Goal: Task Accomplishment & Management: Use online tool/utility

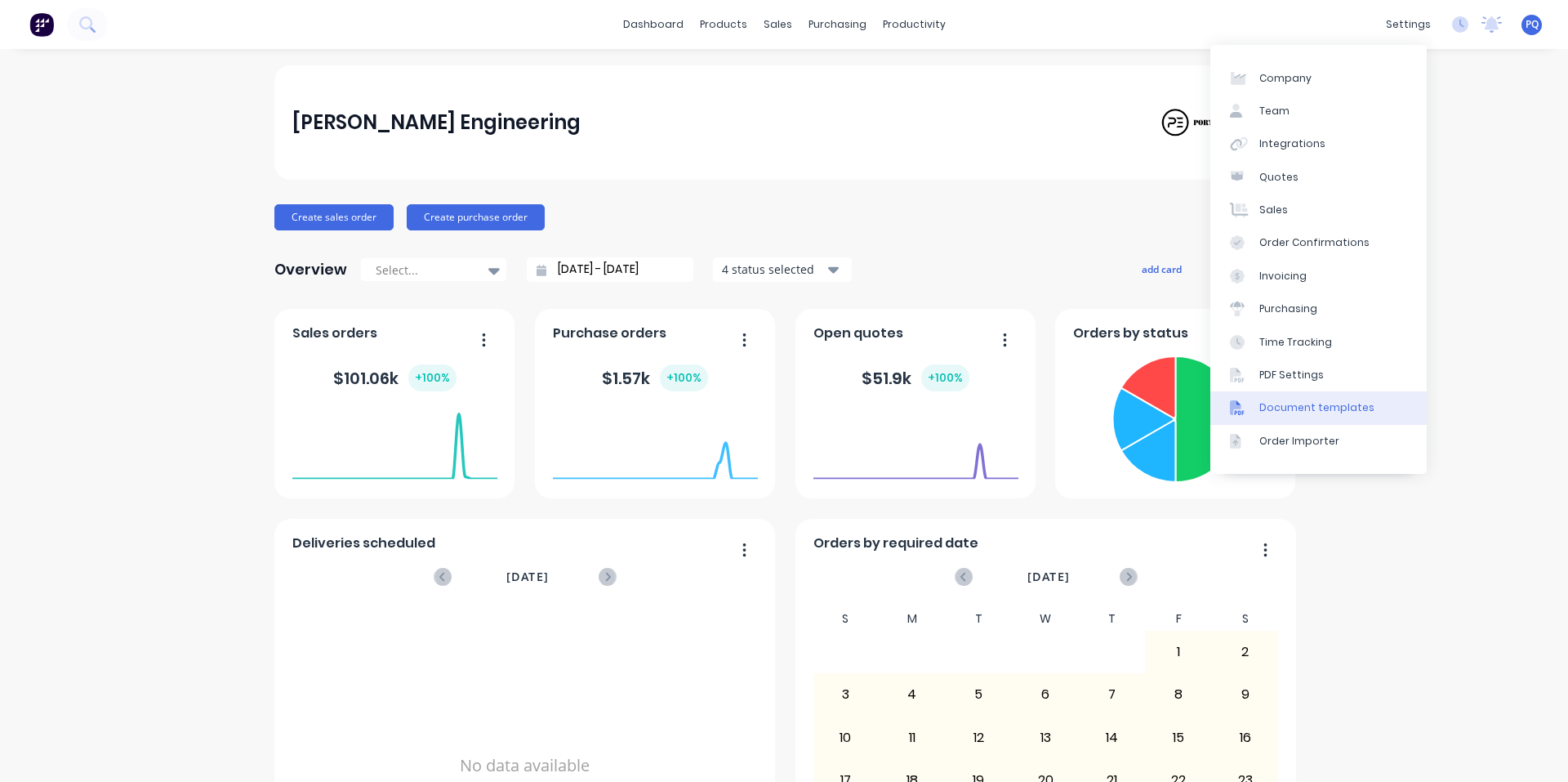
click at [700, 412] on div "Document templates" at bounding box center [1317, 408] width 115 height 15
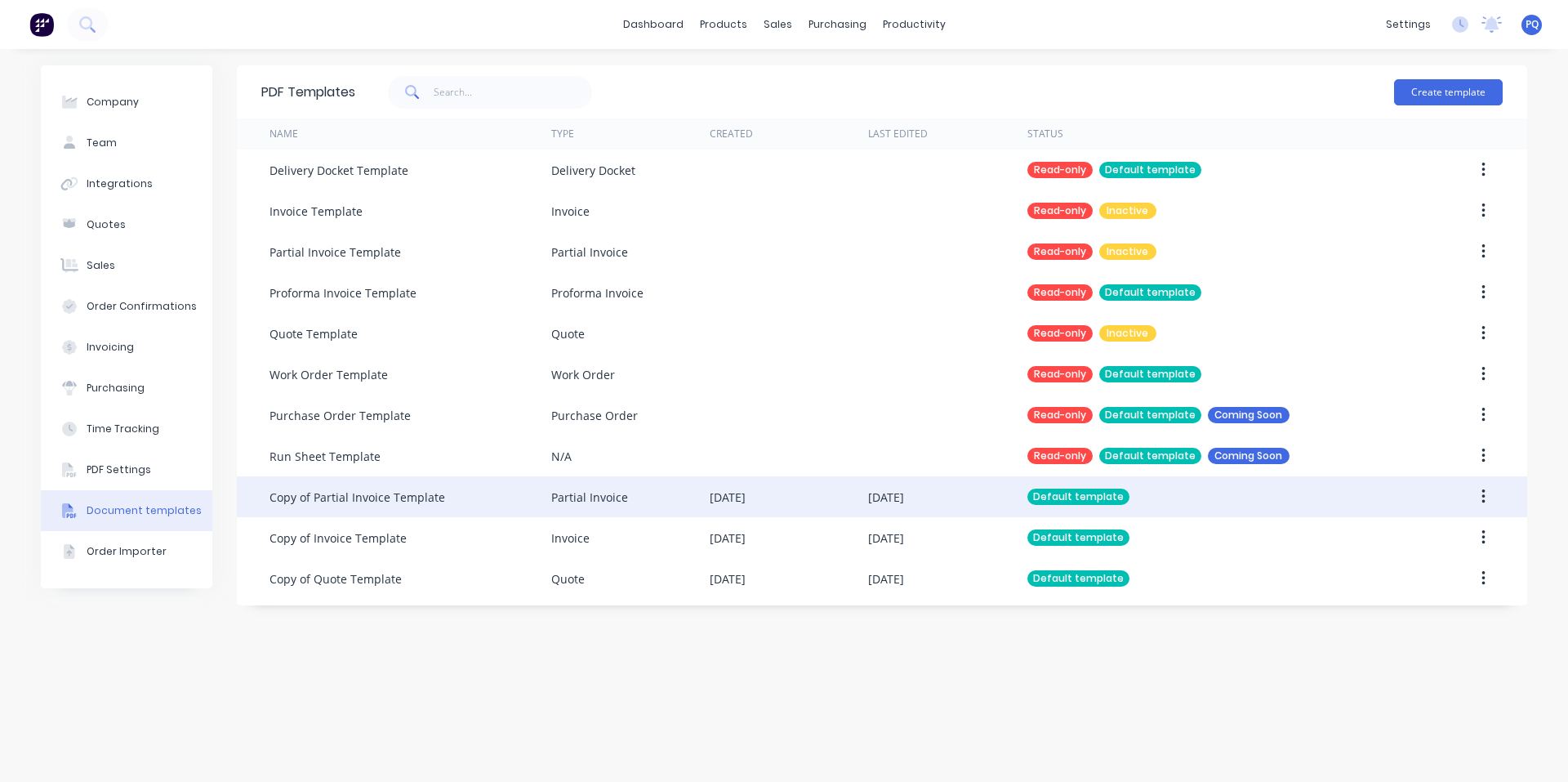
click at [494, 494] on div "Copy of Partial Invoice Template" at bounding box center [411, 496] width 282 height 41
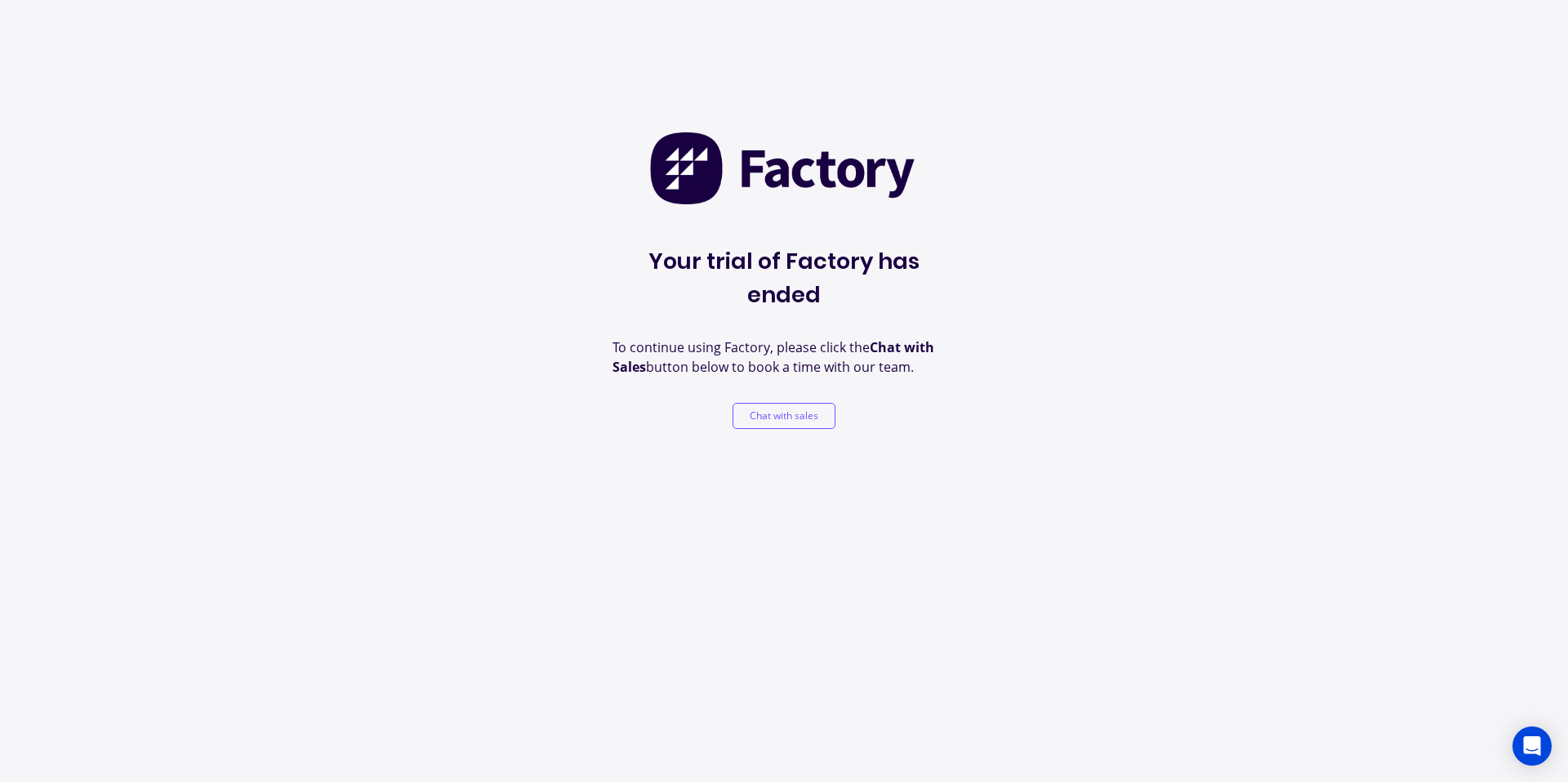
drag, startPoint x: 263, startPoint y: 113, endPoint x: 868, endPoint y: 654, distance: 811.6
click at [263, 114] on div "Your trial of Factory has ended To continue using Factory, please click the Cha…" at bounding box center [784, 391] width 1568 height 782
click at [217, 312] on div "Your trial of Factory has ended To continue using Factory, please click the Cha…" at bounding box center [784, 391] width 1568 height 782
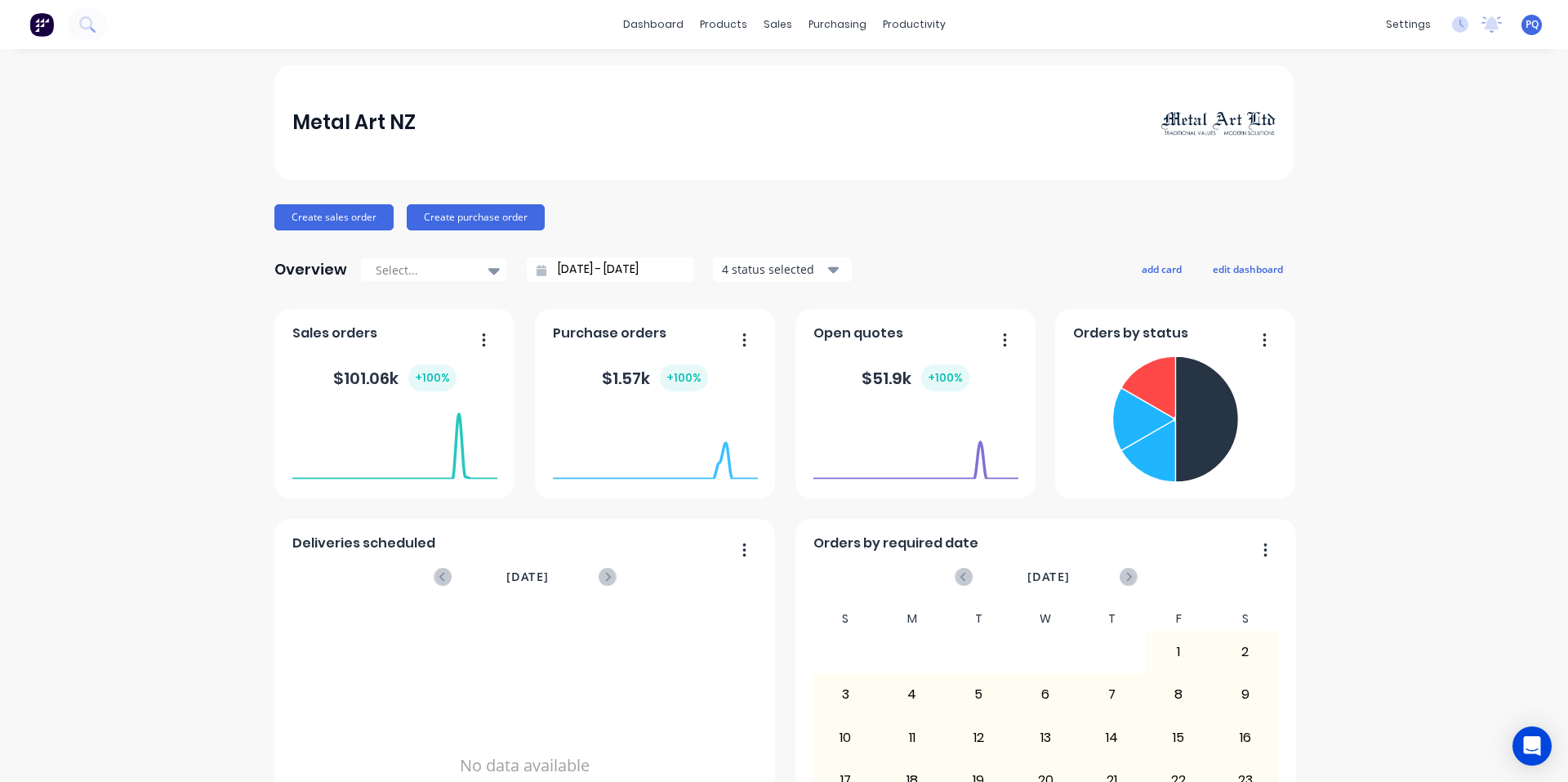
click at [1525, 23] on span "PQ" at bounding box center [1532, 25] width 13 height 15
click at [1396, 196] on button "Sign out" at bounding box center [1430, 204] width 217 height 33
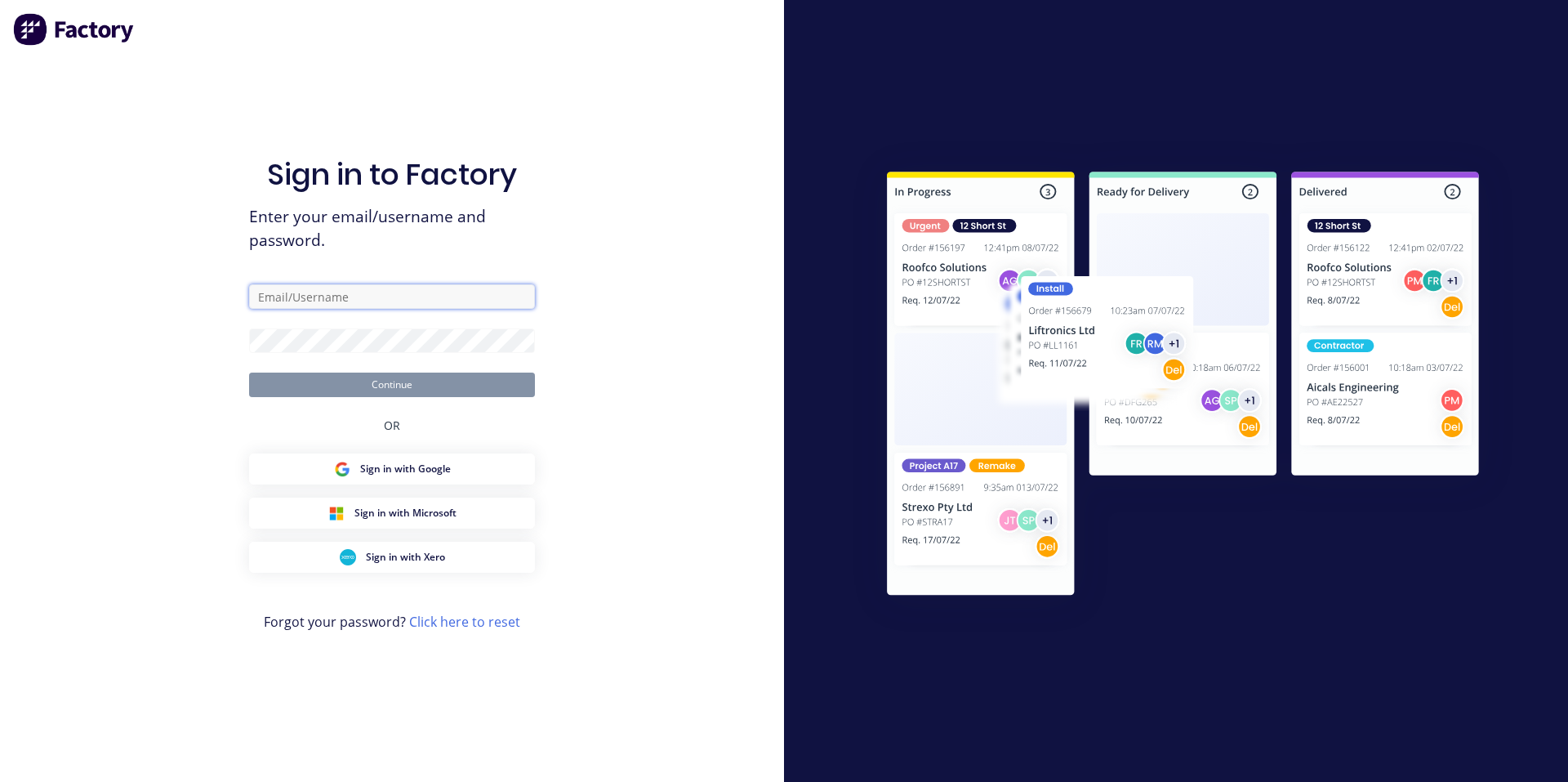
type input "princess@factory.app"
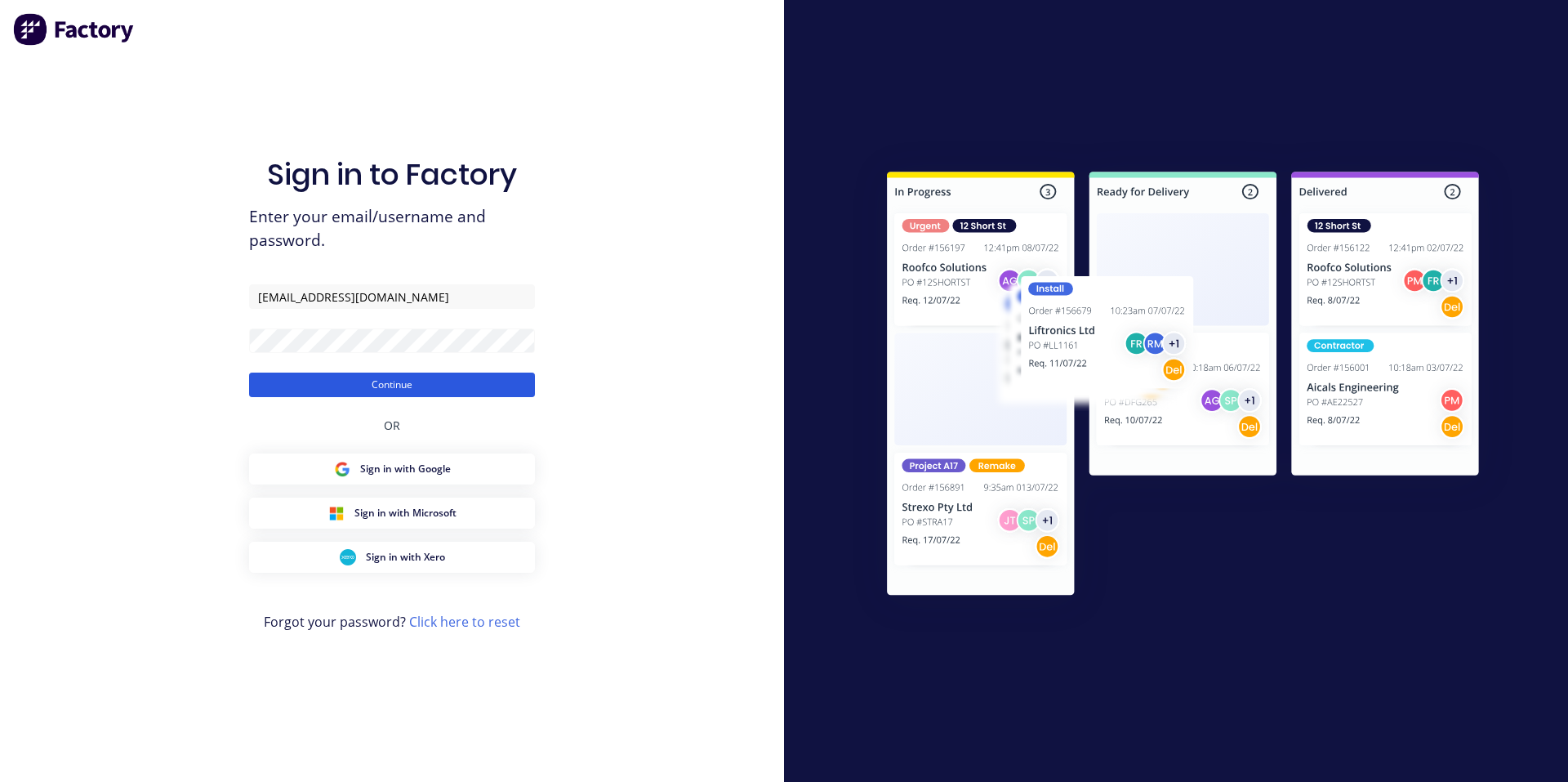
click at [356, 390] on button "Continue" at bounding box center [392, 384] width 286 height 25
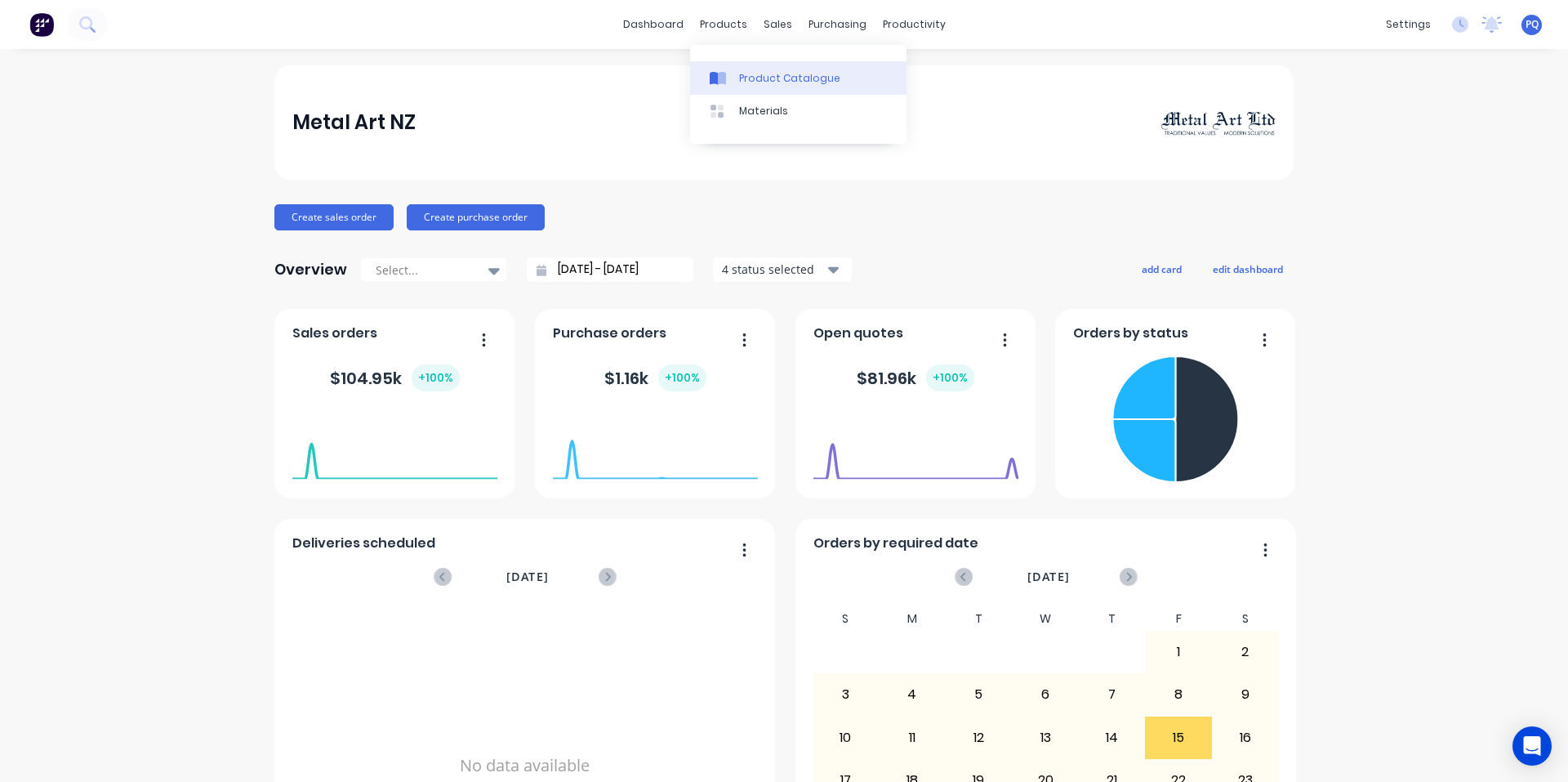
click at [734, 67] on link "Product Catalogue" at bounding box center [798, 78] width 217 height 33
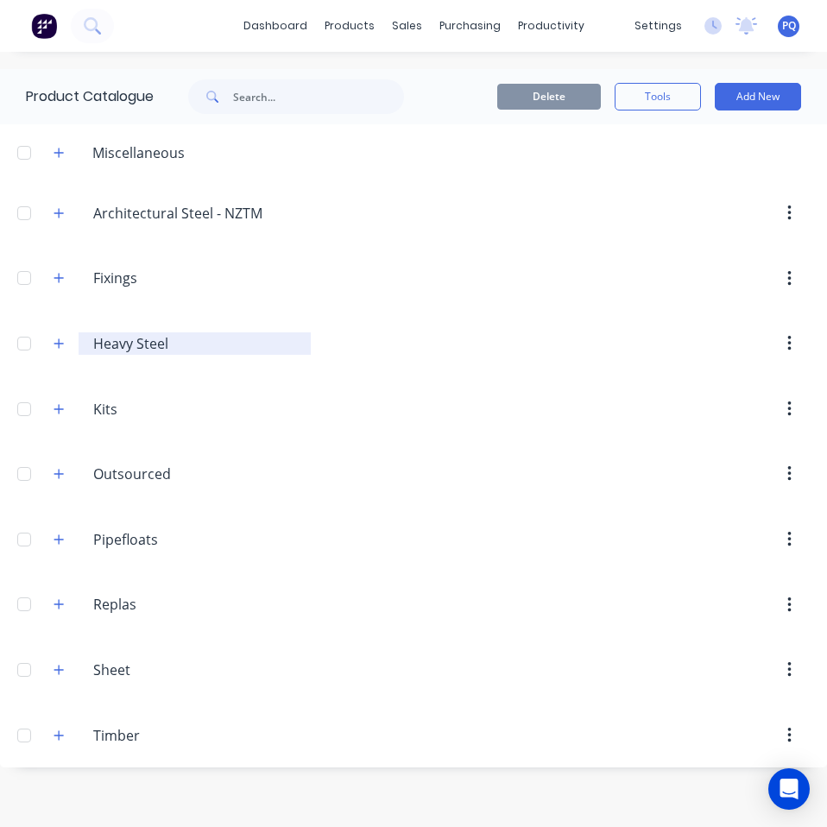
click at [91, 343] on div "Heavy.Steel Heavy Steel" at bounding box center [195, 343] width 232 height 22
click at [63, 345] on icon "button" at bounding box center [58, 343] width 10 height 12
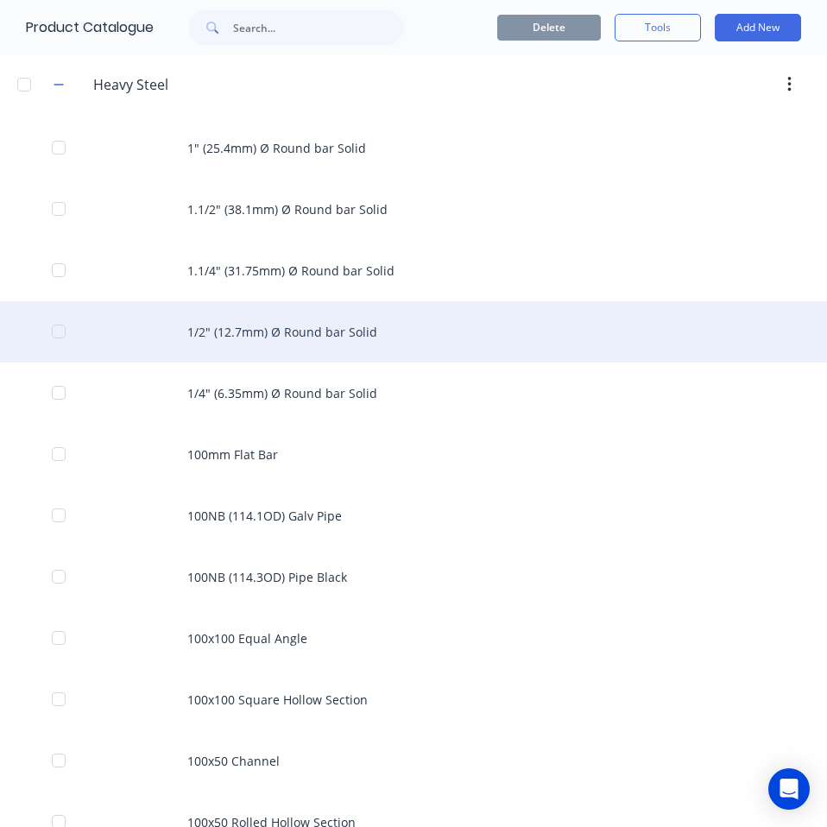
scroll to position [173, 0]
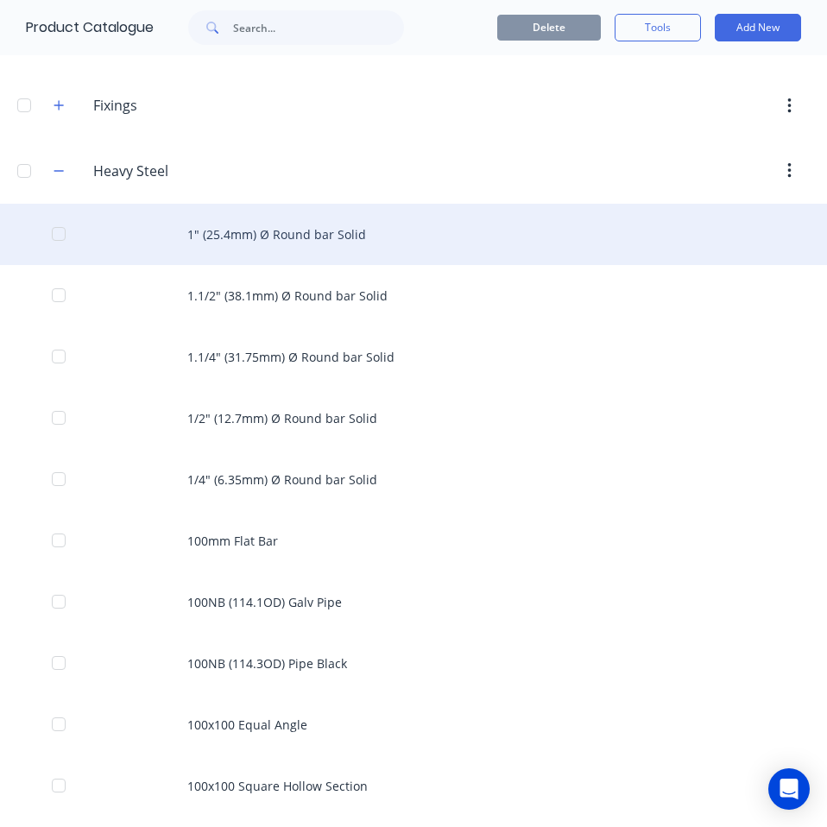
click at [312, 234] on div "1" (25.4mm) Ø Round bar Solid" at bounding box center [413, 234] width 827 height 61
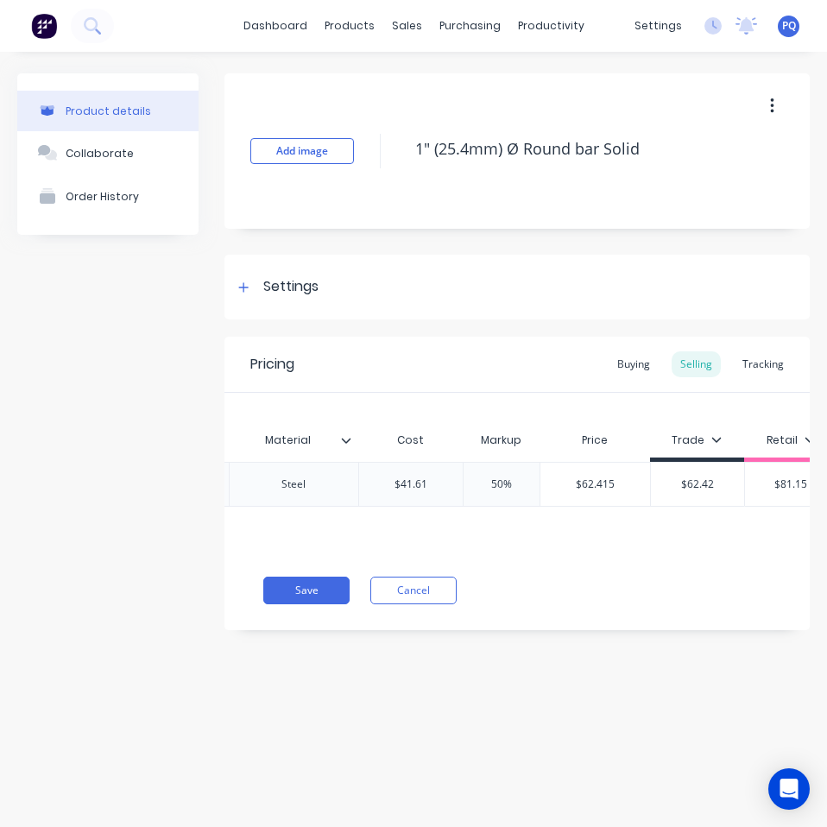
scroll to position [0, 361]
click at [246, 292] on icon at bounding box center [243, 287] width 10 height 12
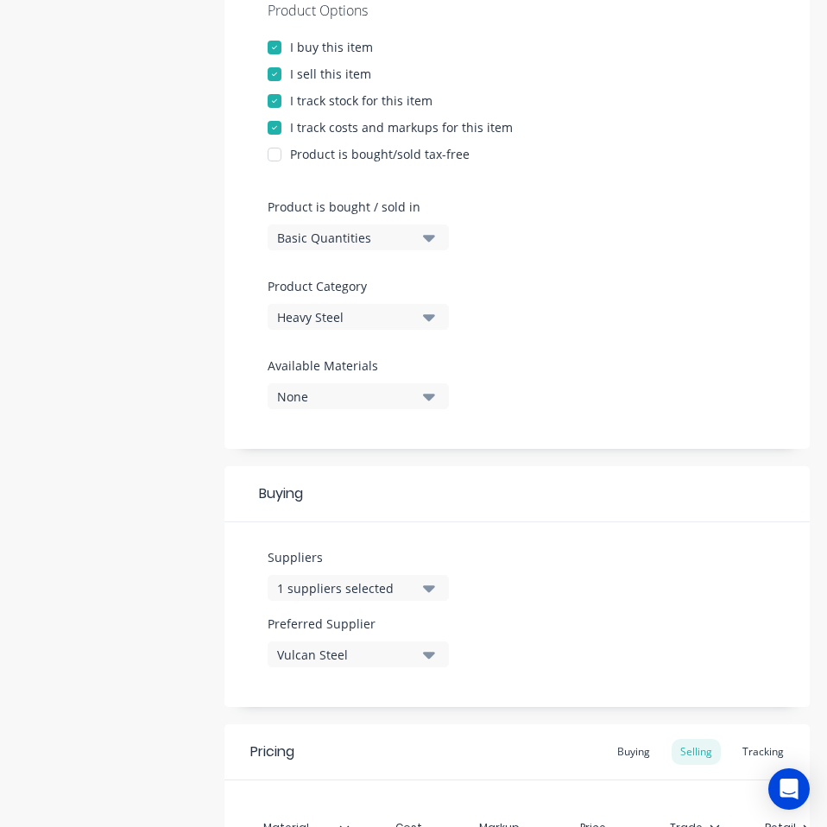
scroll to position [596, 0]
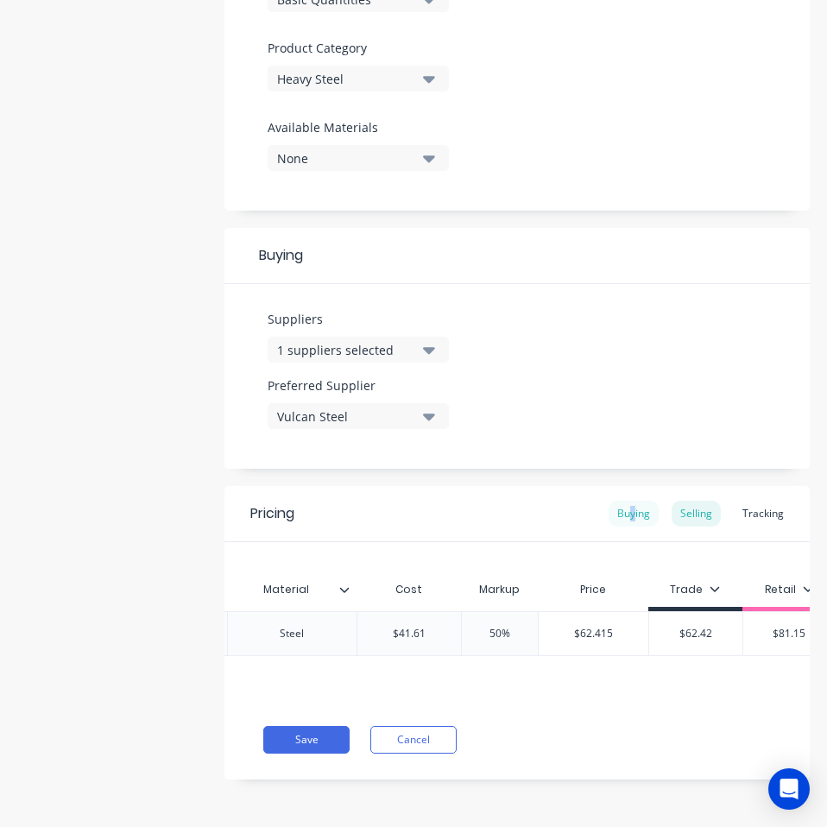
click at [622, 500] on div "Buying" at bounding box center [633, 513] width 50 height 26
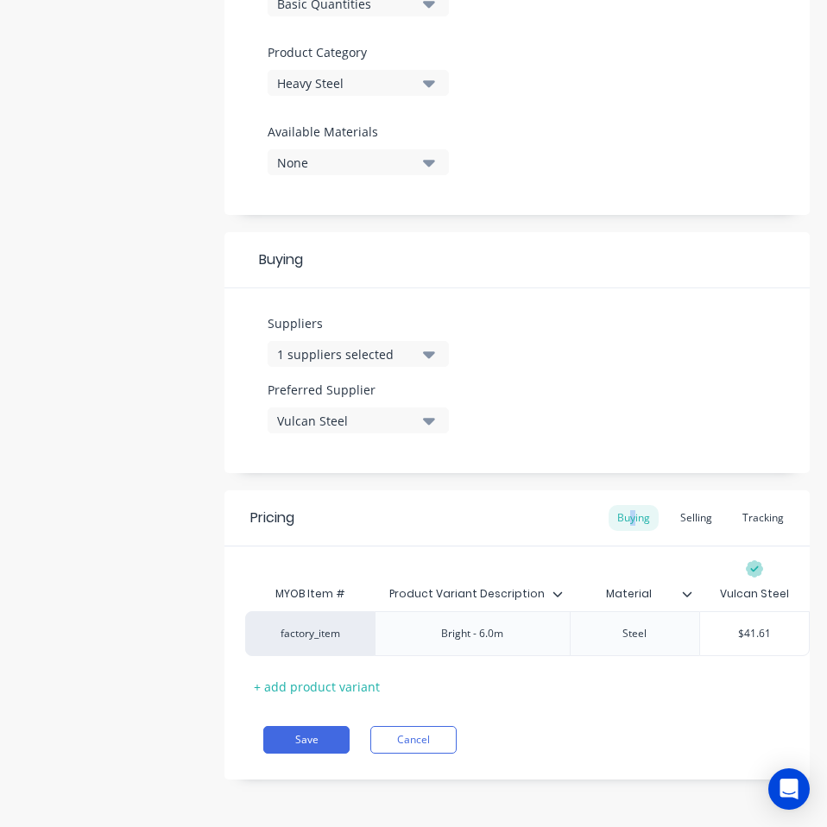
click at [379, 412] on div "Vulcan Steel" at bounding box center [346, 421] width 138 height 18
click at [372, 351] on button "1 suppliers selected" at bounding box center [357, 354] width 181 height 26
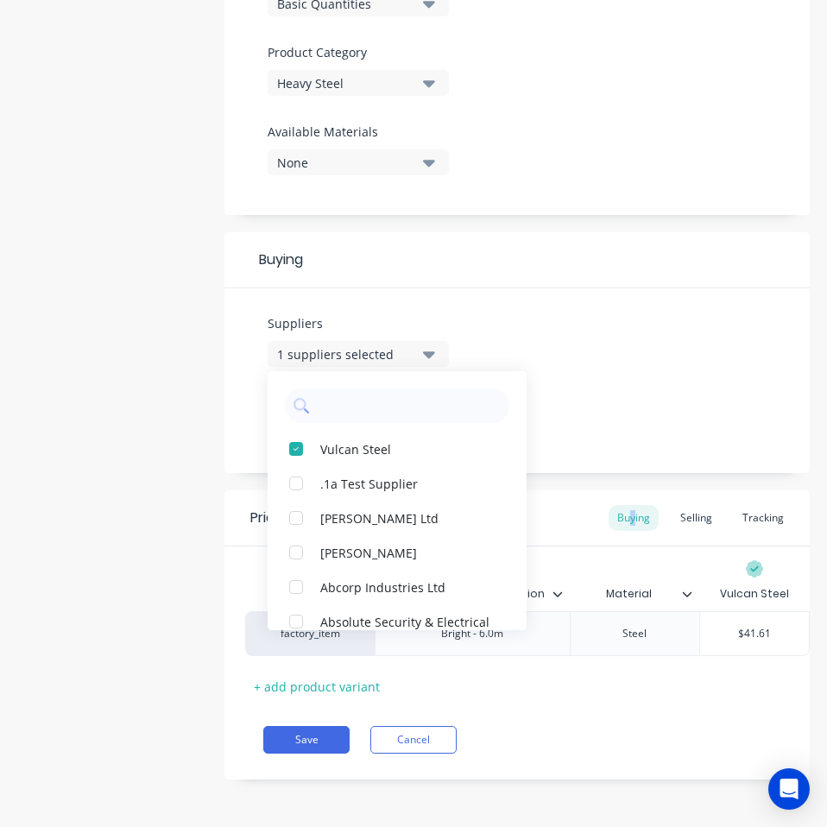
scroll to position [506, 0]
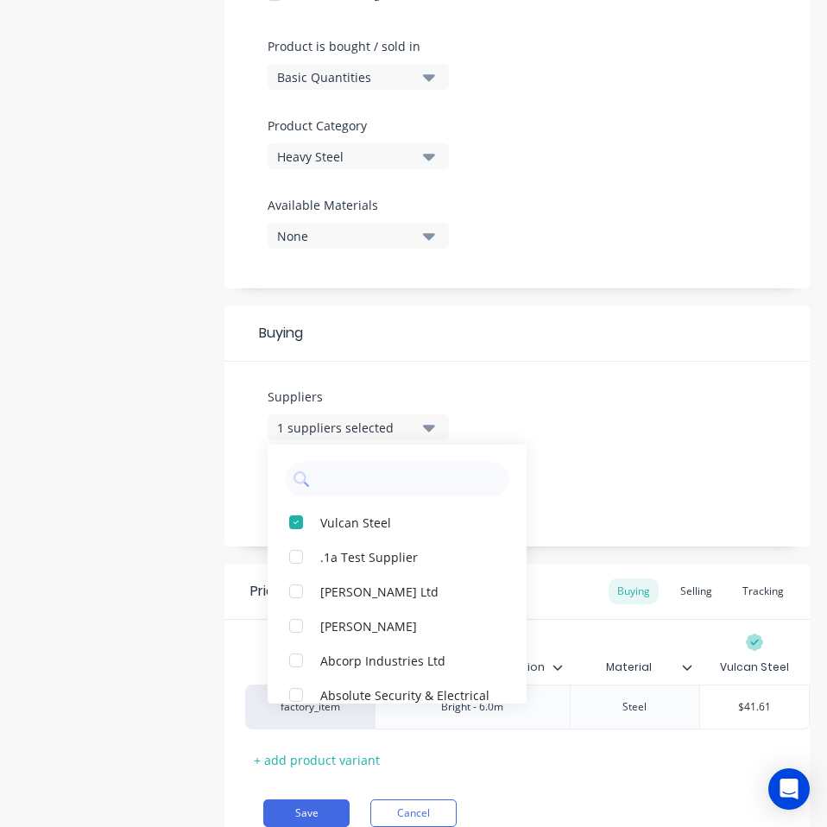
click at [498, 249] on div "Product Options I buy this item I sell this item I track stock for this item I …" at bounding box center [516, 51] width 585 height 475
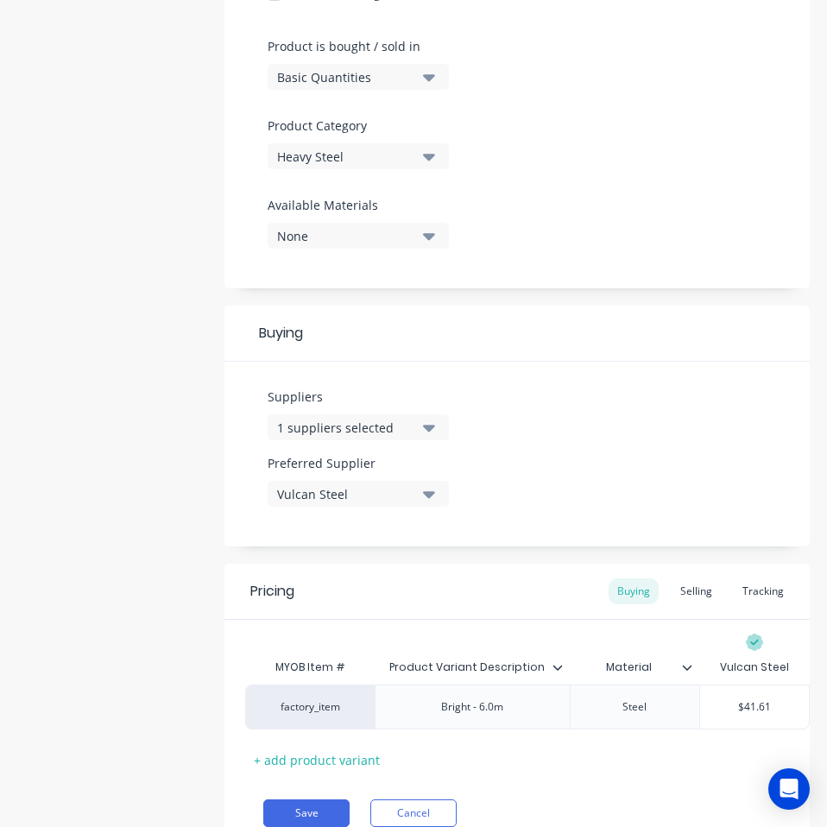
scroll to position [0, 0]
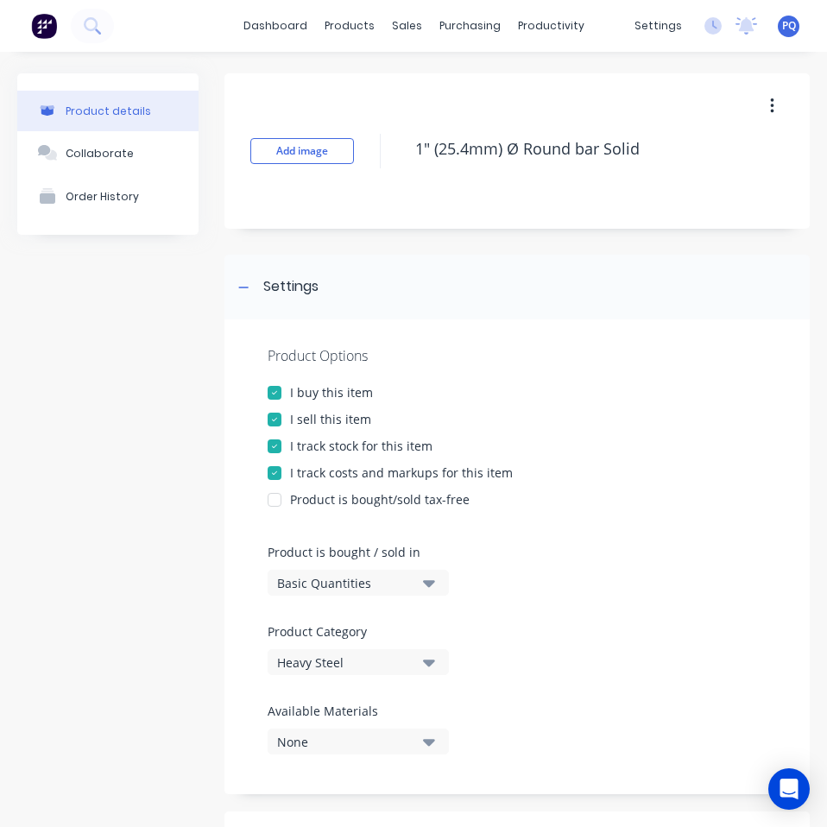
click at [402, 148] on div "Add image 1" (25.4mm) Ø Round bar Solid" at bounding box center [516, 150] width 585 height 155
copy div "1" (25.4mm) Ø Round bar Solid Settings"
click at [391, 591] on div "Basic Quantities" at bounding box center [346, 583] width 138 height 18
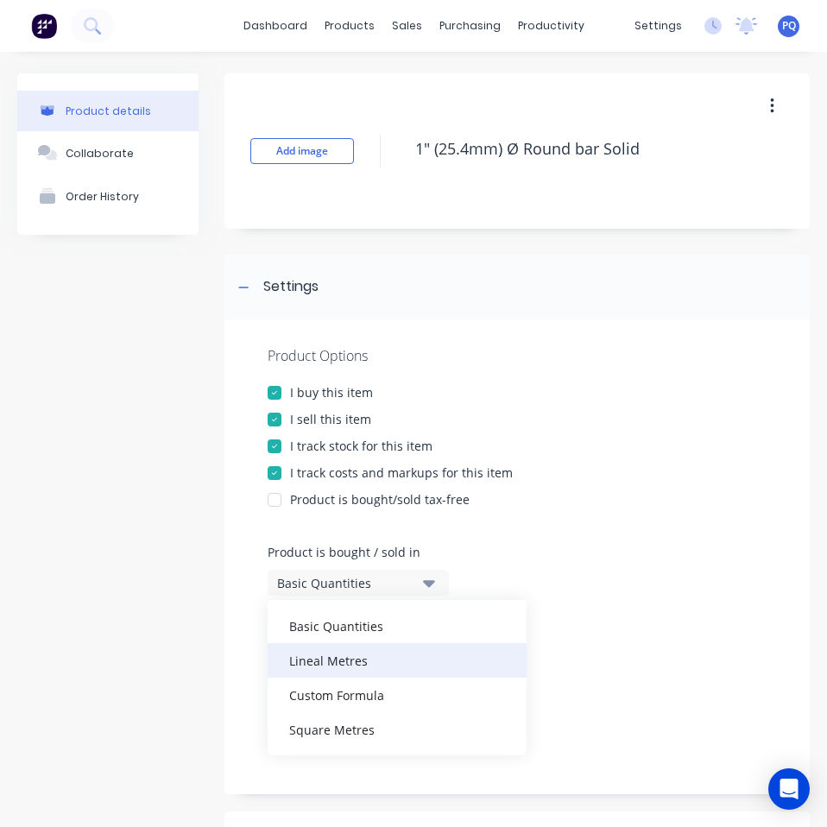
click at [348, 662] on div "Lineal Metres" at bounding box center [396, 660] width 259 height 35
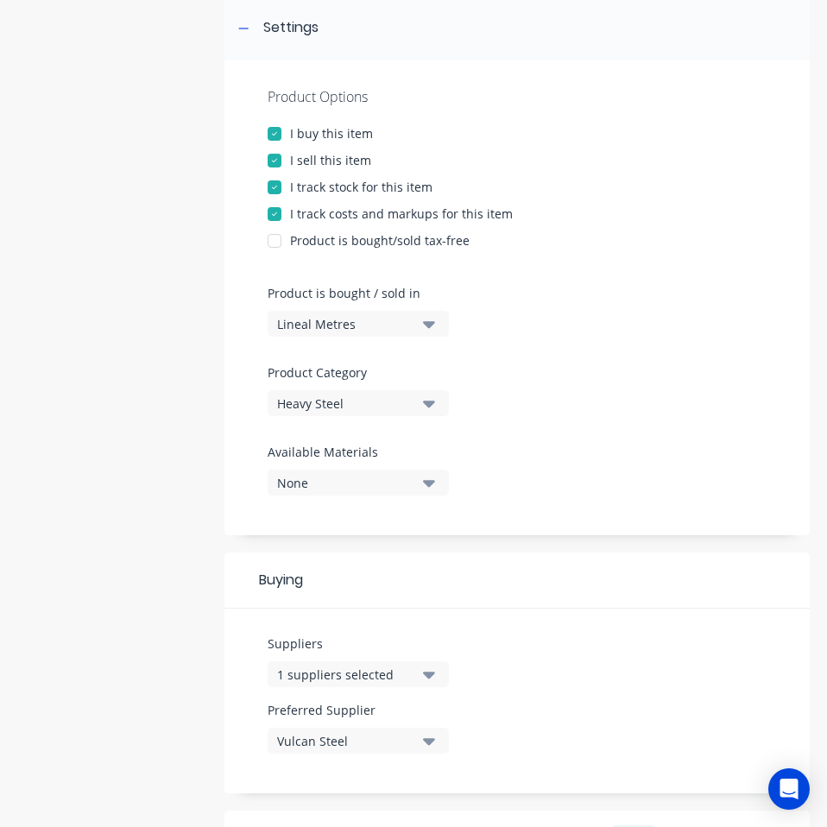
scroll to position [592, 0]
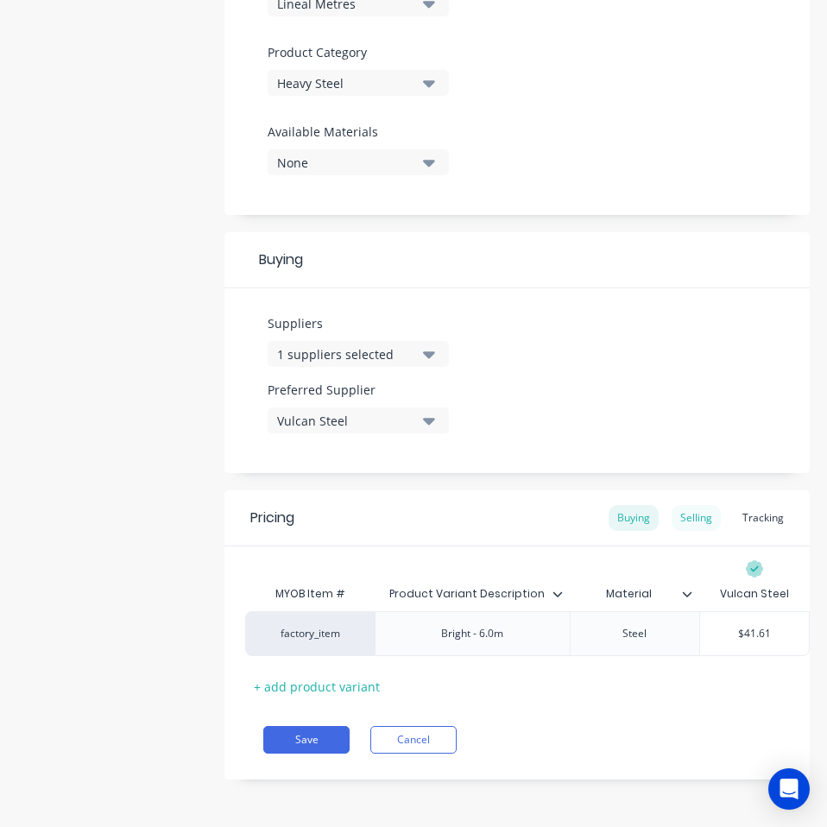
click at [677, 505] on div "Selling" at bounding box center [695, 518] width 49 height 26
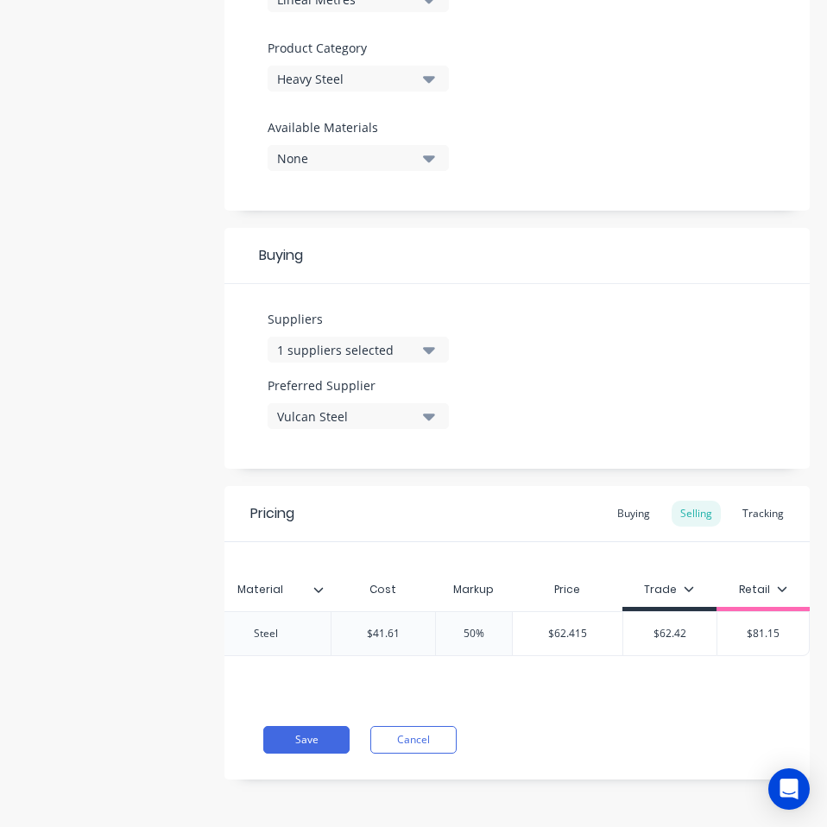
scroll to position [0, 400]
click at [313, 739] on button "Save" at bounding box center [306, 740] width 86 height 28
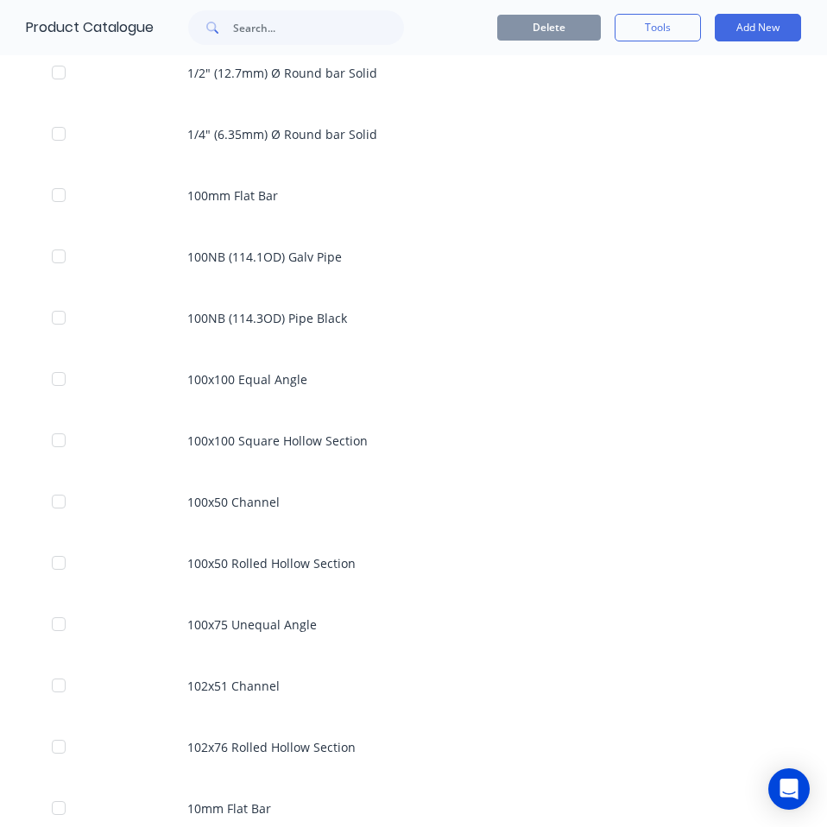
scroll to position [173, 0]
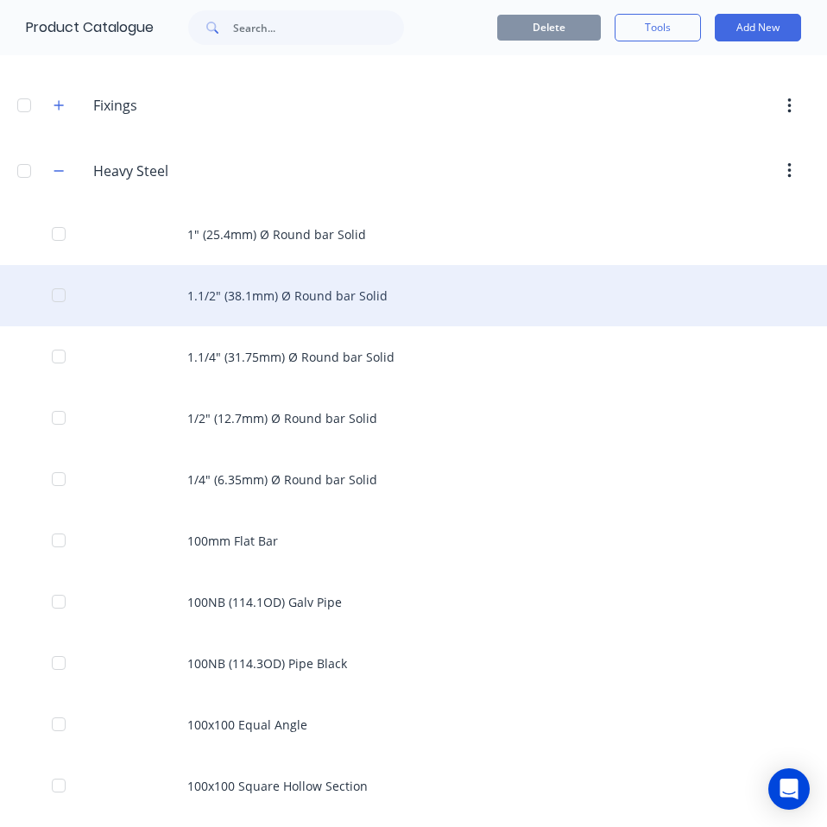
click at [418, 294] on div "1.1/2" (38.1mm) Ø Round bar Solid" at bounding box center [413, 295] width 827 height 61
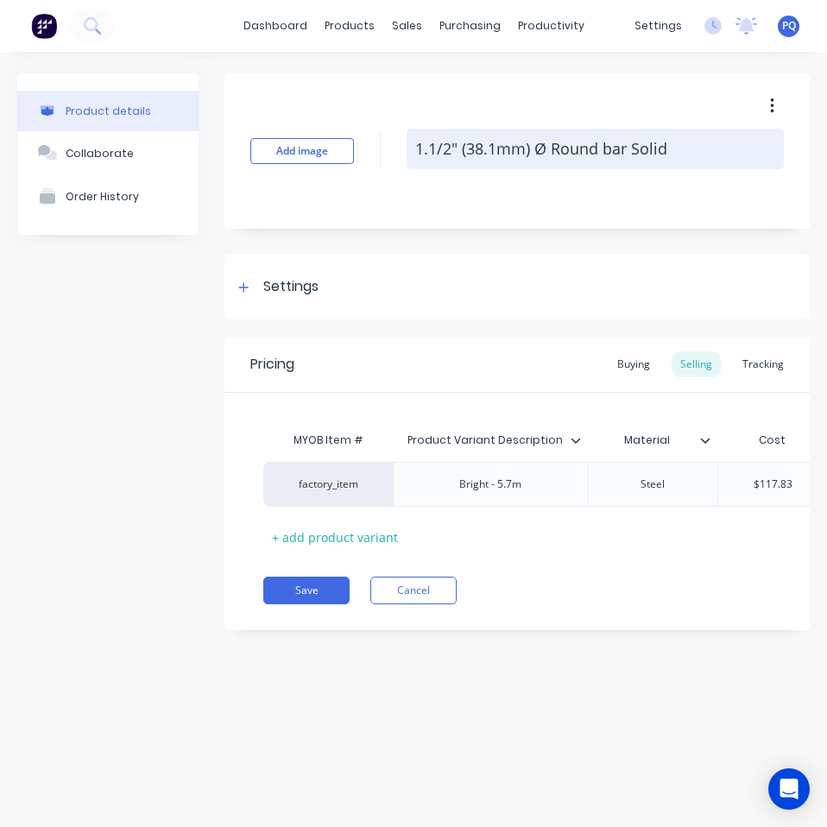
click at [502, 147] on textarea "1.1/2" (38.1mm) Ø Round bar Solid" at bounding box center [594, 149] width 377 height 41
click at [502, 148] on textarea "1.1/2" (38.1mm) Ø Round bar Solid" at bounding box center [594, 149] width 377 height 41
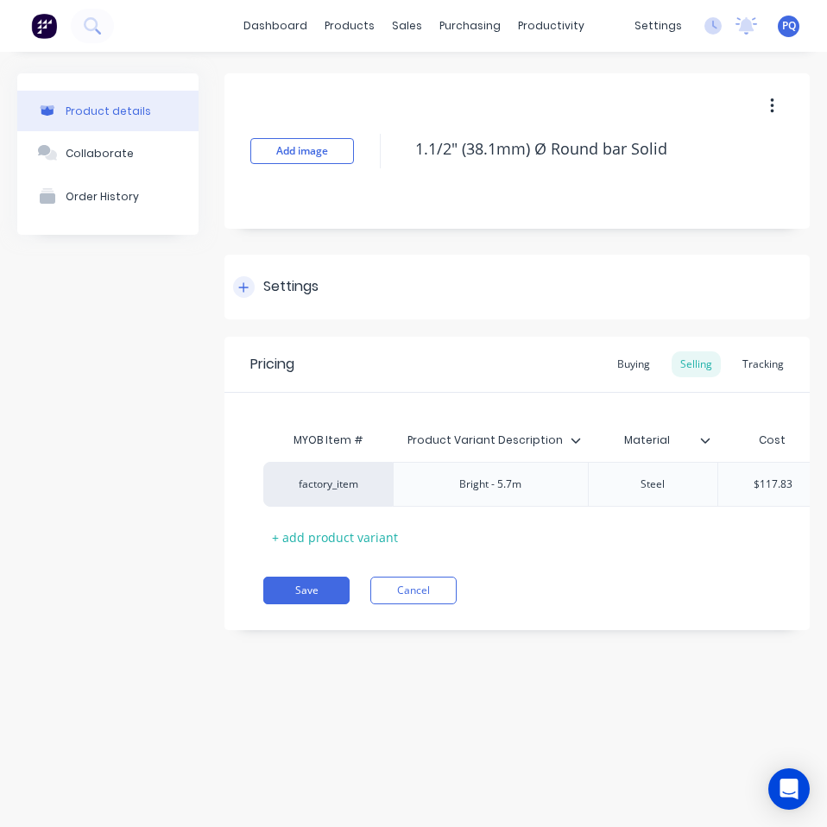
click at [276, 293] on div "Settings" at bounding box center [290, 287] width 55 height 22
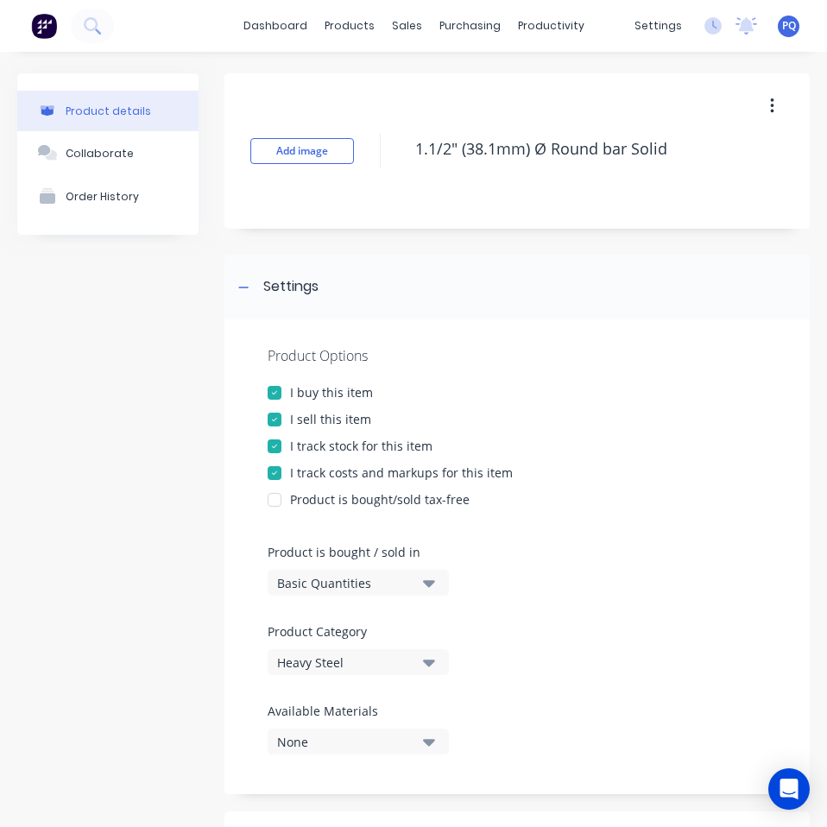
click at [322, 572] on button "Basic Quantities" at bounding box center [357, 582] width 181 height 26
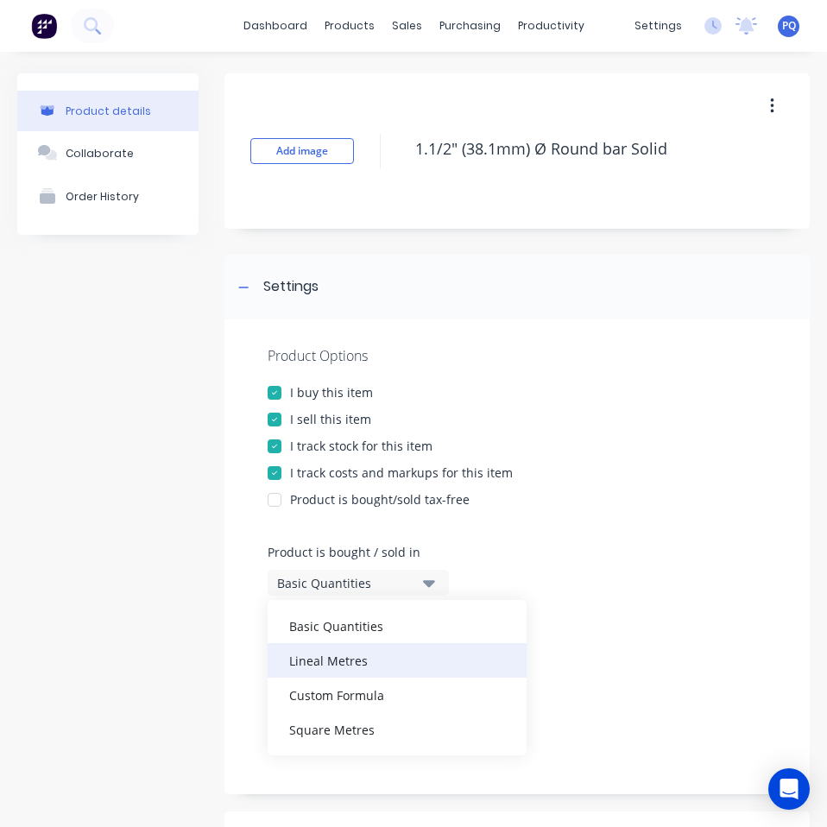
click at [367, 670] on div "Lineal Metres" at bounding box center [396, 660] width 259 height 35
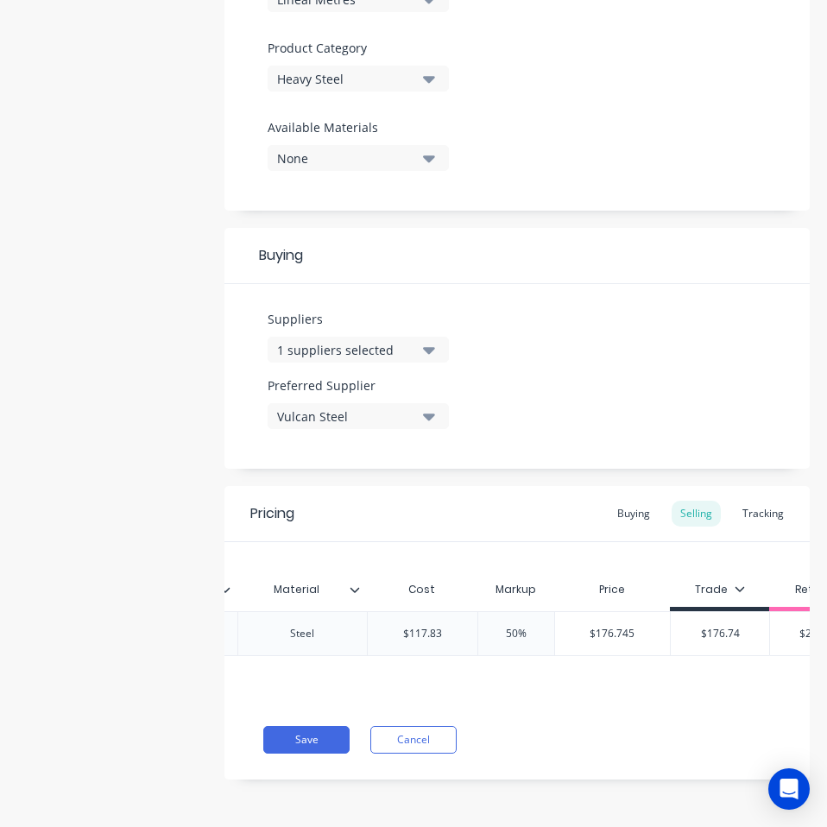
scroll to position [0, 352]
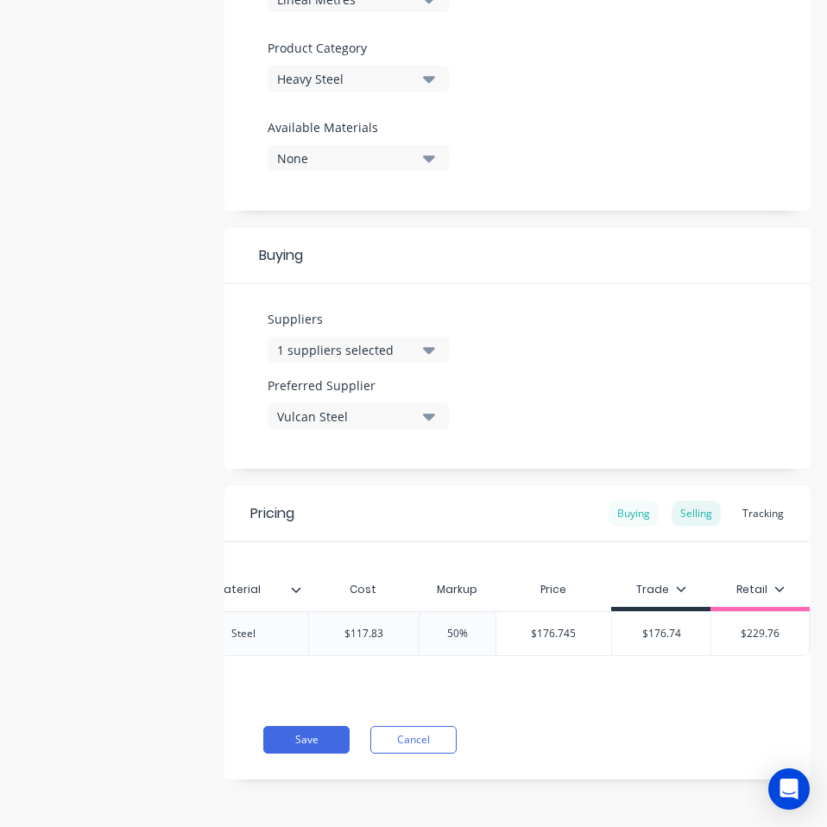
click at [632, 500] on div "Buying" at bounding box center [633, 513] width 50 height 26
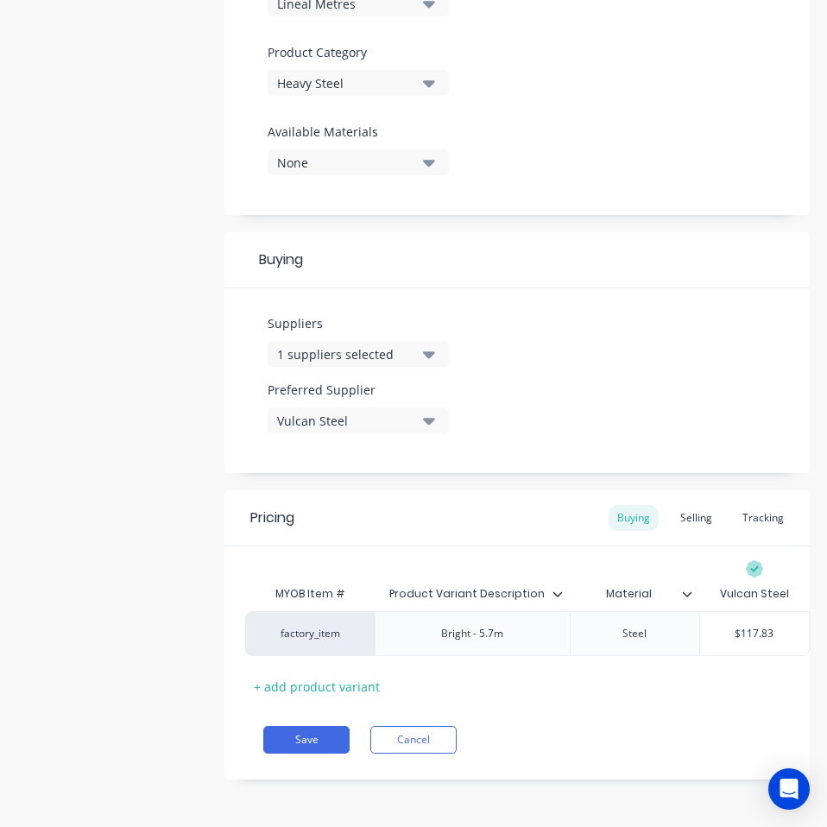
scroll to position [592, 0]
click at [315, 743] on button "Save" at bounding box center [306, 740] width 86 height 28
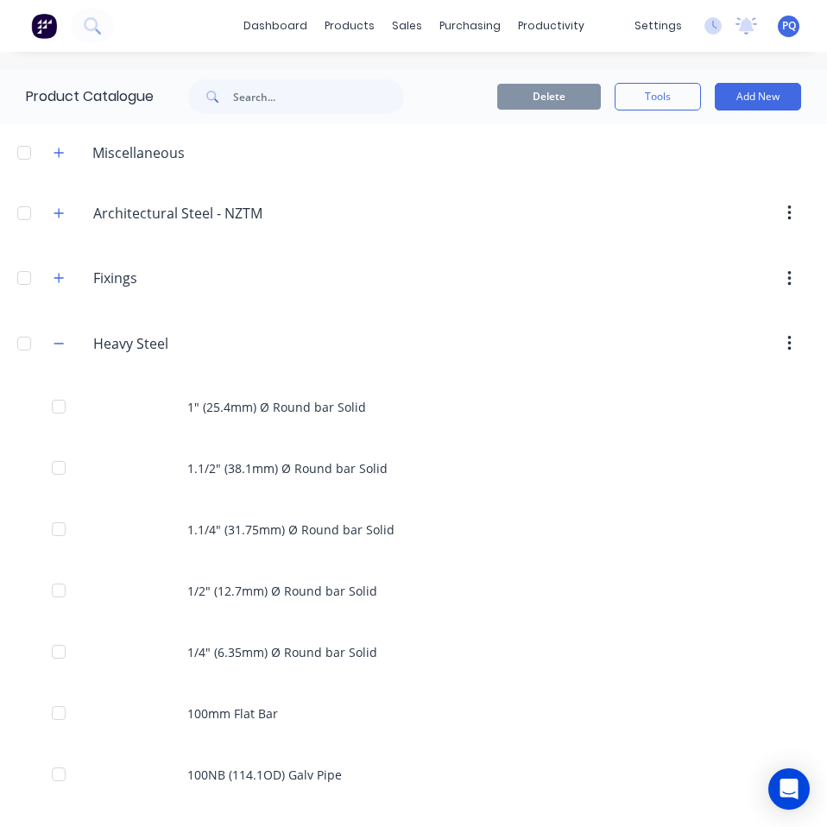
click at [543, 234] on header "Architectural.Steel.-.NZTM Architectural Steel - NZTM" at bounding box center [413, 213] width 827 height 66
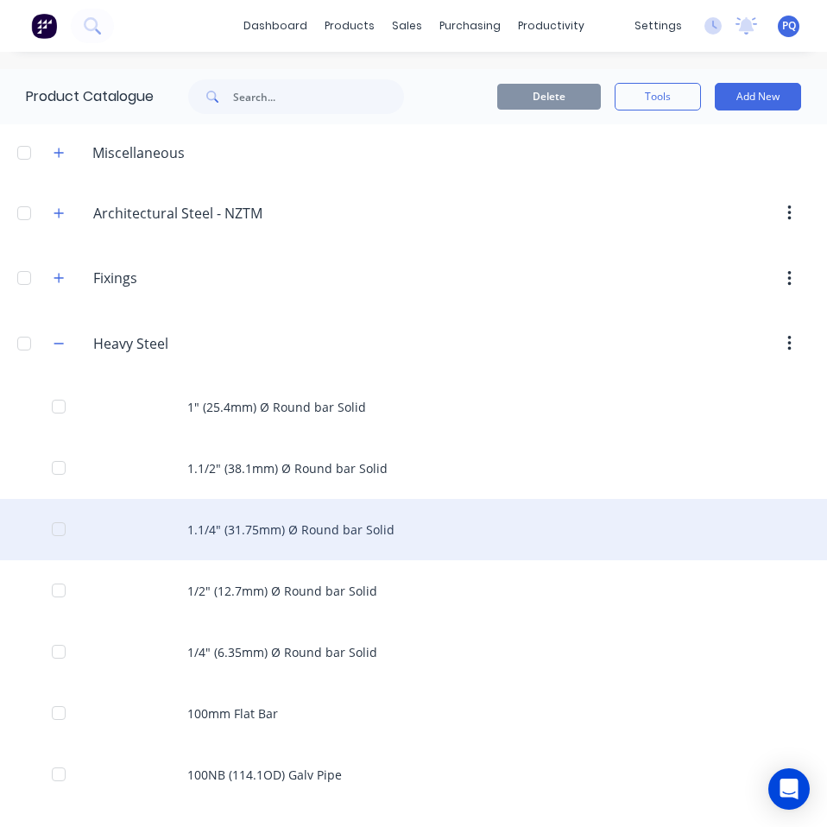
click at [361, 529] on div "1.1/4" (31.75mm) Ø Round bar Solid" at bounding box center [413, 529] width 827 height 61
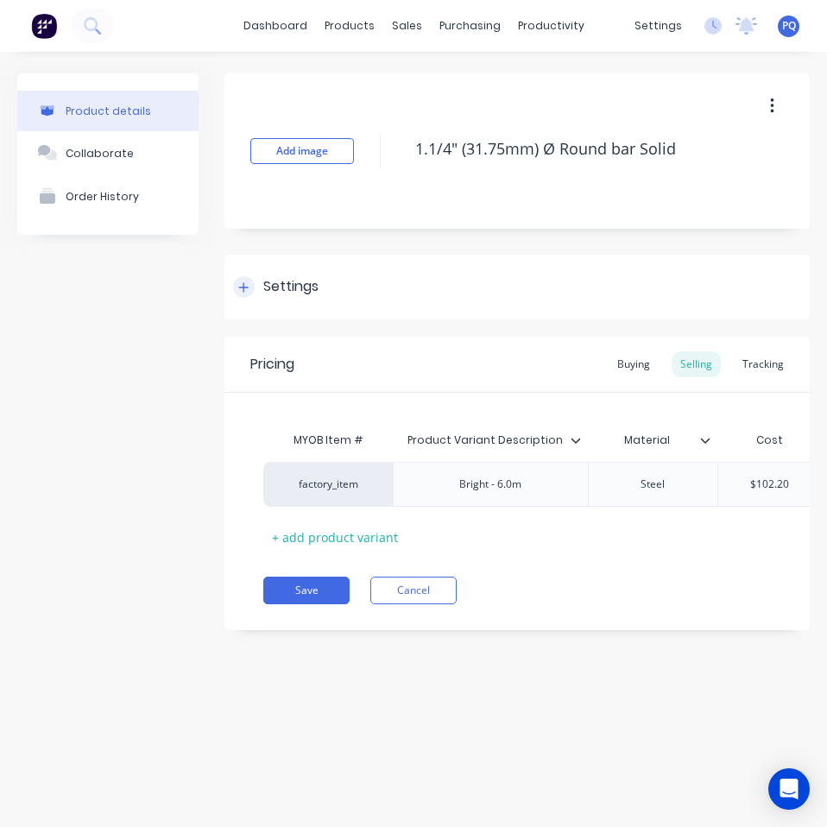
click at [250, 299] on div "Settings" at bounding box center [516, 287] width 585 height 65
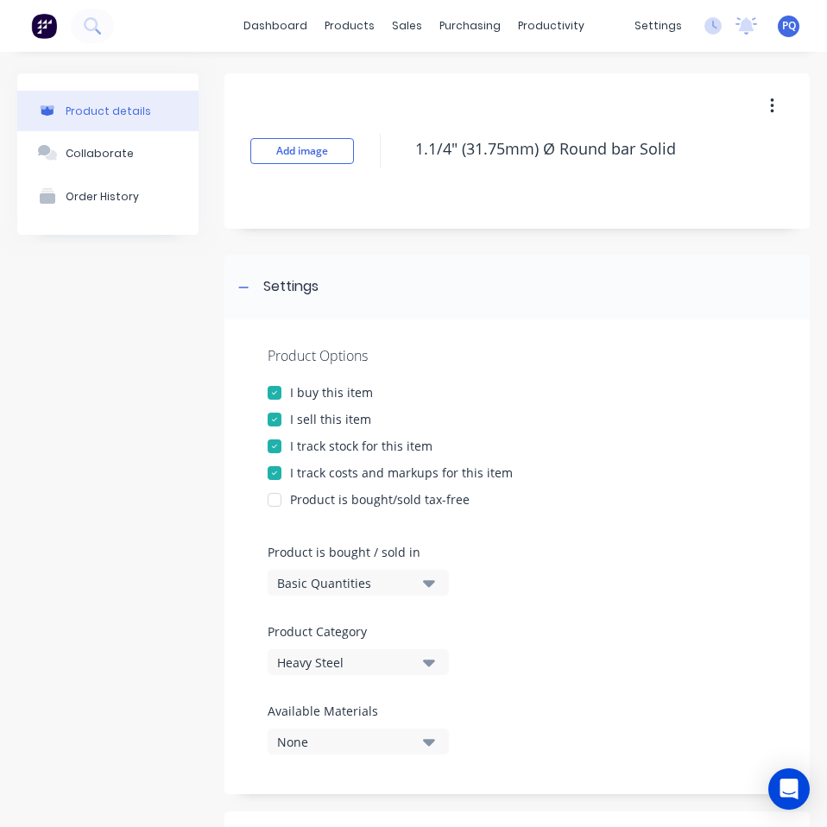
click at [320, 575] on div "Basic Quantities" at bounding box center [346, 583] width 138 height 18
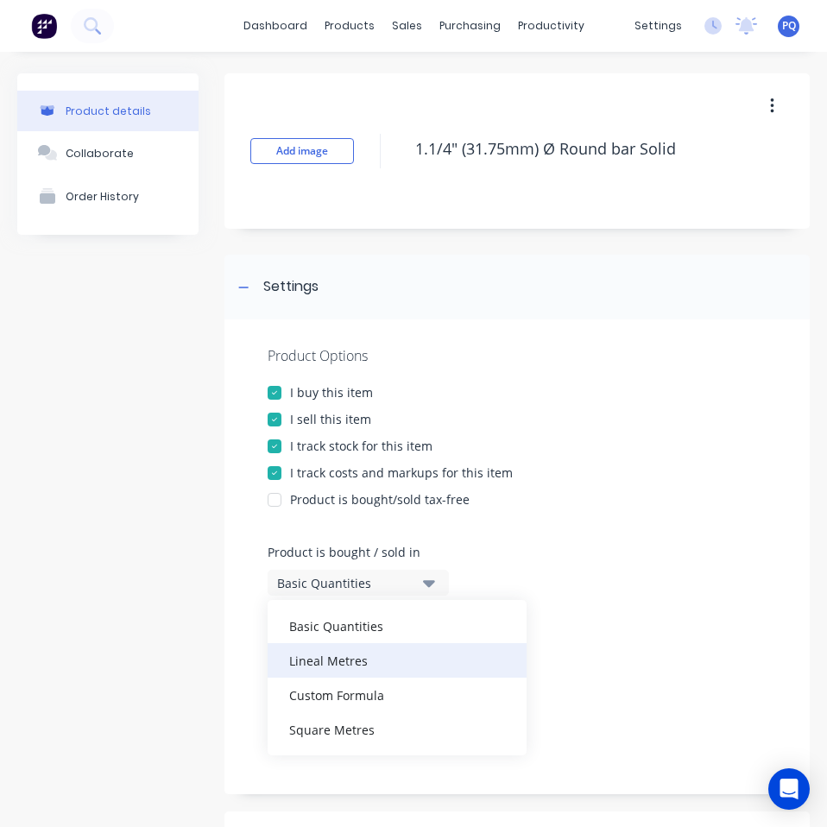
click at [343, 652] on div "Lineal Metres" at bounding box center [396, 660] width 259 height 35
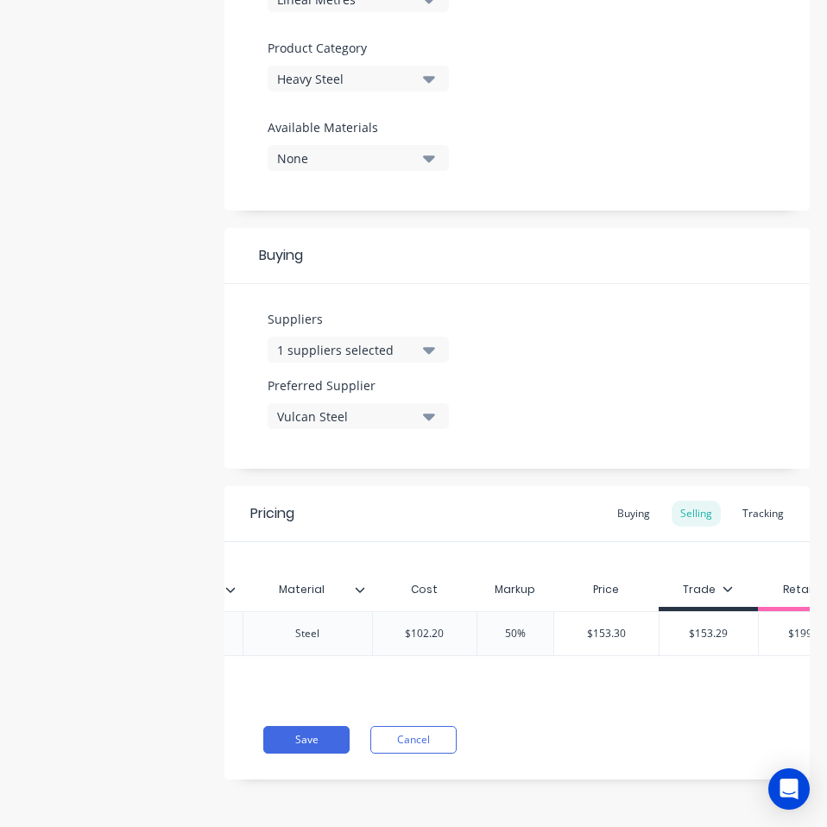
scroll to position [0, 406]
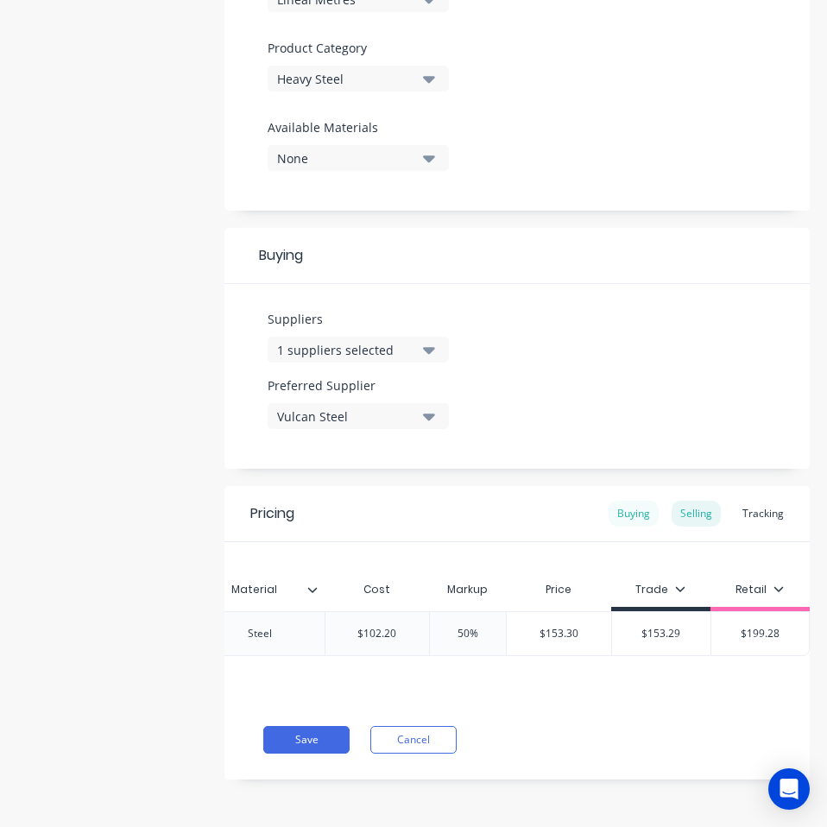
click at [608, 500] on div "Buying" at bounding box center [633, 513] width 50 height 26
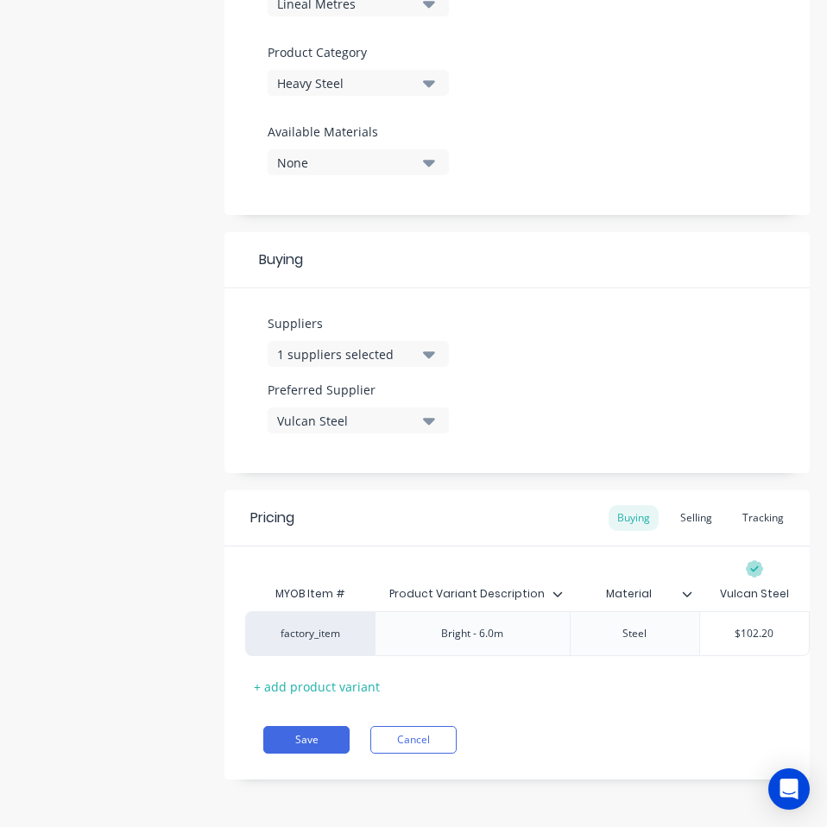
click at [750, 700] on div "Pricing Buying Selling Tracking MYOB Item # Product Variant Description Materia…" at bounding box center [516, 634] width 585 height 289
click at [299, 732] on button "Save" at bounding box center [306, 740] width 86 height 28
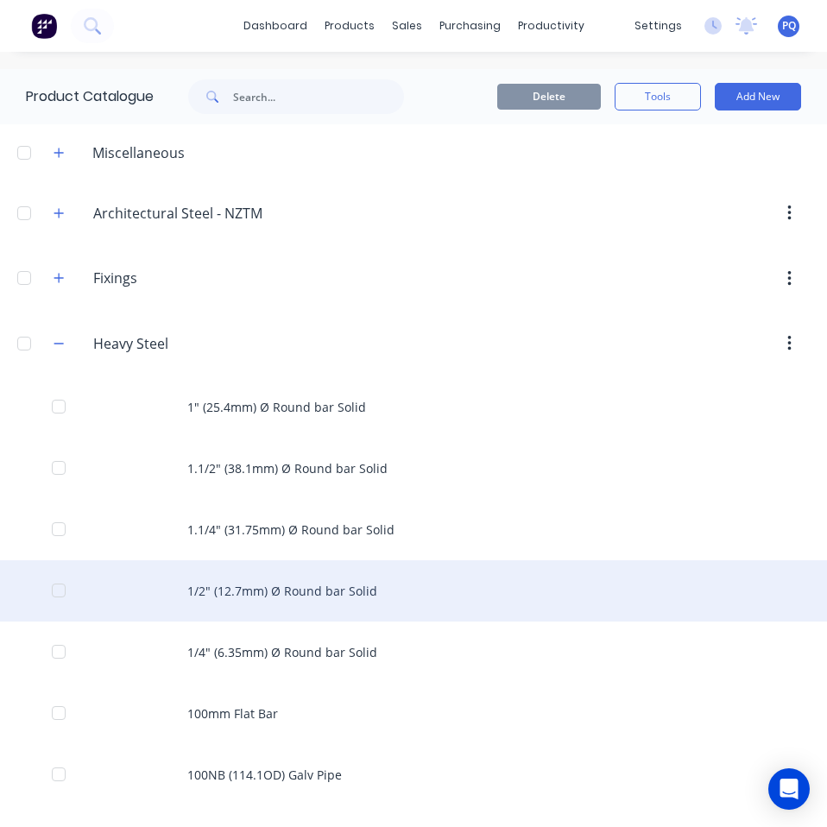
click at [323, 584] on div "1/2" (12.7mm) Ø Round bar Solid" at bounding box center [413, 590] width 827 height 61
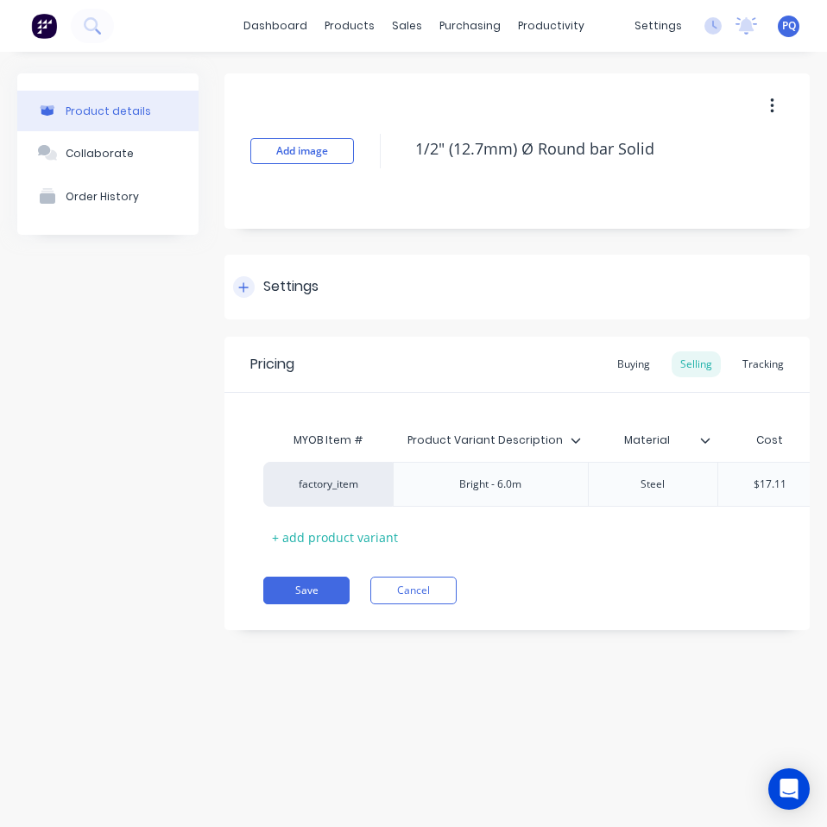
click at [260, 293] on div "Settings" at bounding box center [275, 287] width 85 height 22
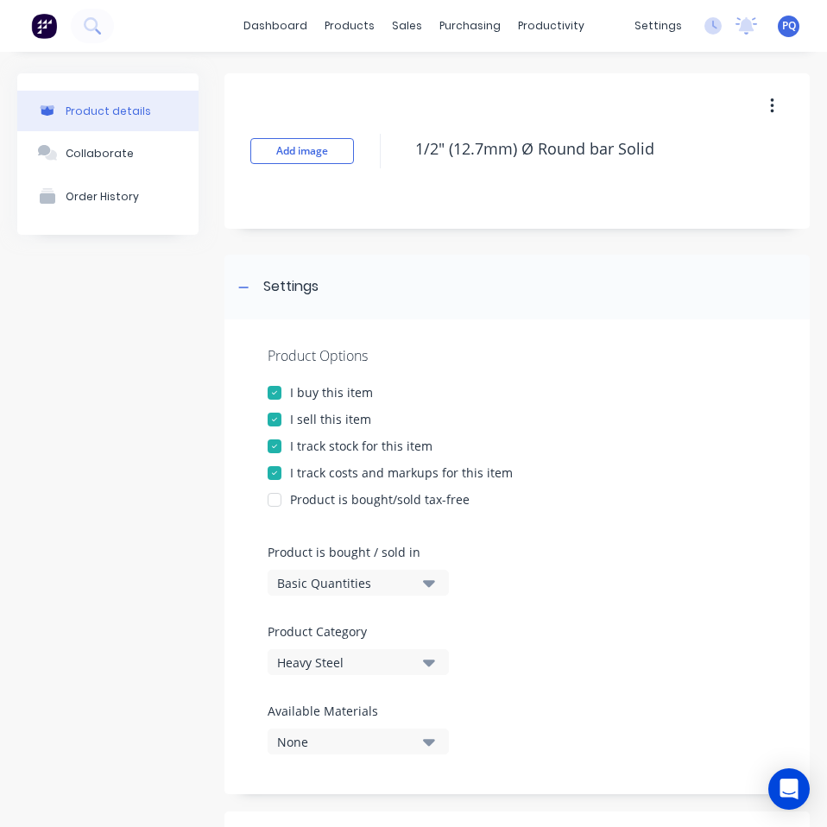
click at [301, 574] on div "Basic Quantities" at bounding box center [346, 583] width 138 height 18
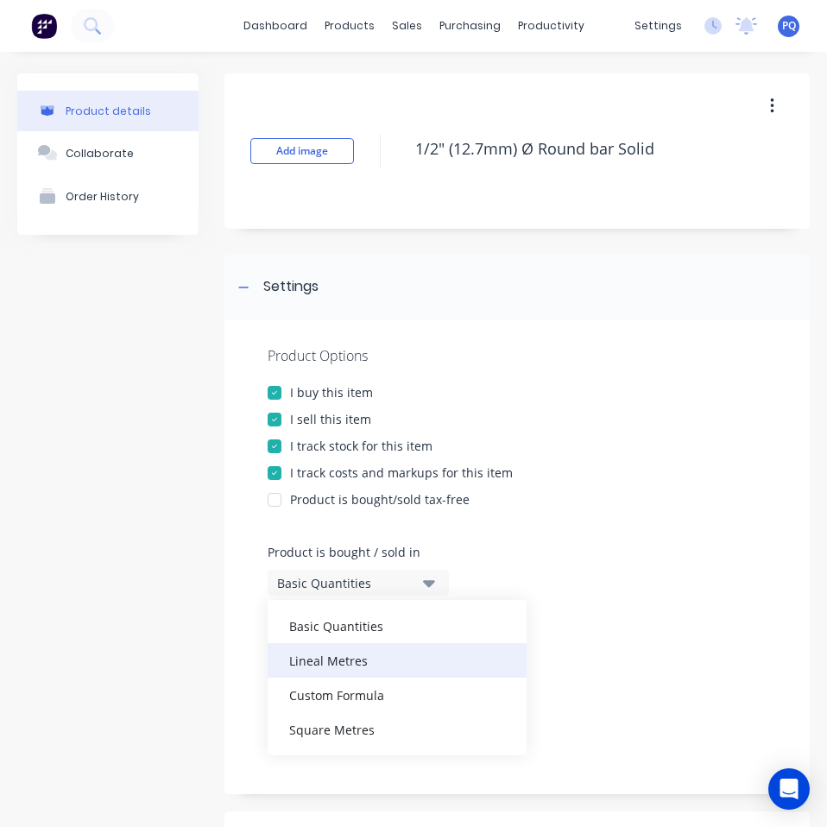
click at [373, 663] on div "Lineal Metres" at bounding box center [396, 660] width 259 height 35
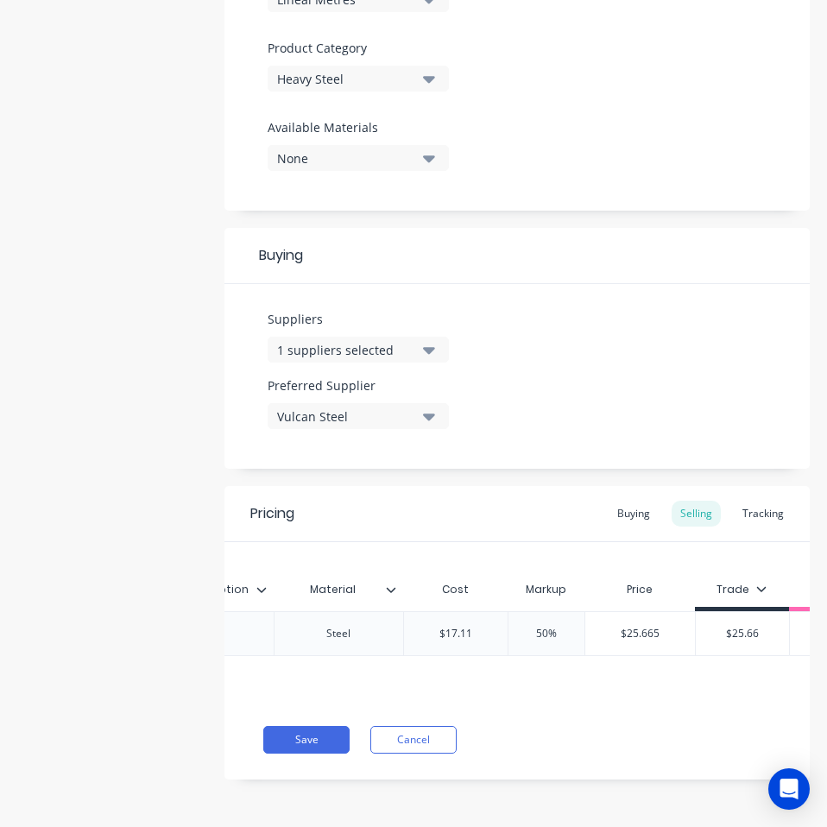
scroll to position [0, 393]
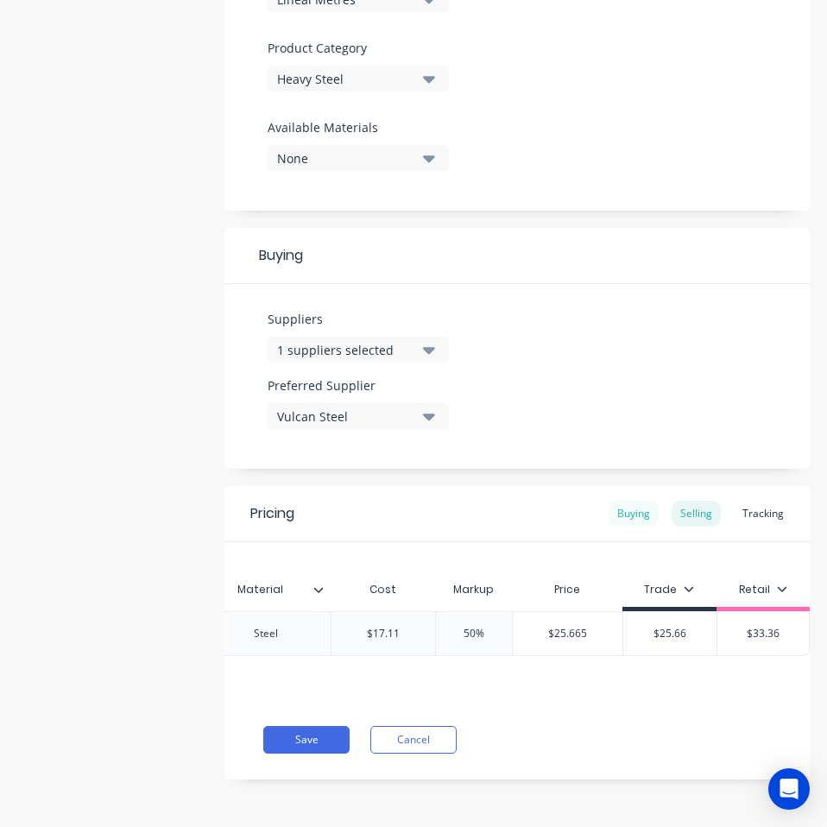
click at [632, 500] on div "Buying" at bounding box center [633, 513] width 50 height 26
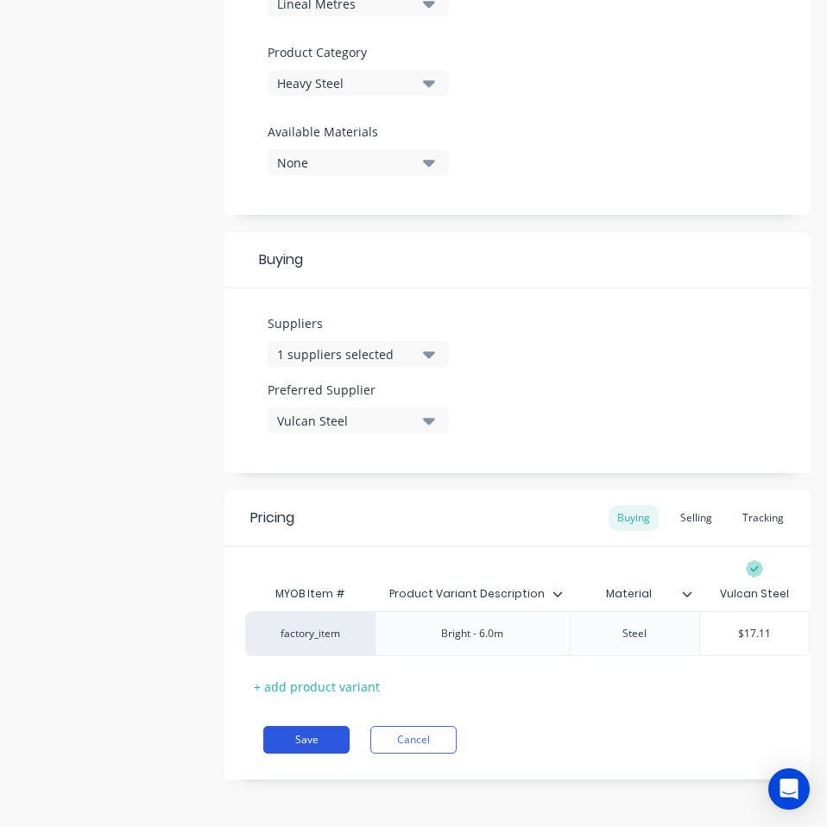
click at [325, 732] on button "Save" at bounding box center [306, 740] width 86 height 28
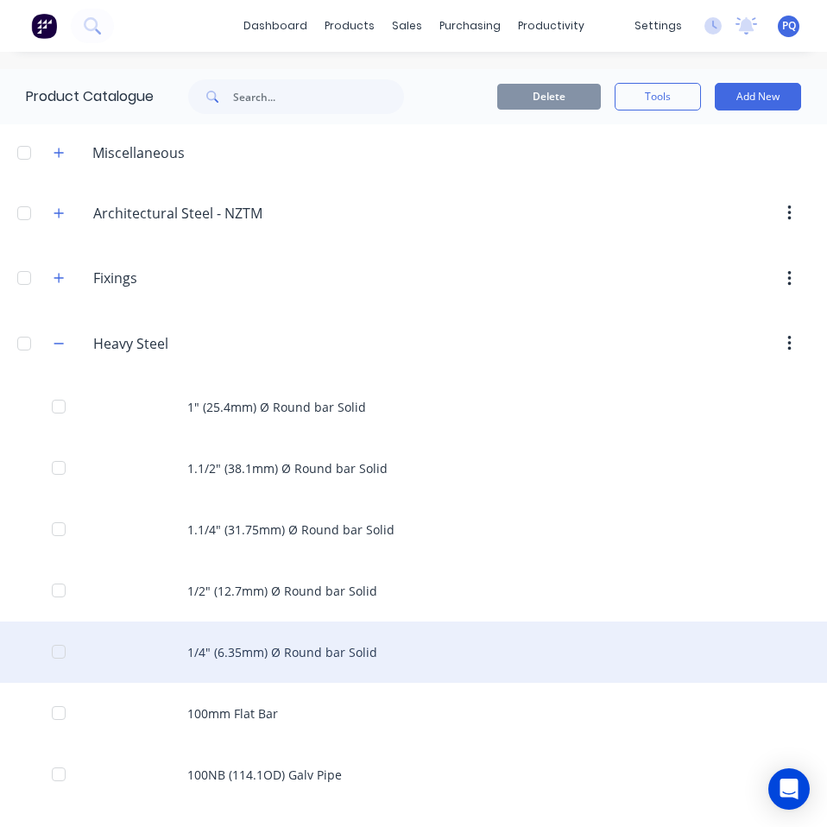
click at [387, 652] on div "1/4" (6.35mm) Ø Round bar Solid" at bounding box center [413, 651] width 827 height 61
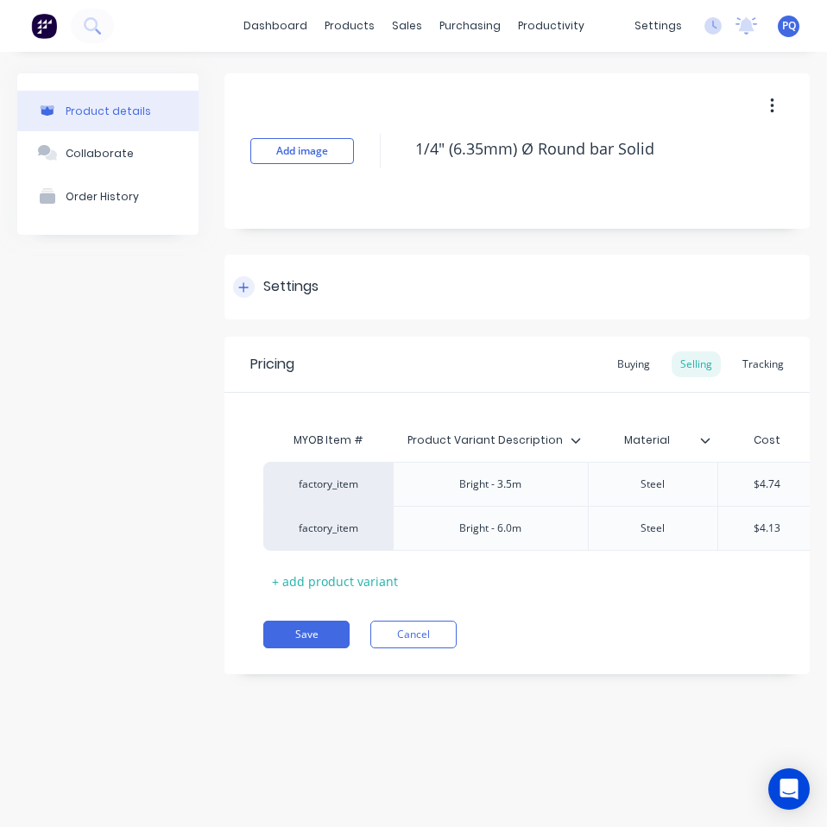
click at [269, 286] on div "Settings" at bounding box center [290, 287] width 55 height 22
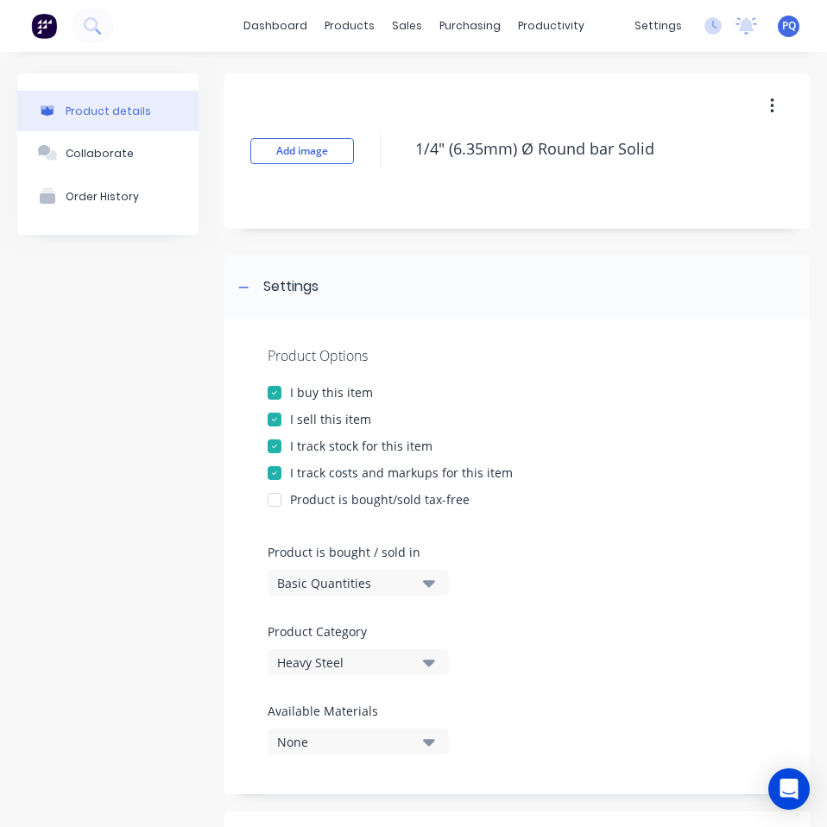
click at [295, 589] on div "Basic Quantities" at bounding box center [346, 583] width 138 height 18
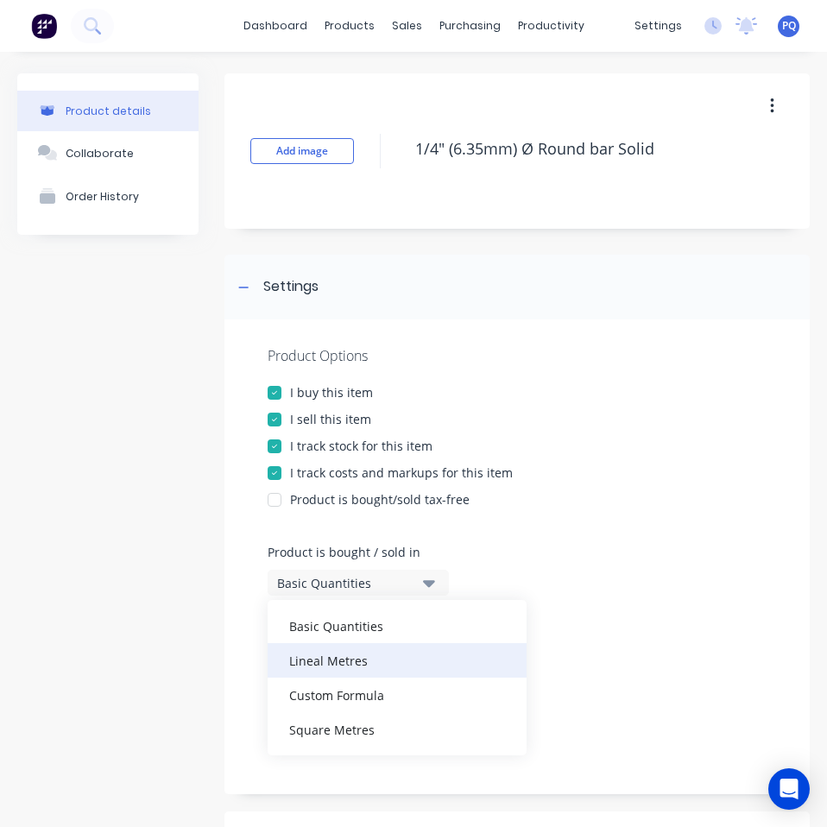
click at [352, 663] on div "Lineal Metres" at bounding box center [396, 660] width 259 height 35
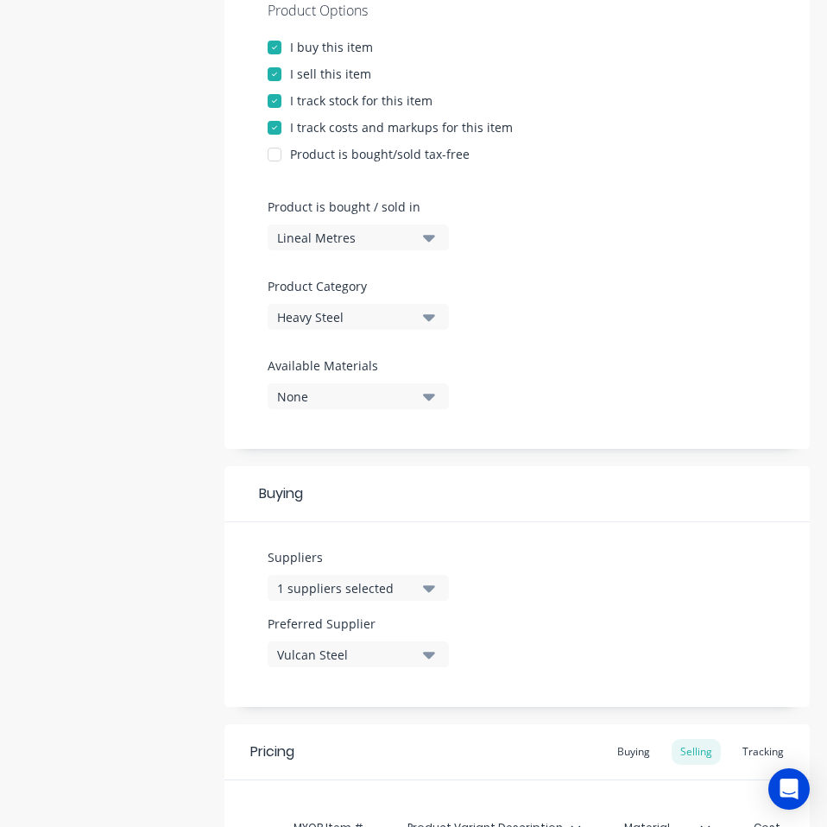
scroll to position [640, 0]
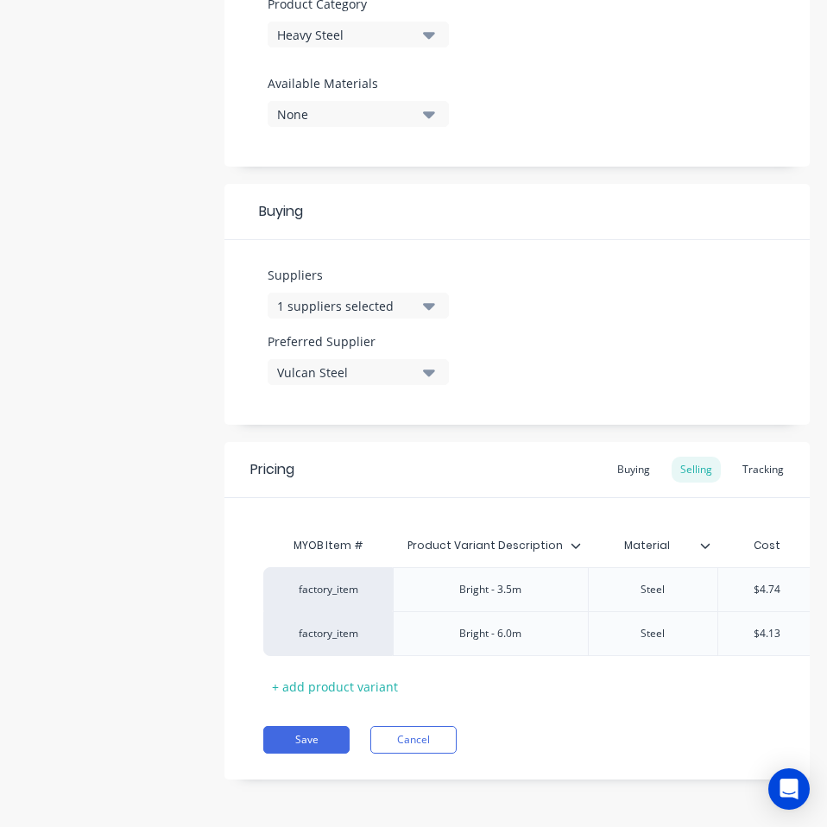
drag, startPoint x: 525, startPoint y: 686, endPoint x: 580, endPoint y: 692, distance: 55.6
click at [580, 692] on div "MYOB Item # Product Variant Description Material Cost Markup Price Trade Retail…" at bounding box center [516, 599] width 585 height 202
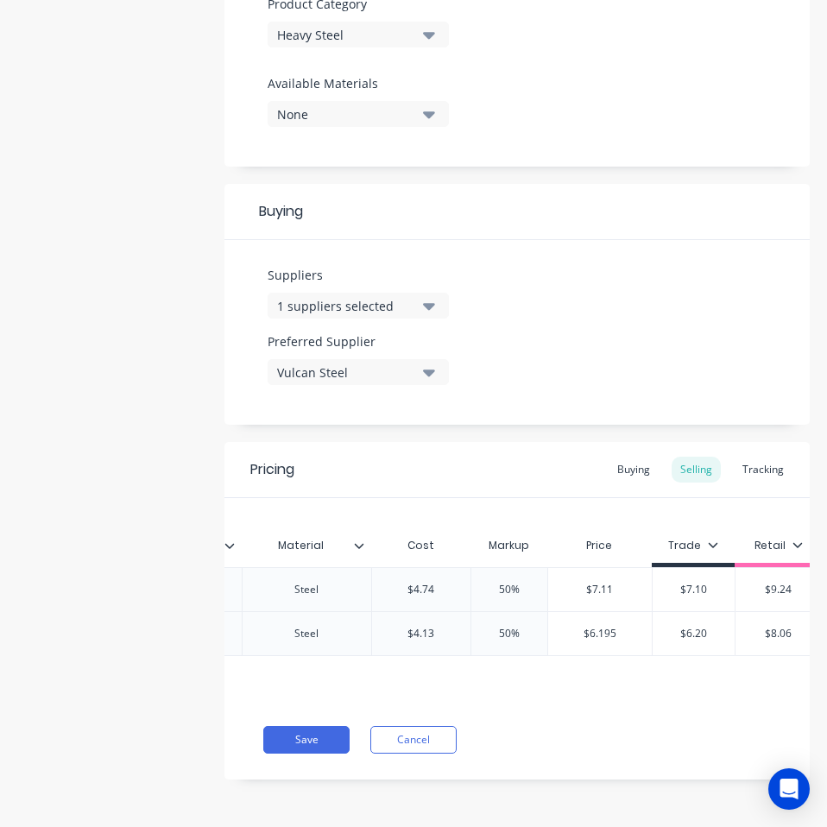
scroll to position [0, 372]
click at [623, 459] on div "Buying" at bounding box center [633, 469] width 50 height 26
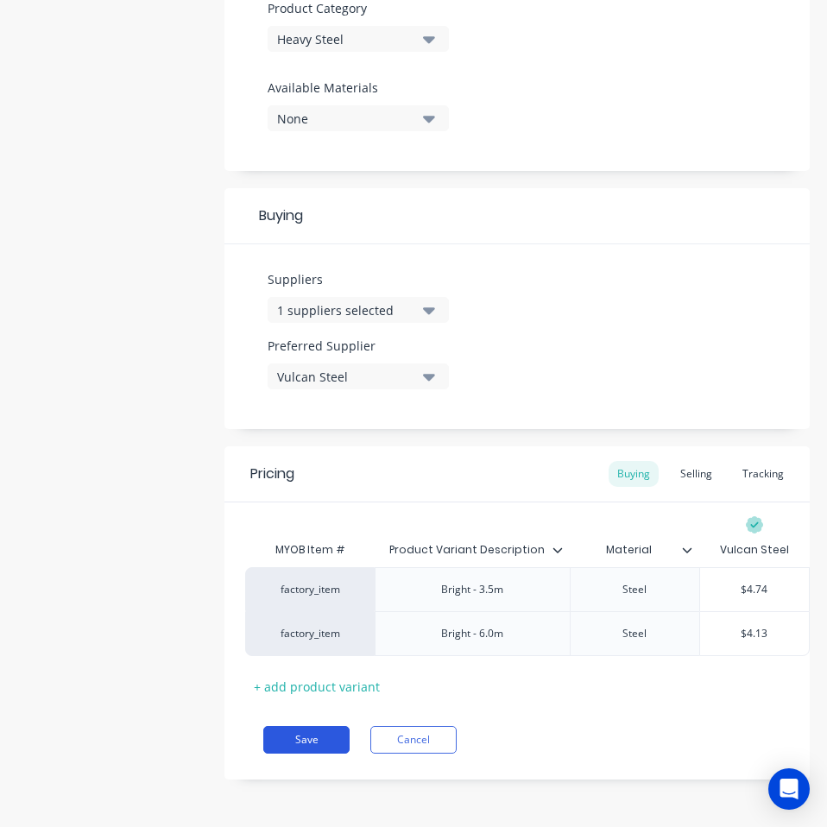
click at [311, 733] on button "Save" at bounding box center [306, 740] width 86 height 28
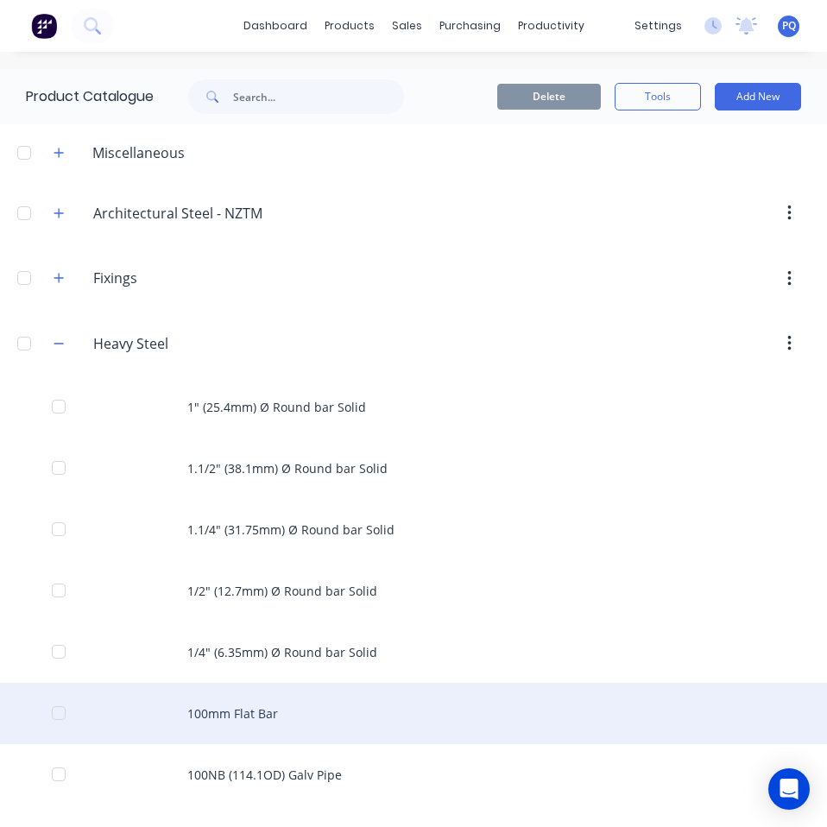
click at [251, 714] on div "100mm Flat Bar" at bounding box center [413, 713] width 827 height 61
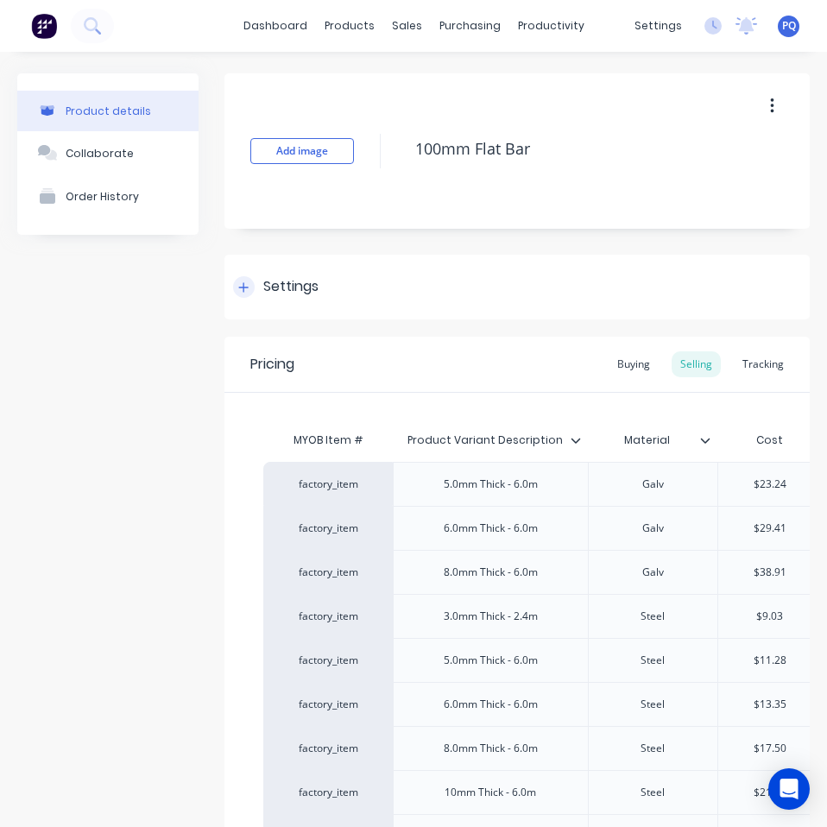
click at [260, 283] on div "Settings" at bounding box center [275, 287] width 85 height 22
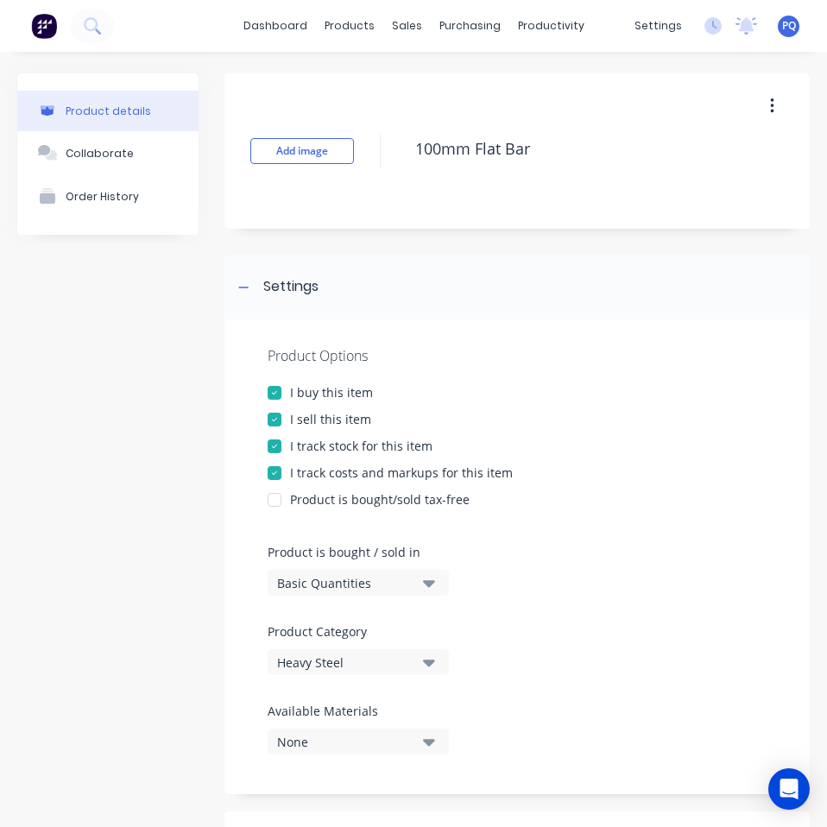
click at [293, 576] on div "Basic Quantities" at bounding box center [346, 583] width 138 height 18
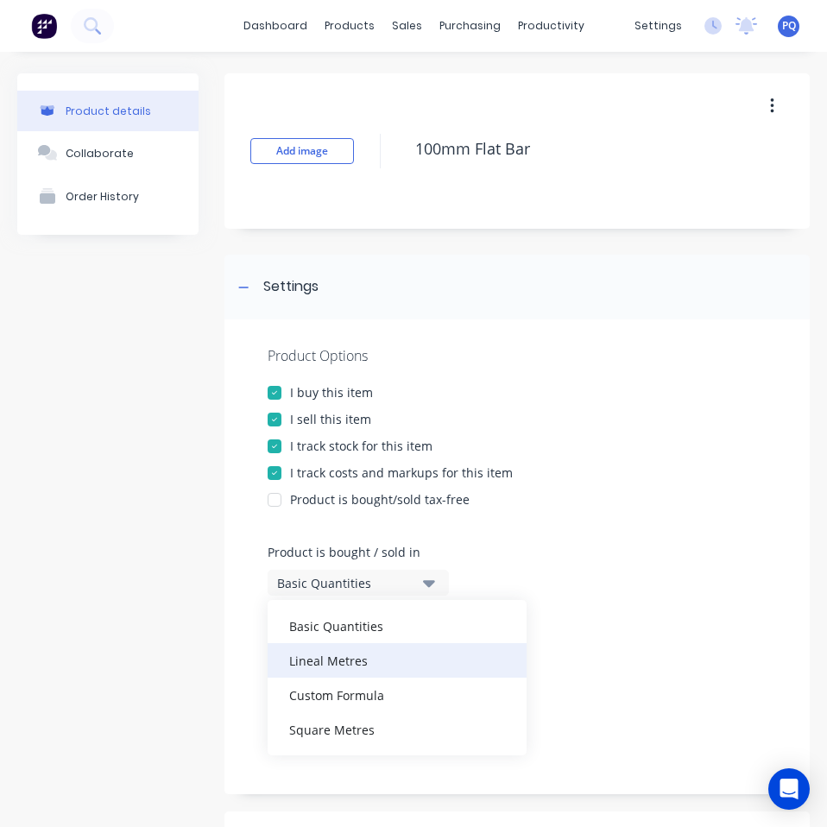
click at [341, 672] on div "Lineal Metres" at bounding box center [396, 660] width 259 height 35
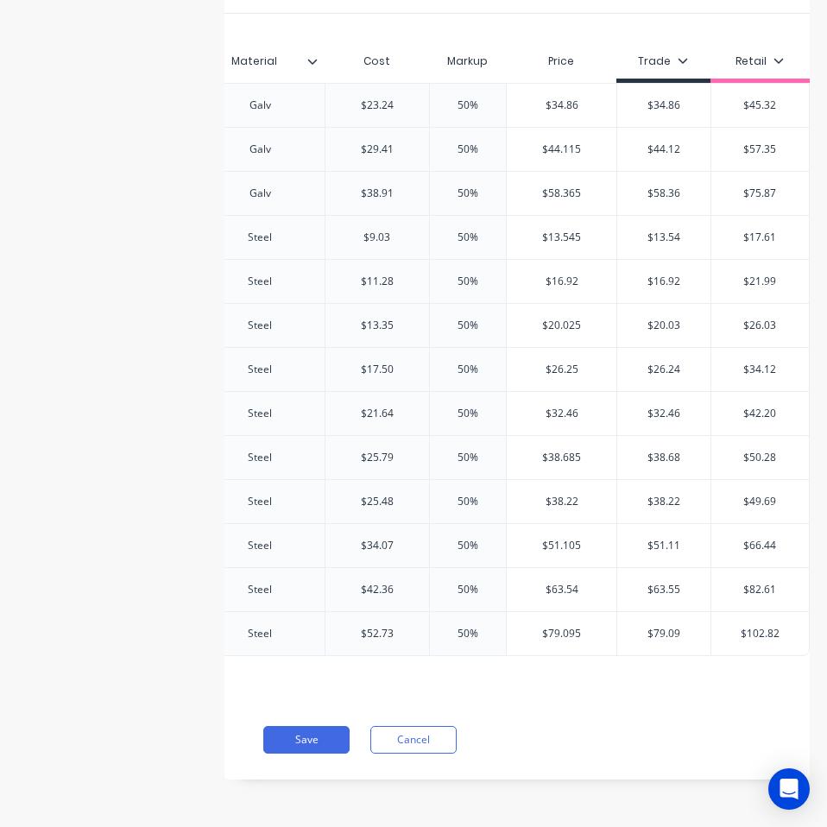
scroll to position [0, 406]
click at [286, 741] on button "Save" at bounding box center [306, 740] width 86 height 28
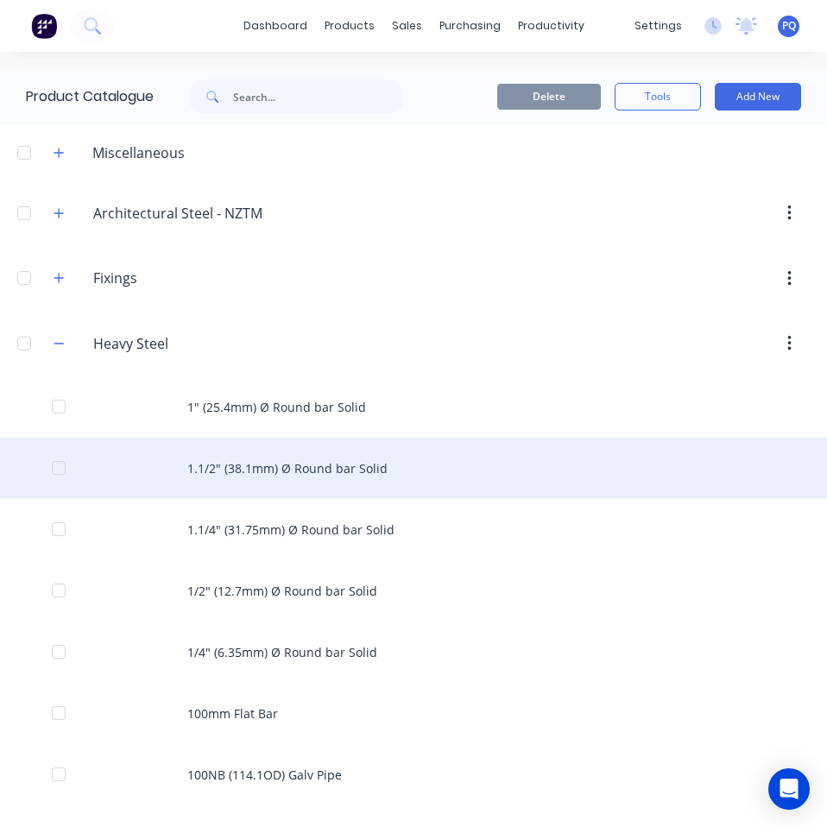
scroll to position [345, 0]
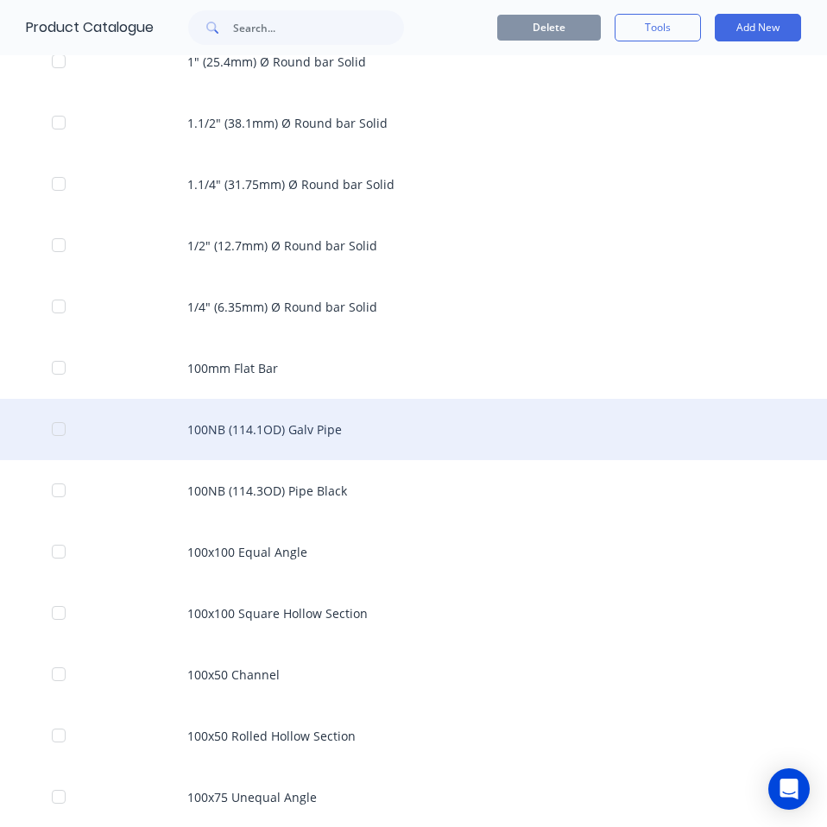
click at [288, 440] on div "100NB (114.1OD) Galv Pipe" at bounding box center [413, 429] width 827 height 61
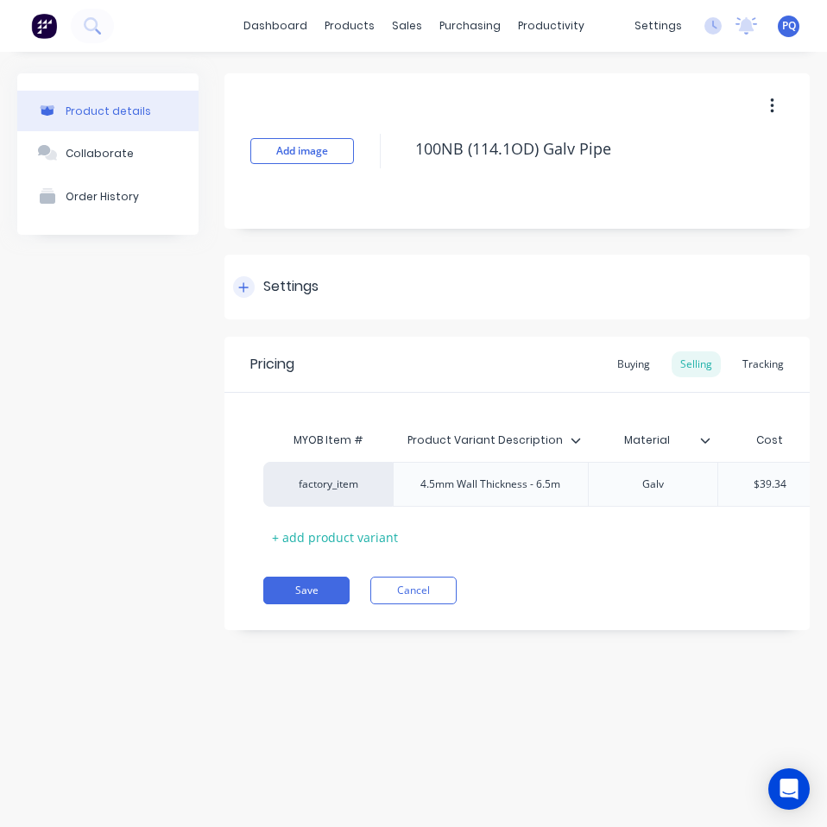
click at [286, 283] on div "Settings" at bounding box center [290, 287] width 55 height 22
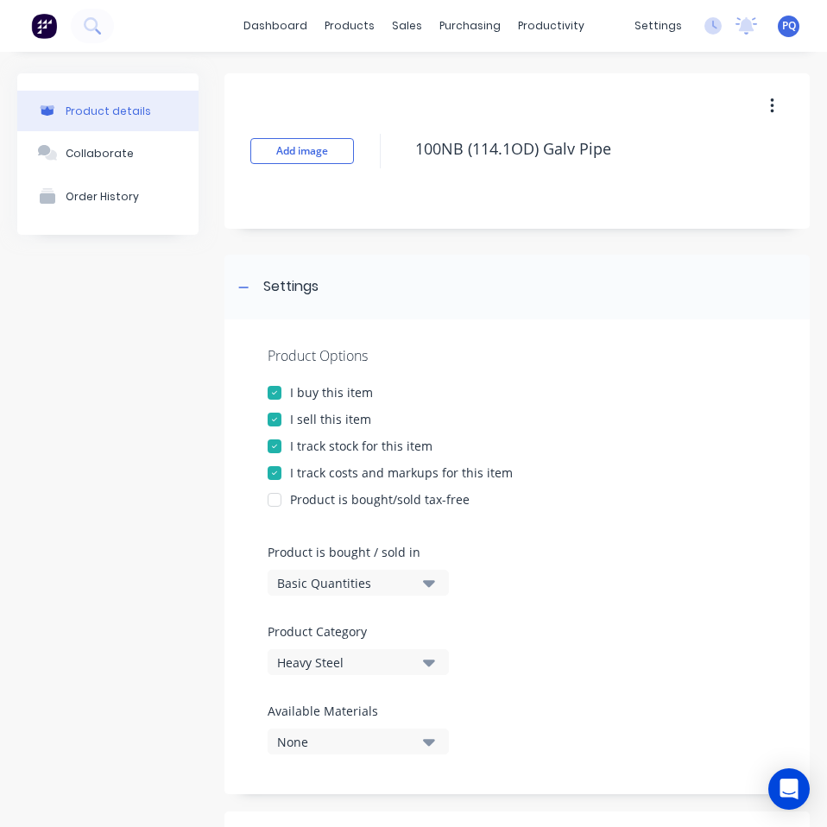
click at [314, 582] on div "Basic Quantities" at bounding box center [346, 583] width 138 height 18
click at [326, 664] on div "Lineal Metres" at bounding box center [396, 660] width 259 height 35
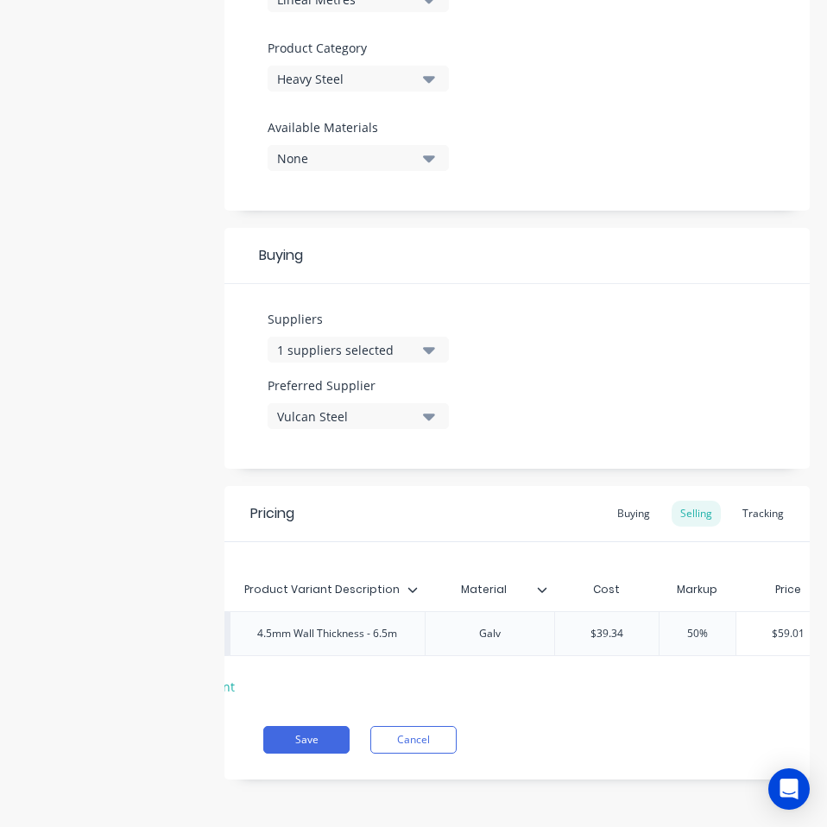
scroll to position [0, 373]
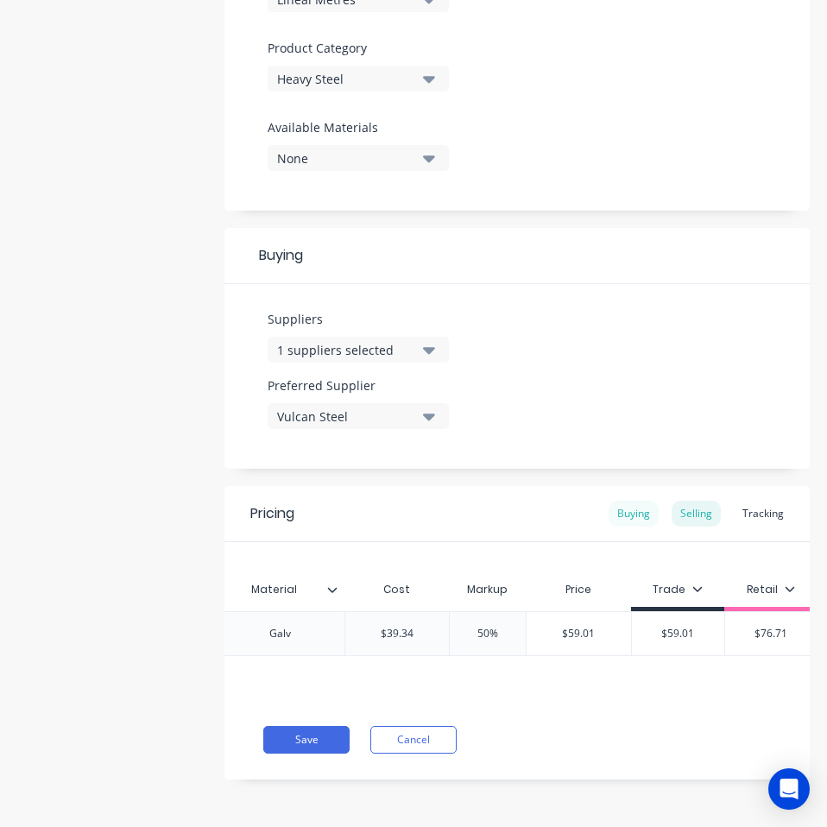
click at [611, 500] on div "Buying" at bounding box center [633, 513] width 50 height 26
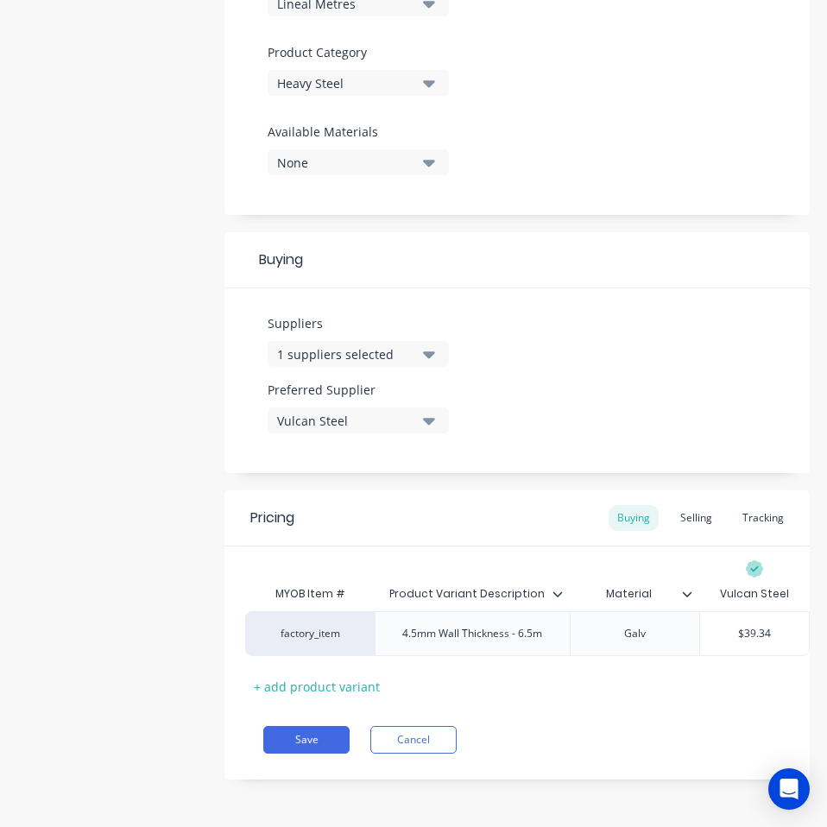
scroll to position [592, 0]
click at [277, 738] on button "Save" at bounding box center [306, 740] width 86 height 28
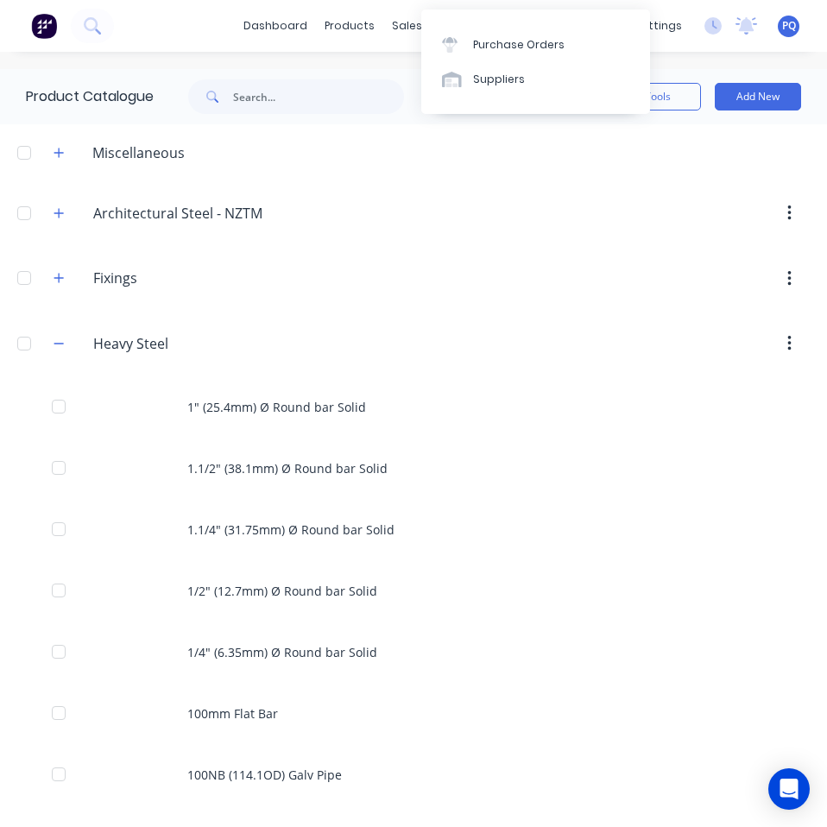
scroll to position [422, 0]
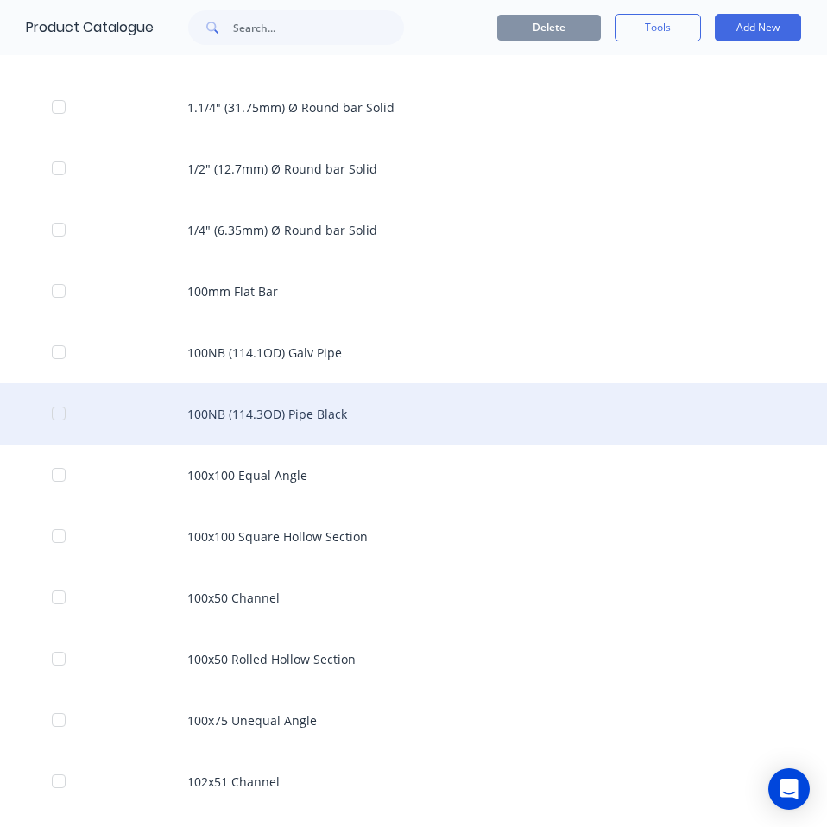
click at [267, 398] on div "100NB (114.3OD) Pipe Black" at bounding box center [413, 413] width 827 height 61
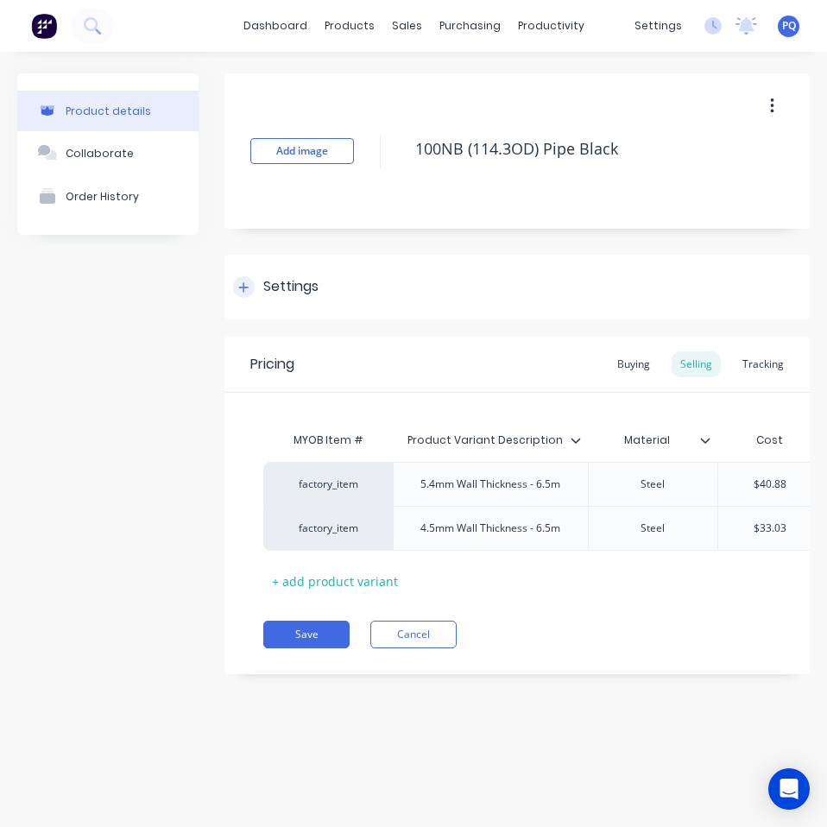
click at [274, 280] on div "Settings" at bounding box center [290, 287] width 55 height 22
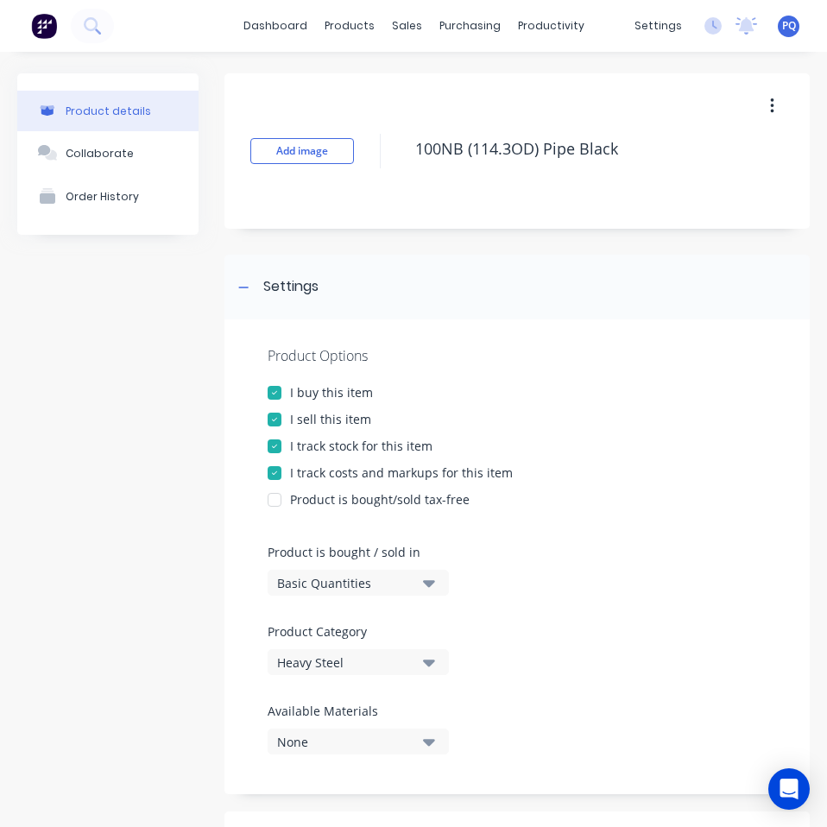
click at [293, 575] on div "Basic Quantities" at bounding box center [346, 583] width 138 height 18
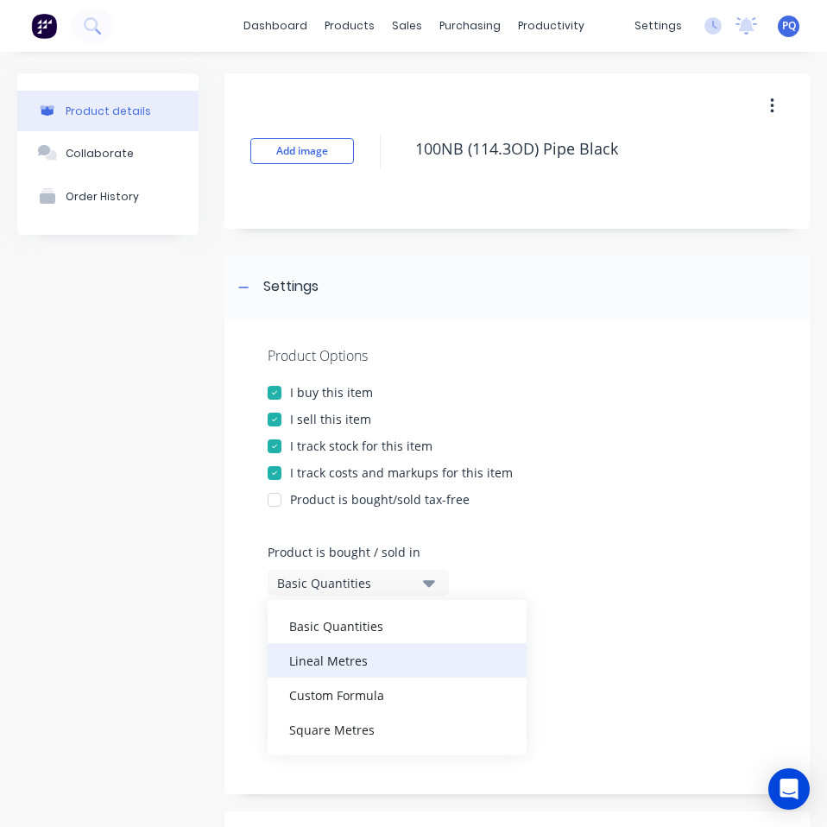
click at [345, 655] on div "Lineal Metres" at bounding box center [396, 660] width 259 height 35
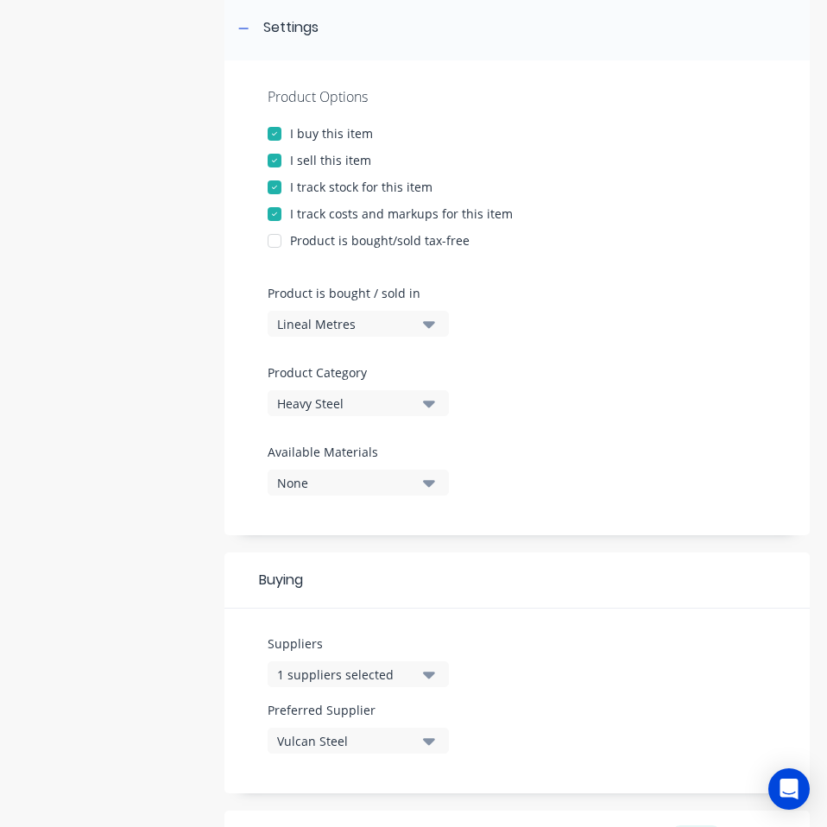
scroll to position [604, 0]
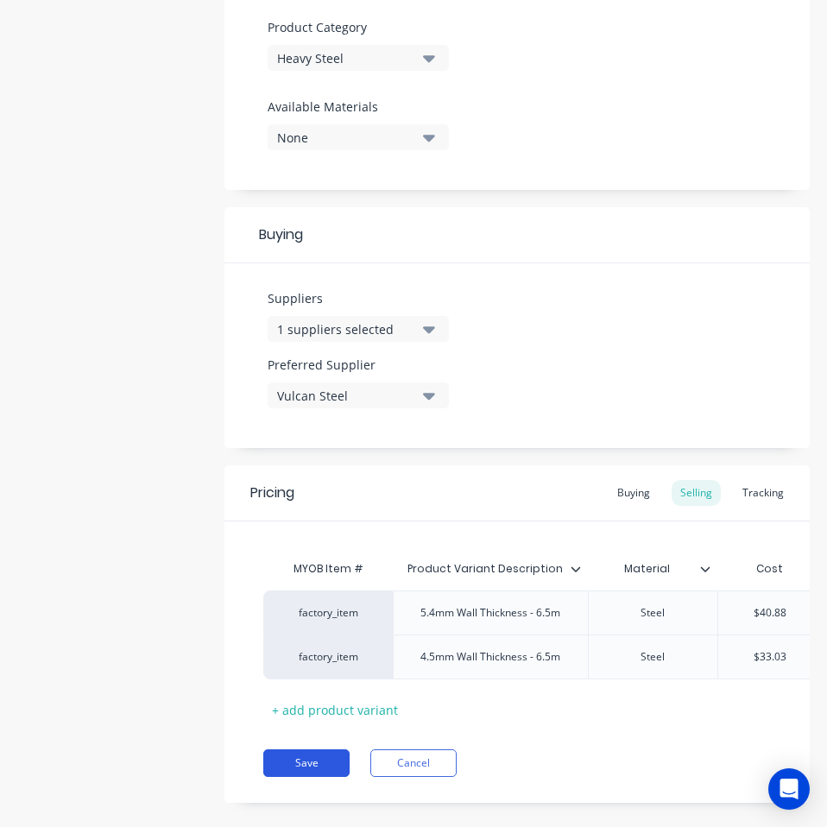
click at [313, 775] on button "Save" at bounding box center [306, 763] width 86 height 28
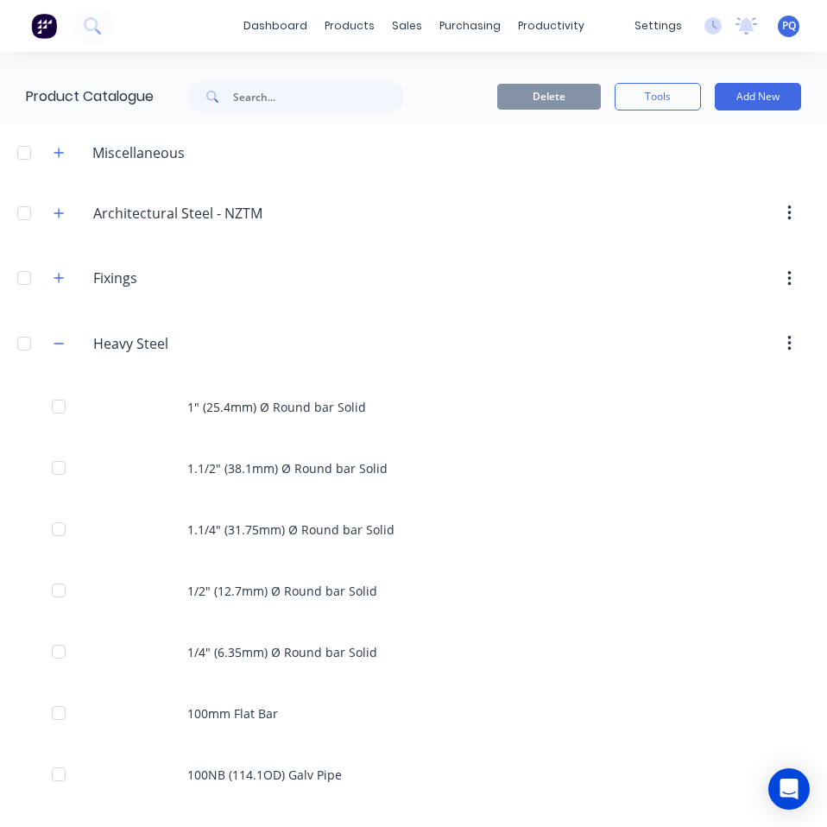
scroll to position [431, 0]
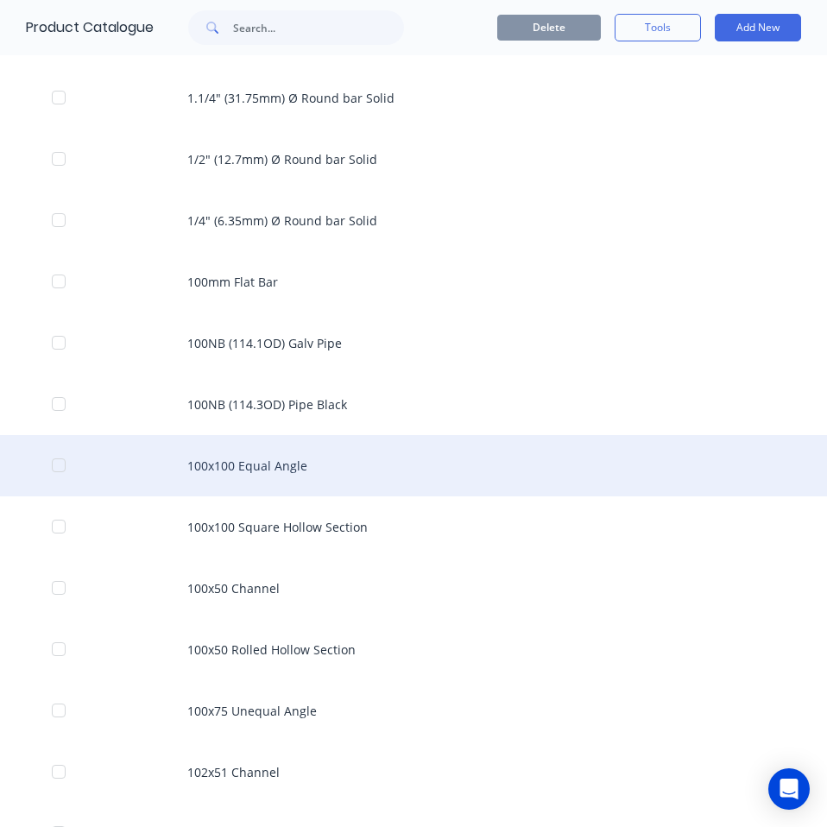
click at [465, 456] on div "100x100 Equal Angle" at bounding box center [413, 465] width 827 height 61
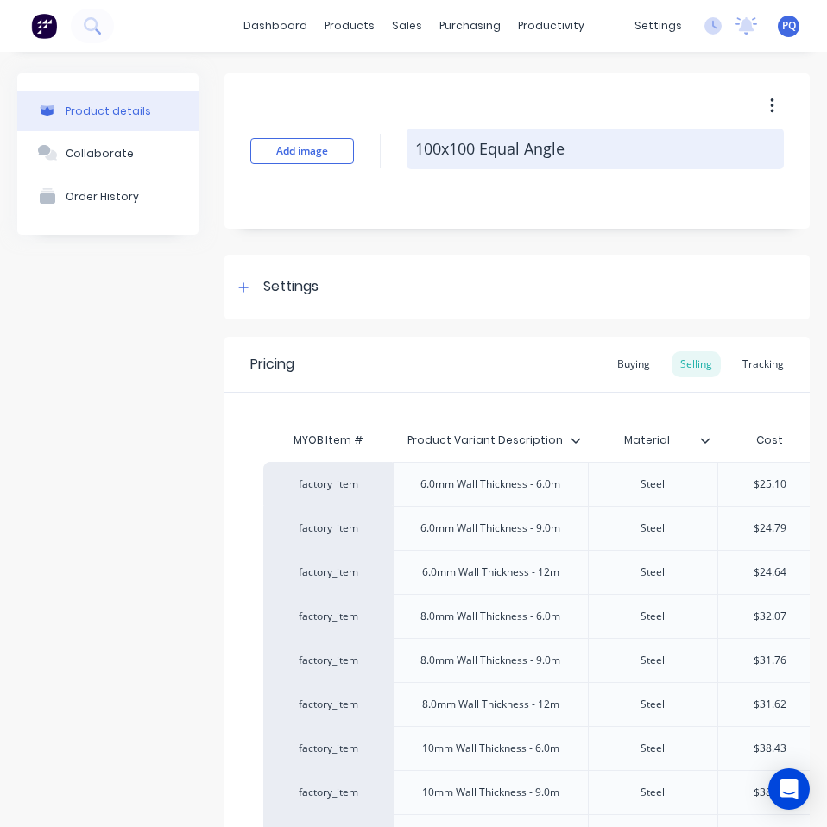
click at [466, 126] on div "Add image 100x100 Equal Angle" at bounding box center [516, 150] width 585 height 155
click at [464, 142] on textarea "100x100 Equal Angle" at bounding box center [594, 149] width 377 height 41
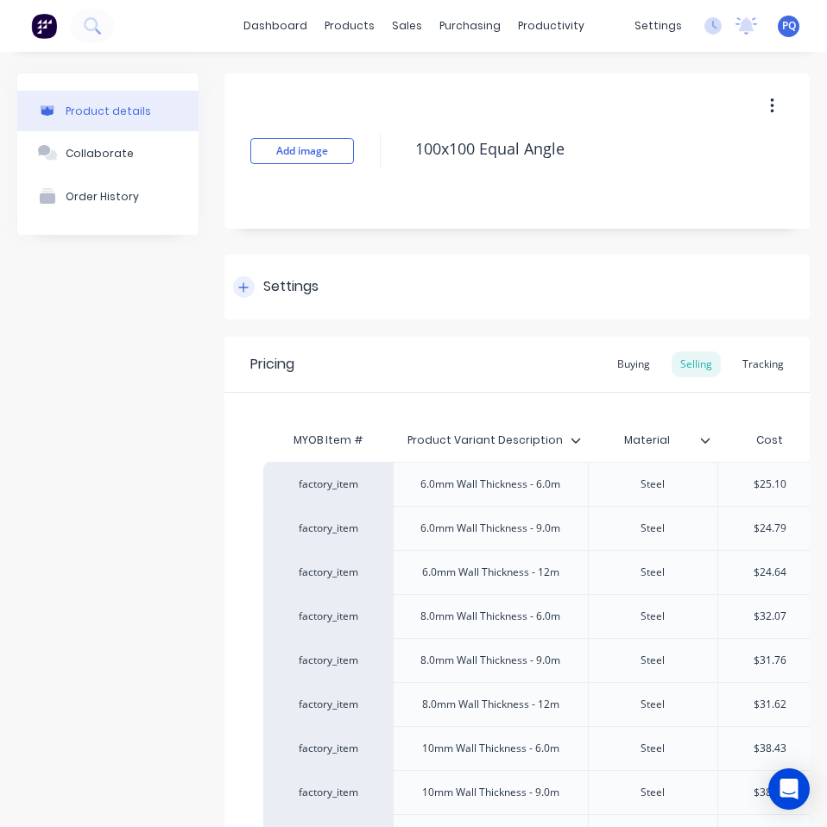
click at [255, 284] on div "Settings" at bounding box center [275, 287] width 85 height 22
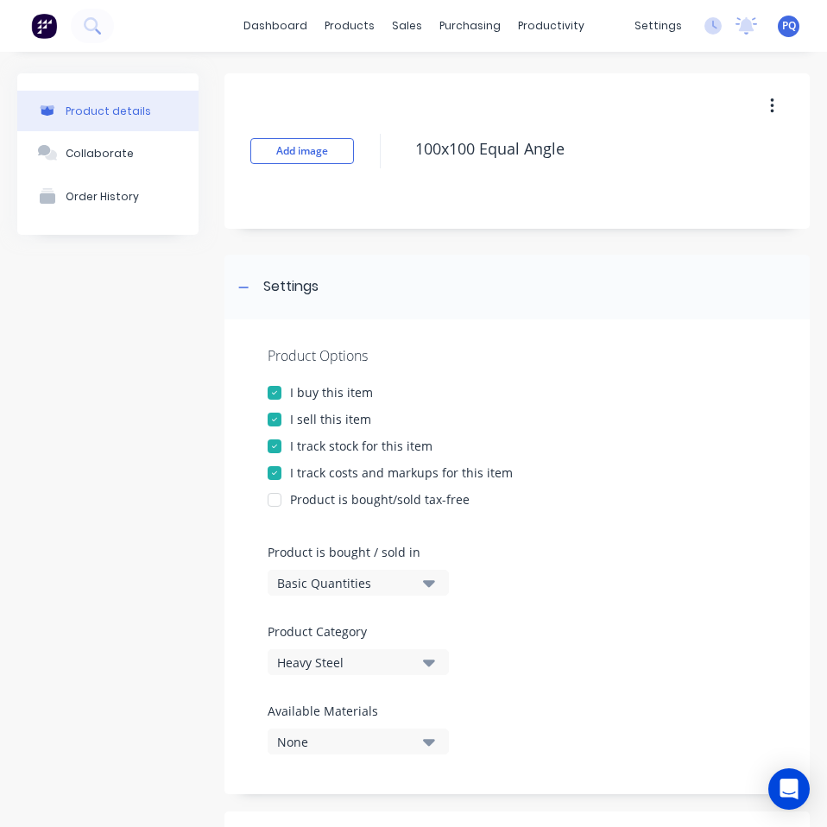
click at [319, 574] on div "Basic Quantities" at bounding box center [346, 583] width 138 height 18
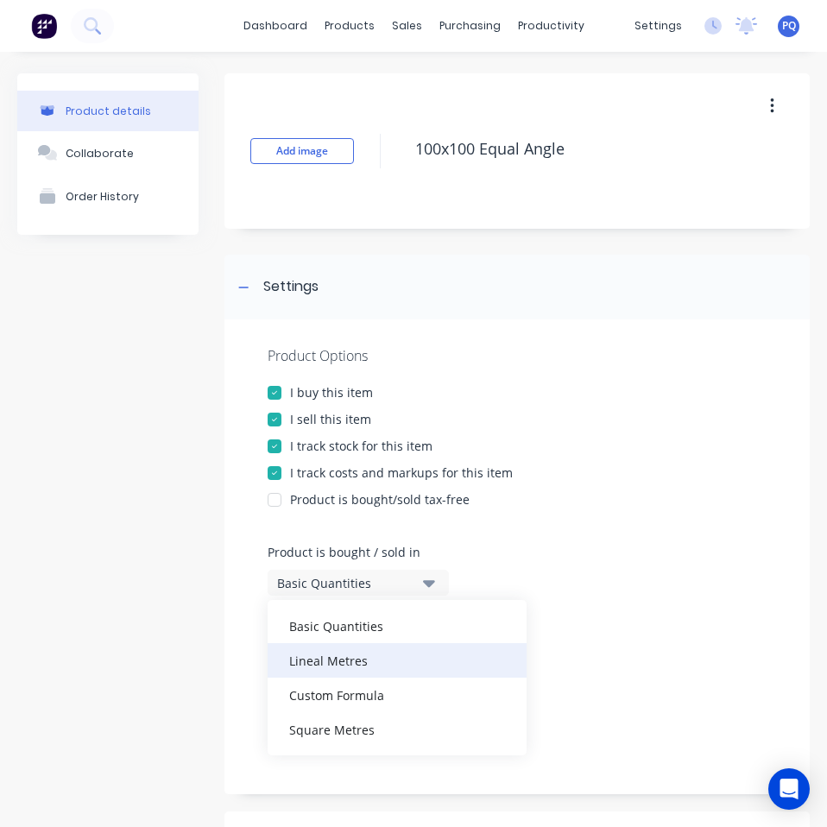
click at [362, 662] on div "Lineal Metres" at bounding box center [396, 660] width 259 height 35
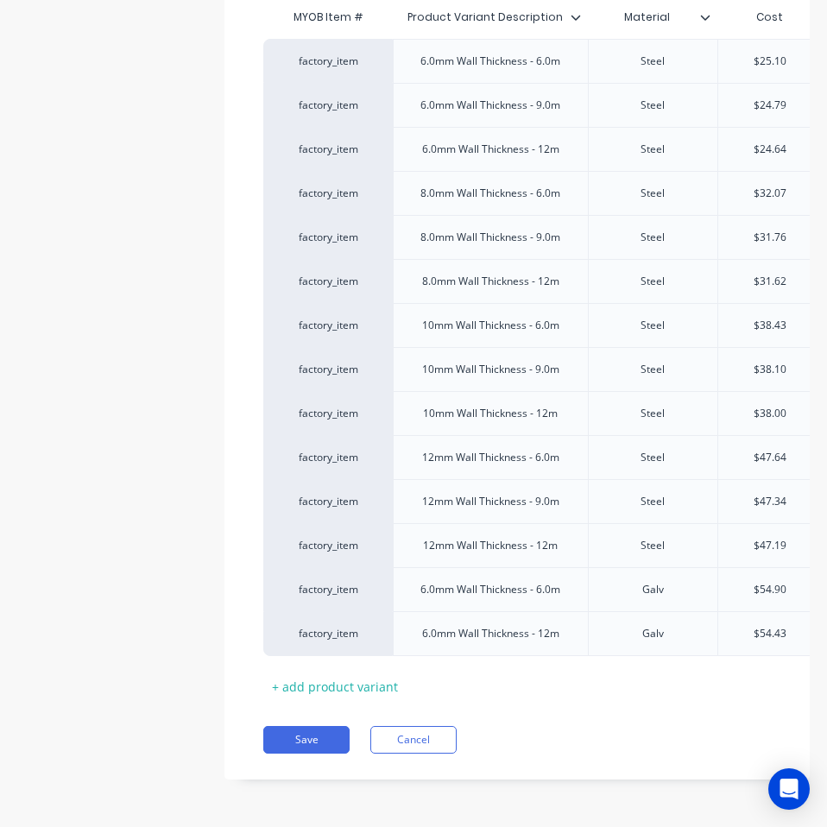
scroll to position [737, 0]
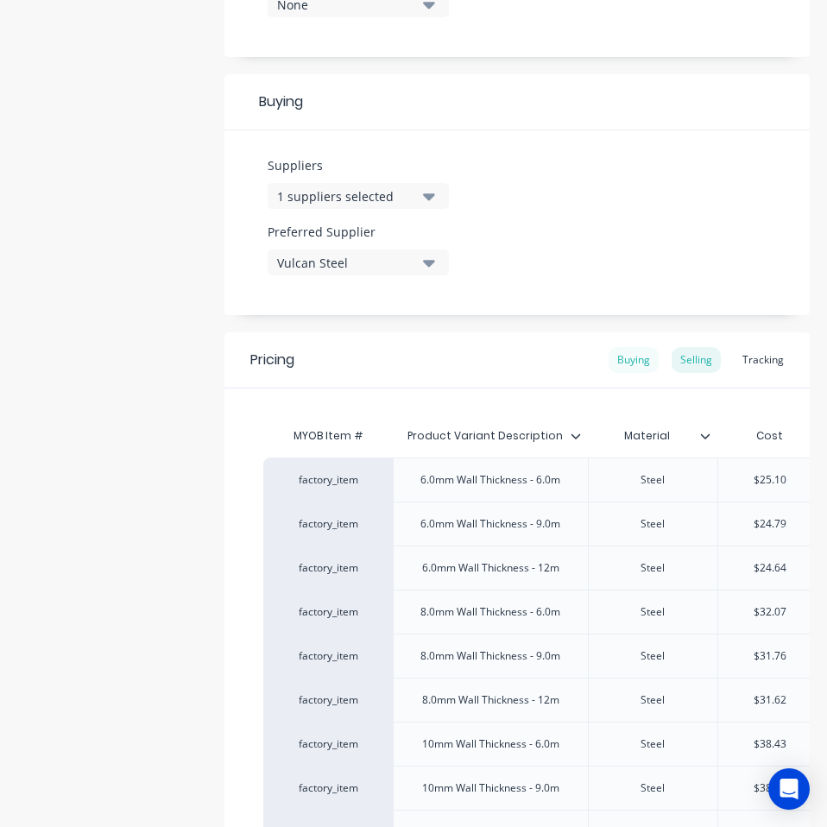
click at [614, 361] on div "Buying" at bounding box center [633, 360] width 50 height 26
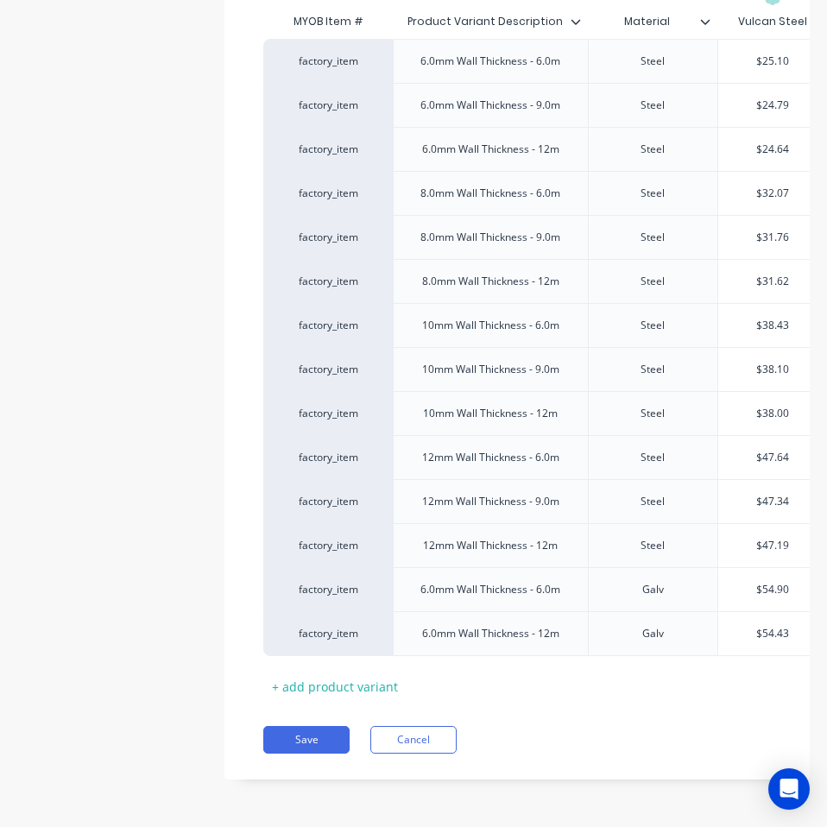
scroll to position [0, 31]
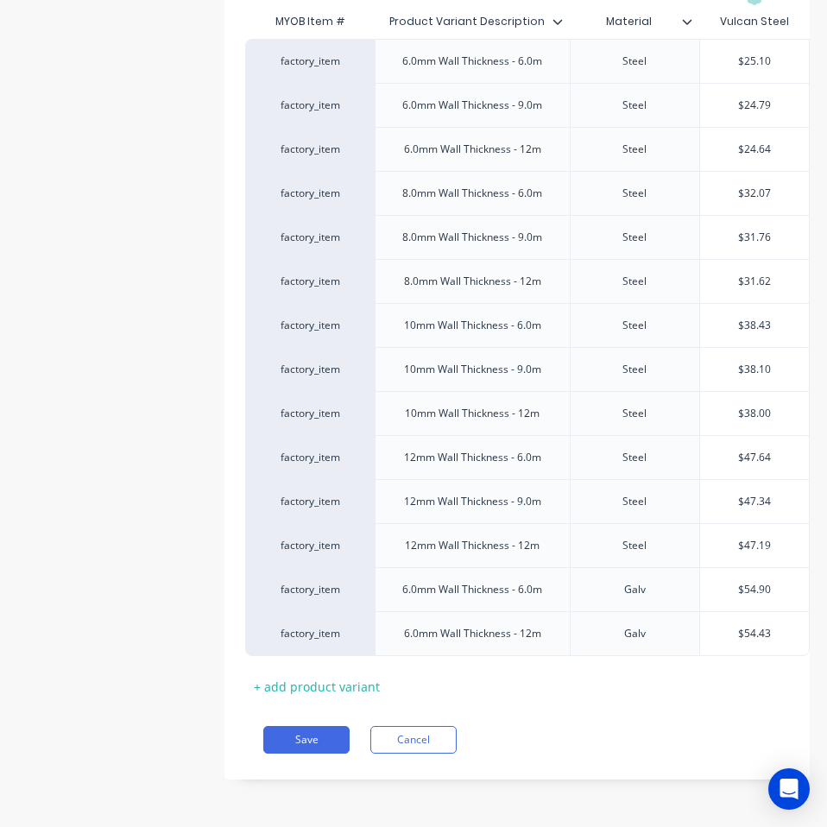
click at [311, 723] on div "Pricing Buying Selling Tracking MYOB Item # Product Variant Description Materia…" at bounding box center [516, 348] width 585 height 861
click at [310, 732] on button "Save" at bounding box center [306, 740] width 86 height 28
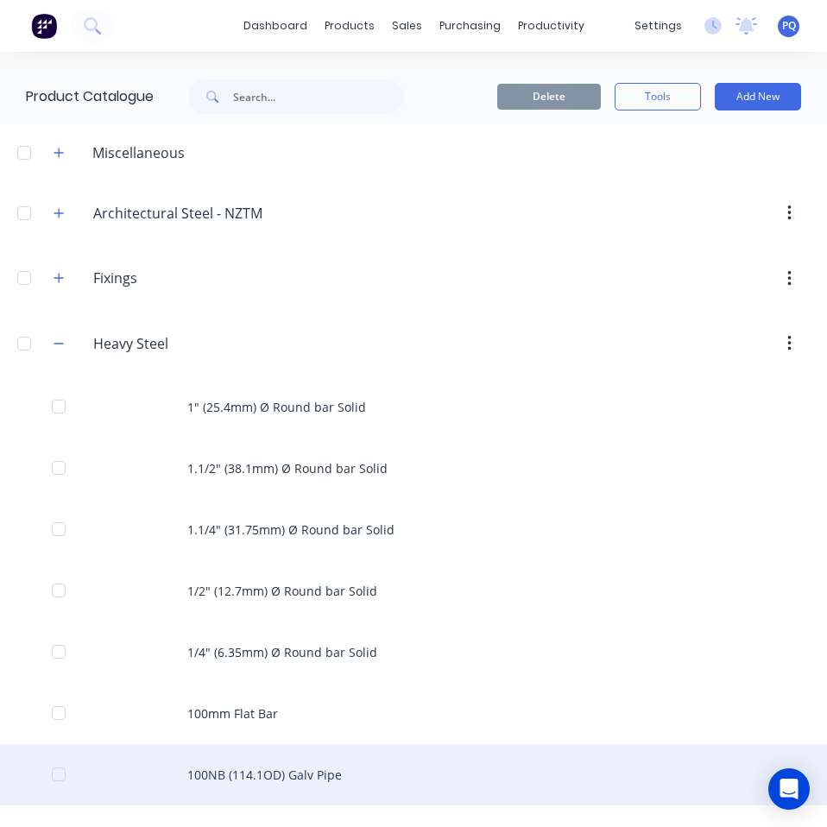
scroll to position [259, 0]
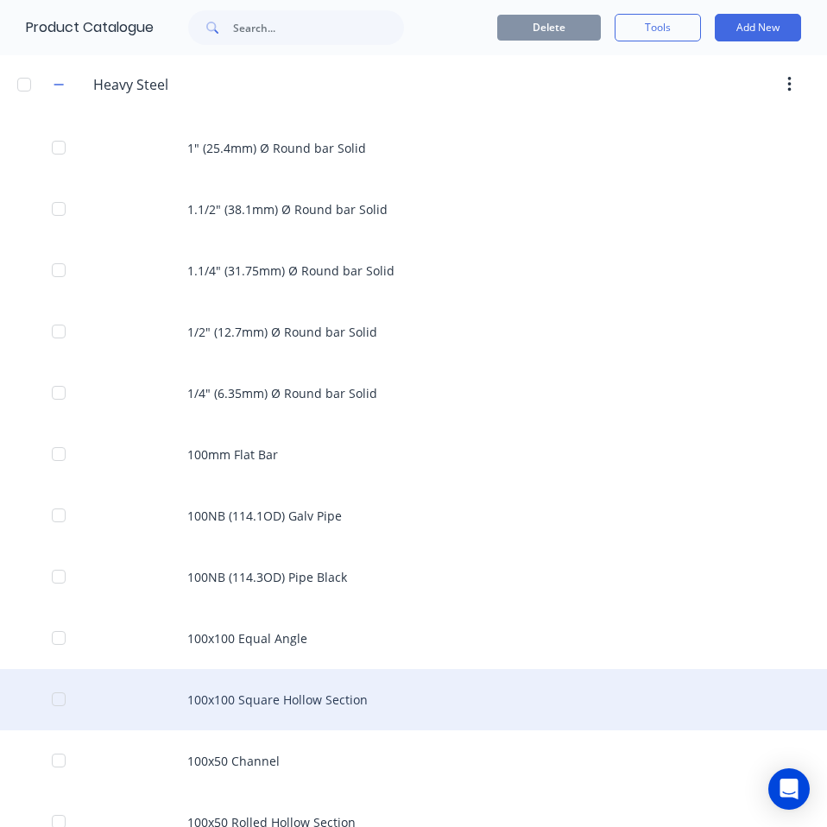
click at [285, 692] on div "100x100 Square Hollow Section" at bounding box center [413, 699] width 827 height 61
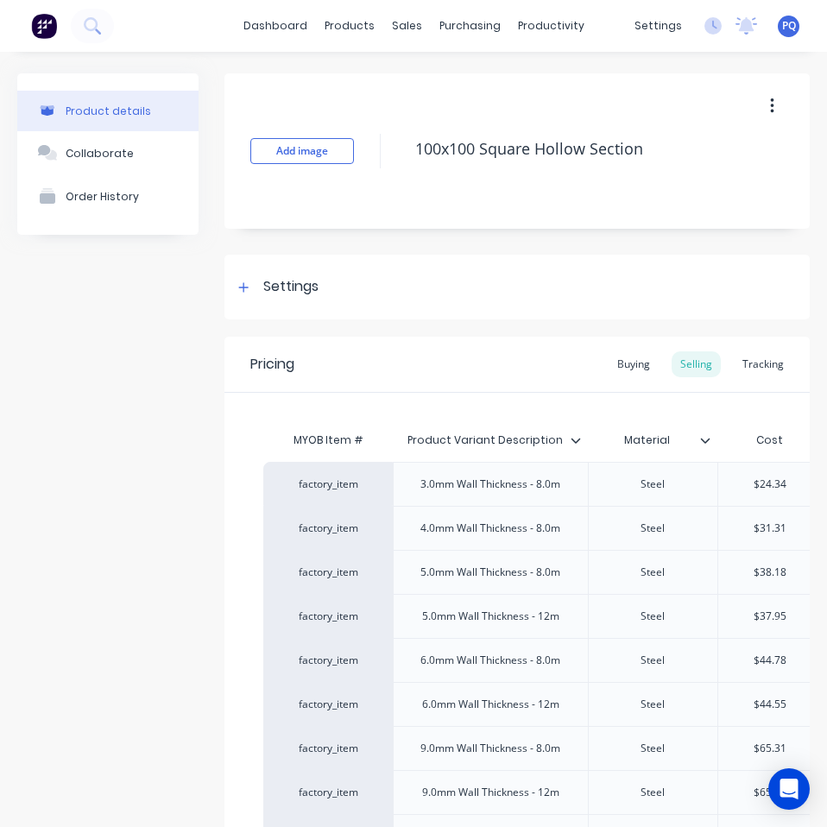
drag, startPoint x: 293, startPoint y: 286, endPoint x: 349, endPoint y: 582, distance: 301.2
click at [293, 286] on div "Settings" at bounding box center [290, 287] width 55 height 22
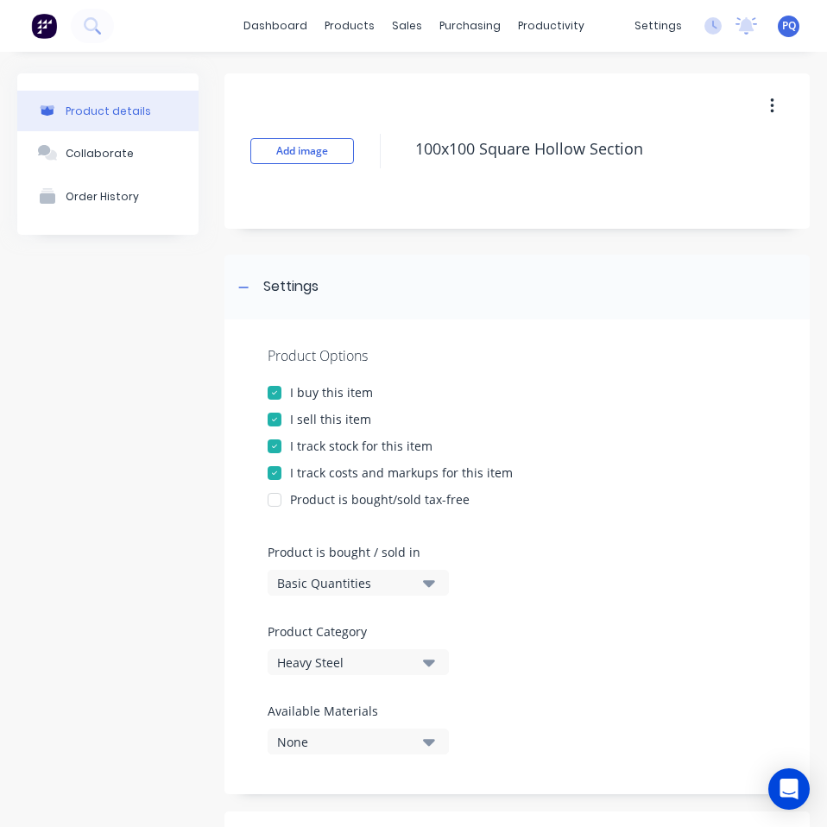
click at [350, 574] on div "Basic Quantities" at bounding box center [346, 583] width 138 height 18
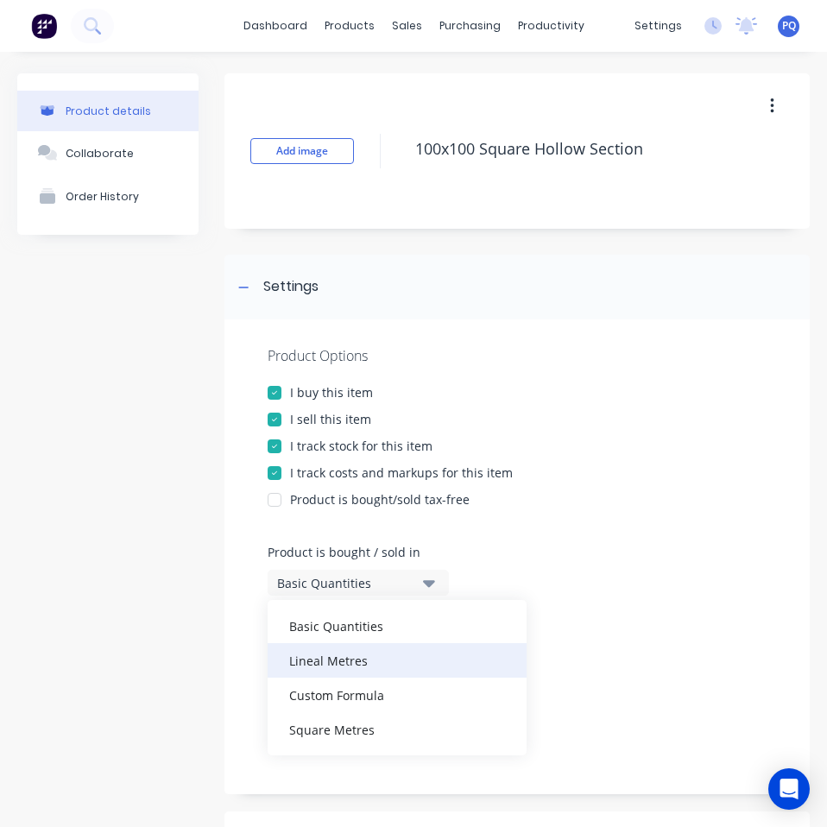
click at [375, 659] on div "Lineal Metres" at bounding box center [396, 660] width 259 height 35
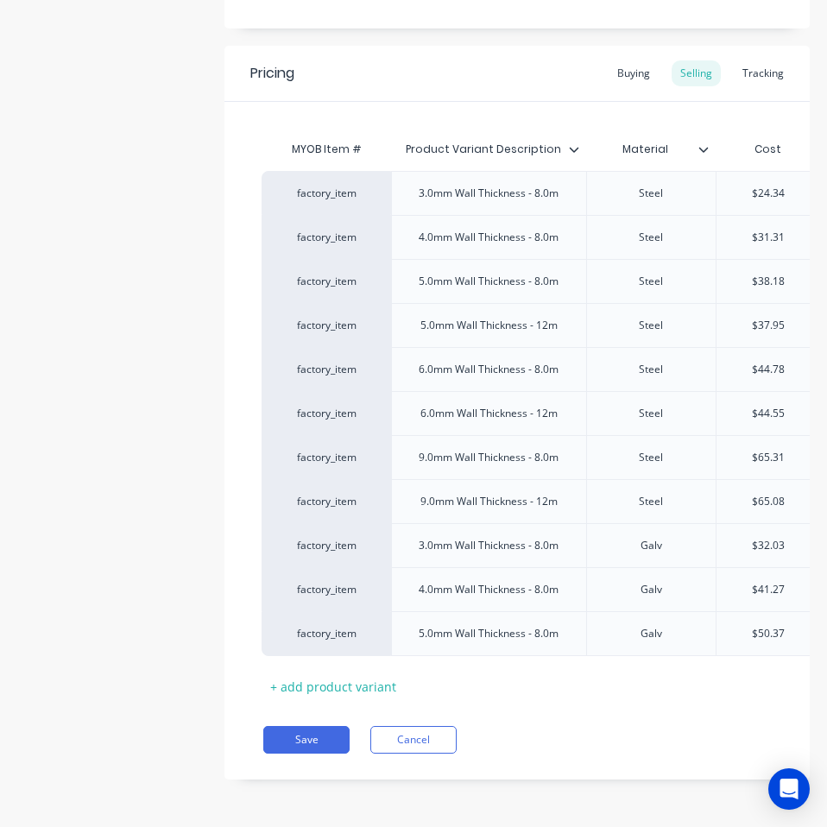
scroll to position [0, 3]
click at [288, 738] on button "Save" at bounding box center [306, 740] width 86 height 28
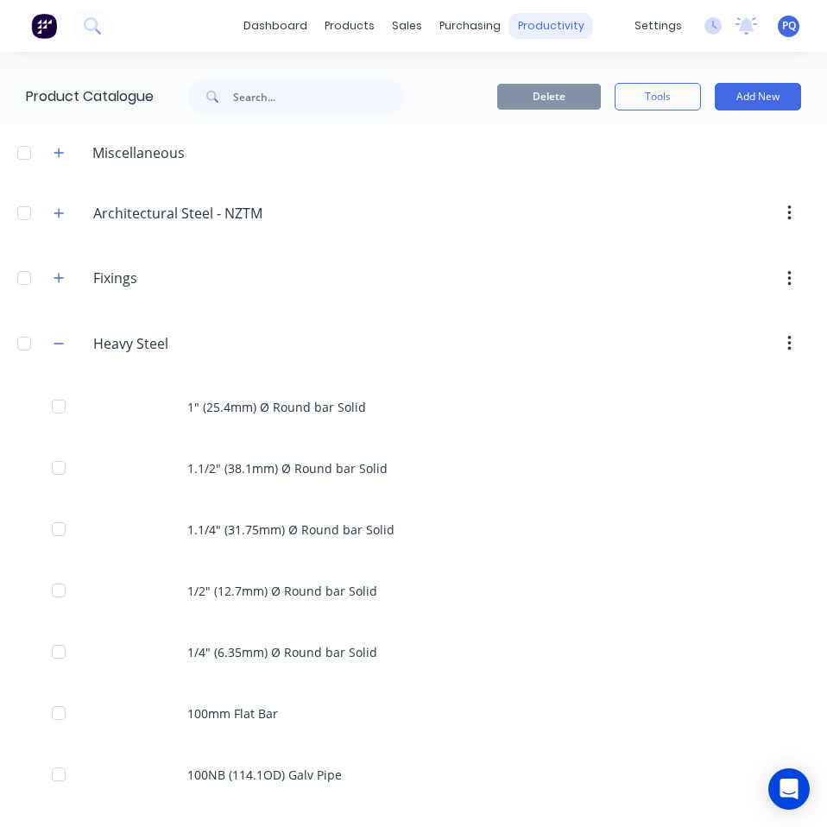
scroll to position [606, 0]
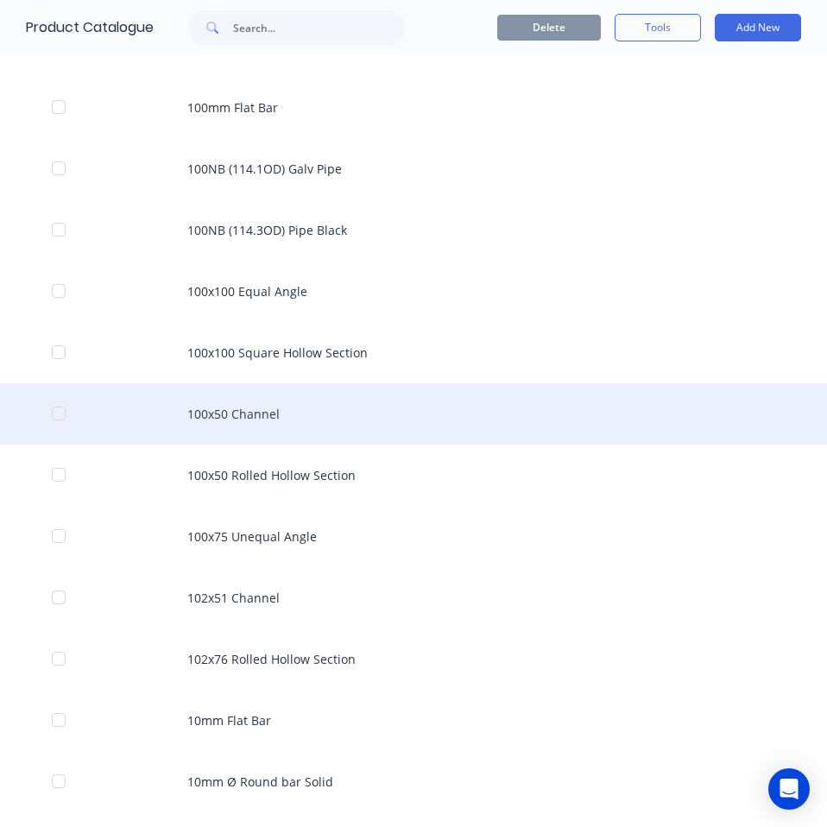
click at [254, 422] on div "100x50 Channel" at bounding box center [413, 413] width 827 height 61
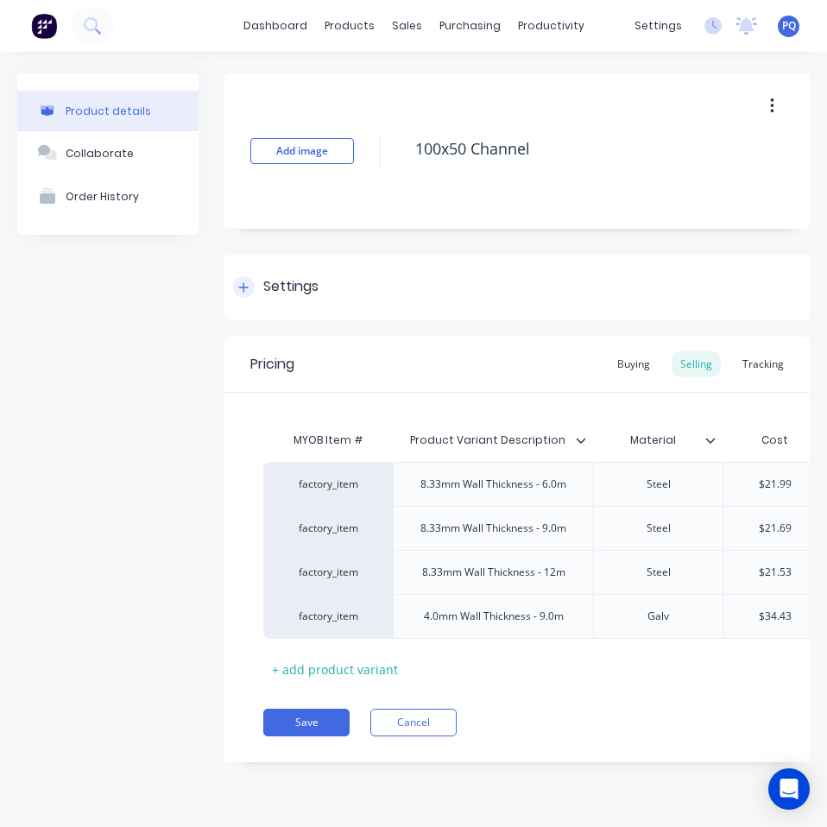
click at [311, 273] on div "Settings" at bounding box center [516, 287] width 585 height 65
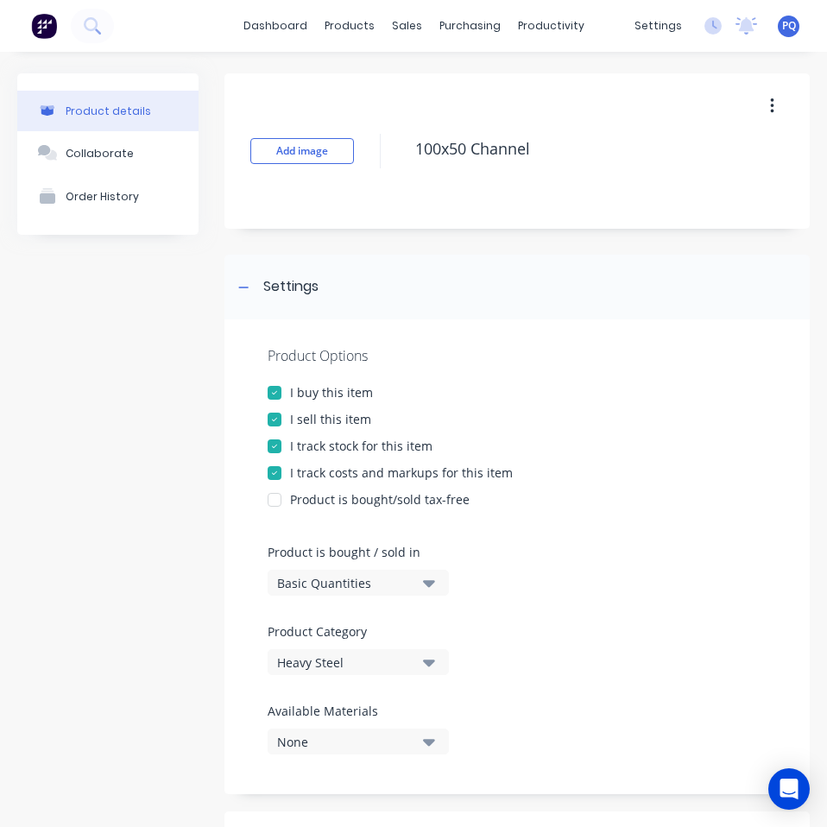
click at [303, 577] on div "Basic Quantities" at bounding box center [346, 583] width 138 height 18
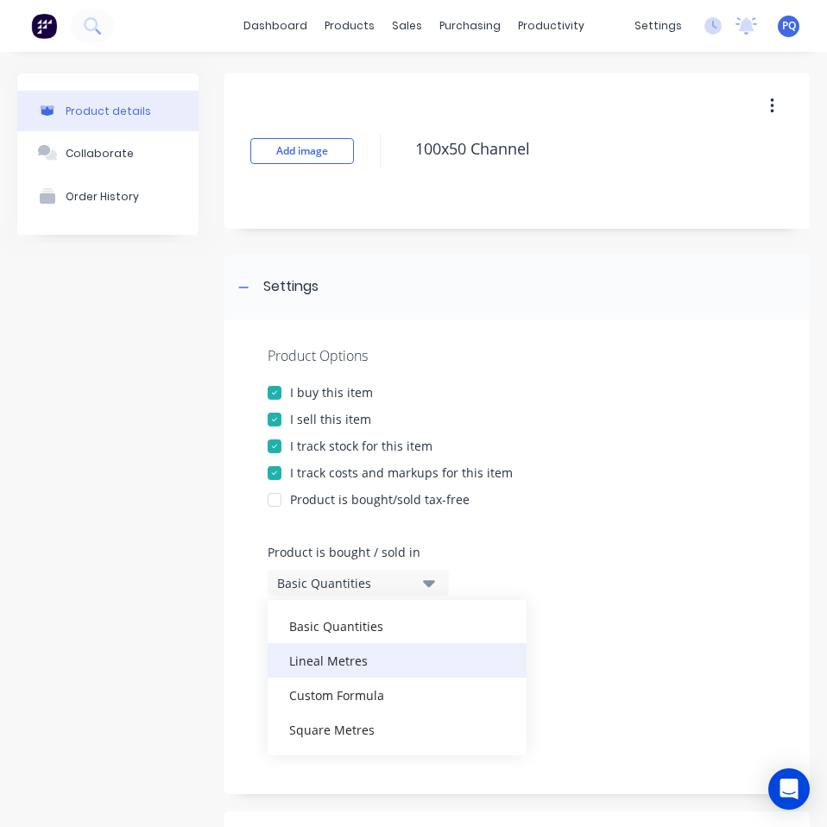
click at [355, 658] on div "Lineal Metres" at bounding box center [396, 660] width 259 height 35
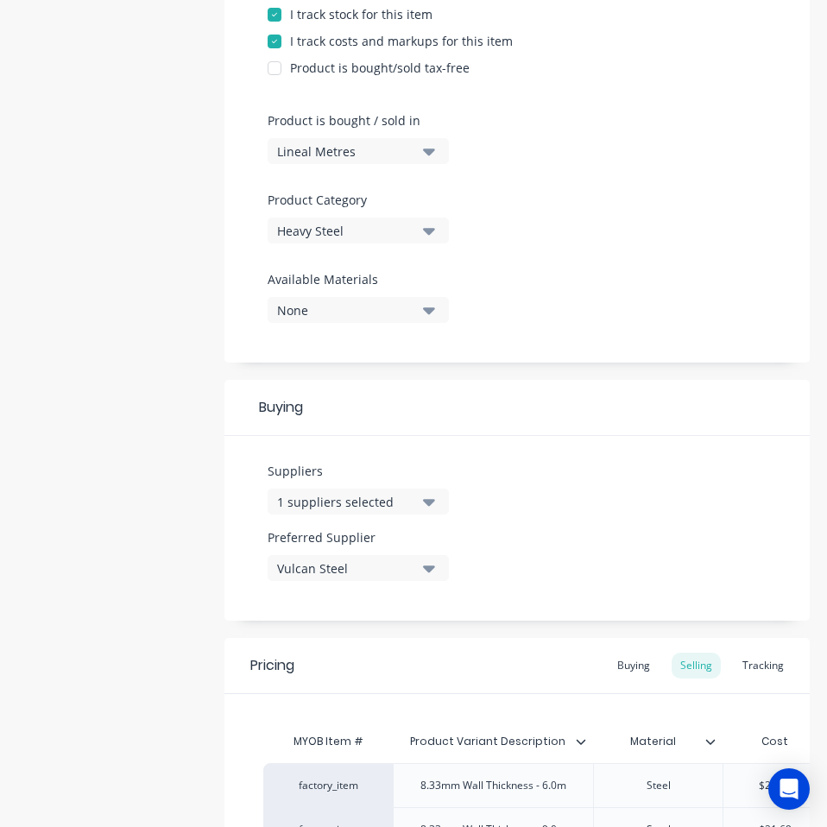
scroll to position [690, 0]
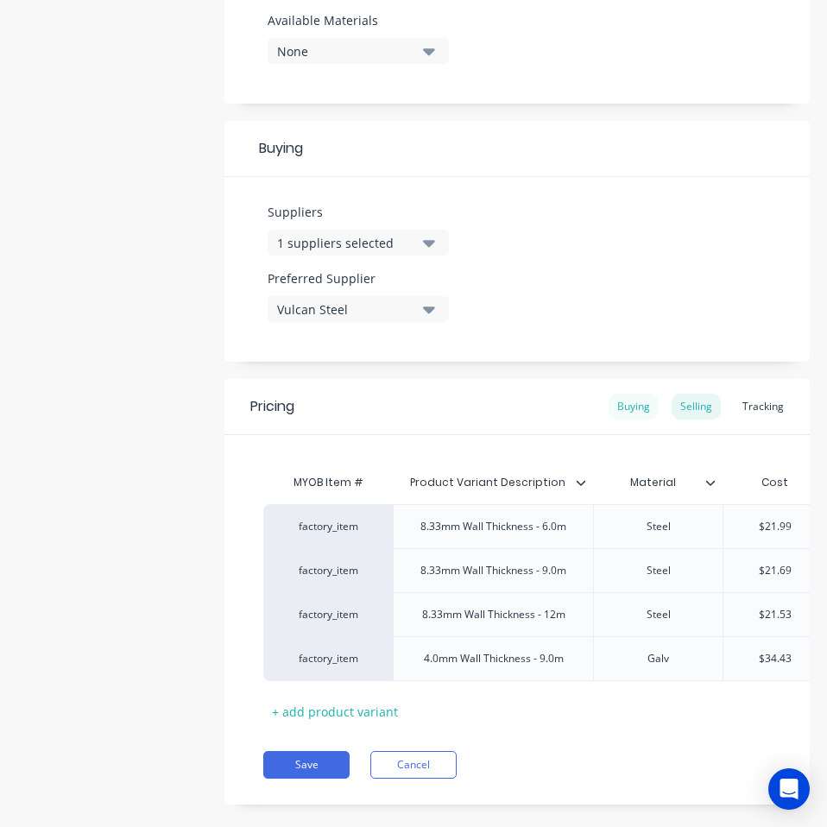
click at [608, 404] on div "Buying" at bounding box center [633, 406] width 50 height 26
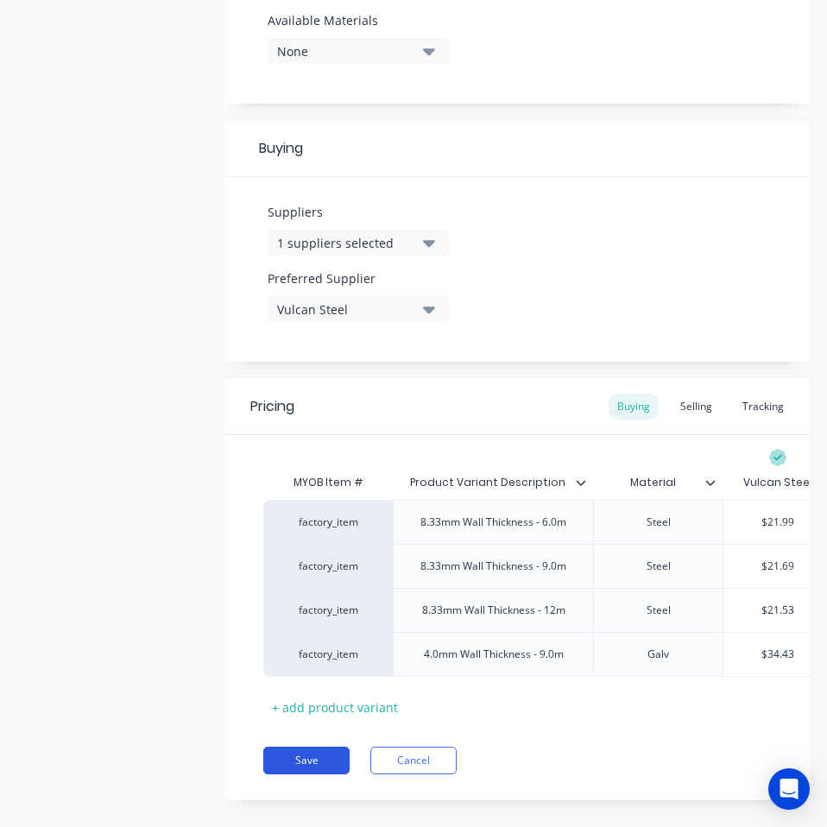
click at [313, 770] on button "Save" at bounding box center [306, 760] width 86 height 28
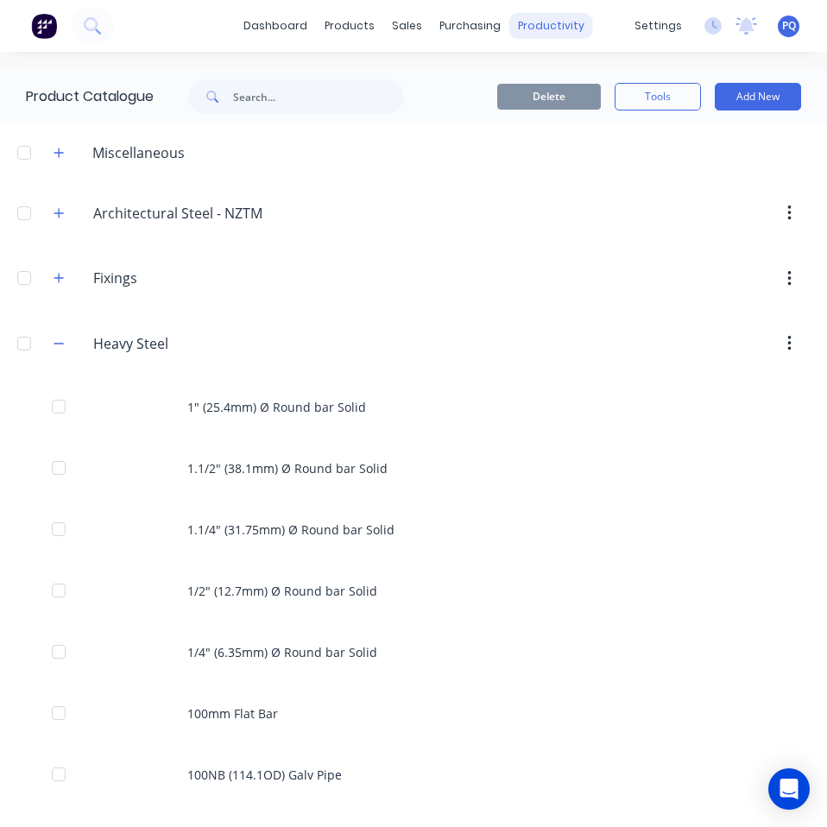
scroll to position [667, 0]
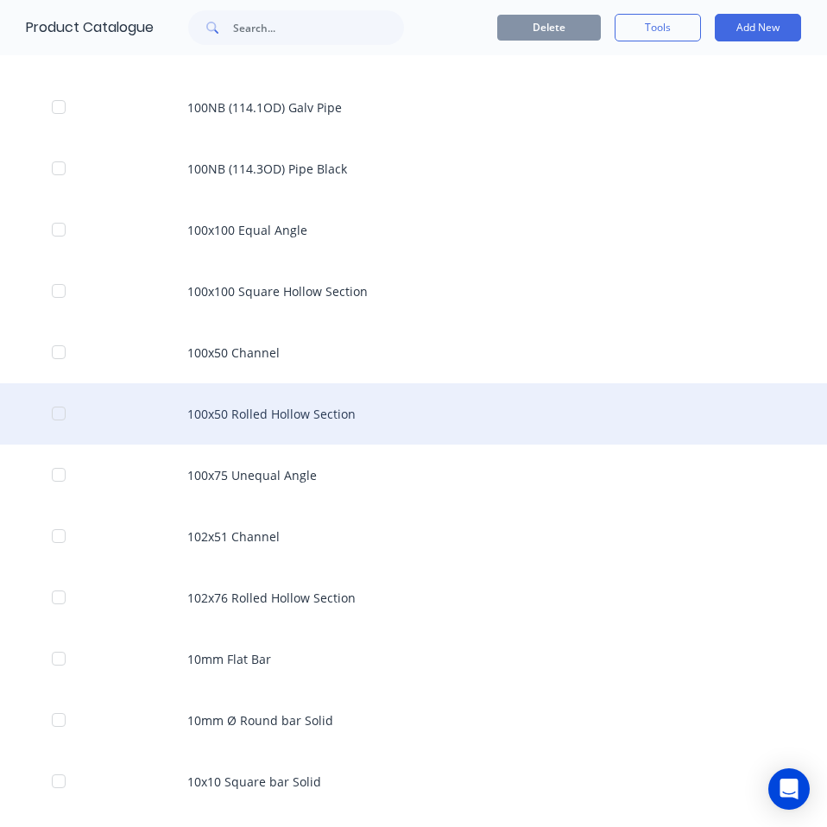
click at [300, 431] on div "100x50 Rolled Hollow Section" at bounding box center [413, 413] width 827 height 61
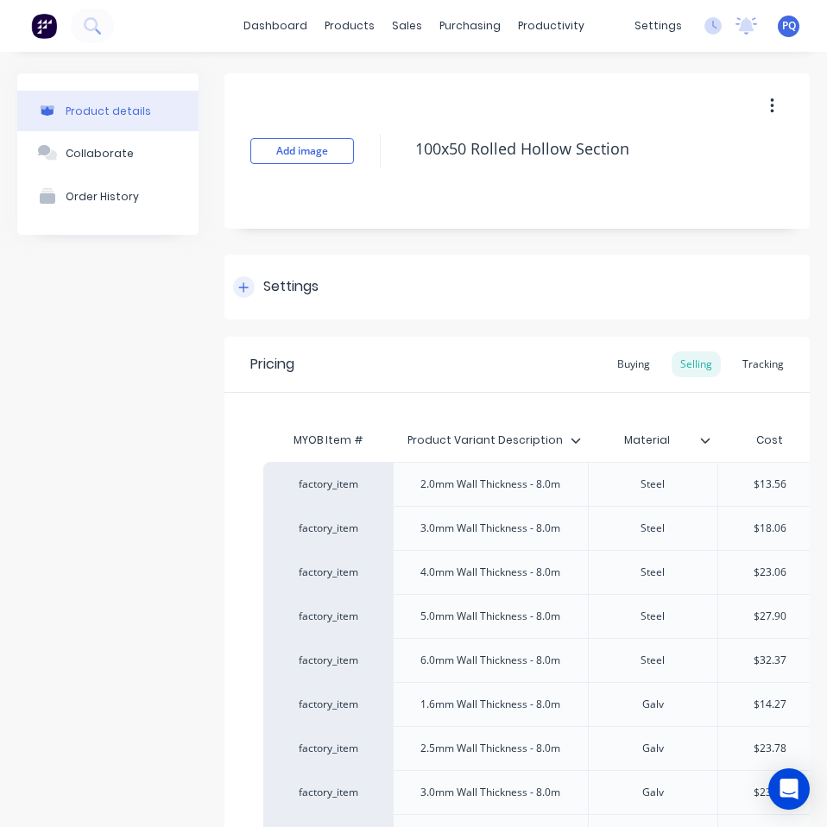
drag, startPoint x: 278, startPoint y: 283, endPoint x: 281, endPoint y: 299, distance: 15.9
click at [278, 283] on div "Settings" at bounding box center [290, 287] width 55 height 22
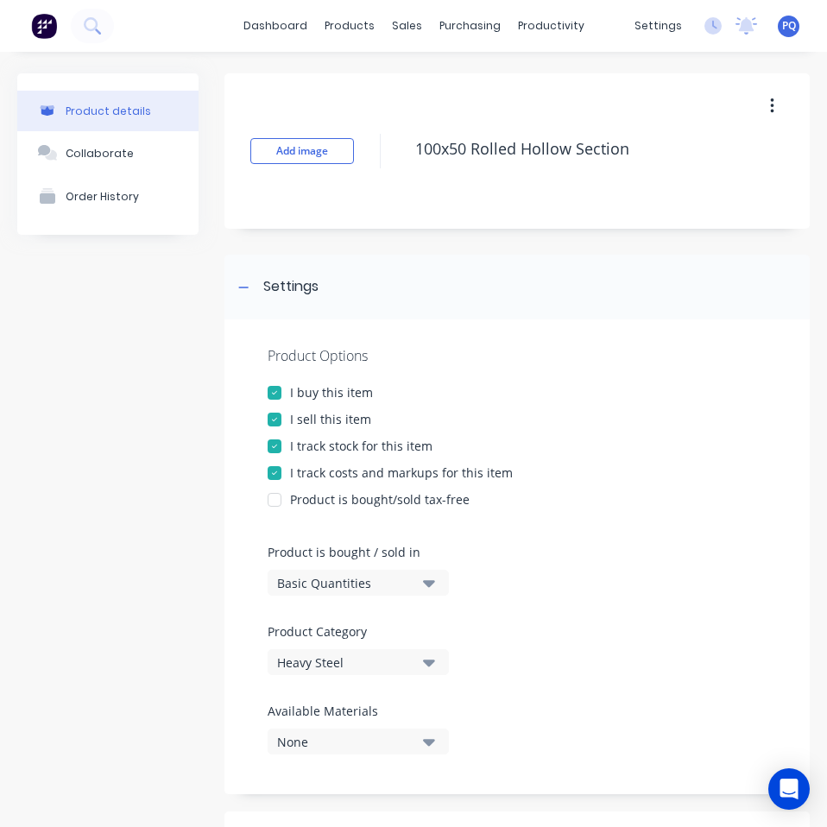
click at [330, 582] on div "Basic Quantities" at bounding box center [346, 583] width 138 height 18
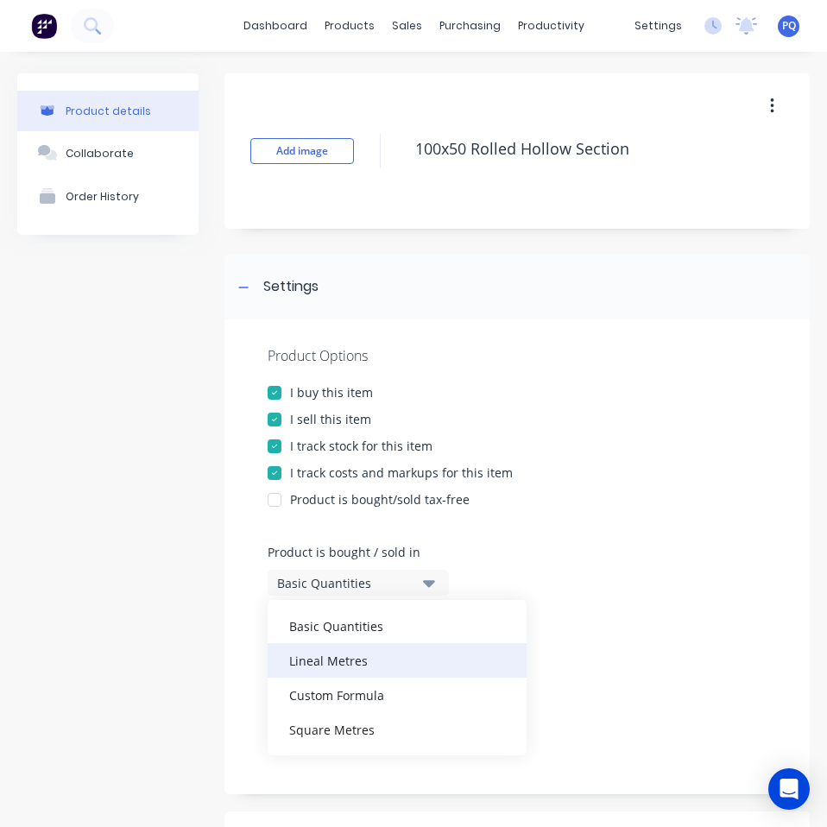
click at [354, 664] on div "Lineal Metres" at bounding box center [396, 660] width 259 height 35
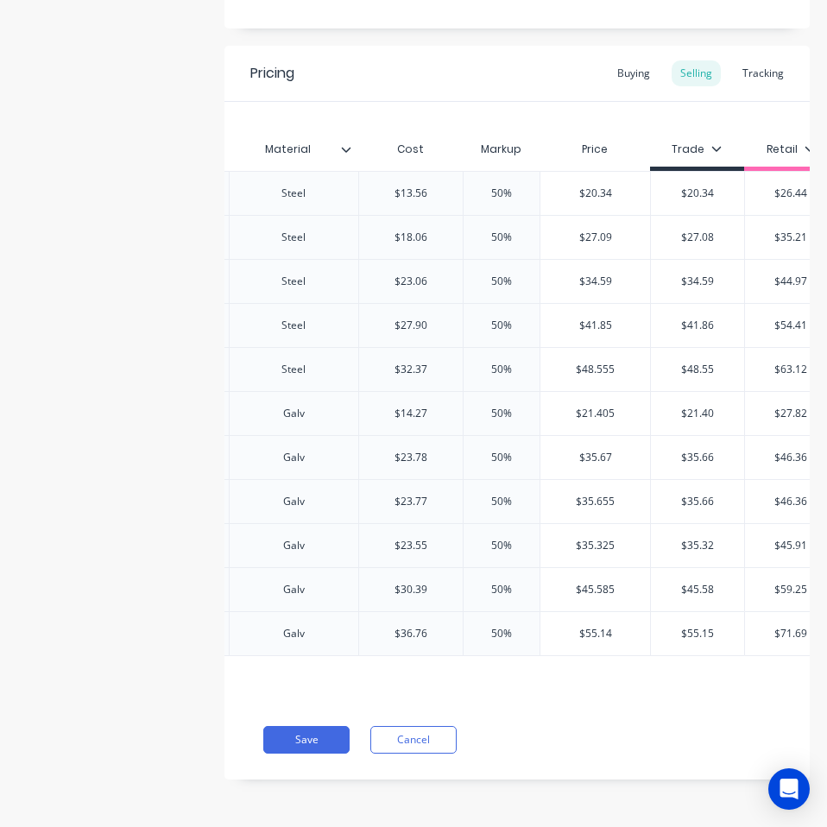
scroll to position [0, 364]
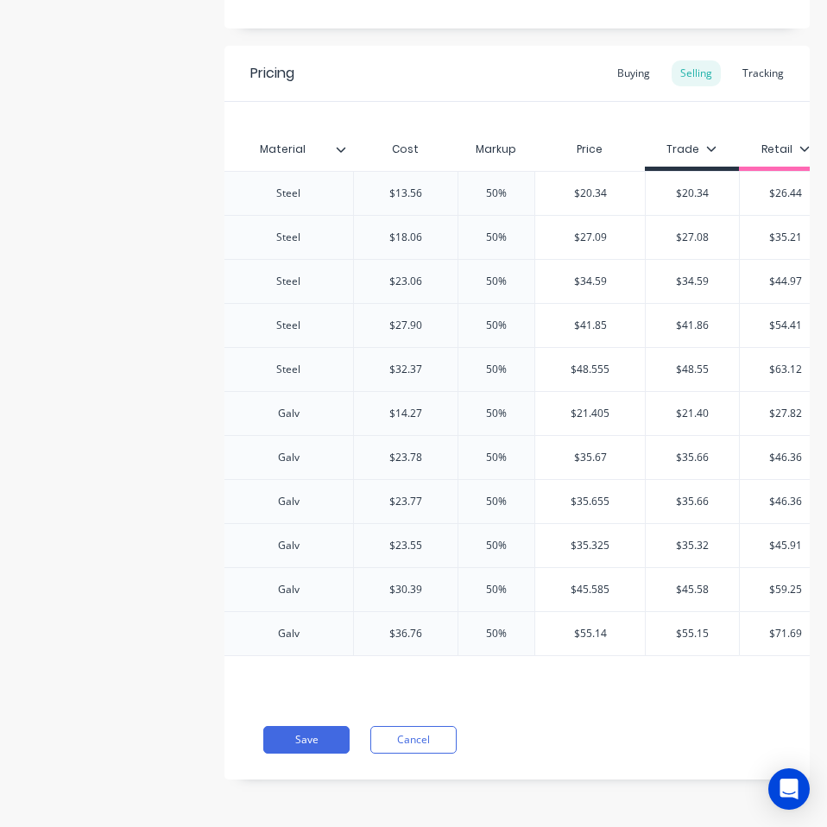
drag, startPoint x: 316, startPoint y: 736, endPoint x: 316, endPoint y: 702, distance: 33.7
click at [316, 736] on button "Save" at bounding box center [306, 740] width 86 height 28
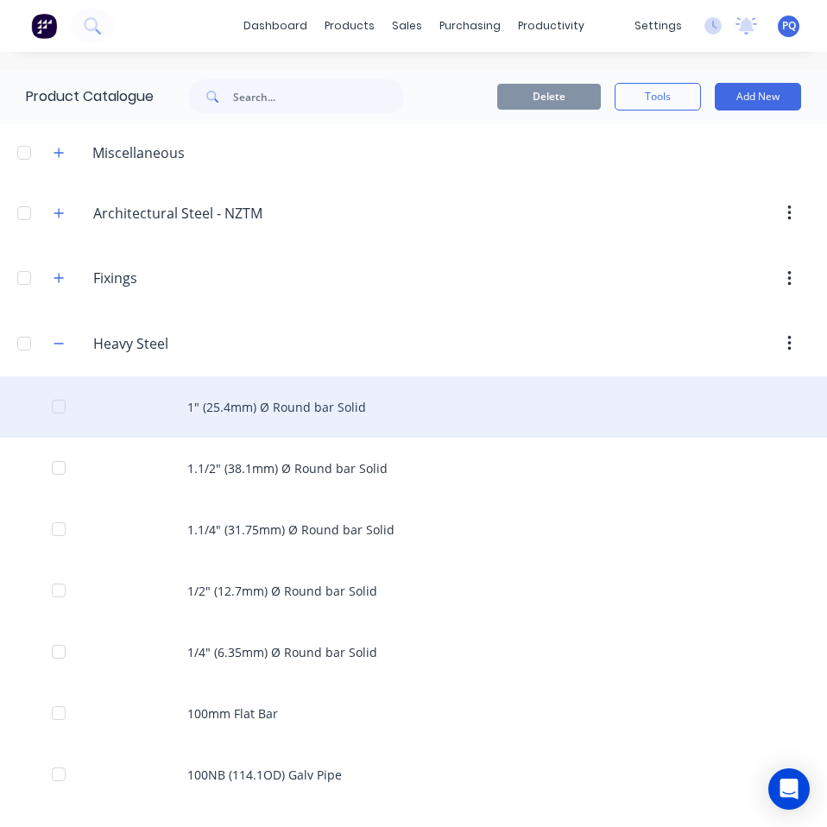
click at [318, 414] on div "1" (25.4mm) Ø Round bar Solid" at bounding box center [413, 406] width 827 height 61
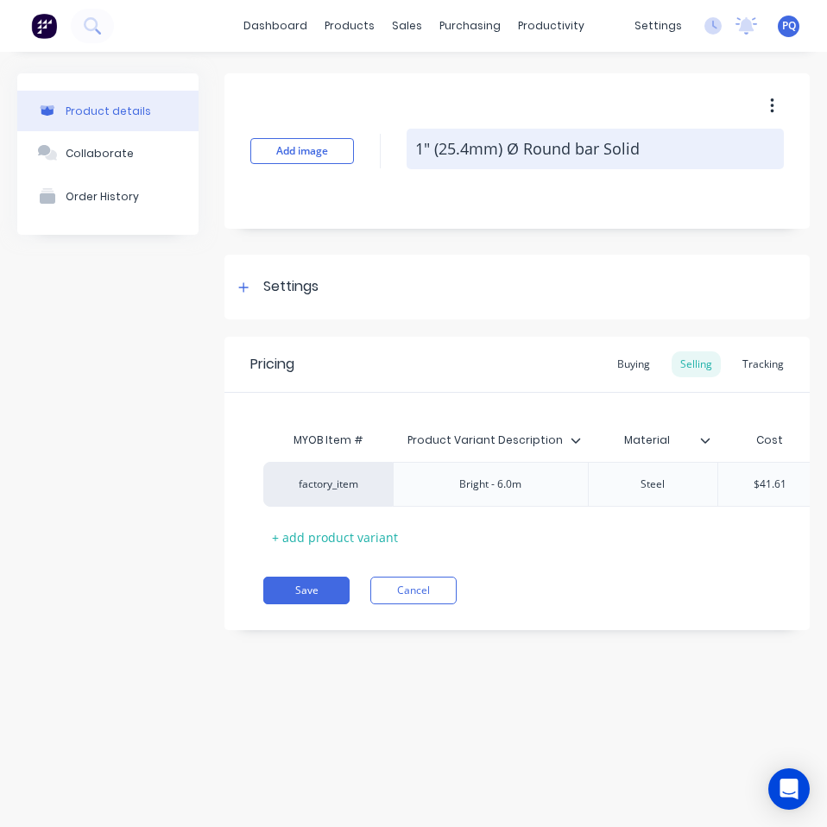
click at [456, 133] on textarea "1" (25.4mm) Ø Round bar Solid" at bounding box center [594, 149] width 377 height 41
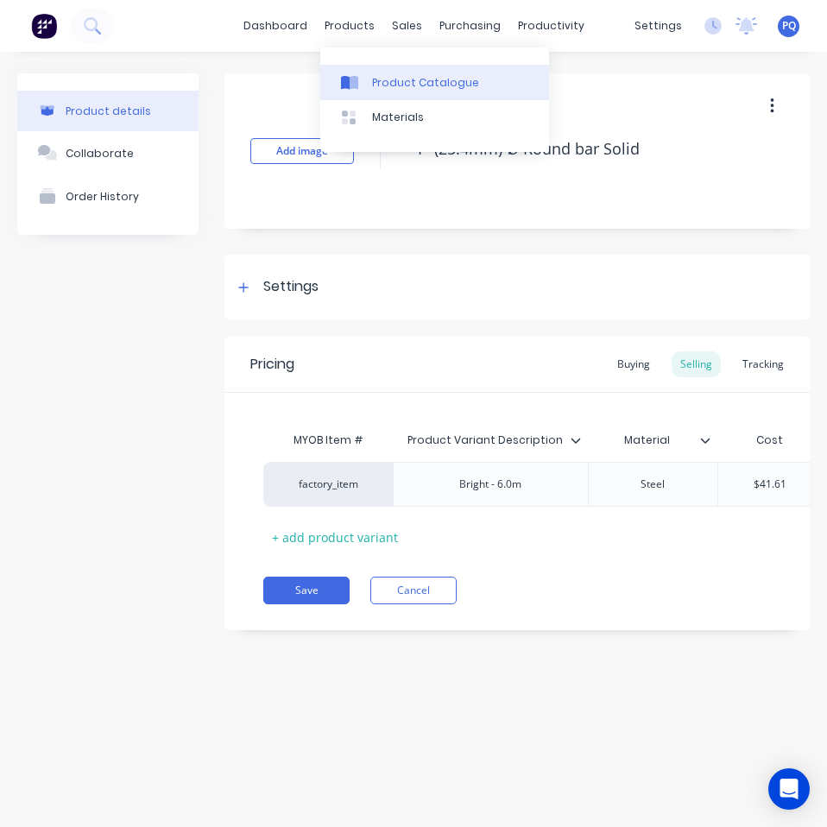
click at [368, 73] on link "Product Catalogue" at bounding box center [434, 82] width 229 height 35
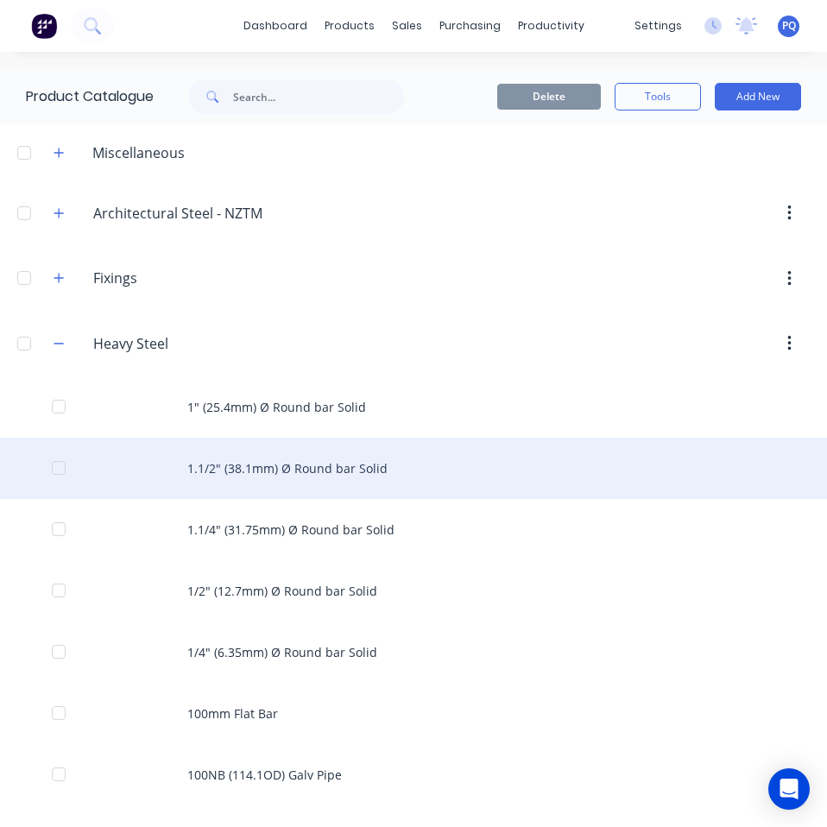
click at [337, 477] on div "1.1/2" (38.1mm) Ø Round bar Solid" at bounding box center [413, 467] width 827 height 61
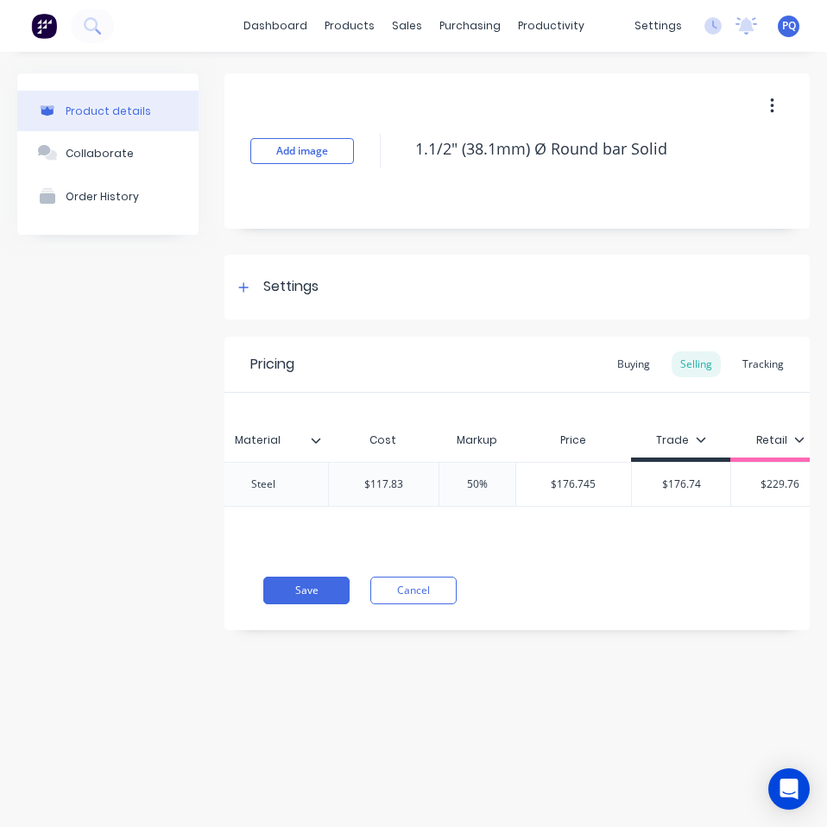
scroll to position [0, 375]
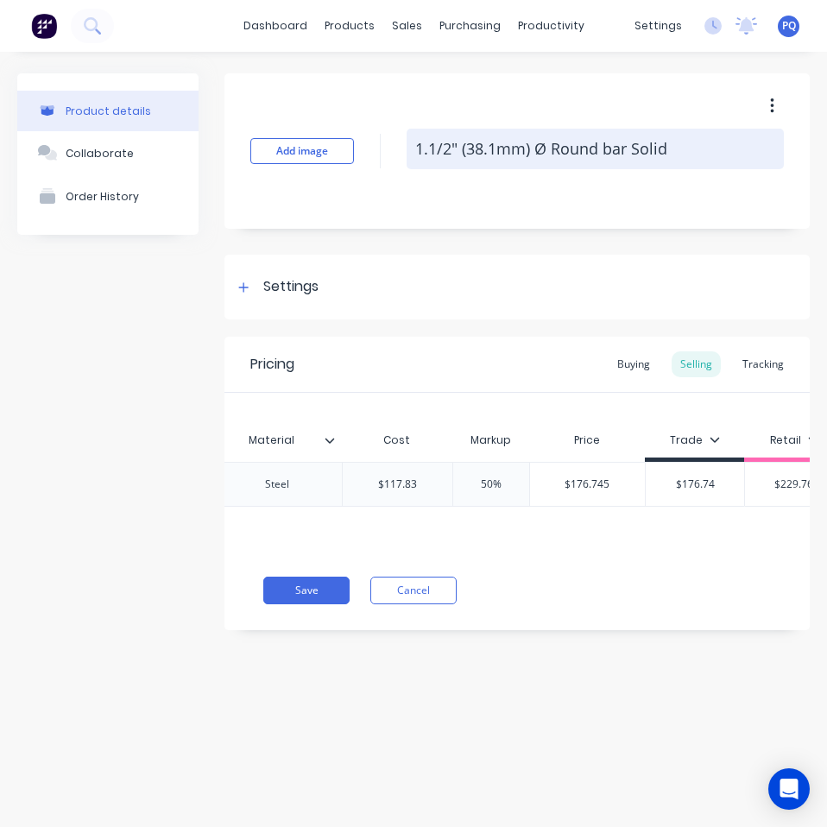
click at [500, 154] on textarea "1.1/2" (38.1mm) Ø Round bar Solid" at bounding box center [594, 149] width 377 height 41
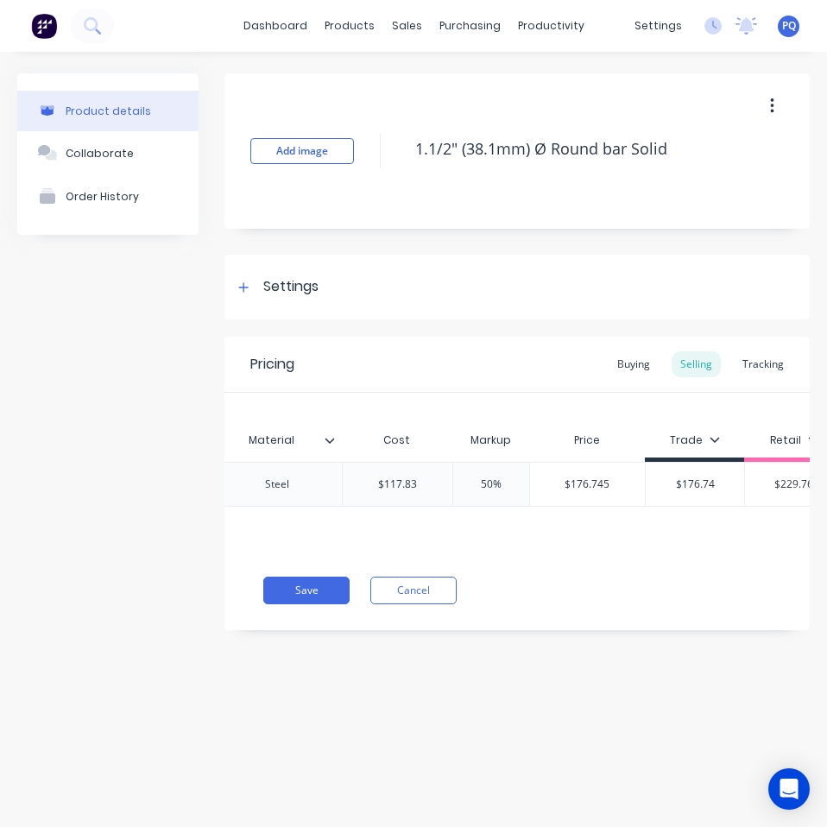
scroll to position [0, 409]
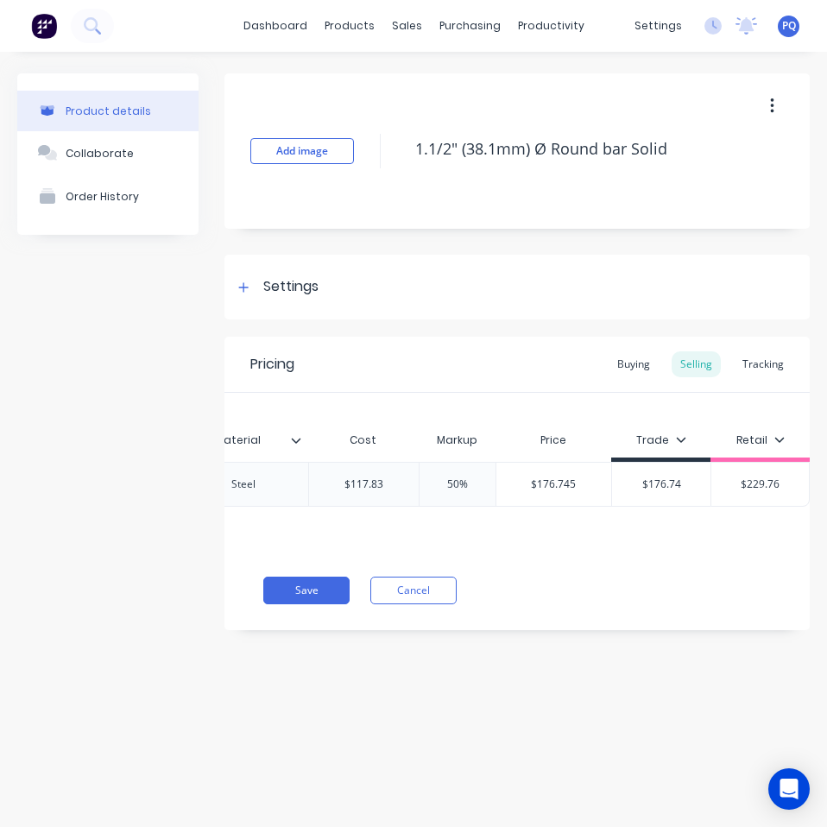
type textarea "x"
type input "$117.83"
click at [352, 480] on input "$117.83" at bounding box center [364, 484] width 110 height 16
paste input "06.24"
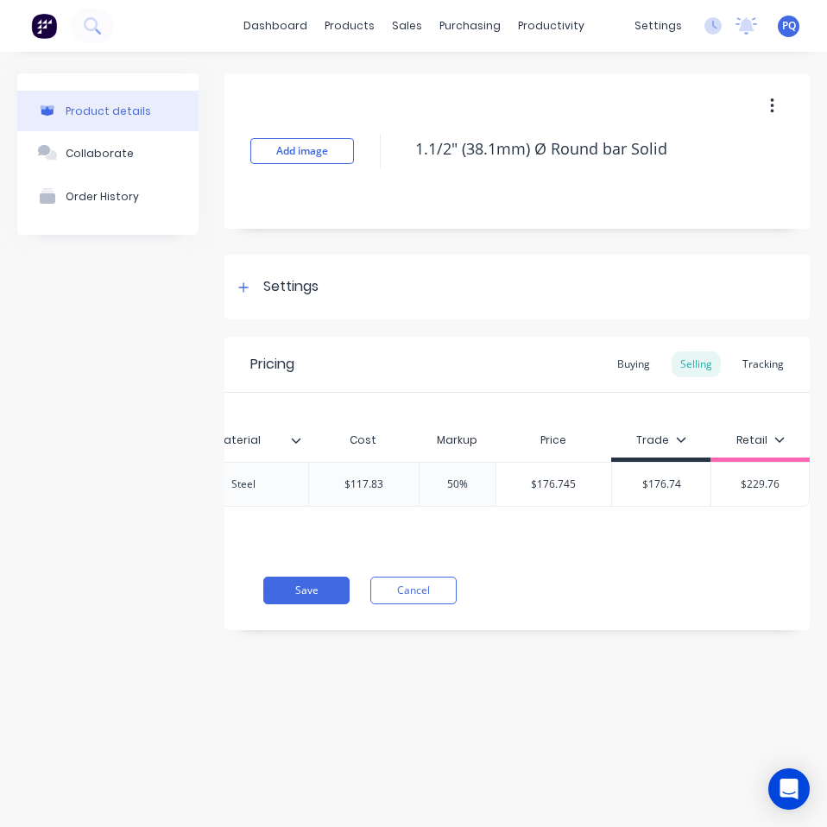
type textarea "x"
type input "$106.24"
click at [643, 361] on div "Buying" at bounding box center [633, 364] width 50 height 26
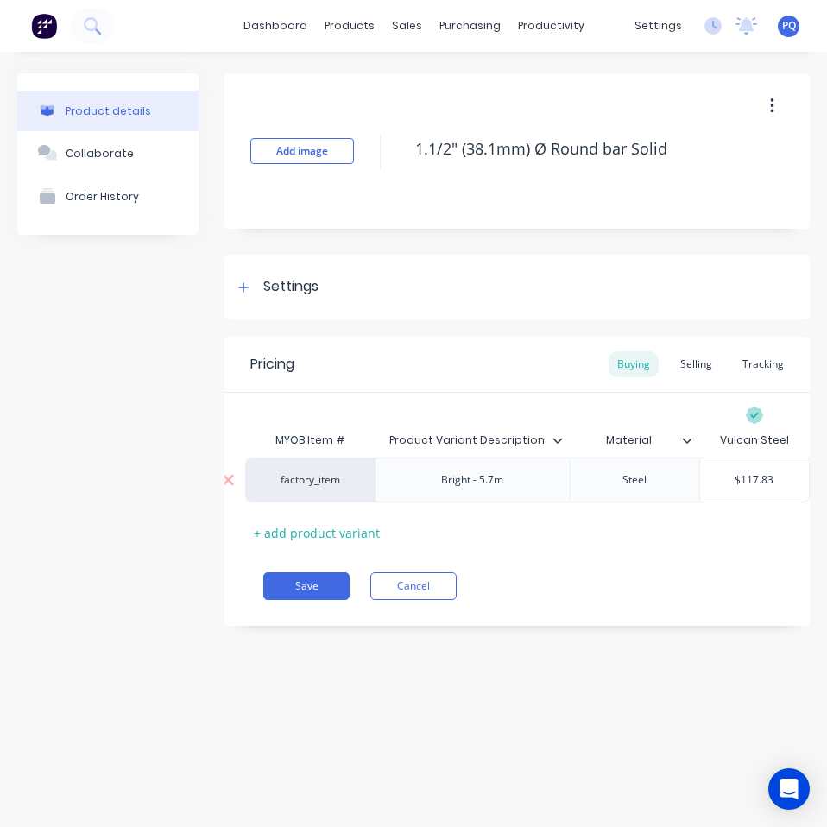
type input "$117.83"
click at [751, 480] on input "$117.83" at bounding box center [754, 480] width 109 height 16
paste input "106.24"
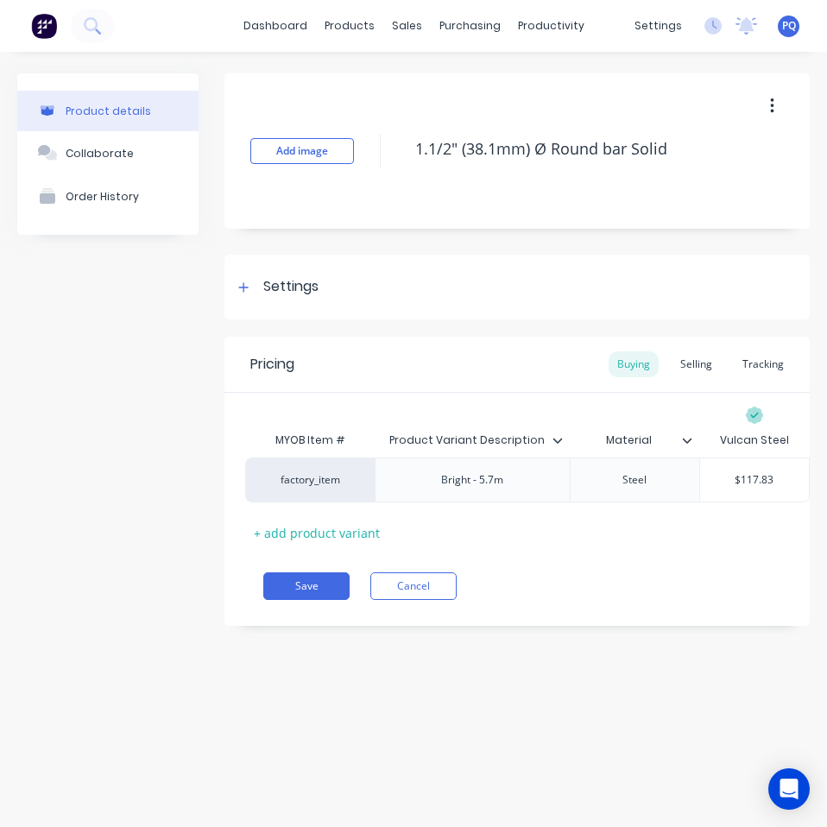
type textarea "x"
type input "106.24"
click at [316, 598] on button "Save" at bounding box center [306, 586] width 86 height 28
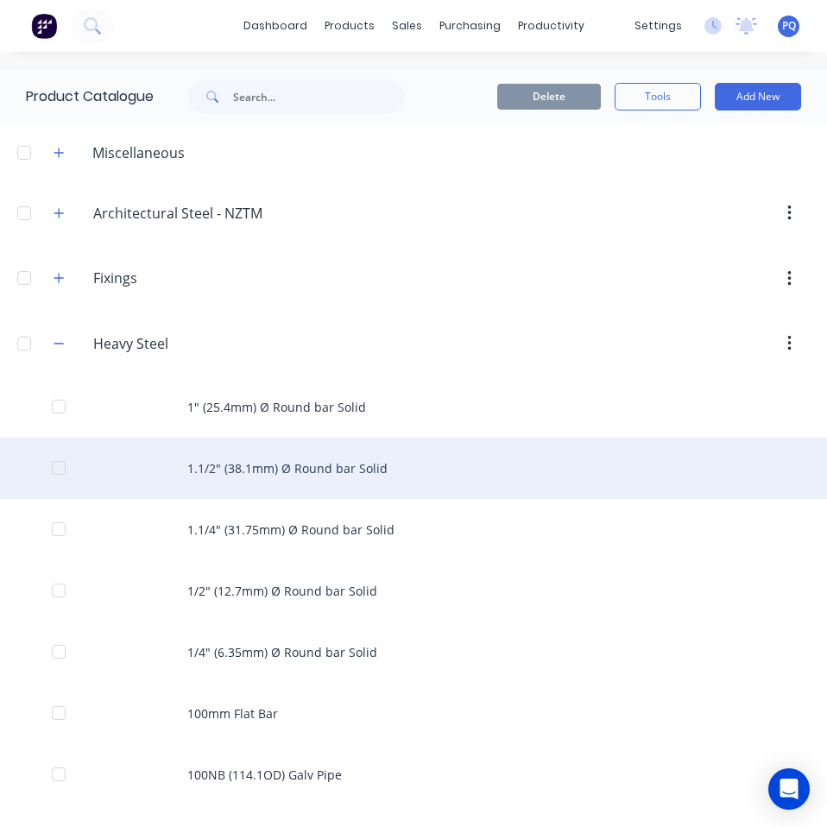
click at [205, 474] on div "1.1/2" (38.1mm) Ø Round bar Solid" at bounding box center [413, 467] width 827 height 61
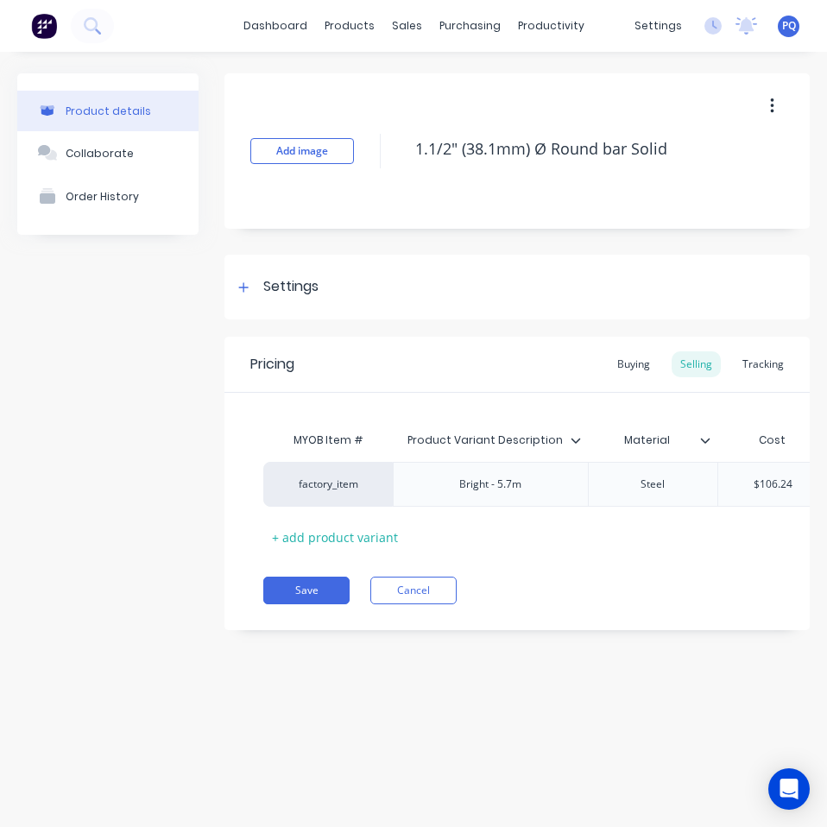
type textarea "x"
click at [621, 369] on div "Buying" at bounding box center [633, 364] width 50 height 26
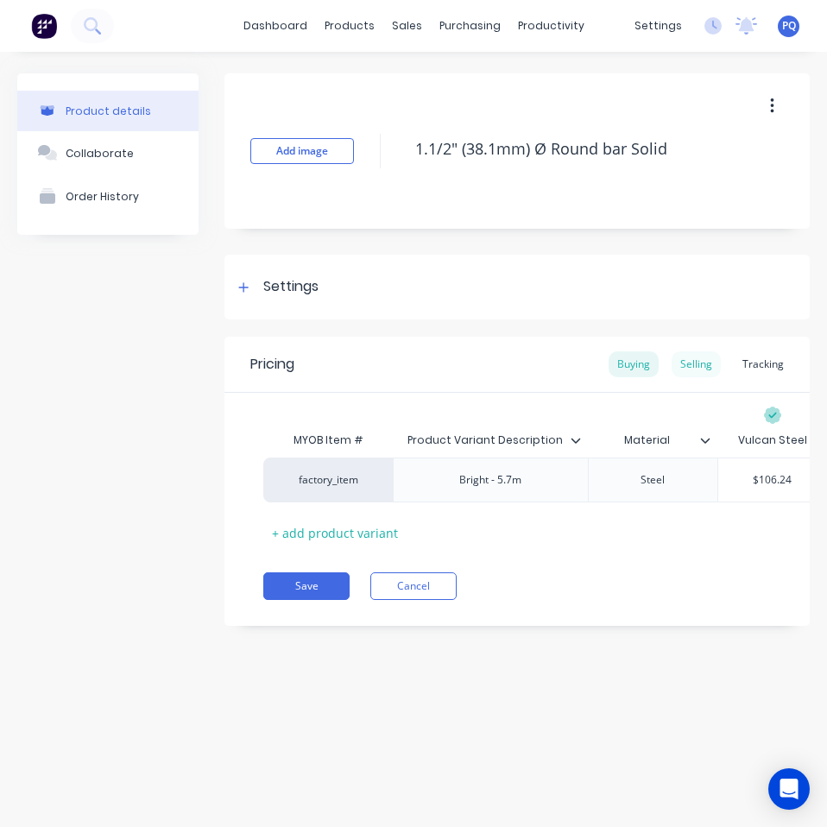
click at [686, 366] on div "Selling" at bounding box center [695, 364] width 49 height 26
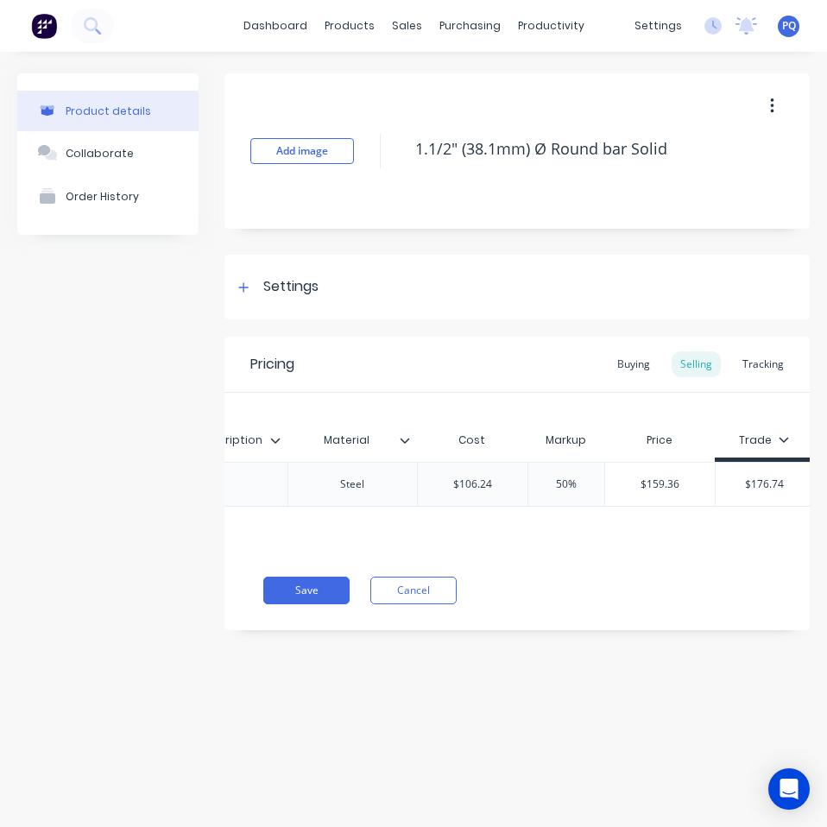
scroll to position [0, 302]
type input "$106.24"
click at [464, 485] on input "$106.24" at bounding box center [471, 484] width 110 height 16
click at [462, 486] on input "$106.24" at bounding box center [471, 484] width 110 height 16
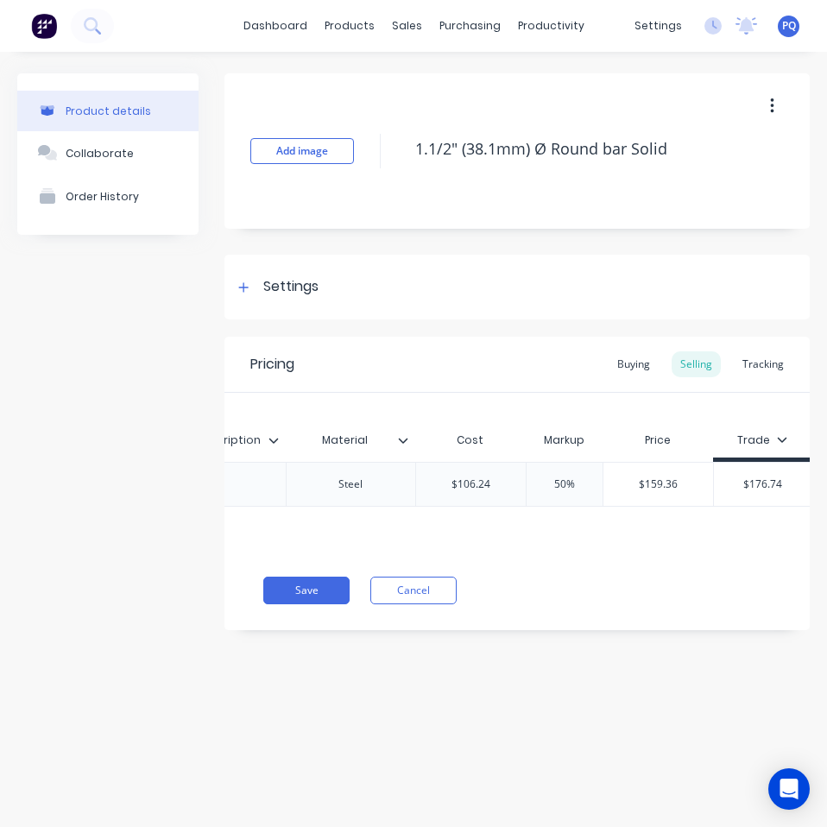
click at [462, 486] on input "$106.24" at bounding box center [471, 484] width 110 height 16
paste input "17.83"
type textarea "x"
type input "$117.83"
click at [540, 725] on div "Product details Collaborate Order History Add image 1.1/2" (38.1mm) Ø Round bar…" at bounding box center [413, 422] width 827 height 740
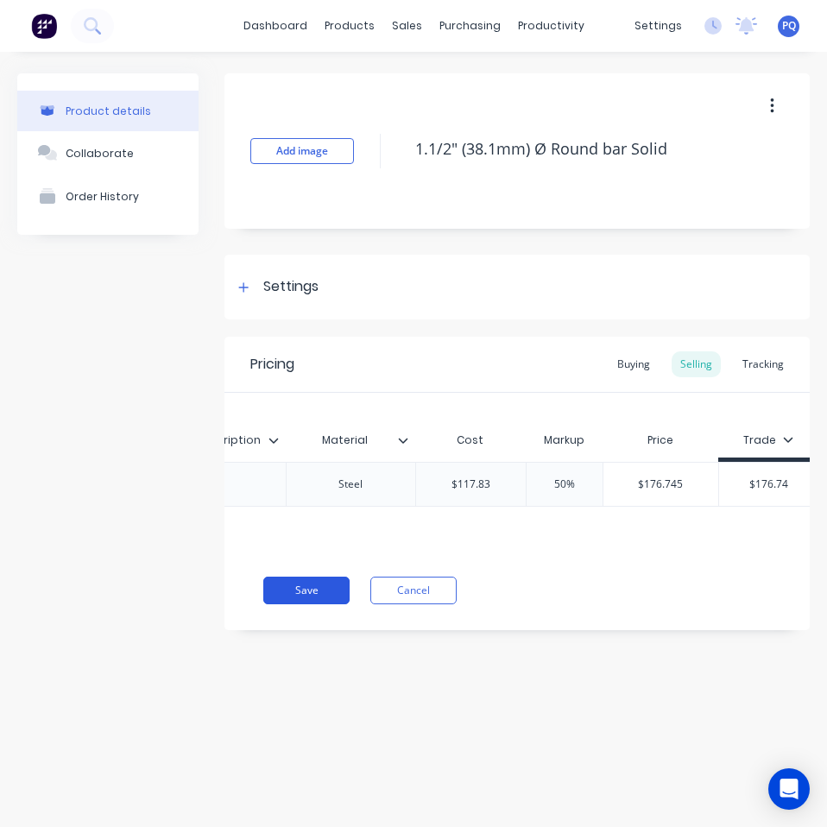
click at [277, 601] on button "Save" at bounding box center [306, 590] width 86 height 28
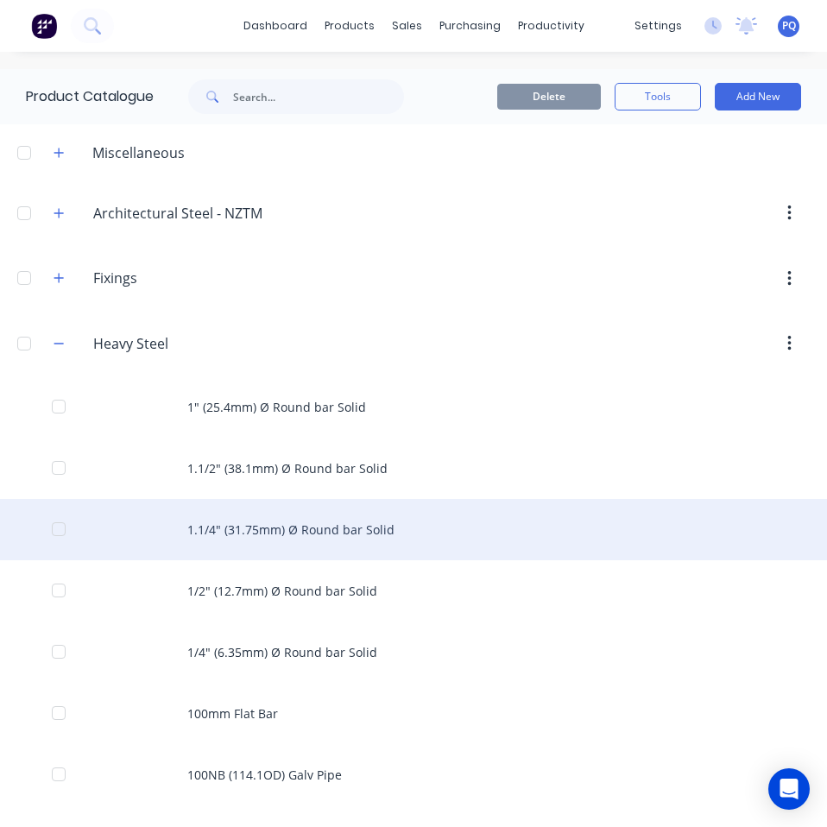
click at [341, 539] on div "1.1/4" (31.75mm) Ø Round bar Solid" at bounding box center [413, 529] width 827 height 61
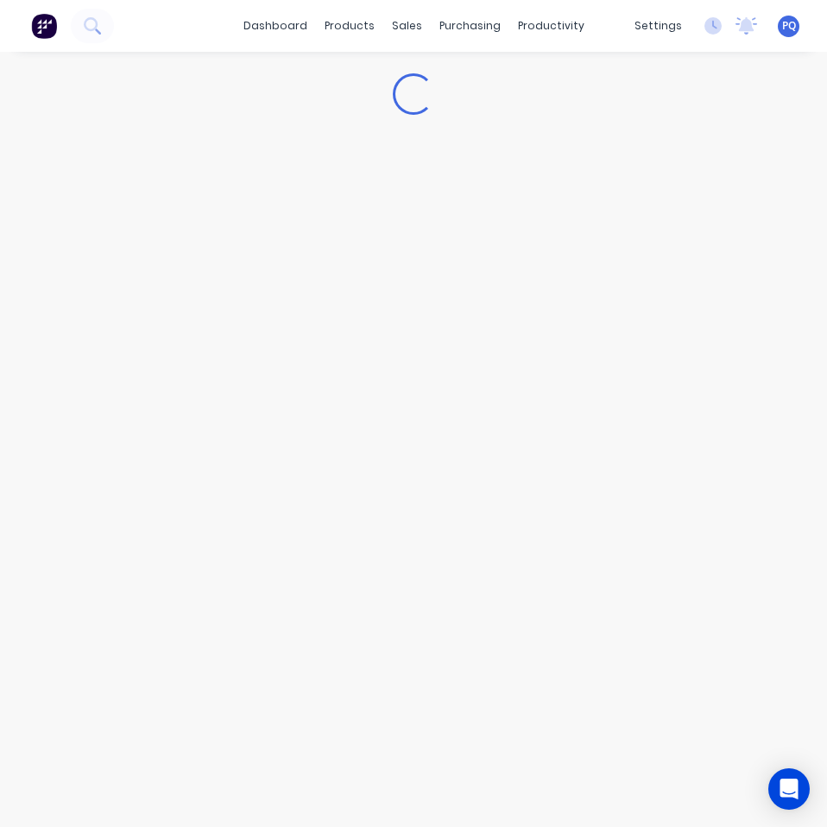
type textarea "x"
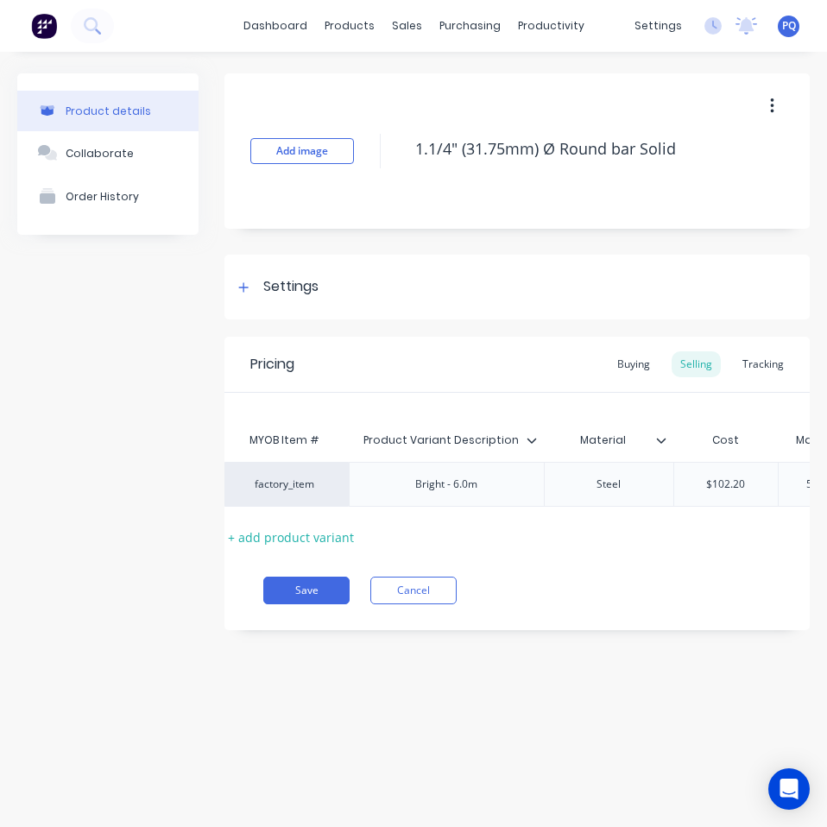
scroll to position [0, 155]
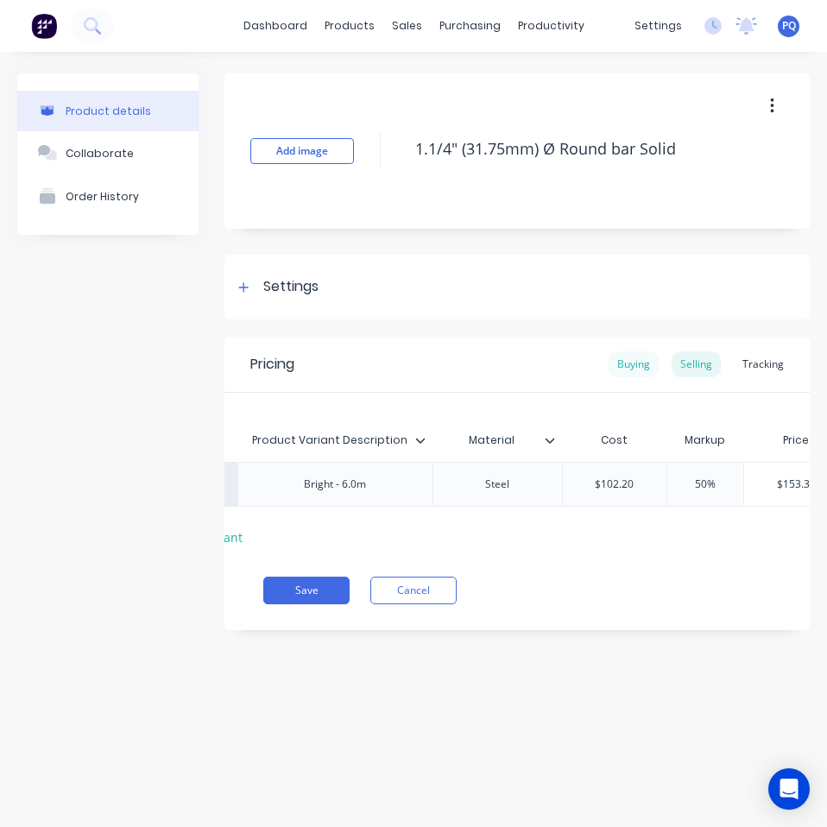
click at [645, 365] on div "Buying" at bounding box center [633, 364] width 50 height 26
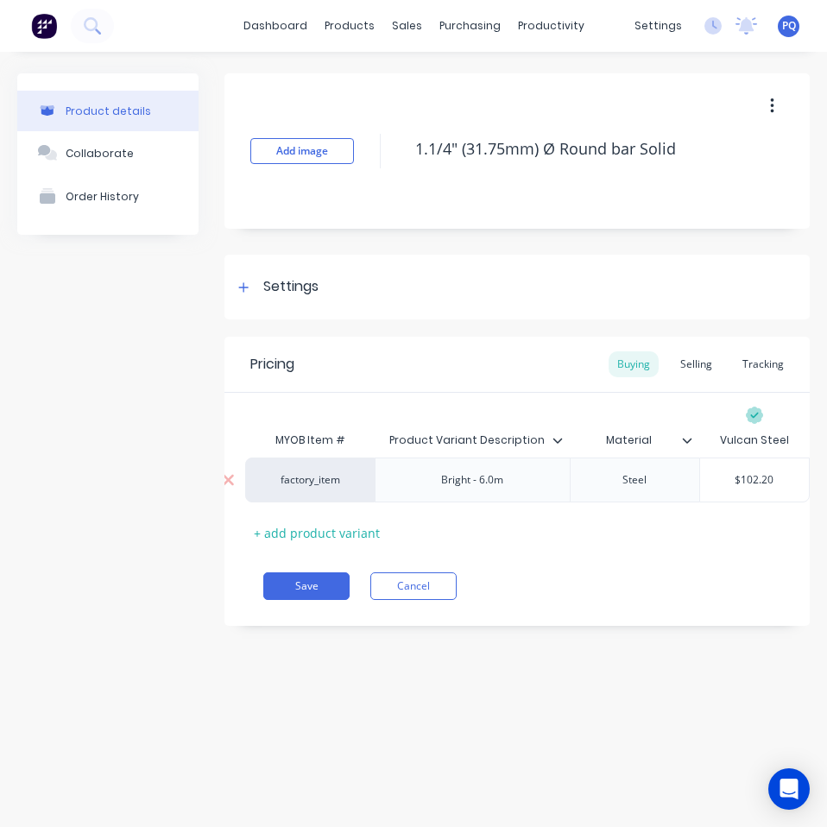
type input "$102.20"
click at [756, 482] on input "$102.20" at bounding box center [754, 480] width 109 height 16
paste input "92.07"
type textarea "x"
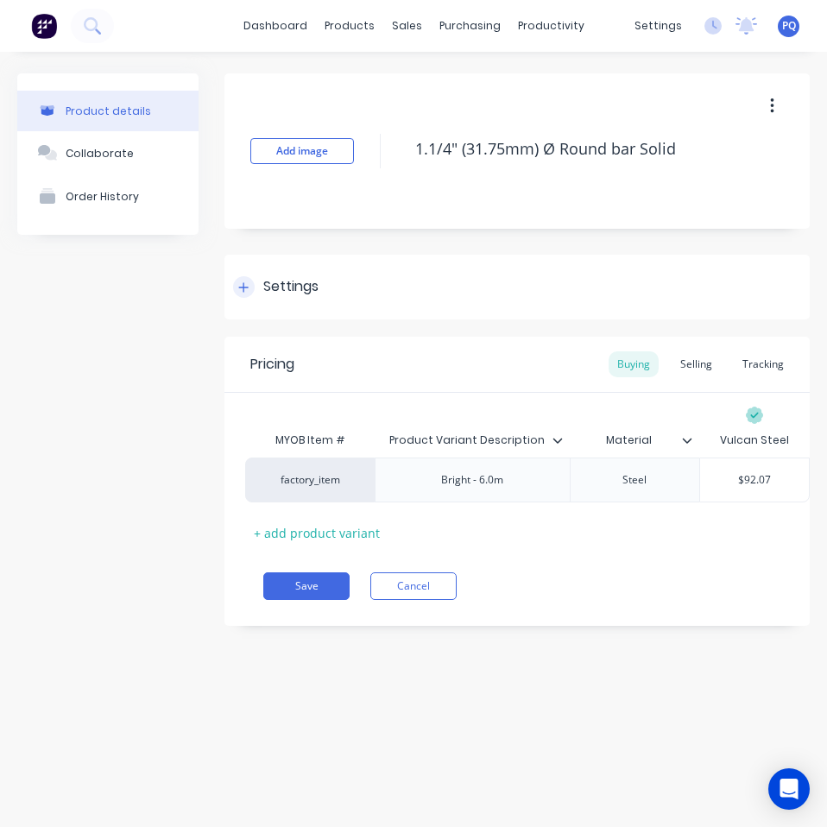
type input "$92.07"
click at [247, 286] on icon at bounding box center [243, 286] width 9 height 9
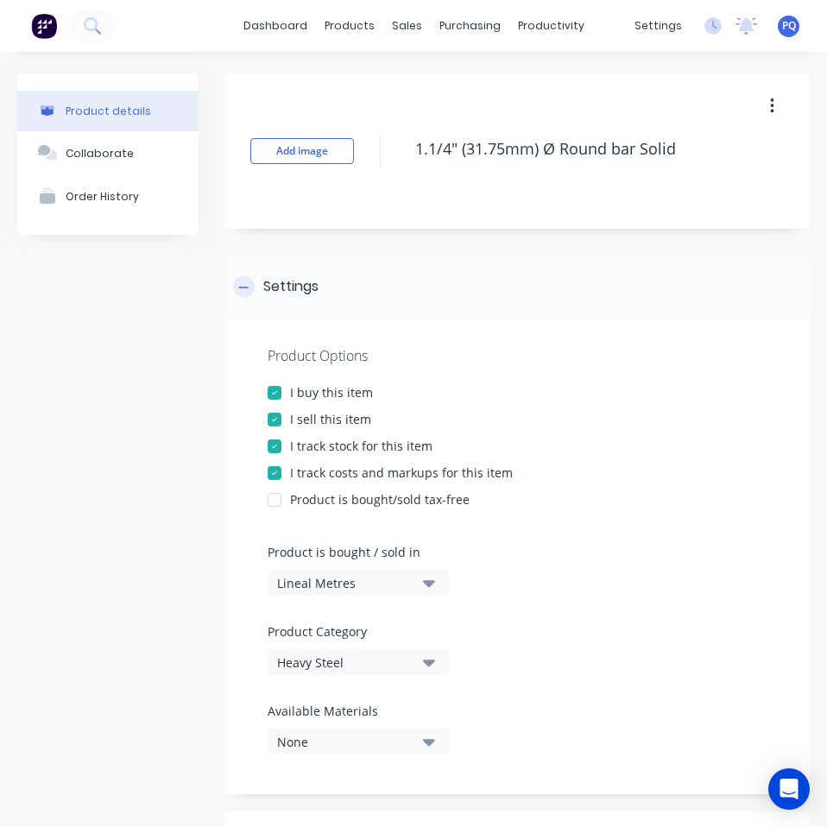
click at [247, 286] on icon at bounding box center [243, 286] width 9 height 1
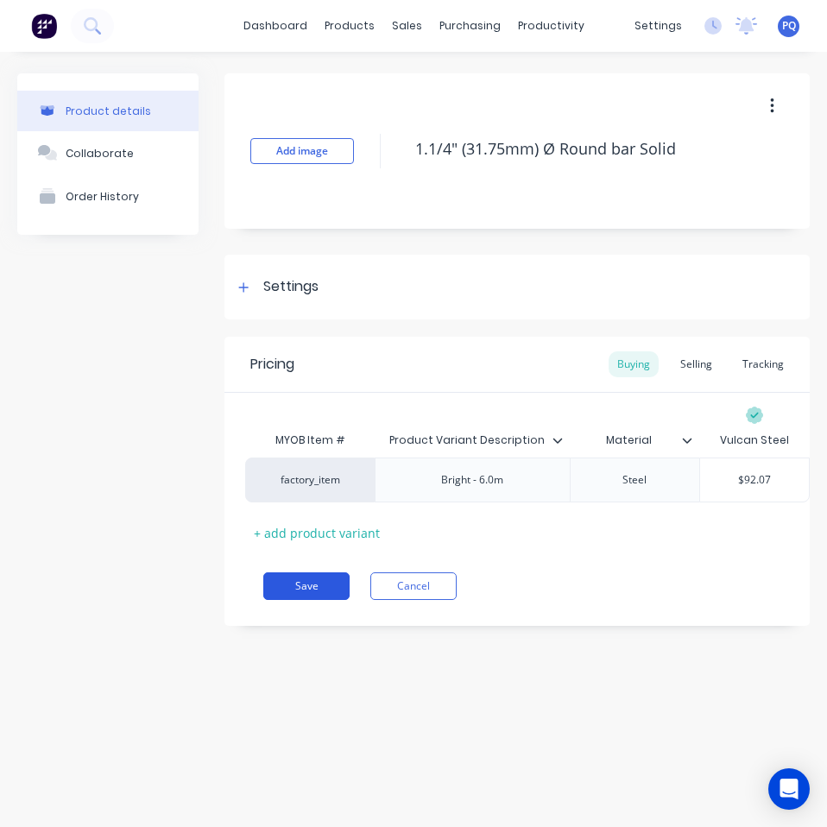
click at [327, 600] on button "Save" at bounding box center [306, 586] width 86 height 28
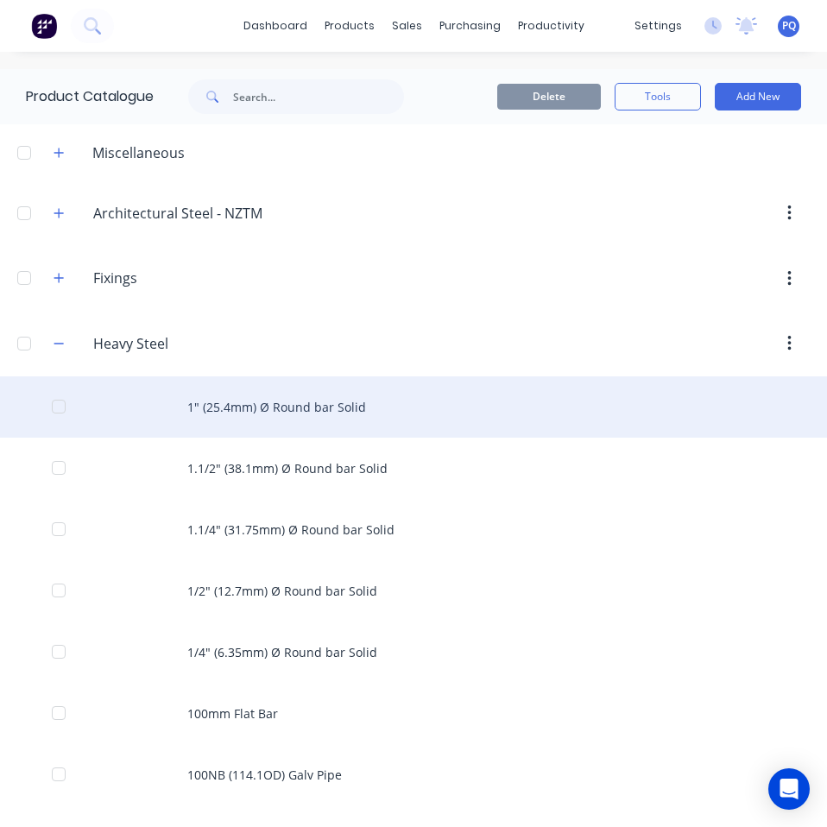
click at [236, 400] on div "1" (25.4mm) Ø Round bar Solid" at bounding box center [413, 406] width 827 height 61
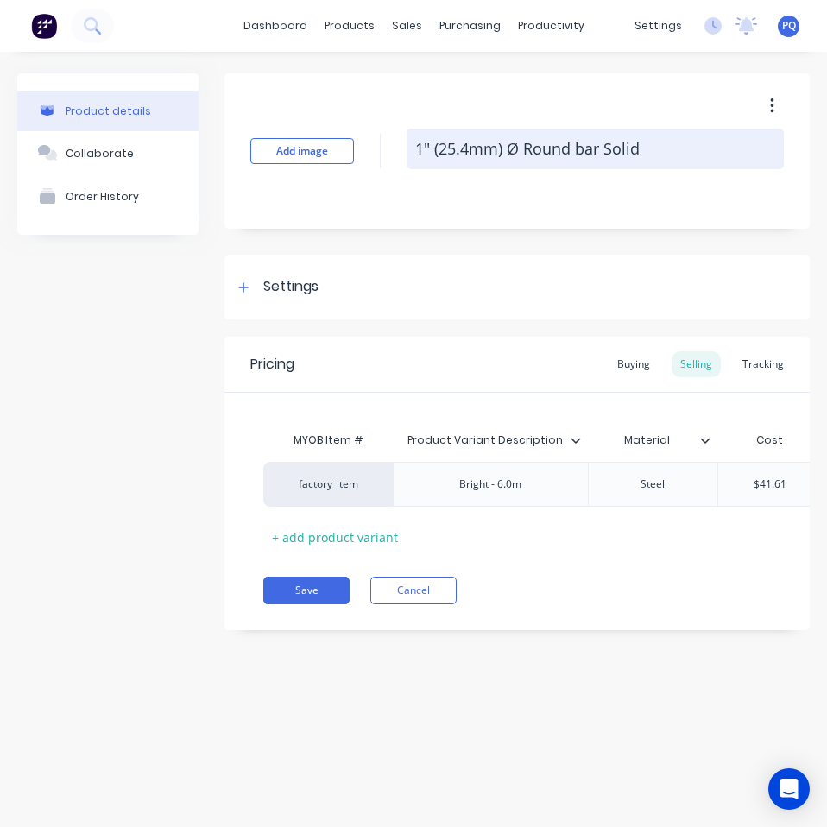
click at [489, 156] on textarea "1" (25.4mm) Ø Round bar Solid" at bounding box center [594, 149] width 377 height 41
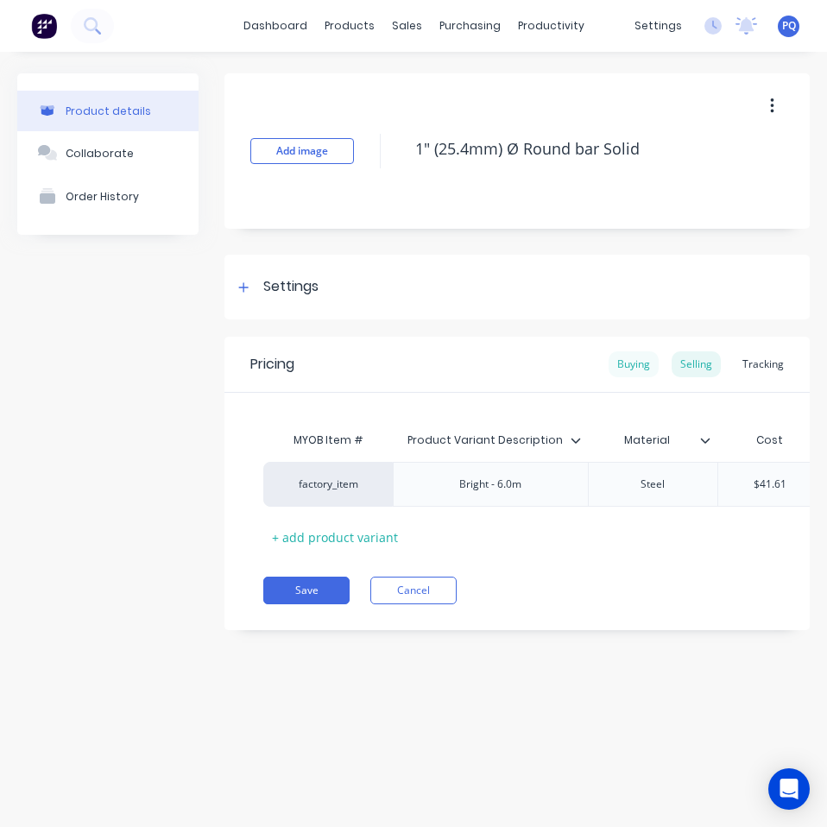
type textarea "x"
click at [632, 364] on div "Buying" at bounding box center [633, 364] width 50 height 26
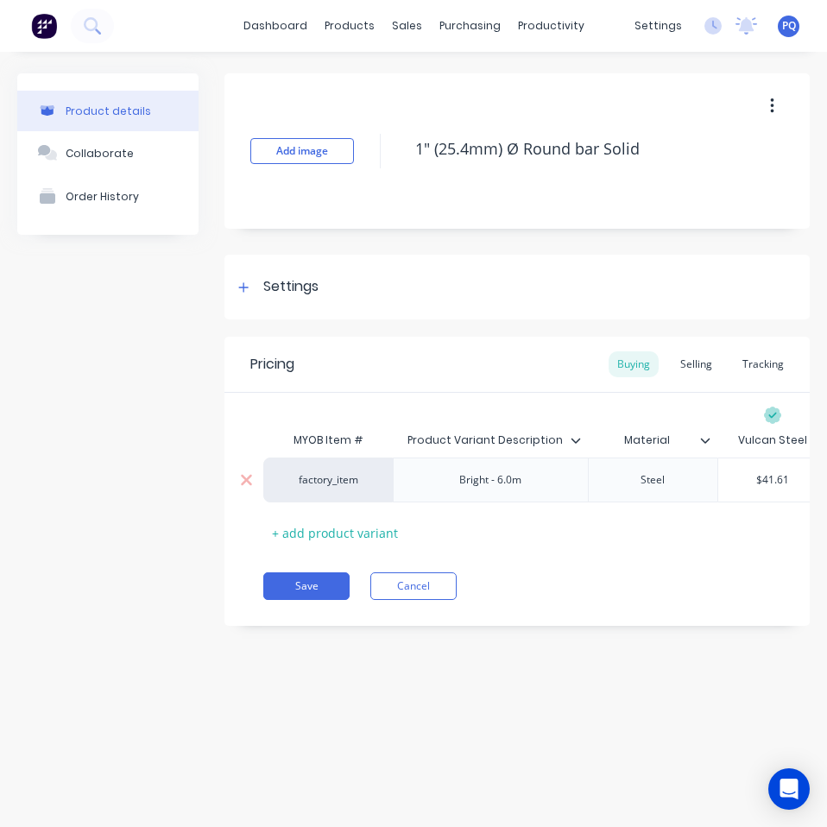
type input "$41.61"
click at [773, 487] on input "$41.61" at bounding box center [772, 480] width 109 height 16
paste input "37.00"
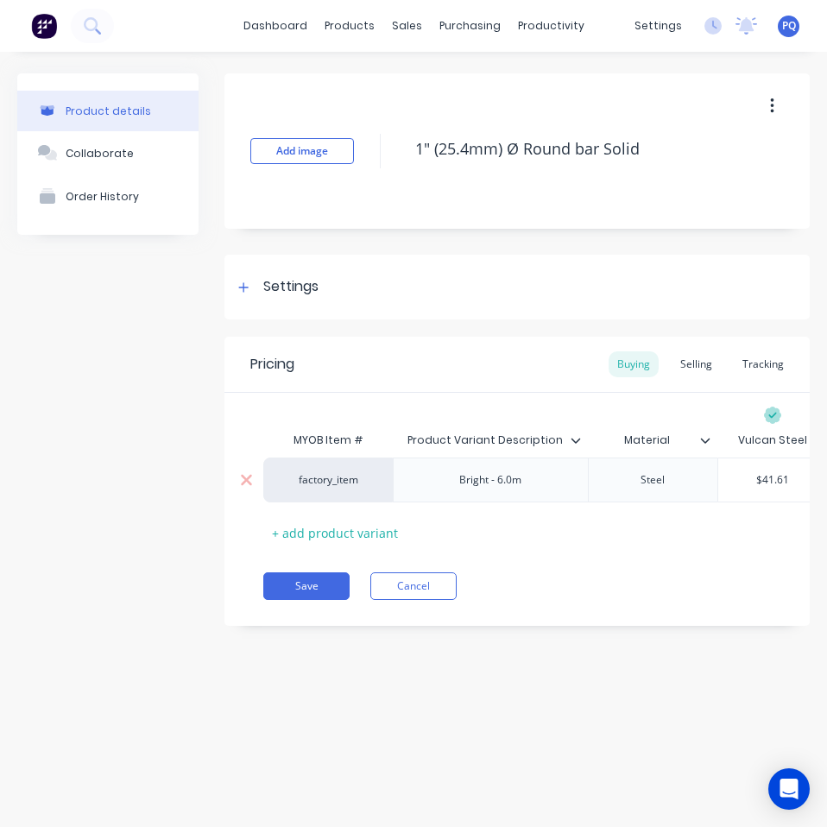
type textarea "x"
type input "37.00"
click at [294, 285] on div "Settings" at bounding box center [290, 287] width 55 height 22
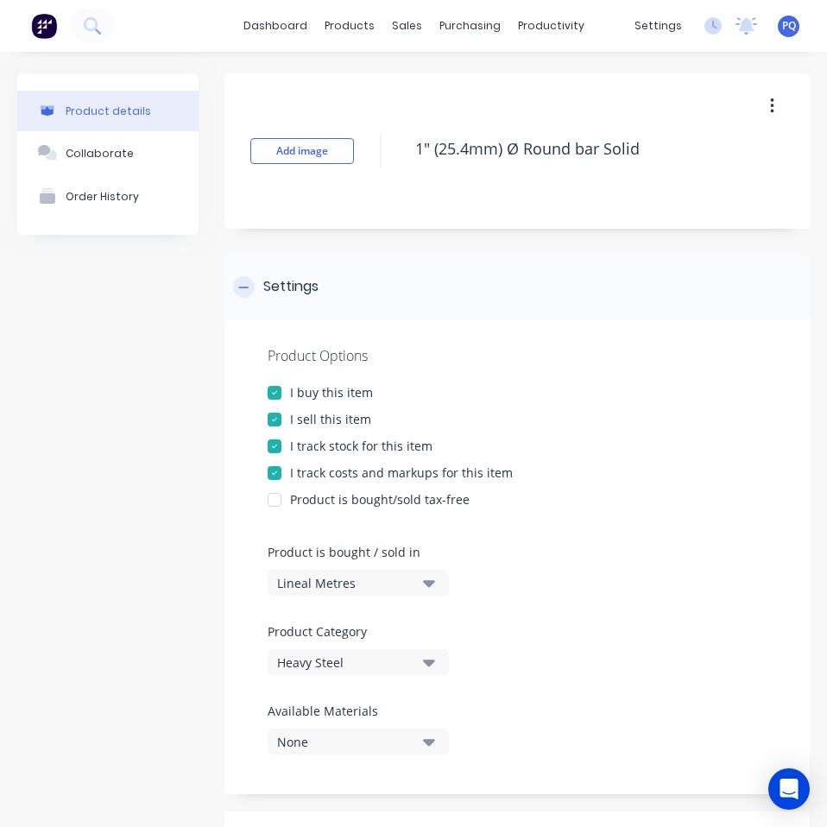
click at [294, 285] on div "Settings" at bounding box center [290, 287] width 55 height 22
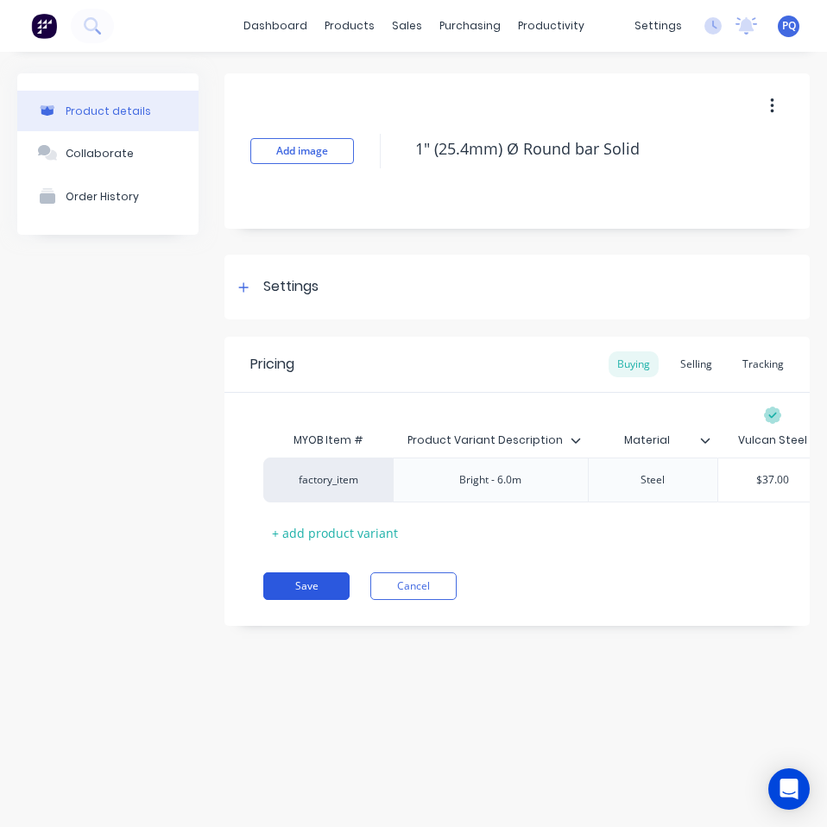
click at [301, 600] on button "Save" at bounding box center [306, 586] width 86 height 28
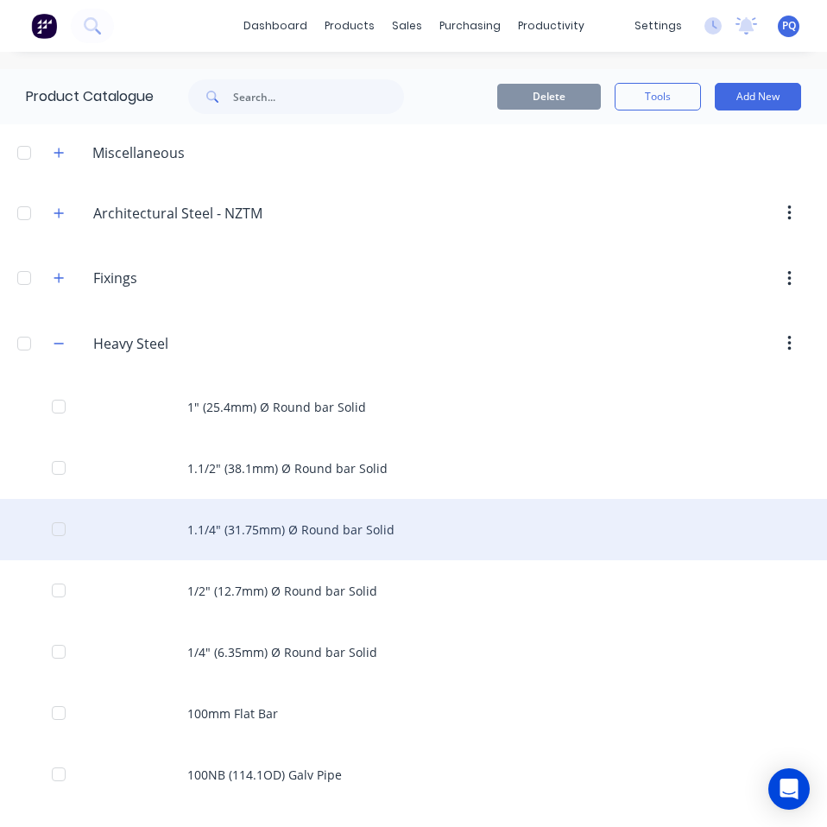
click at [254, 525] on div "1.1/4" (31.75mm) Ø Round bar Solid" at bounding box center [413, 529] width 827 height 61
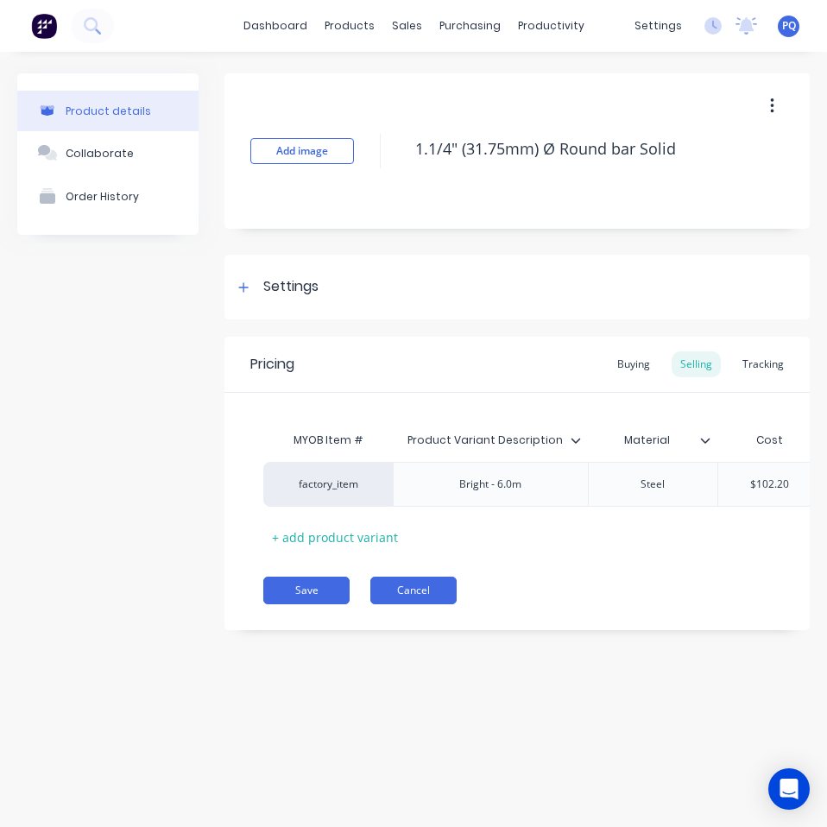
click at [374, 604] on button "Cancel" at bounding box center [413, 590] width 86 height 28
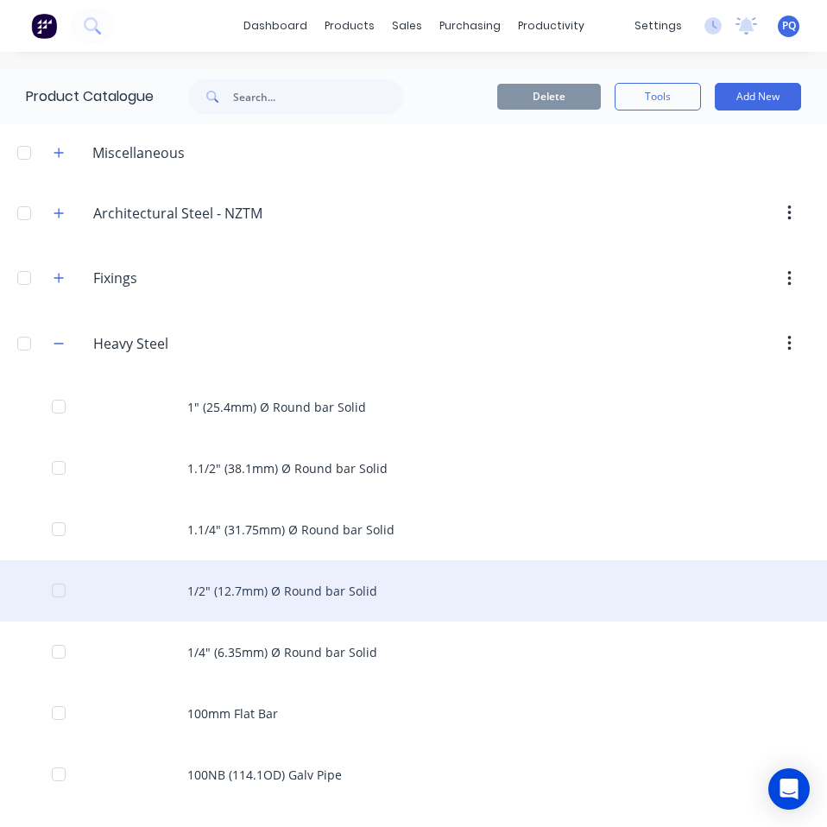
click at [311, 587] on div "1/2" (12.7mm) Ø Round bar Solid" at bounding box center [413, 590] width 827 height 61
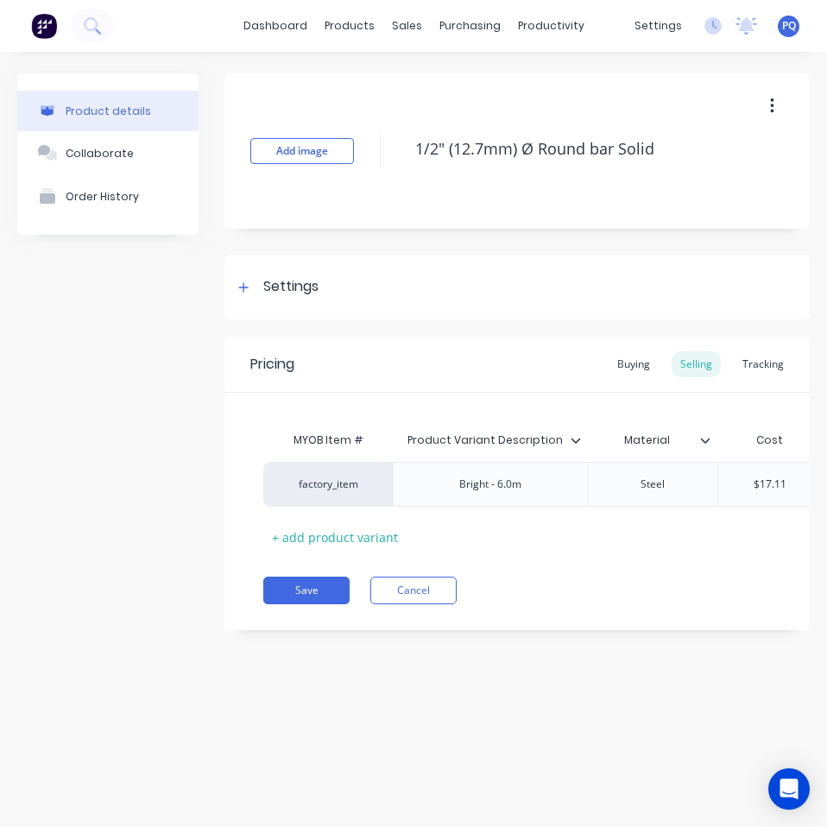
type textarea "x"
click at [633, 366] on div "Buying" at bounding box center [633, 364] width 50 height 26
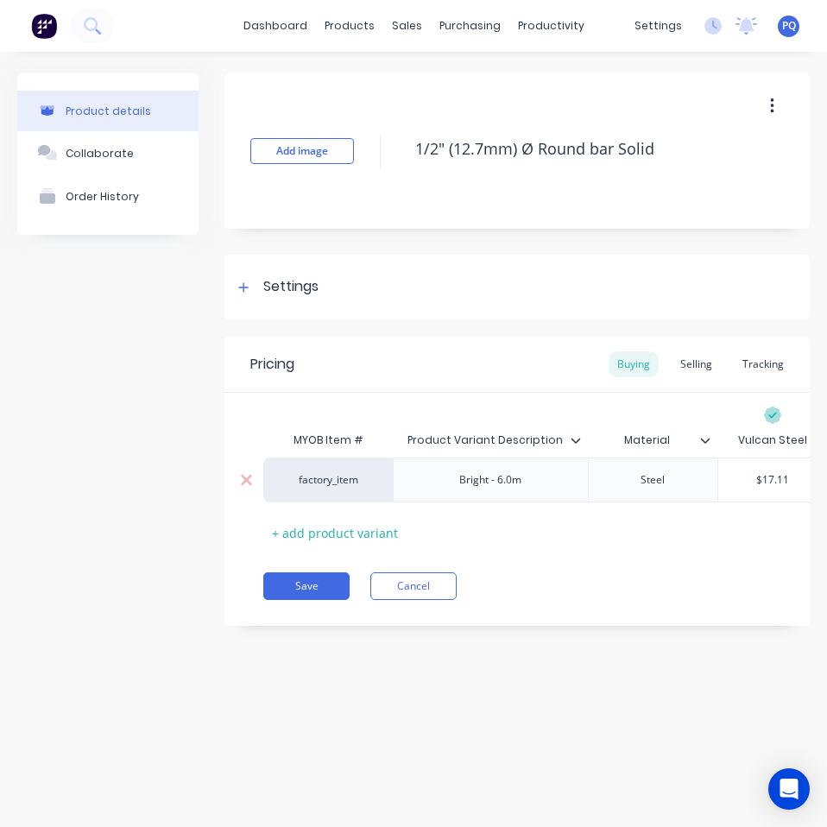
click at [766, 469] on div "$17.11" at bounding box center [772, 479] width 109 height 43
type input "$17.11"
click at [766, 469] on div "$17.11" at bounding box center [772, 479] width 109 height 43
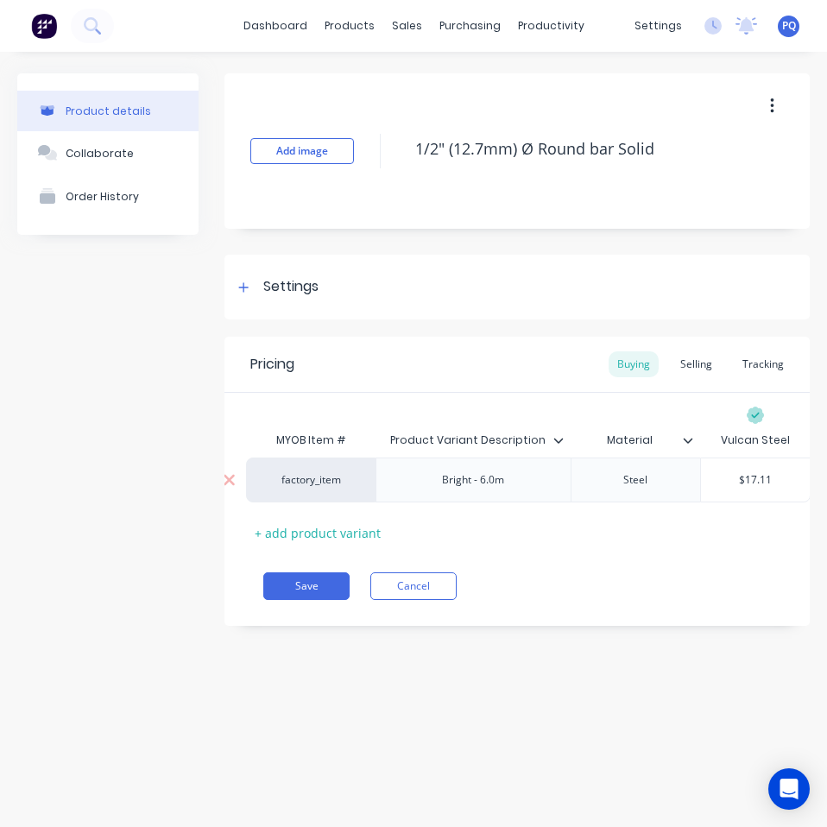
click at [761, 476] on input "$17.11" at bounding box center [755, 480] width 109 height 16
click at [756, 477] on input "$17.11" at bounding box center [755, 480] width 109 height 16
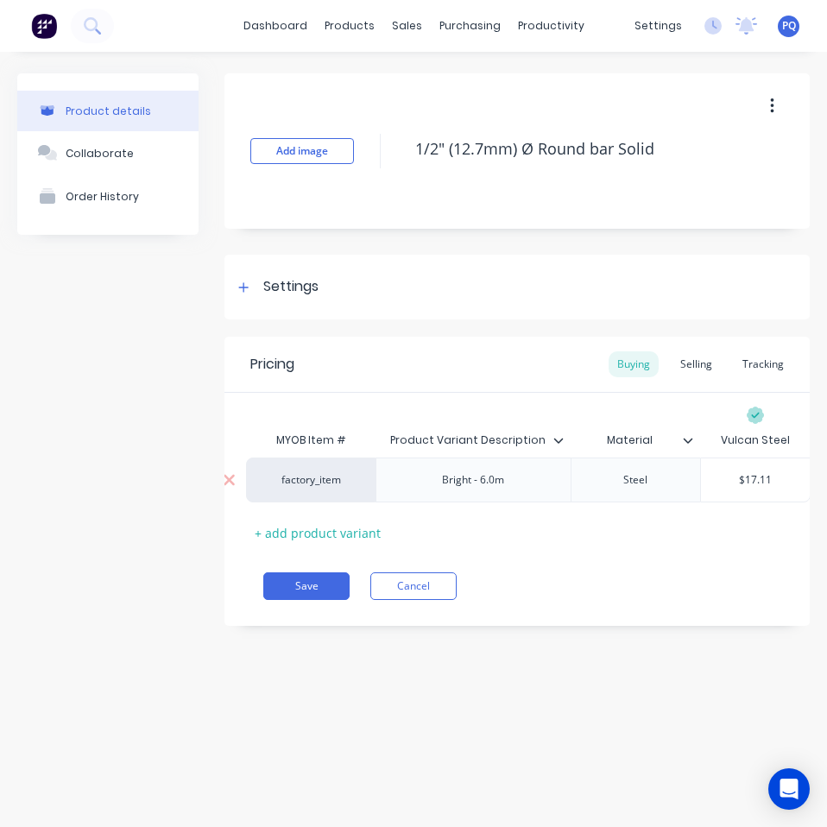
click at [765, 478] on input "$17.11" at bounding box center [755, 480] width 109 height 16
click at [663, 474] on div "Steel" at bounding box center [635, 480] width 86 height 22
click at [754, 477] on input "$17.11" at bounding box center [755, 480] width 109 height 16
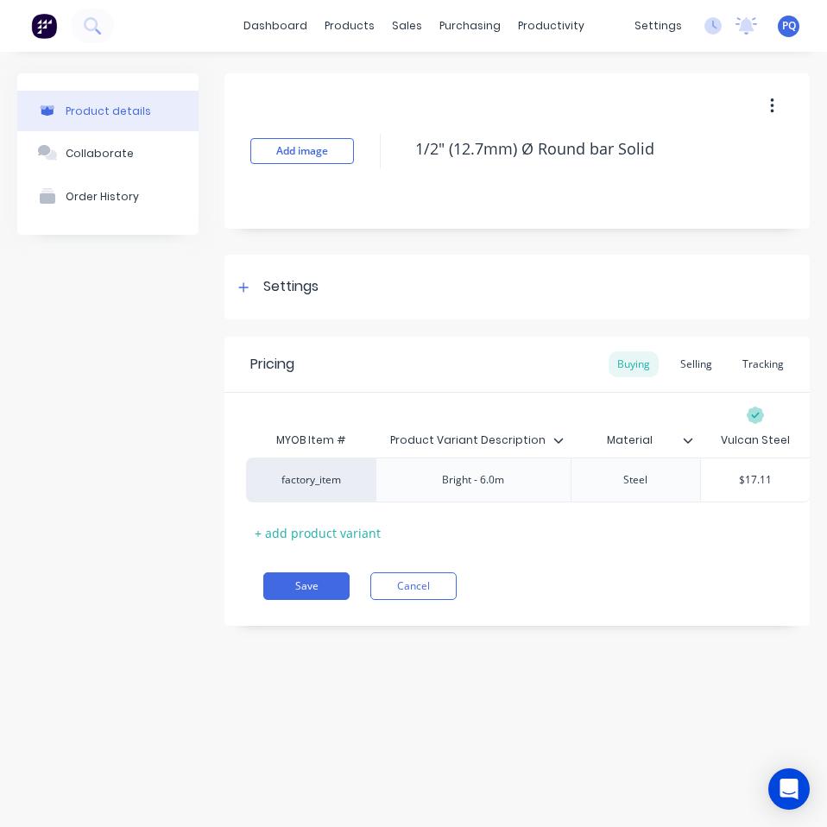
paste input "37.00"
type textarea "x"
type input "$37.00"
click at [224, 288] on div "Settings" at bounding box center [516, 287] width 585 height 65
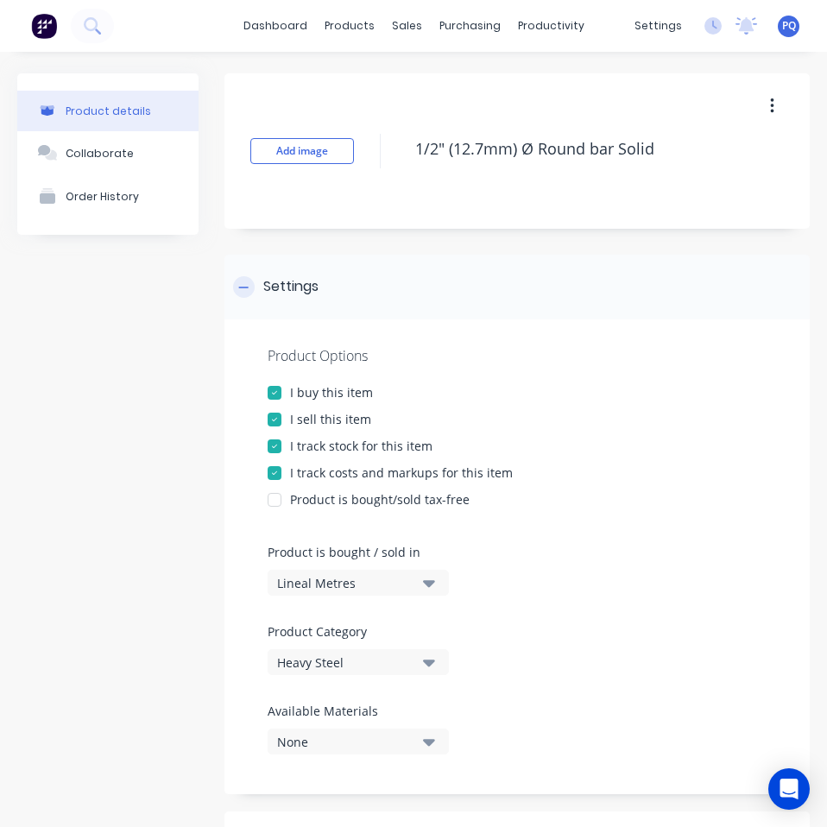
click at [247, 280] on div at bounding box center [244, 287] width 22 height 22
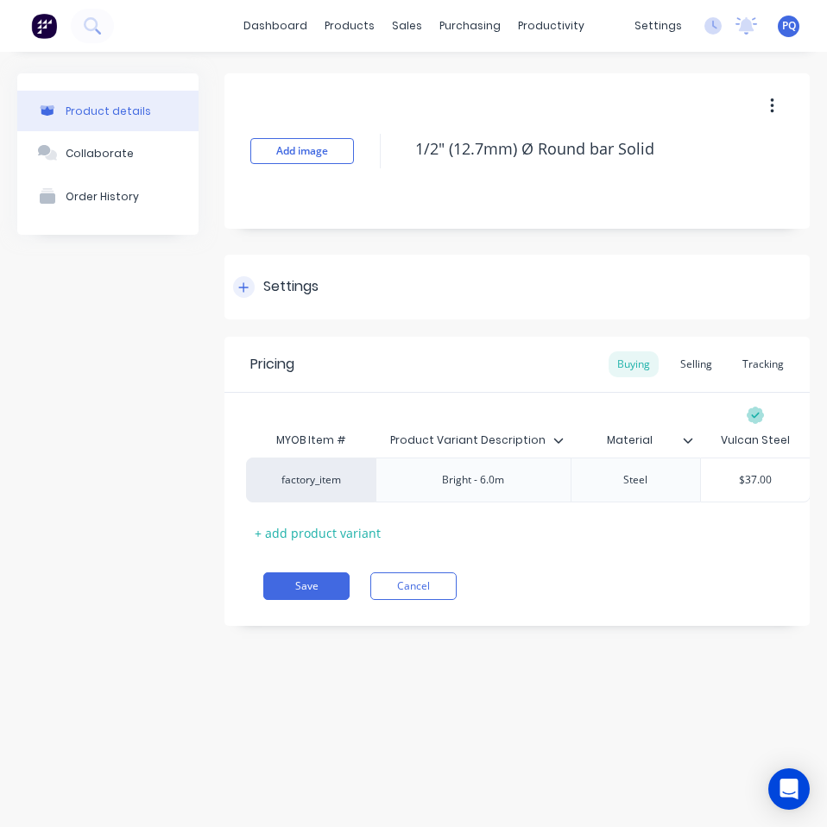
click at [244, 280] on div at bounding box center [244, 287] width 22 height 22
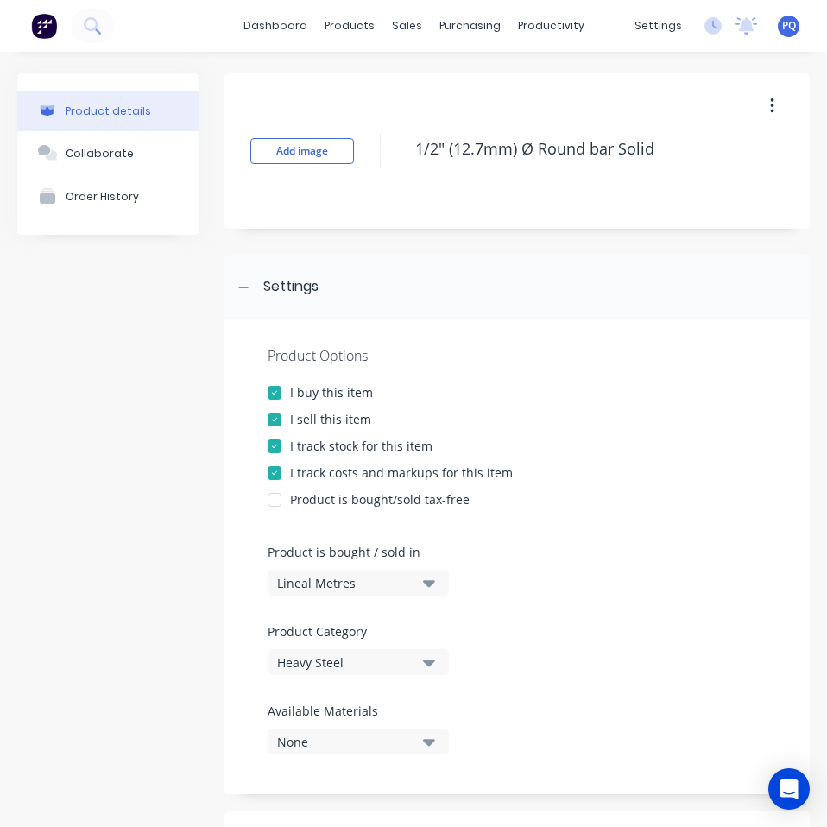
scroll to position [592, 0]
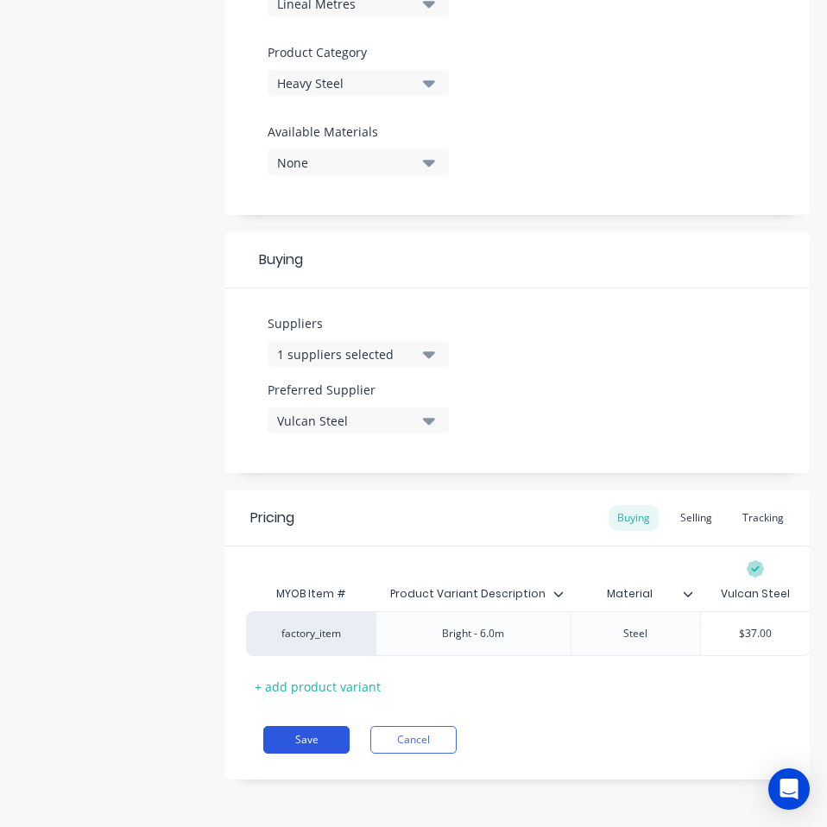
click at [327, 746] on button "Save" at bounding box center [306, 740] width 86 height 28
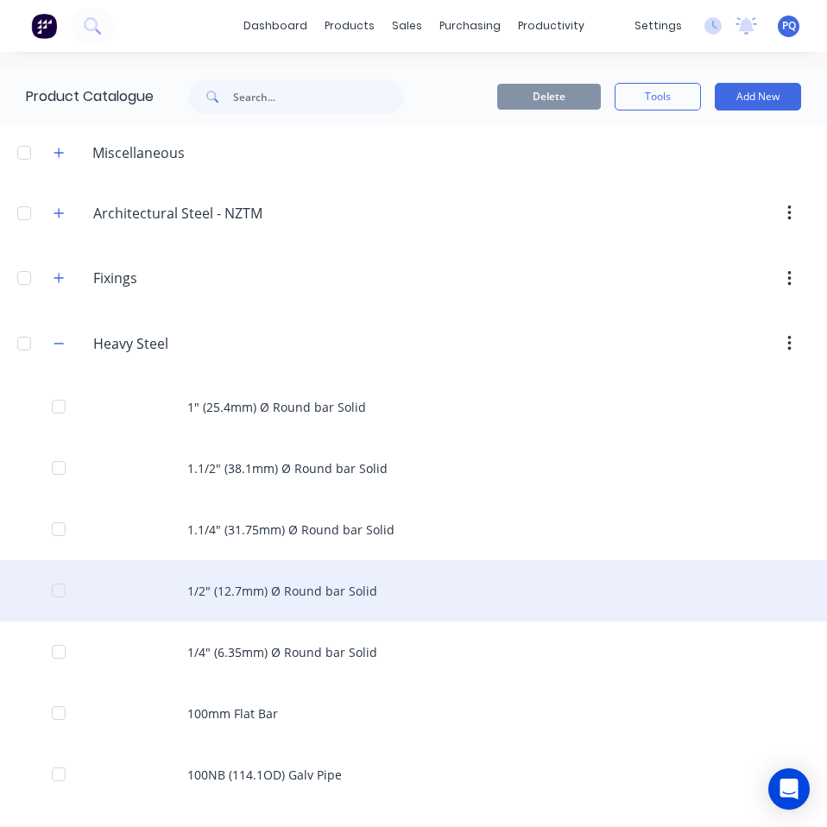
click at [333, 586] on div "1/2" (12.7mm) Ø Round bar Solid" at bounding box center [413, 590] width 827 height 61
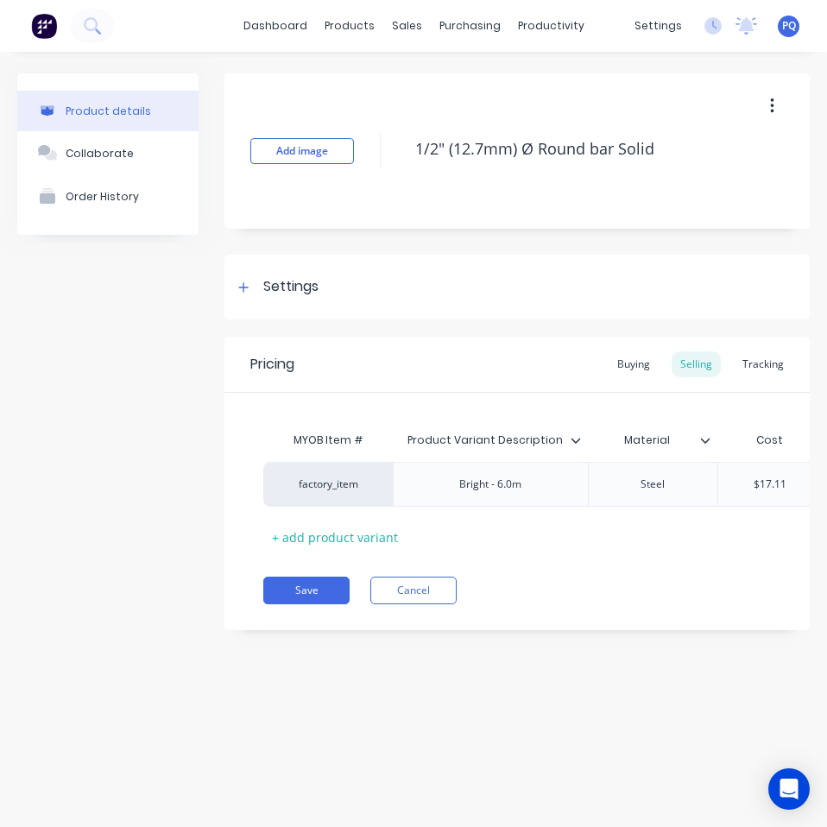
type textarea "x"
click at [649, 365] on div "Buying" at bounding box center [633, 364] width 50 height 26
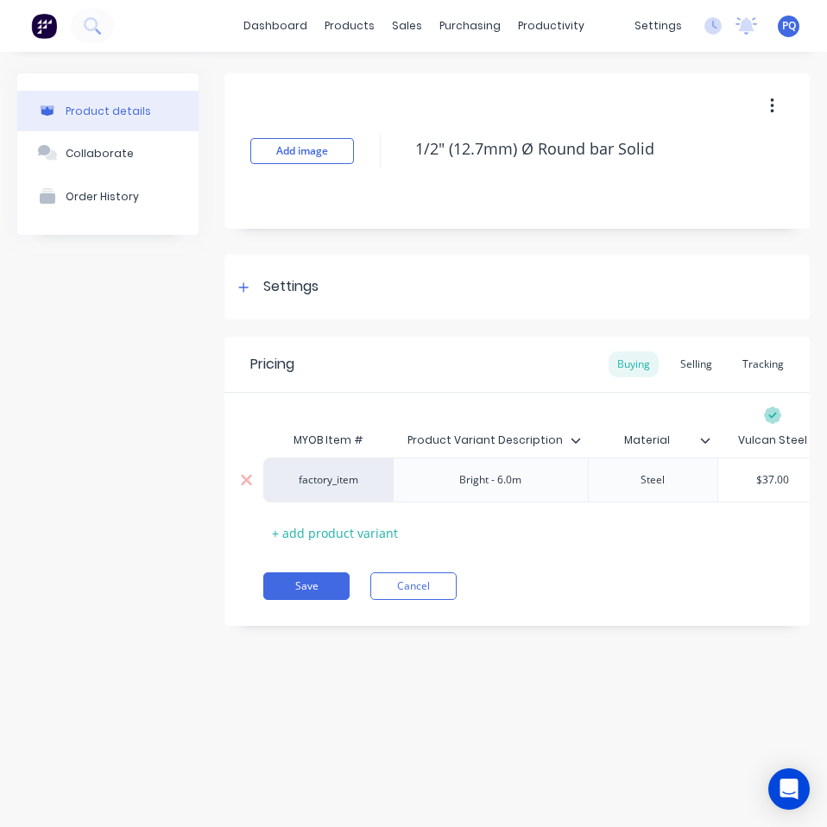
type input "$37.00"
click at [786, 481] on input "$37.00" at bounding box center [772, 480] width 109 height 16
paste input "14.72"
type textarea "x"
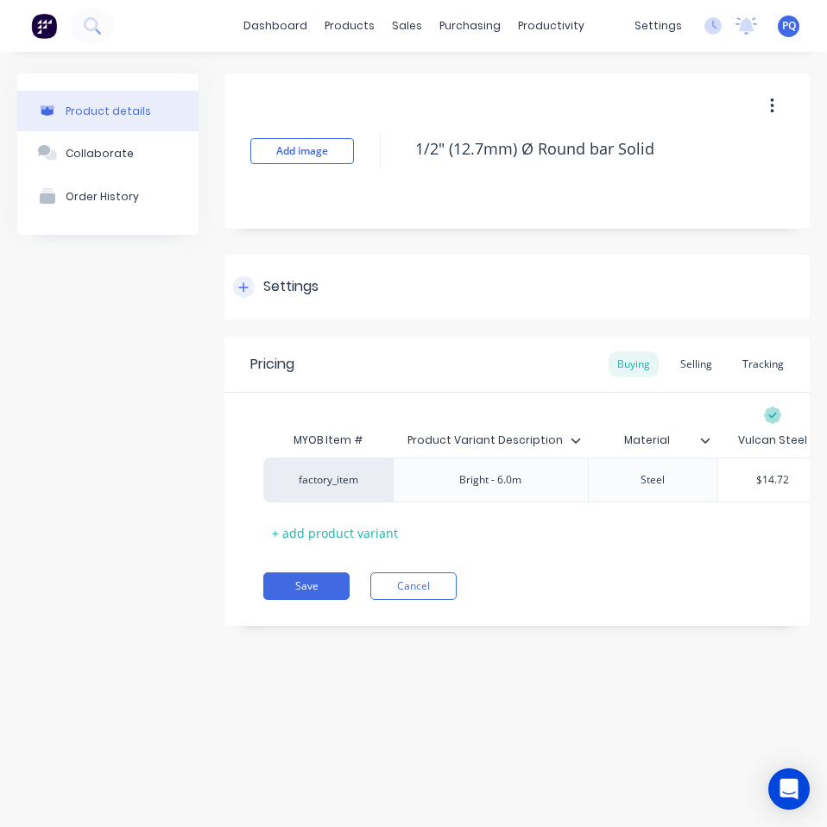
type input "$14.72"
click at [302, 298] on div "Settings" at bounding box center [516, 287] width 585 height 65
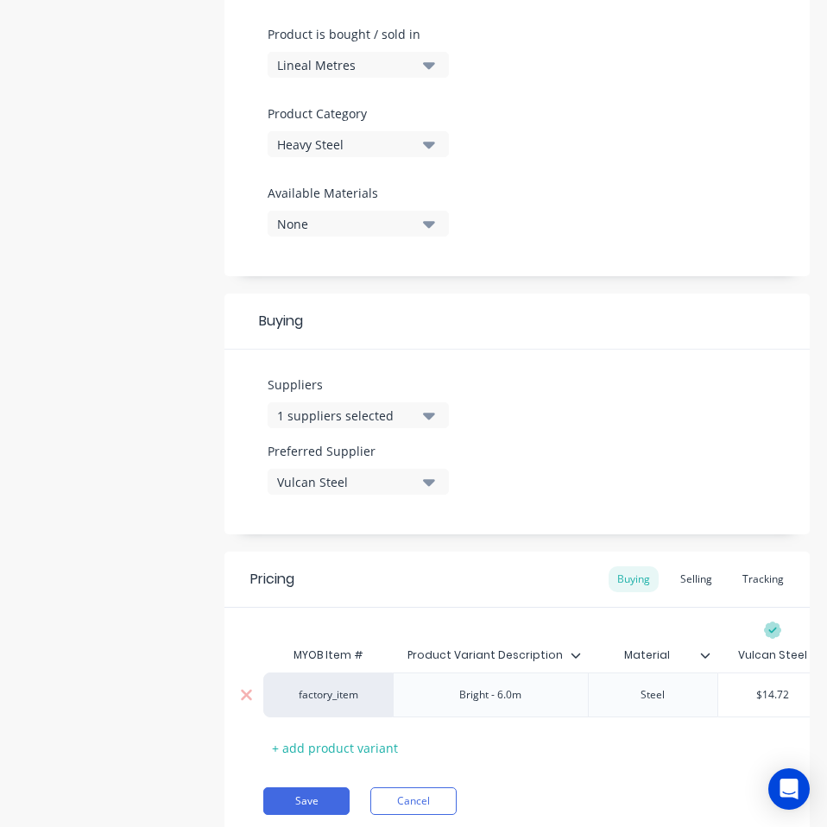
scroll to position [592, 0]
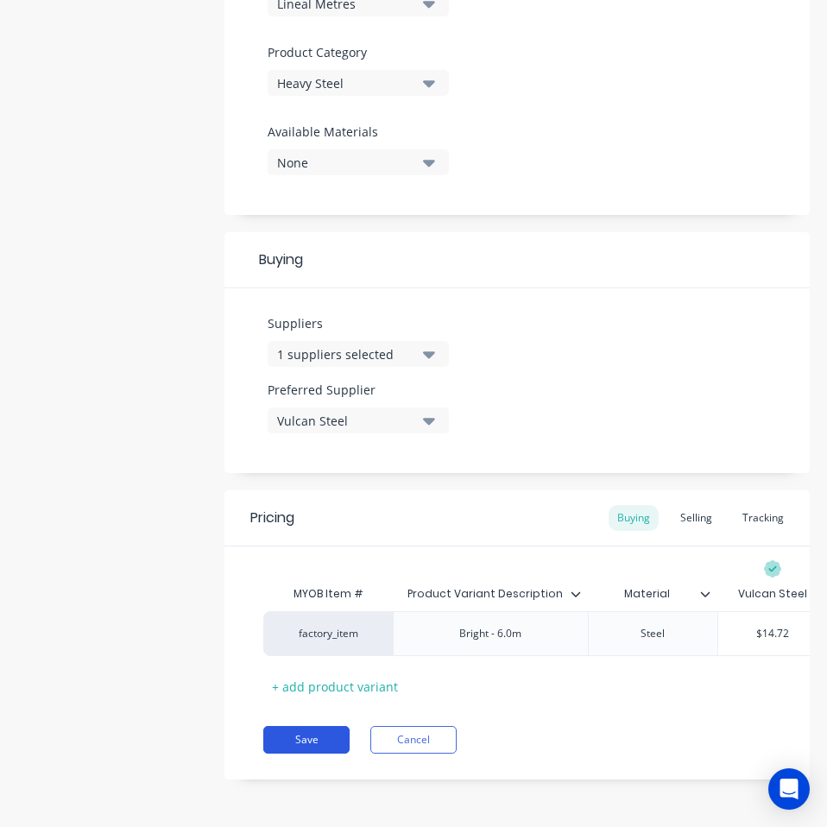
click at [317, 733] on button "Save" at bounding box center [306, 740] width 86 height 28
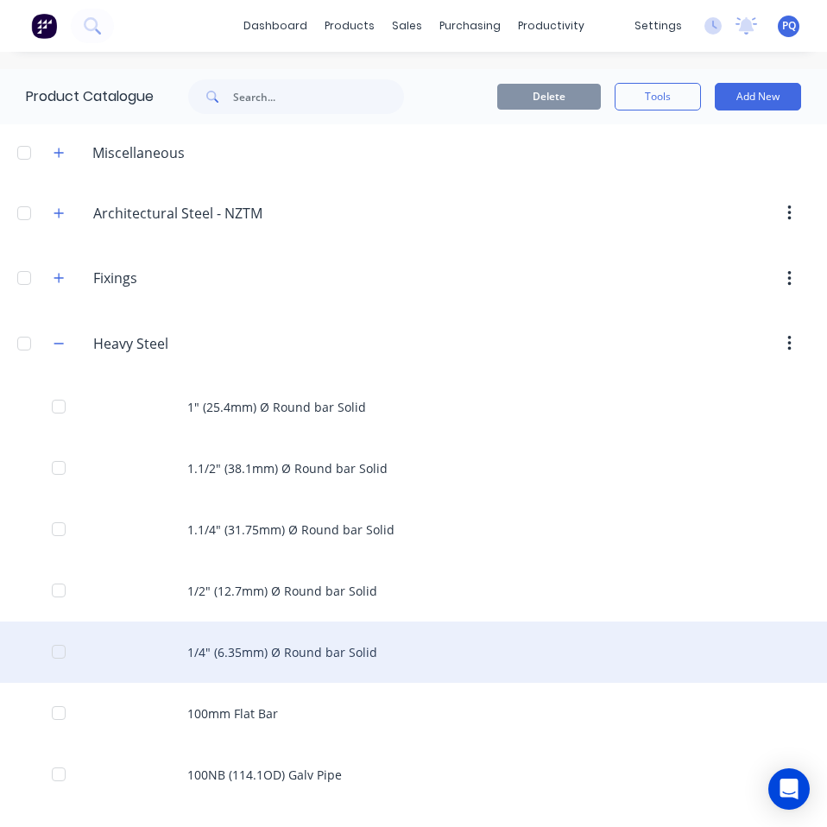
click at [418, 654] on div "1/4" (6.35mm) Ø Round bar Solid" at bounding box center [413, 651] width 827 height 61
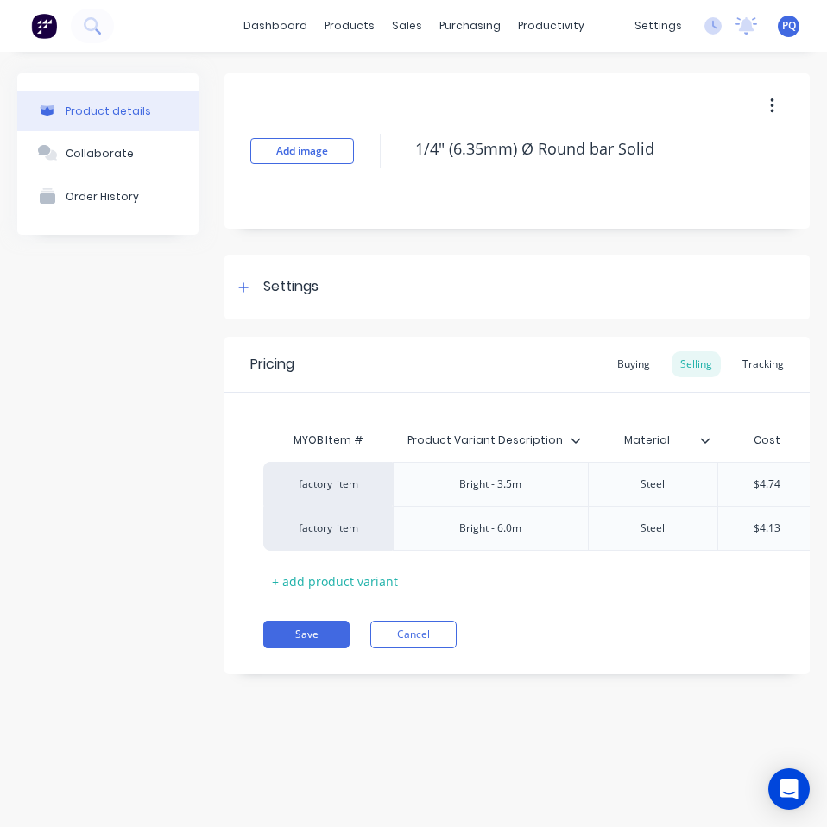
type textarea "x"
click at [651, 372] on div "Buying" at bounding box center [633, 364] width 50 height 26
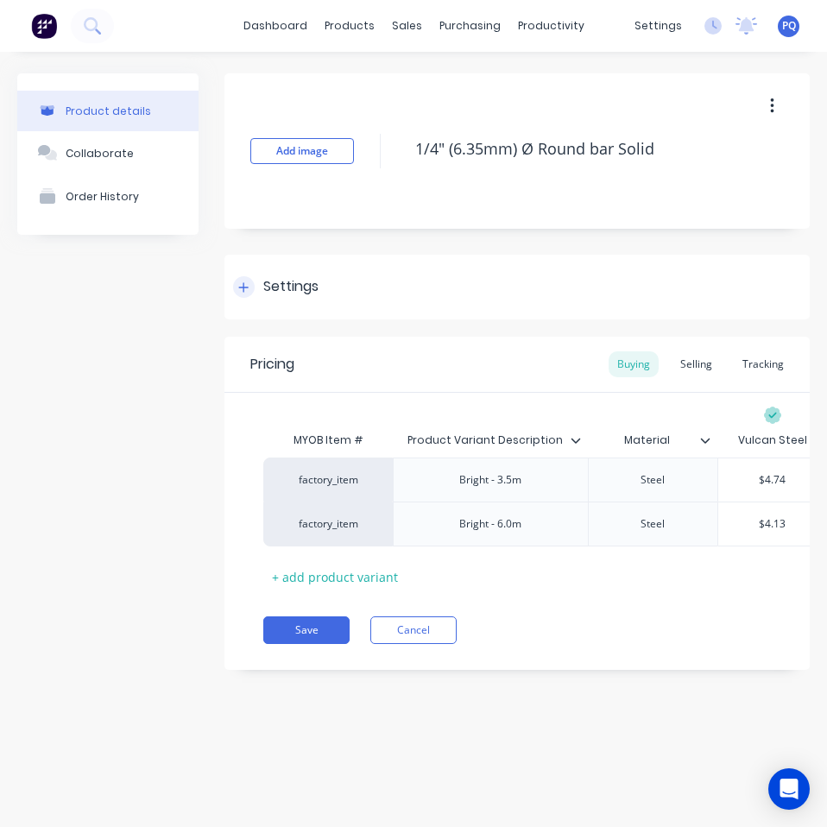
click at [266, 280] on div "Settings" at bounding box center [290, 287] width 55 height 22
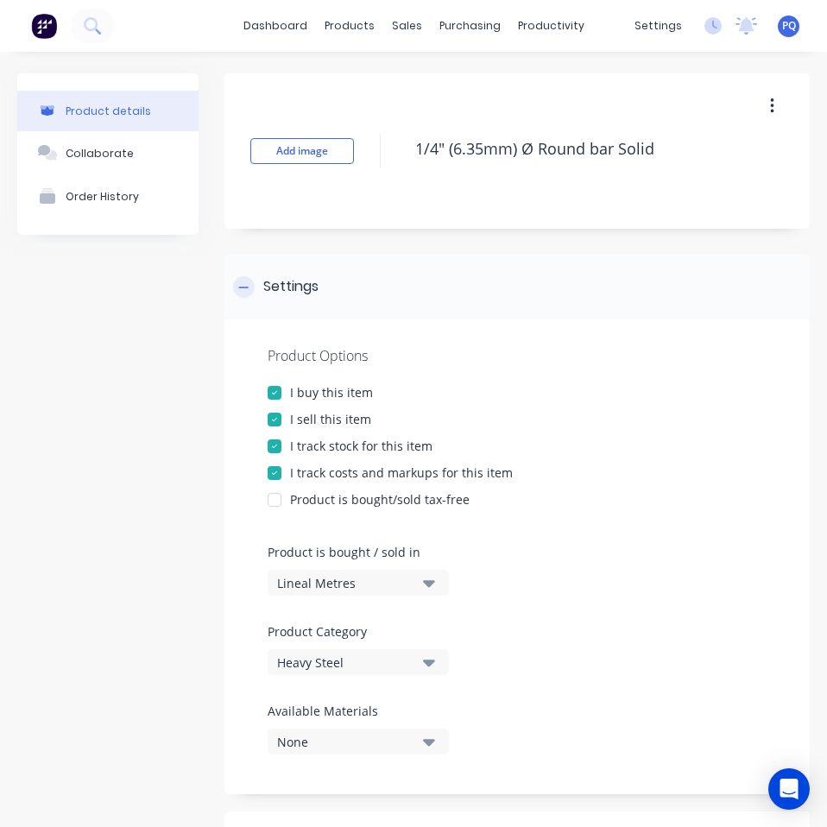
click at [266, 280] on div "Settings" at bounding box center [290, 287] width 55 height 22
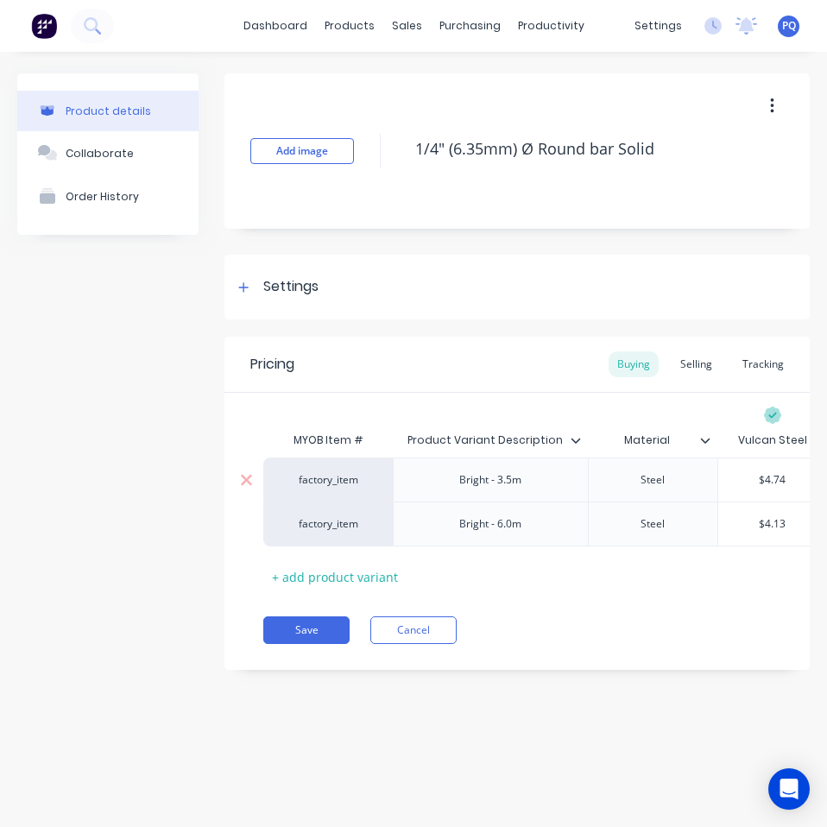
type input "$4.74"
click at [764, 481] on input "$4.74" at bounding box center [772, 480] width 109 height 16
paste input "2.88"
type textarea "x"
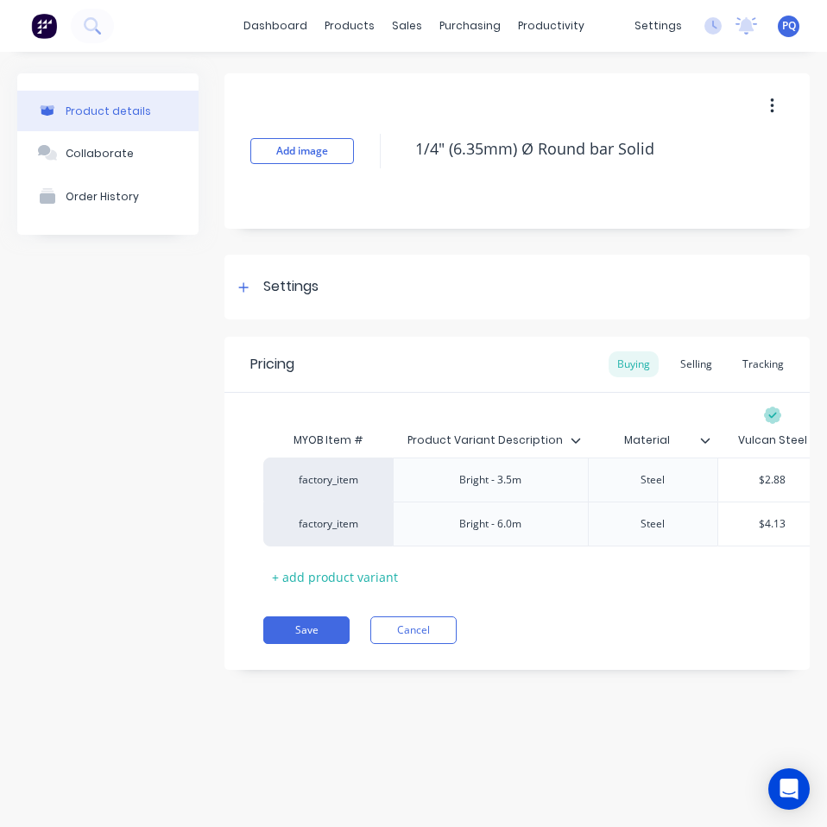
type input "$2.88"
type input "$4.13"
click at [770, 523] on input "$4.13" at bounding box center [772, 524] width 109 height 16
paste input "2.9"
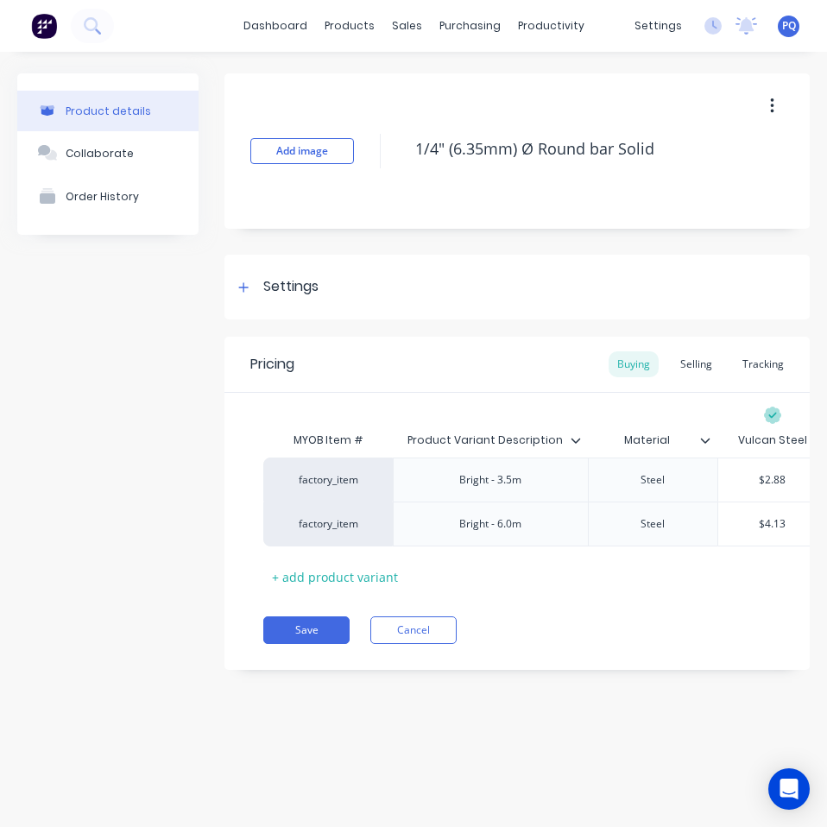
type textarea "x"
type input "$2.93"
click at [330, 644] on button "Save" at bounding box center [306, 630] width 86 height 28
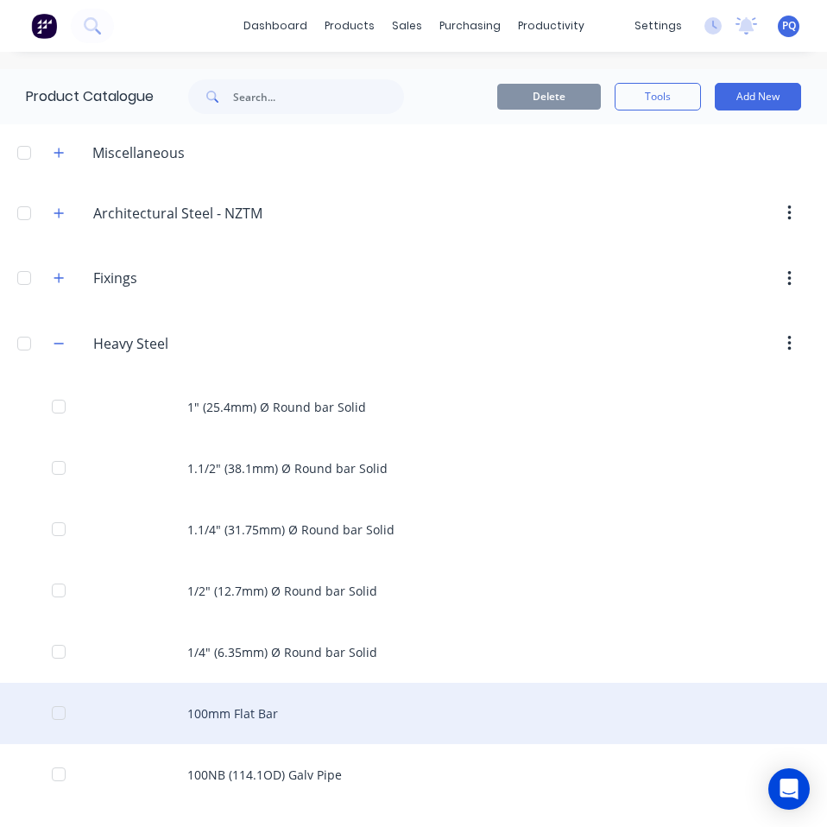
click at [326, 712] on div "100mm Flat Bar" at bounding box center [413, 713] width 827 height 61
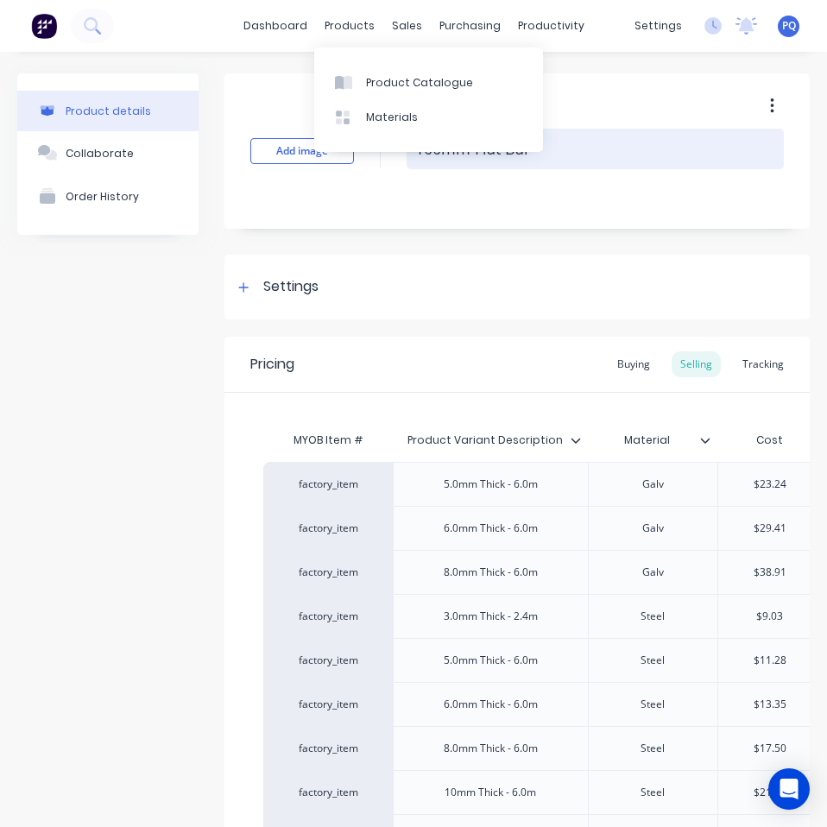
click at [631, 155] on textarea "100mm Flat Bar" at bounding box center [594, 149] width 377 height 41
click at [631, 154] on textarea "100mm Flat Bar" at bounding box center [594, 149] width 377 height 41
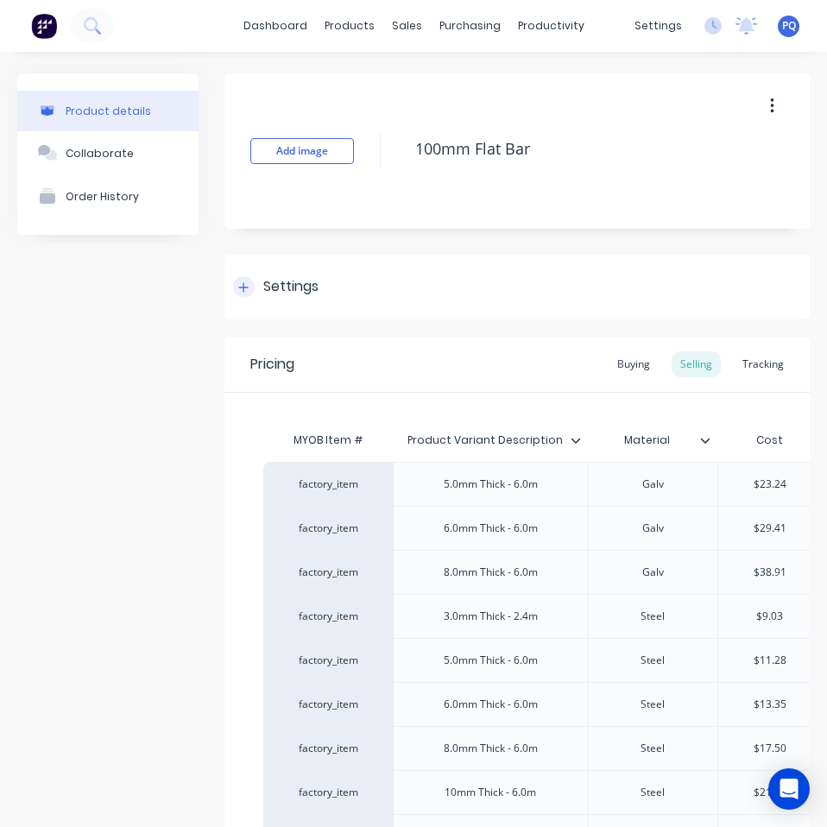
type textarea "x"
click at [297, 278] on div "Settings" at bounding box center [290, 287] width 55 height 22
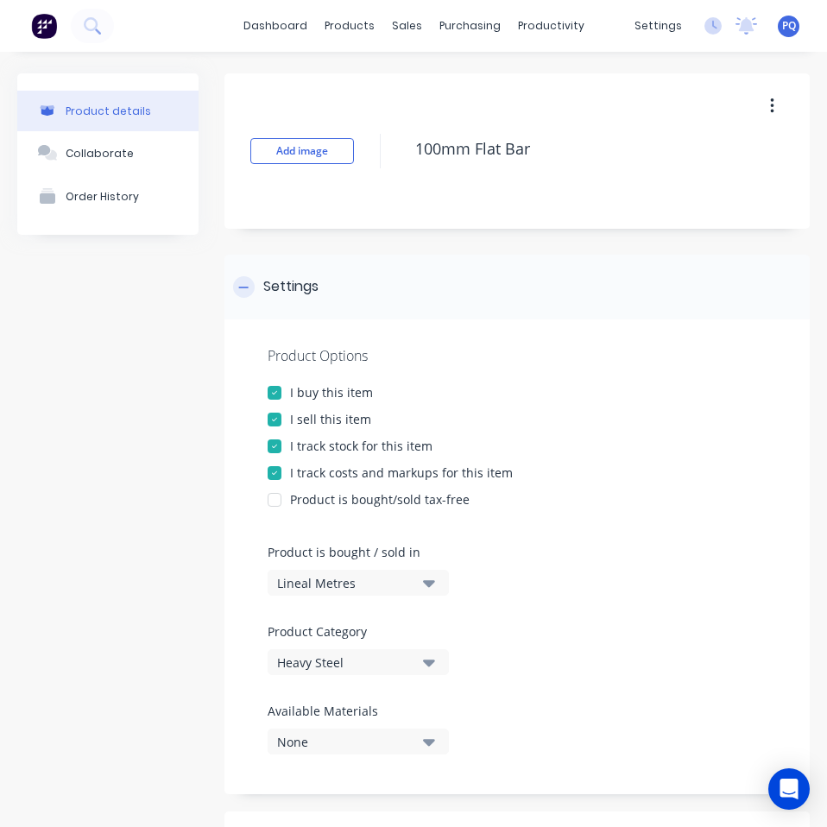
click at [297, 278] on div "Settings" at bounding box center [290, 287] width 55 height 22
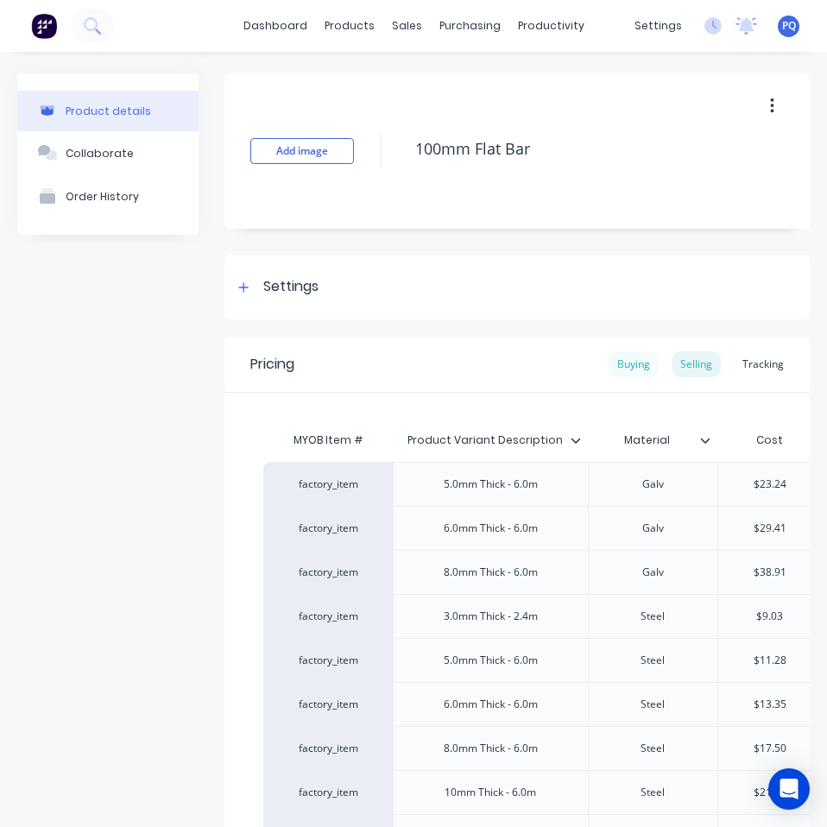
click at [631, 374] on div "Buying" at bounding box center [633, 364] width 50 height 26
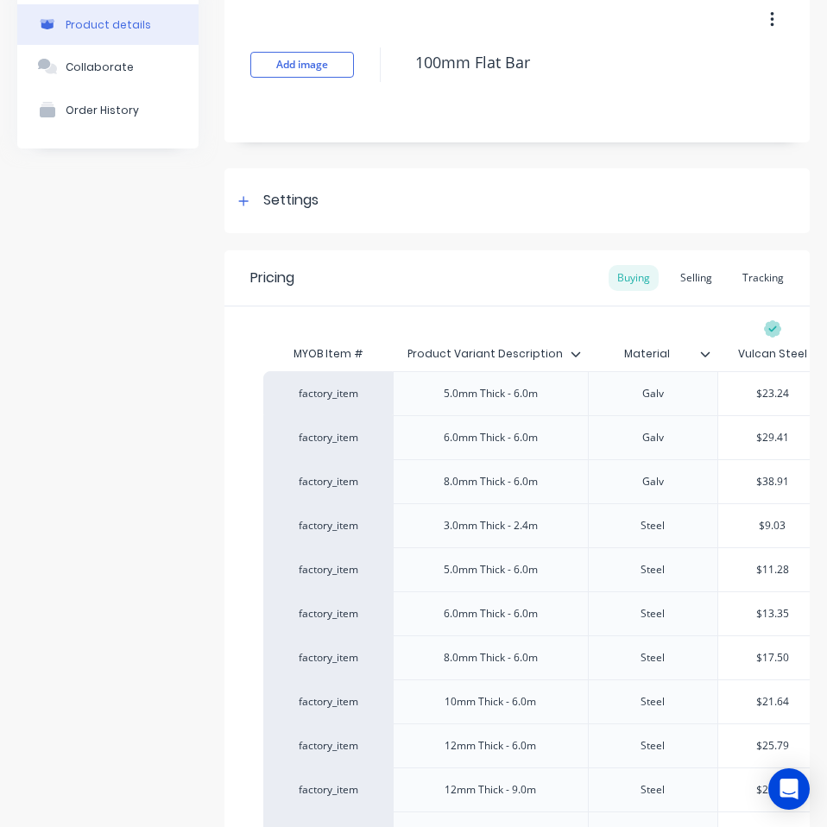
scroll to position [173, 0]
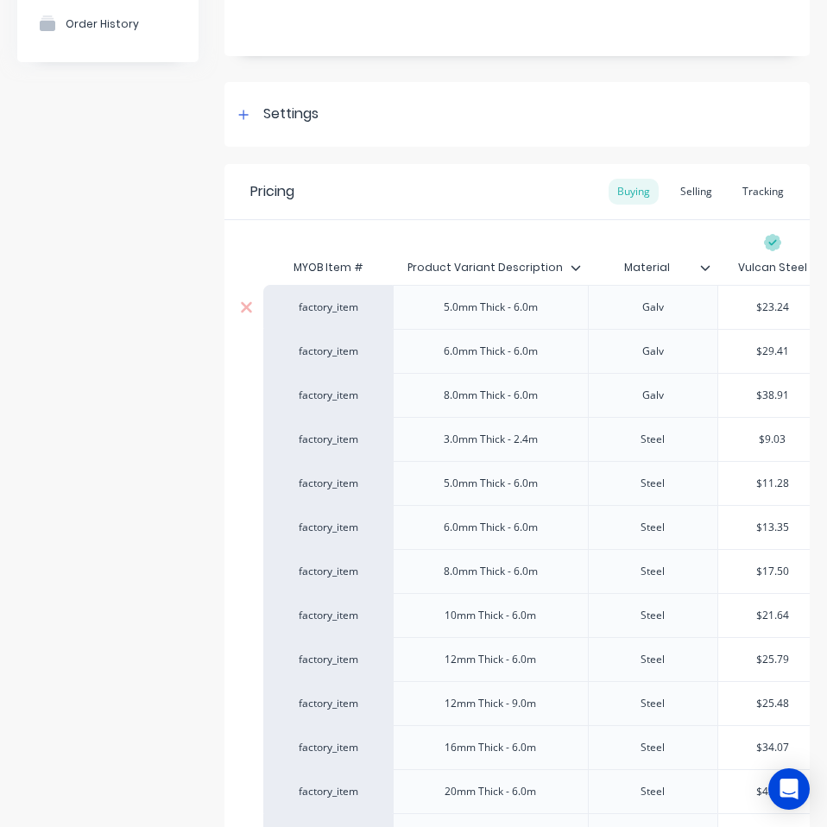
type input "$23.24"
click at [776, 309] on input "$23.24" at bounding box center [772, 307] width 109 height 16
paste input "6.13"
type textarea "x"
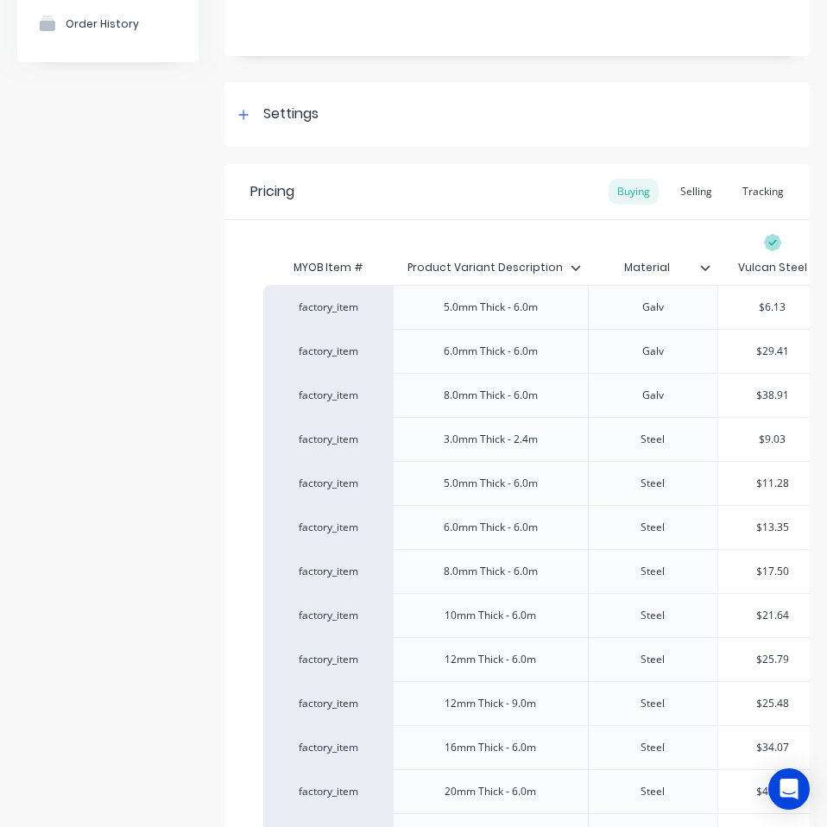
type input "$6.13"
type input "$29.41"
click at [781, 344] on input "$29.41" at bounding box center [772, 351] width 109 height 16
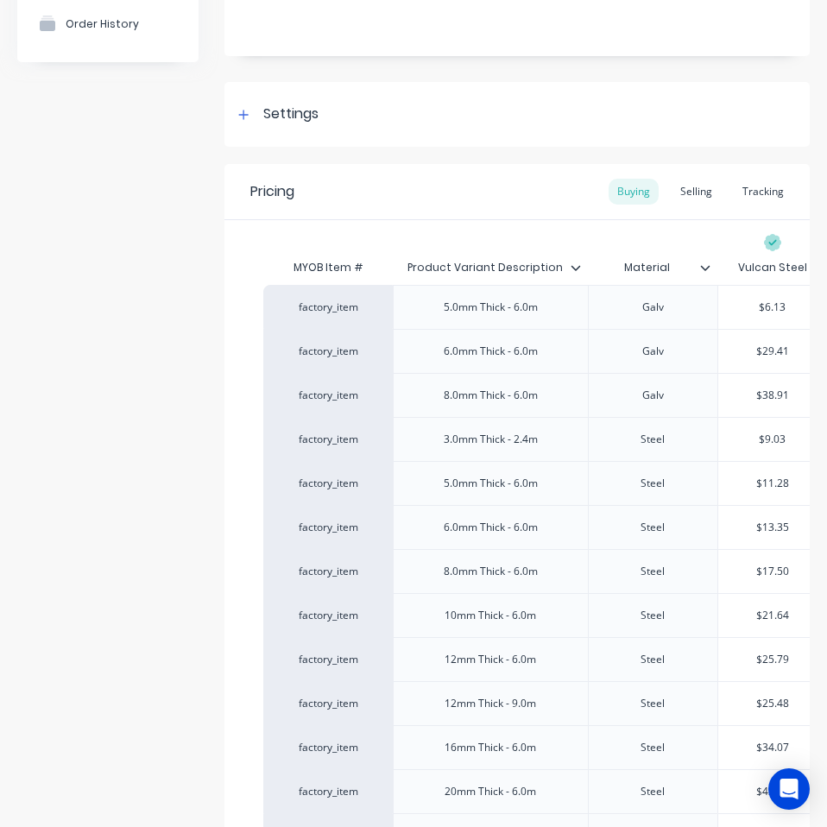
paste input "9.42"
type textarea "x"
type input "$9.42"
type input "$38.91"
click at [777, 393] on input "$38.91" at bounding box center [772, 395] width 109 height 16
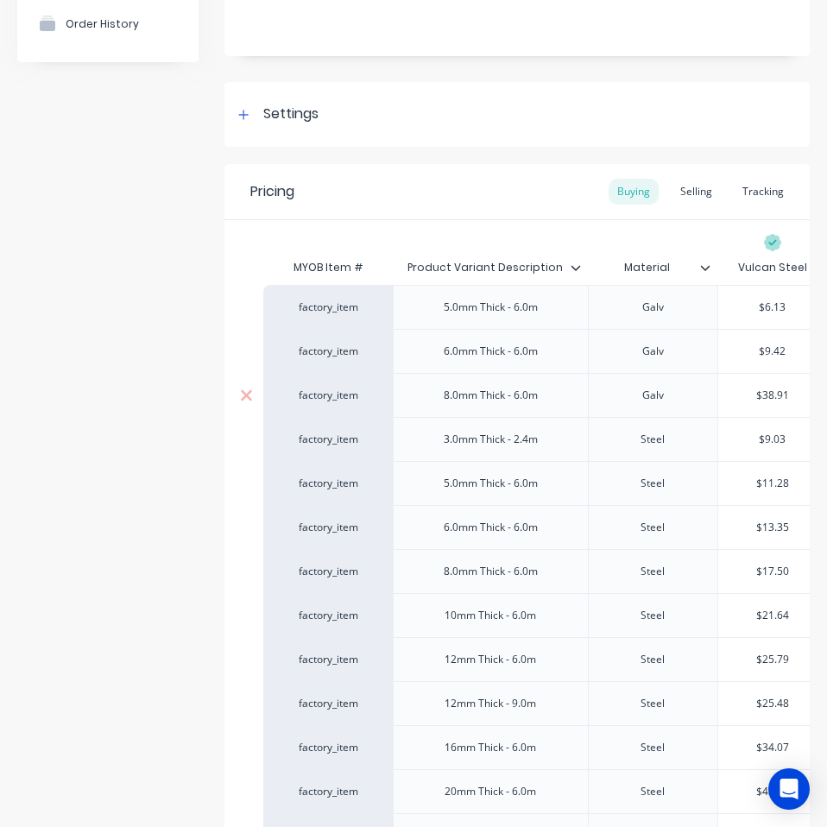
click at [777, 393] on input "$38.91" at bounding box center [772, 395] width 109 height 16
paste input "11.30"
type textarea "x"
type input "$11.30"
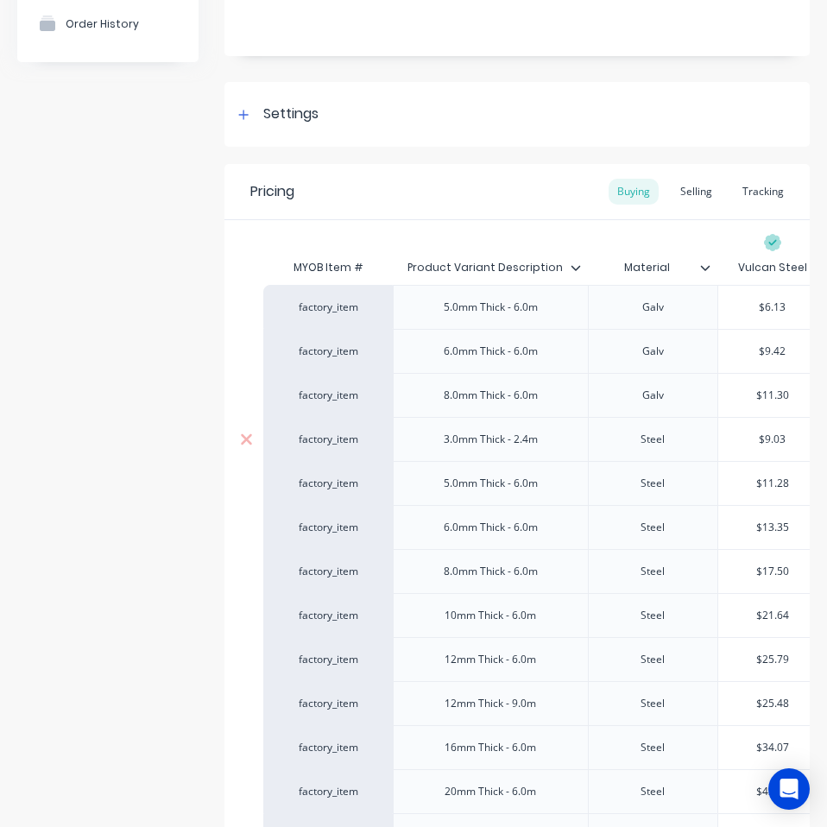
click at [775, 427] on div "$9.03" at bounding box center [772, 439] width 109 height 43
type input "$9.03"
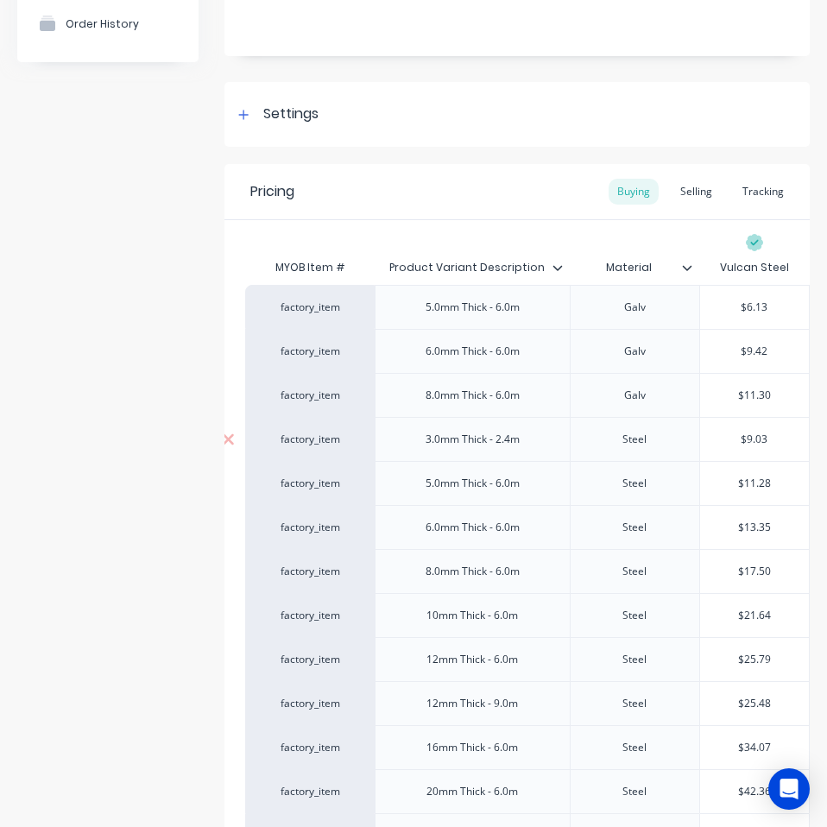
click at [744, 437] on input "$9.03" at bounding box center [754, 439] width 109 height 16
paste input "15.07"
type textarea "x"
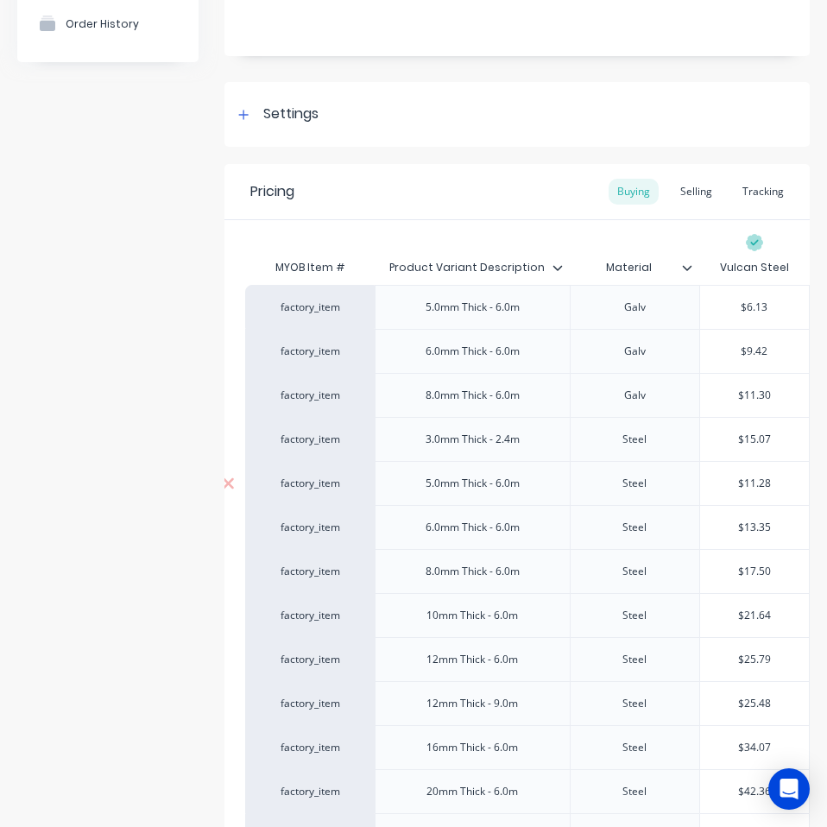
type input "$15.07"
type input "$11.28"
click at [738, 485] on input "$11.28" at bounding box center [754, 483] width 109 height 16
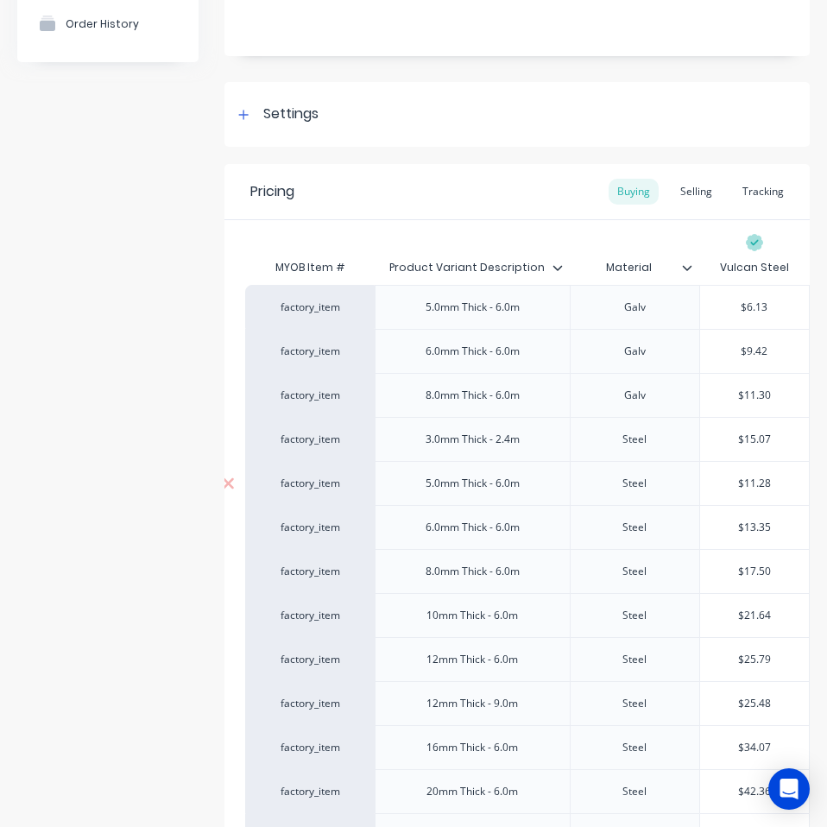
paste input "18.84"
type textarea "x"
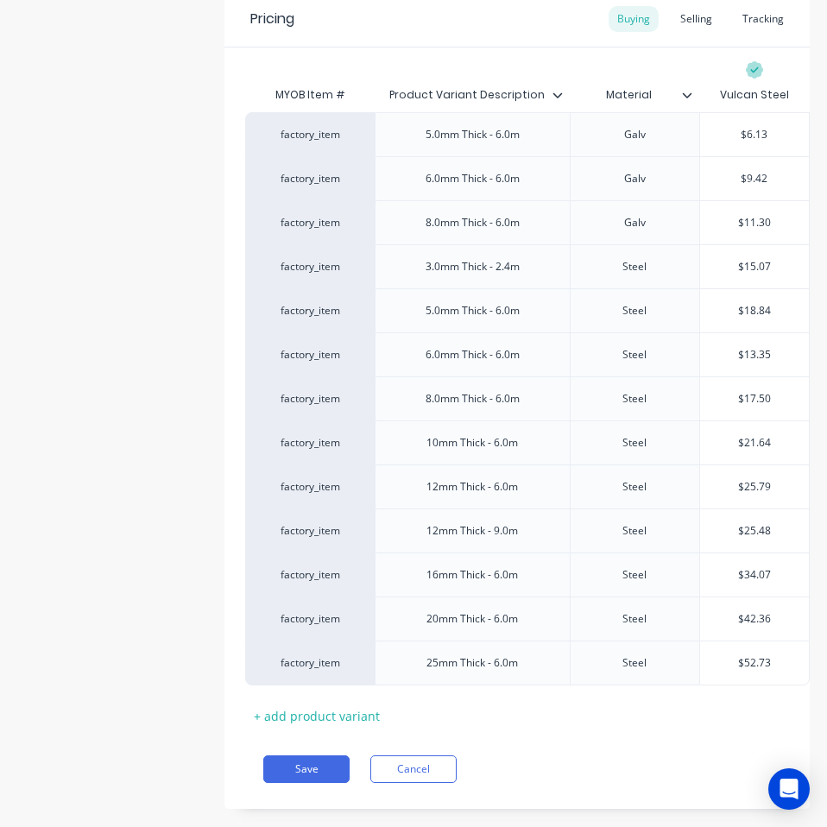
scroll to position [0, 0]
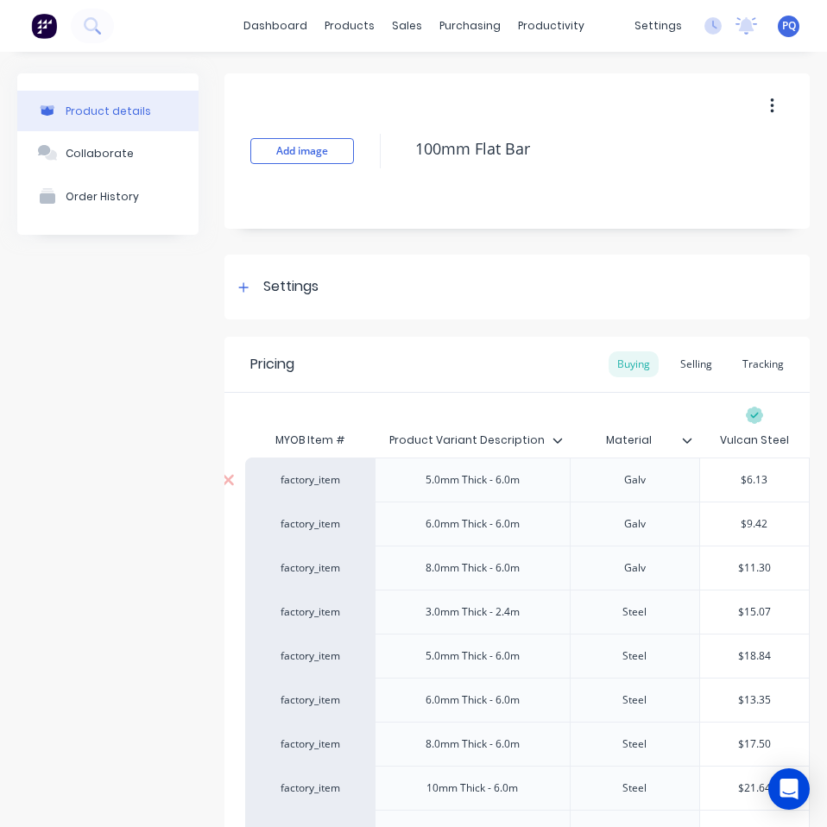
type input "$18.84"
click at [462, 487] on div "5.0mm Thick - 6.0m" at bounding box center [473, 480] width 122 height 22
click at [463, 482] on div "5.0mm Thick - 6.0m" at bounding box center [473, 480] width 122 height 22
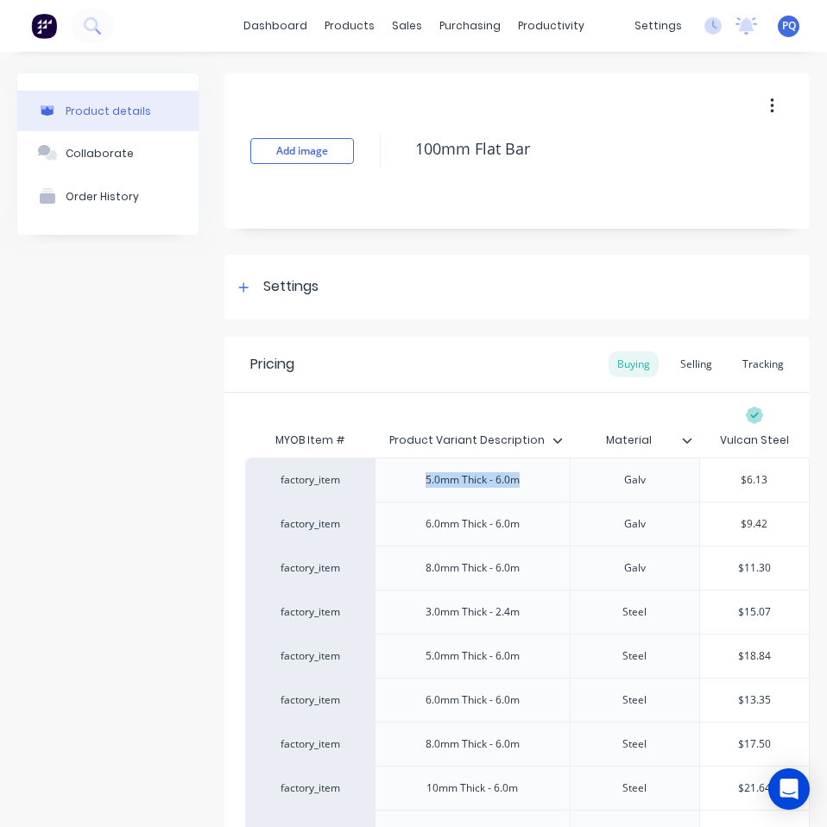
copy div "5.0mm Thick - 6.0m"
click at [739, 481] on input "$6.13" at bounding box center [754, 480] width 109 height 16
paste input "14"
type textarea "x"
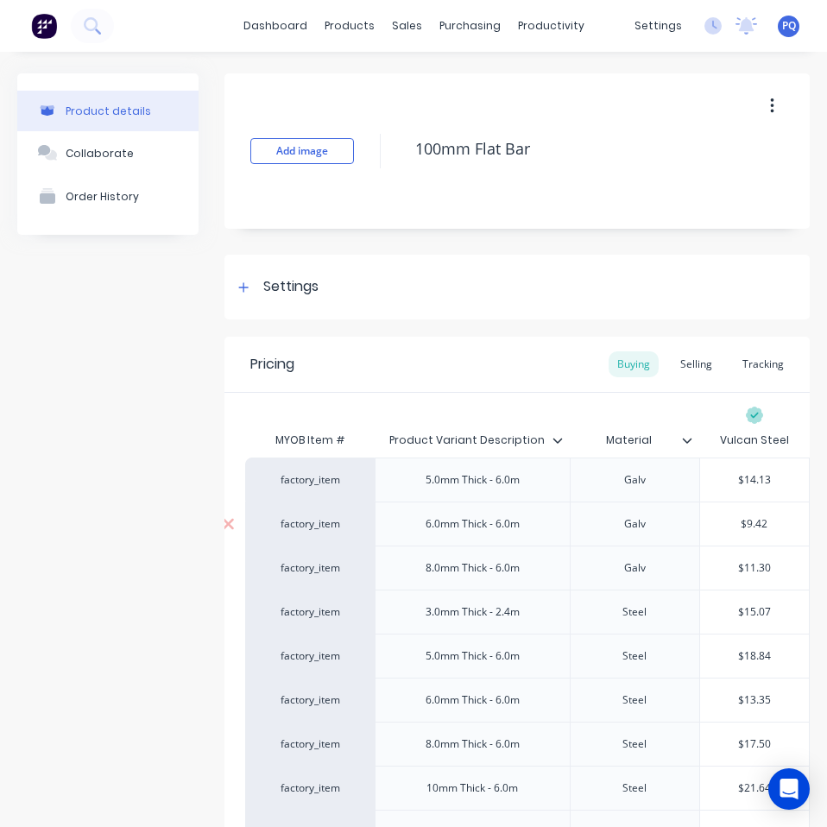
type input "$14.13"
click at [475, 525] on div "6.0mm Thick - 6.0m" at bounding box center [473, 524] width 122 height 22
click at [477, 525] on div "6.0mm Thick - 6.0m" at bounding box center [473, 524] width 122 height 22
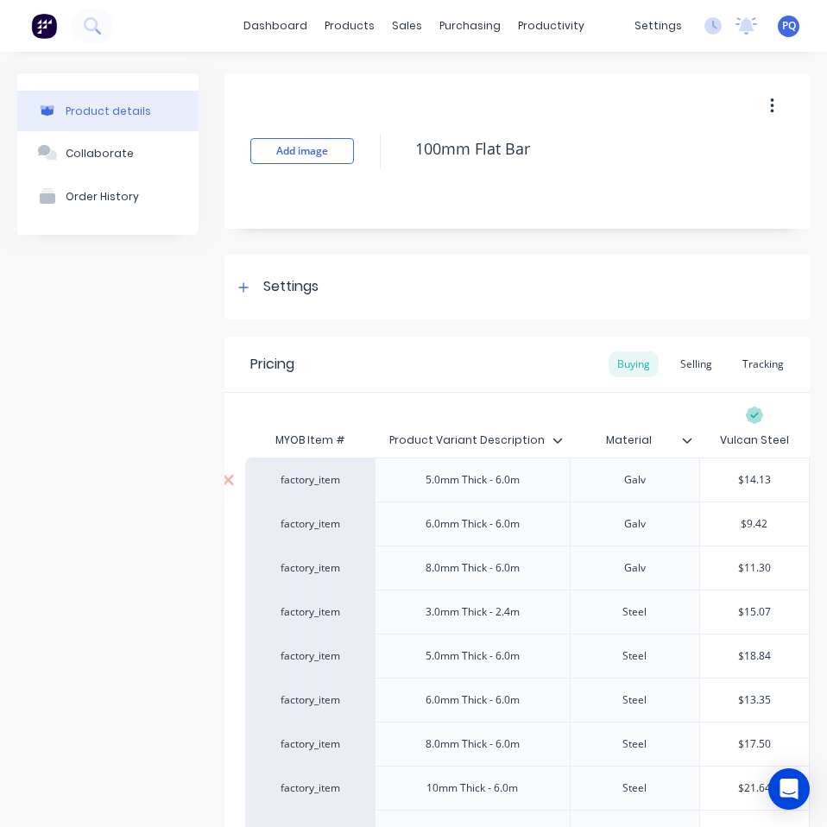
click at [466, 476] on div "5.0mm Thick - 6.0m" at bounding box center [473, 480] width 122 height 22
click at [457, 520] on div "6.0mm Thick - 6.0m" at bounding box center [473, 524] width 122 height 22
click at [746, 527] on input "$9.42" at bounding box center [754, 524] width 109 height 16
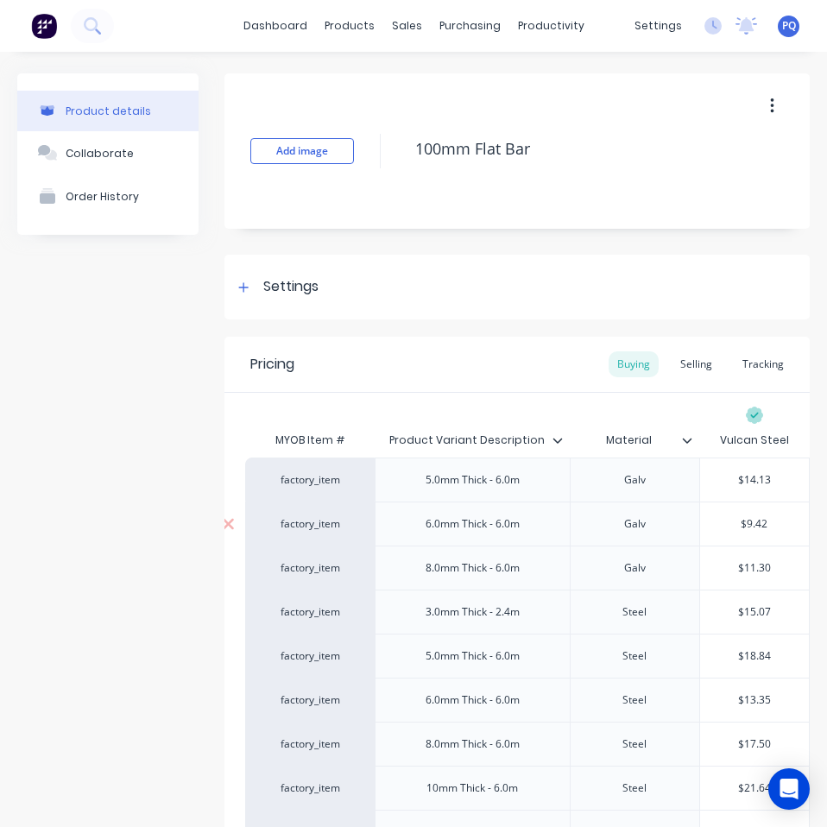
click at [746, 527] on input "$9.42" at bounding box center [754, 524] width 109 height 16
paste input "16.96"
type textarea "x"
type input "$16.96"
click at [440, 576] on div "8.0mm Thick - 6.0m" at bounding box center [473, 568] width 122 height 22
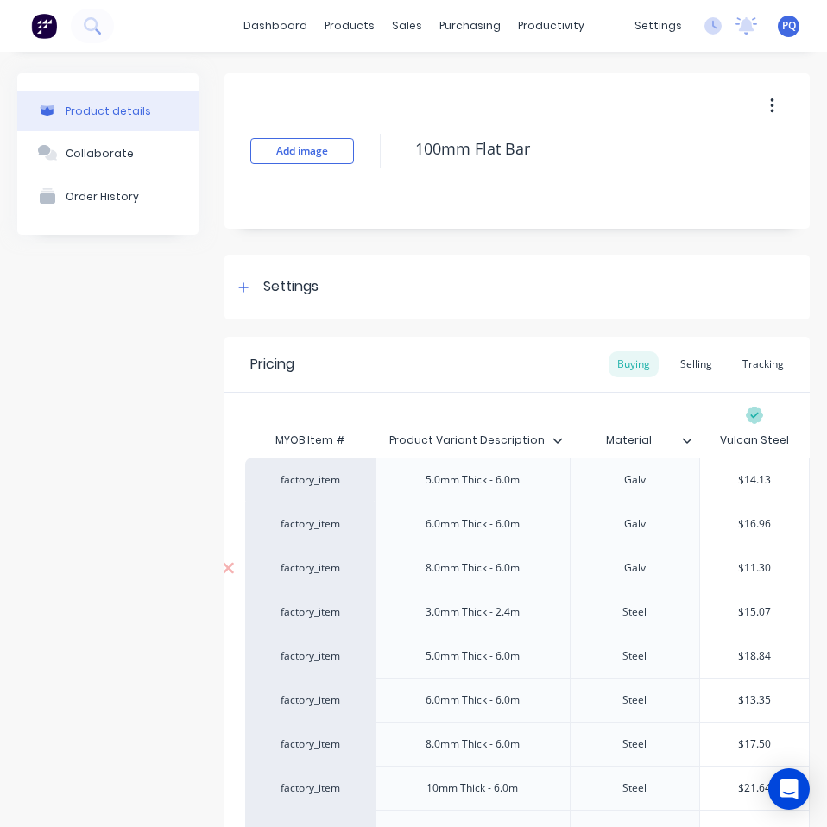
click at [440, 576] on div "8.0mm Thick - 6.0m" at bounding box center [473, 568] width 122 height 22
click at [745, 571] on input "$11.30" at bounding box center [754, 568] width 109 height 16
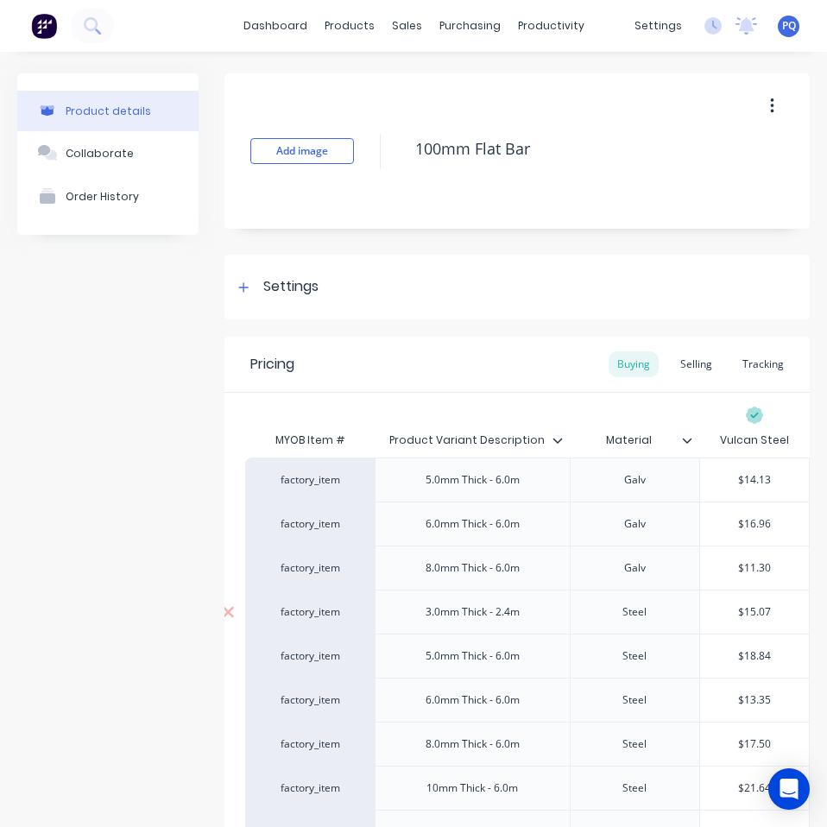
paste input "22.61"
type textarea "x"
type input "22.61"
click at [499, 614] on div "3.0mm Thick - 2.4m" at bounding box center [473, 612] width 122 height 22
click at [503, 614] on div "3.0mm Thick - 2.4m" at bounding box center [473, 612] width 122 height 22
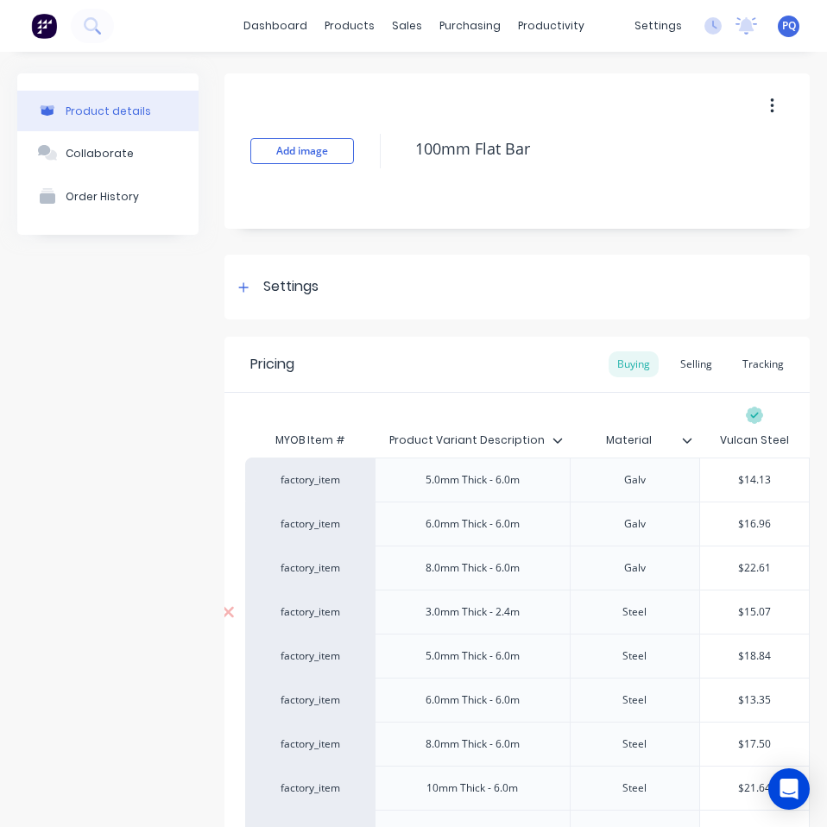
click at [503, 614] on div "3.0mm Thick - 2.4m" at bounding box center [473, 612] width 122 height 22
copy div "3.0mm Thick - 2.4m"
click at [469, 481] on div "5.0mm Thick - 6.0m" at bounding box center [473, 480] width 122 height 22
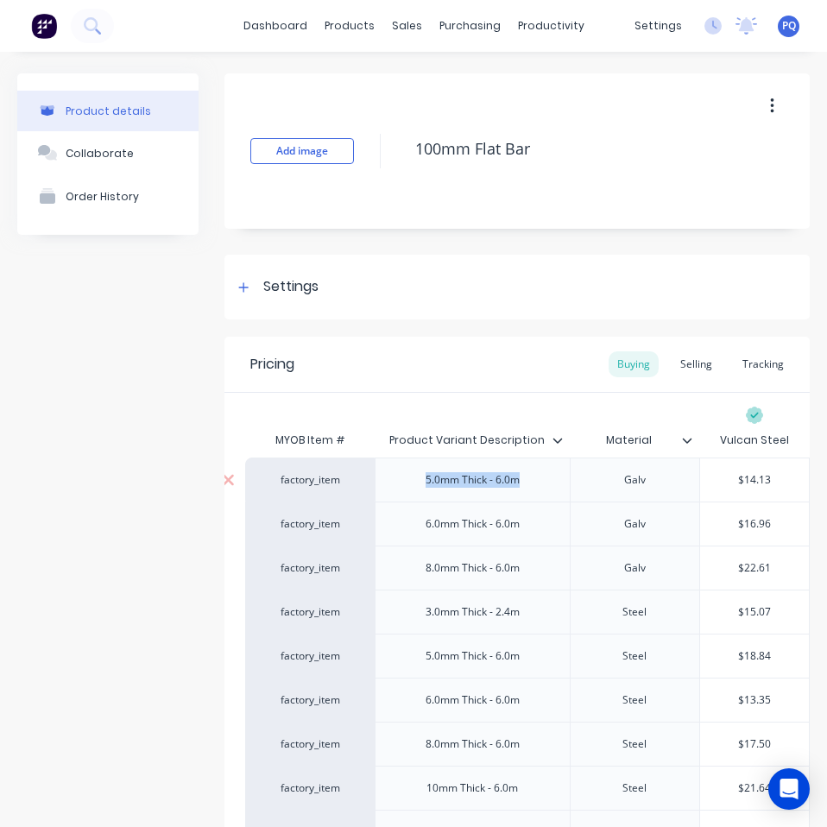
click at [469, 481] on div "5.0mm Thick - 6.0m" at bounding box center [473, 480] width 122 height 22
copy div "5.0mm Thick - 6.0m"
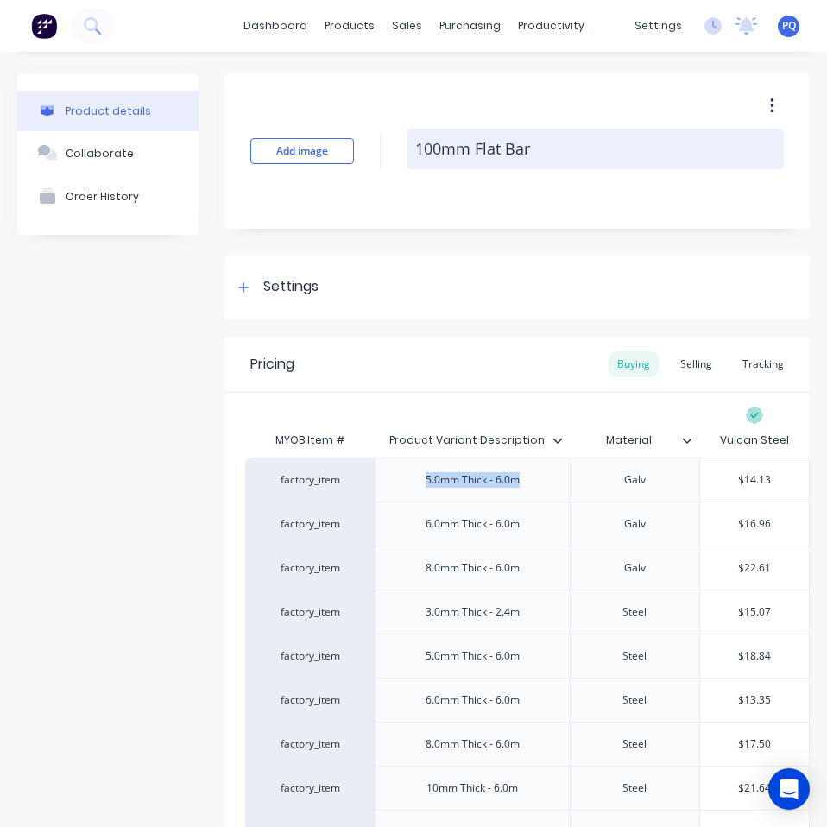
click at [460, 149] on textarea "100mm Flat Bar" at bounding box center [594, 149] width 377 height 41
click at [512, 147] on textarea "100mm Flat Bar" at bounding box center [594, 149] width 377 height 41
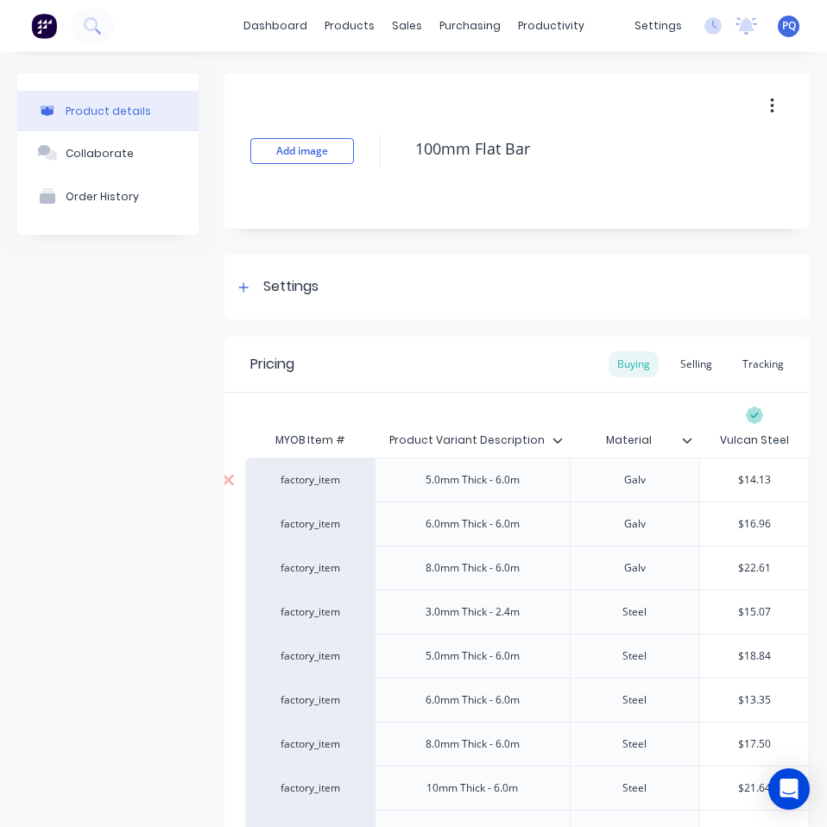
click at [751, 477] on input "$14.13" at bounding box center [754, 480] width 109 height 16
paste input "20.30"
type textarea "x"
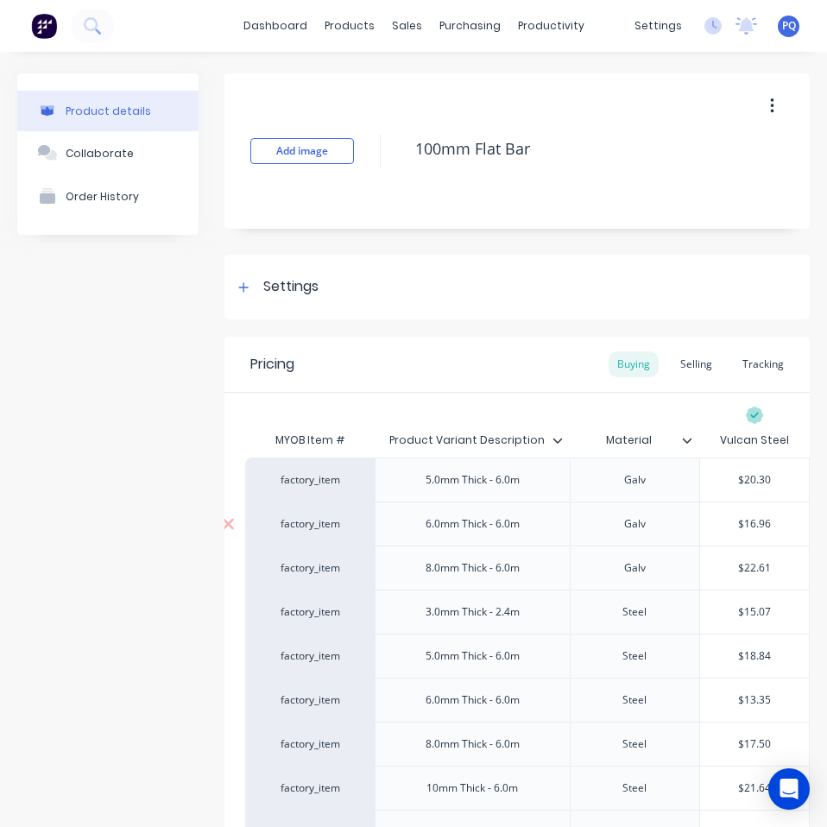
type input "$20.30"
click at [746, 525] on input "$16.96" at bounding box center [754, 524] width 109 height 16
paste input "25.91"
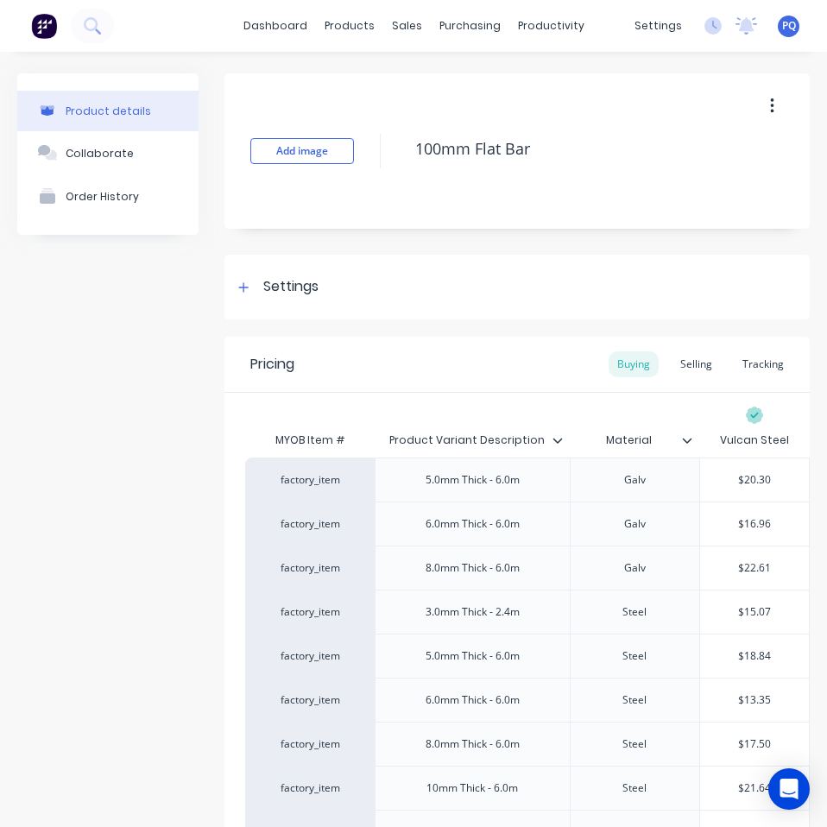
type textarea "x"
type input "$25.91"
type input "$22.61"
click at [743, 567] on input "$22.61" at bounding box center [754, 568] width 109 height 16
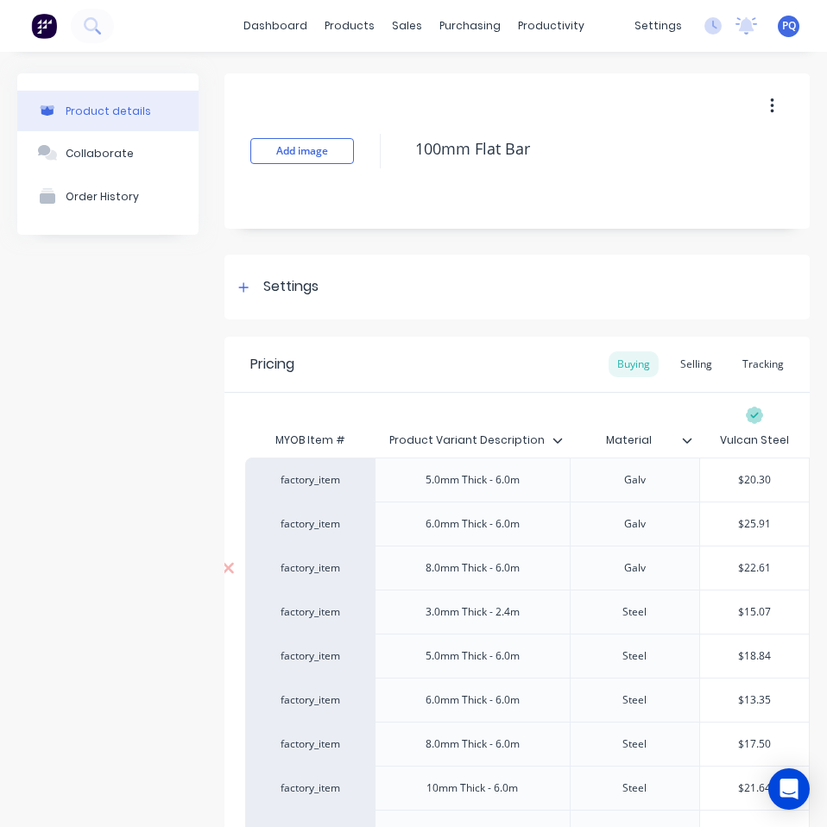
click at [743, 567] on input "$22.61" at bounding box center [754, 568] width 109 height 16
paste input "34.54"
type textarea "x"
type input "$34.54"
click at [744, 613] on input "$15.07" at bounding box center [754, 612] width 109 height 16
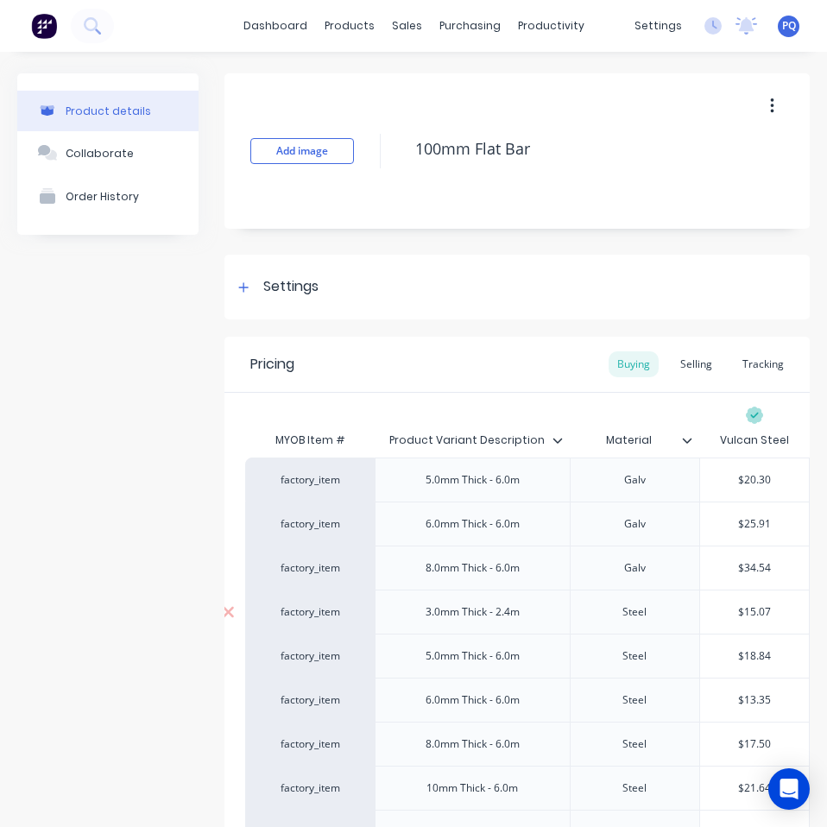
click at [744, 613] on input "$15.07" at bounding box center [754, 612] width 109 height 16
click at [744, 614] on input "$15.07" at bounding box center [754, 612] width 109 height 16
paste input "6.13"
type textarea "x"
type input "$6.13"
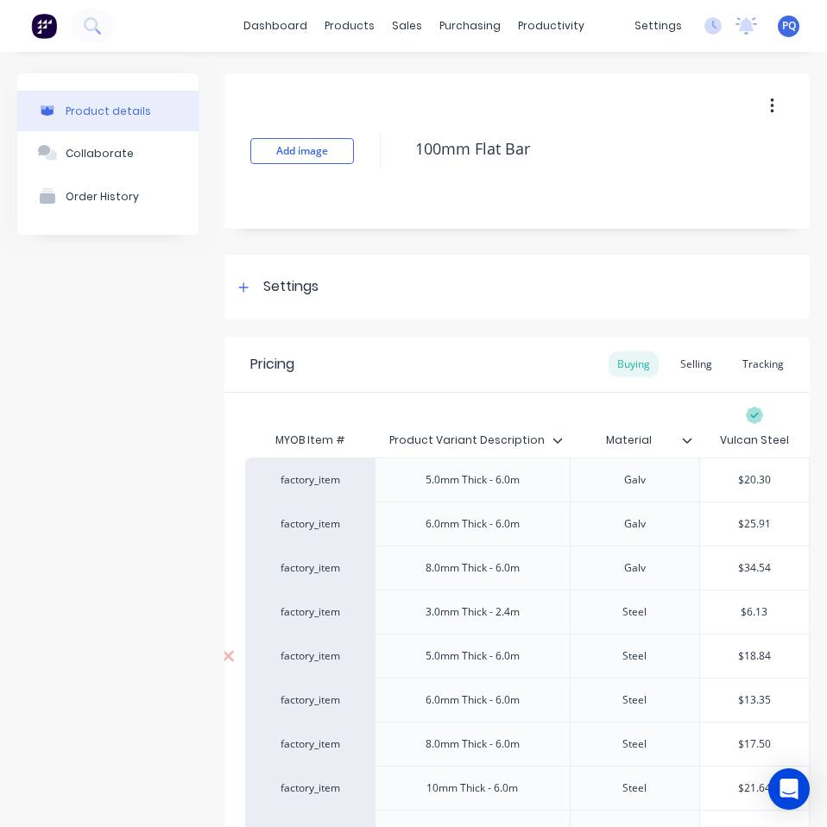
click at [746, 651] on input "$18.84" at bounding box center [754, 656] width 109 height 16
paste input "9.42"
type textarea "x"
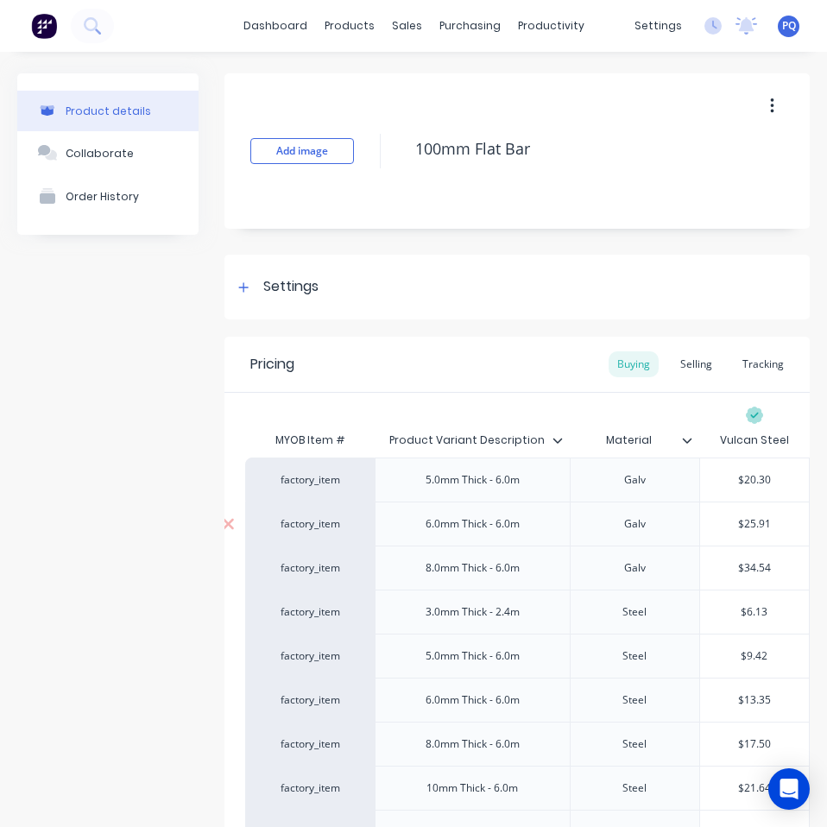
scroll to position [173, 0]
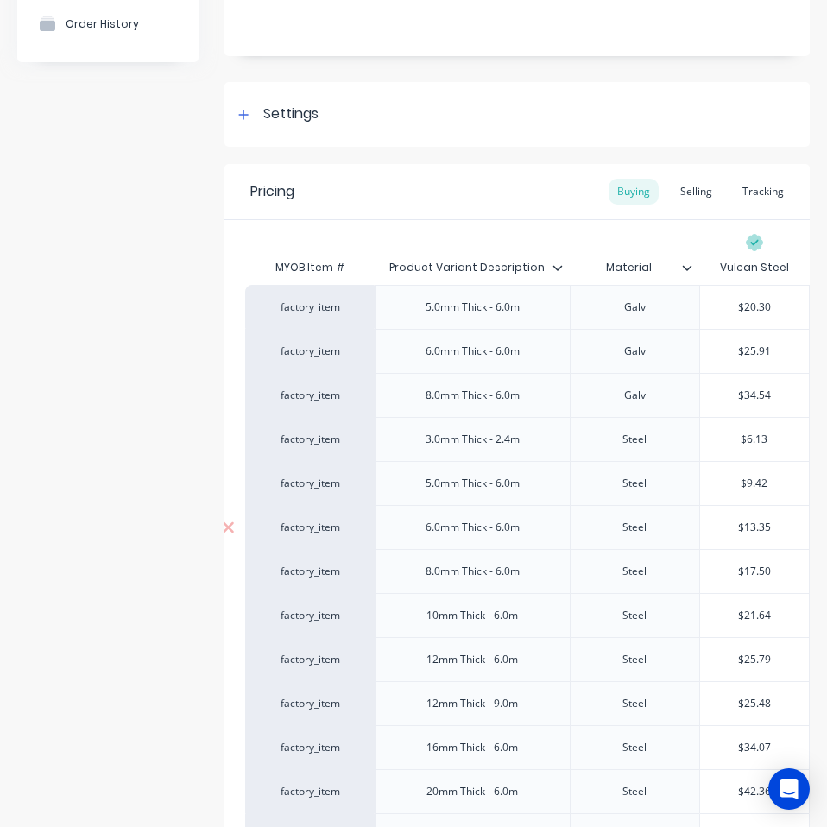
type input "$9.42"
type input "$13.35"
click at [736, 532] on input "$13.35" at bounding box center [754, 527] width 109 height 16
paste input "1.30"
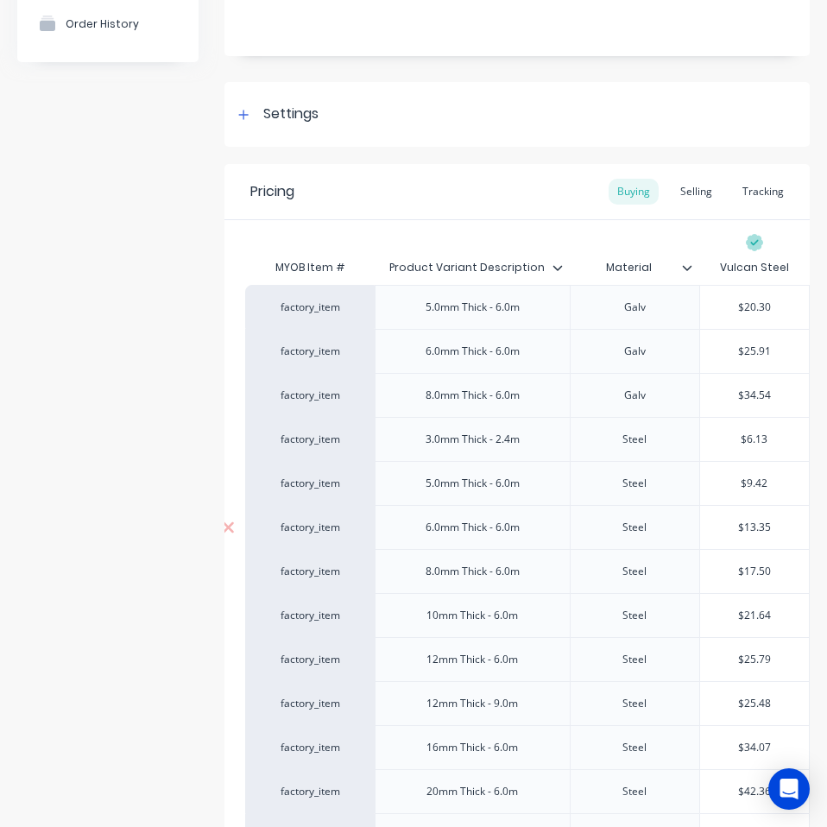
type textarea "x"
type input "$11.30"
type input "$17.50"
click at [747, 571] on input "$17.50" at bounding box center [754, 571] width 109 height 16
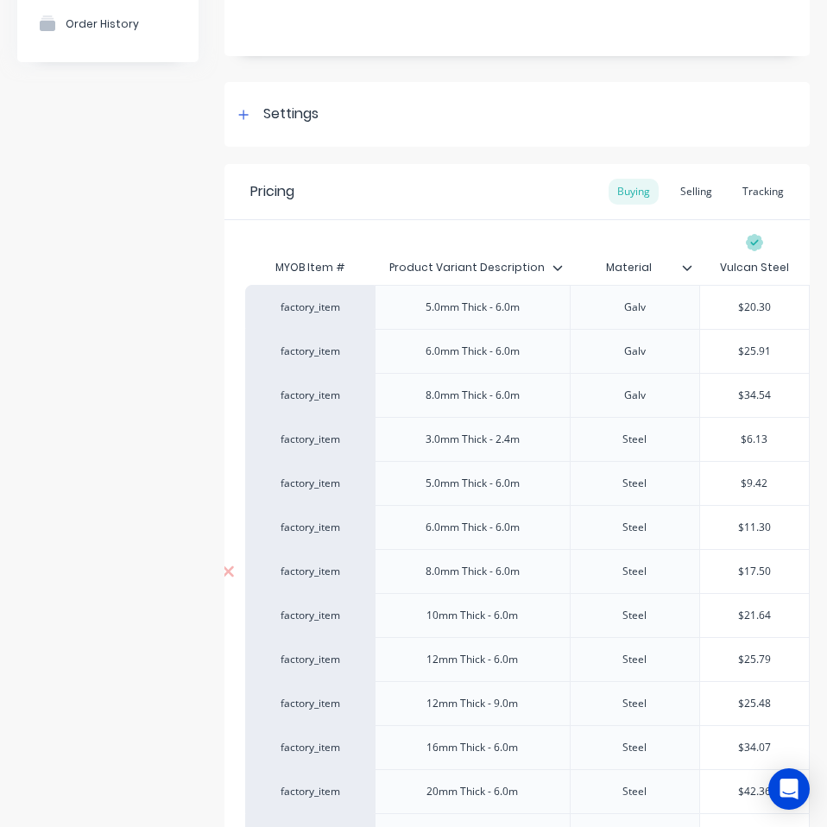
click at [747, 571] on input "$17.50" at bounding box center [754, 571] width 109 height 16
paste input "15.07"
type textarea "x"
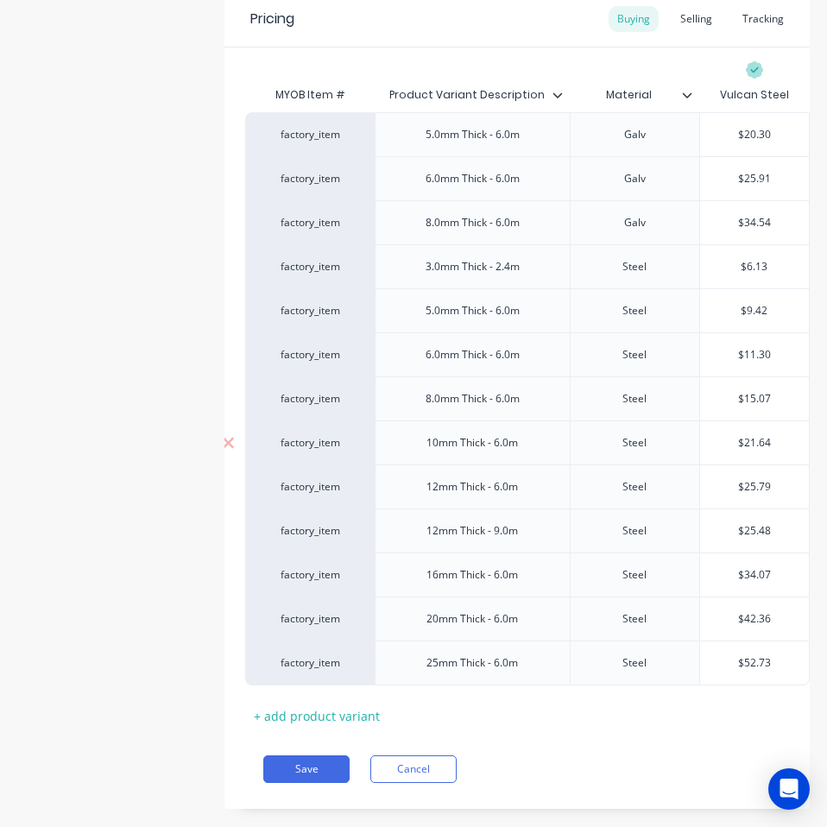
type input "$15.07"
type input "$21.64"
click at [749, 438] on input "$21.64" at bounding box center [754, 443] width 109 height 16
paste input "18.8"
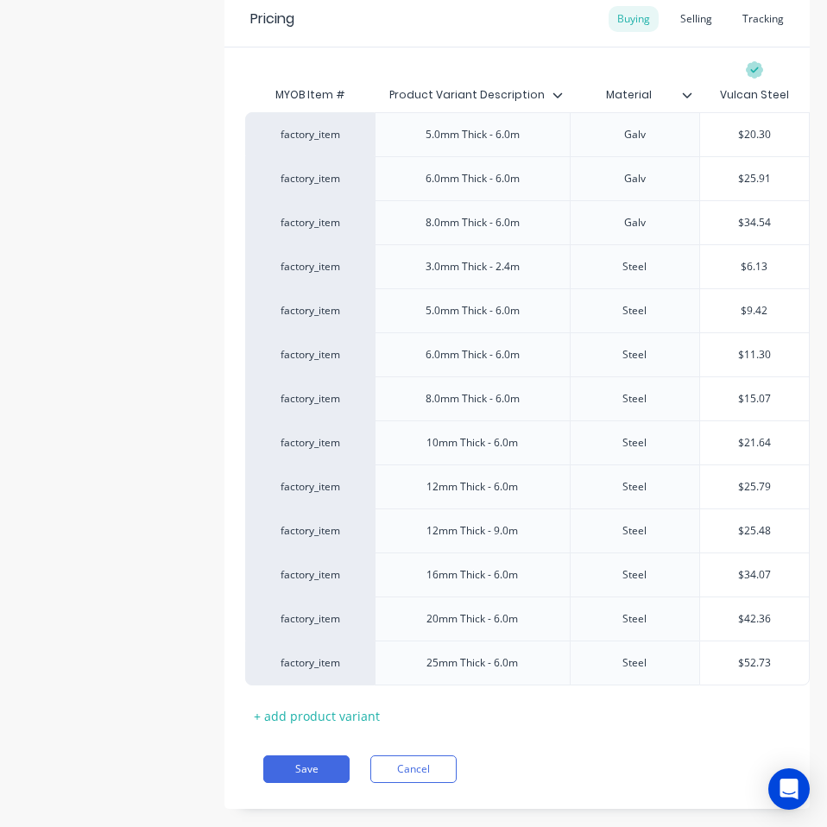
type textarea "x"
type input "$18.84"
click at [746, 474] on div "$25.79" at bounding box center [754, 486] width 109 height 43
type input "$25.79"
click at [746, 480] on input "$25.79" at bounding box center [754, 487] width 109 height 16
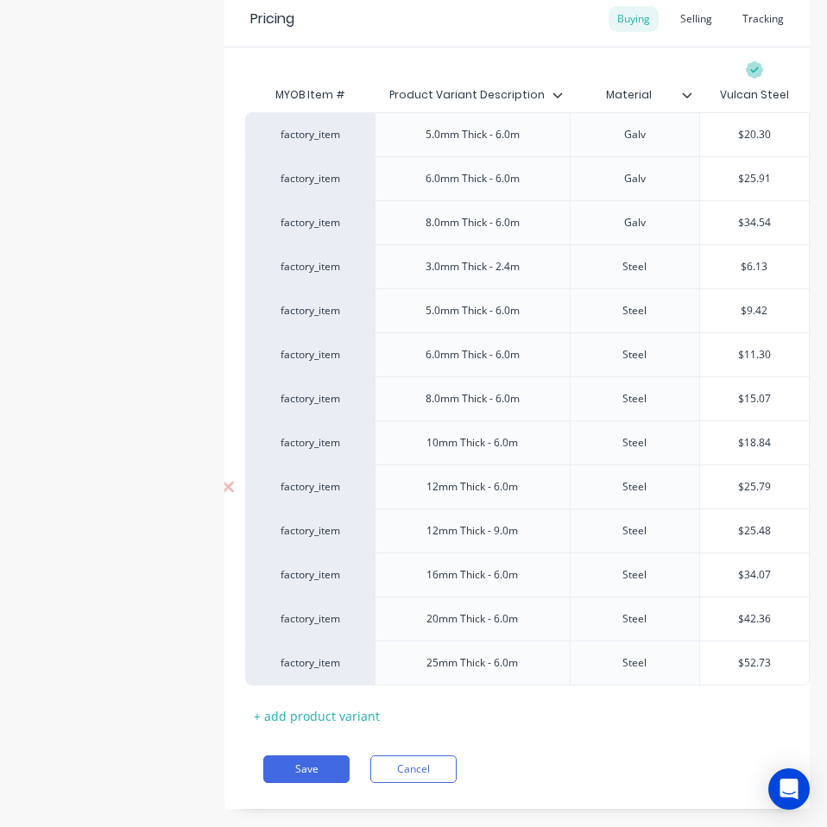
click at [746, 480] on input "$25.79" at bounding box center [754, 487] width 109 height 16
paste input "22.61"
type textarea "x"
type input "$22.61"
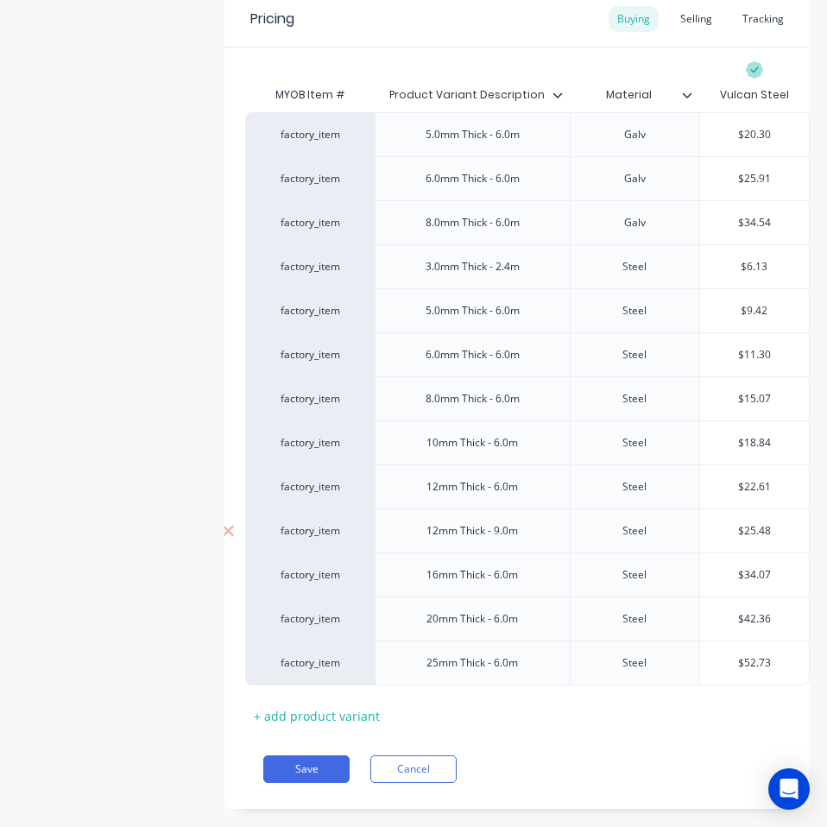
type input "$25.48"
click at [757, 524] on input "$25.48" at bounding box center [754, 531] width 109 height 16
paste input "22.61"
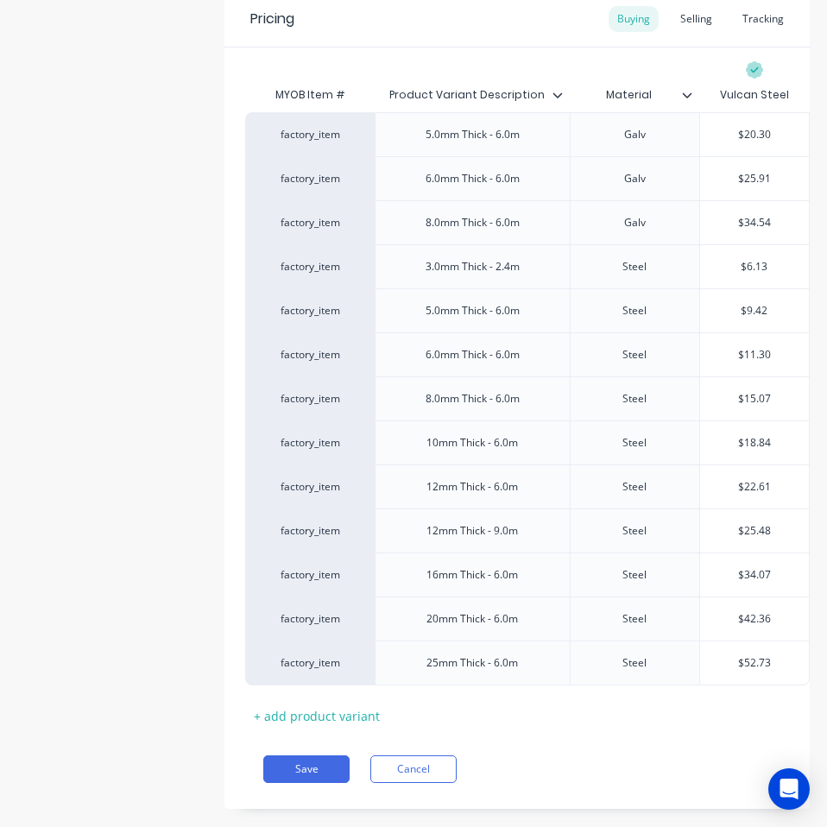
type textarea "x"
type input "$22.61"
type input "$34.07"
click at [751, 578] on input "$34.07" at bounding box center [754, 575] width 109 height 16
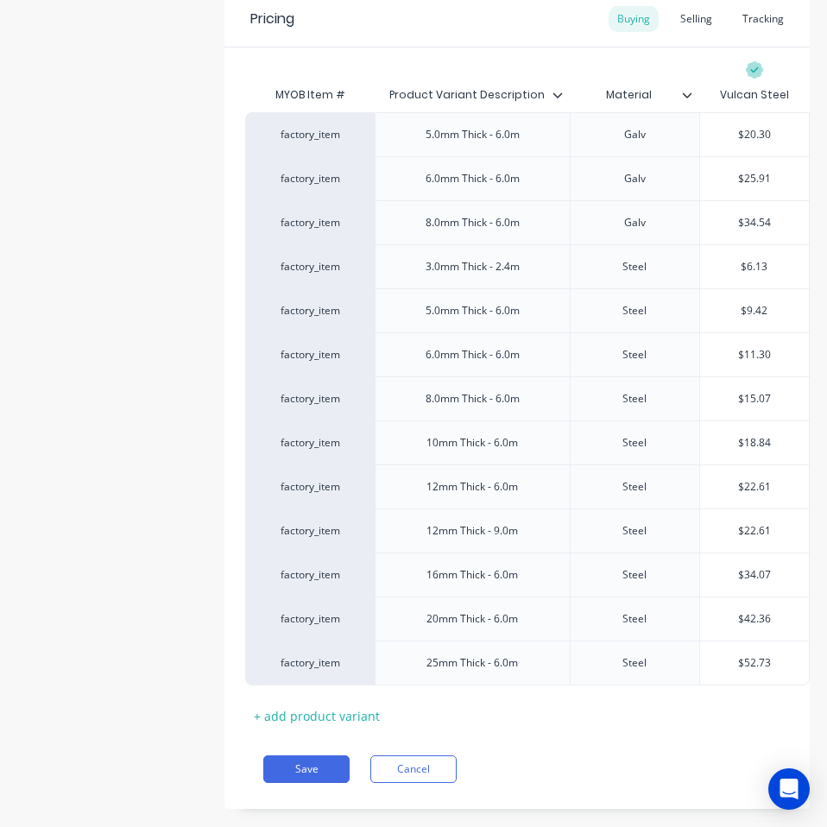
paste input "0.14"
type textarea "x"
type input "$30.14"
type input "$42.36"
click at [747, 621] on input "$42.36" at bounding box center [754, 619] width 109 height 16
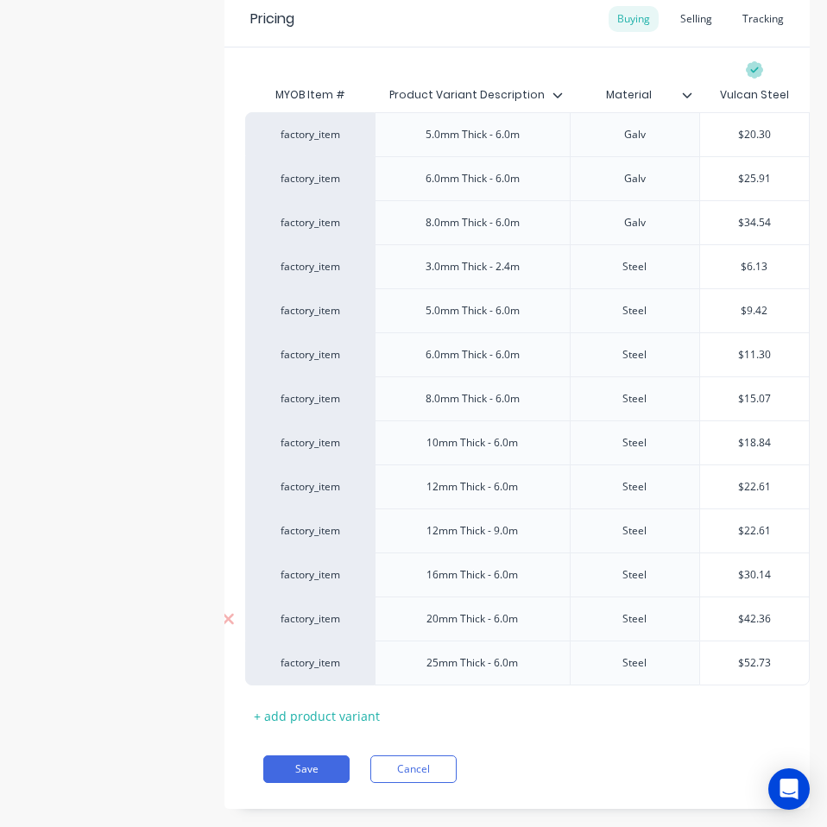
click at [747, 621] on input "$42.36" at bounding box center [754, 619] width 109 height 16
paste input "37.68"
type textarea "x"
type input "$37.68"
type input "$52.73"
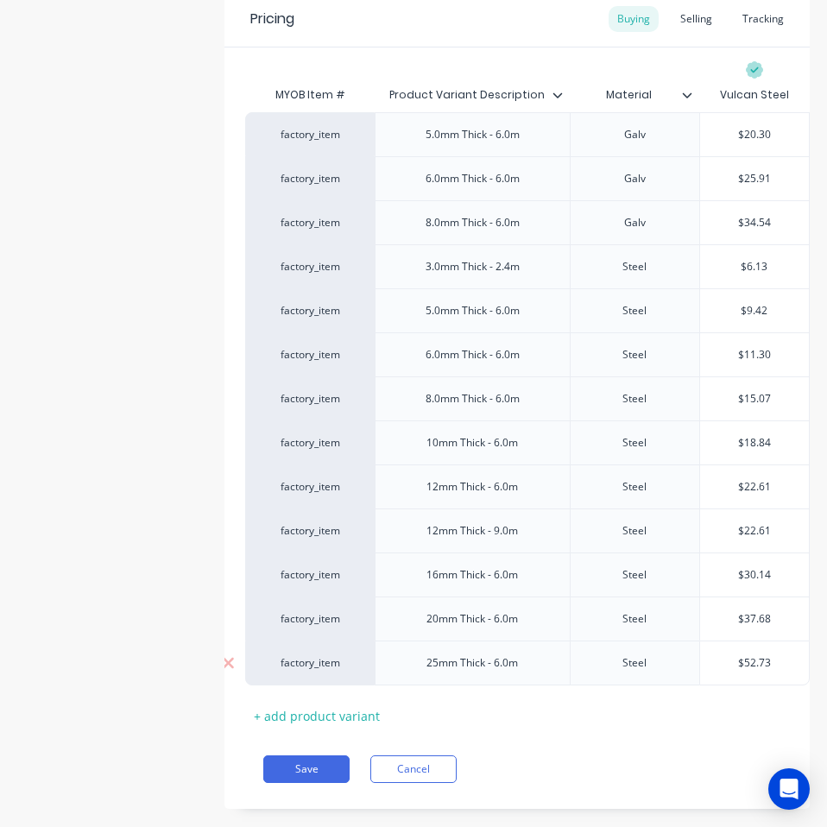
click at [746, 664] on input "$52.73" at bounding box center [754, 663] width 109 height 16
paste input "47.10"
type textarea "x"
type input "$47.10"
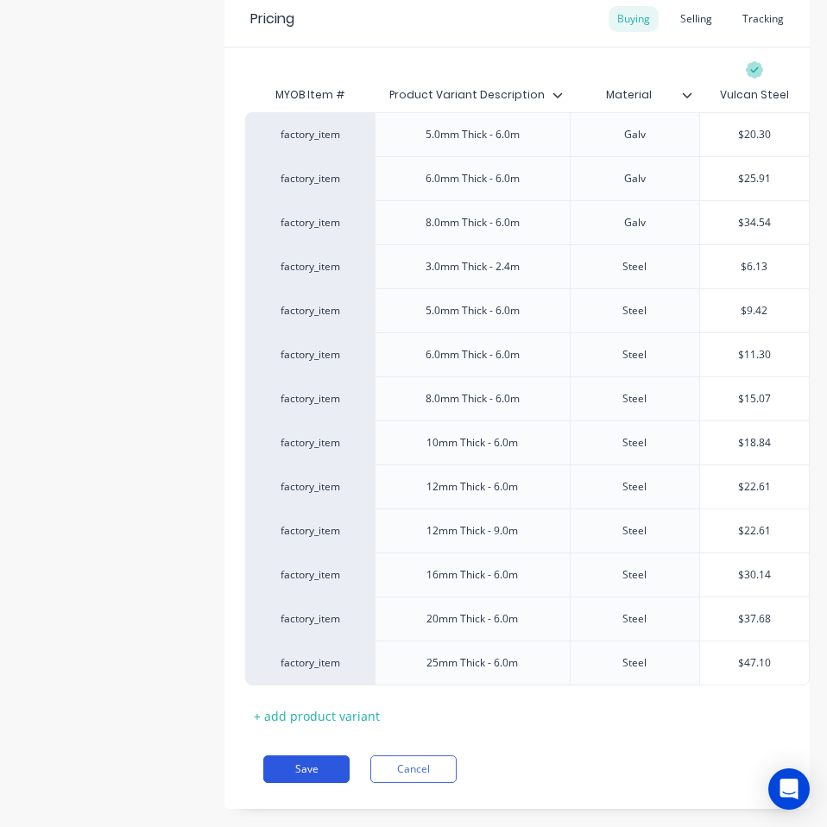
click at [285, 783] on button "Save" at bounding box center [306, 769] width 86 height 28
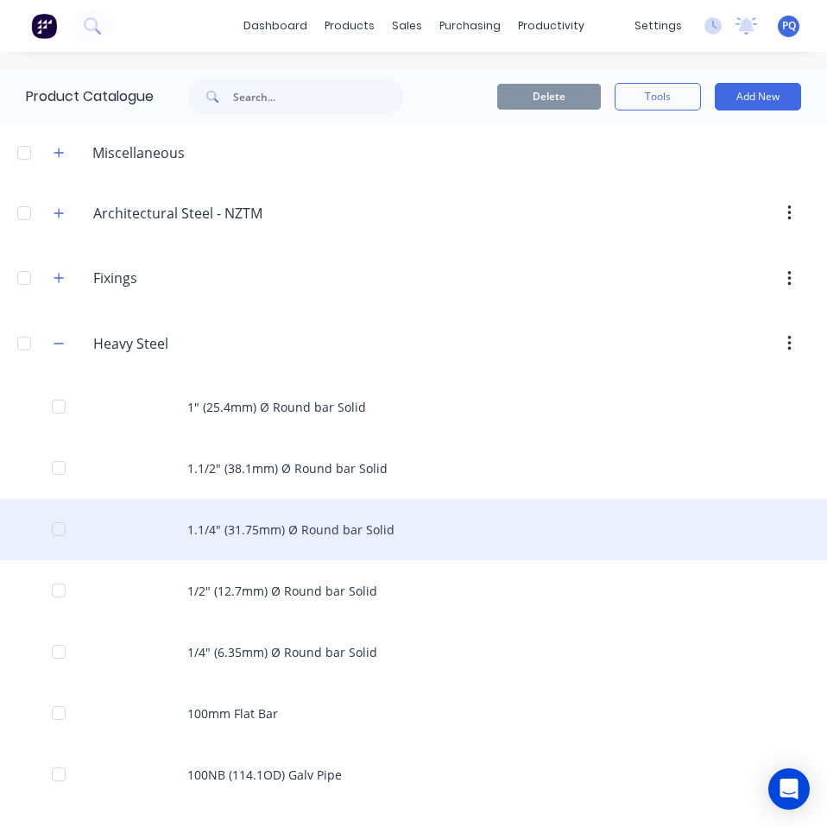
scroll to position [86, 0]
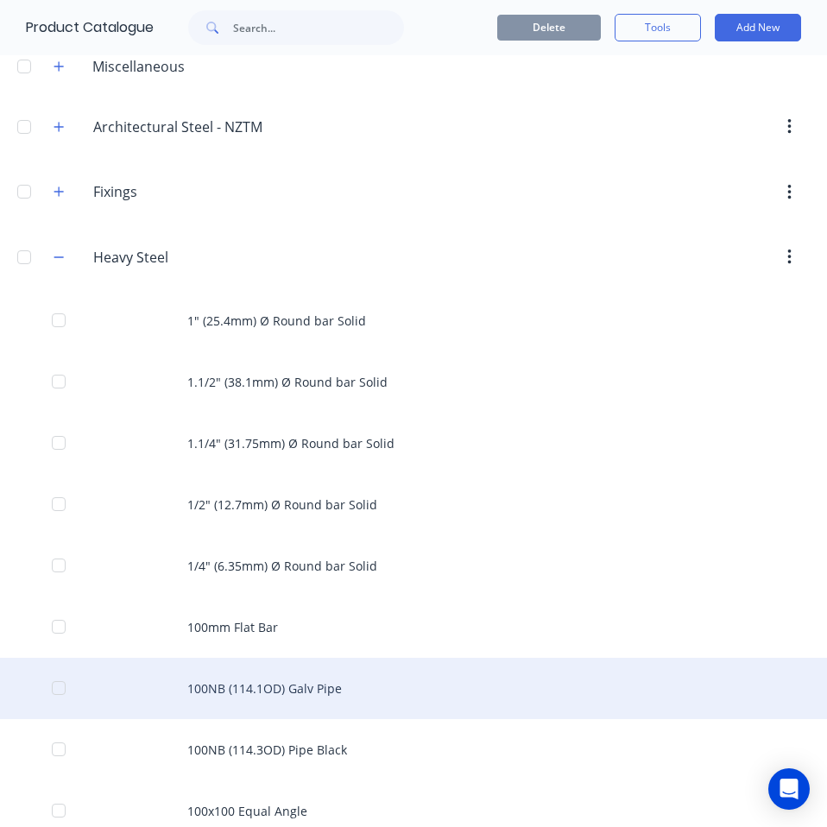
click at [273, 666] on div "100NB (114.1OD) Galv Pipe" at bounding box center [413, 688] width 827 height 61
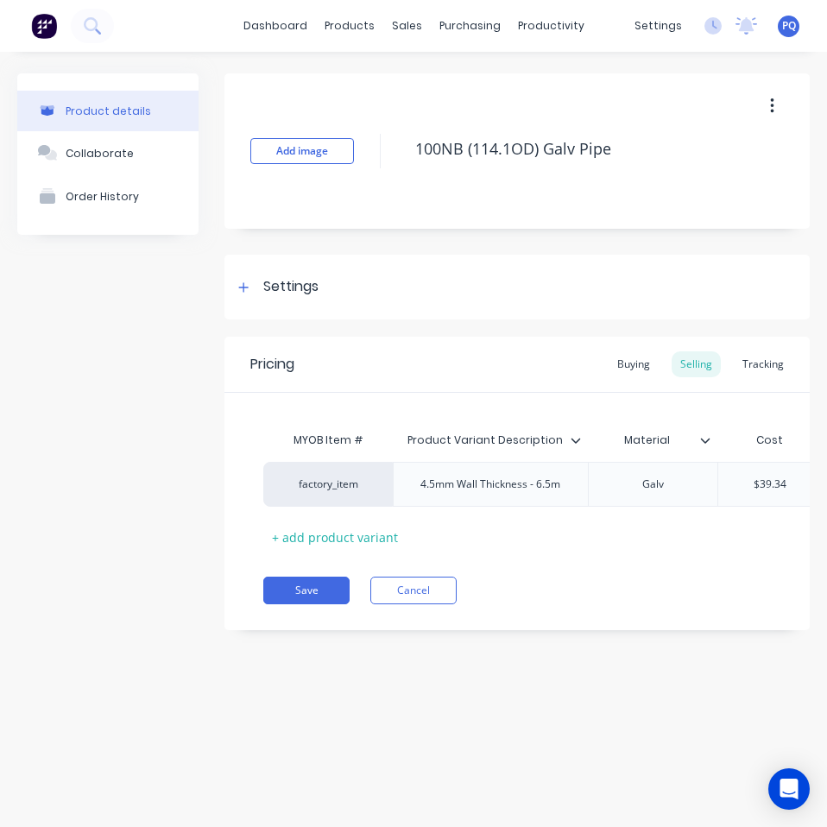
click at [488, 125] on div "Add image 100NB (114.1OD) Galv Pipe" at bounding box center [516, 150] width 585 height 155
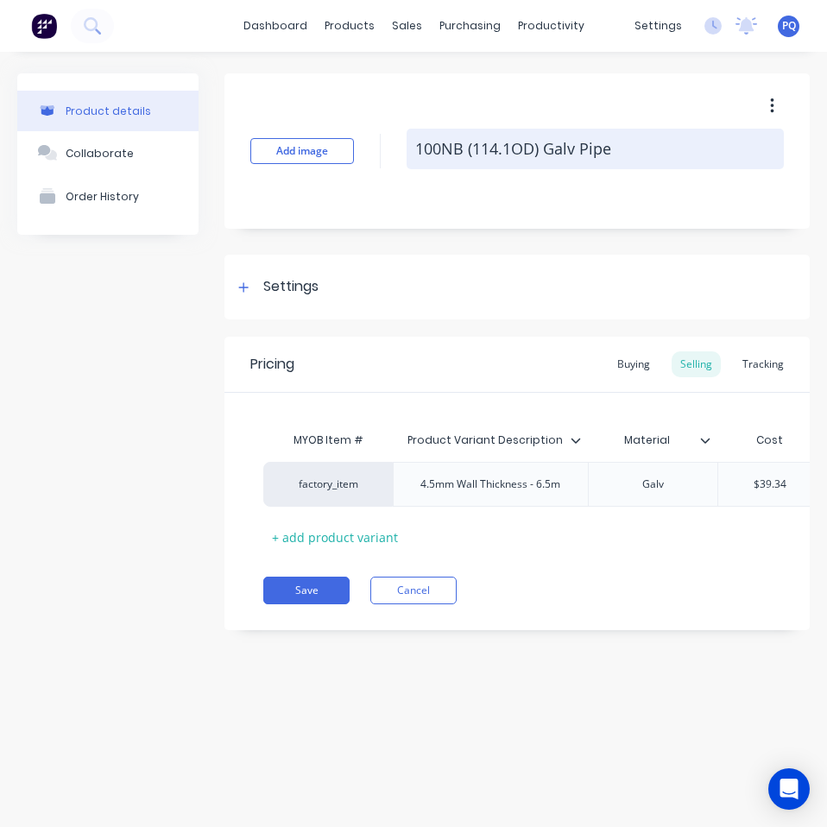
click at [488, 147] on textarea "100NB (114.1OD) Galv Pipe" at bounding box center [594, 149] width 377 height 41
click at [488, 148] on textarea "100NB (114.1OD) Galv Pipe" at bounding box center [594, 149] width 377 height 41
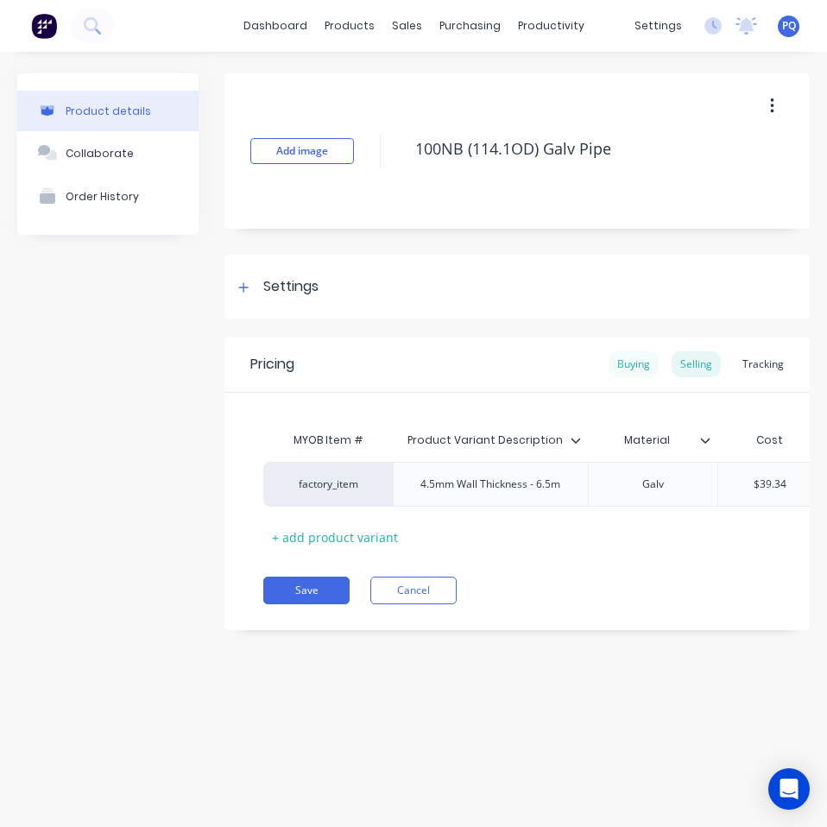
type textarea "x"
click at [632, 357] on div "Buying" at bounding box center [633, 364] width 50 height 26
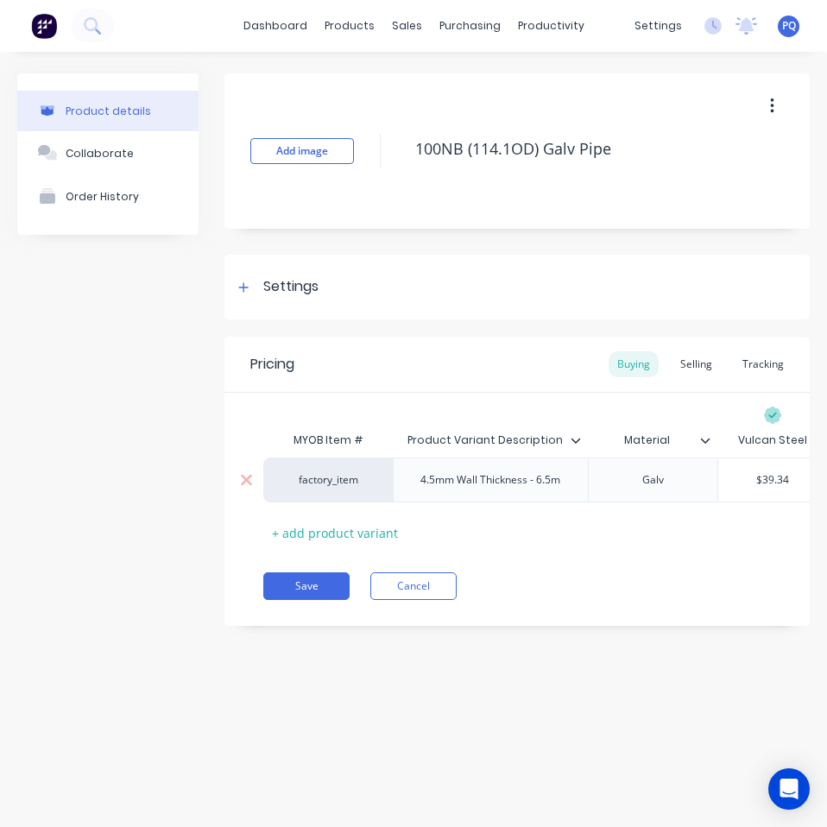
type input "$39.34"
click at [772, 475] on input "$39.34" at bounding box center [772, 480] width 109 height 16
paste input "4.99"
type textarea "x"
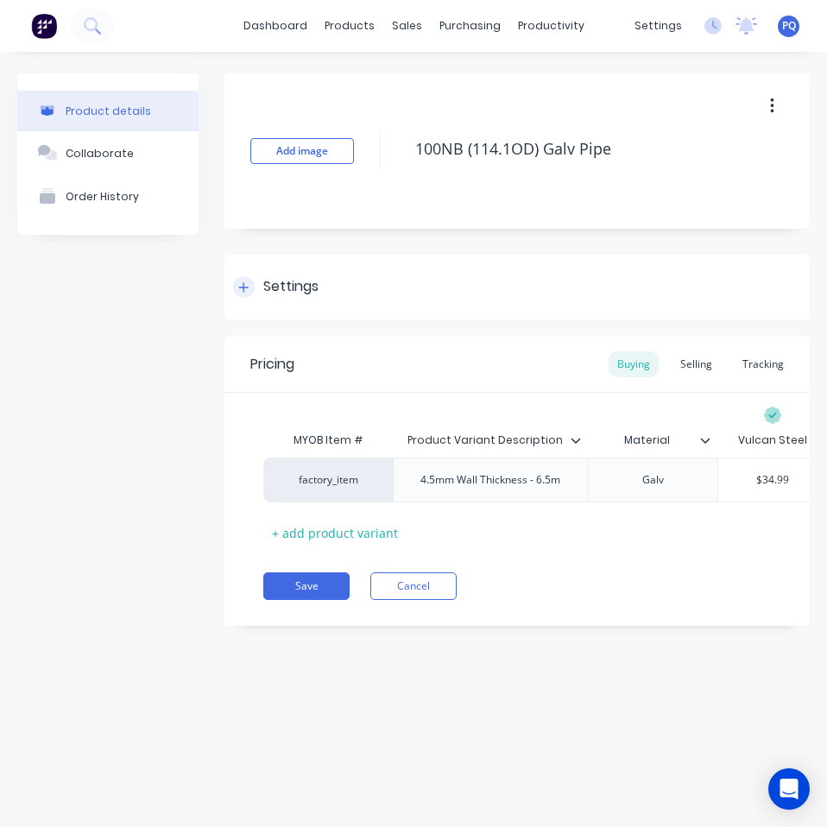
type input "$34.99"
click at [270, 277] on div "Settings" at bounding box center [290, 287] width 55 height 22
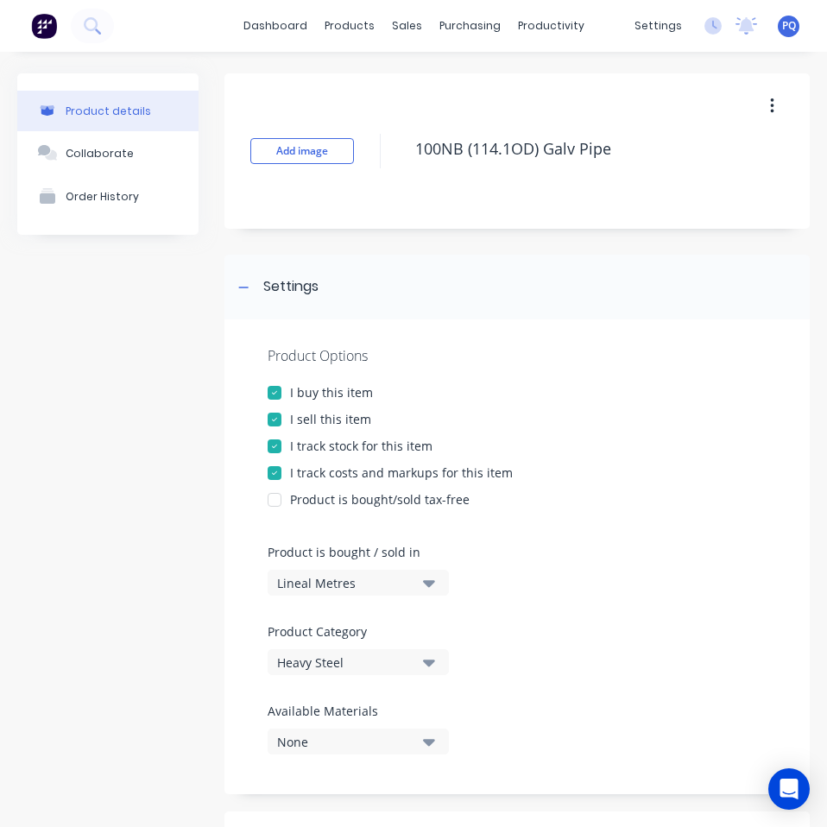
scroll to position [592, 0]
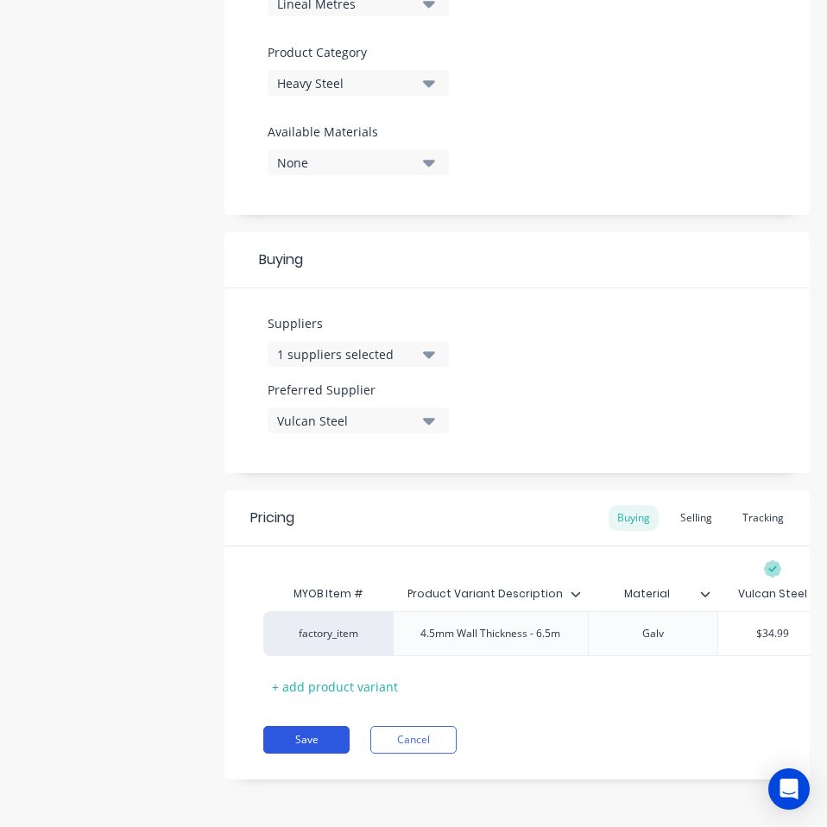
click at [300, 727] on button "Save" at bounding box center [306, 740] width 86 height 28
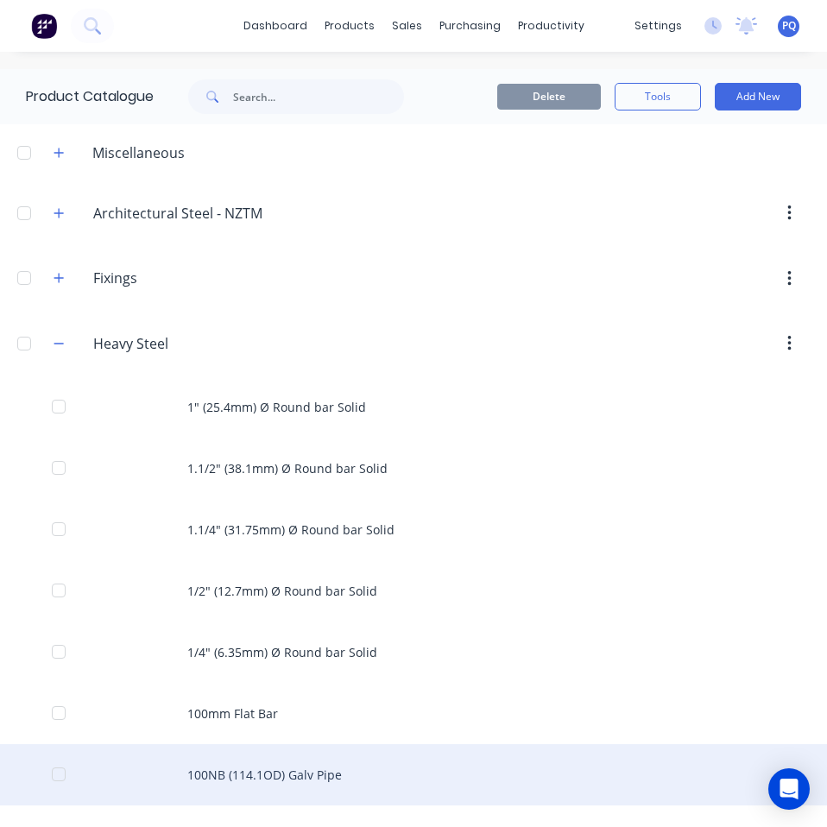
scroll to position [173, 0]
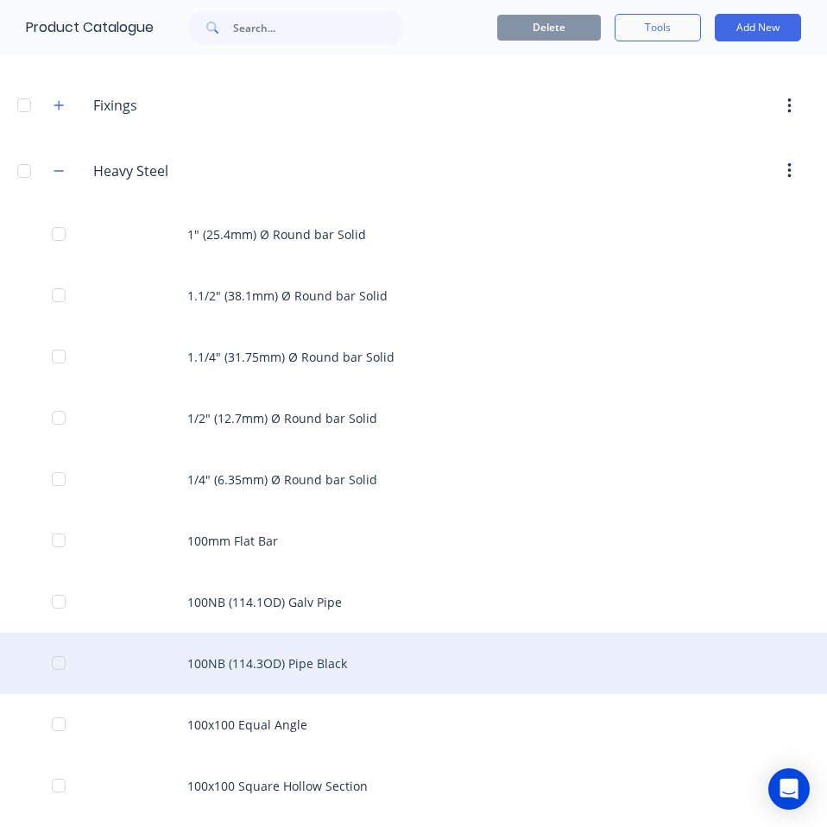
click at [328, 651] on div "100NB (114.3OD) Pipe Black" at bounding box center [413, 662] width 827 height 61
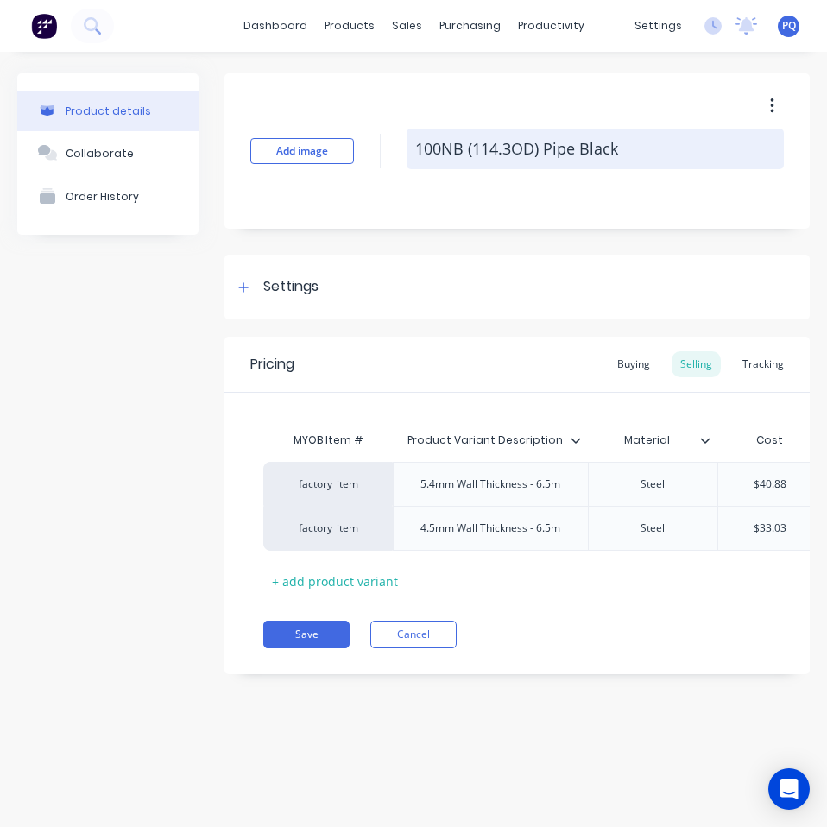
click at [530, 135] on textarea "100NB (114.3OD) Pipe Black" at bounding box center [594, 149] width 377 height 41
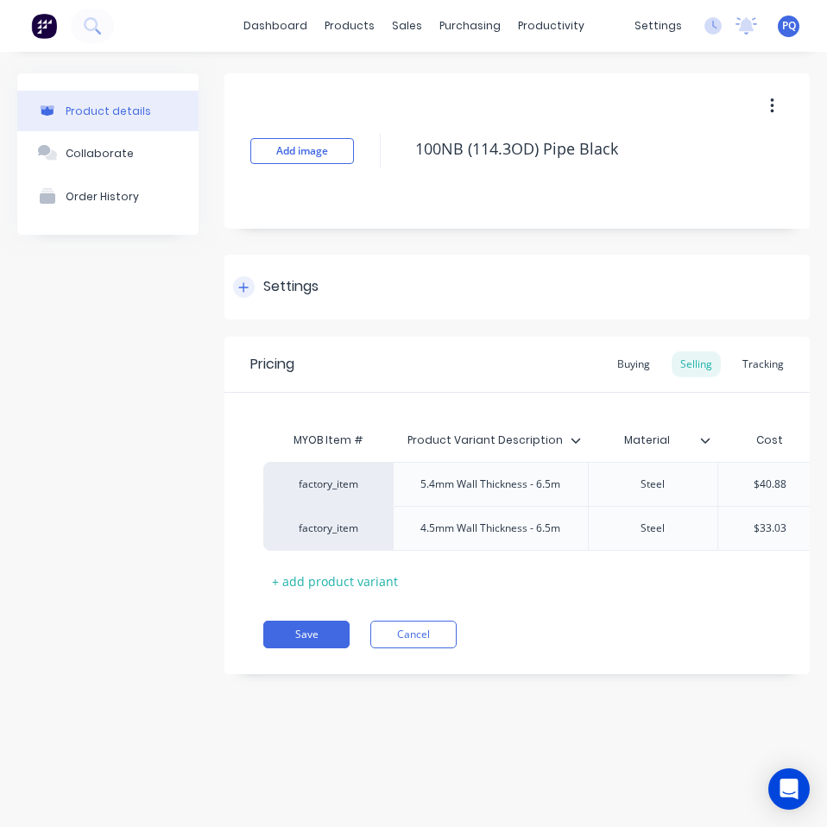
type textarea "x"
click at [301, 276] on div "Settings" at bounding box center [290, 287] width 55 height 22
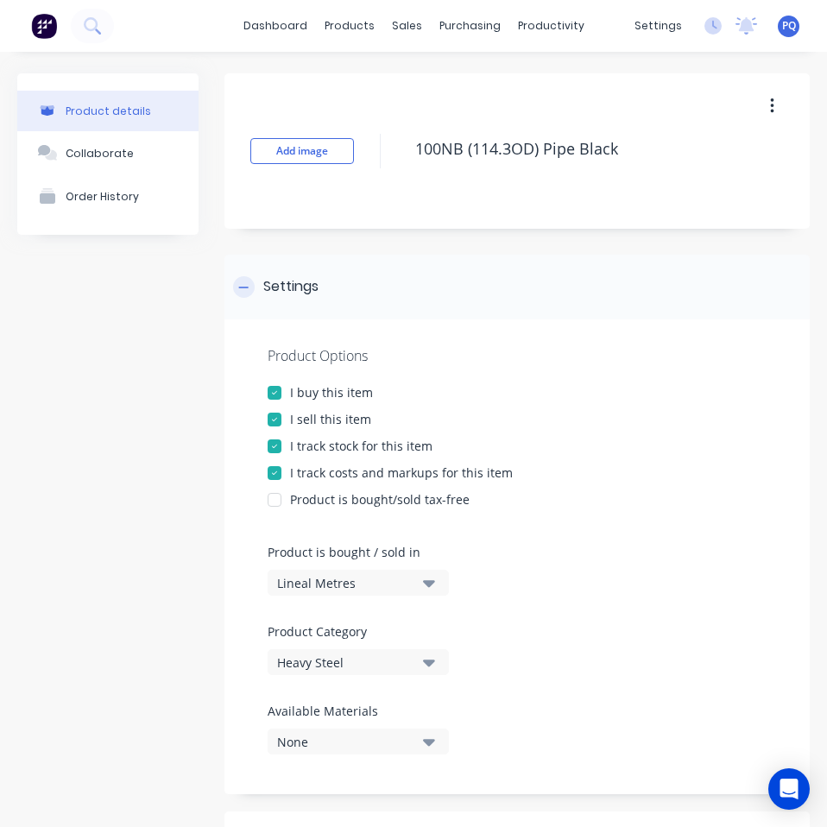
click at [301, 276] on div "Settings" at bounding box center [290, 287] width 55 height 22
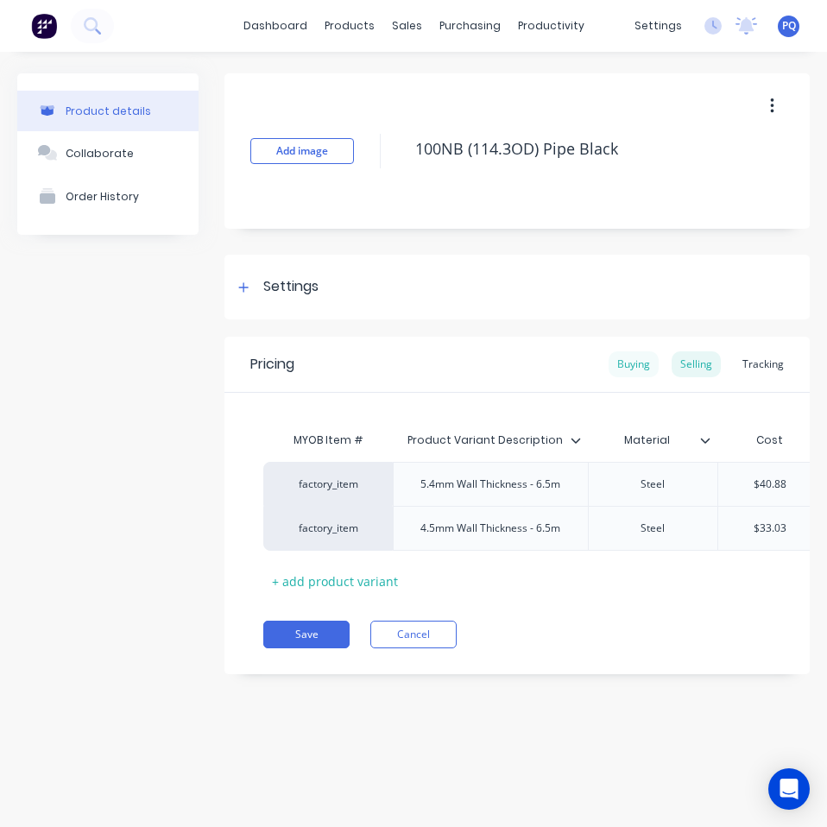
click at [625, 362] on div "Buying" at bounding box center [633, 364] width 50 height 26
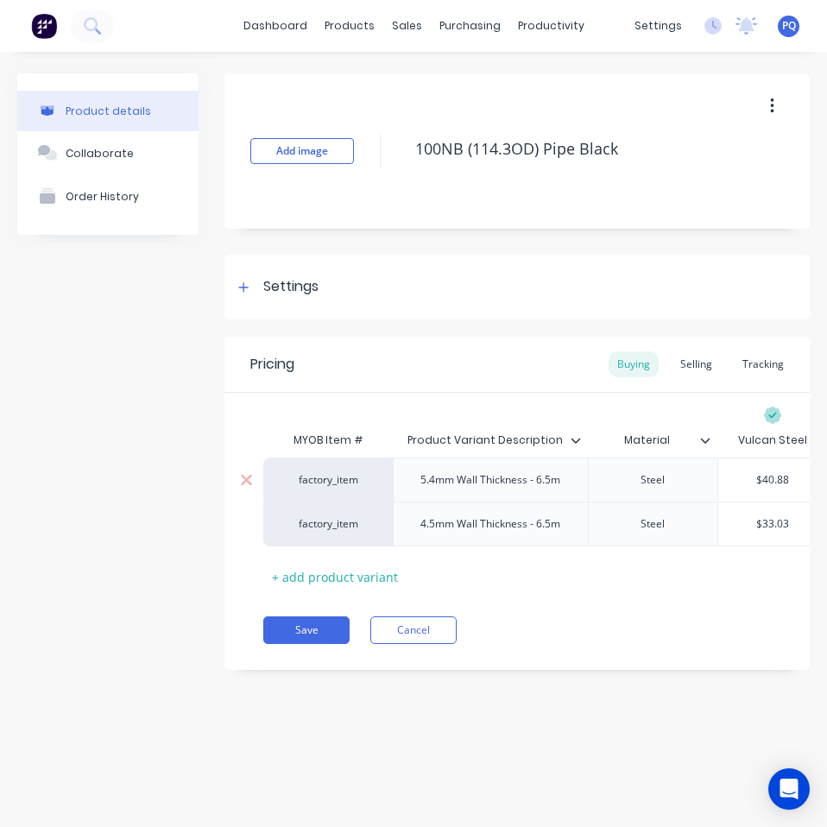
type input "$40.88"
click at [782, 479] on input "$40.88" at bounding box center [772, 480] width 109 height 16
paste input "36.40"
type textarea "x"
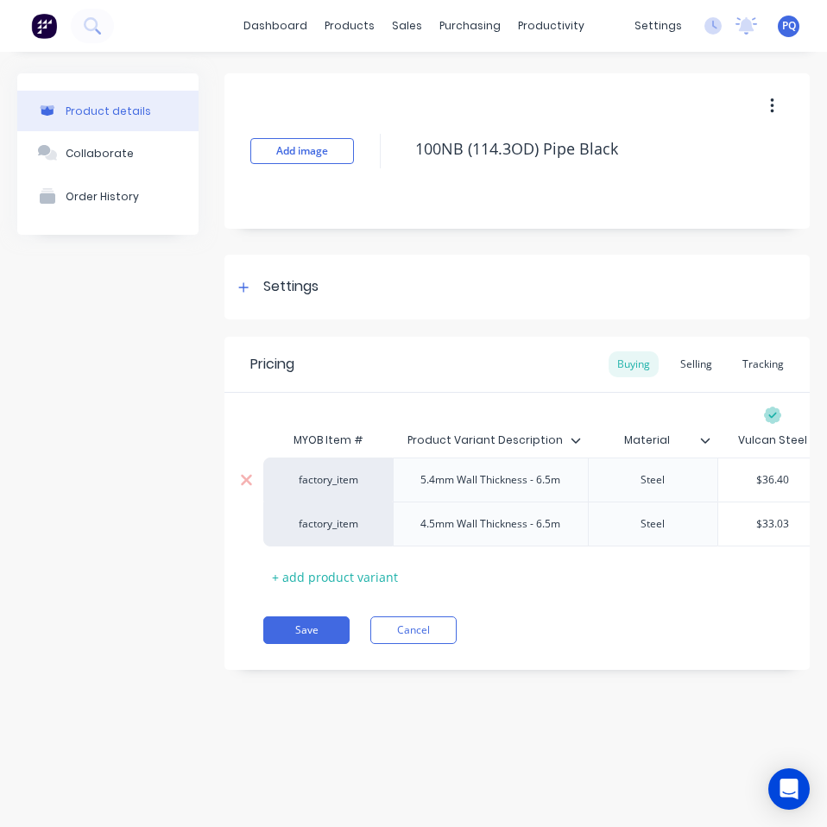
type input "$36.40"
type input "$33.03"
click at [770, 524] on input "$33.03" at bounding box center [772, 524] width 109 height 16
paste input "29.26"
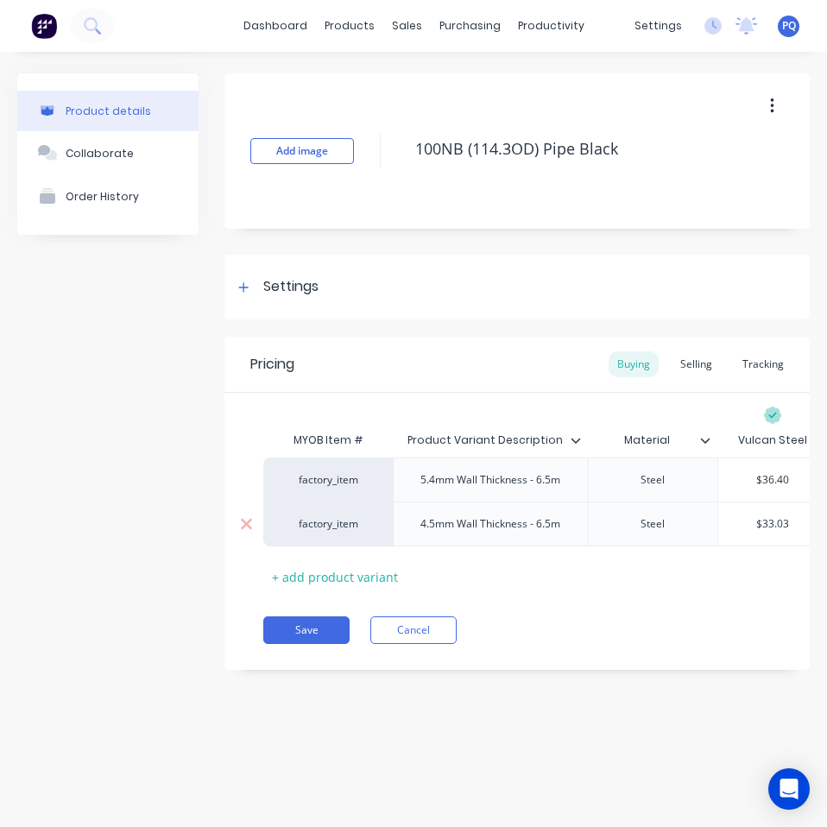
type textarea "x"
type input "$29.26"
click at [293, 634] on button "Save" at bounding box center [306, 630] width 86 height 28
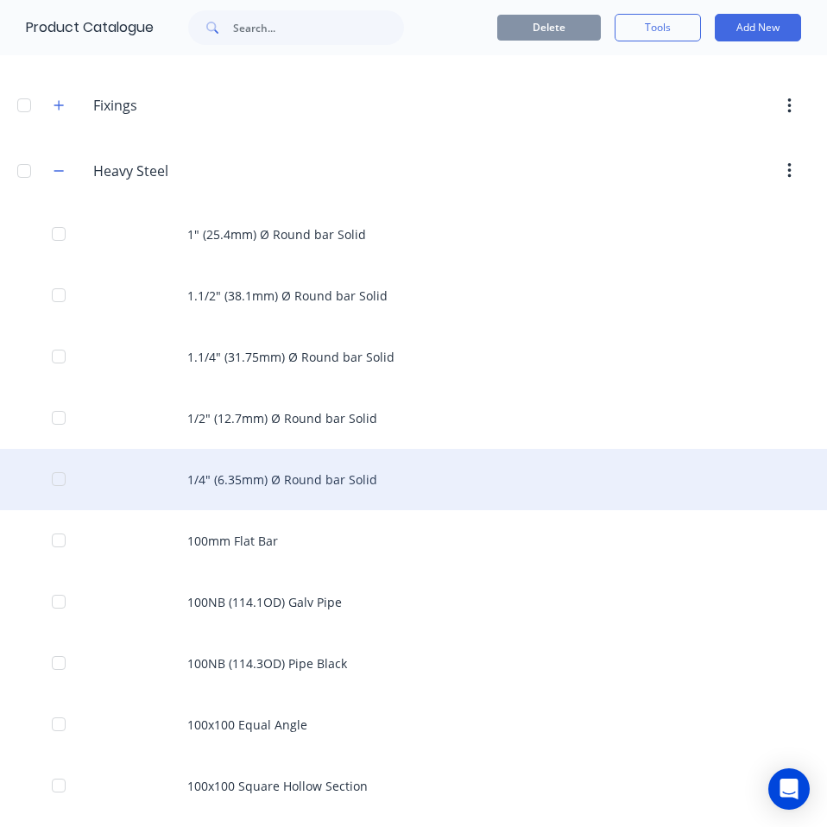
scroll to position [259, 0]
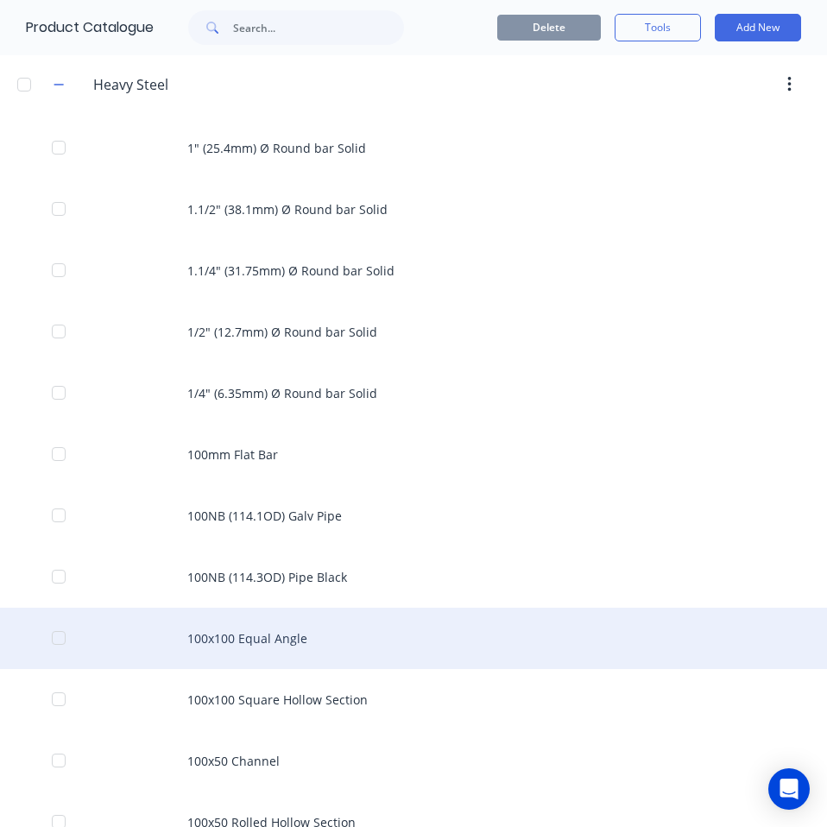
click at [337, 629] on div "100x100 Equal Angle" at bounding box center [413, 637] width 827 height 61
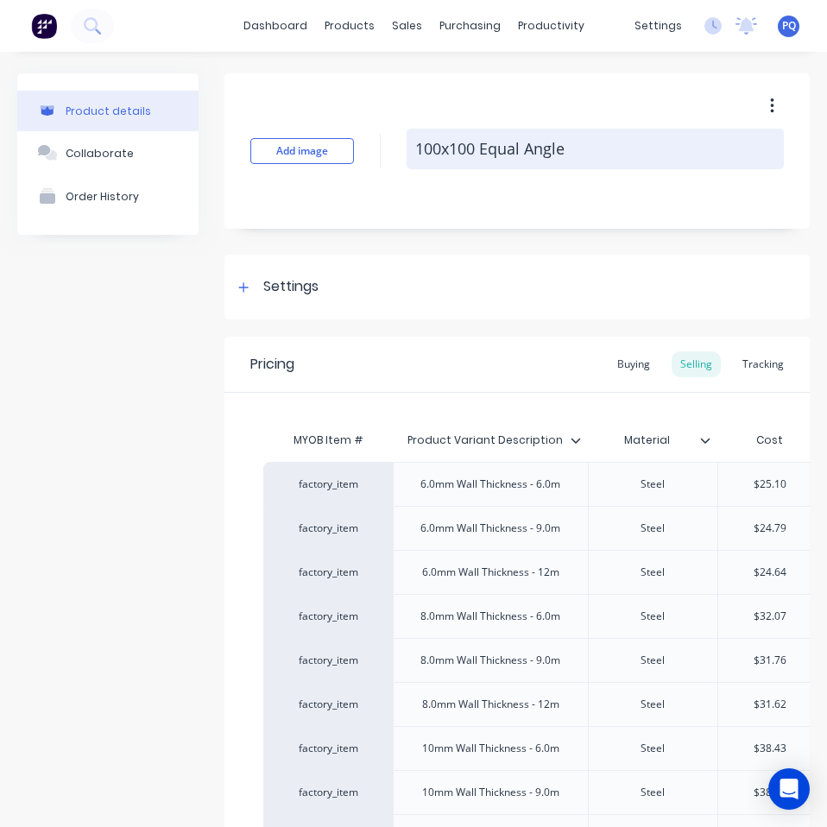
click at [519, 163] on textarea "100x100 Equal Angle" at bounding box center [594, 149] width 377 height 41
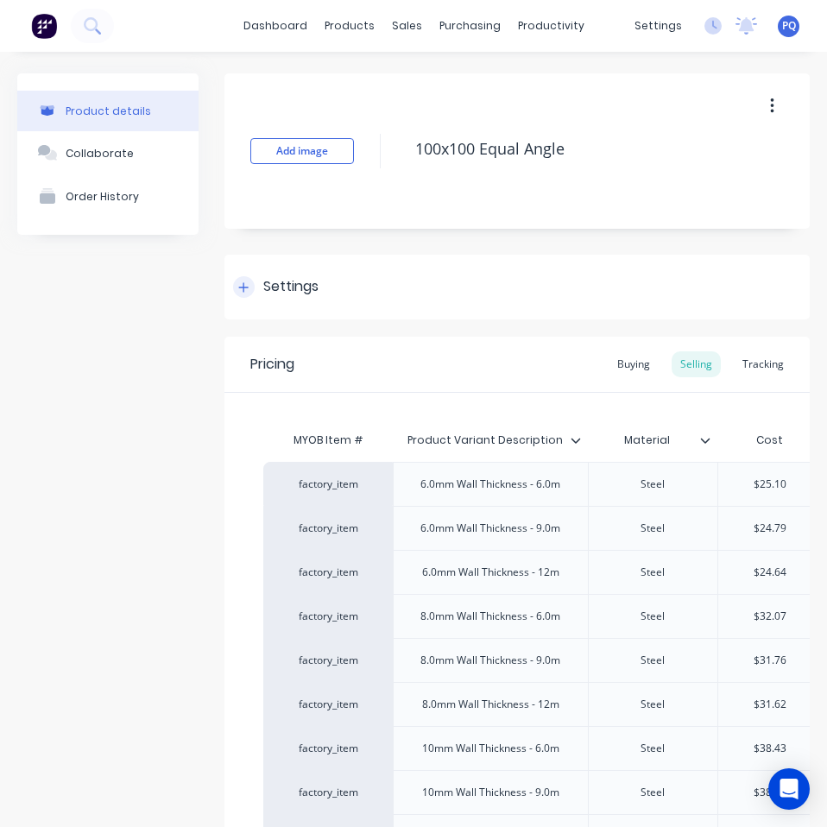
type textarea "x"
click at [287, 301] on div "Settings" at bounding box center [516, 287] width 585 height 65
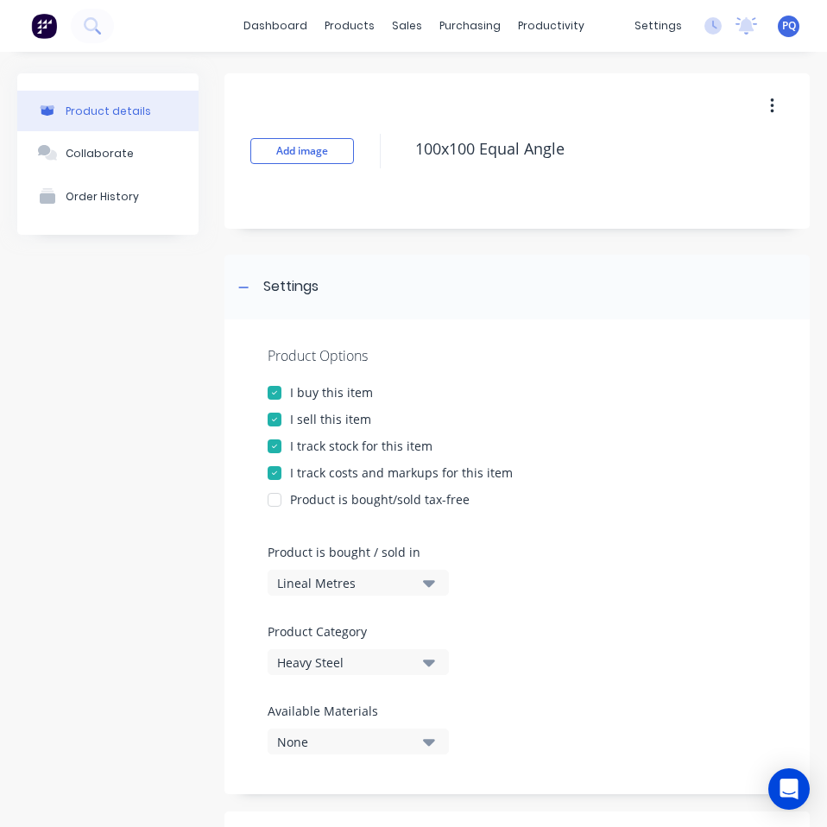
scroll to position [690, 0]
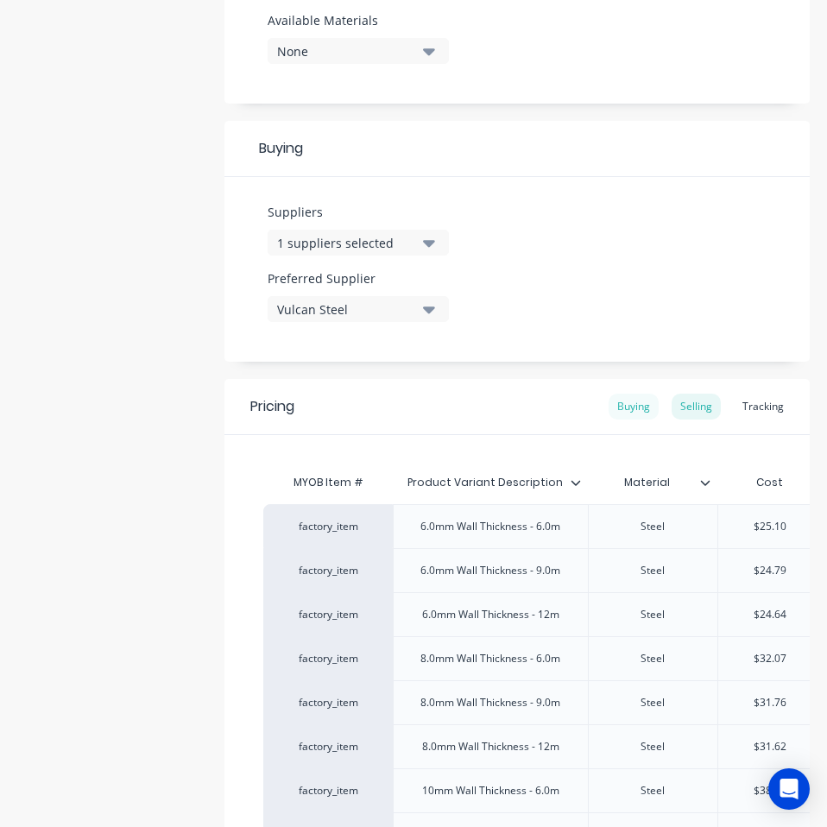
click at [620, 406] on div "Buying" at bounding box center [633, 406] width 50 height 26
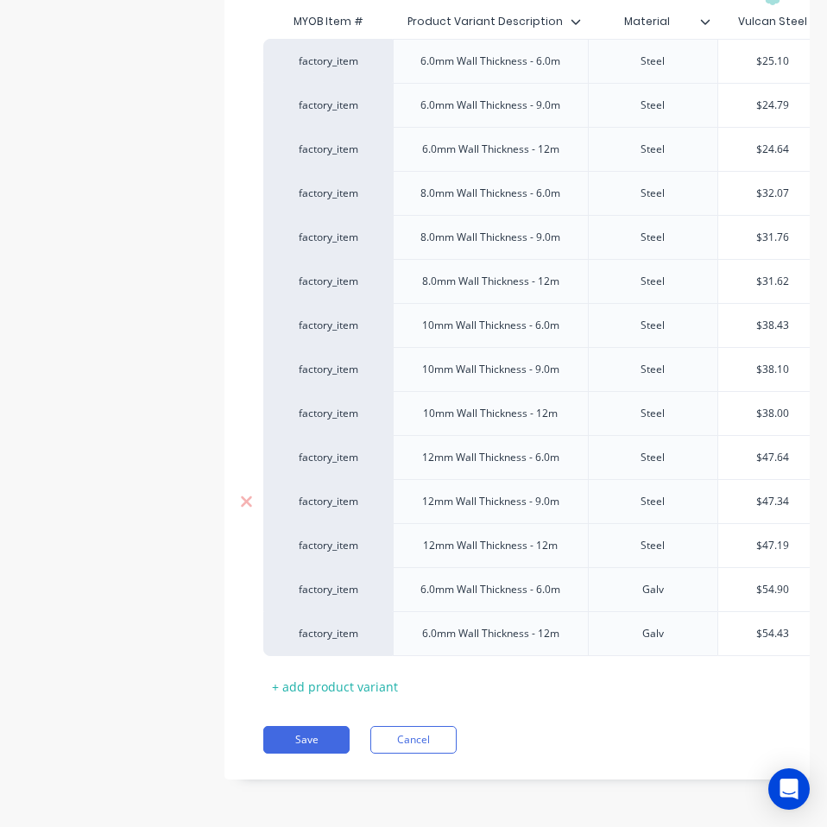
scroll to position [991, 0]
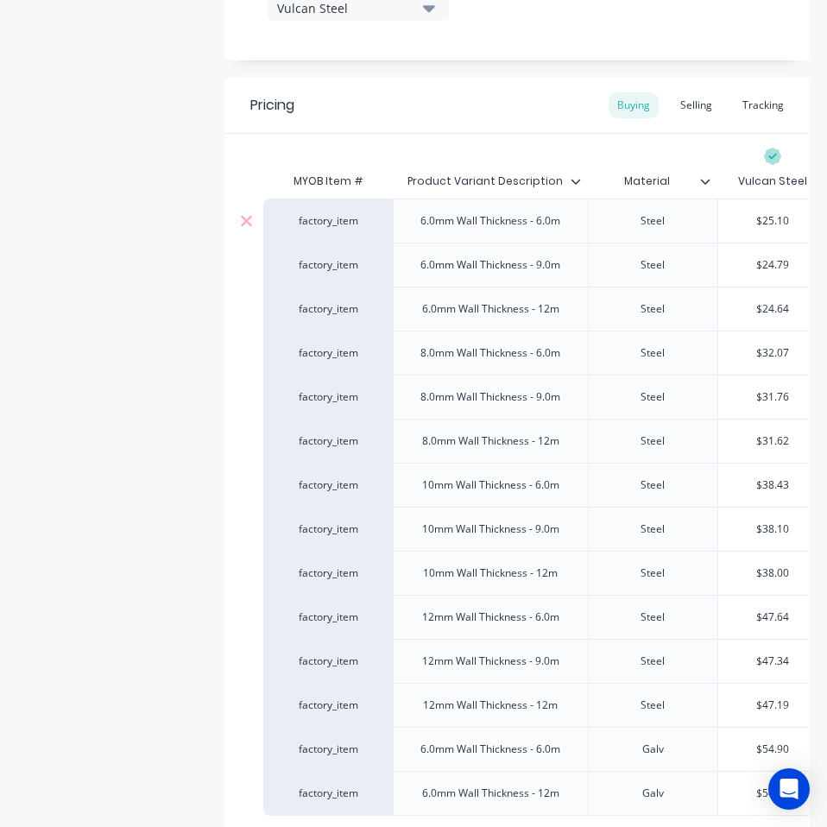
type input "$25.10"
click at [778, 219] on input "$25.10" at bounding box center [772, 221] width 109 height 16
paste input "49.07"
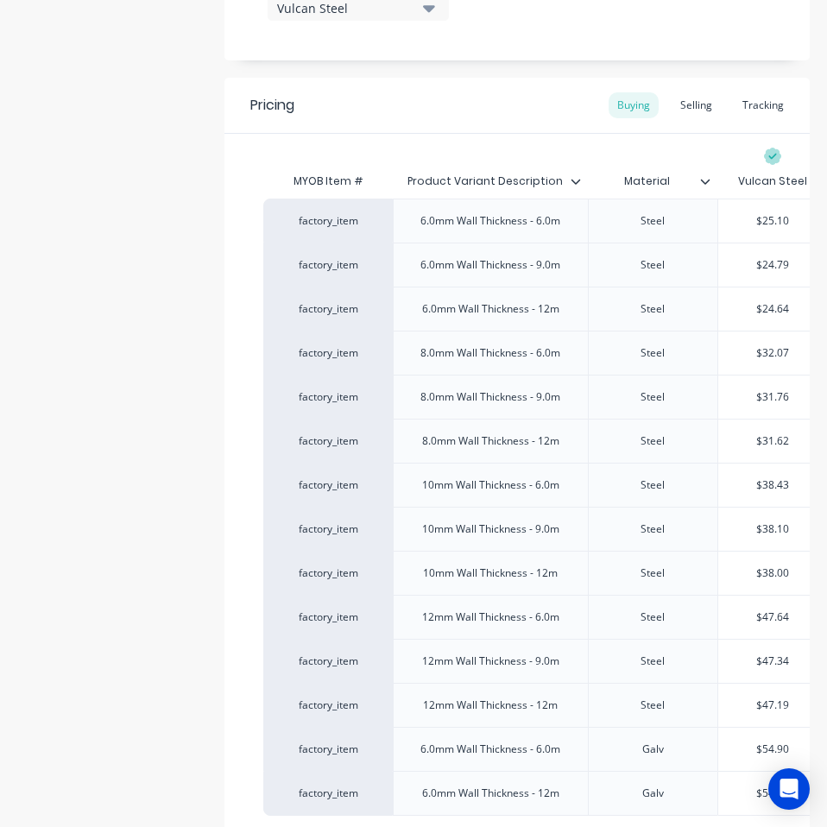
type textarea "x"
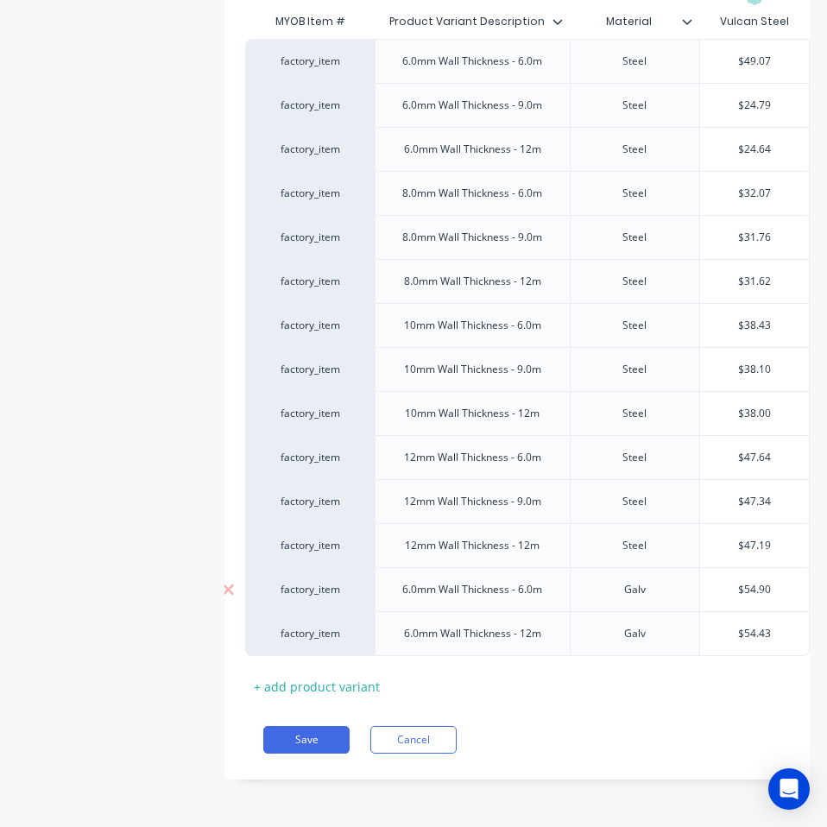
scroll to position [1078, 0]
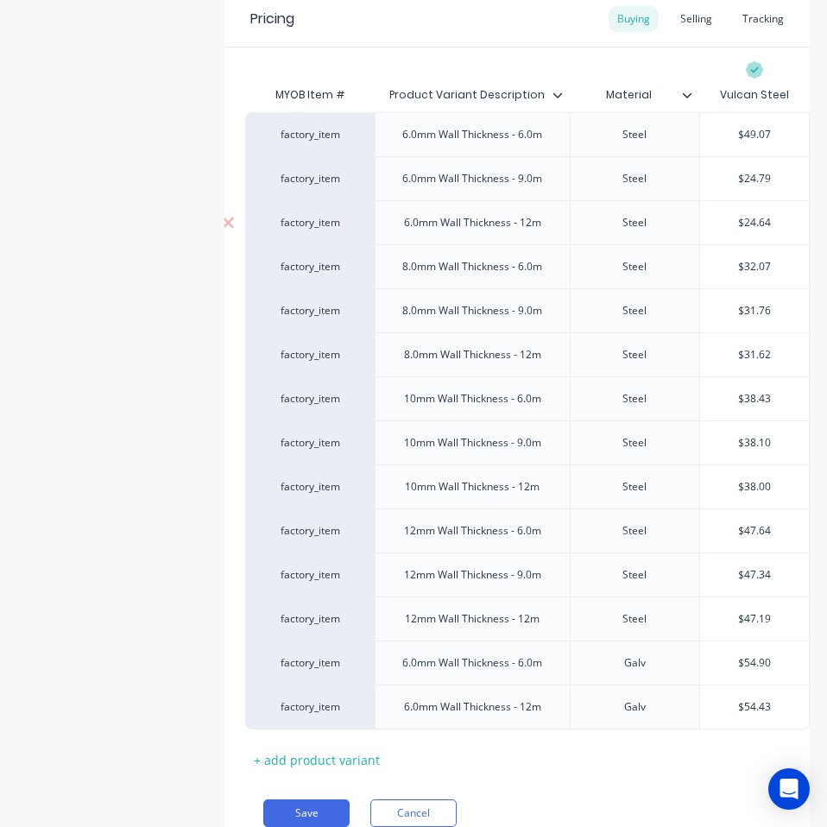
type input "$49.07"
type input "$24.64"
click at [738, 222] on input "$24.64" at bounding box center [754, 223] width 109 height 16
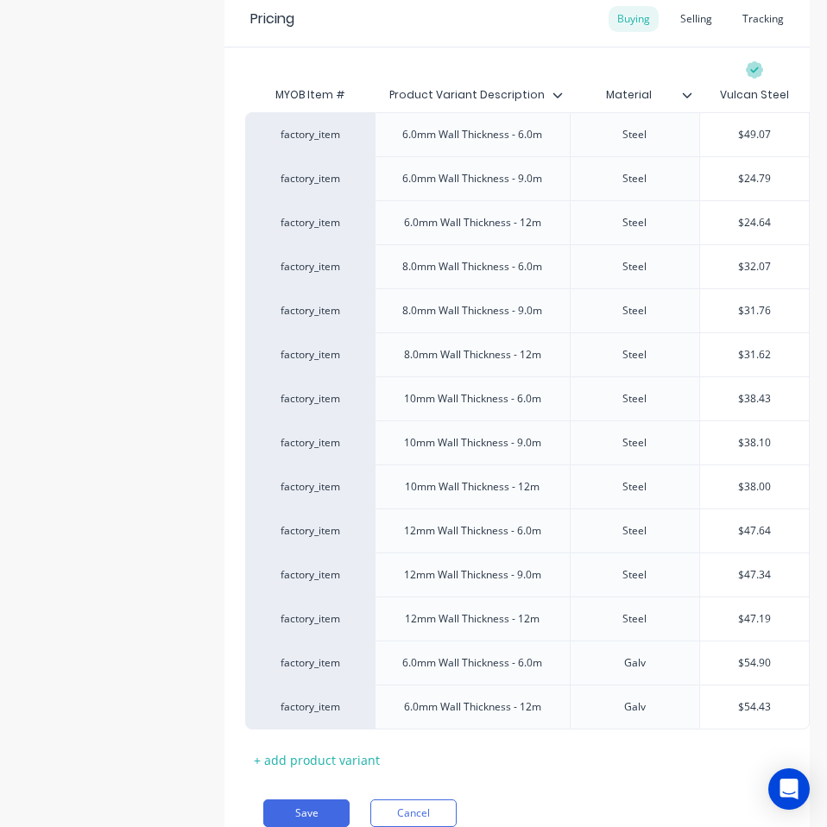
paste input "49.06"
type textarea "x"
type input "$49.06"
click at [746, 125] on div "$49.07" at bounding box center [754, 134] width 109 height 43
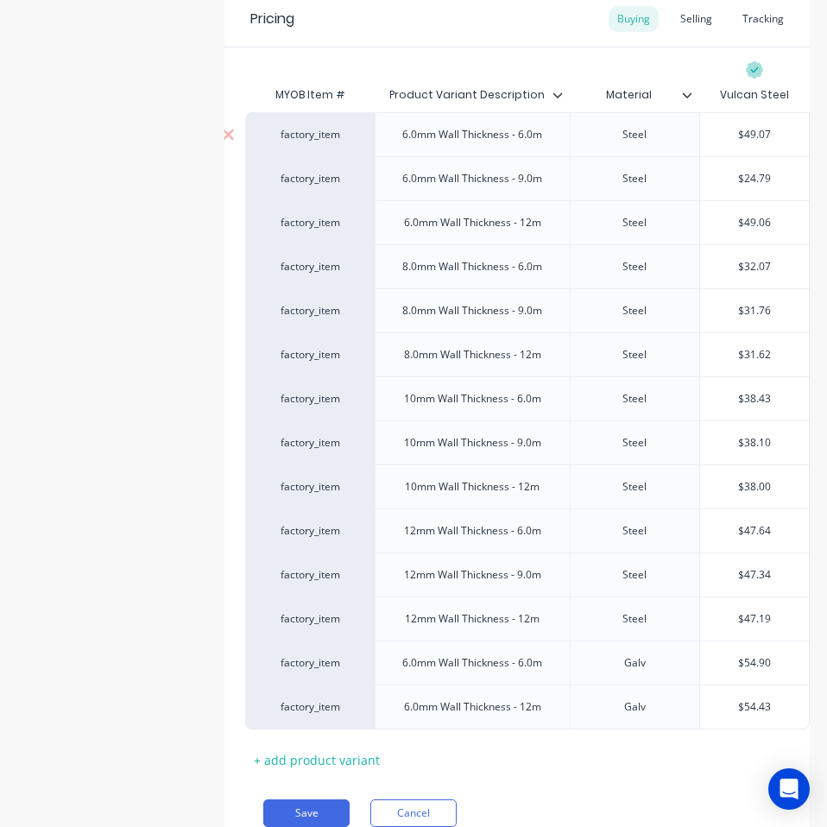
click at [746, 125] on div "$49.07" at bounding box center [754, 134] width 109 height 43
click at [746, 136] on input "$49.07" at bounding box center [754, 135] width 109 height 16
click at [738, 194] on div "$24.79" at bounding box center [754, 178] width 109 height 43
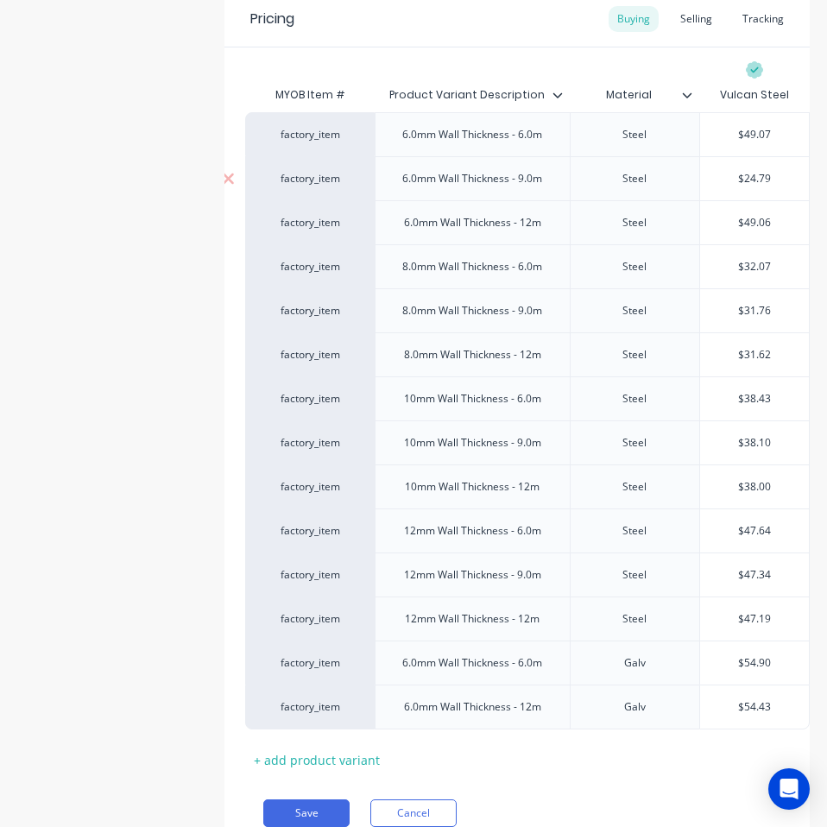
type input "$24.79"
click at [746, 133] on input "$49.07" at bounding box center [754, 135] width 109 height 16
click at [746, 659] on input "$54.90" at bounding box center [754, 663] width 109 height 16
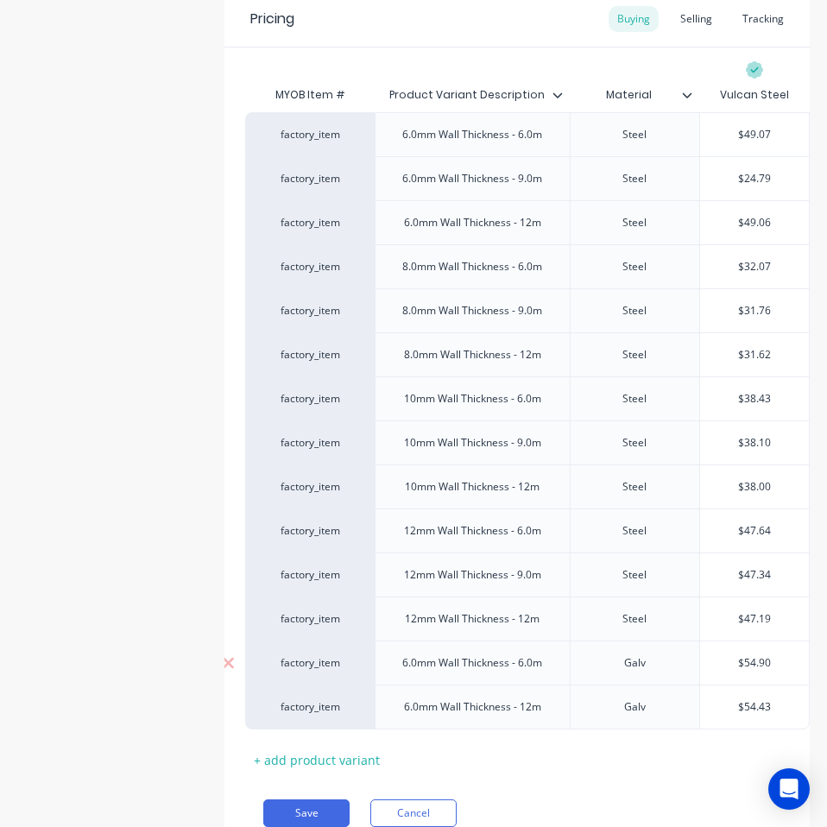
click at [747, 659] on input "$54.90" at bounding box center [754, 663] width 109 height 16
click at [748, 659] on input "$54.90" at bounding box center [754, 663] width 109 height 16
paste input "49.07"
type input "$49.07"
type textarea "x"
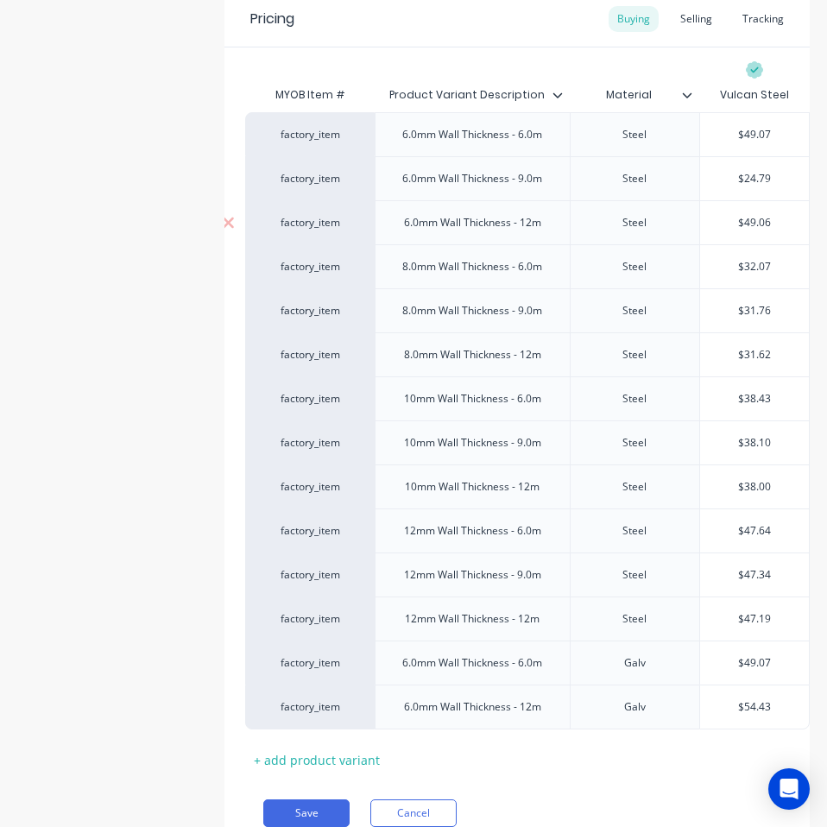
type input "$49.07"
click at [741, 221] on input "$49.06" at bounding box center [754, 223] width 109 height 16
type input "$54.43"
click at [743, 708] on input "$54.43" at bounding box center [754, 707] width 109 height 16
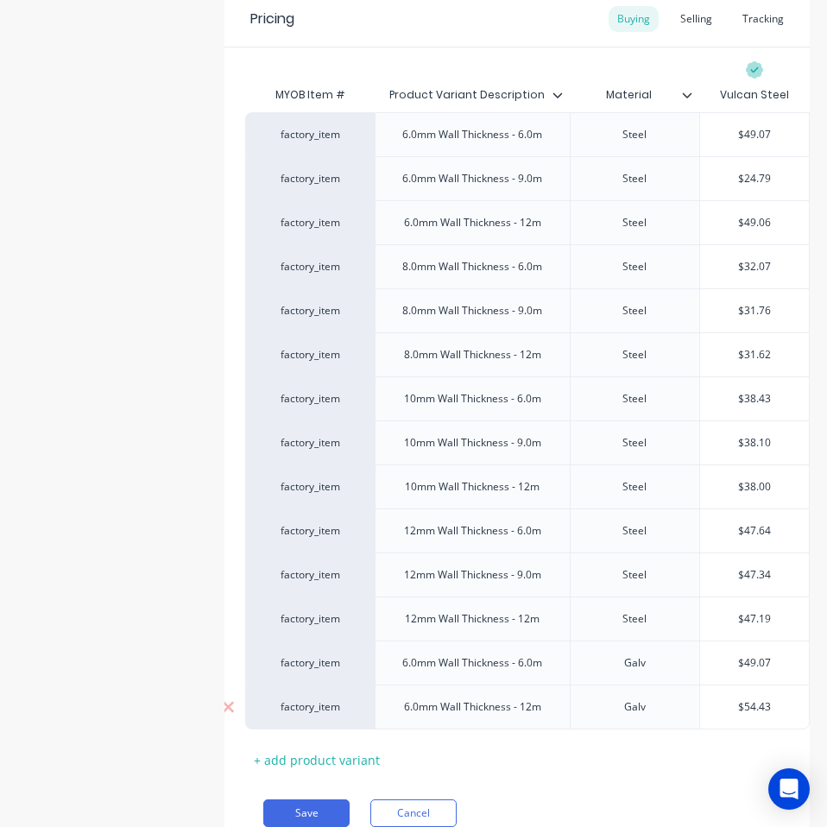
click at [744, 708] on input "$54.43" at bounding box center [754, 707] width 109 height 16
paste input "49.06"
type textarea "x"
click at [744, 126] on div "$49.07" at bounding box center [754, 134] width 109 height 43
type input "$49.06"
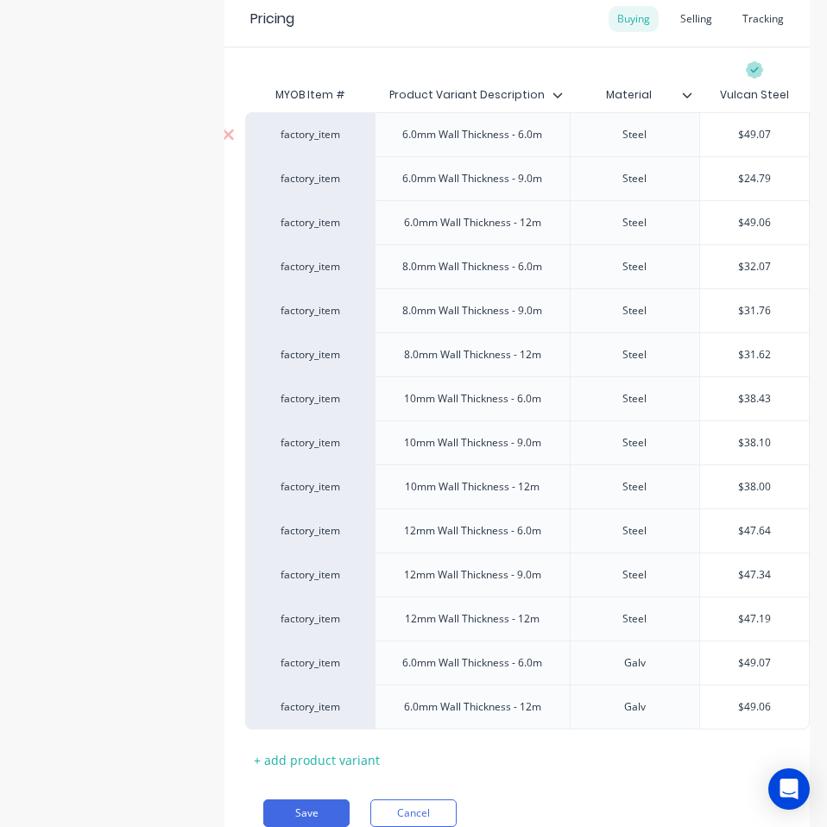
click at [743, 135] on input "$49.07" at bounding box center [754, 135] width 109 height 16
paste input "21.98"
type textarea "x"
type input "$21.98"
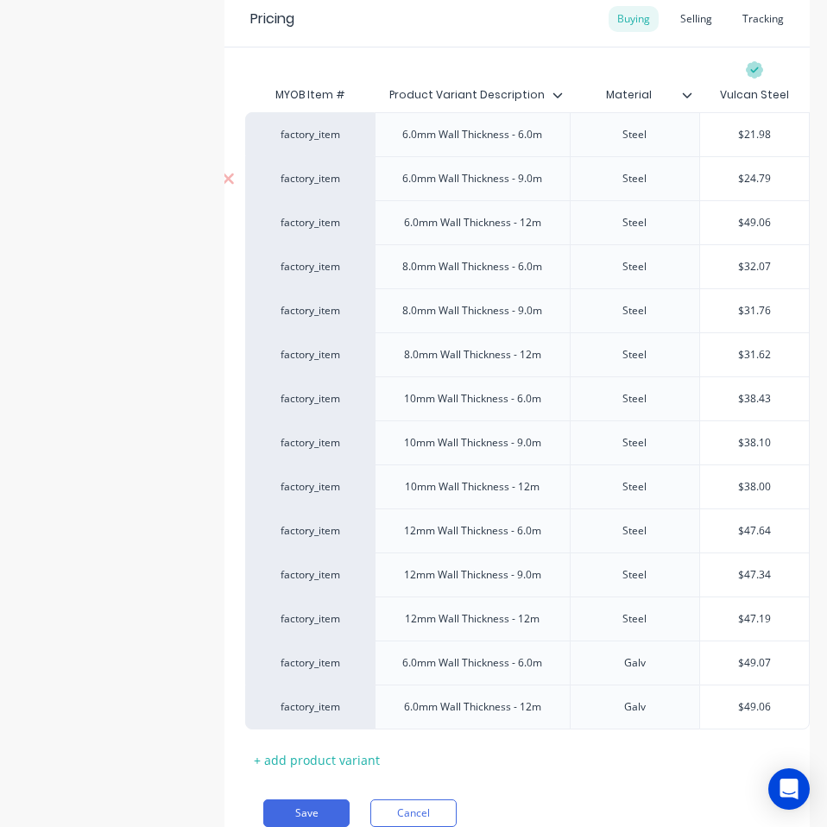
click at [735, 175] on input "$24.79" at bounding box center [754, 179] width 109 height 16
click at [733, 176] on input "$24.79" at bounding box center [754, 179] width 109 height 16
paste input "1.982"
type textarea "x"
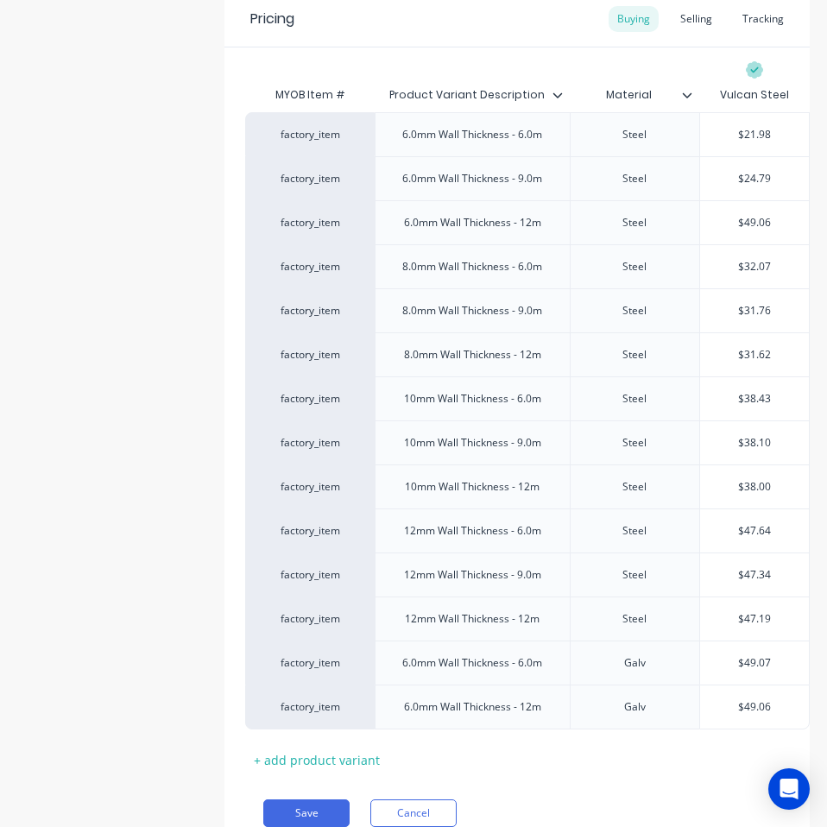
type input "$21.9824.79"
click at [760, 182] on input "$21.9824.79" at bounding box center [754, 179] width 109 height 16
paste input "21.98"
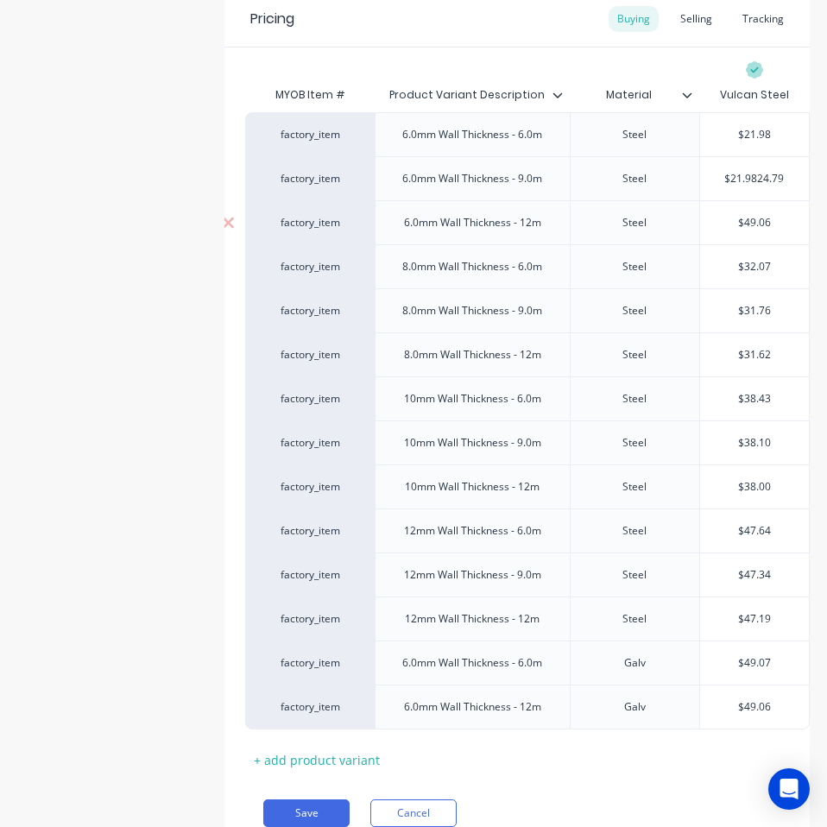
type textarea "x"
type input "21.98"
click at [749, 217] on input "$49.06" at bounding box center [754, 223] width 109 height 16
paste input "21.98"
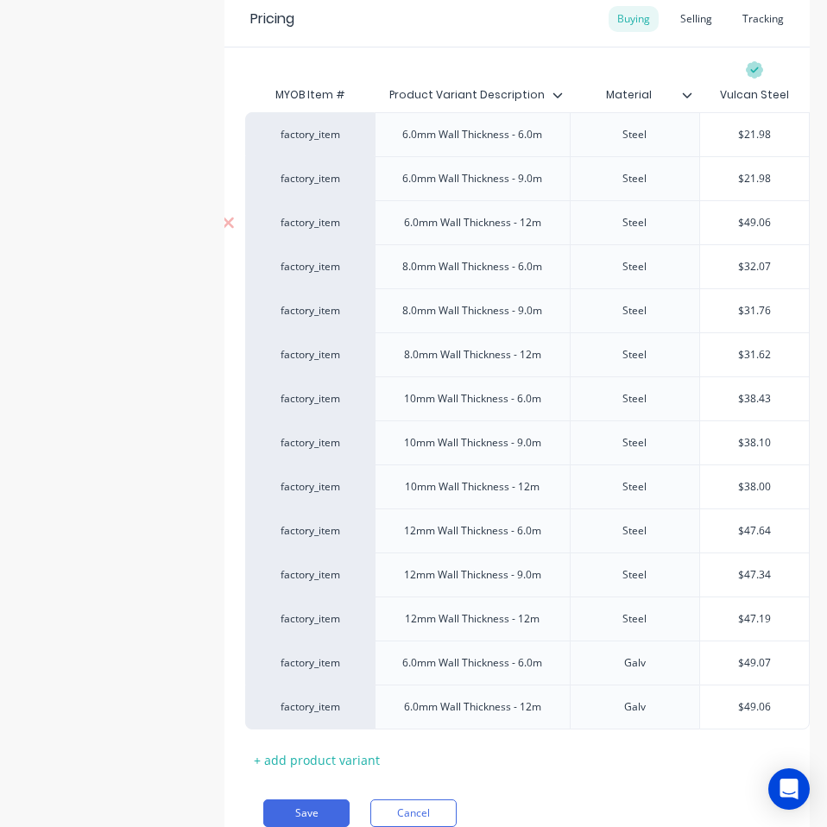
type textarea "x"
type input "$21.98"
type input "$32.07"
click at [733, 262] on input "$32.07" at bounding box center [754, 267] width 109 height 16
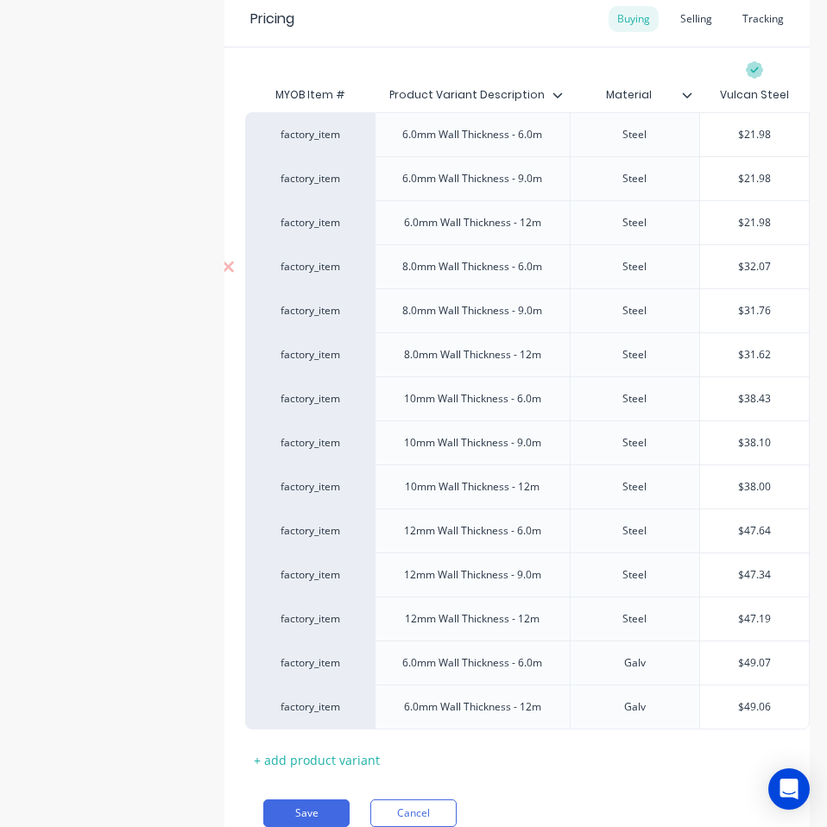
click at [733, 262] on input "$32.07" at bounding box center [754, 267] width 109 height 16
paste input "28.32"
type textarea "x"
type input "28.32"
type input "$31.76"
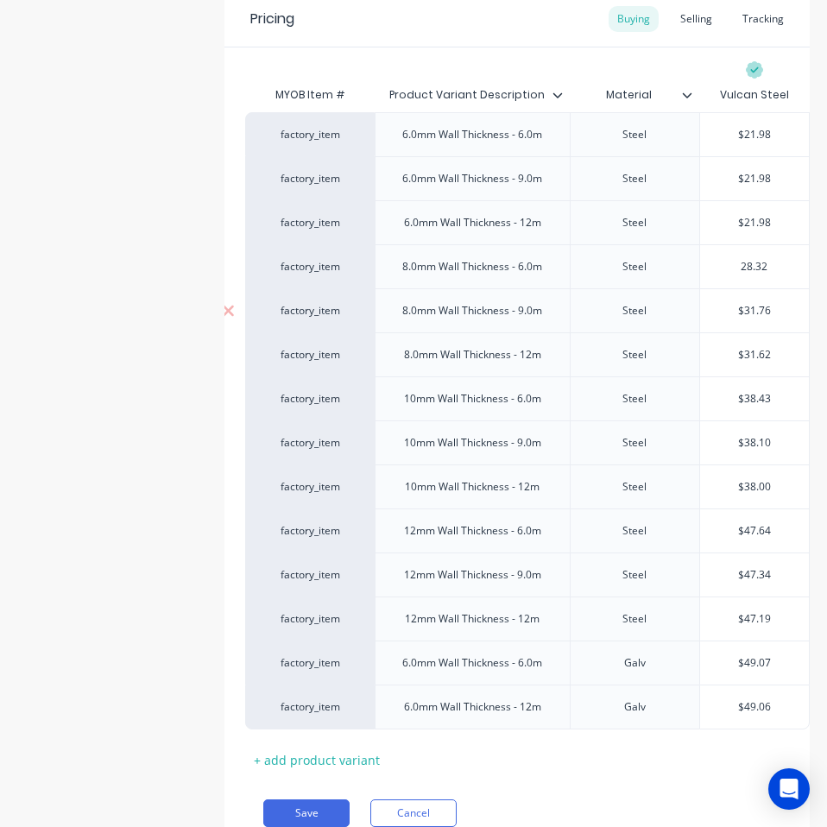
click at [747, 305] on input "$31.76" at bounding box center [754, 311] width 109 height 16
paste input "28.32"
type textarea "x"
type input "$28.32"
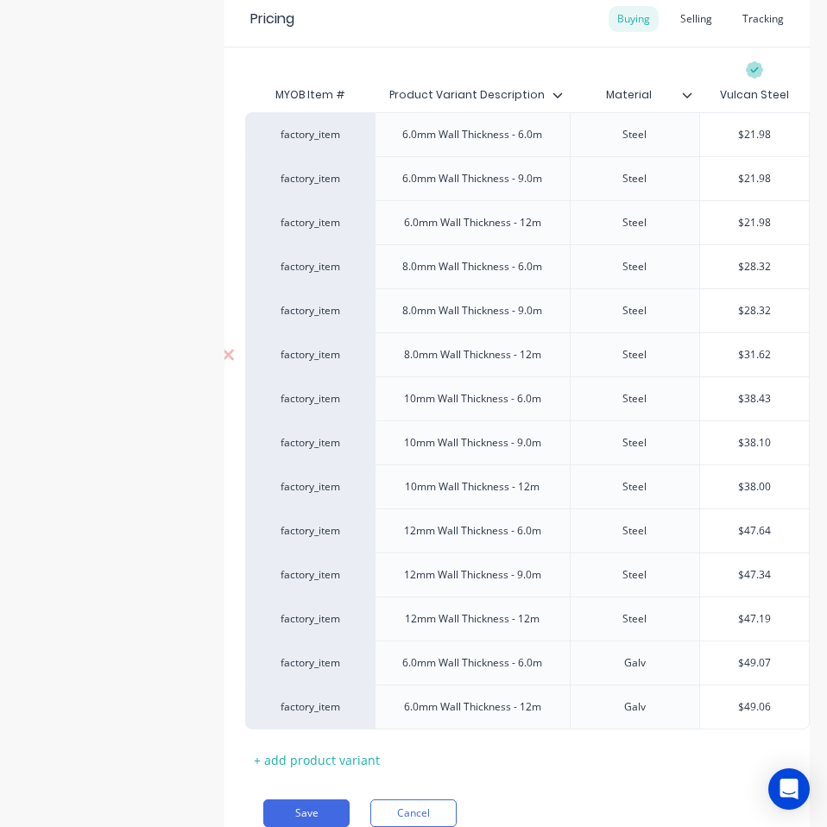
type input "$31.62"
click at [745, 355] on input "$31.62" at bounding box center [754, 355] width 109 height 16
paste input "28.33"
type textarea "x"
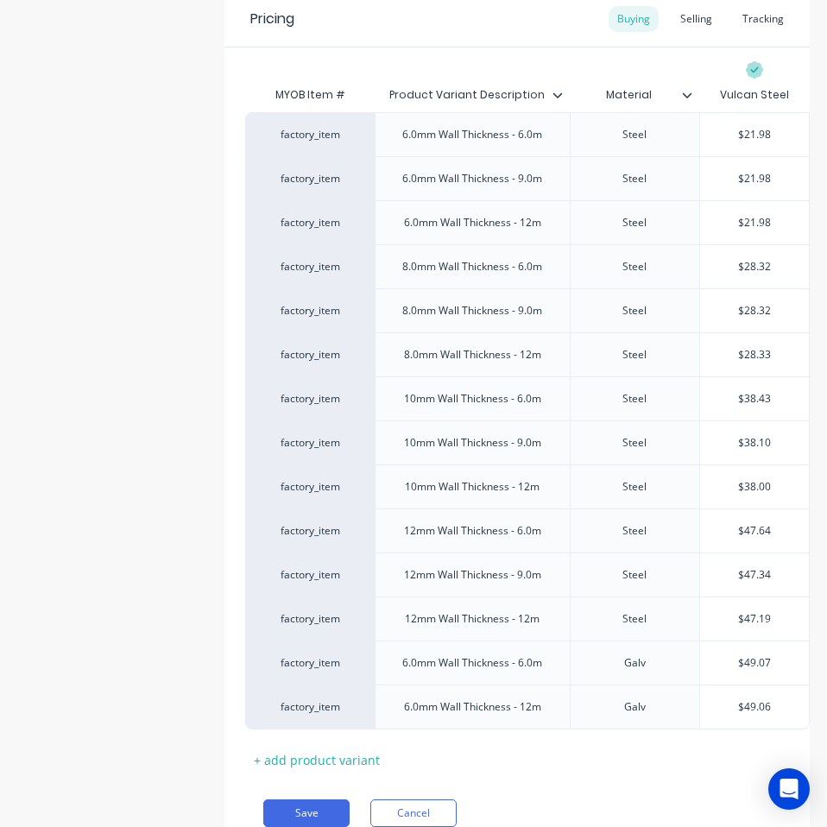
type input "$28.33"
type input "$38.43"
click at [740, 398] on input "$38.43" at bounding box center [754, 399] width 109 height 16
paste input "4.10"
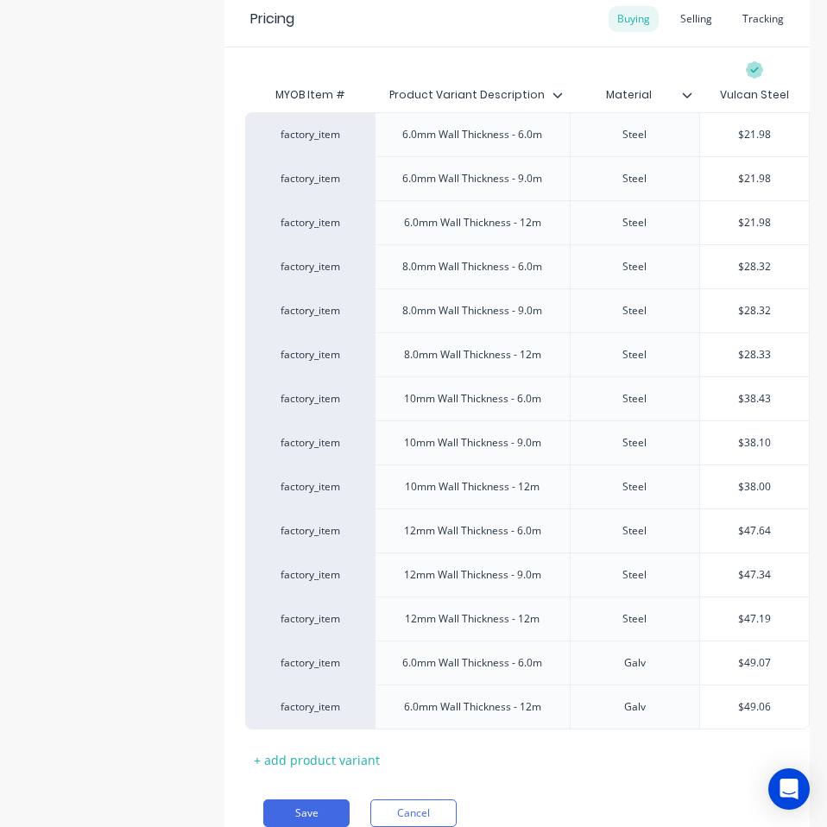
type textarea "x"
type input "$34.10"
type input "$38.10"
click at [745, 444] on input "$38.10" at bounding box center [754, 443] width 109 height 16
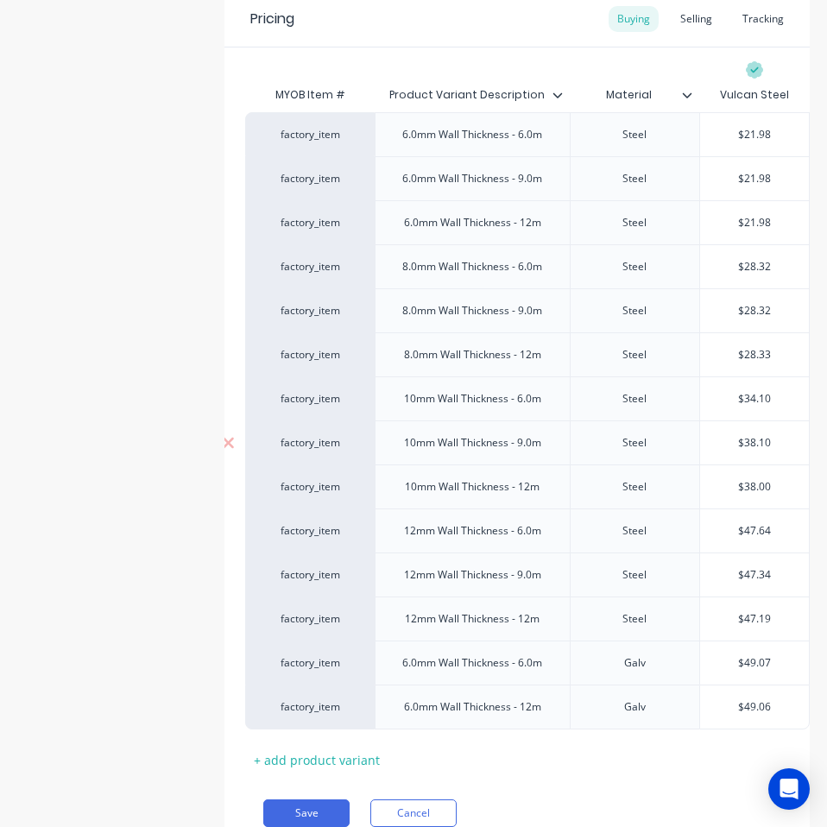
click at [745, 444] on input "$38.10" at bounding box center [754, 443] width 109 height 16
paste input "34.08"
type textarea "x"
type input "$34.08"
type input "$38.00"
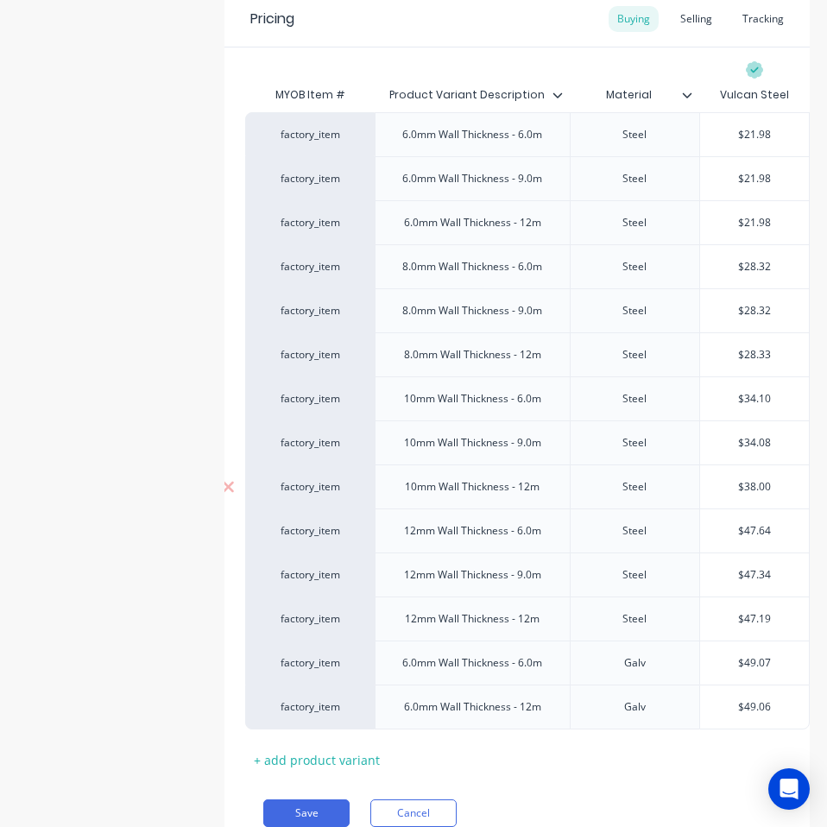
click at [742, 484] on input "$38.00" at bounding box center [754, 487] width 109 height 16
click at [741, 484] on input "$38.00" at bounding box center [754, 487] width 109 height 16
paste input "34.13"
type textarea "x"
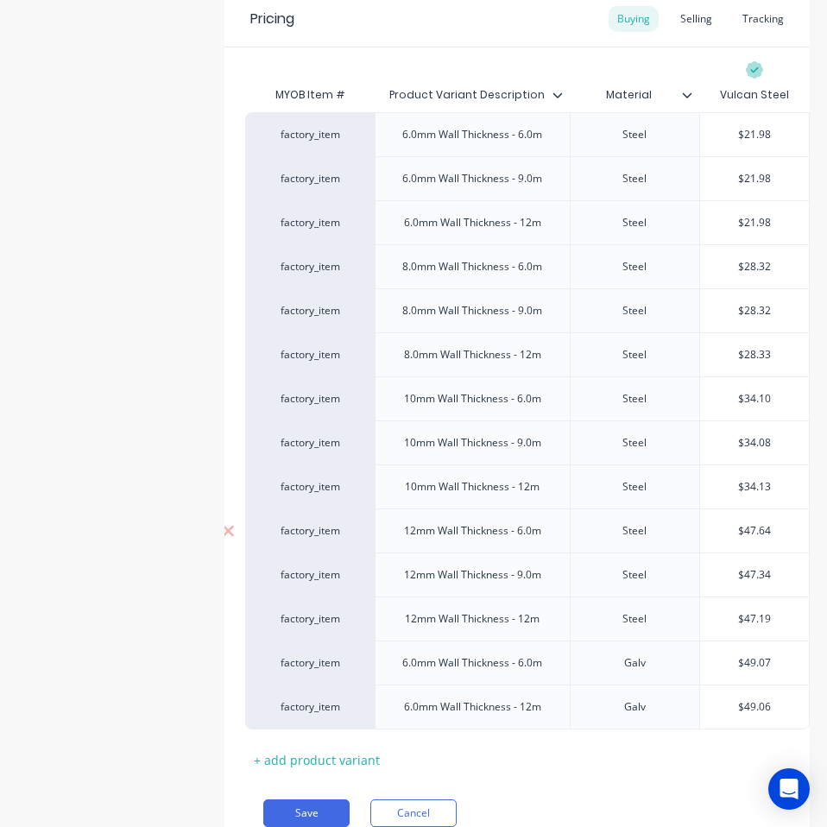
type input "$34.13"
type input "$47.64"
click at [744, 532] on input "$47.64" at bounding box center [754, 531] width 109 height 16
paste input "2.48"
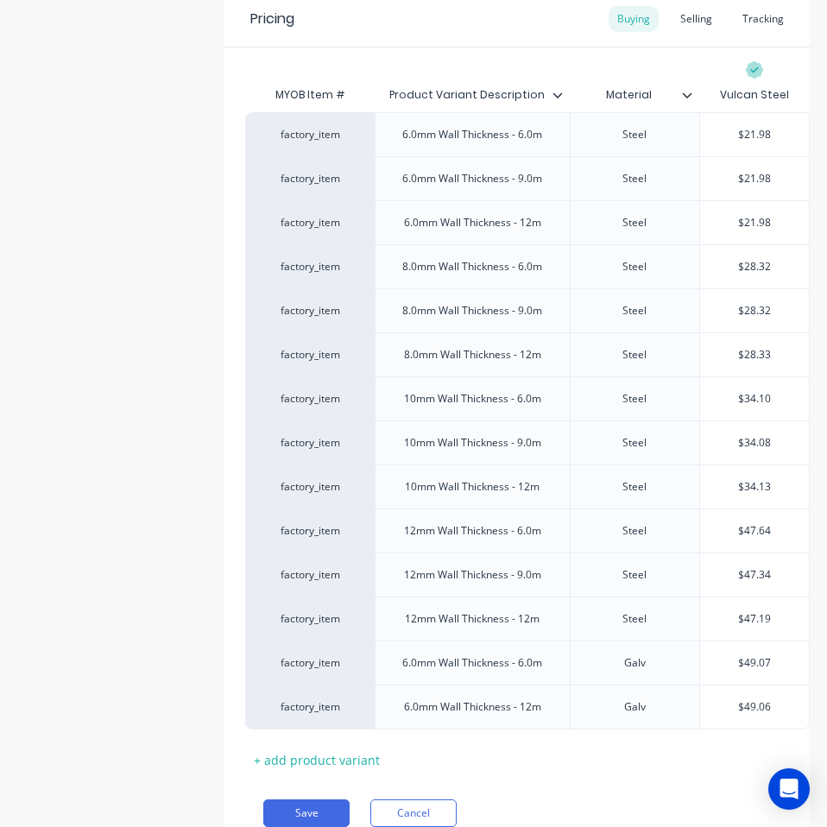
type textarea "x"
type input "$42.48"
type input "$47.34"
click at [742, 575] on input "$47.34" at bounding box center [754, 575] width 109 height 16
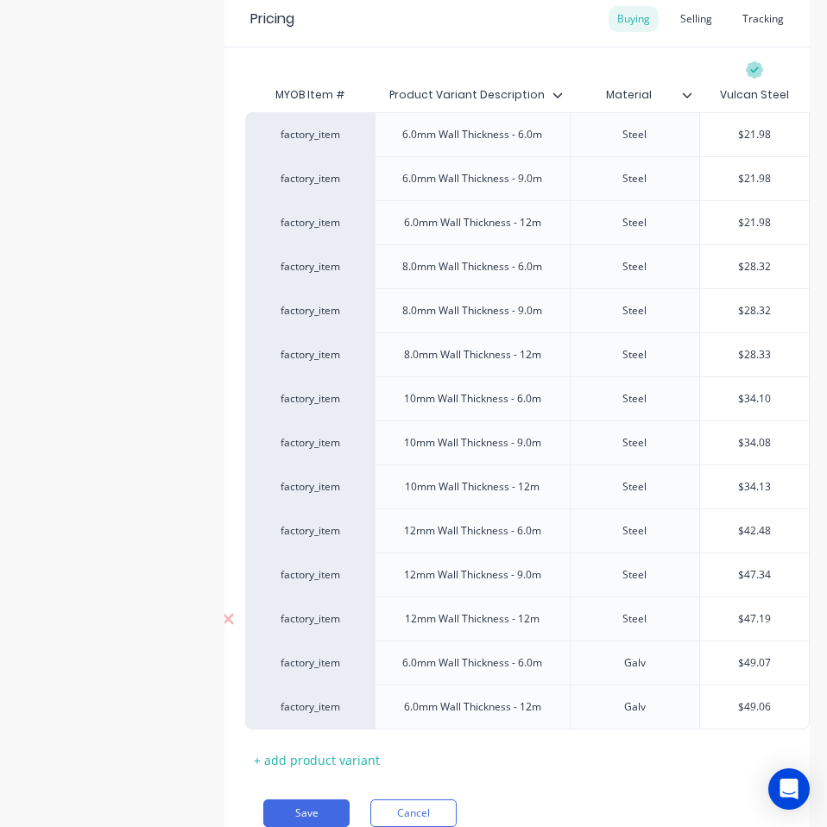
paste input "2.48"
type textarea "x"
type input "$42.48"
type input "$47.19"
click at [743, 620] on input "$47.19" at bounding box center [754, 619] width 109 height 16
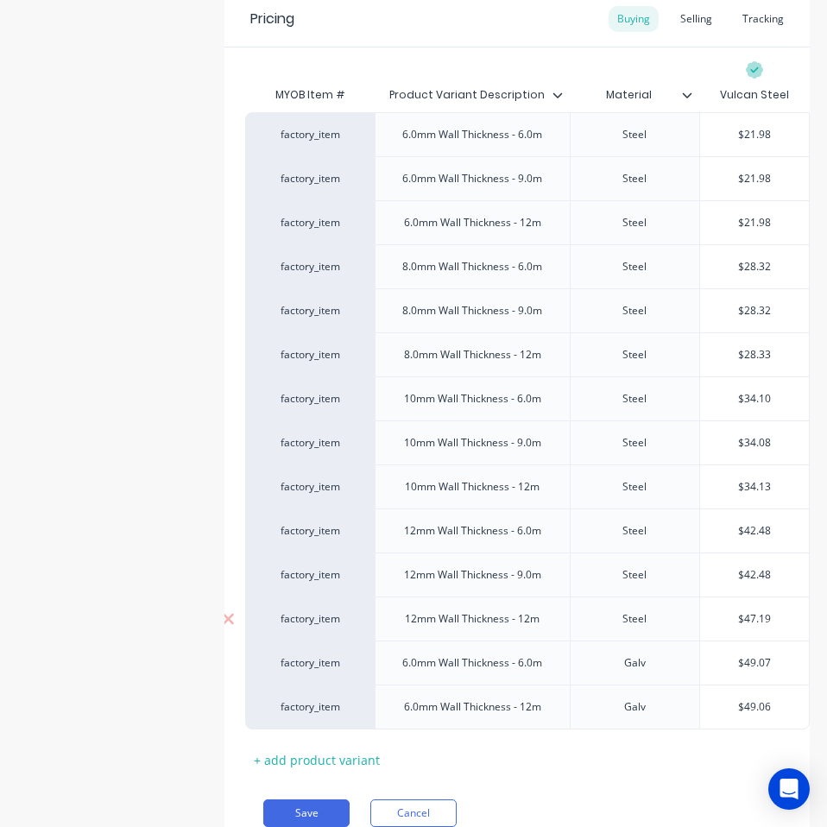
click at [743, 620] on input "$47.19" at bounding box center [754, 619] width 109 height 16
paste input "2.48"
type textarea "x"
type input "$42.48"
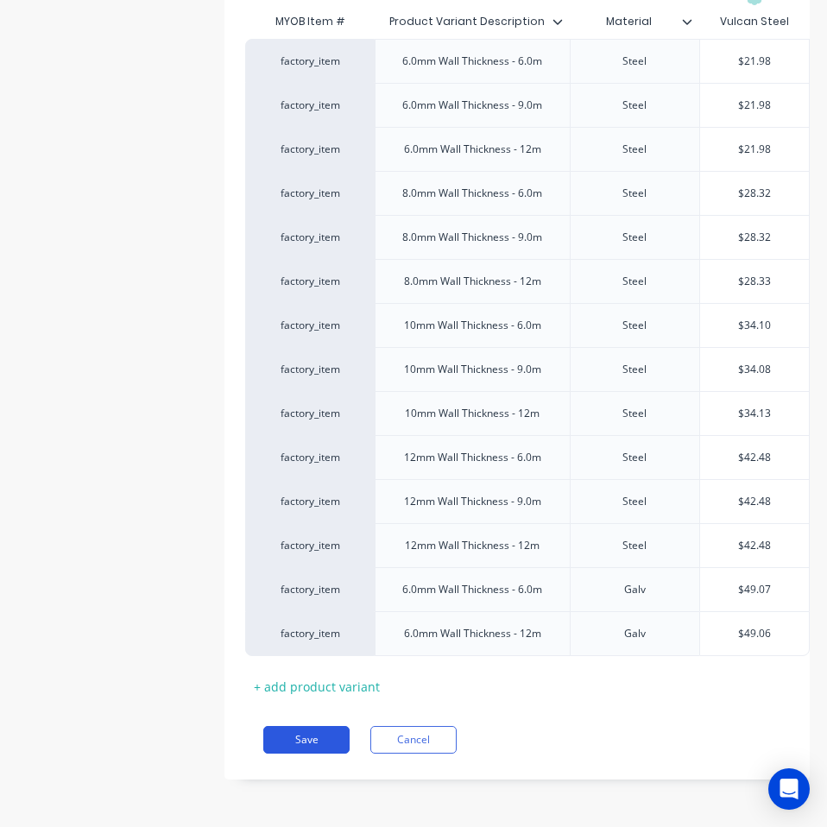
click at [307, 733] on button "Save" at bounding box center [306, 740] width 86 height 28
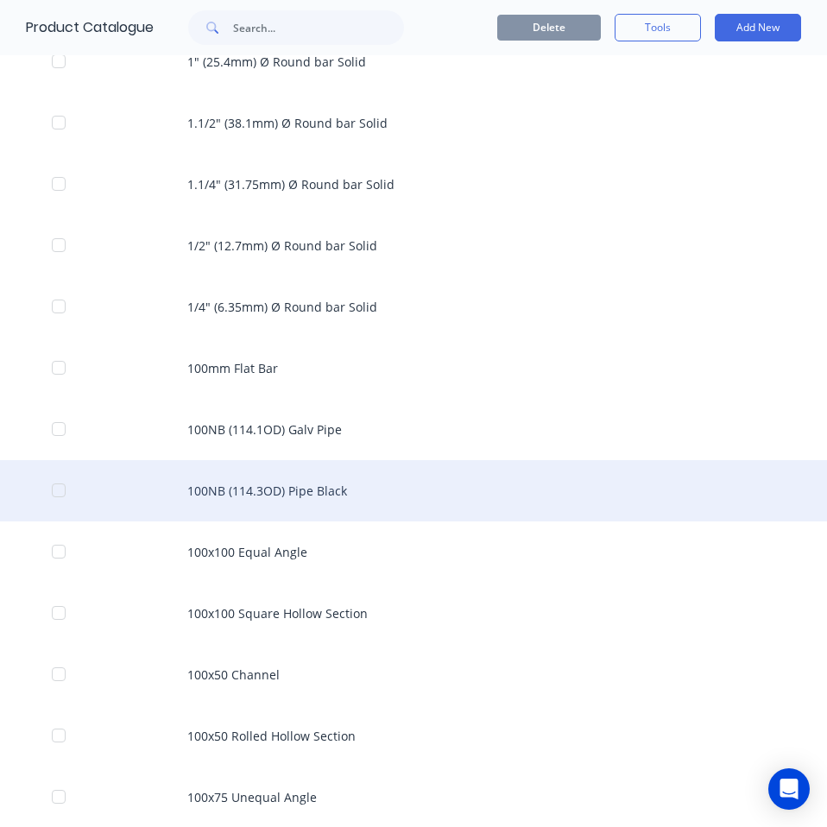
scroll to position [604, 0]
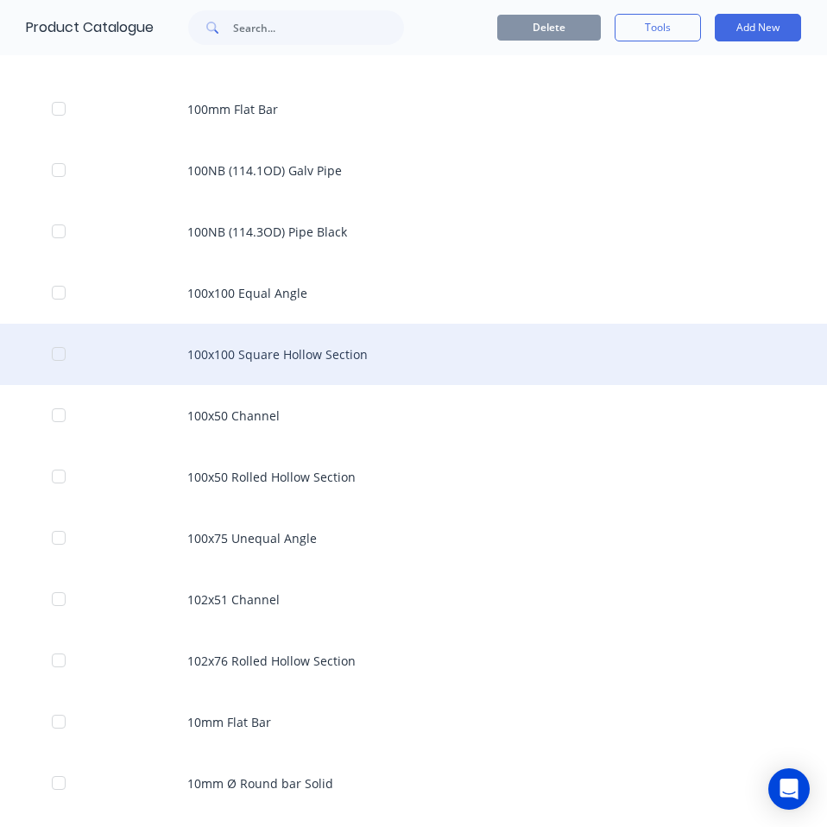
click at [334, 334] on div "100x100 Square Hollow Section" at bounding box center [413, 354] width 827 height 61
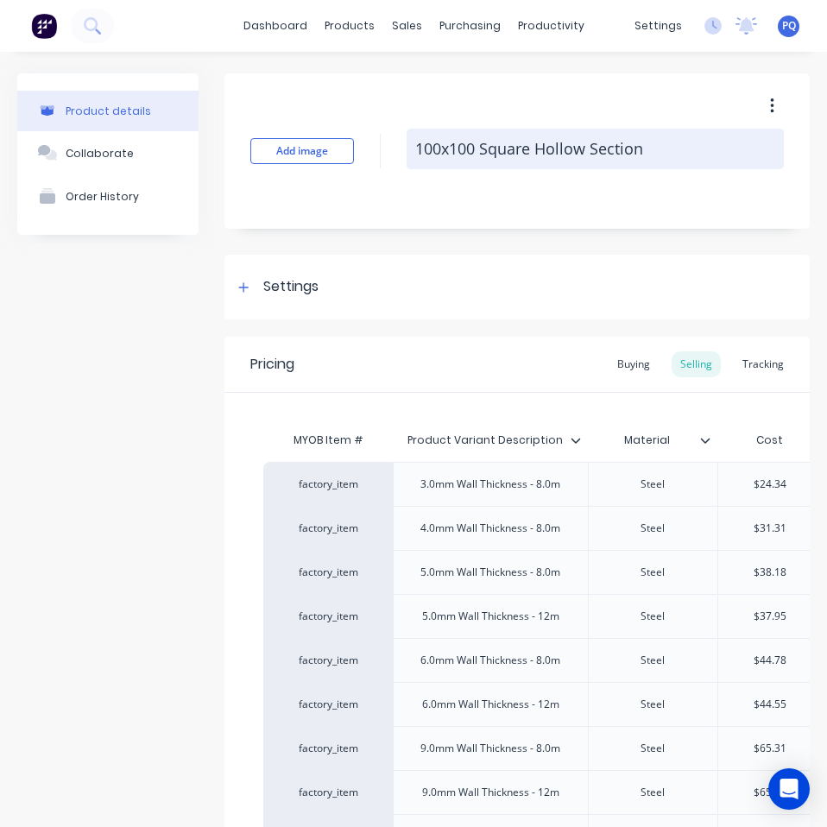
click at [483, 141] on textarea "100x100 Square Hollow Section" at bounding box center [594, 149] width 377 height 41
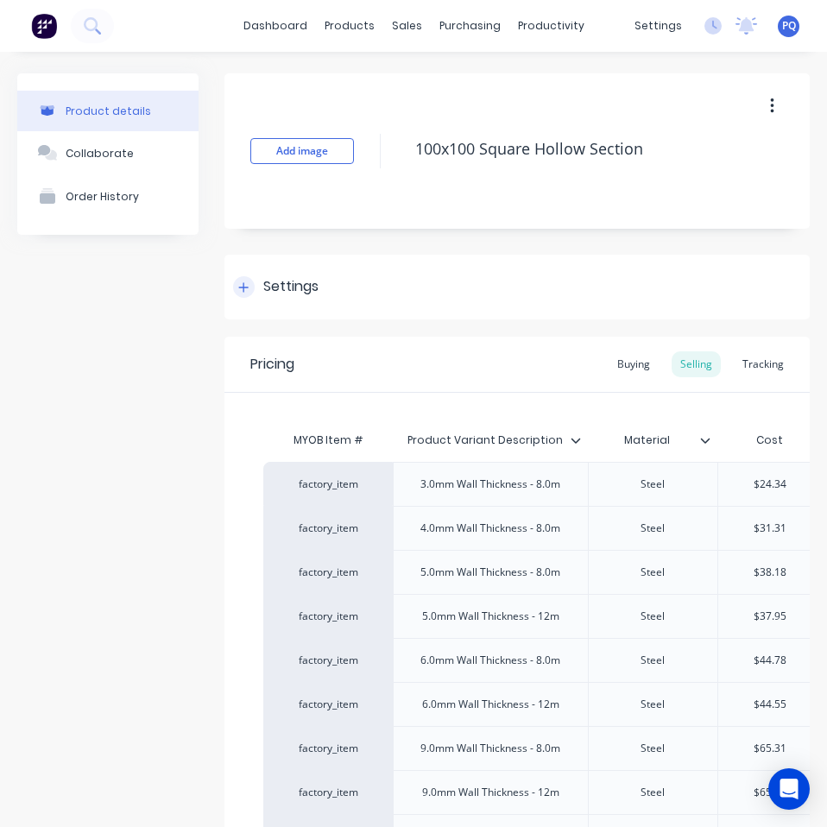
type textarea "x"
click at [259, 299] on div "Settings" at bounding box center [516, 287] width 585 height 65
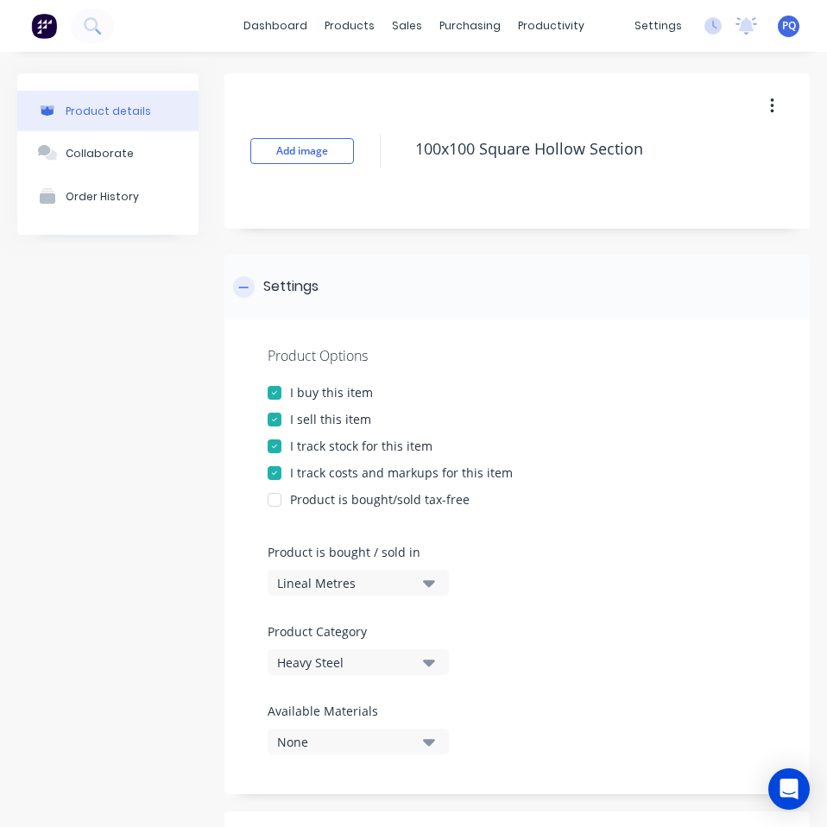
click at [259, 299] on div "Settings" at bounding box center [516, 287] width 585 height 65
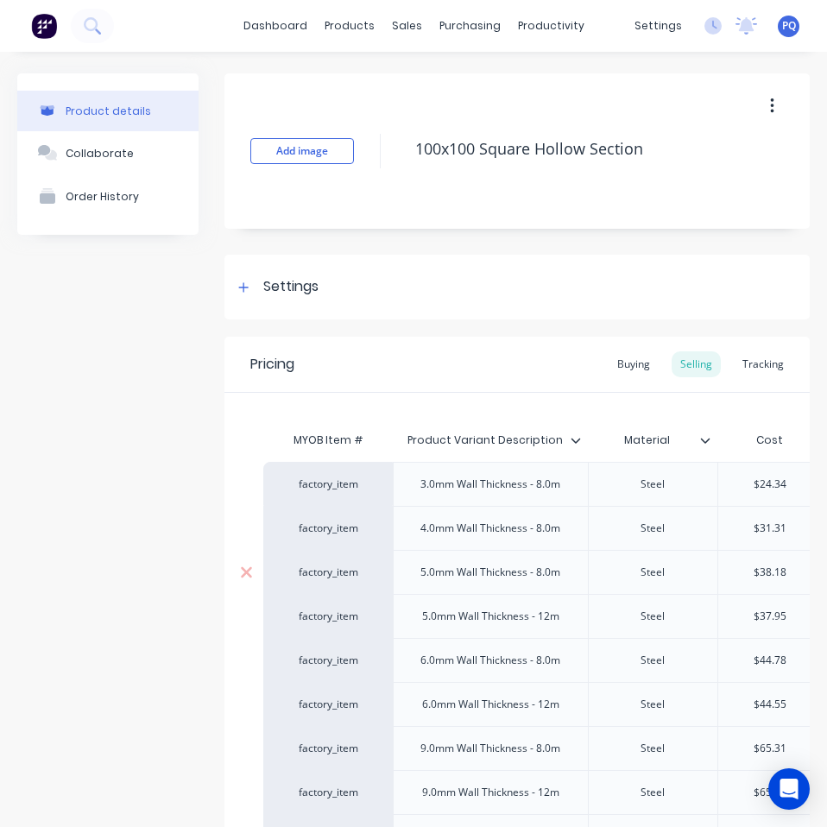
scroll to position [173, 0]
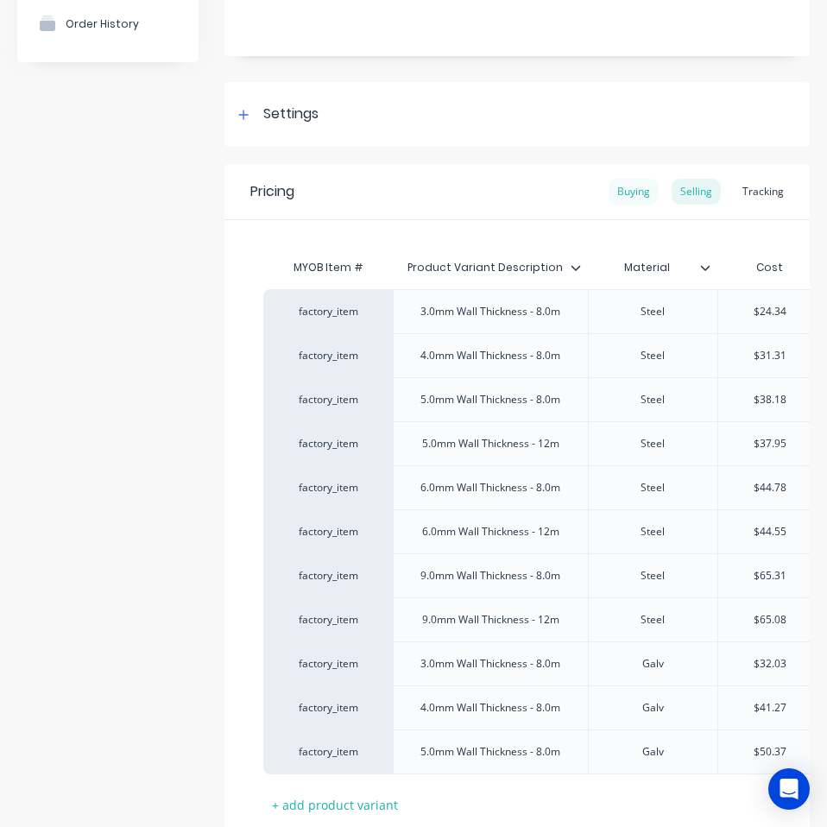
click at [616, 192] on div "Buying" at bounding box center [633, 192] width 50 height 26
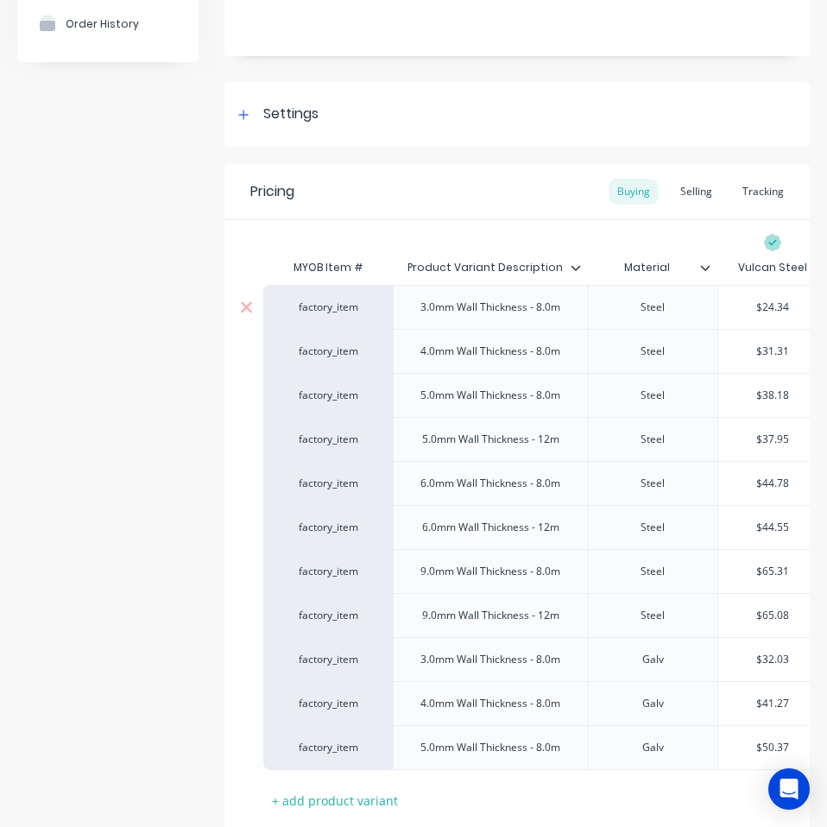
type input "$24.34"
click at [777, 301] on input "$24.34" at bounding box center [772, 307] width 109 height 16
paste input "21.50"
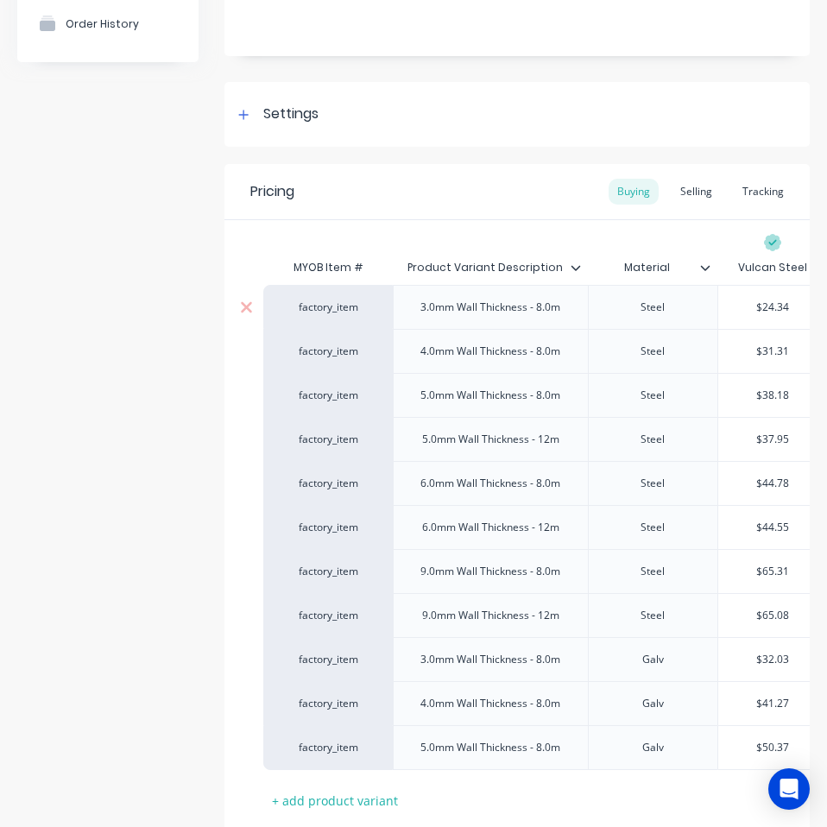
type textarea "x"
type input "$21.50"
type input "$31.31"
click at [765, 351] on input "$31.31" at bounding box center [772, 351] width 109 height 16
click at [766, 351] on input "$31.31" at bounding box center [772, 351] width 109 height 16
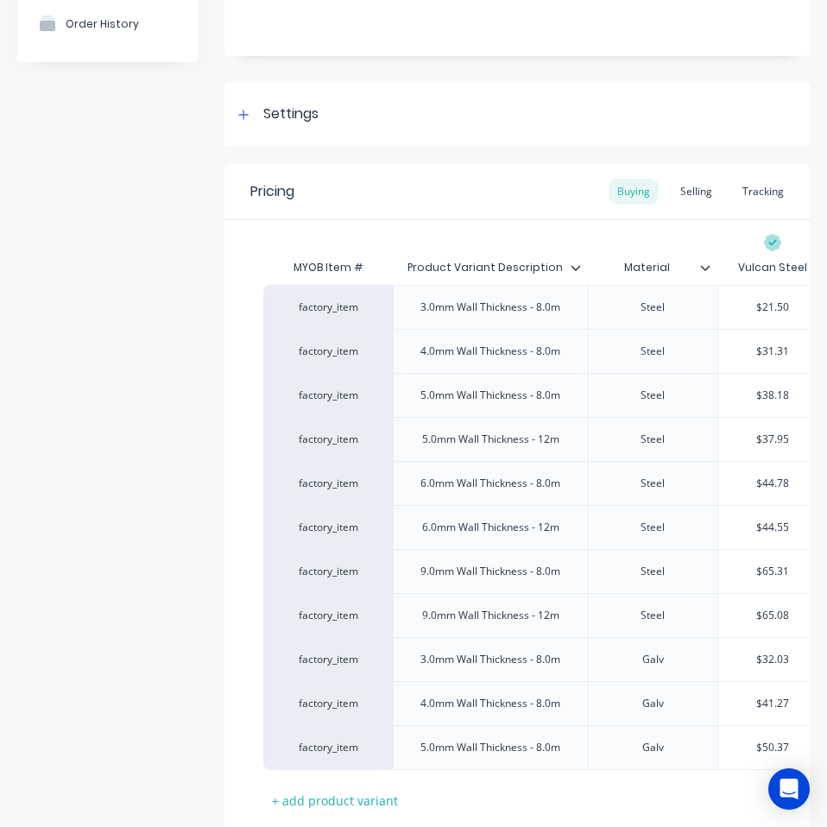
paste input "27.84"
type textarea "x"
type input "$27.84"
type input "$38.18"
click at [776, 387] on input "$38.18" at bounding box center [772, 395] width 109 height 16
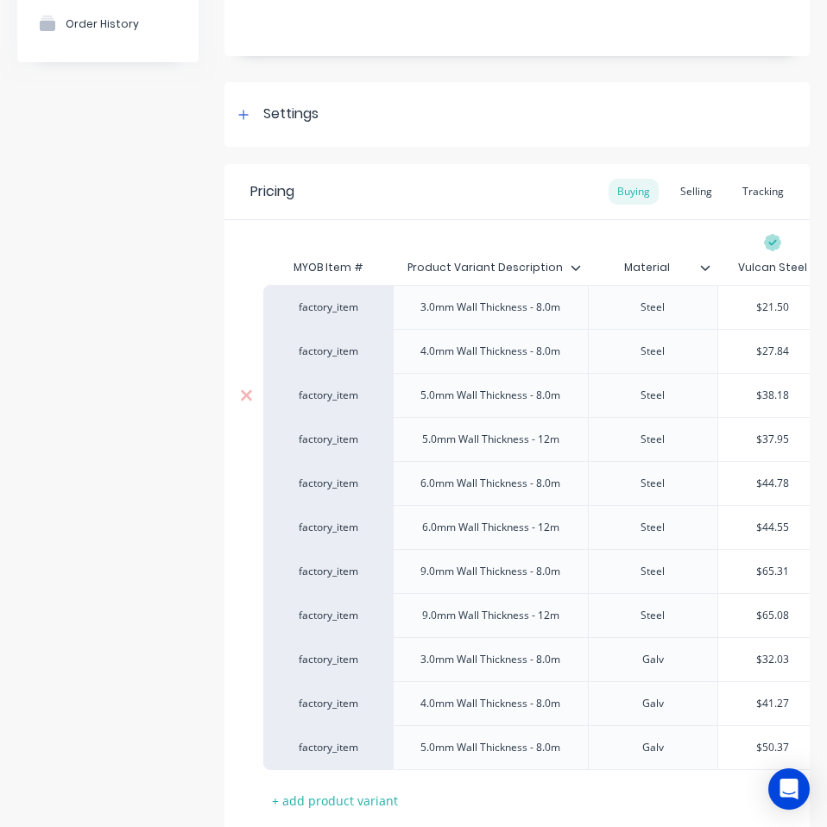
click at [776, 387] on input "$38.18" at bounding box center [772, 395] width 109 height 16
paste input "4.0"
type textarea "x"
type input "$34.08"
type input "$37.95"
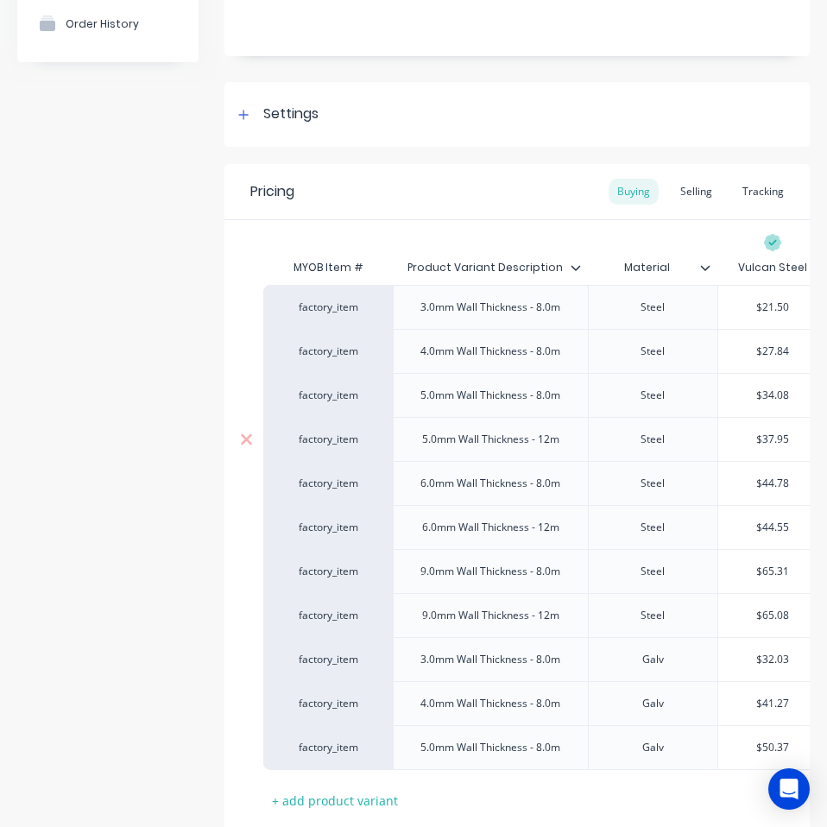
click at [777, 436] on input "$37.95" at bounding box center [772, 439] width 109 height 16
paste input "34.08"
type textarea "x"
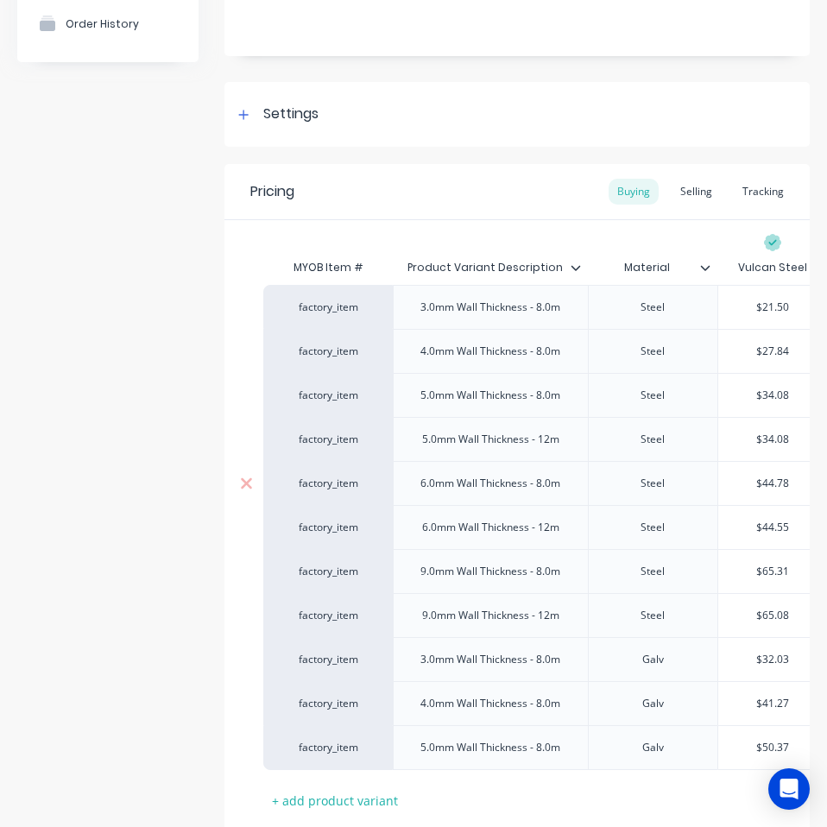
type input "$34.08"
type input "$44.78"
click at [763, 484] on input "$44.78" at bounding box center [772, 483] width 109 height 16
paste input "0.0"
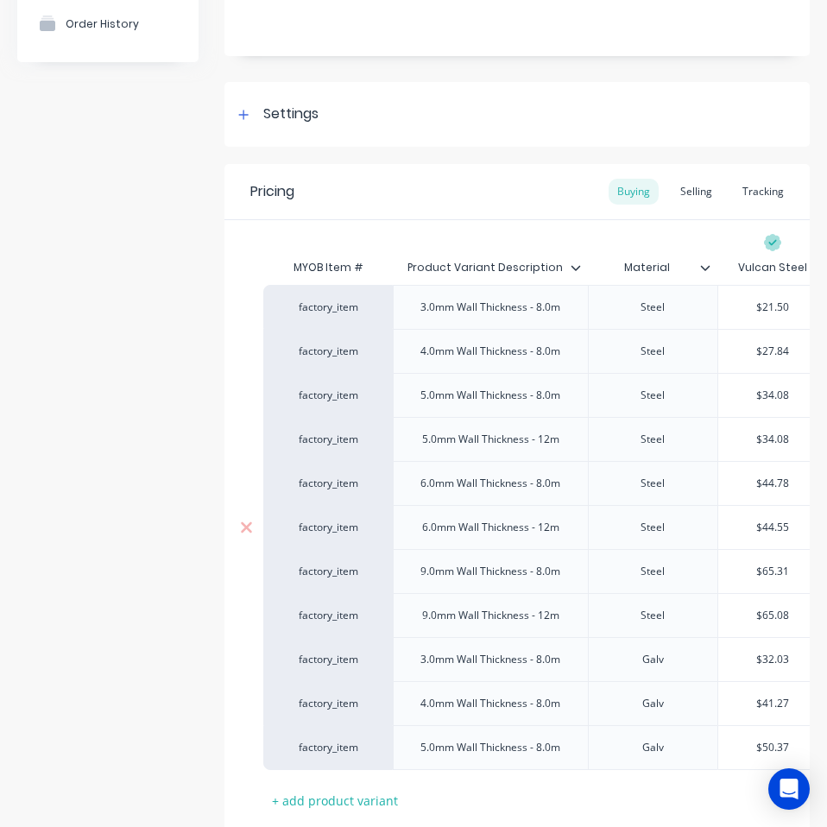
type textarea "x"
type input "$40.08"
type input "$44.55"
click at [776, 531] on input "$44.55" at bounding box center [772, 527] width 109 height 16
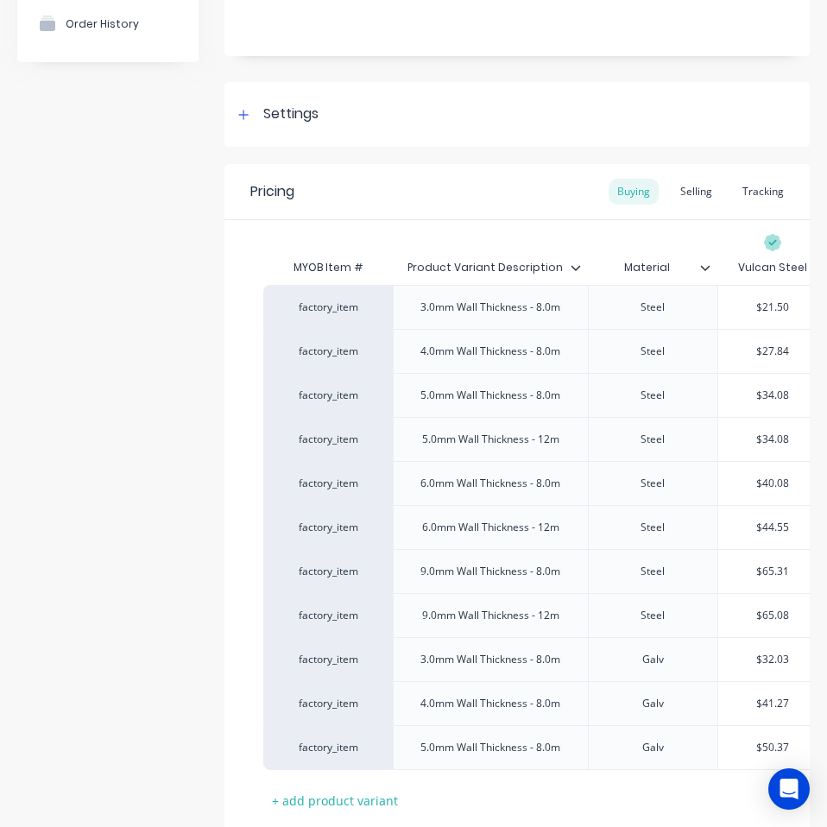
paste input "0.08"
type textarea "x"
type input "$40.08"
type input "$65.31"
click at [775, 575] on input "$65.31" at bounding box center [772, 571] width 109 height 16
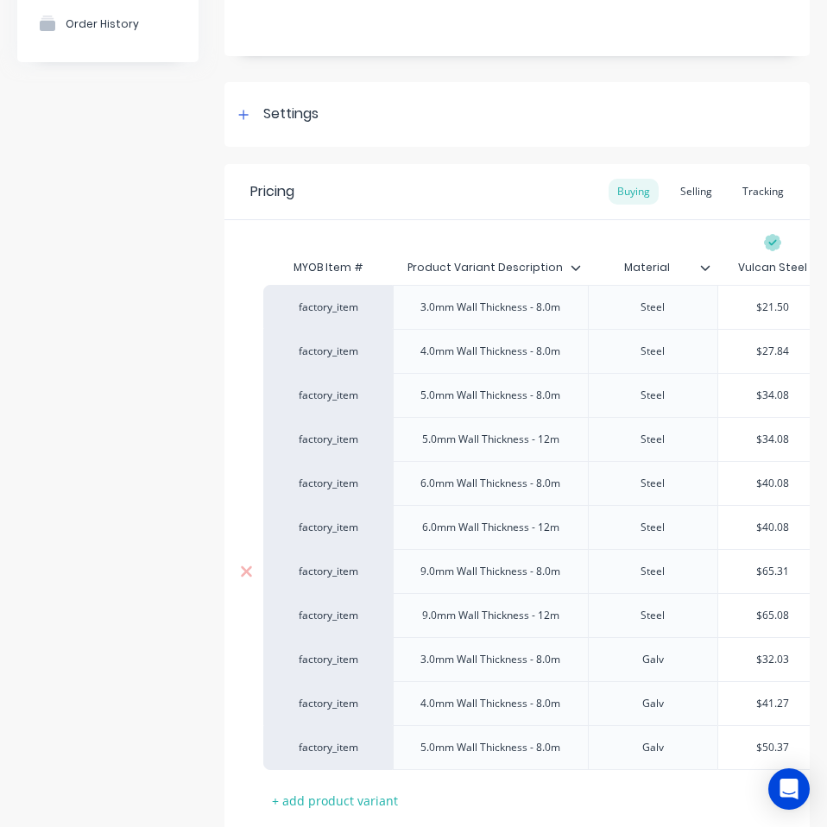
click at [775, 575] on input "$65.31" at bounding box center [772, 571] width 109 height 16
paste input "58.75"
type textarea "x"
type input "$58.75"
type input "$65.08"
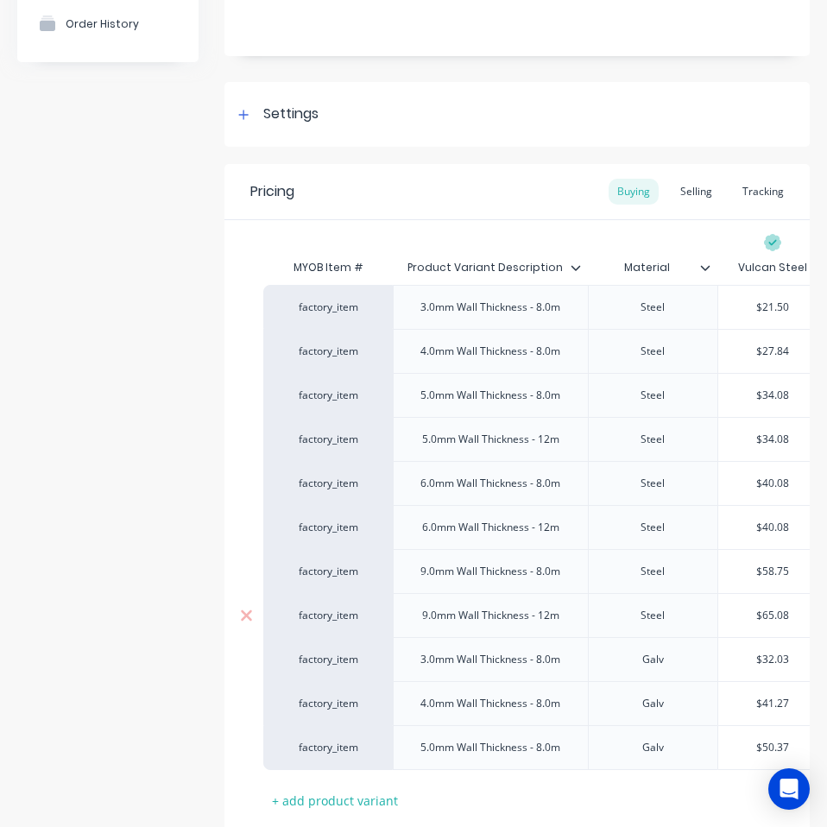
click at [783, 614] on input "$65.08" at bounding box center [772, 615] width 109 height 16
paste input "58.75"
type textarea "x"
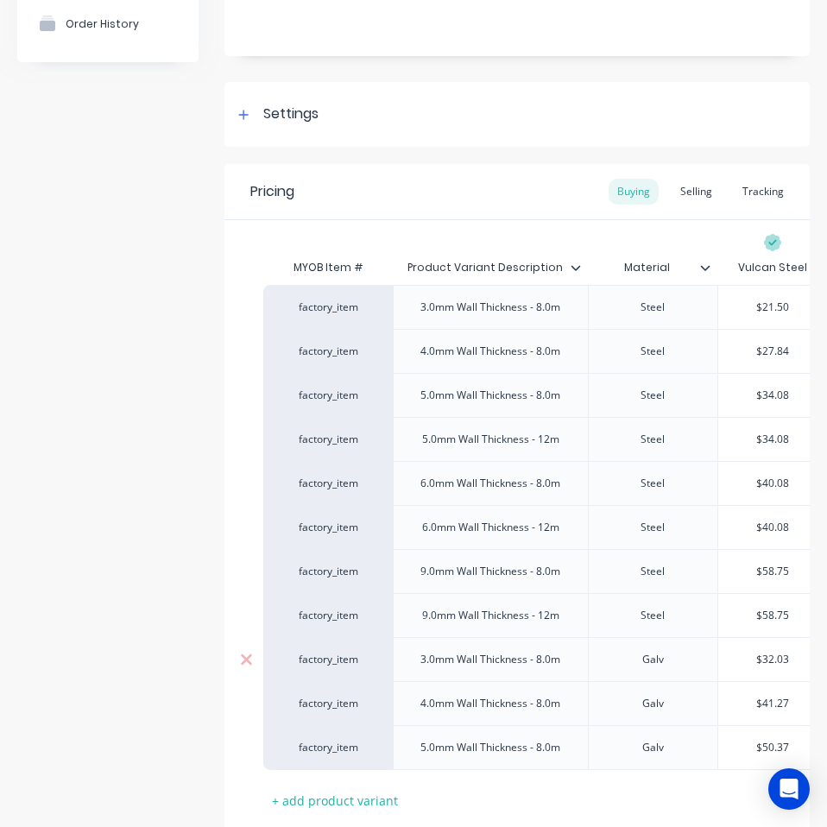
type input "$58.75"
click at [780, 660] on input "$32.03" at bounding box center [772, 659] width 109 height 16
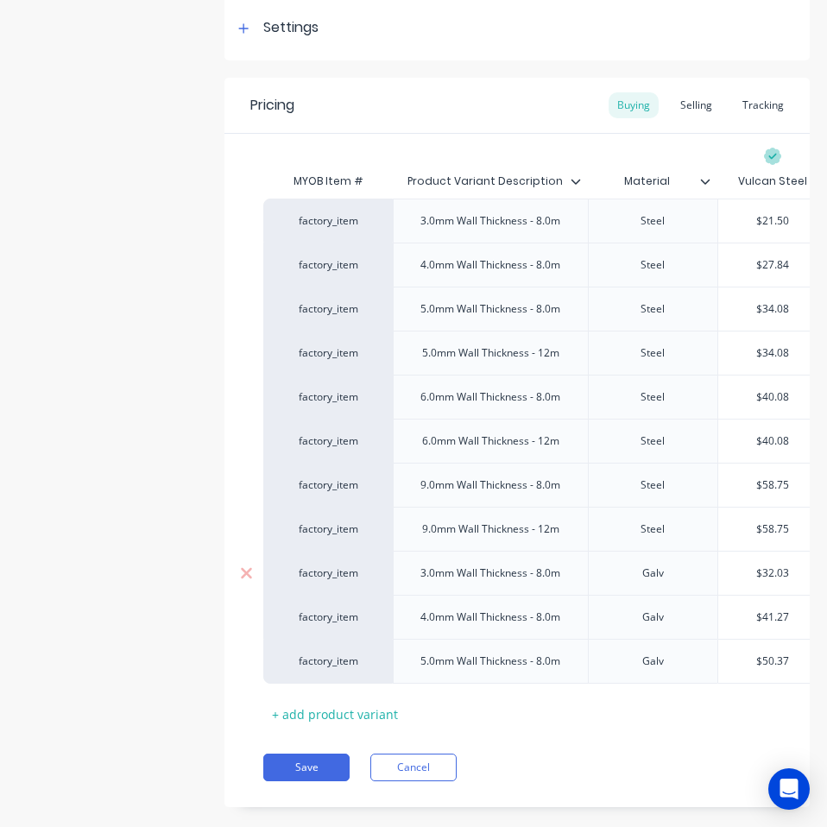
click at [782, 577] on input "$32.03" at bounding box center [772, 573] width 109 height 16
paste input "28.49"
type input "$28.49"
type textarea "x"
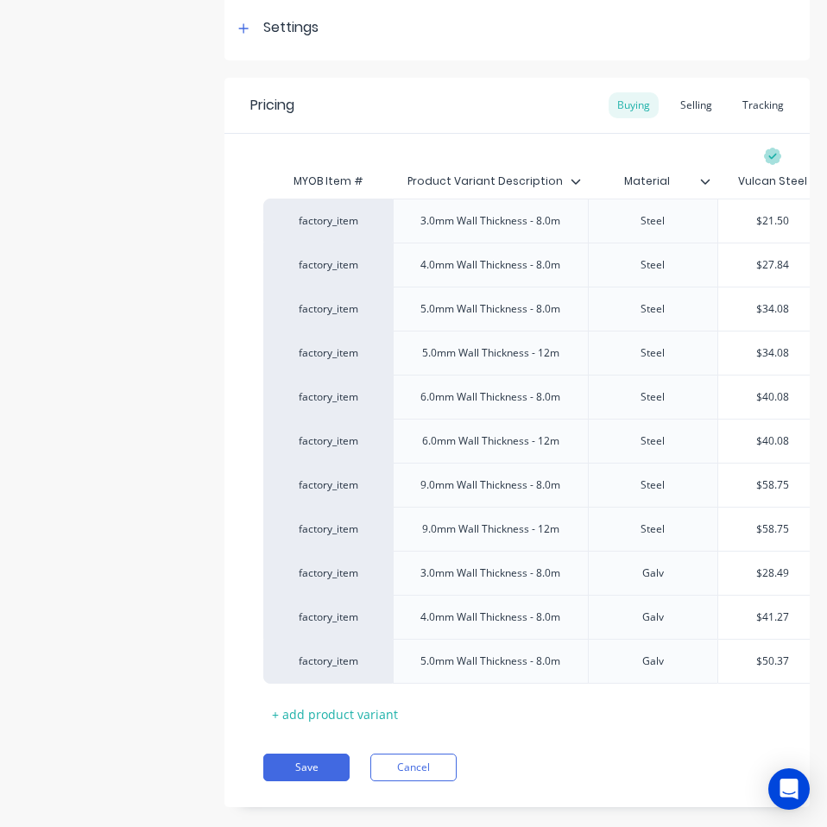
type input "$28.49"
type input "$41.27"
click at [776, 618] on input "$41.27" at bounding box center [772, 617] width 109 height 16
paste input "36.89"
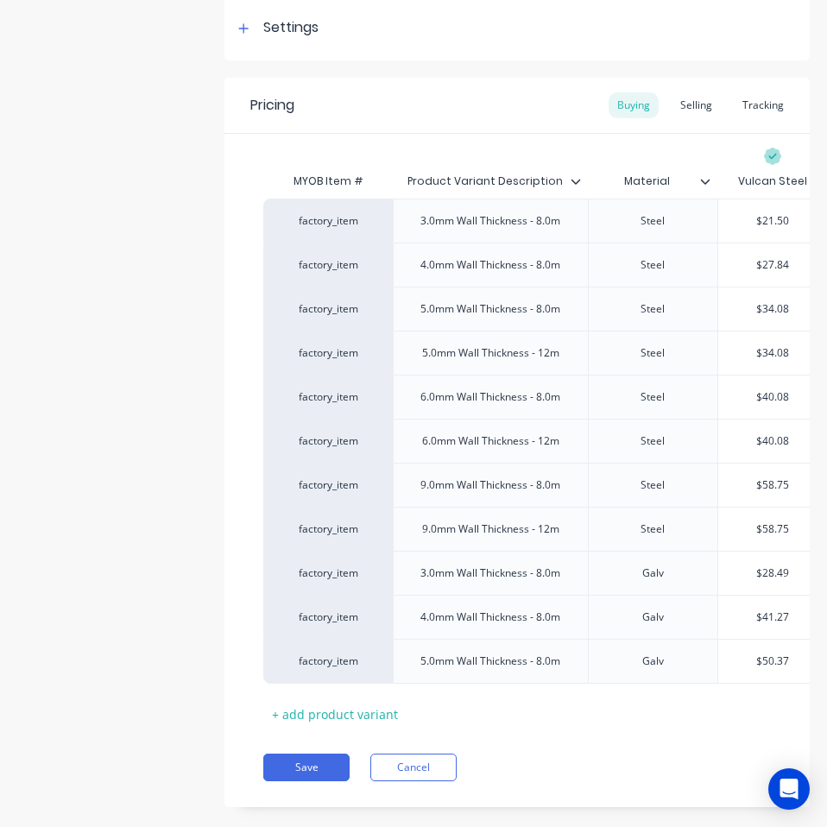
type textarea "x"
type input "$36.89"
type input "$50.37"
click at [777, 660] on input "$50.37" at bounding box center [772, 661] width 109 height 16
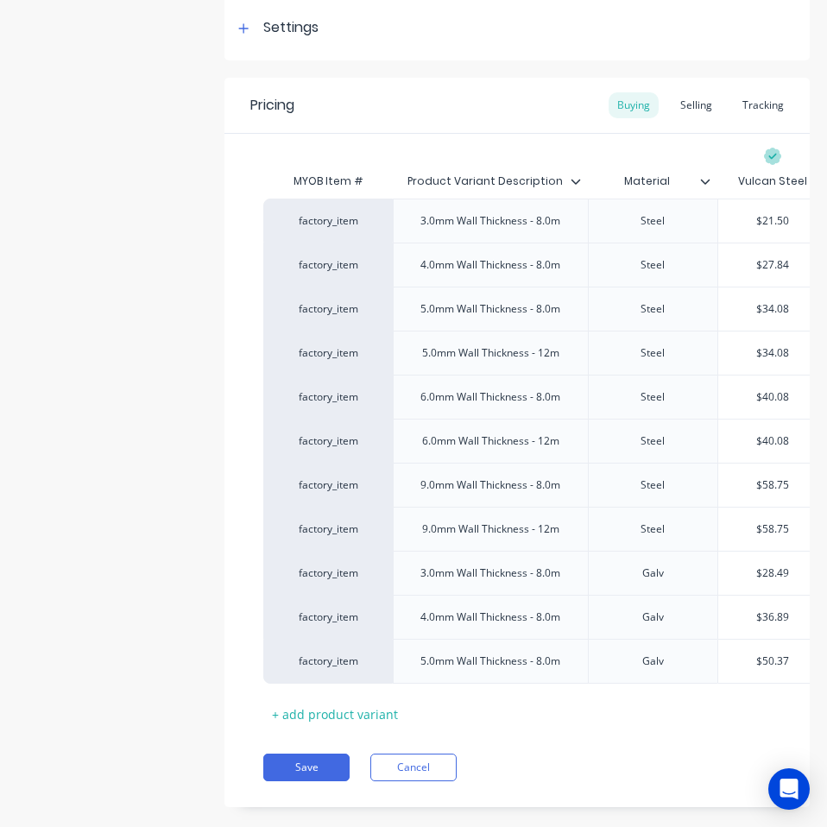
paste input "45.1"
type textarea "x"
type input "$45.17"
click at [295, 767] on button "Save" at bounding box center [306, 767] width 86 height 28
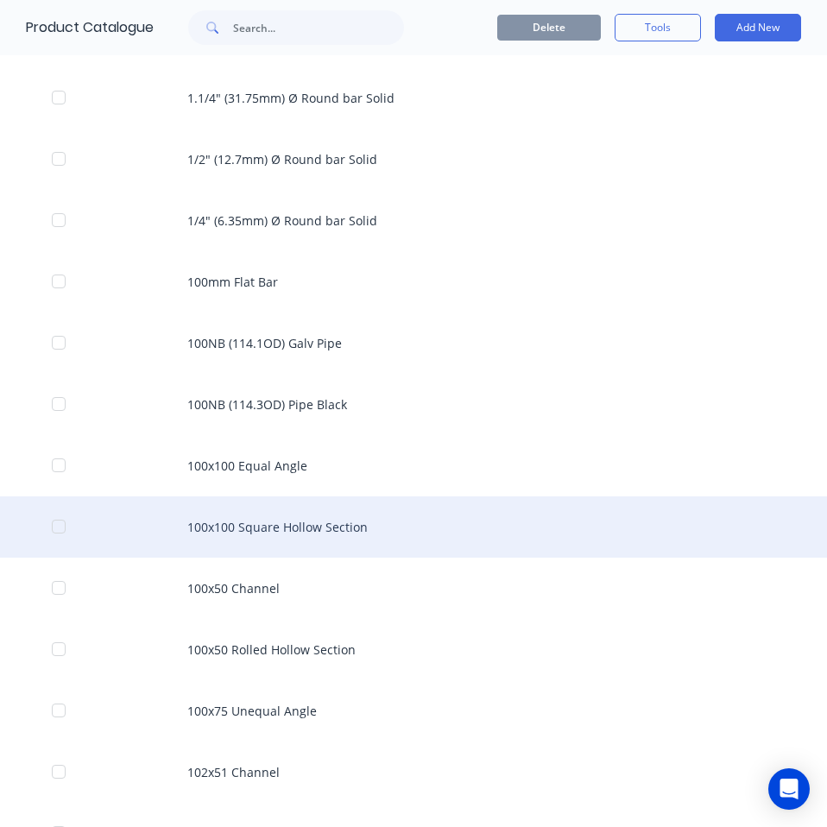
scroll to position [518, 0]
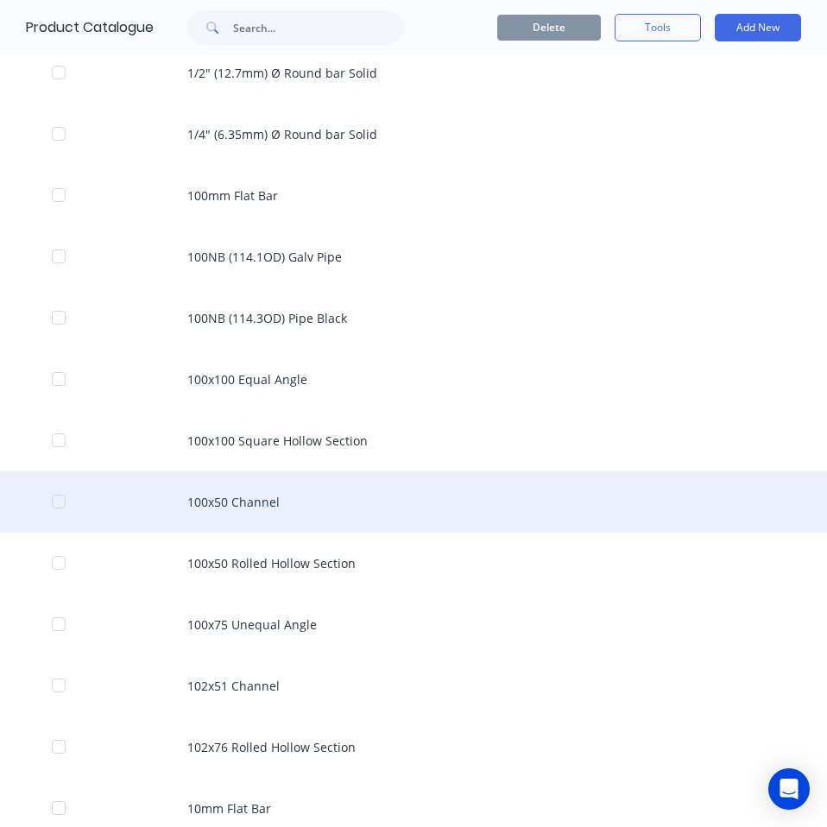
click at [319, 485] on div "100x50 Channel" at bounding box center [413, 501] width 827 height 61
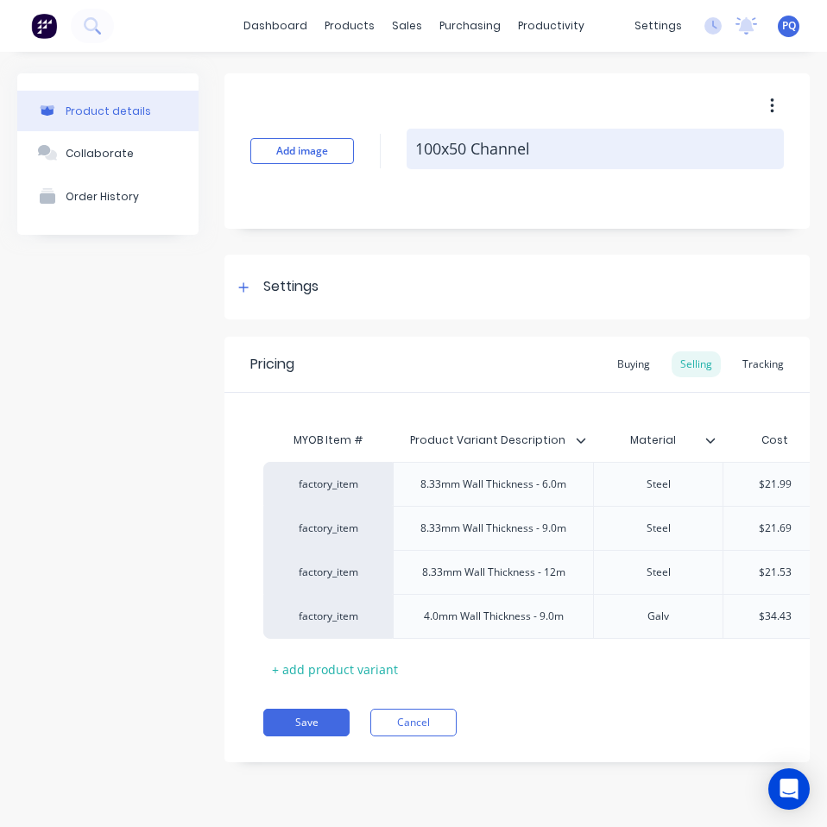
click at [448, 160] on textarea "100x50 Channel" at bounding box center [594, 149] width 377 height 41
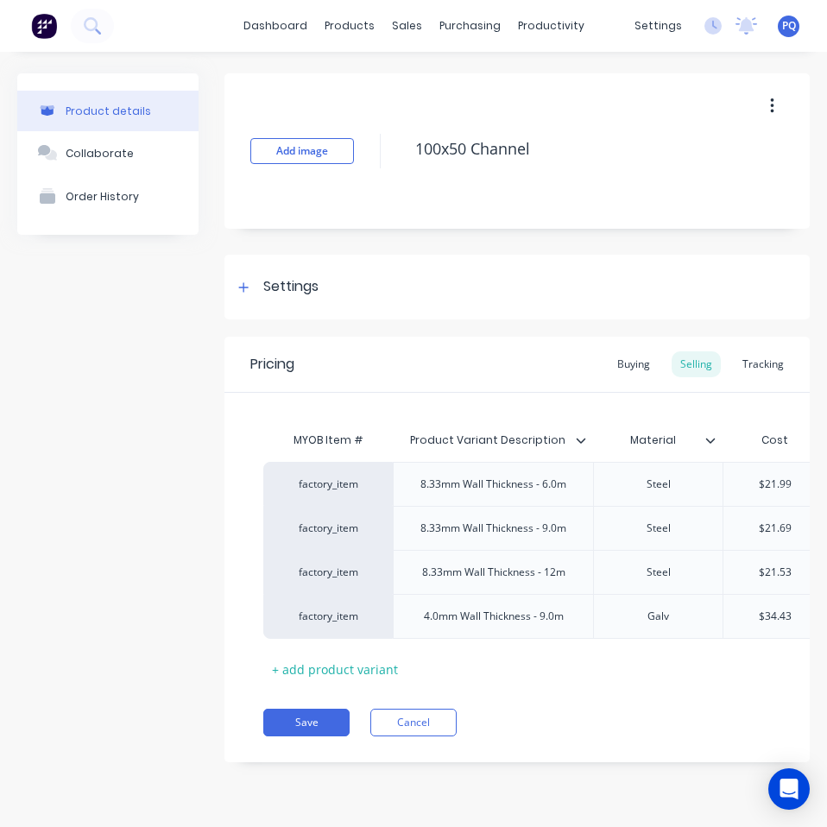
type textarea "x"
click at [624, 381] on div "Pricing Buying Selling Tracking" at bounding box center [516, 365] width 585 height 56
click at [652, 366] on div "Buying" at bounding box center [633, 364] width 50 height 26
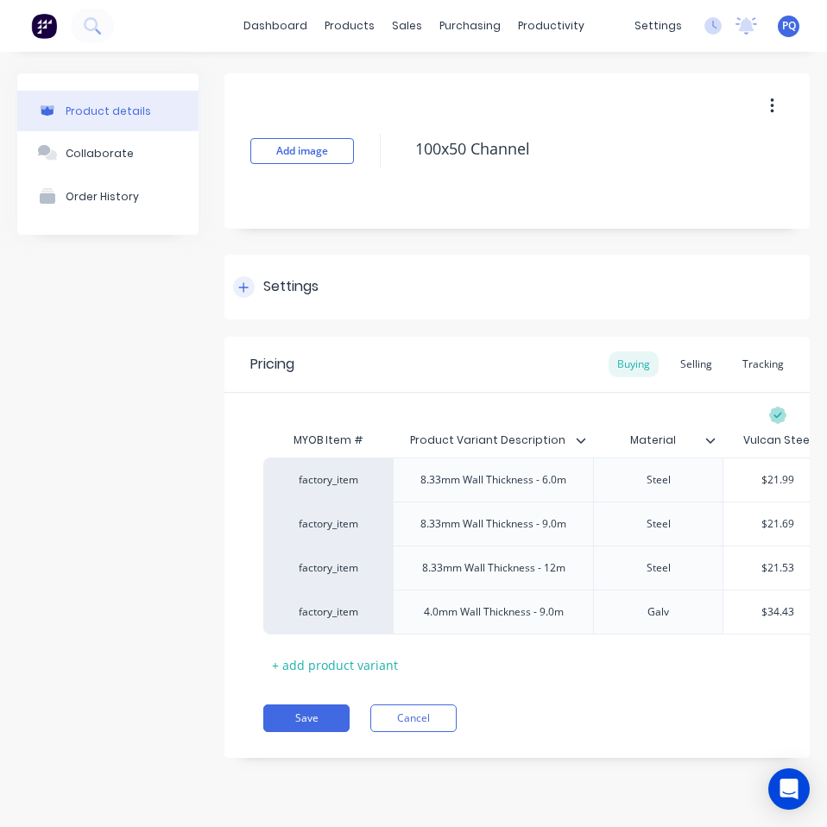
click at [293, 283] on div "Settings" at bounding box center [290, 287] width 55 height 22
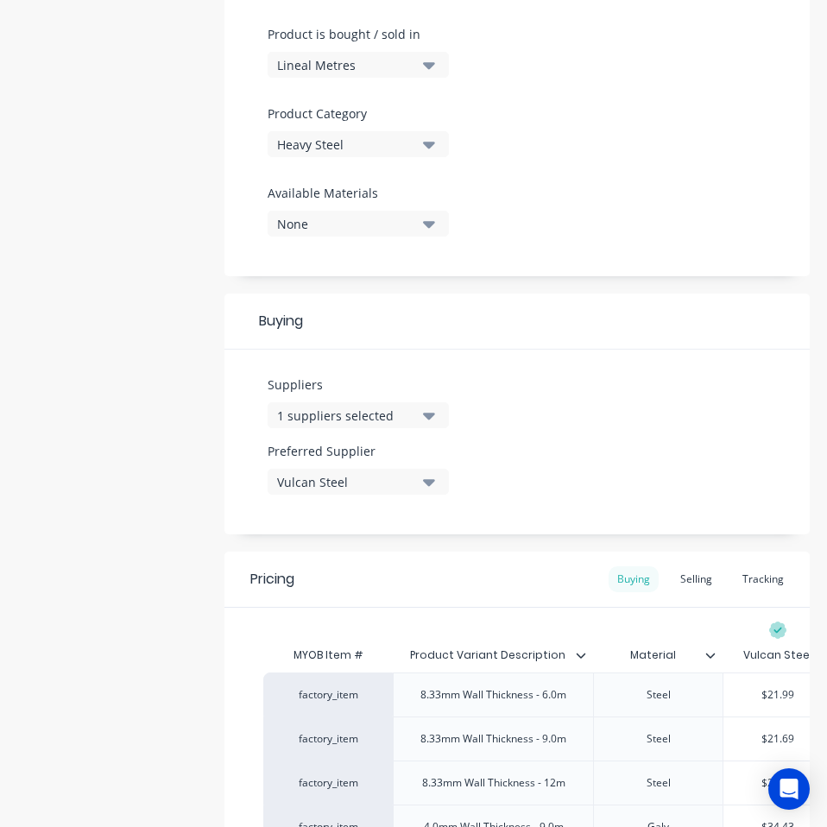
scroll to position [690, 0]
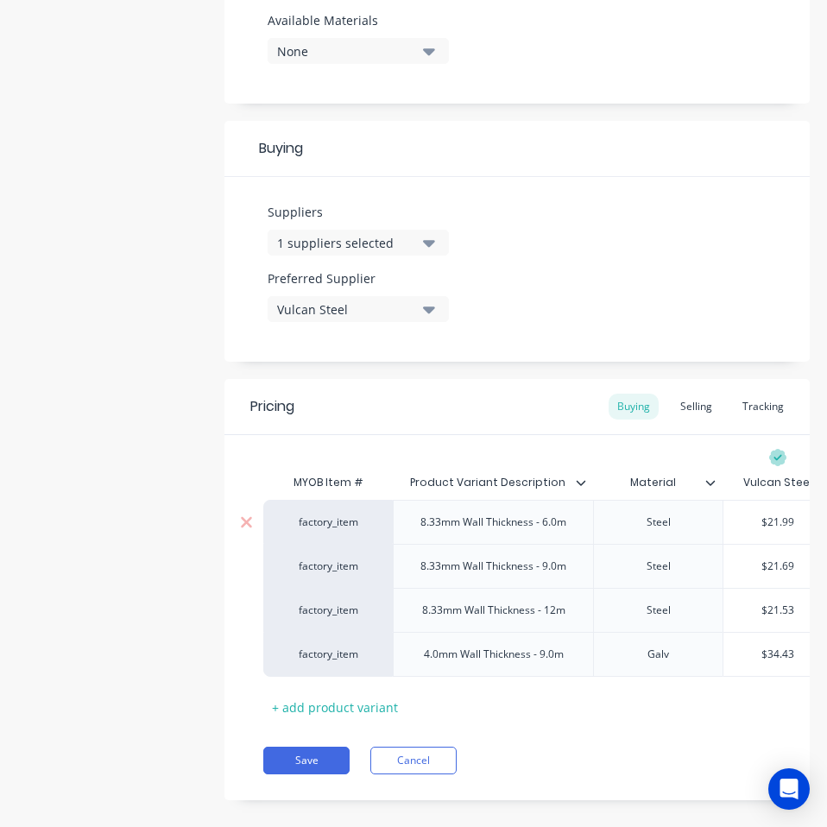
type input "$21.99"
click at [783, 523] on input "$21.99" at bounding box center [777, 522] width 109 height 16
paste input "19.16"
type textarea "x"
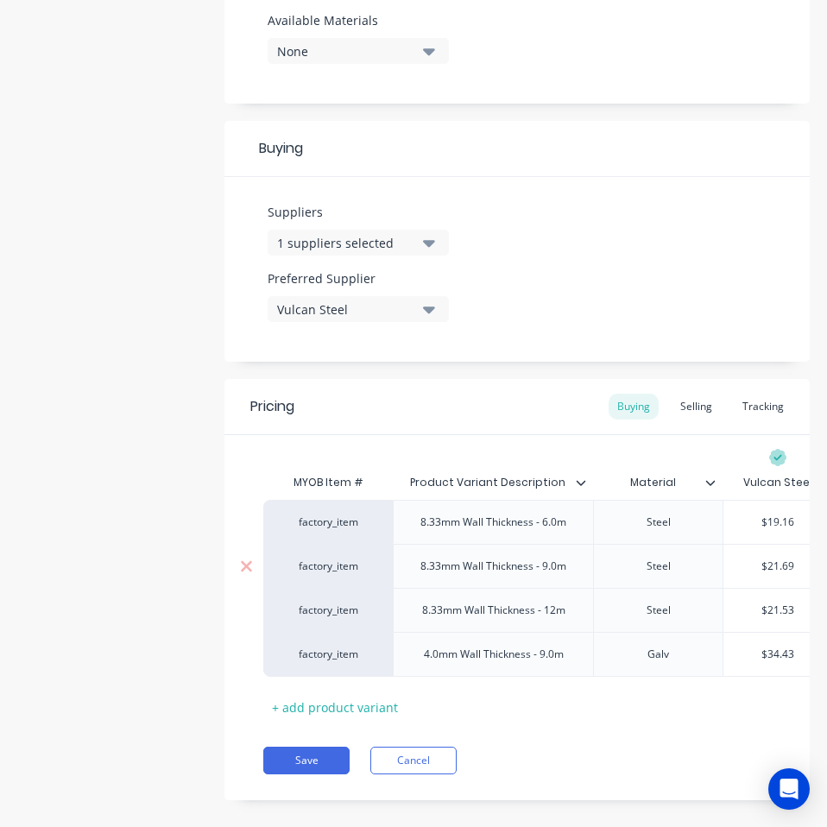
type input "$19.16"
type input "$21.69"
click at [778, 565] on input "$21.69" at bounding box center [777, 566] width 109 height 16
paste input "19.16"
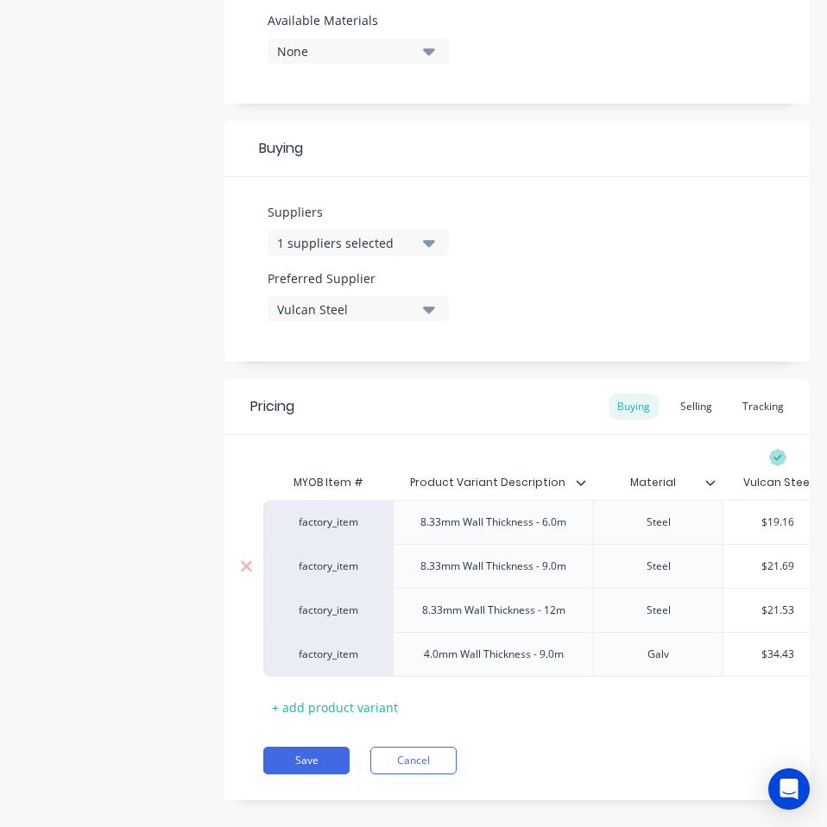
type textarea "x"
type input "$19.16"
type input "$21.53"
click at [782, 613] on input "$21.53" at bounding box center [777, 610] width 109 height 16
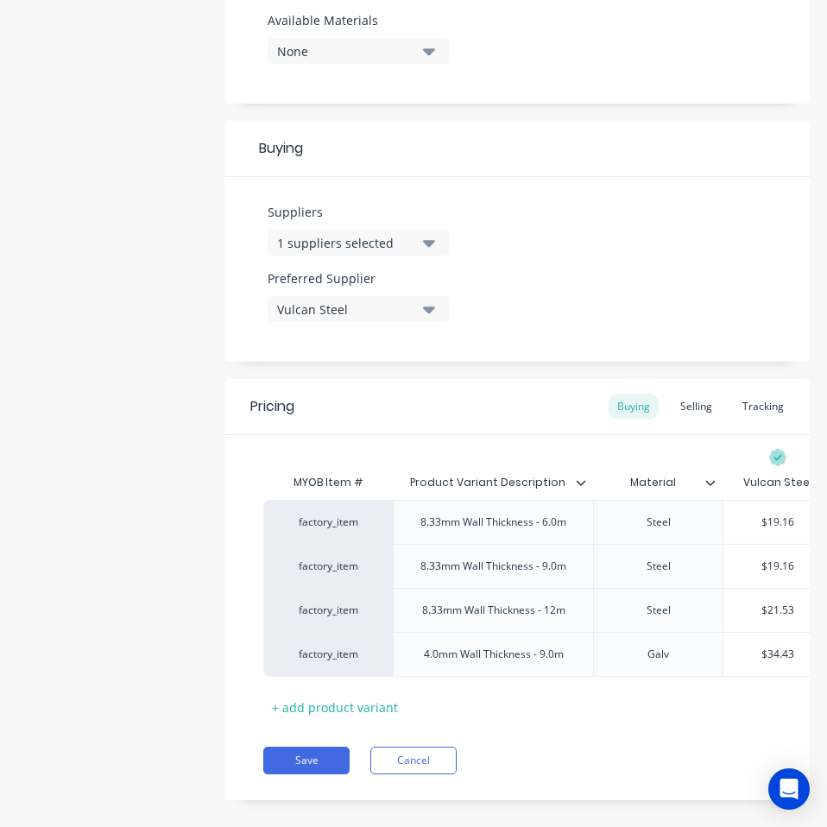
paste input "19.16"
type textarea "x"
type input "$19.16"
type input "$34.43"
click at [777, 648] on input "$34.43" at bounding box center [777, 654] width 109 height 16
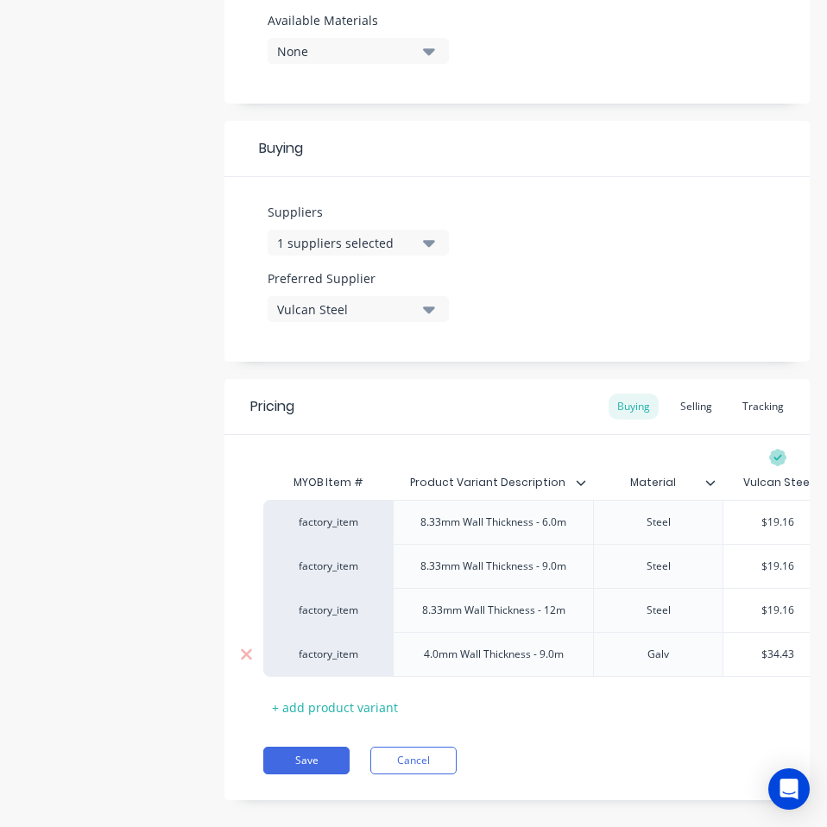
click at [777, 648] on input "$34.43" at bounding box center [777, 654] width 109 height 16
paste input "30.75"
type textarea "x"
type input "30.75"
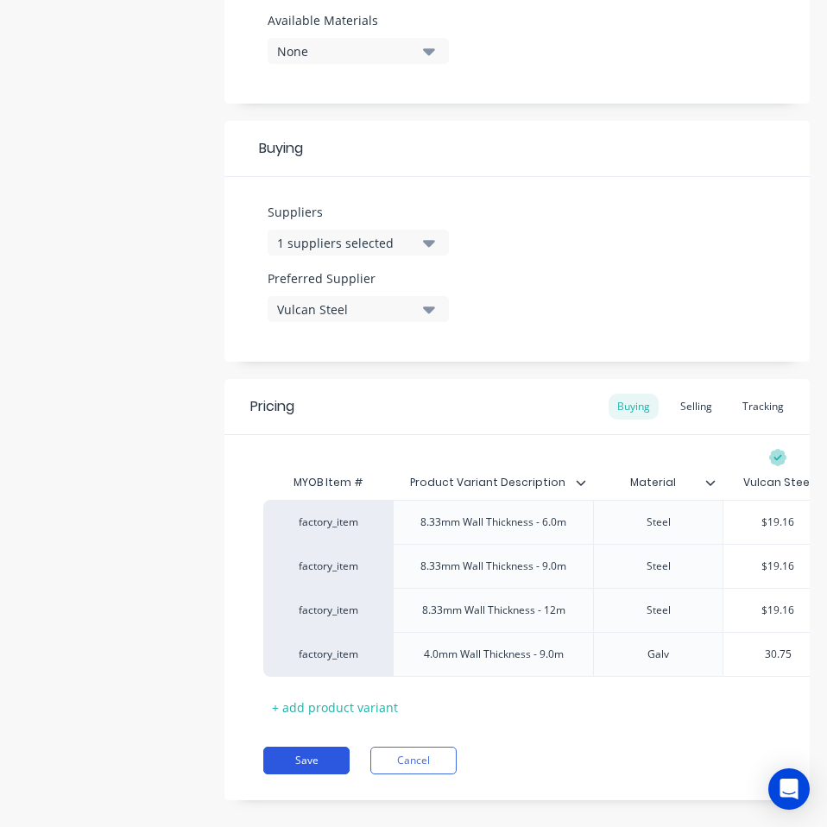
click at [280, 768] on button "Save" at bounding box center [306, 760] width 86 height 28
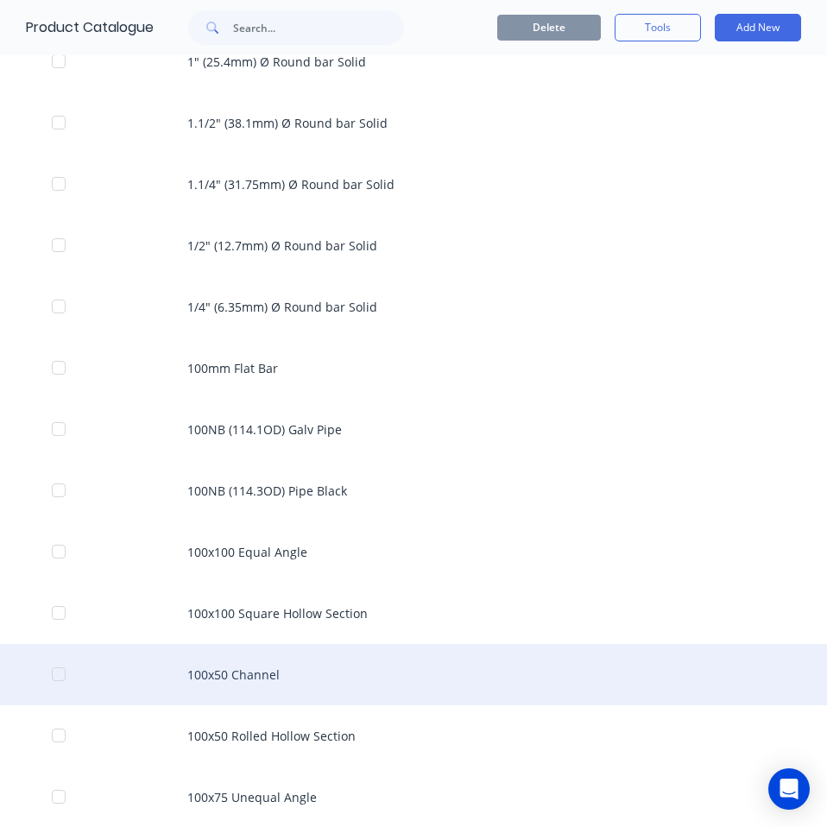
scroll to position [431, 0]
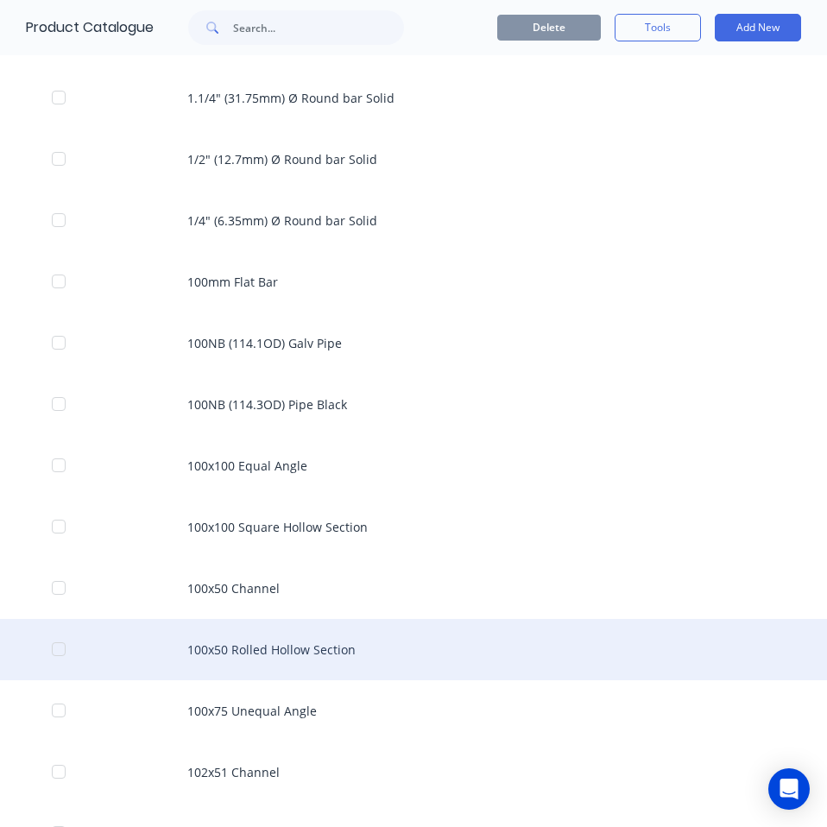
click at [376, 645] on div "100x50 Rolled Hollow Section" at bounding box center [413, 649] width 827 height 61
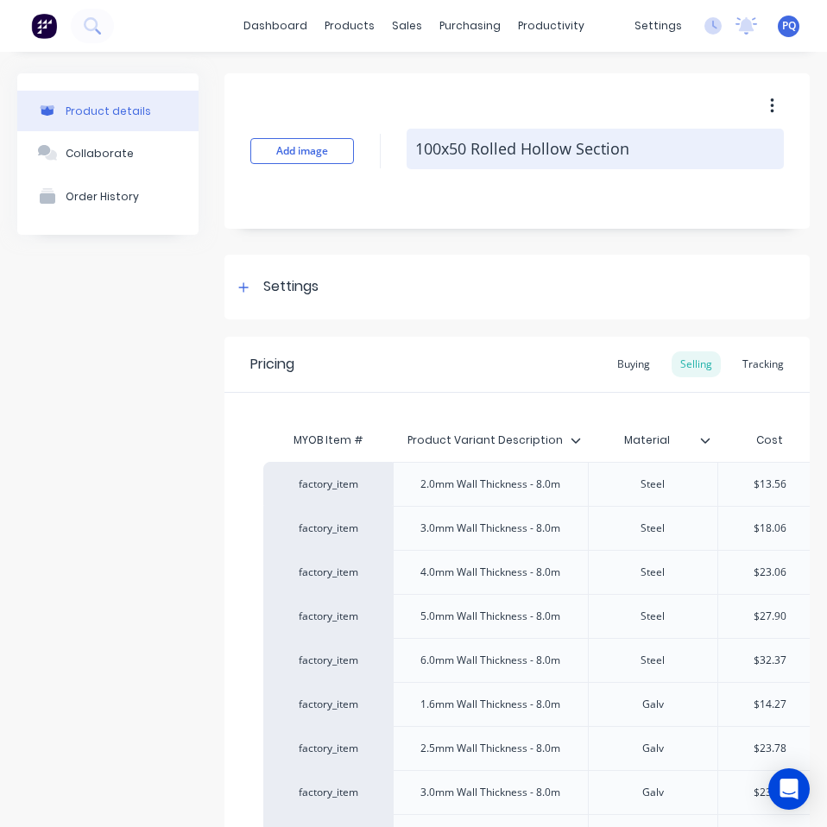
click at [437, 136] on textarea "100x50 Rolled Hollow Section" at bounding box center [594, 149] width 377 height 41
click at [437, 137] on textarea "100x50 Rolled Hollow Section" at bounding box center [594, 149] width 377 height 41
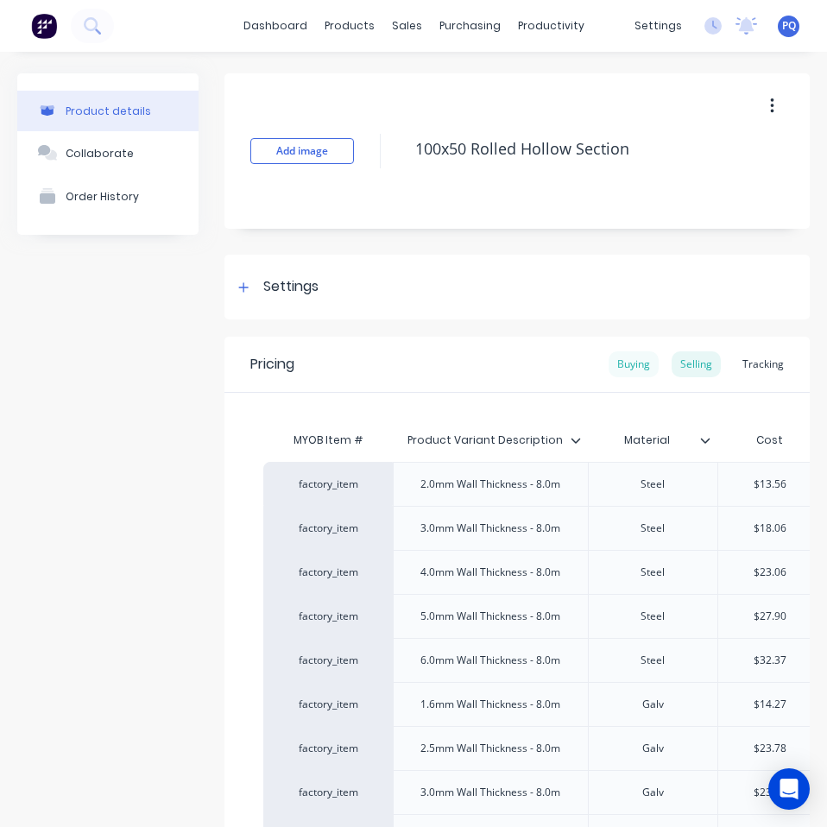
type textarea "x"
click at [627, 354] on div "Buying" at bounding box center [633, 364] width 50 height 26
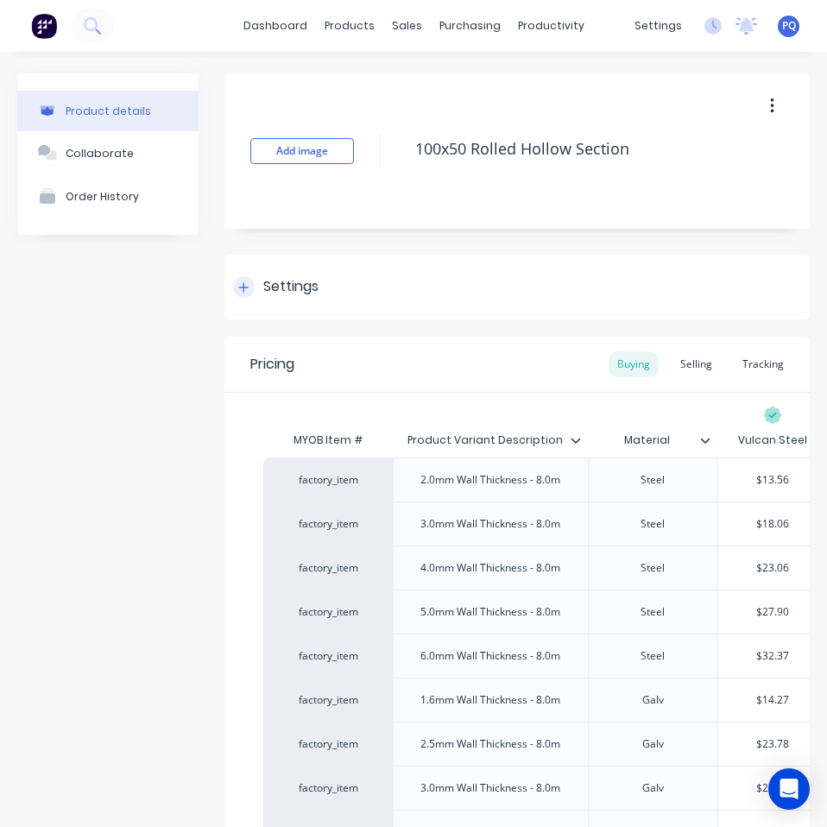
click at [280, 277] on div "Settings" at bounding box center [290, 287] width 55 height 22
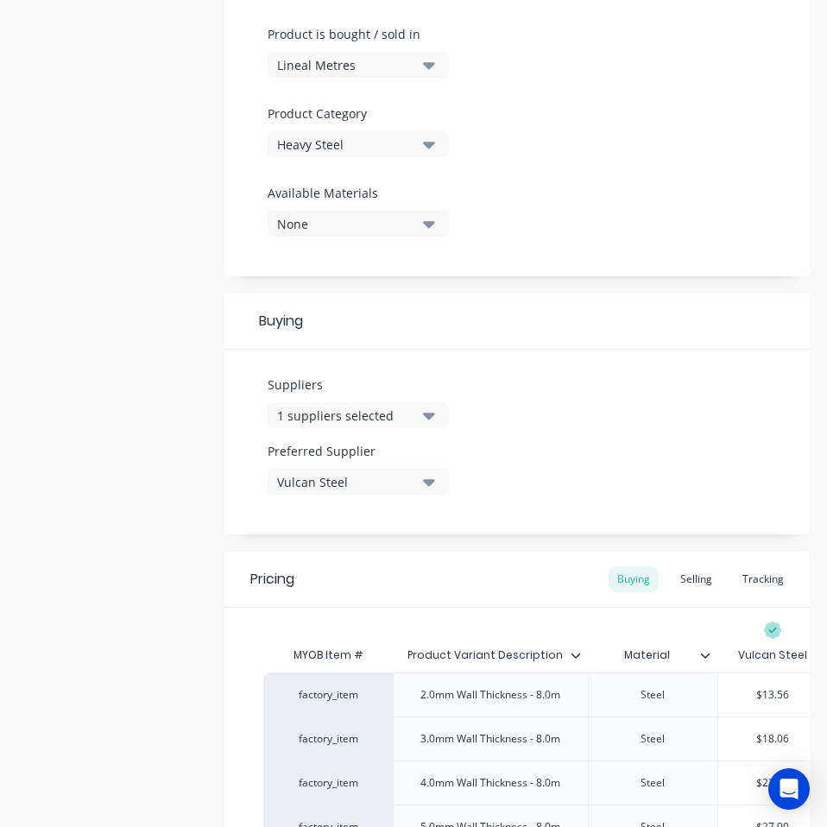
scroll to position [1032, 0]
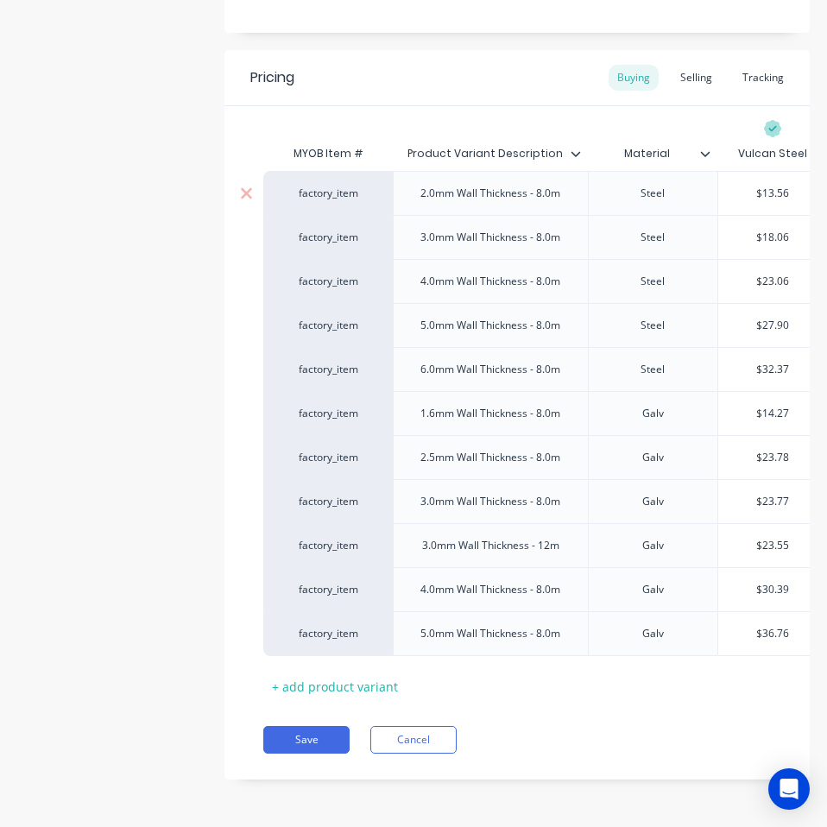
click at [765, 186] on input "$13.56" at bounding box center [772, 194] width 109 height 16
paste input "1.70"
click at [775, 230] on input "$18.06" at bounding box center [772, 238] width 109 height 16
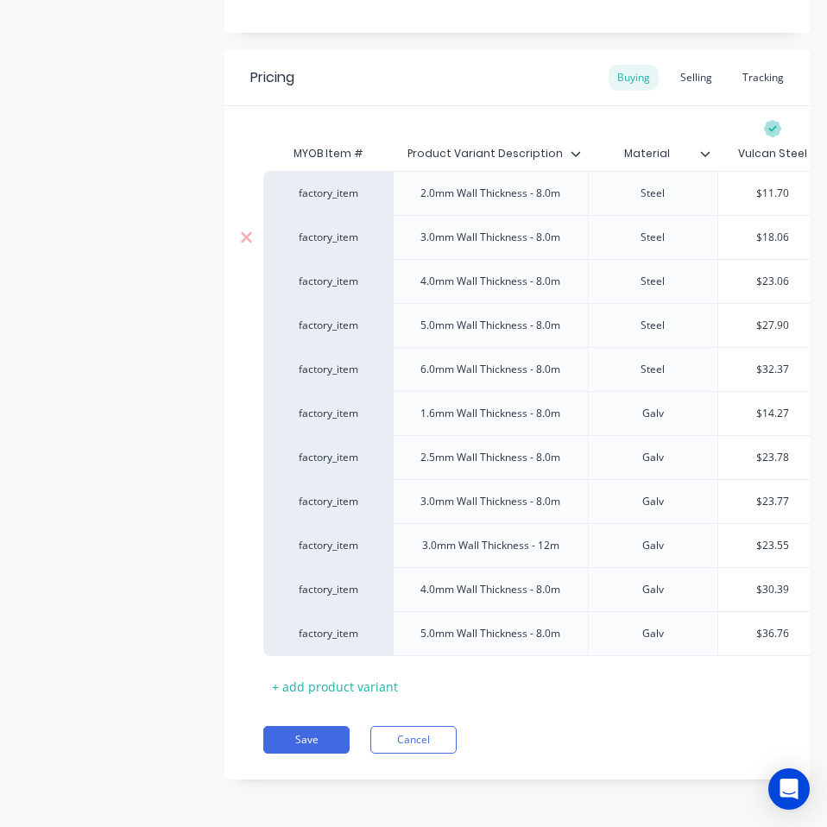
click at [775, 230] on input "$18.06" at bounding box center [772, 238] width 109 height 16
paste input "15.79"
click at [771, 274] on input "$23.06" at bounding box center [772, 282] width 109 height 16
paste input "0.34"
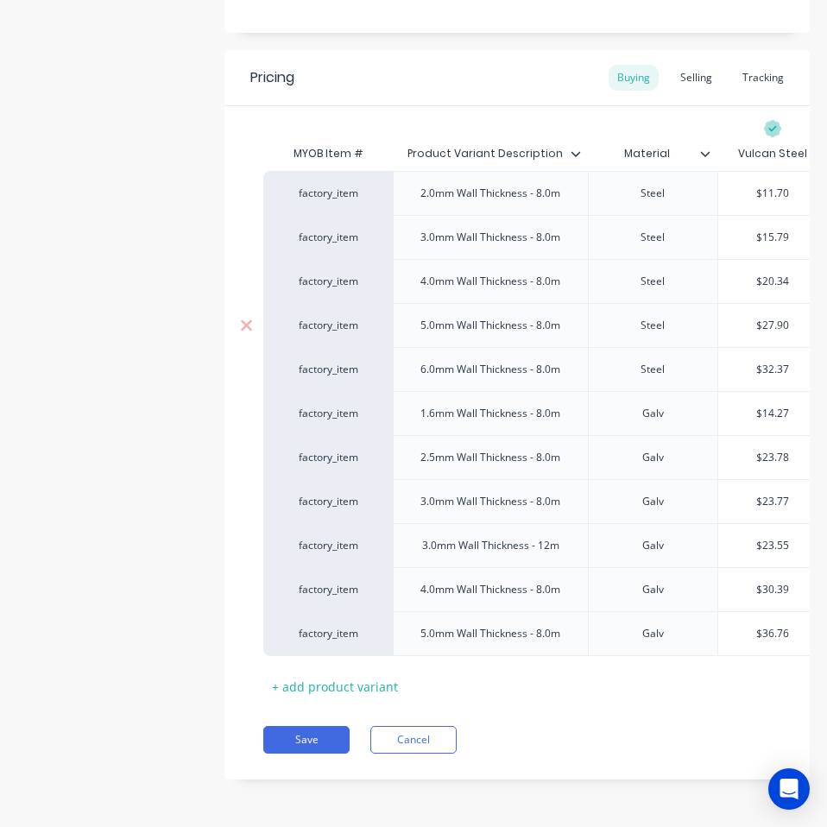
click at [776, 318] on input "$27.90" at bounding box center [772, 326] width 109 height 16
paste input "4.74"
click at [767, 362] on input "$32.37" at bounding box center [772, 370] width 109 height 16
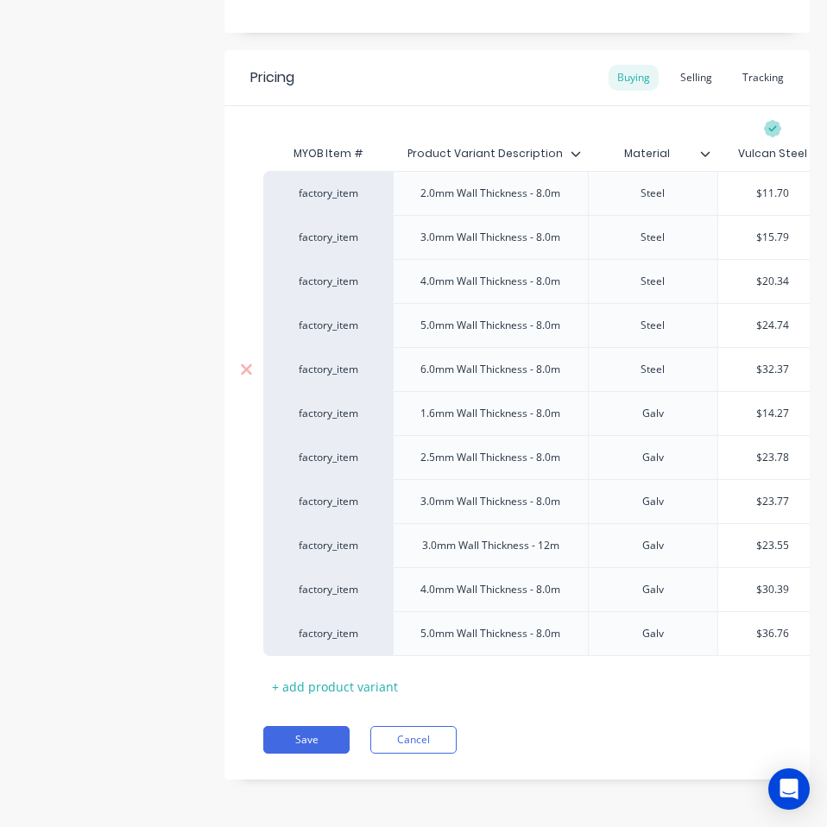
paste input "28.80"
click at [783, 406] on input "$14.27" at bounding box center [772, 414] width 109 height 16
paste input "12.35"
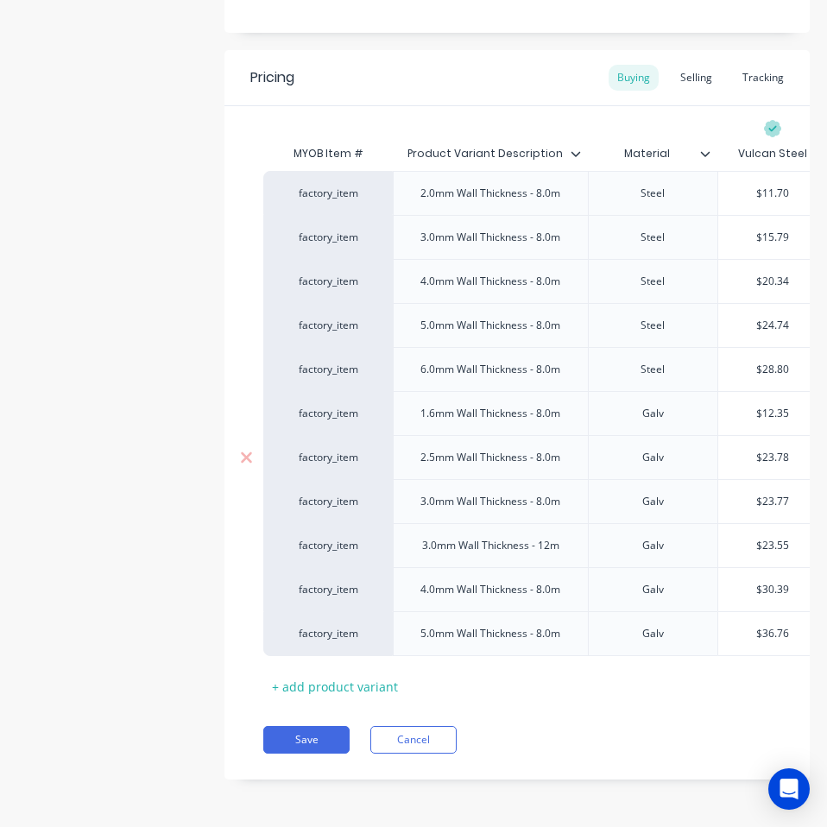
click at [779, 450] on input "$23.78" at bounding box center [772, 458] width 109 height 16
paste input "20.99"
click at [771, 494] on input "$23.77" at bounding box center [772, 502] width 109 height 16
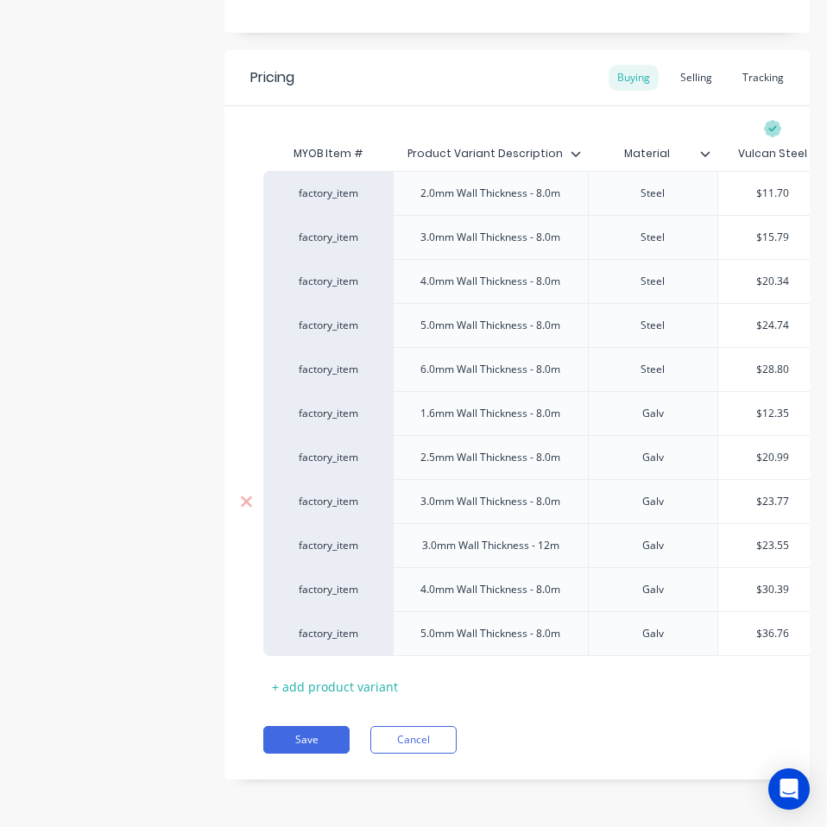
click at [771, 494] on input "$23.77" at bounding box center [772, 502] width 109 height 16
paste input "0.99"
click at [775, 538] on input "$23.55" at bounding box center [772, 546] width 109 height 16
paste input "0.99"
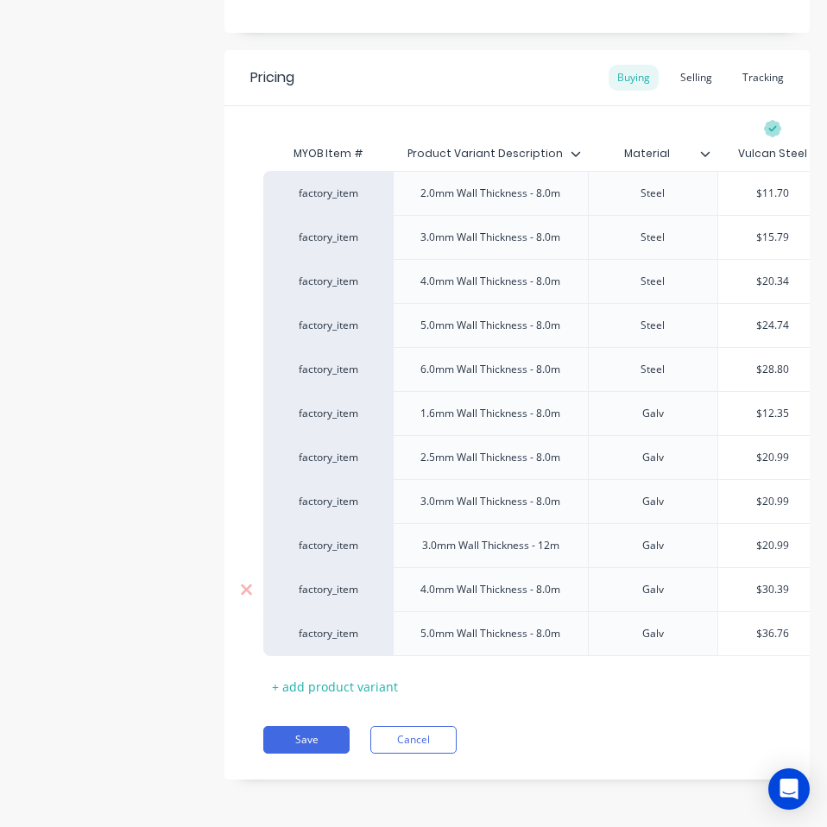
click at [777, 582] on input "$30.39" at bounding box center [772, 590] width 109 height 16
paste input "27.00"
click at [765, 626] on input "$36.76" at bounding box center [772, 634] width 109 height 16
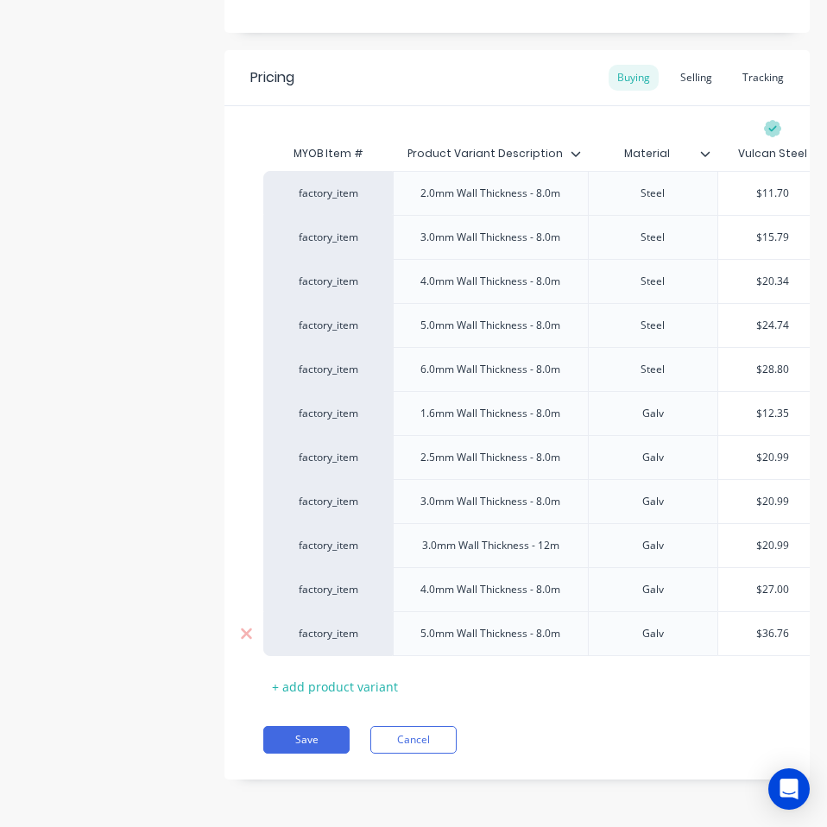
click at [765, 626] on input "$36.76" at bounding box center [772, 634] width 109 height 16
paste input "32.80"
click at [295, 736] on button "Save" at bounding box center [306, 740] width 86 height 28
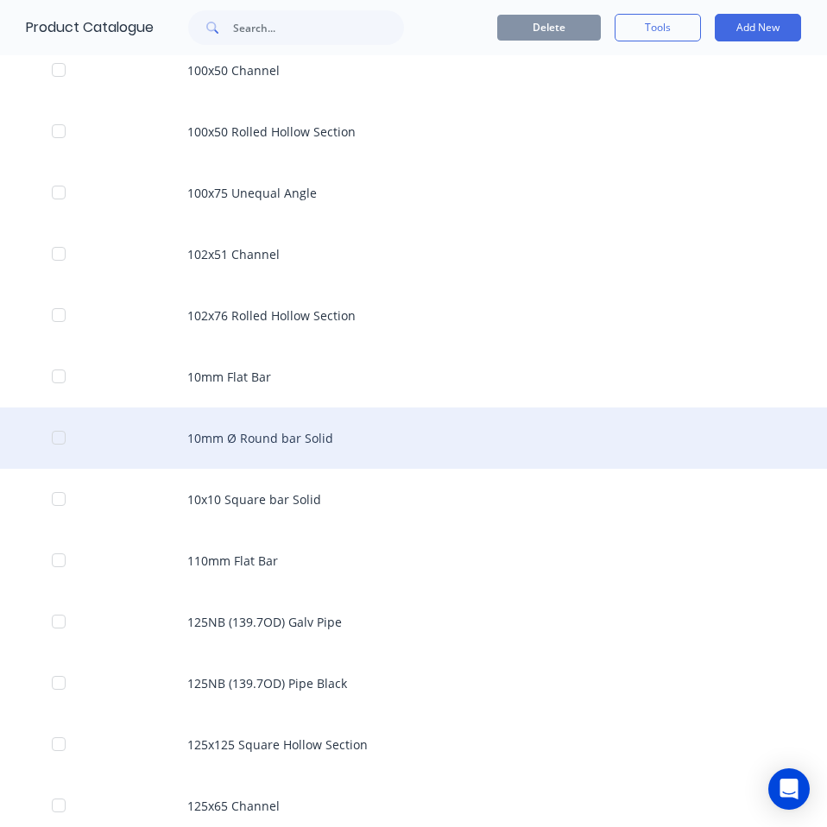
scroll to position [777, 0]
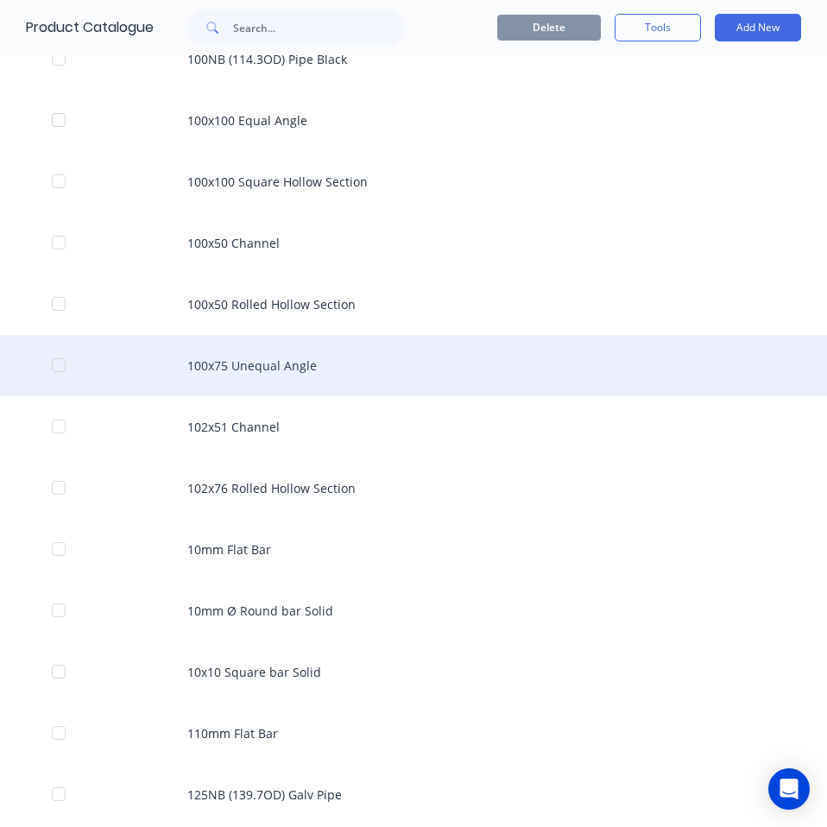
click at [329, 358] on div "100x75 Unequal Angle" at bounding box center [413, 365] width 827 height 61
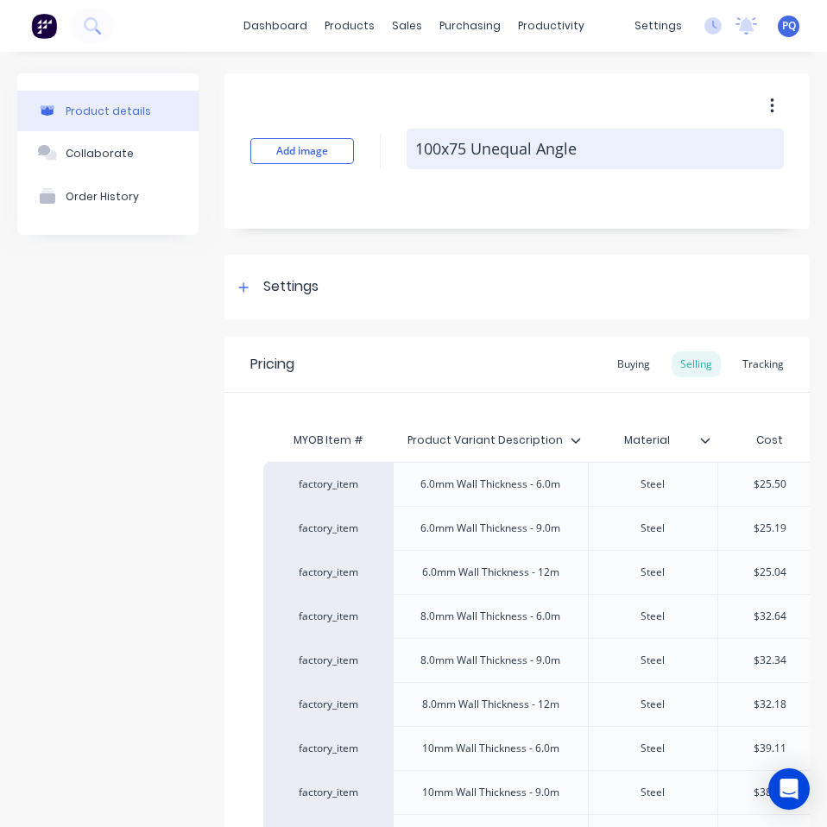
click at [447, 148] on textarea "100x75 Unequal Angle" at bounding box center [594, 149] width 377 height 41
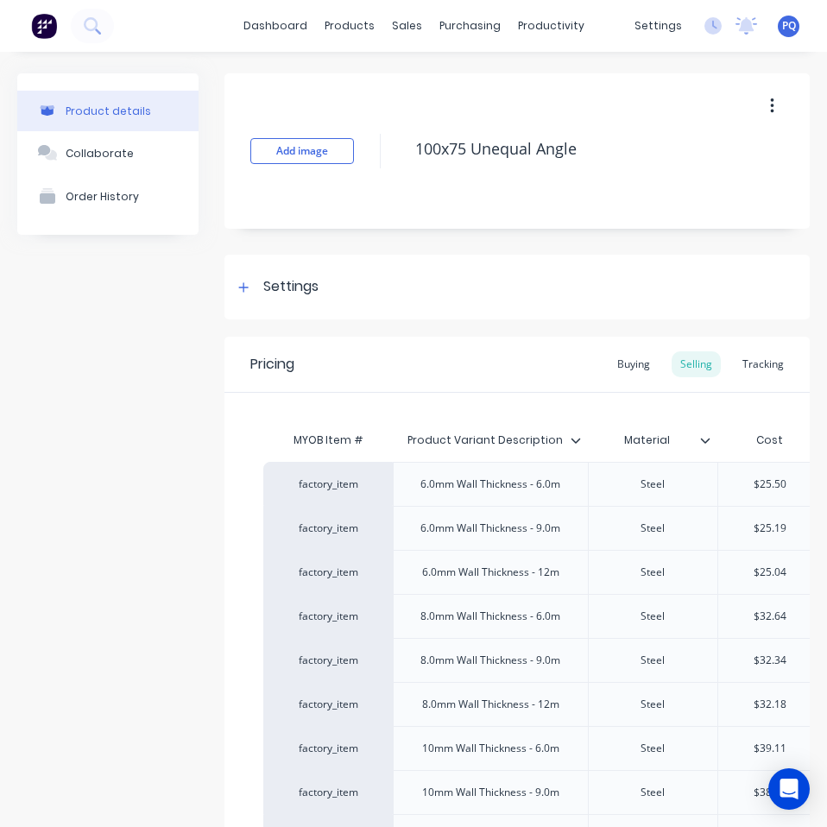
drag, startPoint x: 628, startPoint y: 366, endPoint x: 505, endPoint y: 345, distance: 125.1
click at [628, 366] on div "Buying" at bounding box center [633, 364] width 50 height 26
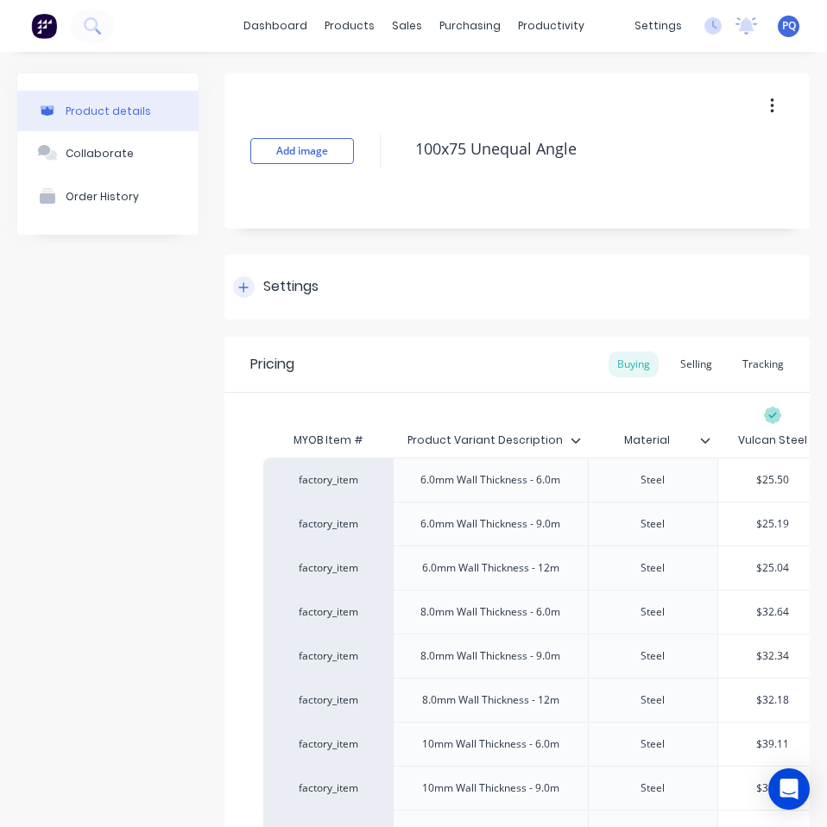
click at [263, 291] on div "Settings" at bounding box center [290, 287] width 55 height 22
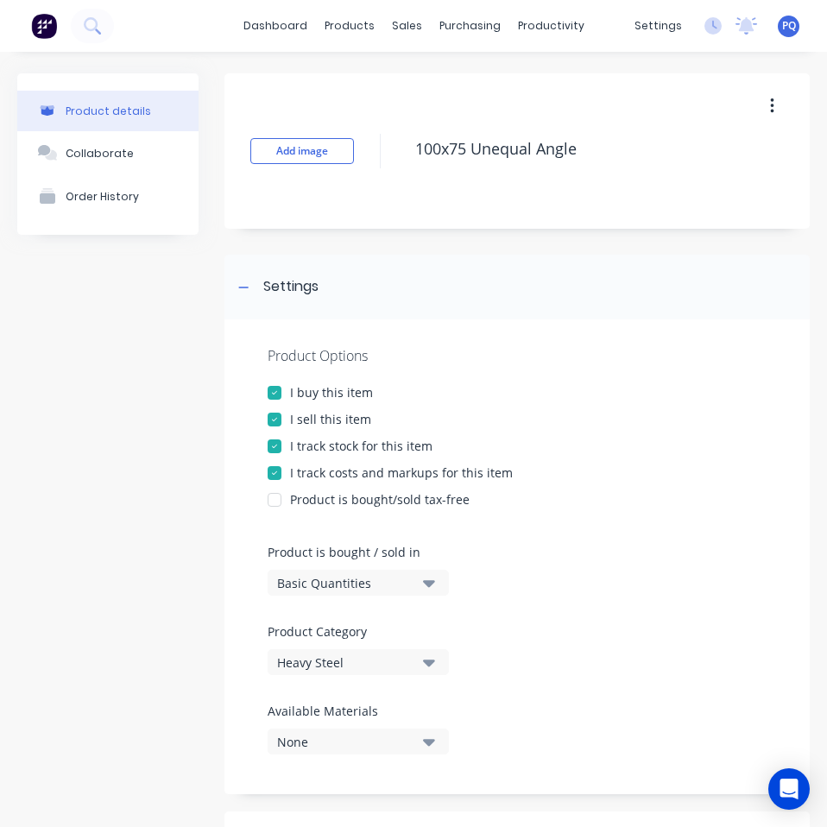
click at [352, 576] on div "Basic Quantities" at bounding box center [346, 583] width 138 height 18
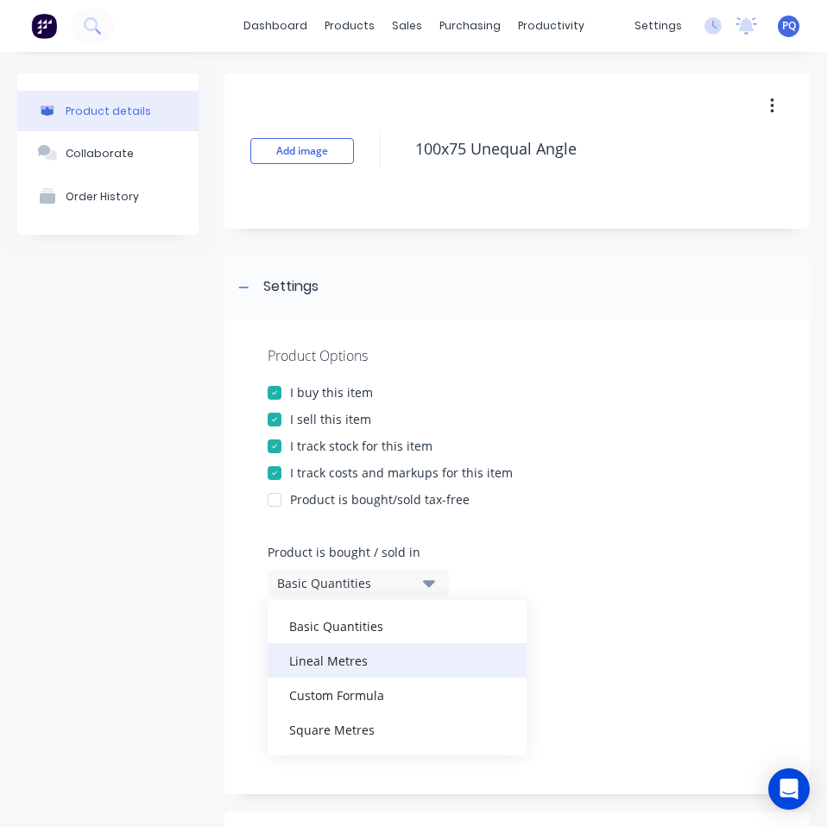
click at [337, 657] on div "Lineal Metres" at bounding box center [396, 660] width 259 height 35
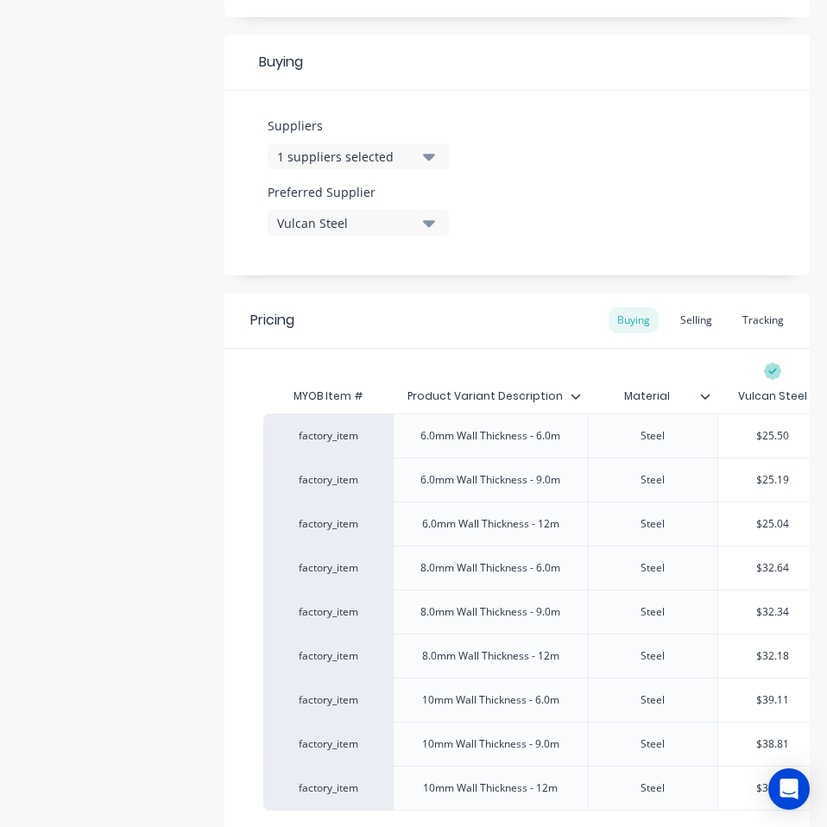
scroll to position [944, 0]
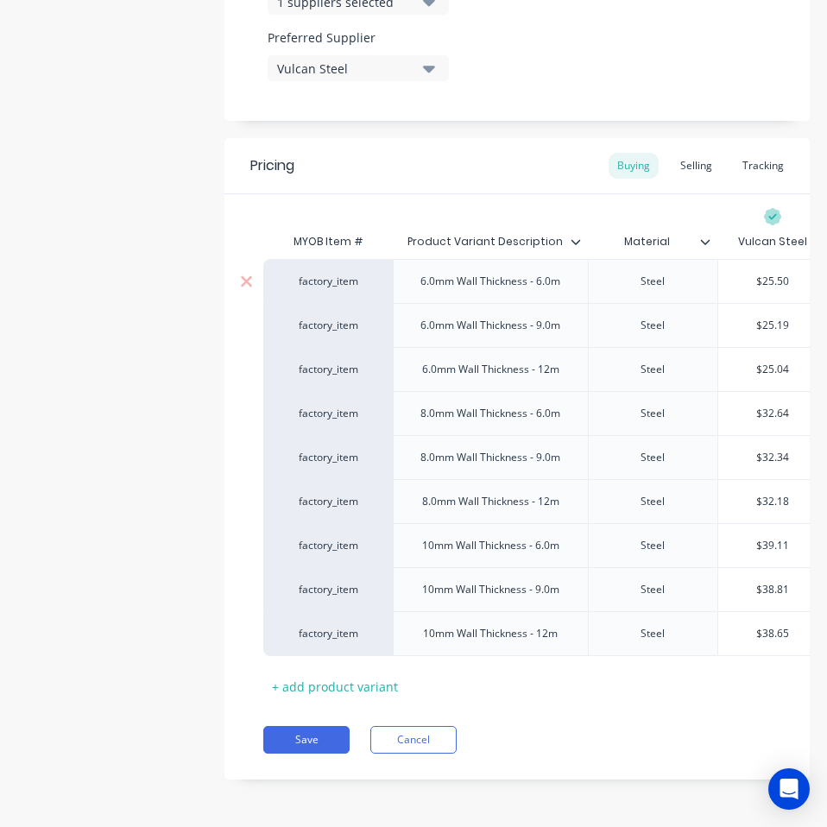
click at [766, 274] on input "$25.50" at bounding box center [772, 282] width 109 height 16
paste input "2.35"
click at [772, 318] on input "$25.19" at bounding box center [772, 326] width 109 height 16
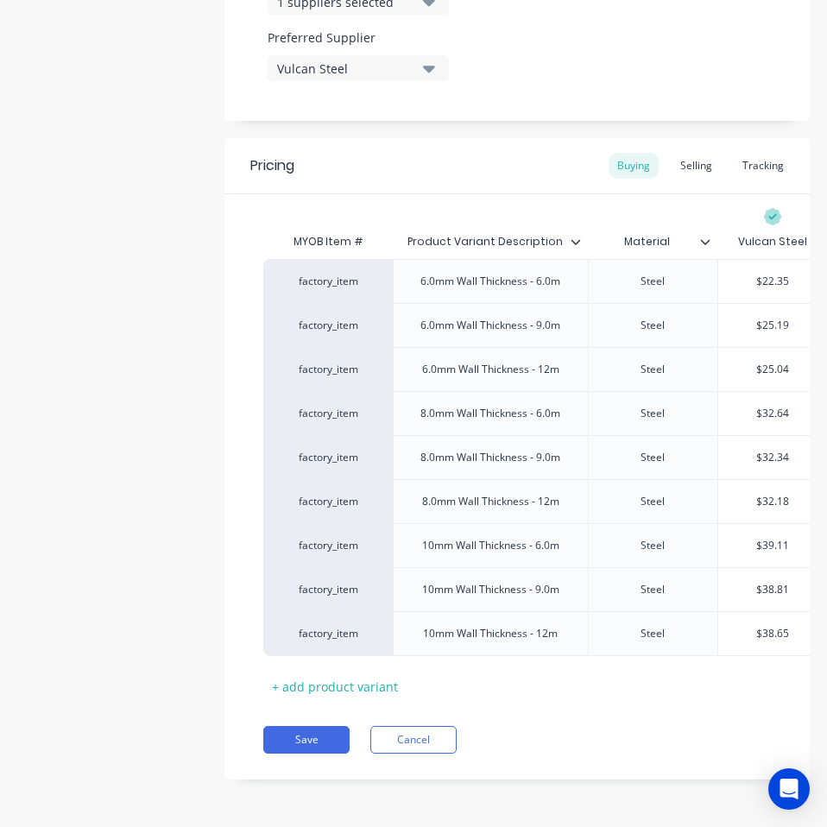
paste input "2.35"
click at [784, 362] on input "$25.04" at bounding box center [772, 370] width 109 height 16
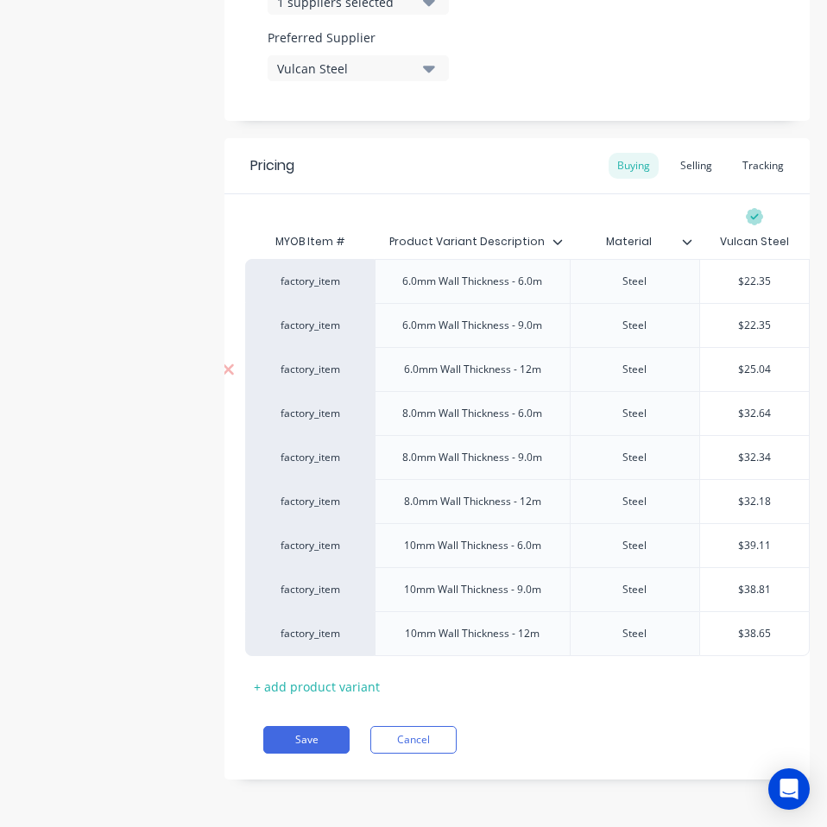
click at [784, 362] on input "$25.04" at bounding box center [754, 370] width 109 height 16
paste input "2.3"
click at [763, 406] on input "$32.64" at bounding box center [754, 414] width 109 height 16
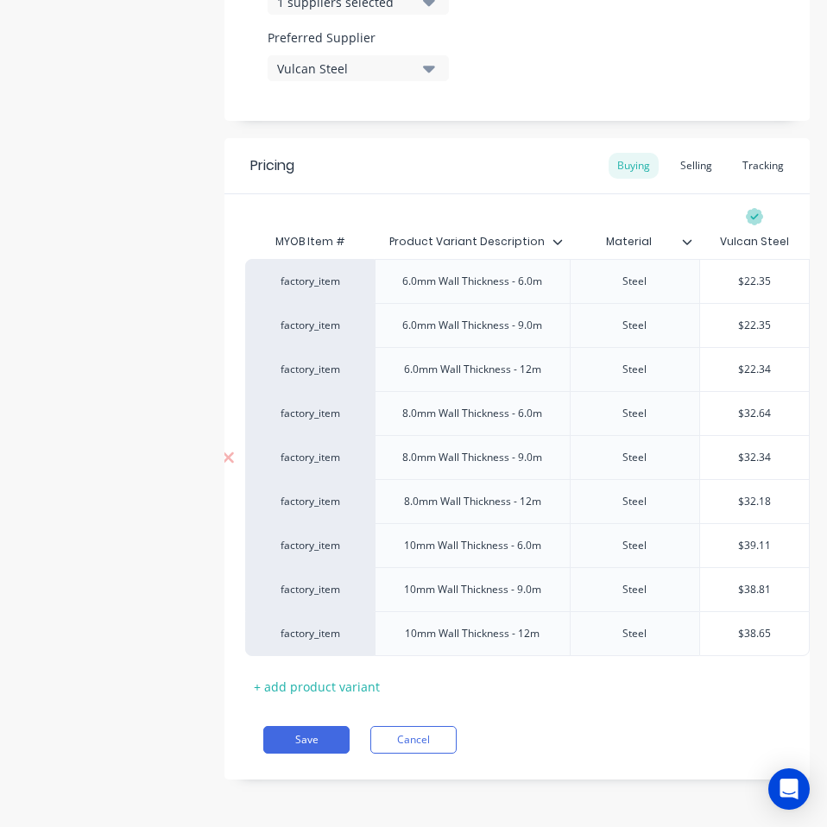
paste input "28.8"
click at [755, 450] on input "$32.34" at bounding box center [754, 458] width 109 height 16
paste input "28.8"
click at [752, 480] on div "$32.18" at bounding box center [754, 501] width 109 height 43
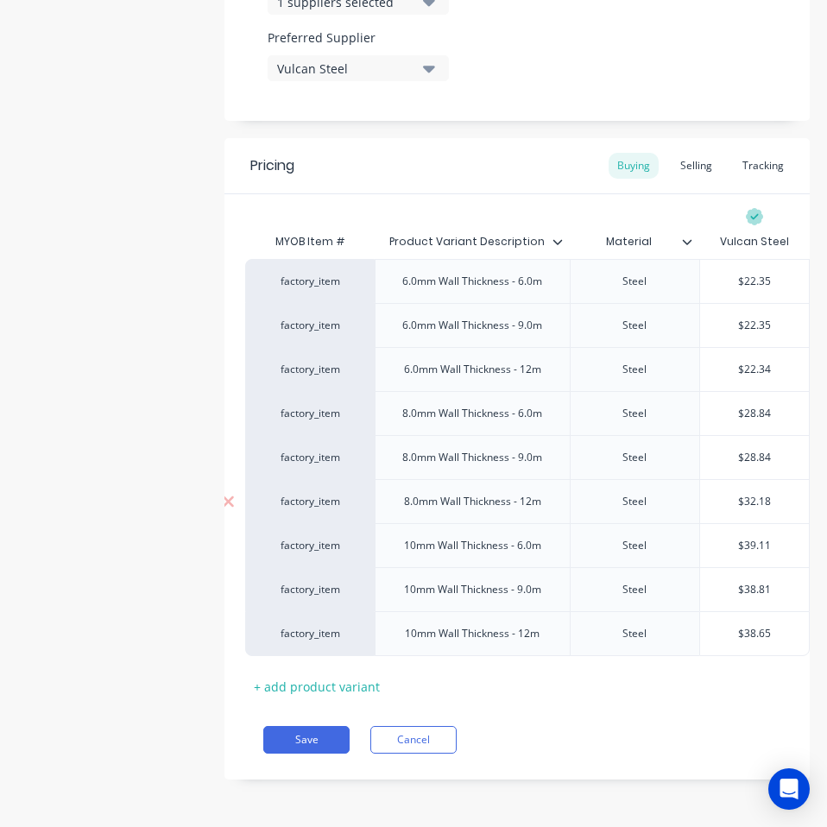
scroll to position [0, 30]
click at [752, 480] on div "$32.18" at bounding box center [754, 501] width 109 height 43
click at [743, 494] on input "$32.18" at bounding box center [754, 502] width 109 height 16
click at [740, 452] on div "$28.84" at bounding box center [754, 457] width 109 height 43
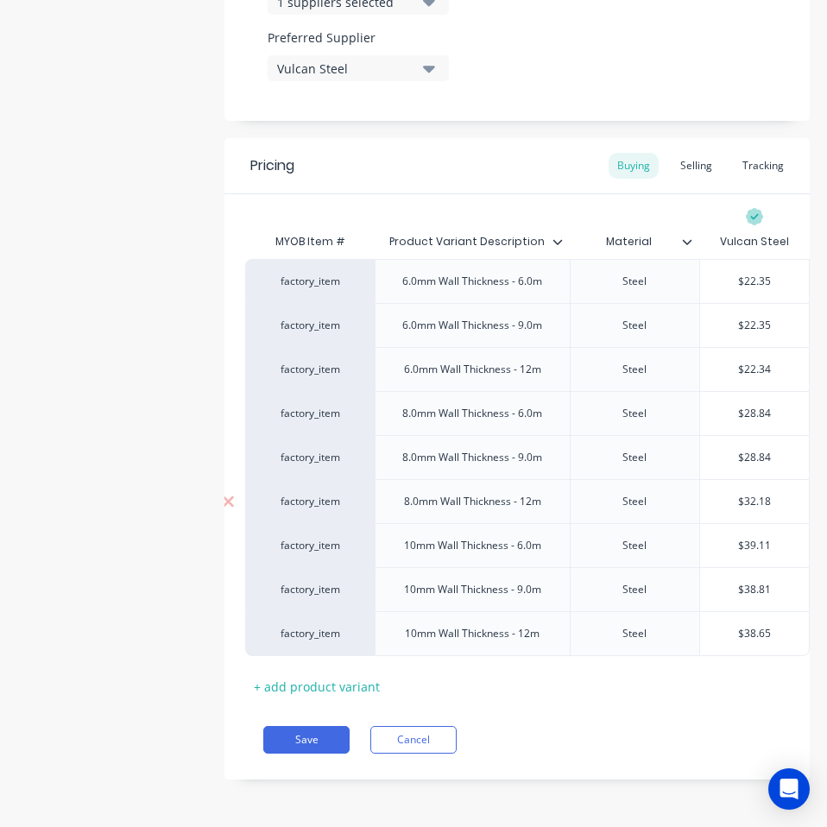
click at [738, 494] on input "$32.18" at bounding box center [754, 502] width 109 height 16
paste input "28.84"
click at [761, 538] on input "$39.11" at bounding box center [754, 546] width 109 height 16
click at [748, 538] on input "$39.11" at bounding box center [754, 546] width 109 height 16
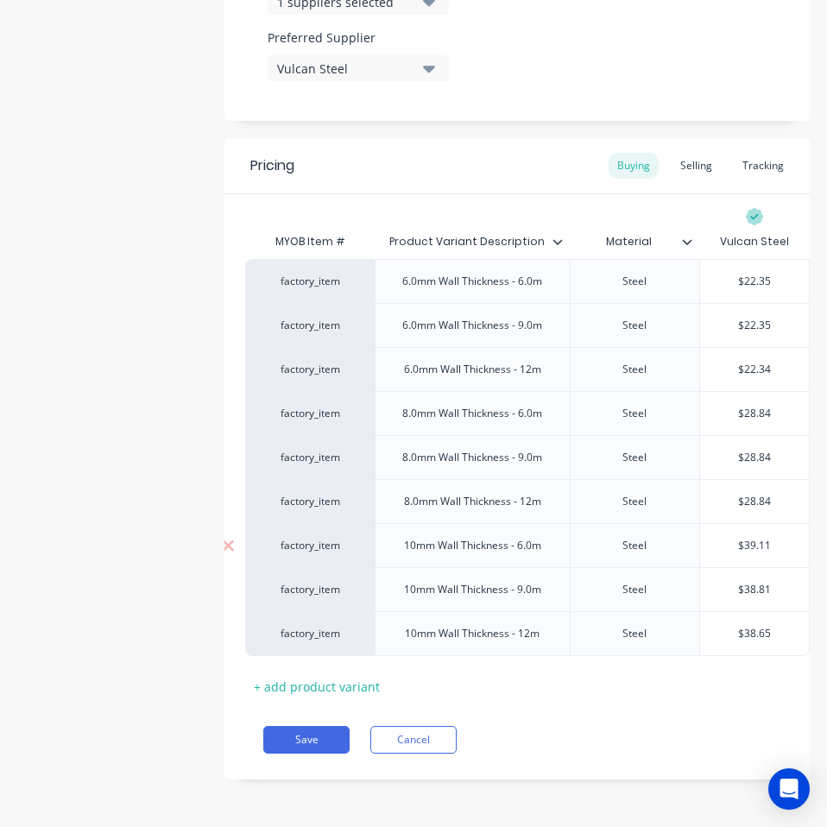
click at [748, 538] on input "$39.11" at bounding box center [754, 546] width 109 height 16
paste input "4.72"
click at [739, 582] on input "$38.81" at bounding box center [754, 590] width 109 height 16
paste input "4.72"
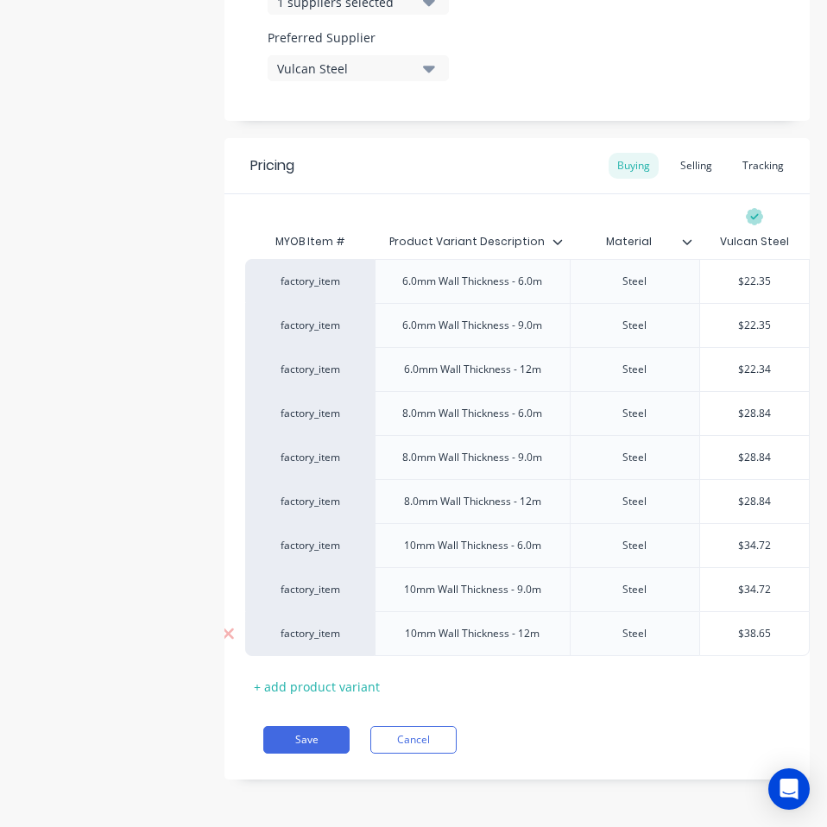
click at [739, 626] on input "$38.65" at bounding box center [754, 634] width 109 height 16
paste input "4.72"
click at [305, 727] on button "Save" at bounding box center [306, 740] width 86 height 28
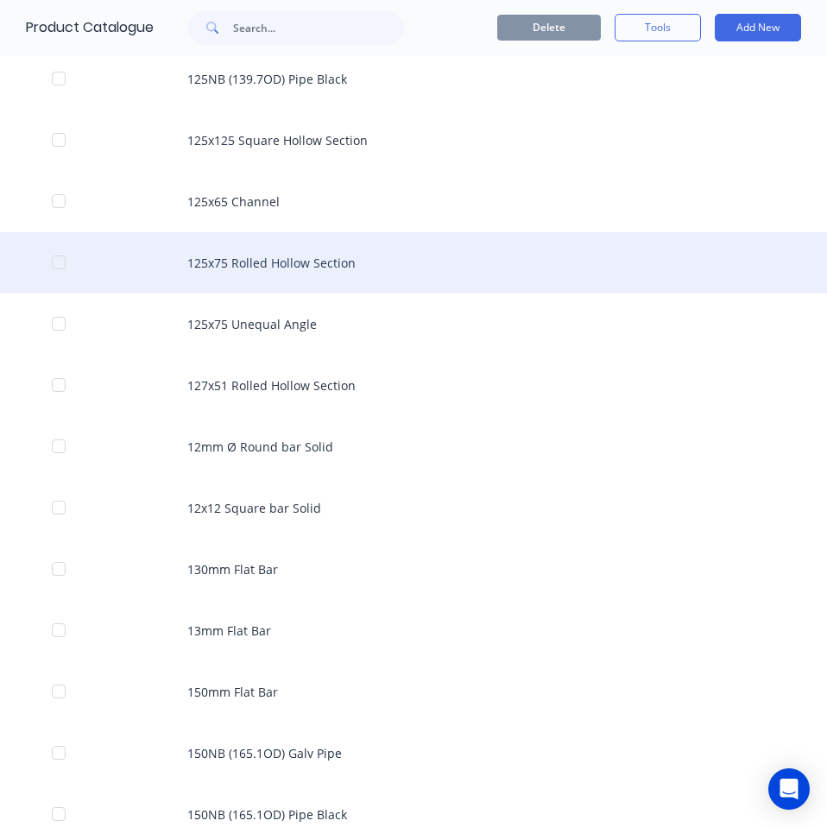
scroll to position [1467, 0]
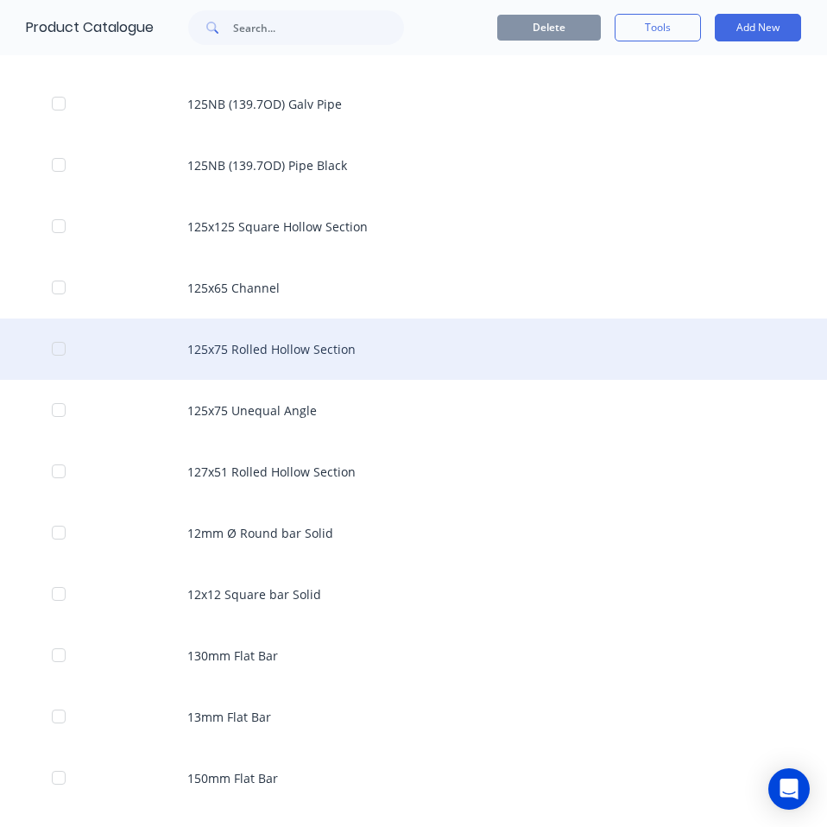
click at [386, 335] on div "125x75 Rolled Hollow Section" at bounding box center [413, 348] width 827 height 61
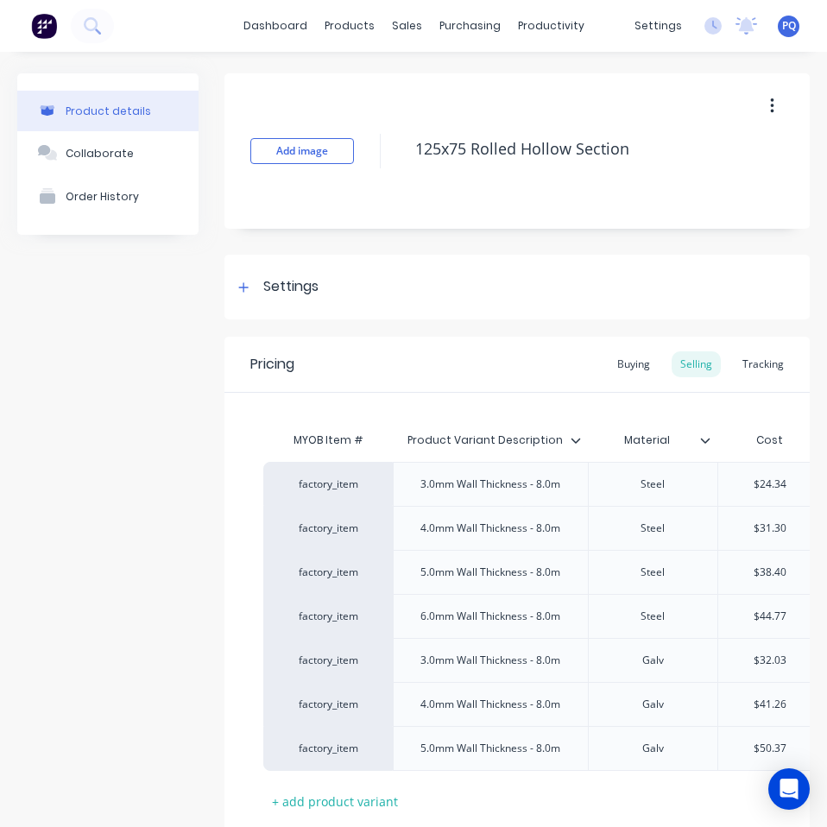
click at [627, 347] on div "Pricing Buying Selling Tracking" at bounding box center [516, 365] width 585 height 56
click at [627, 359] on div "Buying" at bounding box center [633, 364] width 50 height 26
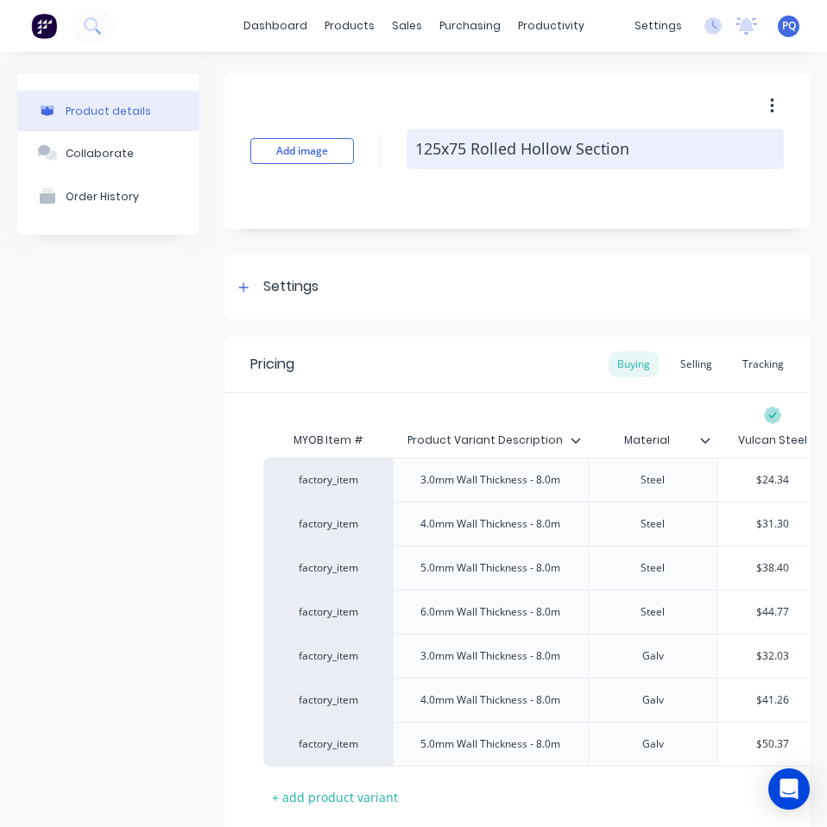
click at [708, 151] on textarea "125x75 Rolled Hollow Section" at bounding box center [594, 149] width 377 height 41
click at [707, 153] on textarea "125x75 Rolled Hollow Section" at bounding box center [594, 149] width 377 height 41
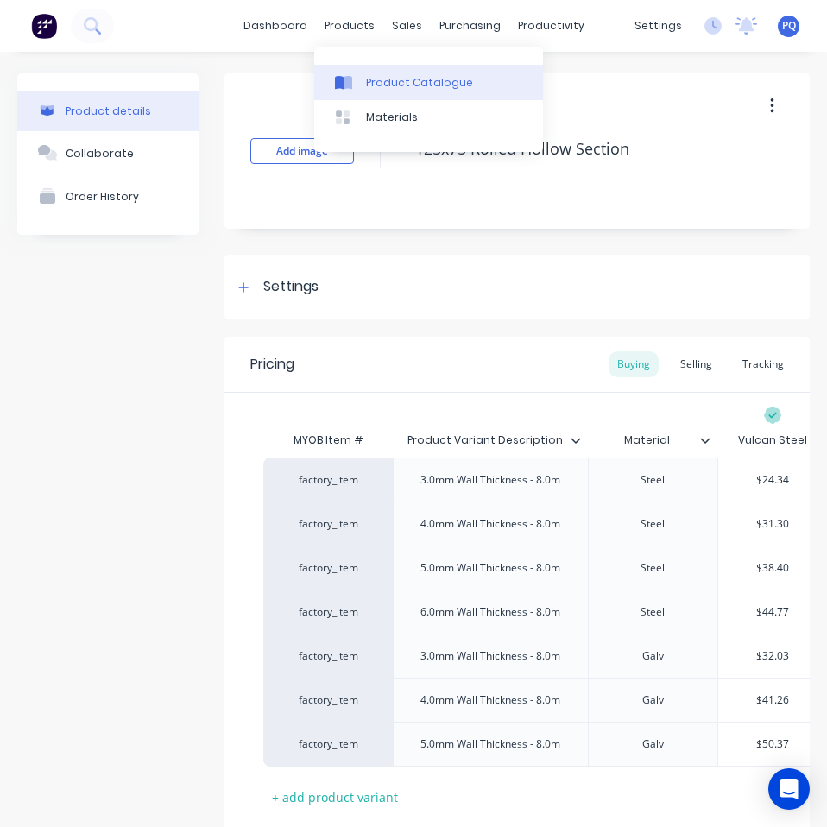
click at [353, 75] on div at bounding box center [348, 83] width 26 height 16
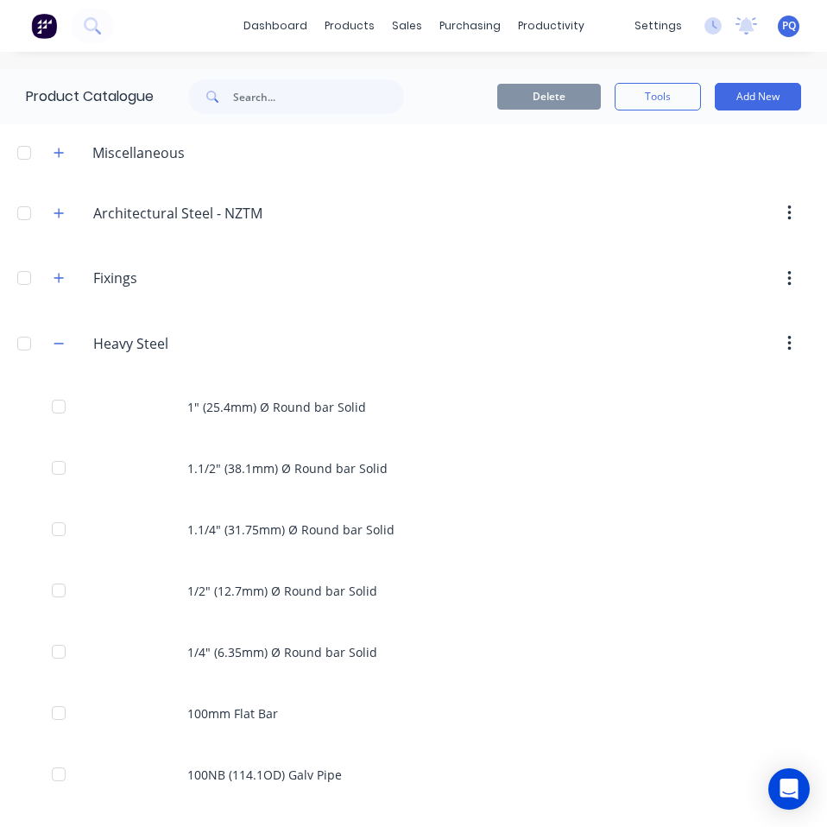
scroll to position [777, 0]
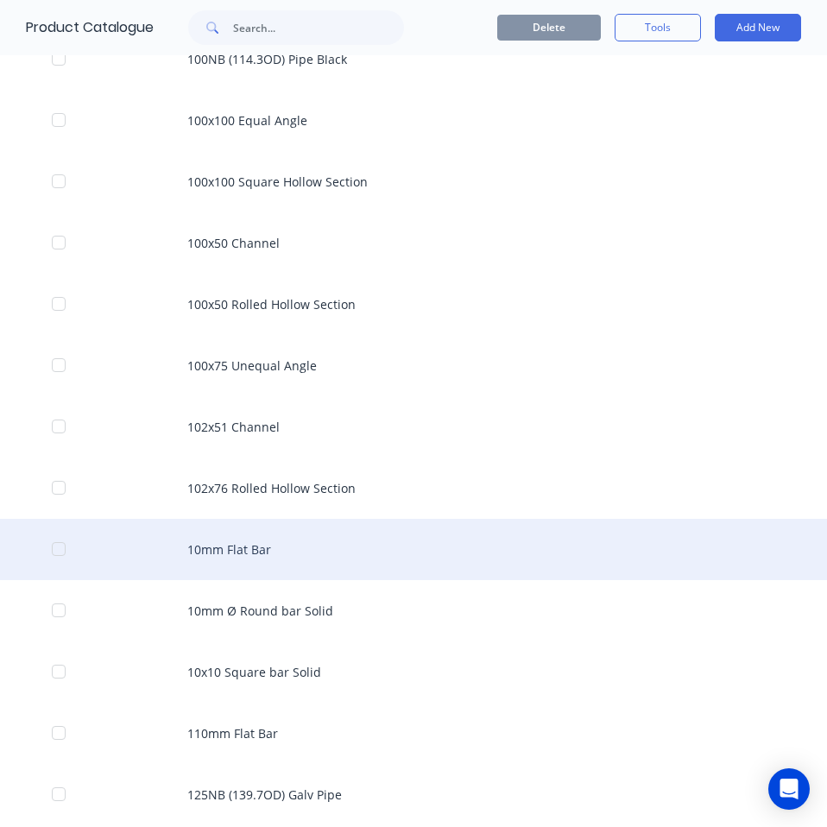
click at [367, 556] on div "10mm Flat Bar" at bounding box center [413, 549] width 827 height 61
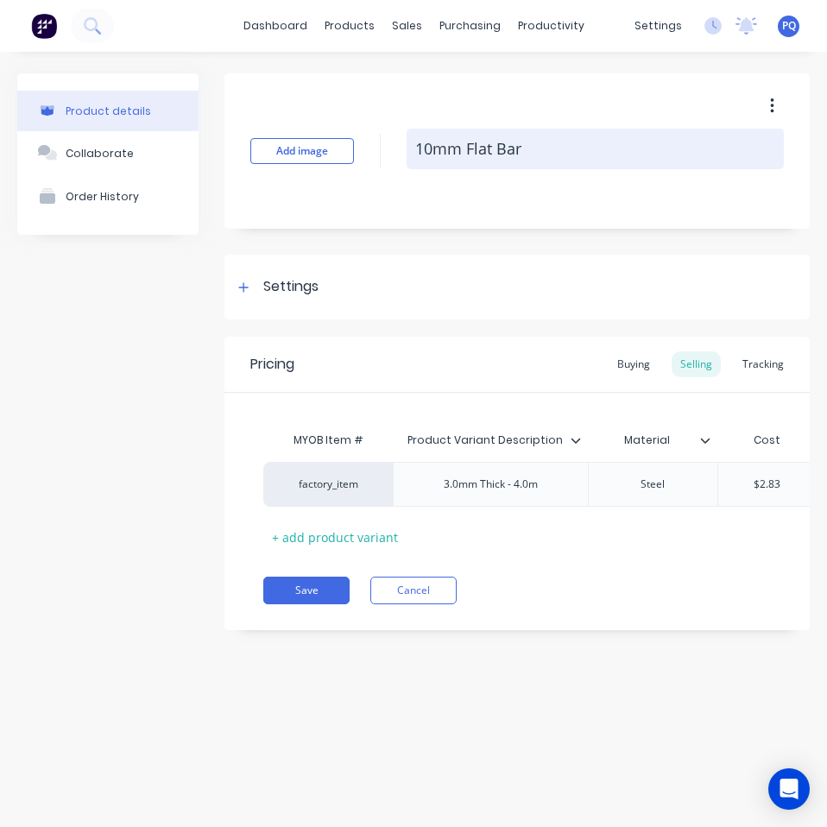
click at [435, 146] on textarea "10mm Flat Bar" at bounding box center [594, 149] width 377 height 41
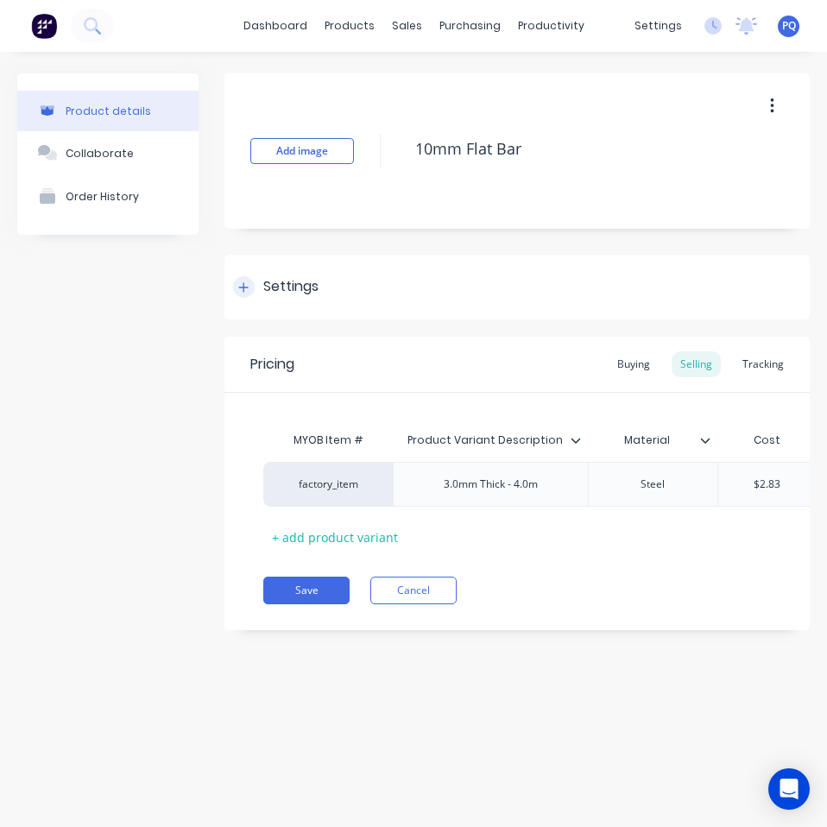
click at [271, 267] on div "Settings" at bounding box center [516, 287] width 585 height 65
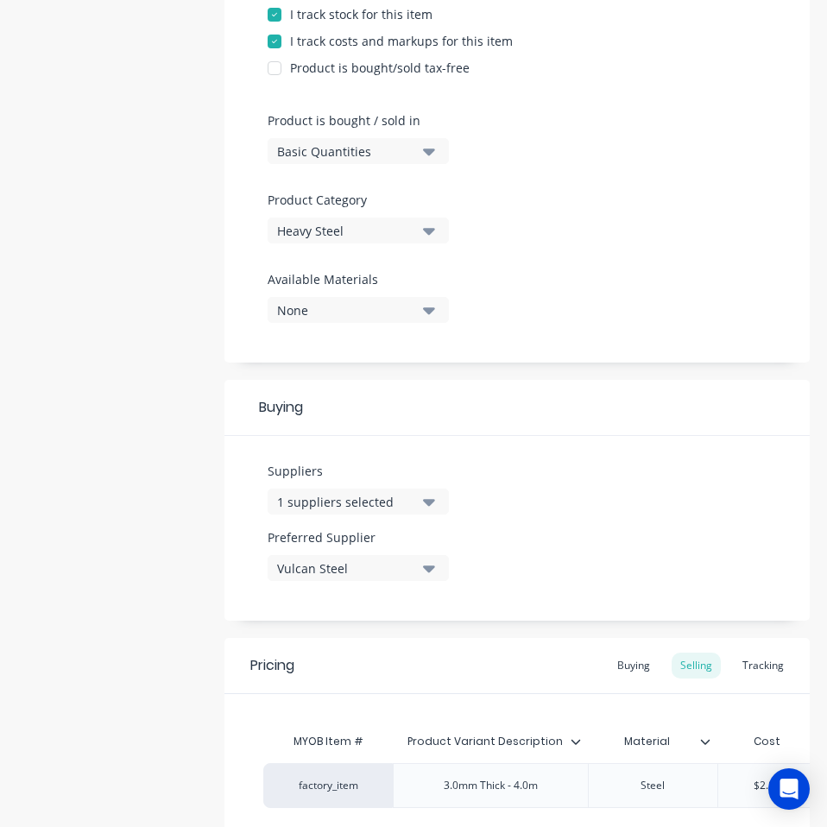
scroll to position [173, 0]
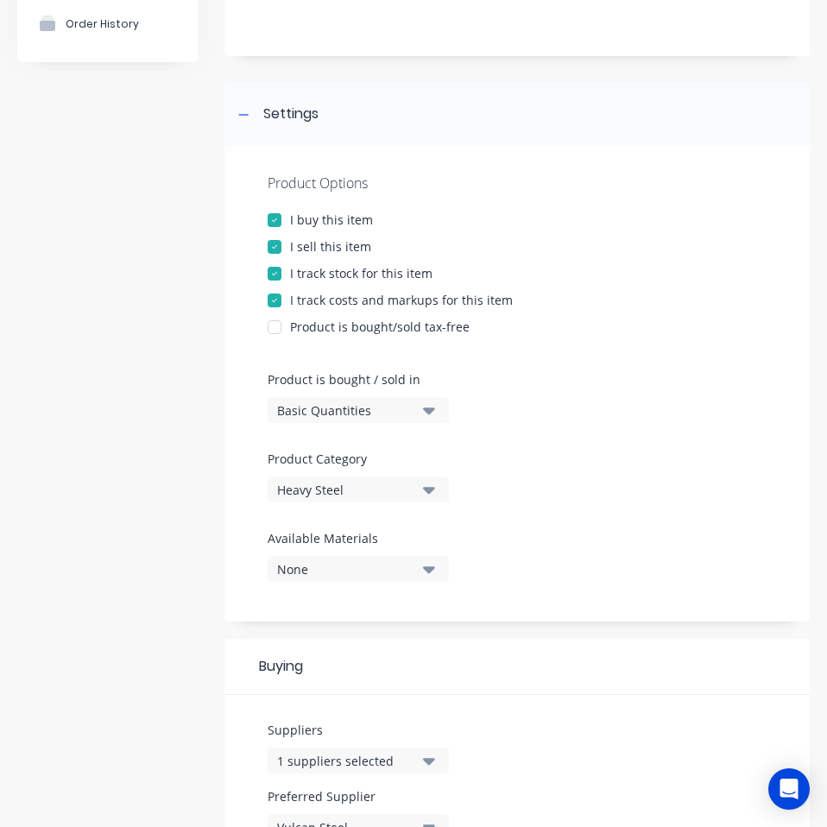
click at [370, 405] on div "Basic Quantities" at bounding box center [346, 410] width 138 height 18
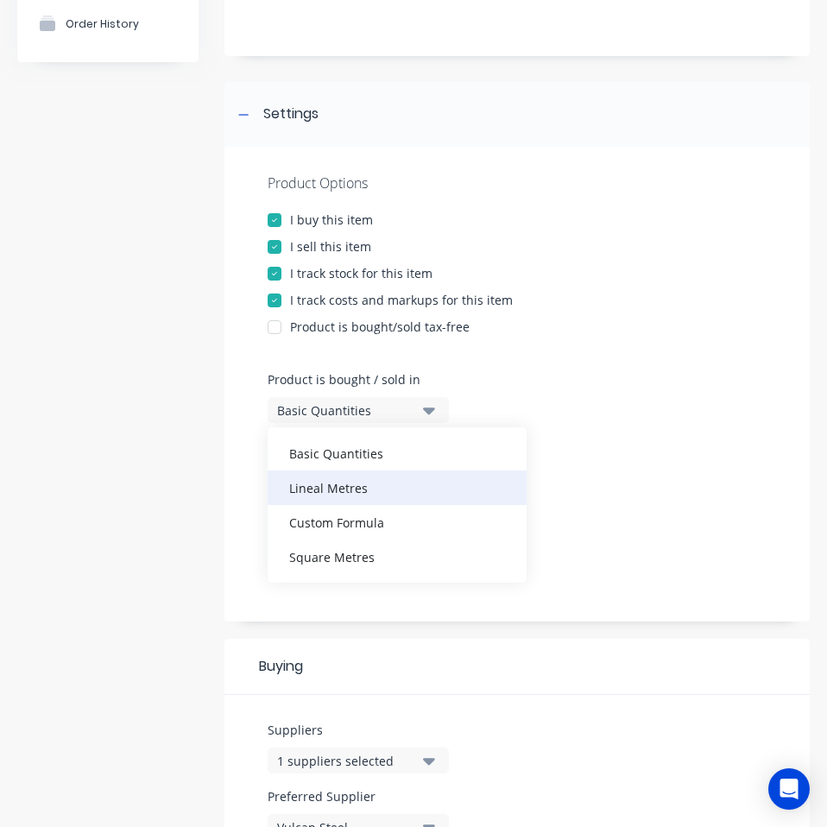
click at [341, 495] on div "Lineal Metres" at bounding box center [396, 487] width 259 height 35
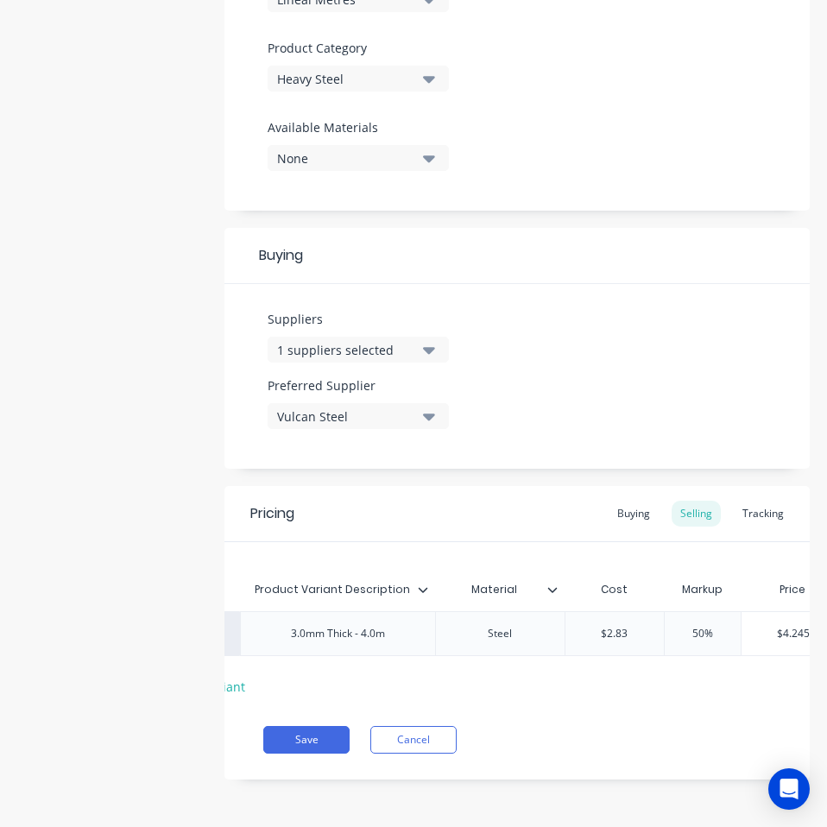
scroll to position [0, 377]
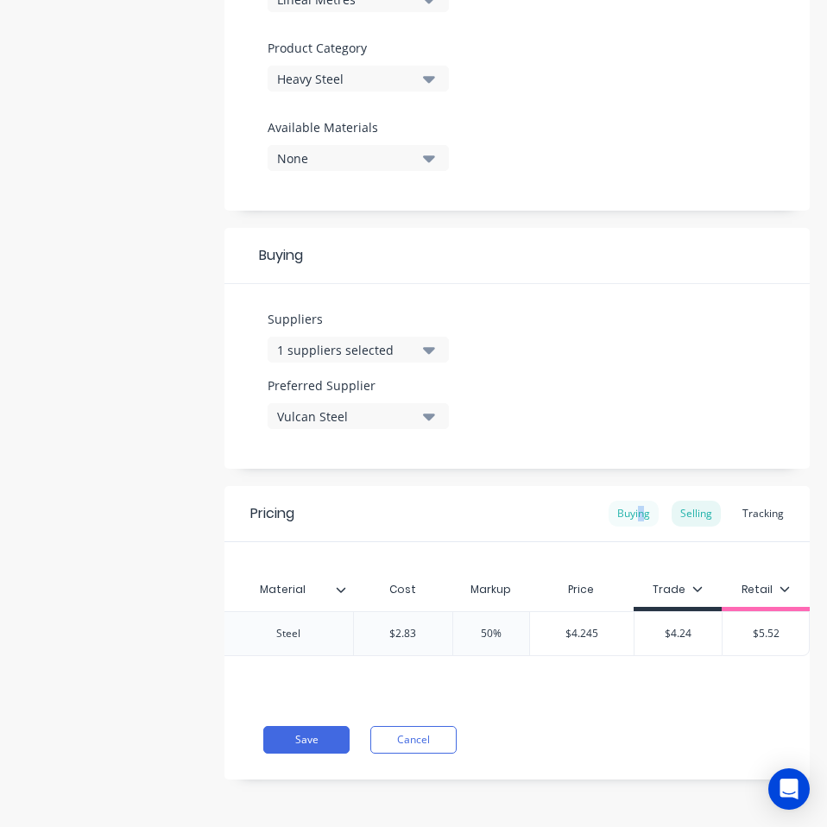
click at [629, 500] on div "Buying" at bounding box center [633, 513] width 50 height 26
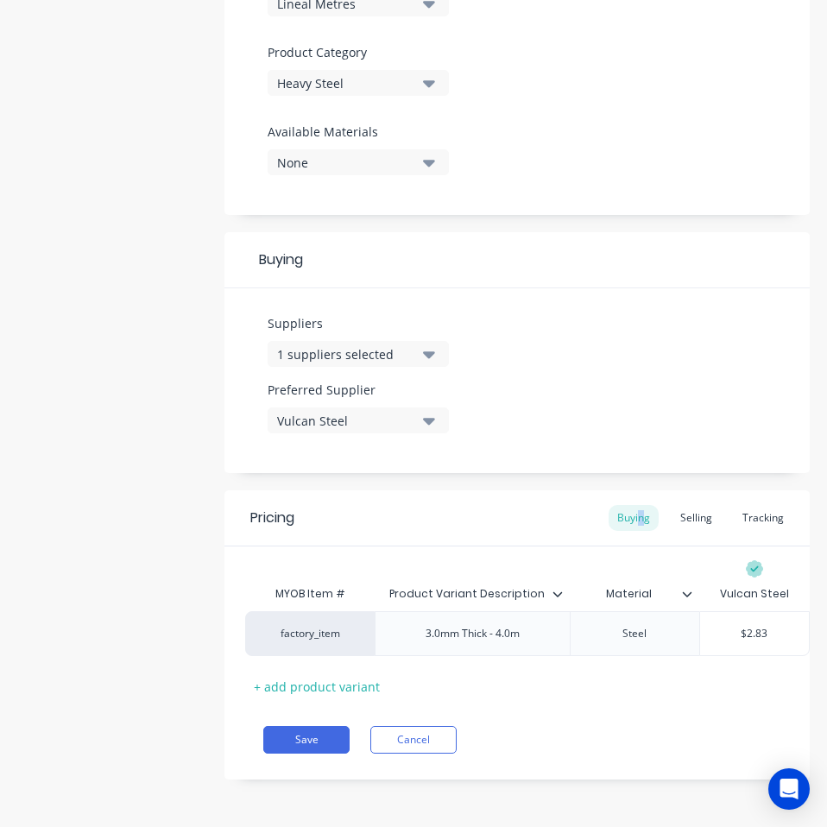
scroll to position [592, 0]
click at [761, 626] on input "$2.83" at bounding box center [754, 634] width 109 height 16
paste input "1.32"
click at [302, 742] on button "Save" at bounding box center [306, 740] width 86 height 28
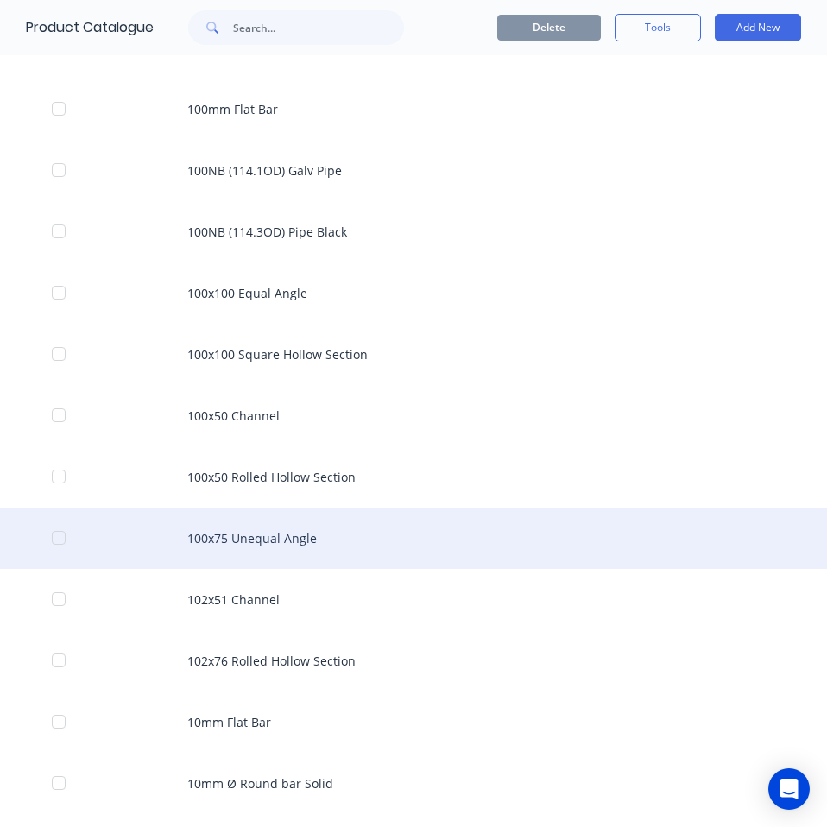
scroll to position [690, 0]
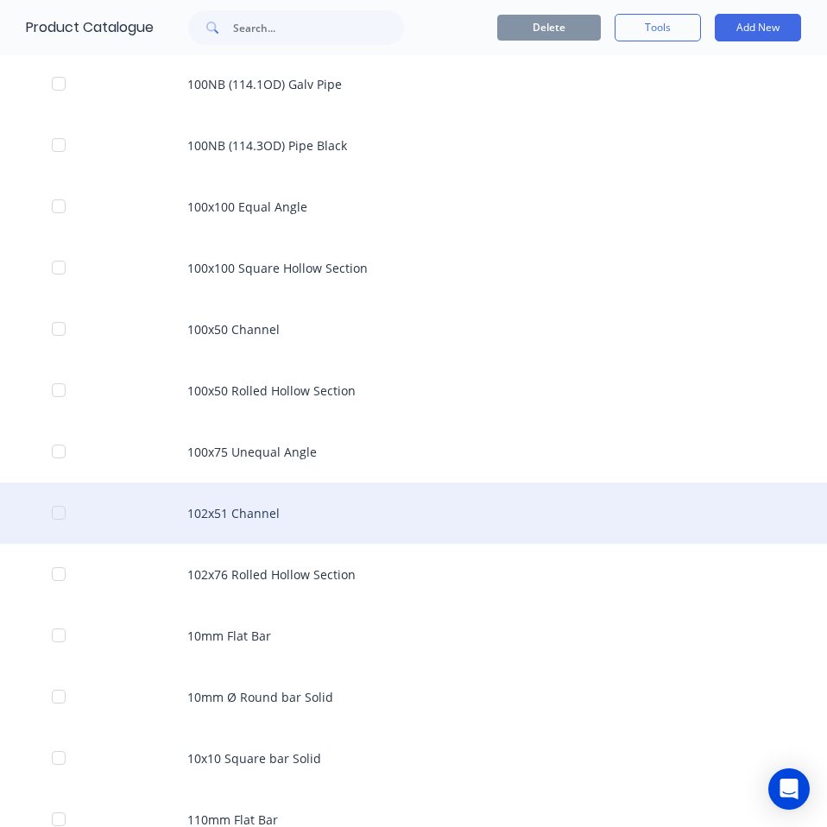
click at [336, 516] on div "102x51 Channel" at bounding box center [413, 512] width 827 height 61
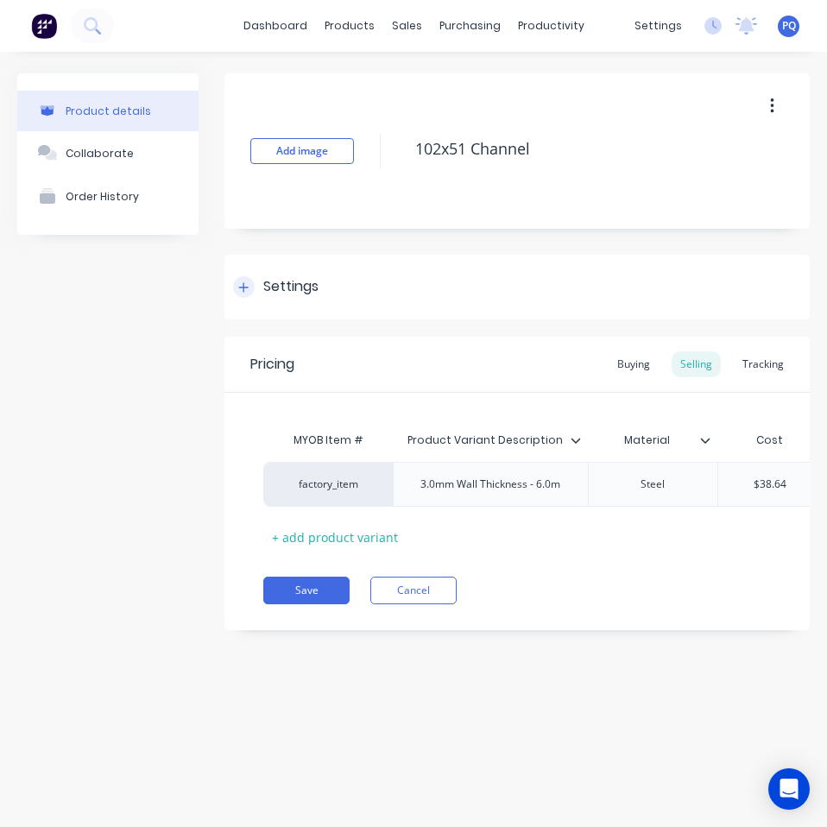
click at [276, 275] on div "Settings" at bounding box center [516, 287] width 585 height 65
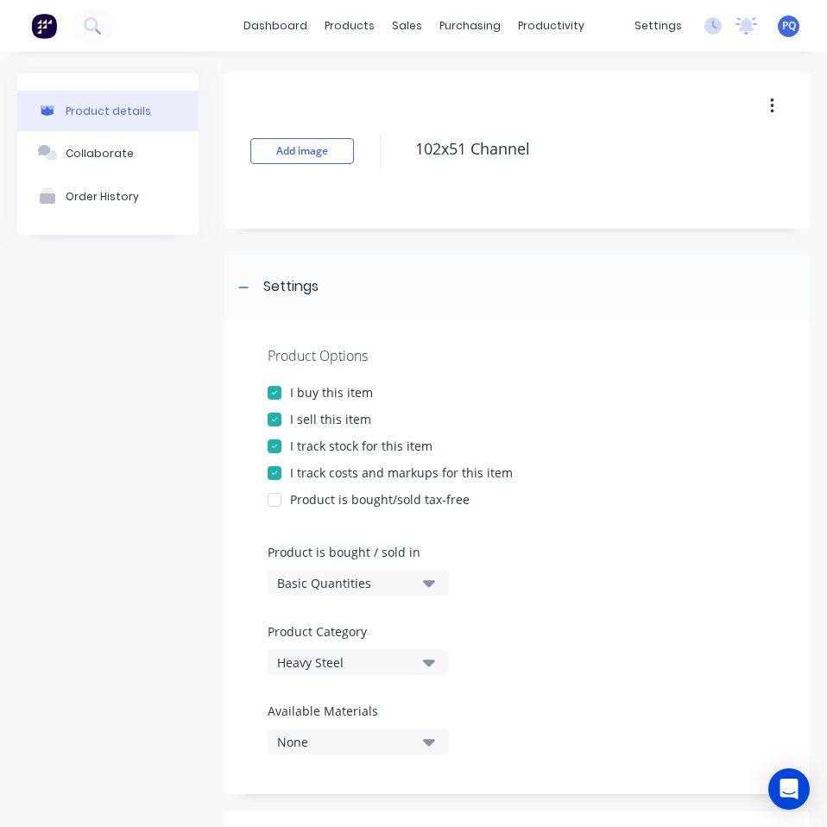
click at [346, 574] on div "Basic Quantities" at bounding box center [346, 583] width 138 height 18
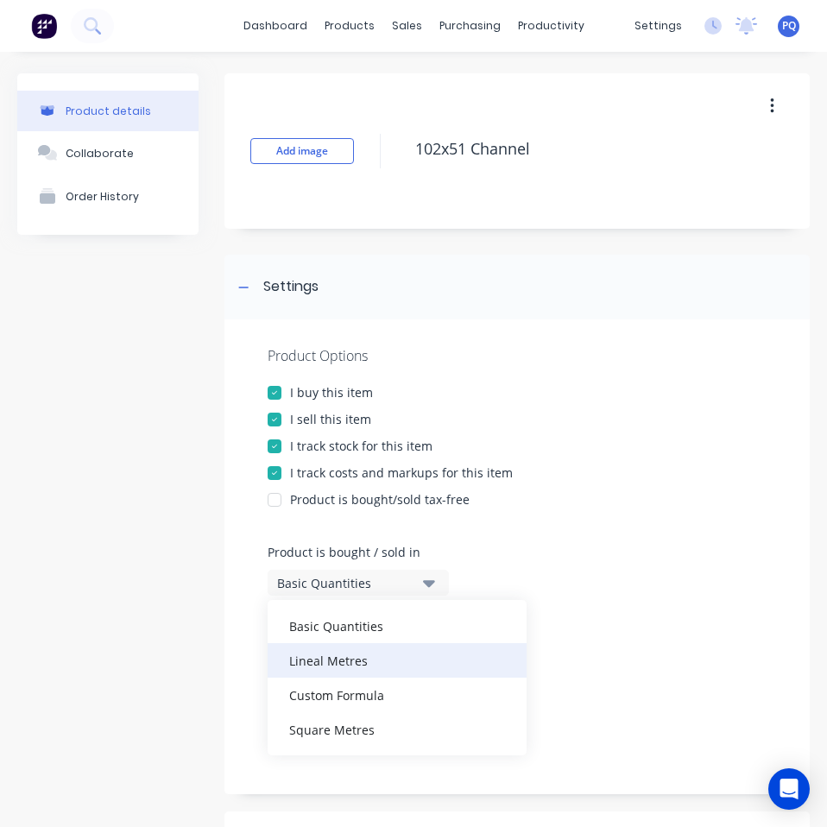
click at [368, 656] on div "Lineal Metres" at bounding box center [396, 660] width 259 height 35
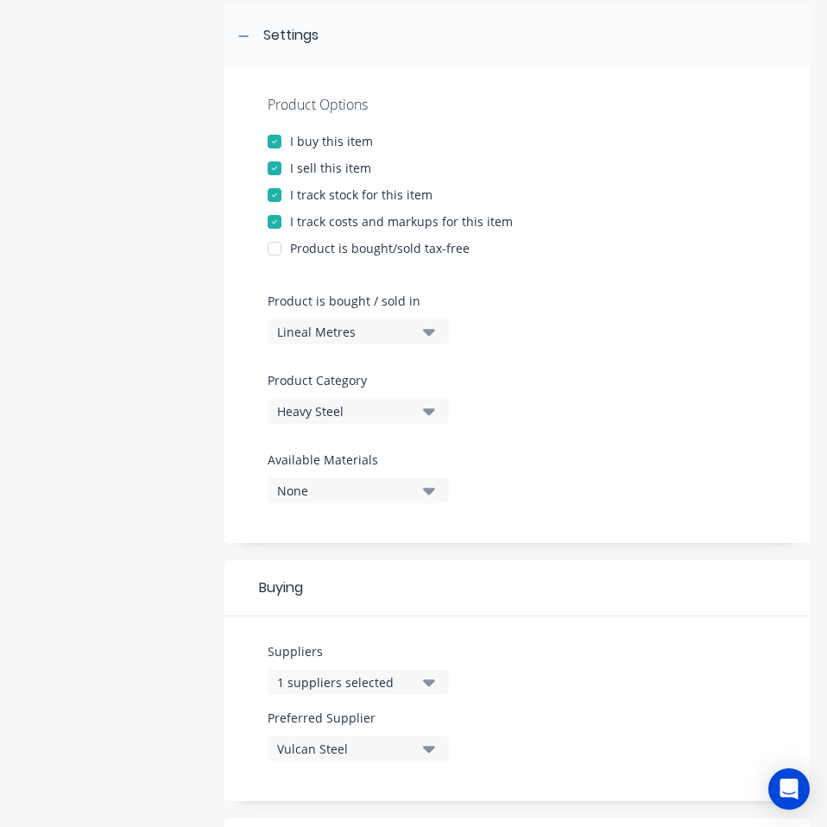
scroll to position [79, 0]
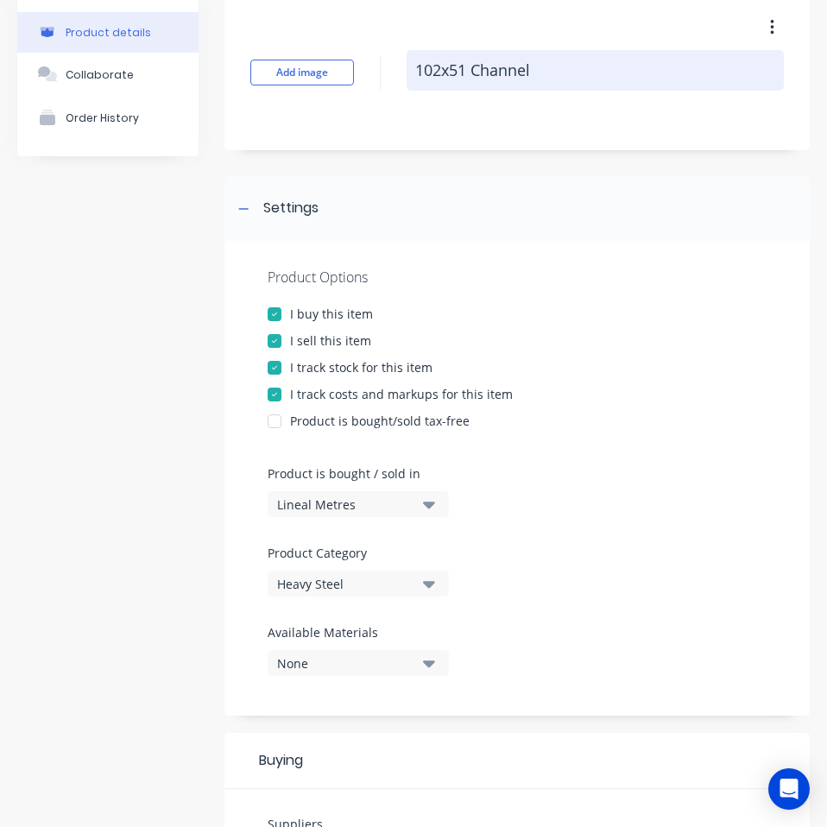
click at [448, 75] on textarea "102x51 Channel" at bounding box center [594, 70] width 377 height 41
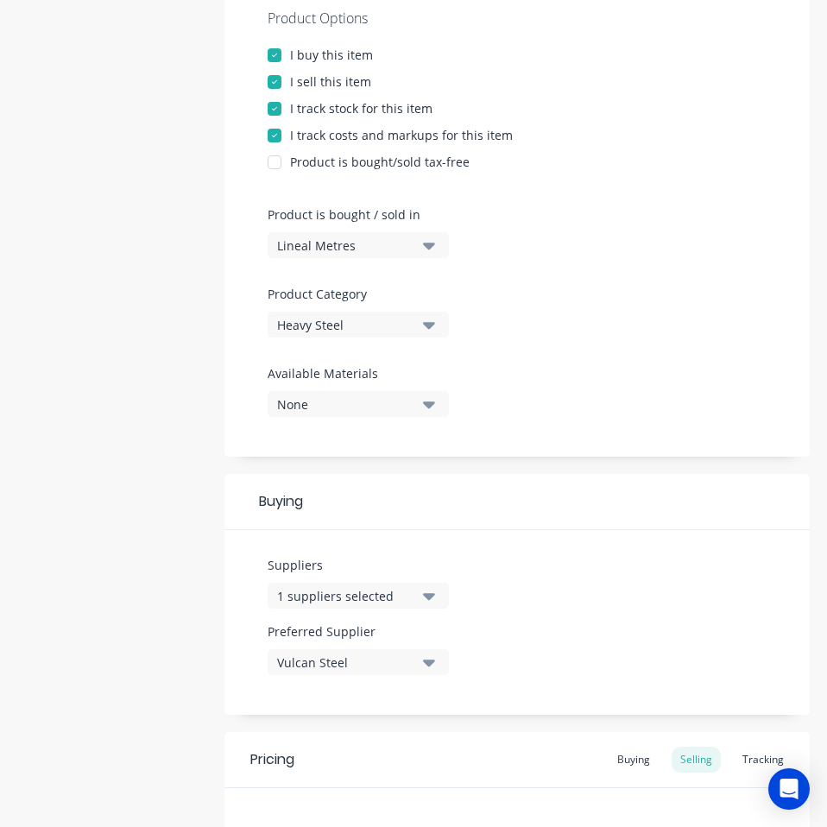
scroll to position [510, 0]
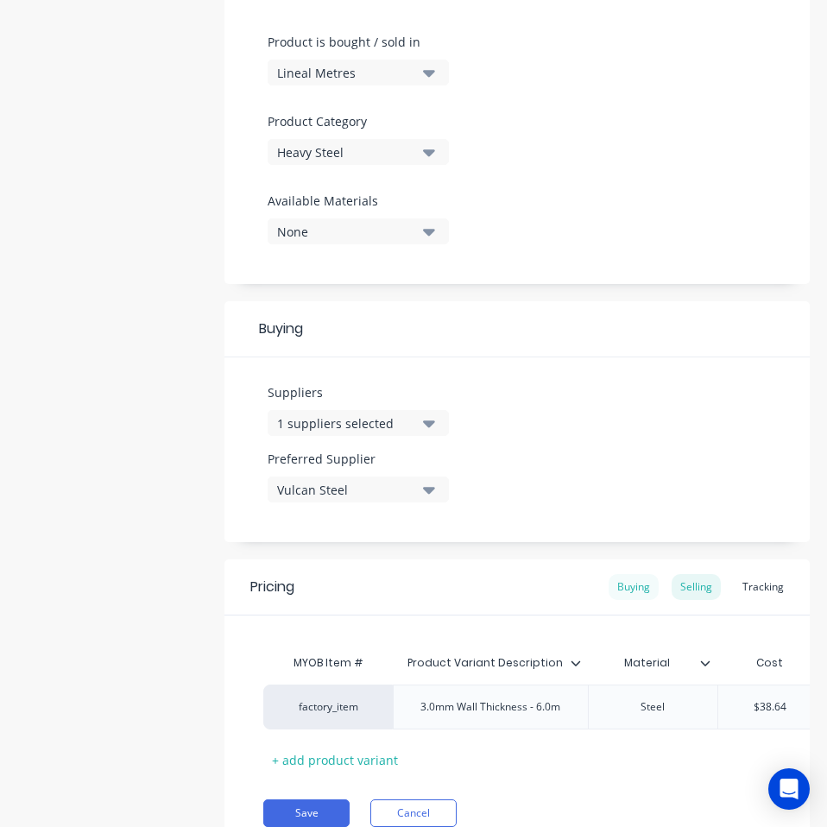
click at [608, 581] on div "Buying" at bounding box center [633, 587] width 50 height 26
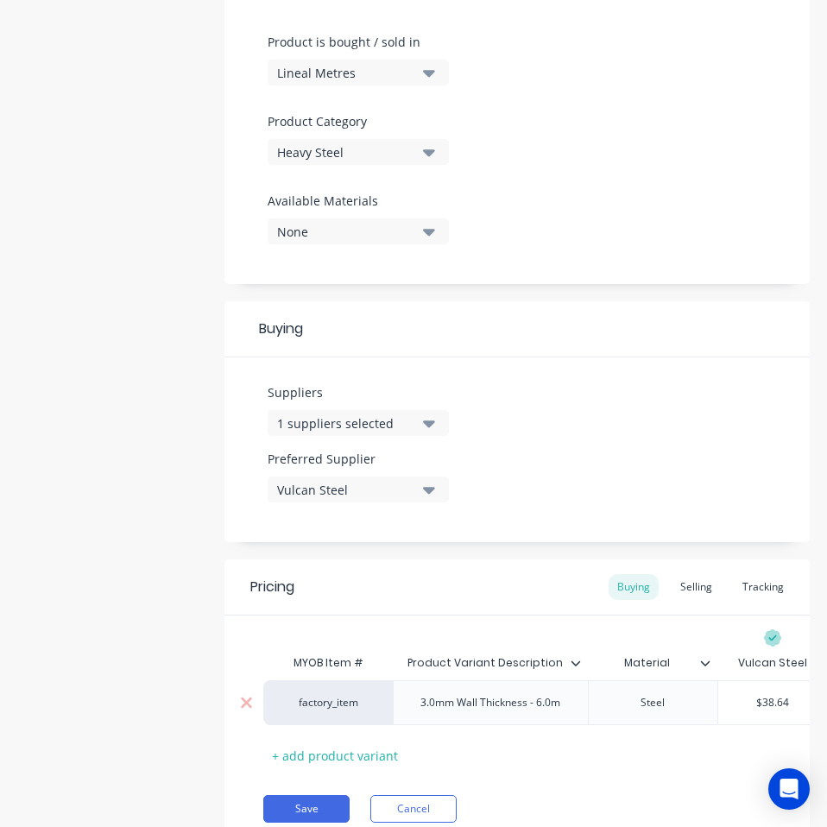
click at [766, 704] on input "$38.64" at bounding box center [772, 703] width 109 height 16
paste input "34.30"
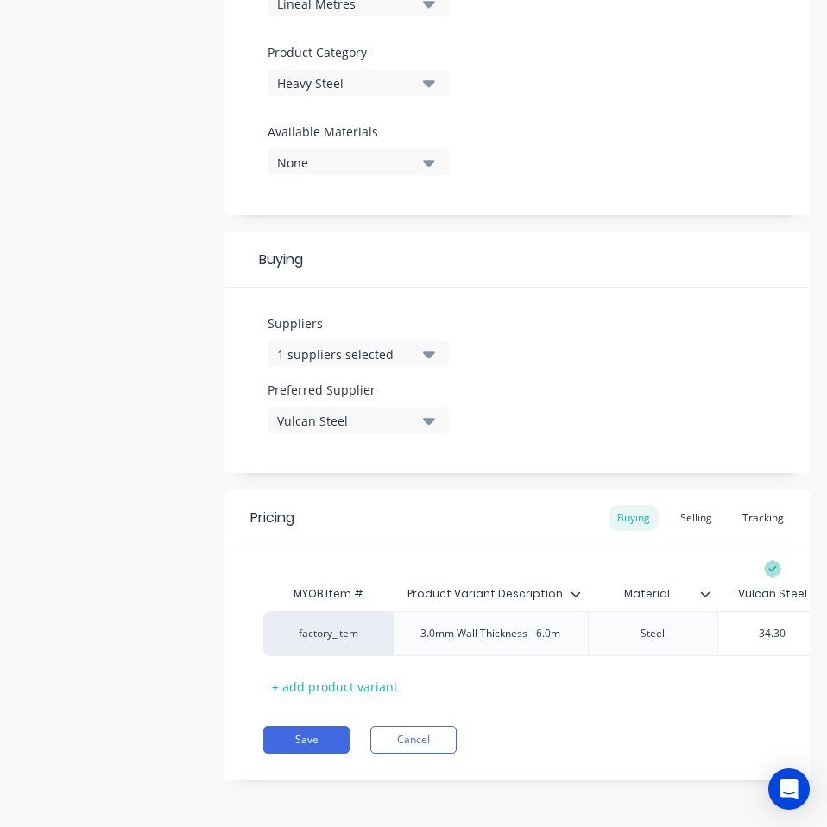
click at [310, 753] on div "Pricing Buying Selling Tracking MYOB Item # Product Variant Description Materia…" at bounding box center [516, 634] width 585 height 289
click at [311, 744] on button "Save" at bounding box center [306, 740] width 86 height 28
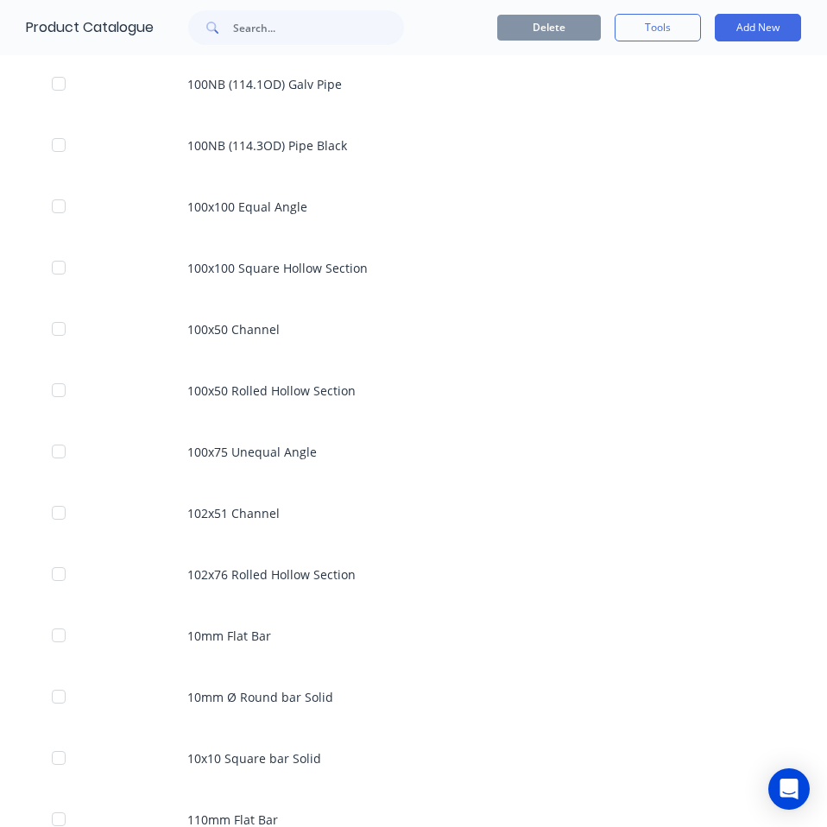
scroll to position [863, 0]
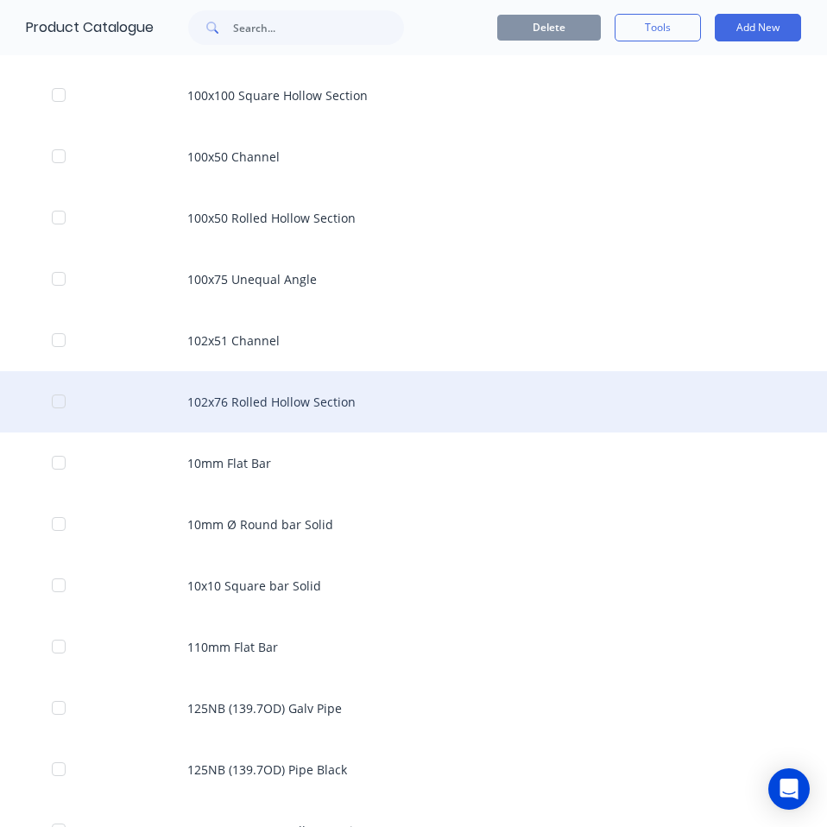
click at [380, 395] on div "102x76 Rolled Hollow Section" at bounding box center [413, 401] width 827 height 61
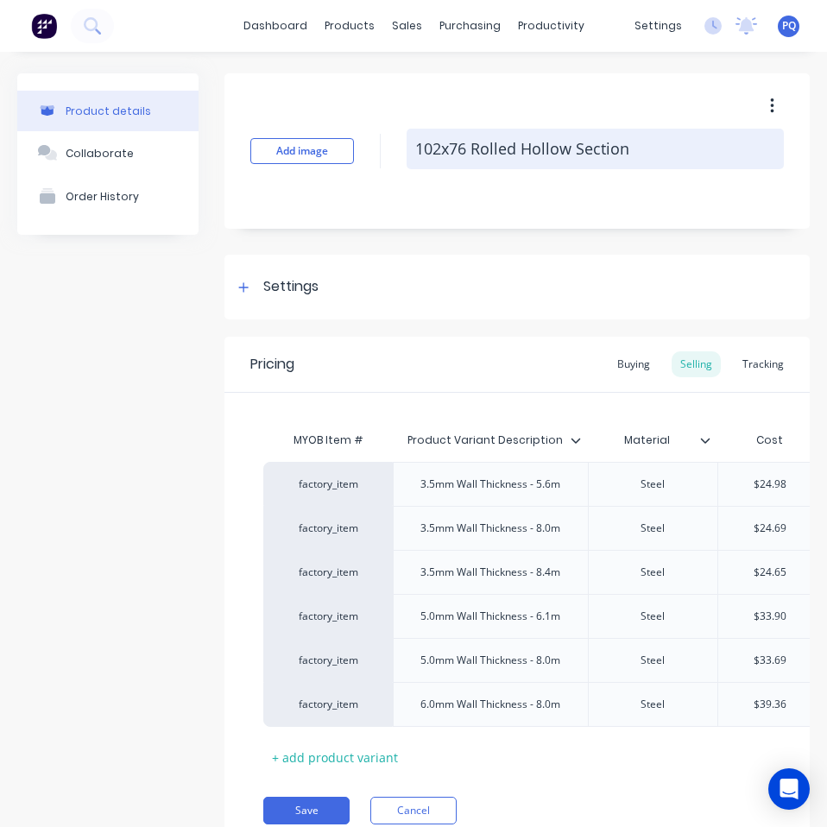
click at [478, 148] on textarea "102x76 Rolled Hollow Section" at bounding box center [594, 149] width 377 height 41
click at [479, 148] on textarea "102x76 Rolled Hollow Section" at bounding box center [594, 149] width 377 height 41
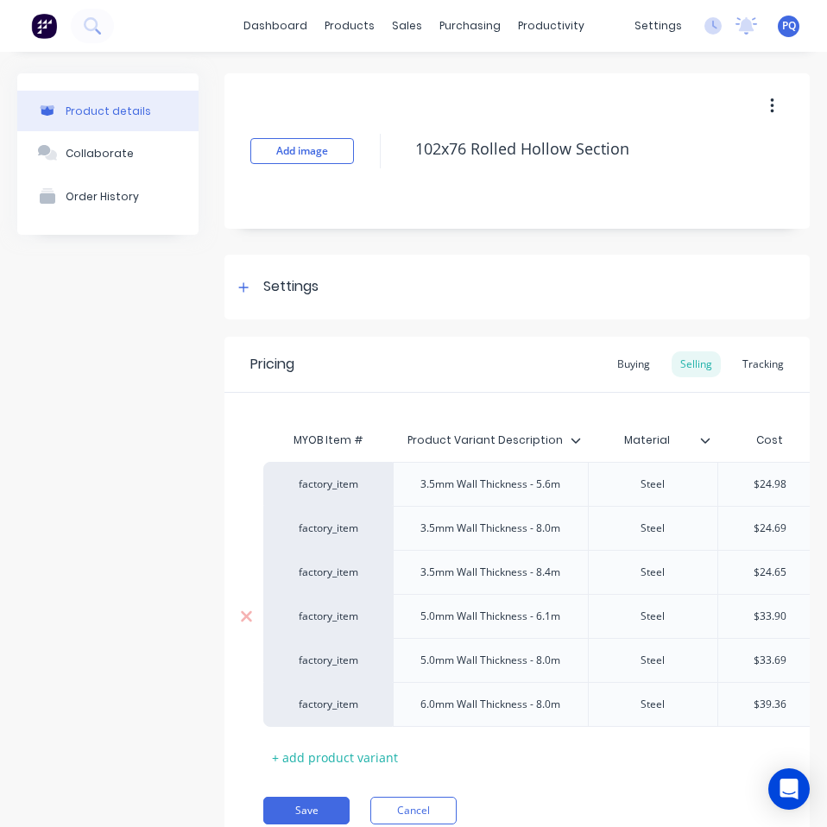
scroll to position [84, 0]
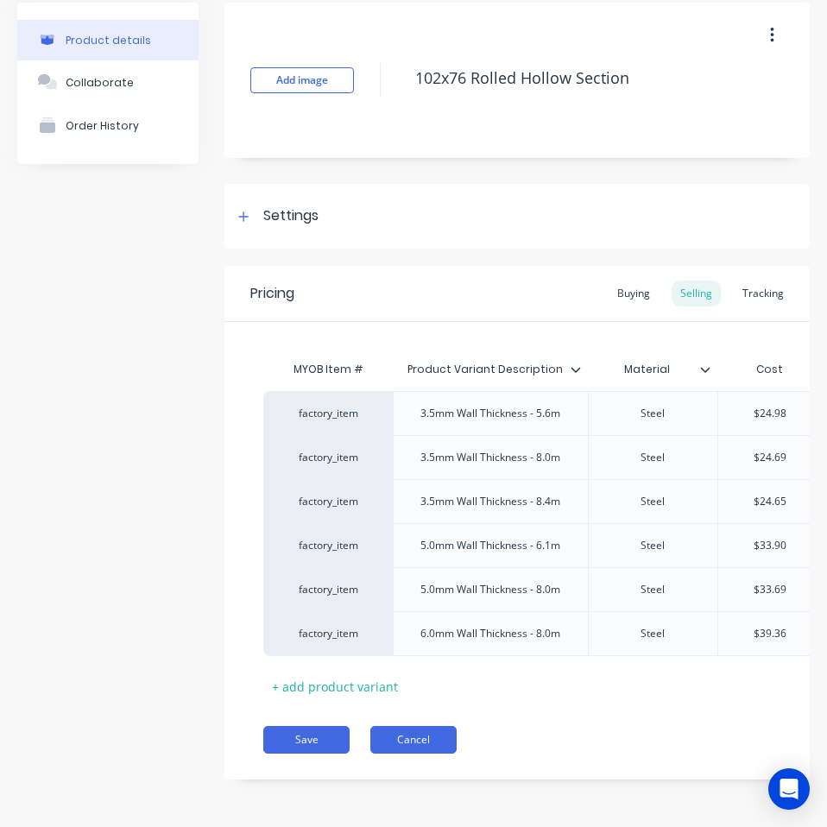
click at [444, 733] on button "Cancel" at bounding box center [413, 740] width 86 height 28
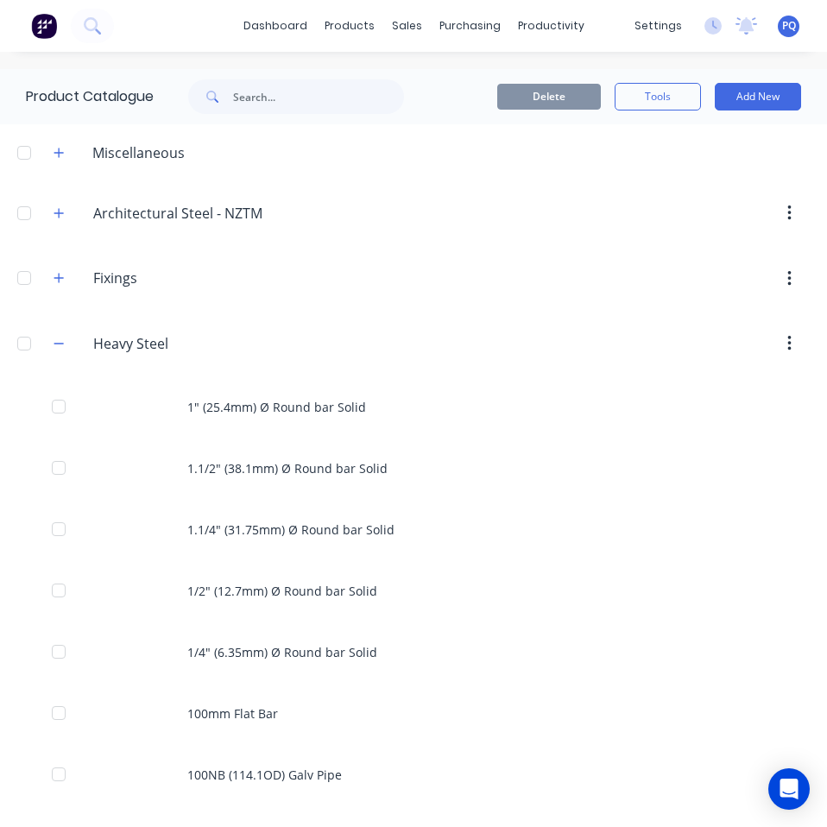
click at [536, 207] on div at bounding box center [560, 213] width 499 height 31
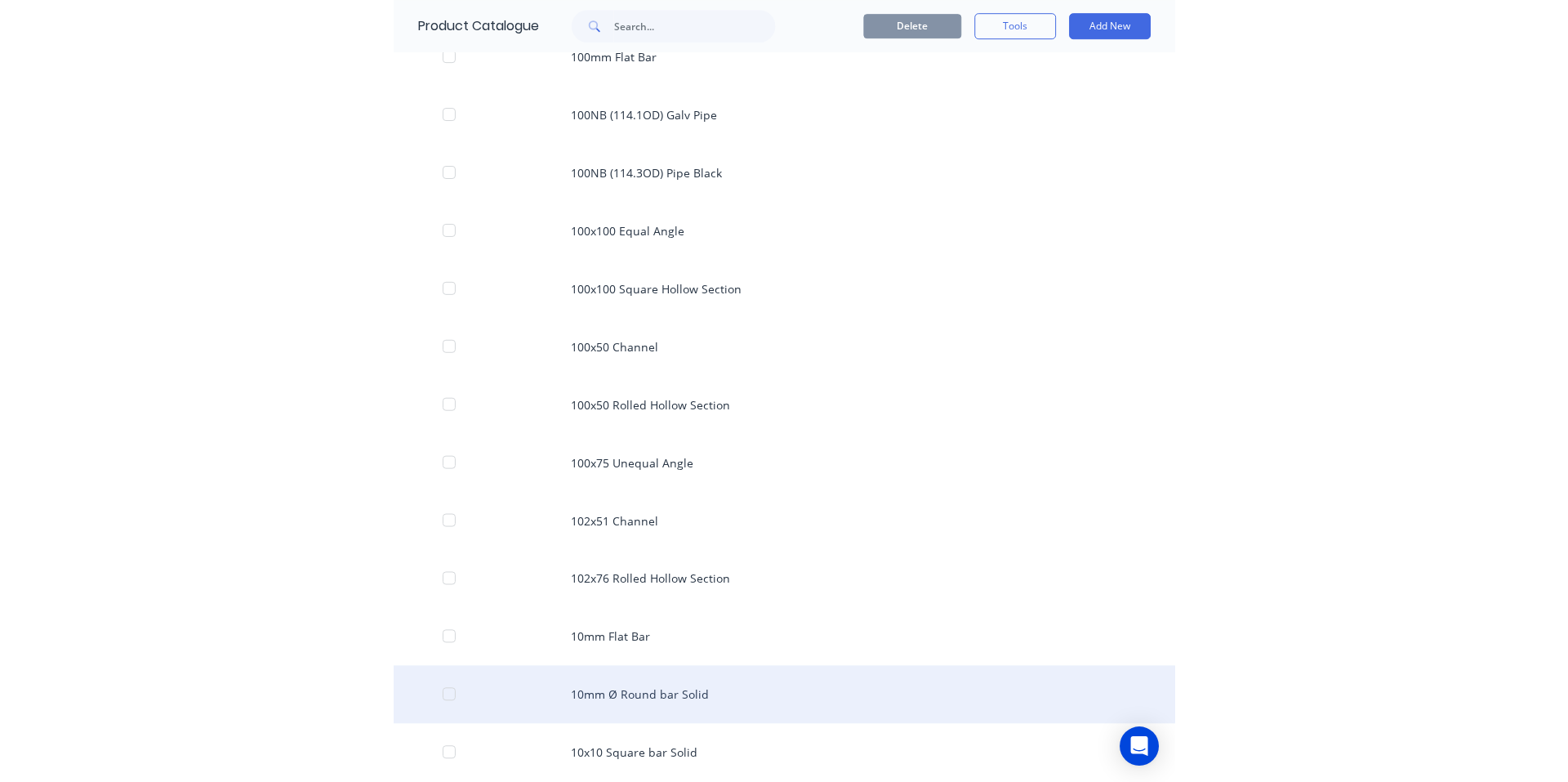
scroll to position [863, 0]
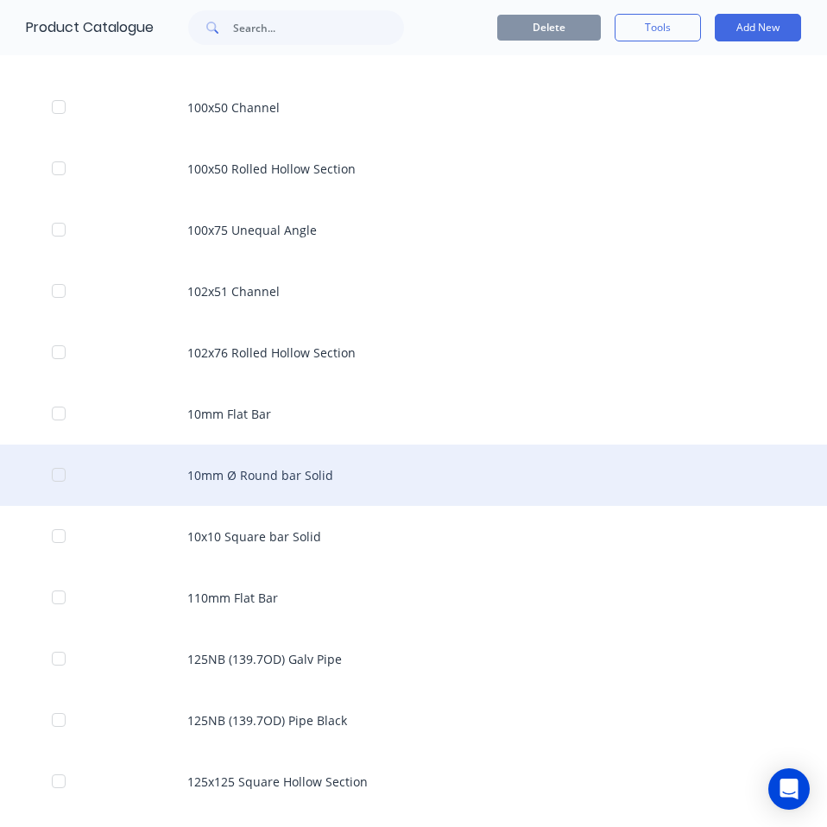
click at [347, 459] on div "10mm Ø Round bar Solid" at bounding box center [413, 474] width 827 height 61
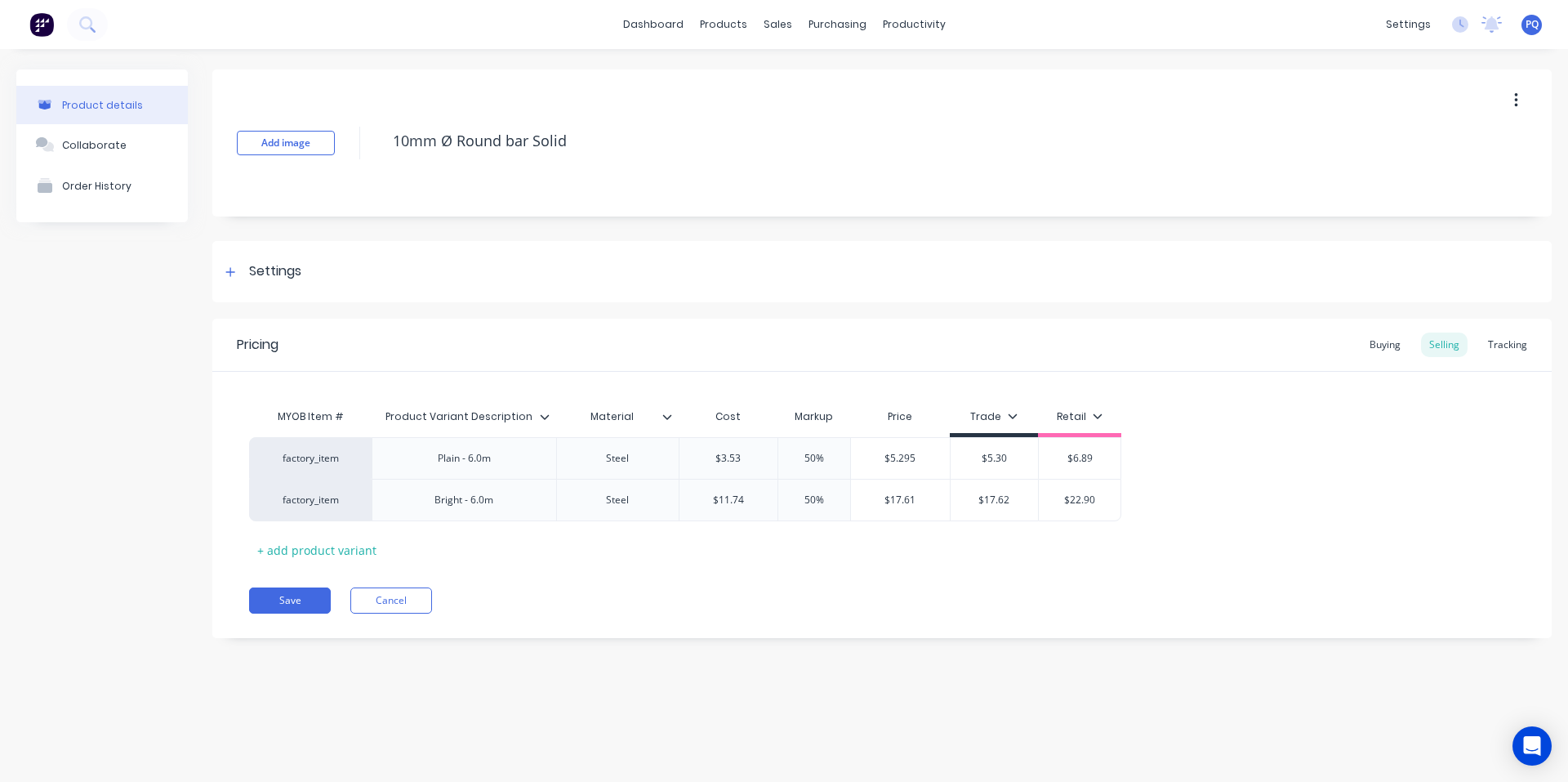
click at [1526, 27] on span "PQ" at bounding box center [1532, 25] width 13 height 15
click at [1379, 211] on div "Sign out" at bounding box center [1393, 205] width 44 height 15
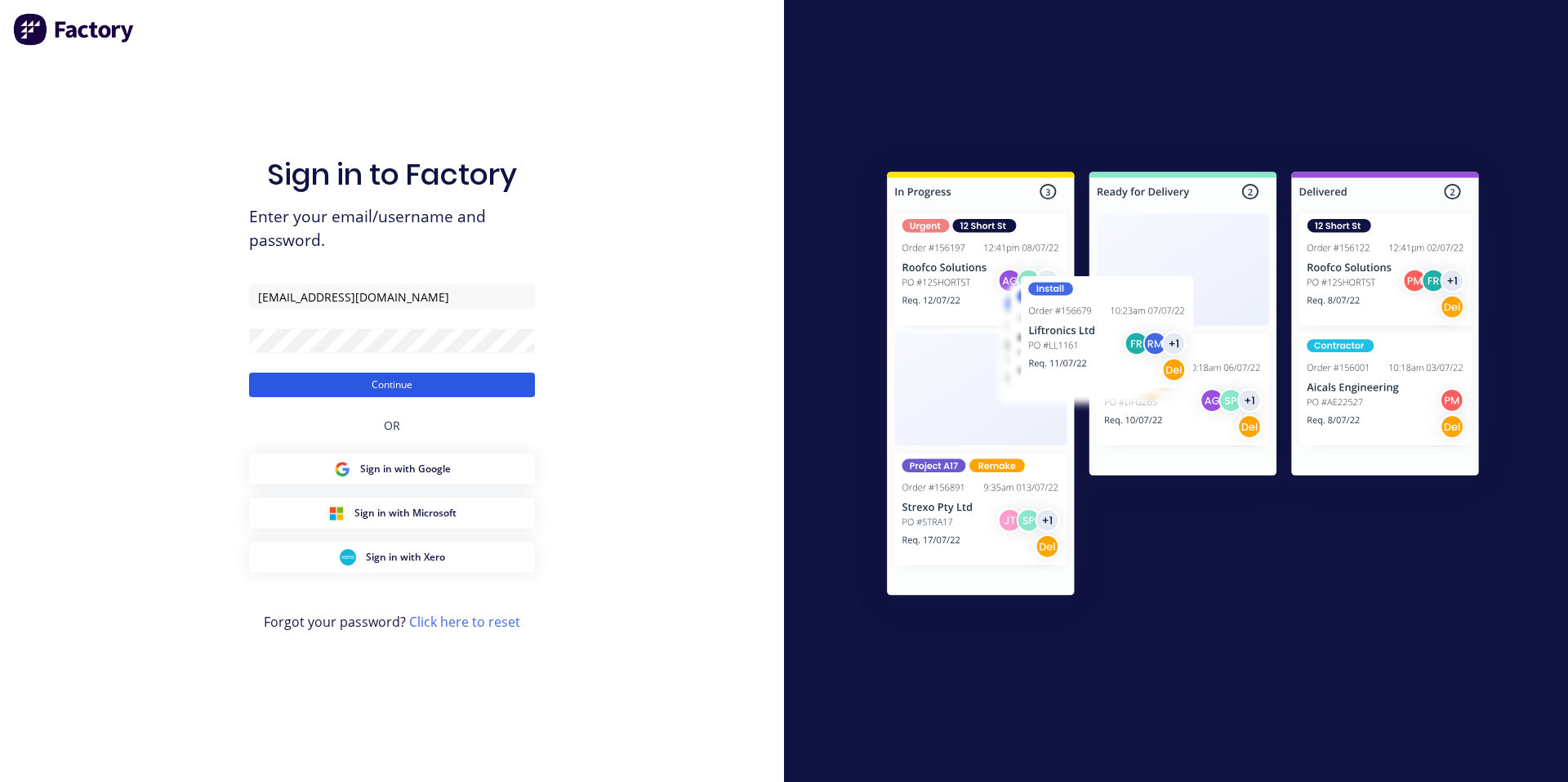
click at [331, 392] on button "Continue" at bounding box center [392, 384] width 286 height 25
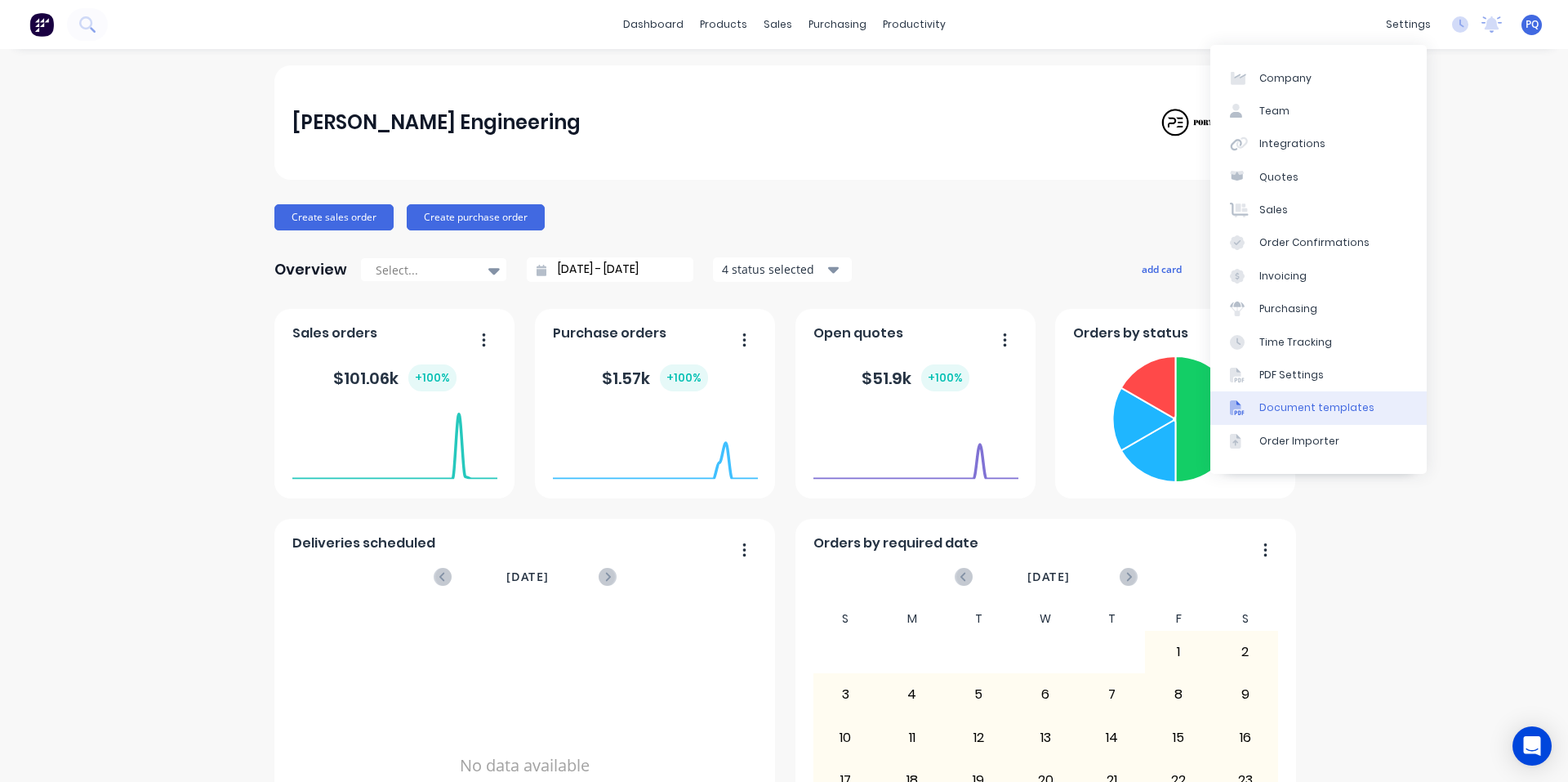
click at [1295, 412] on div "Document templates" at bounding box center [1317, 408] width 115 height 15
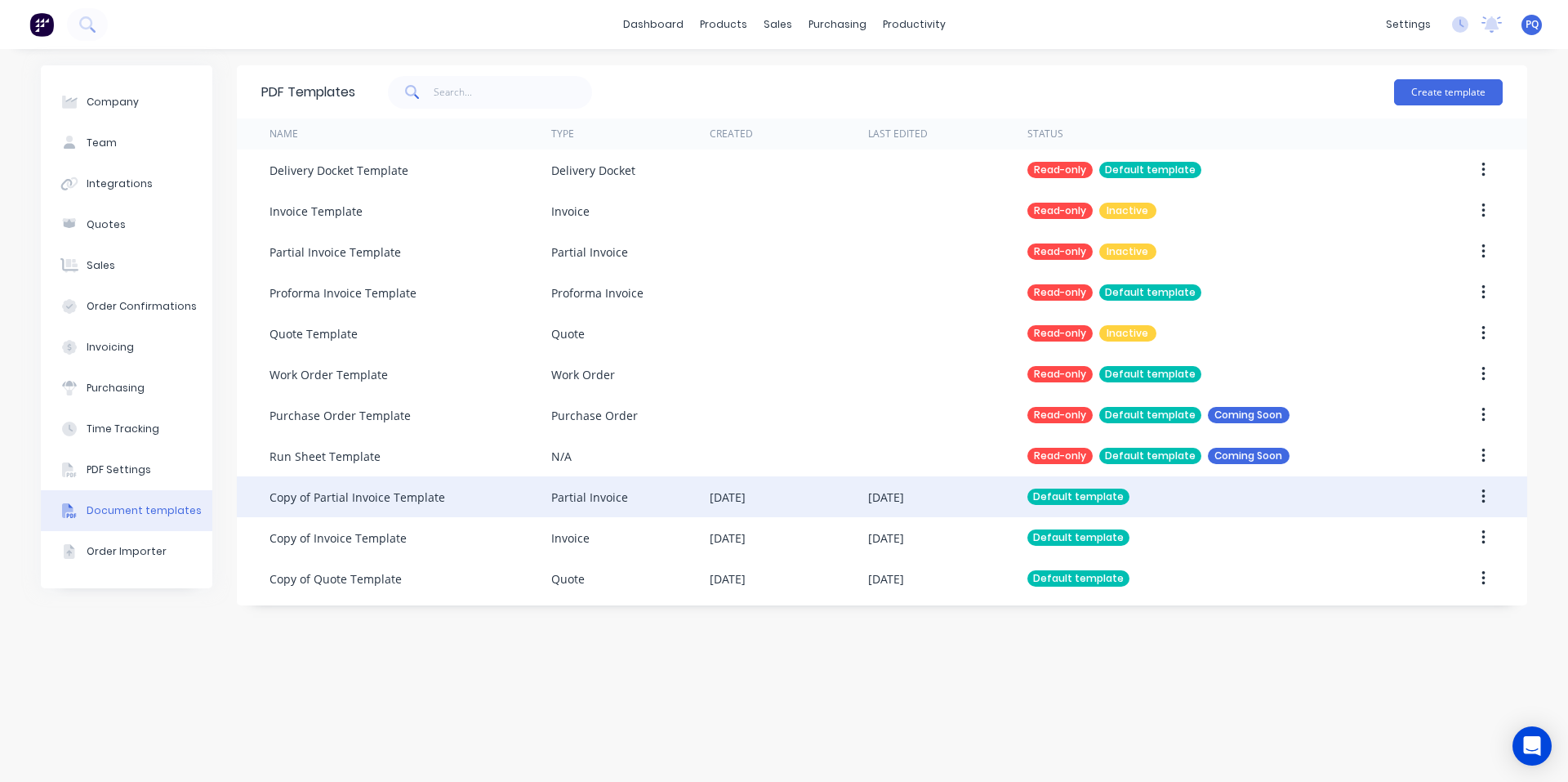
click at [428, 502] on div "Copy of Partial Invoice Template" at bounding box center [358, 497] width 176 height 17
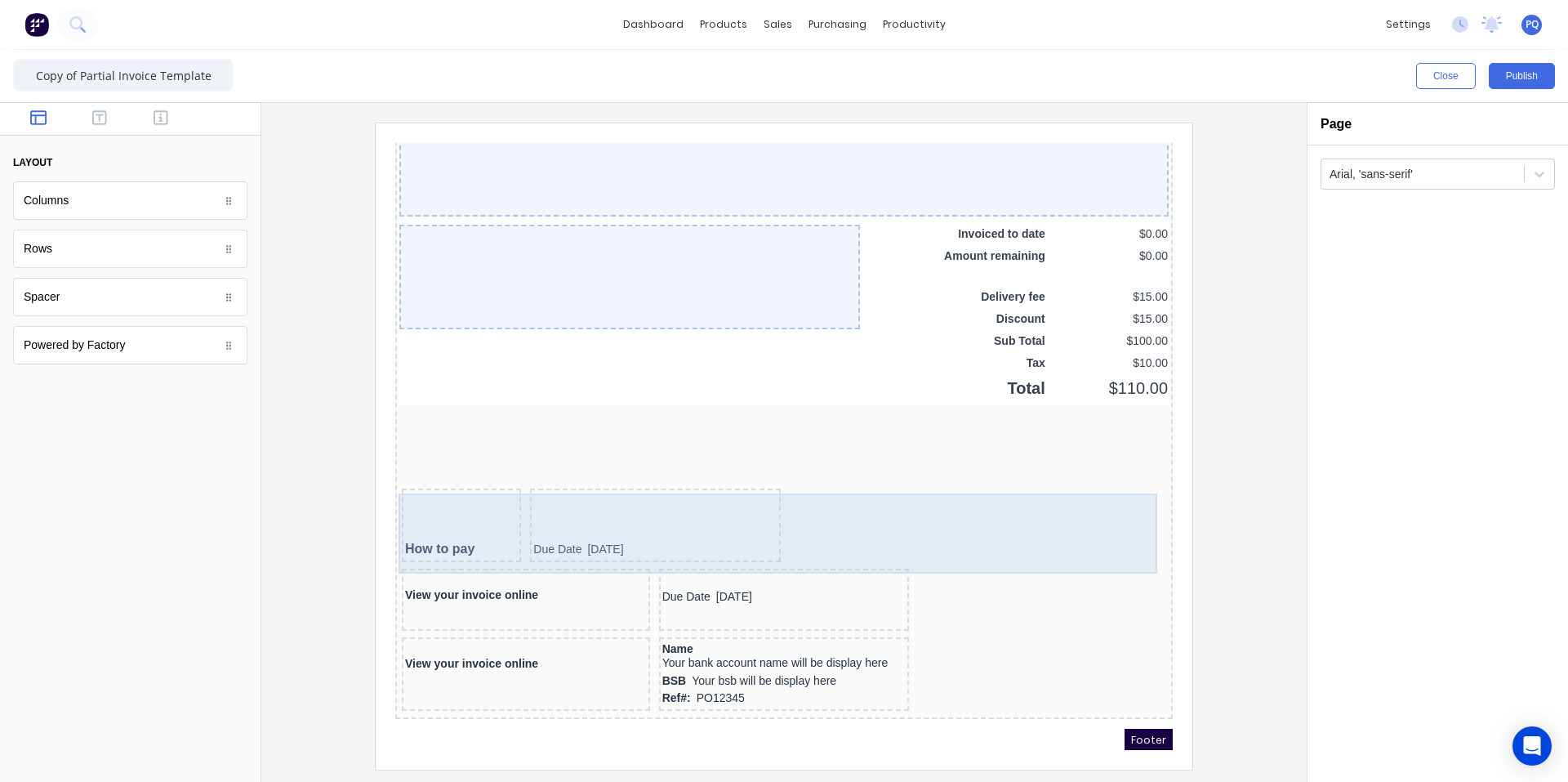
scroll to position [1414, 0]
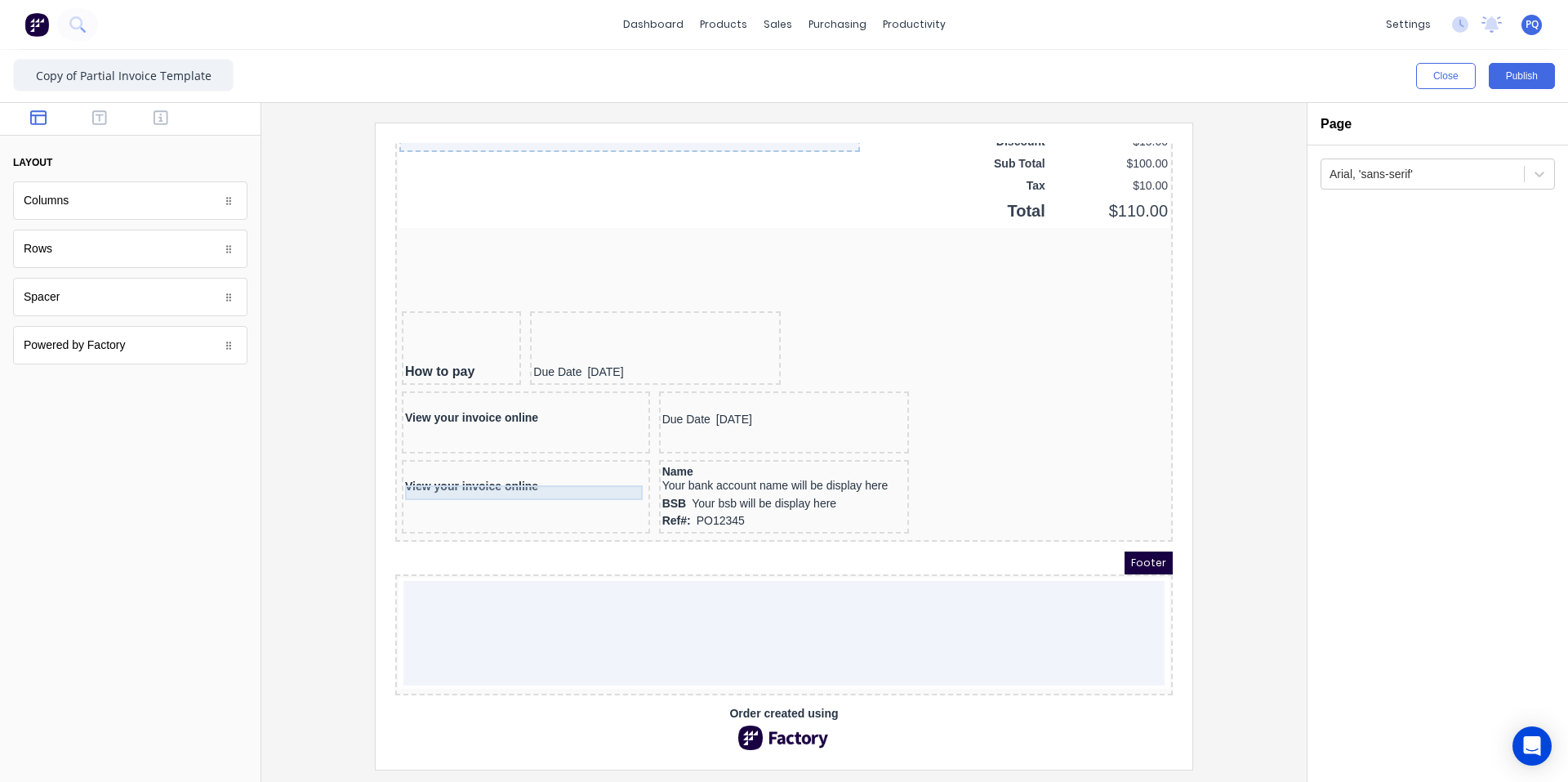
click at [467, 460] on div "View your invoice online" at bounding box center [505, 468] width 241 height 15
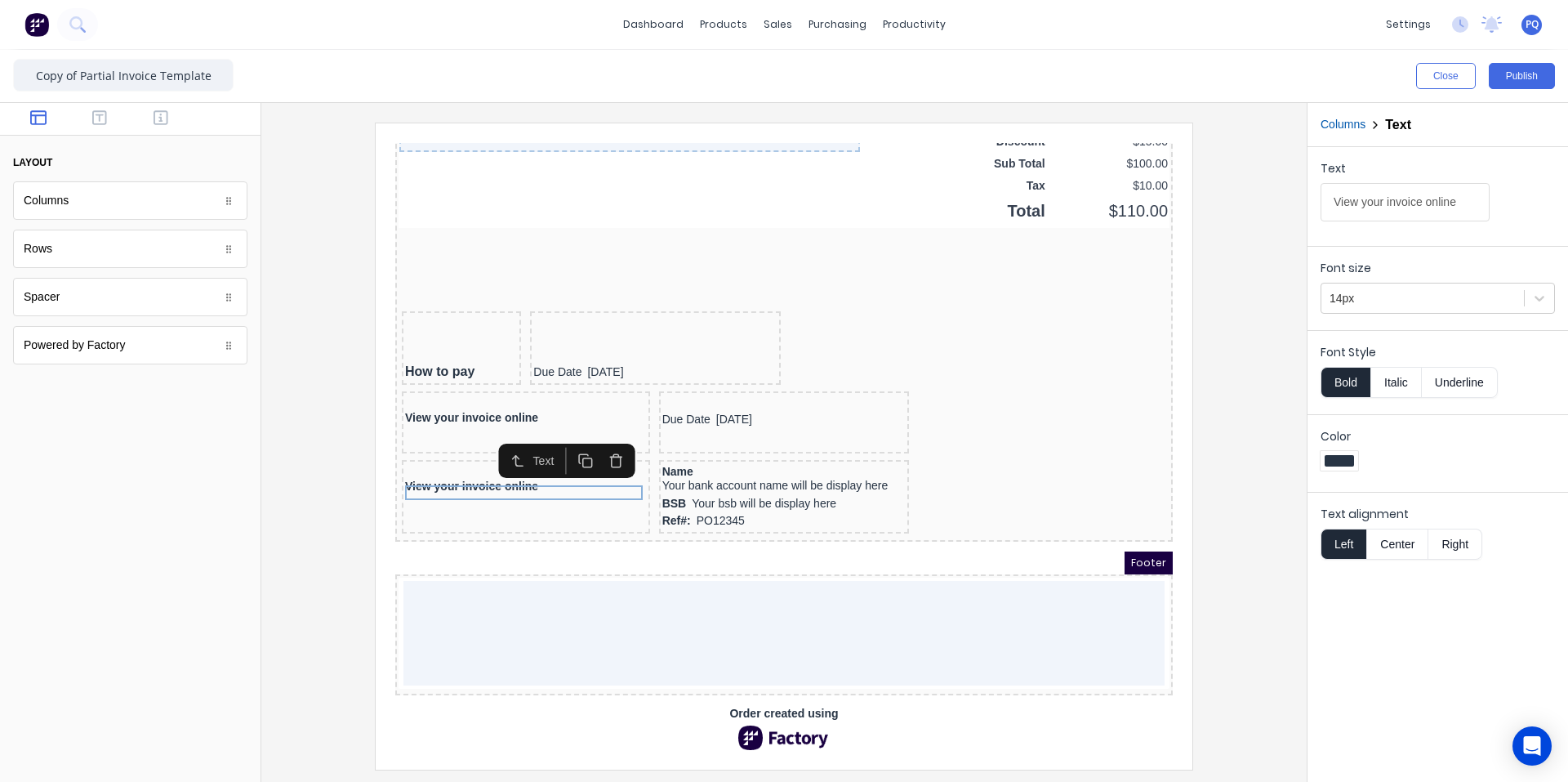
click at [598, 433] on icon "button" at bounding box center [596, 440] width 15 height 15
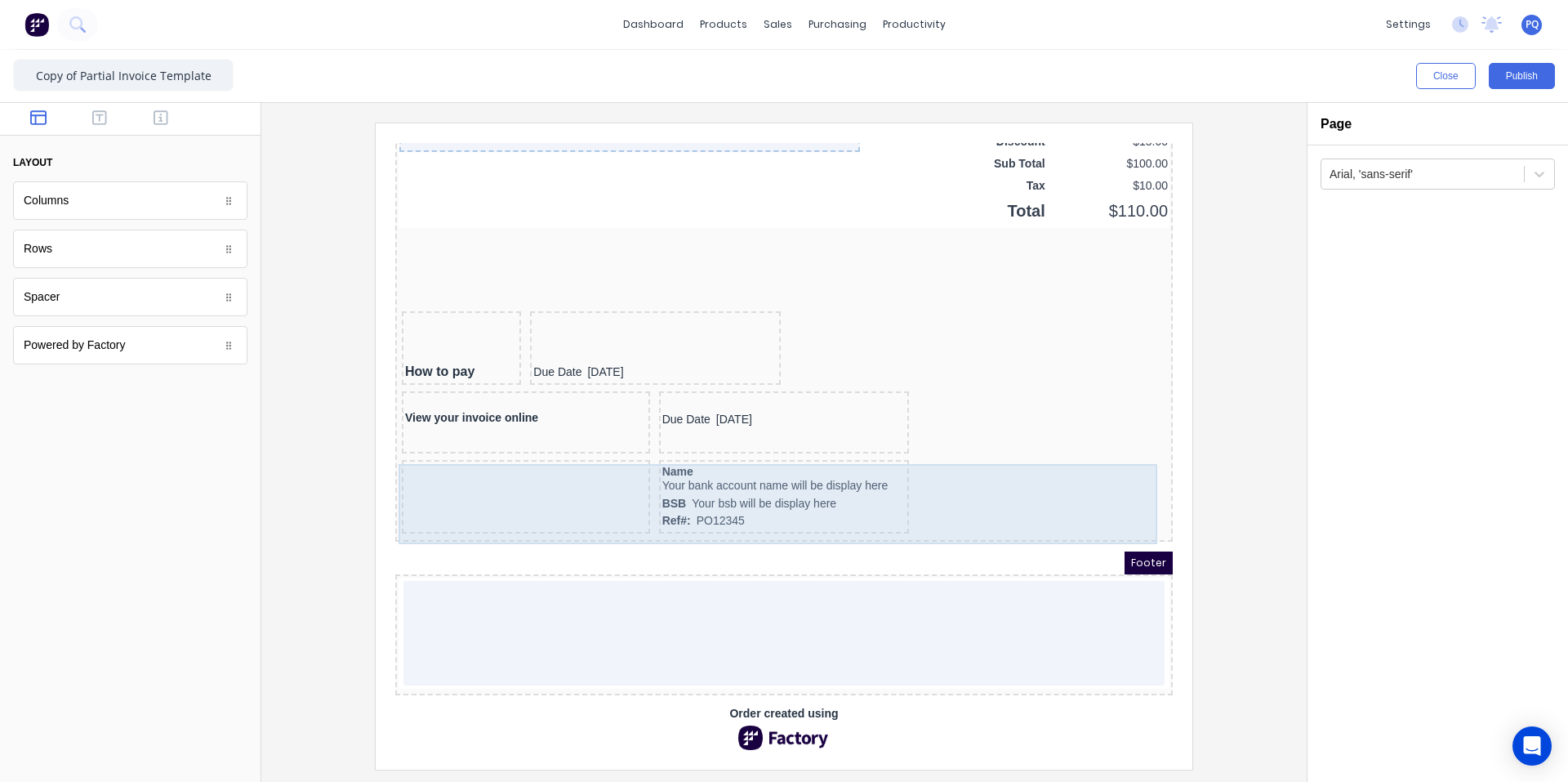
click at [515, 482] on div at bounding box center [506, 477] width 248 height 74
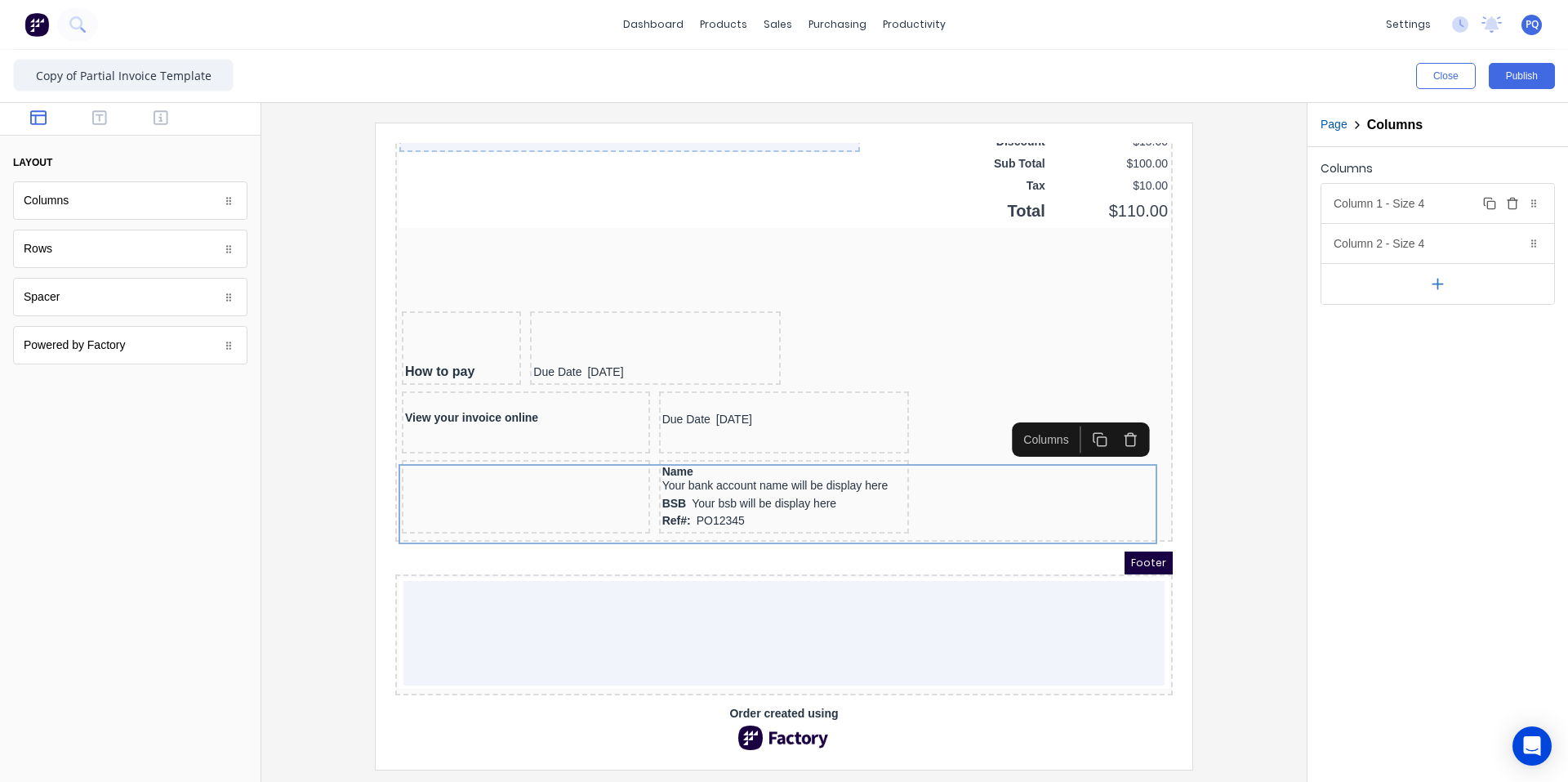
click at [1509, 203] on icon "button" at bounding box center [1512, 204] width 8 height 9
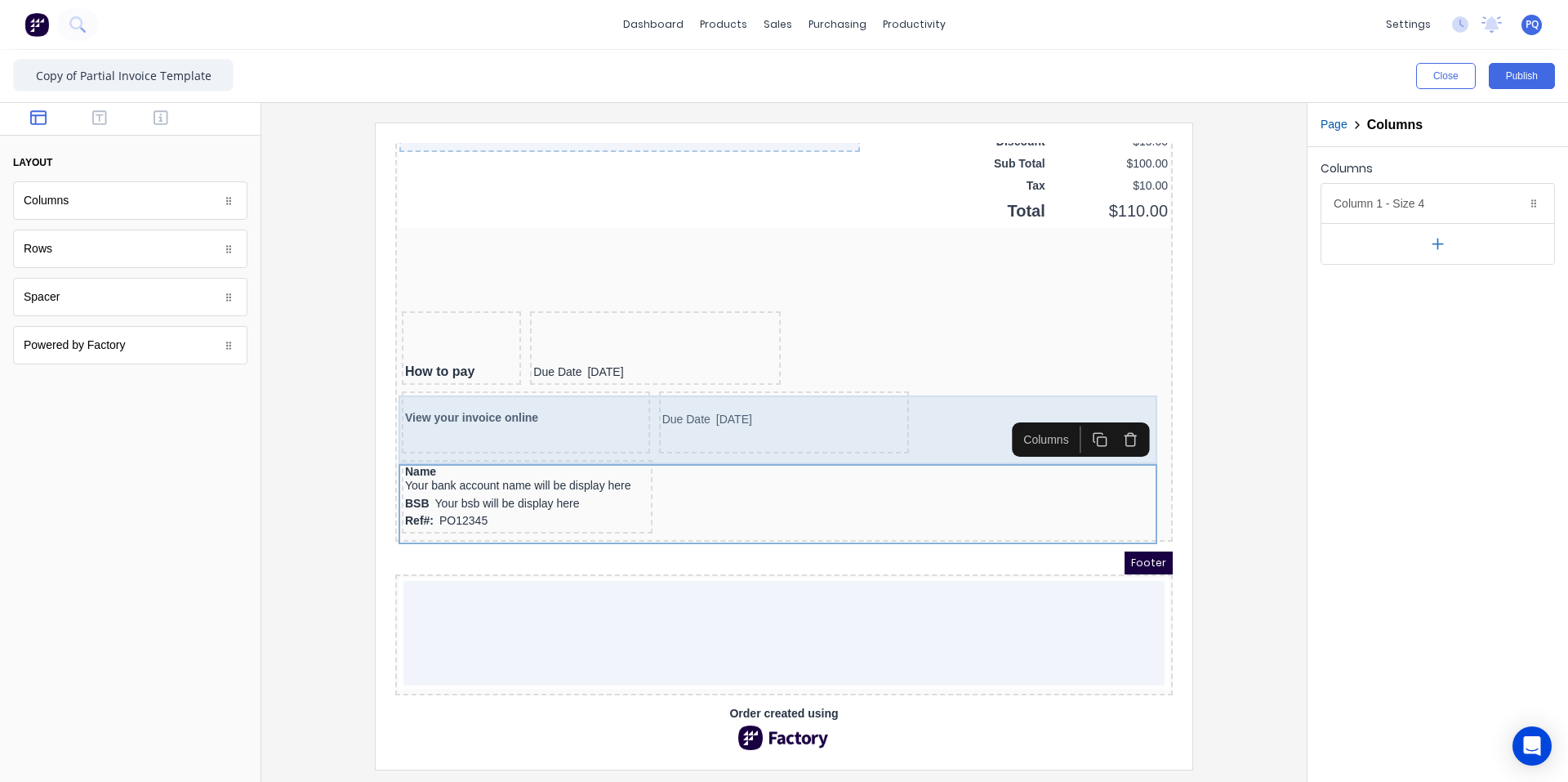
click at [538, 414] on div "View your invoice online" at bounding box center [506, 403] width 248 height 62
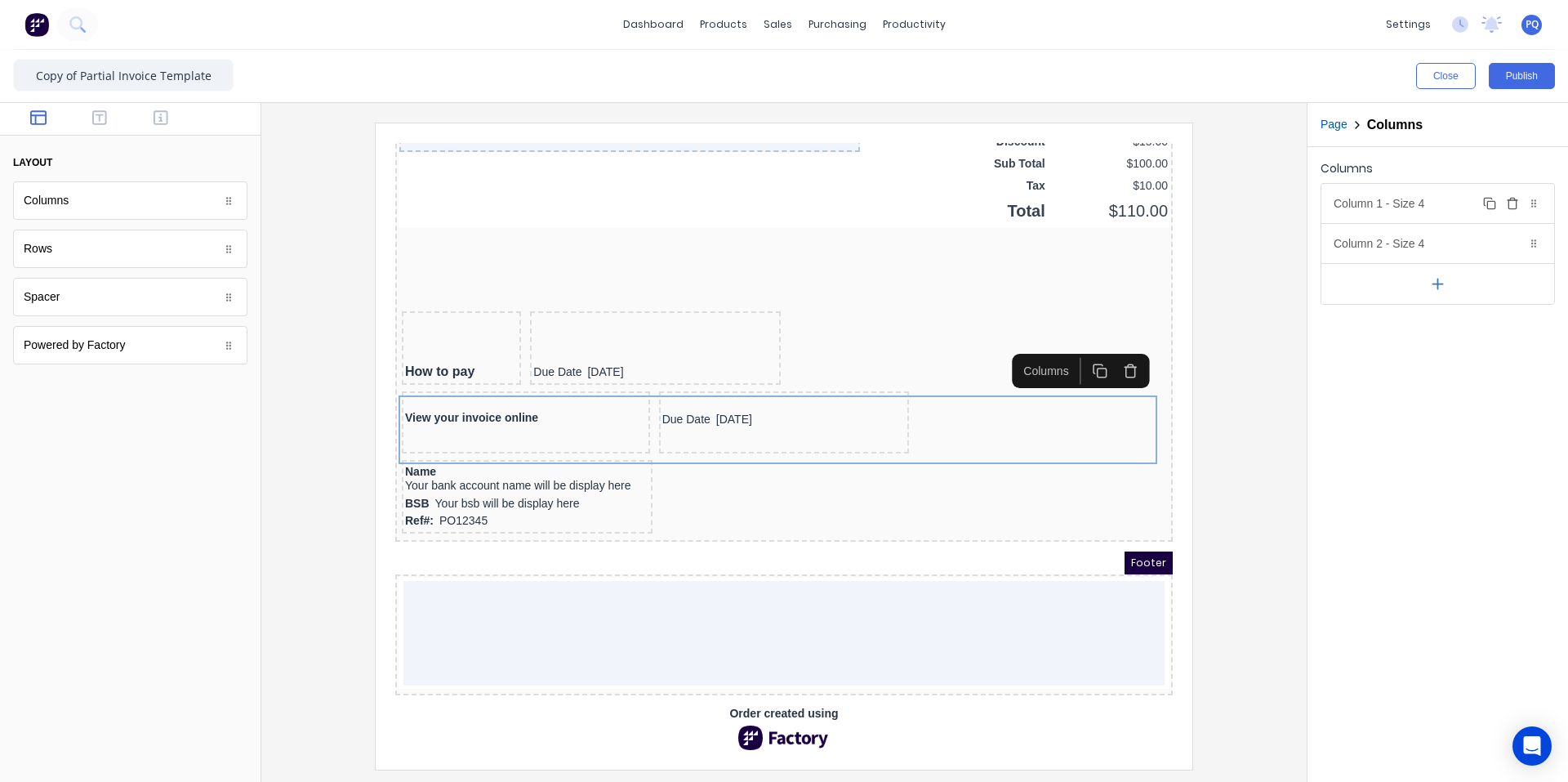
click at [1510, 200] on icon "button" at bounding box center [1511, 199] width 4 height 3
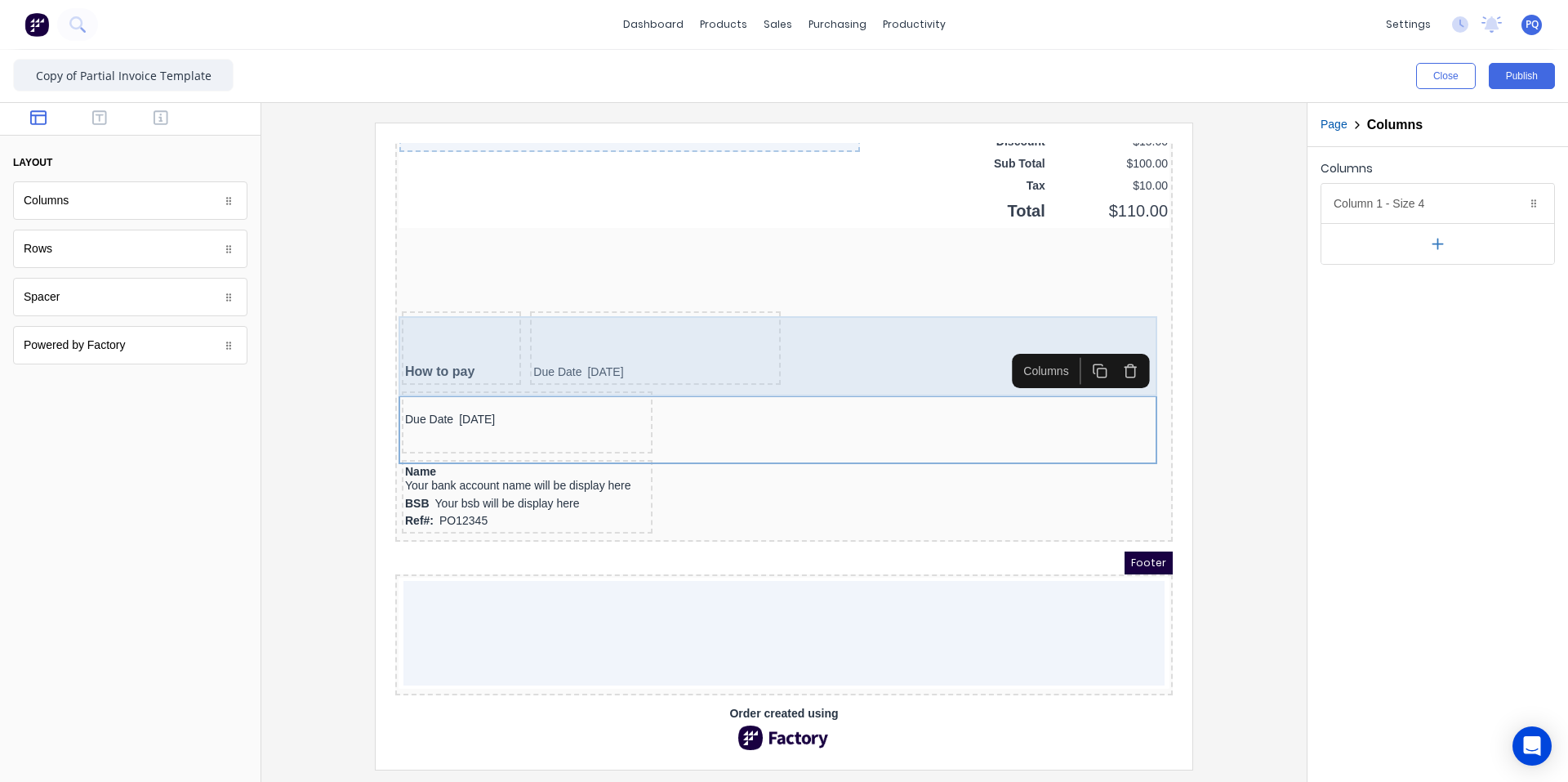
click at [885, 340] on div "How to pay Due Date 29/10/2024" at bounding box center [764, 329] width 771 height 80
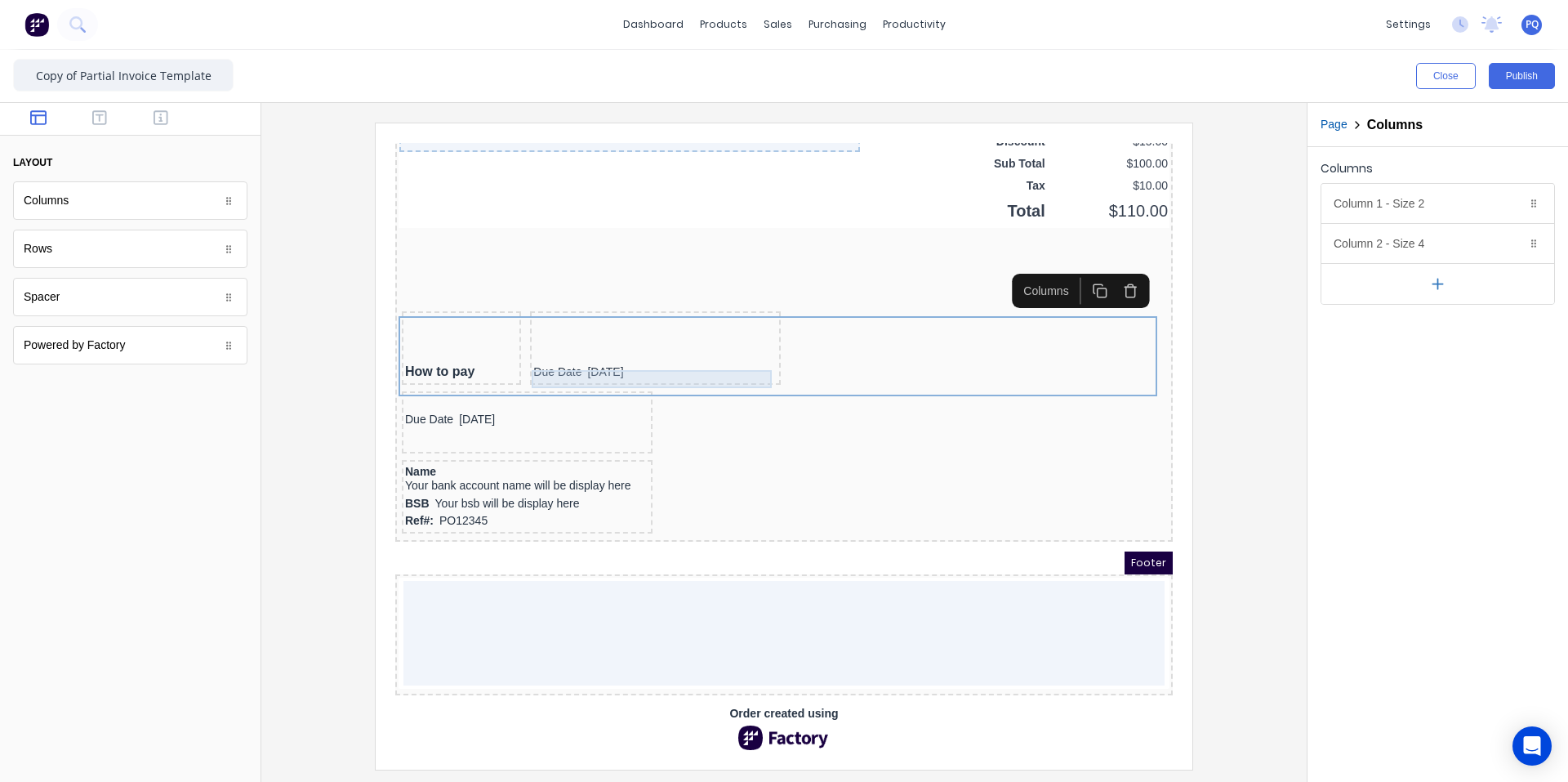
click at [551, 348] on div "Due Date 29/10/2024" at bounding box center [636, 352] width 244 height 18
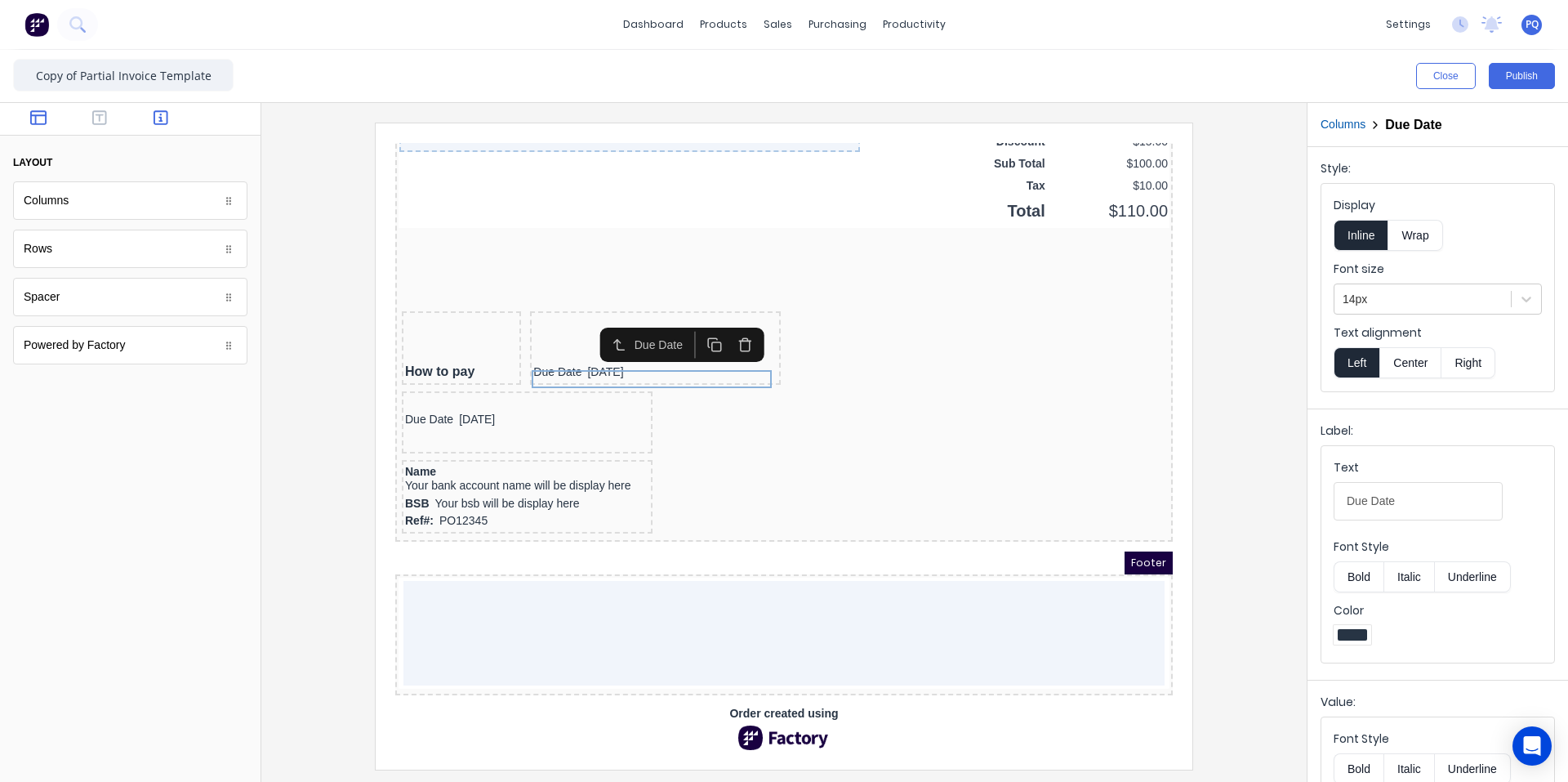
click at [169, 122] on button "button" at bounding box center [161, 119] width 51 height 20
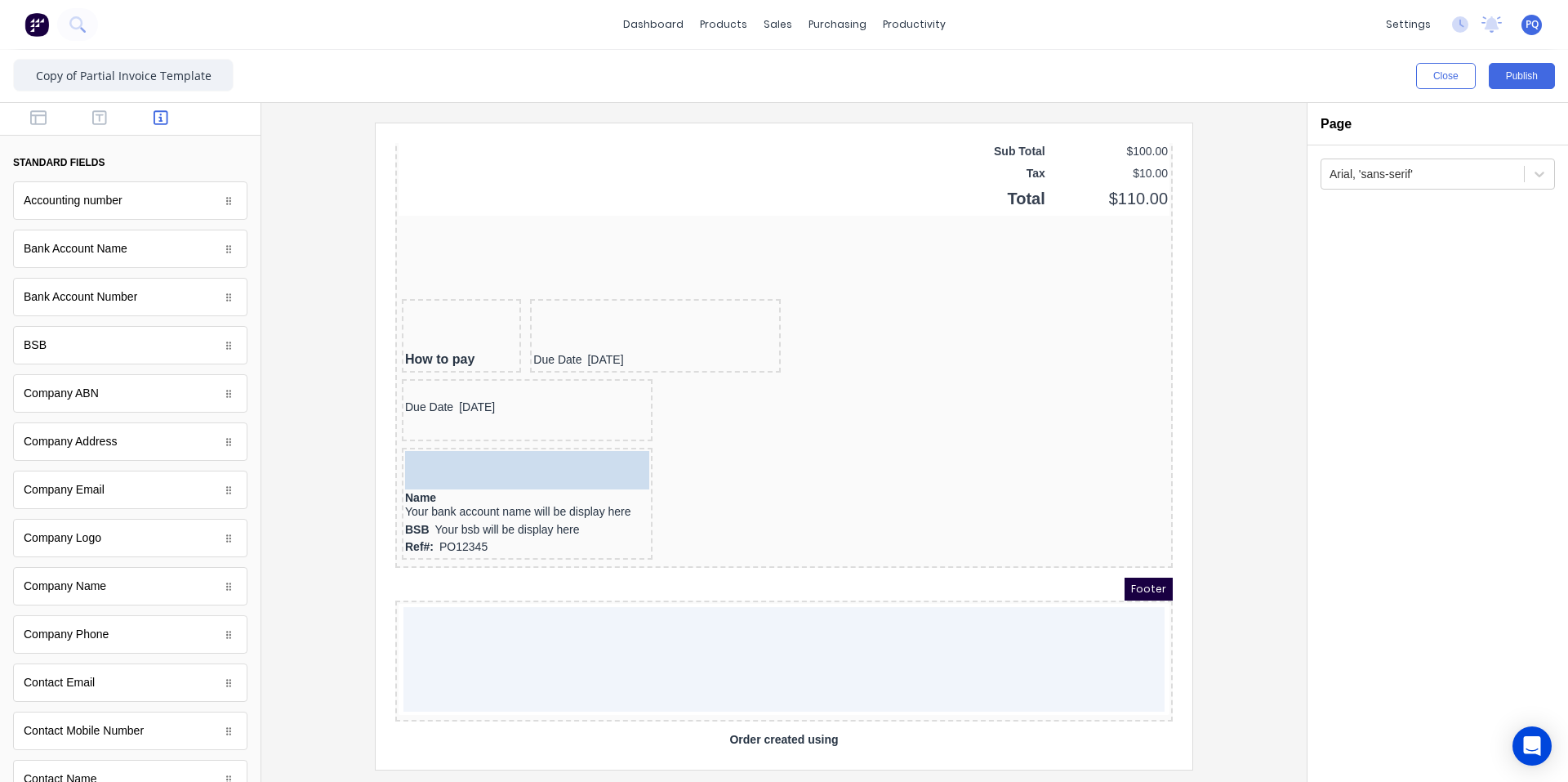
drag, startPoint x: 85, startPoint y: 255, endPoint x: 476, endPoint y: 460, distance: 441.5
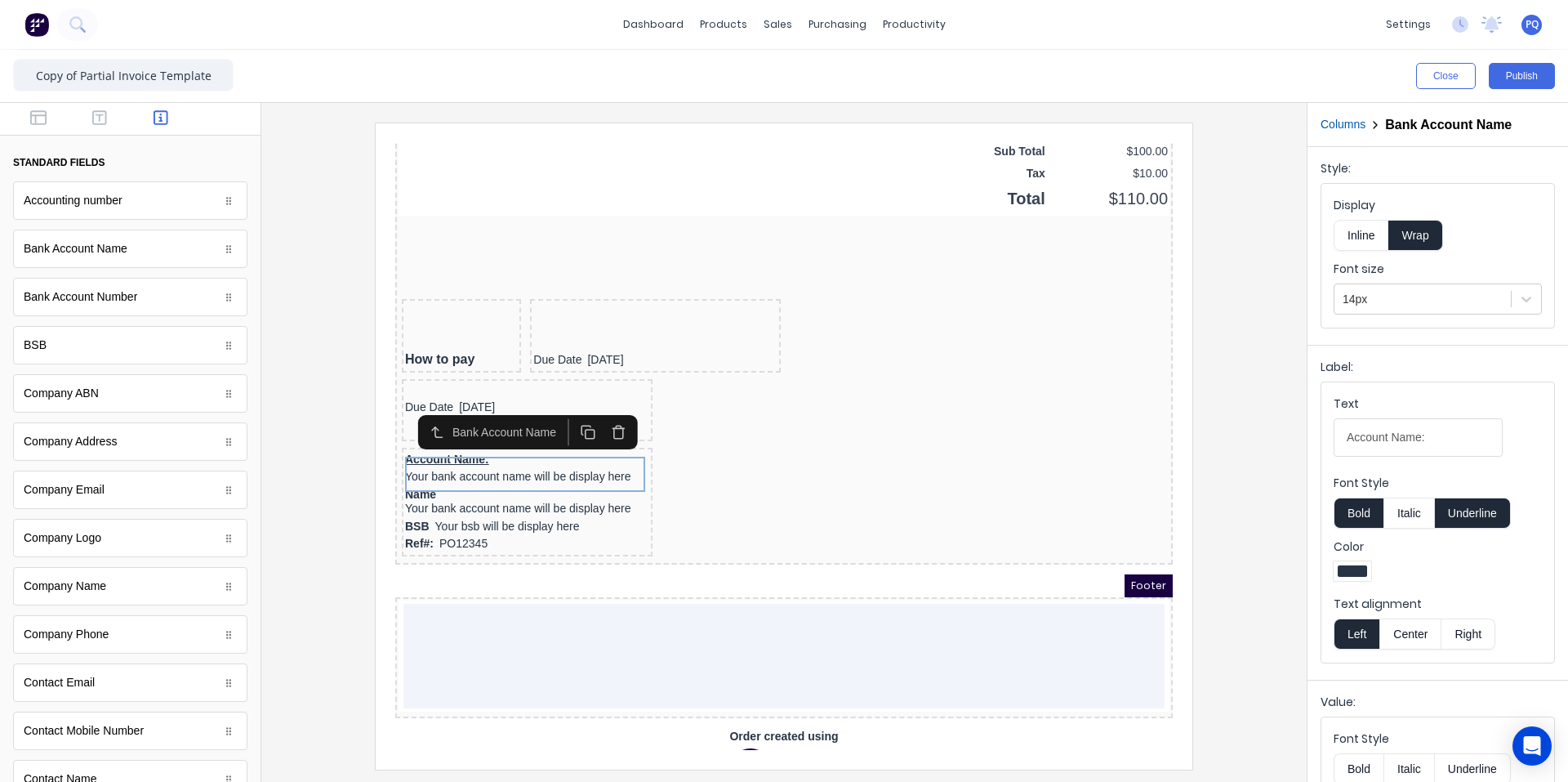
click at [1491, 522] on button "Underline" at bounding box center [1472, 512] width 76 height 31
drag, startPoint x: 1442, startPoint y: 432, endPoint x: 1257, endPoint y: 432, distance: 185.0
click at [1266, 428] on div "Close Publish Components standard fields Accounting number Accounting number Ba…" at bounding box center [784, 416] width 1568 height 732
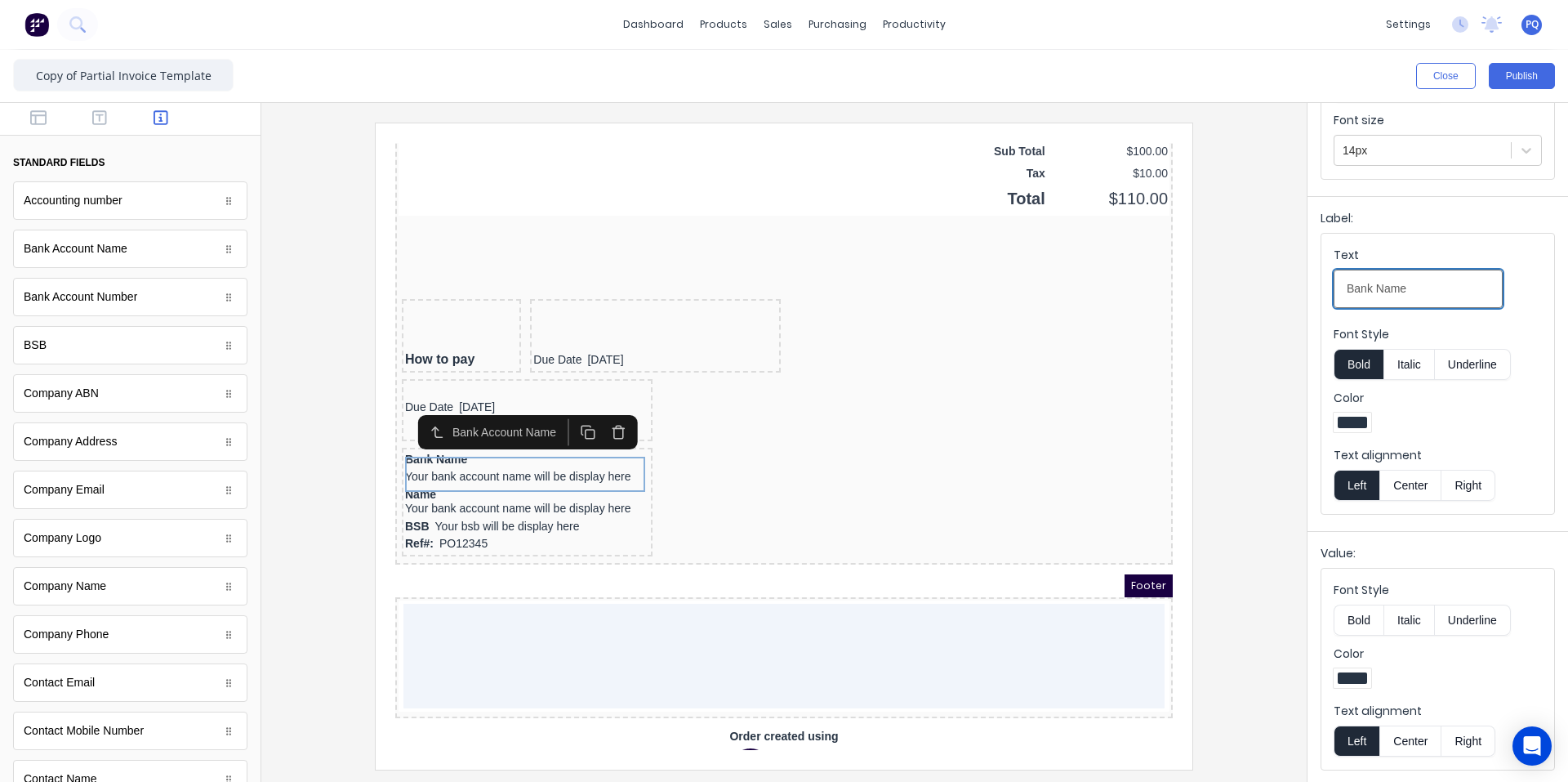
type input "Bank Name"
click at [1224, 471] on div at bounding box center [784, 445] width 1019 height 647
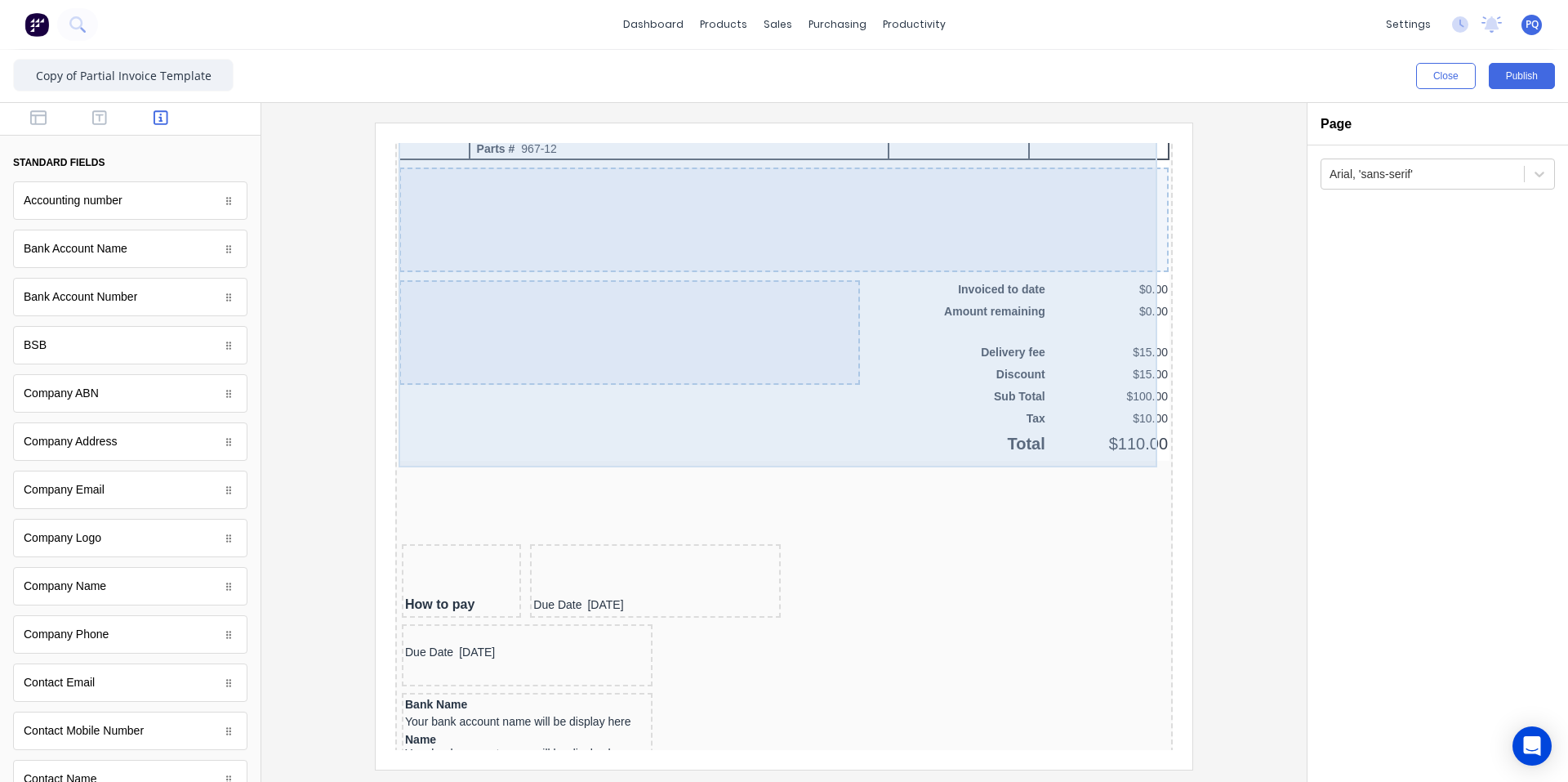
scroll to position [1333, 0]
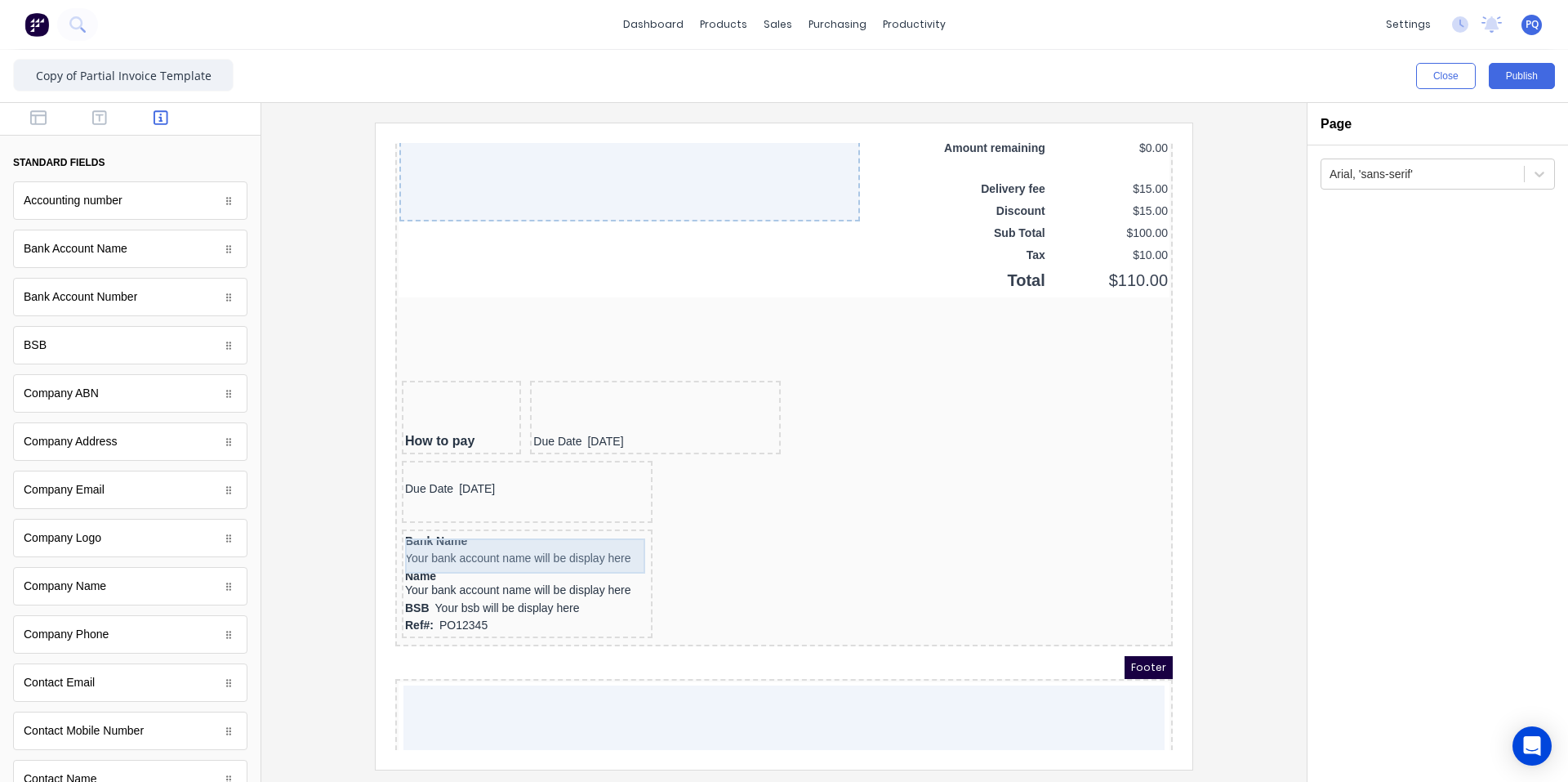
click at [443, 546] on div "Bank Name Your bank account name will be display here" at bounding box center [507, 530] width 244 height 35
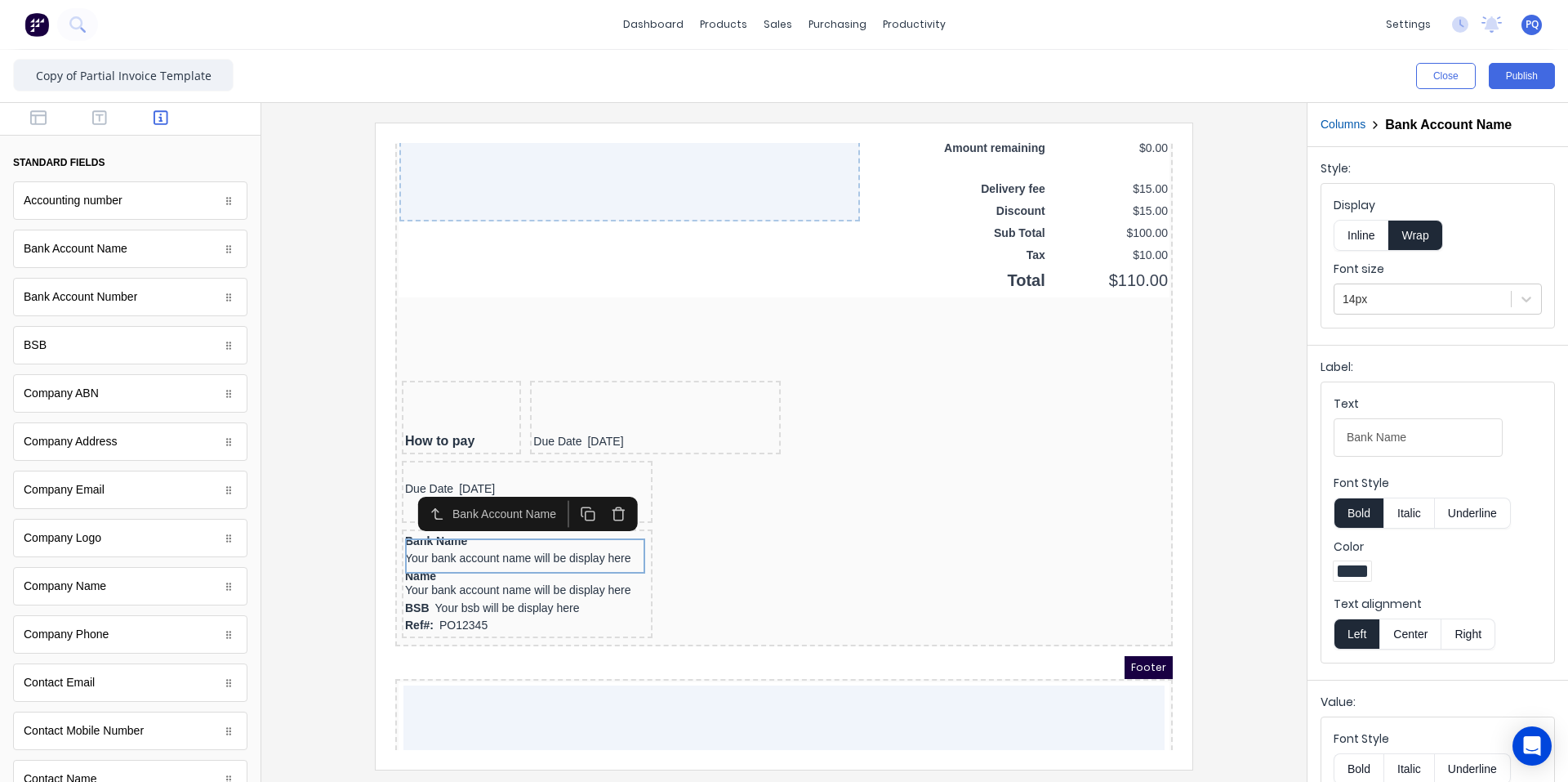
click at [1367, 241] on button "Inline" at bounding box center [1361, 235] width 55 height 31
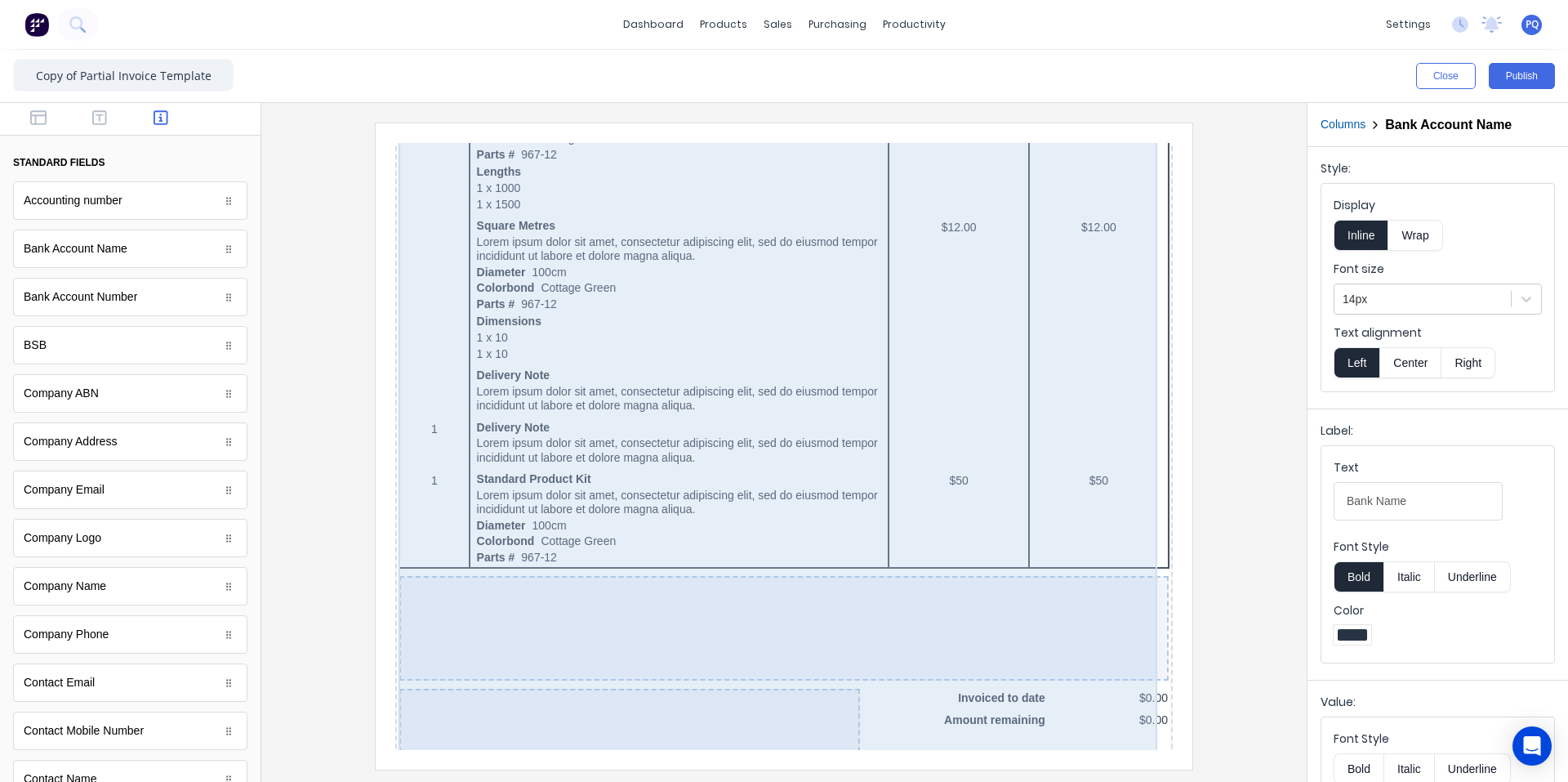
scroll to position [1414, 0]
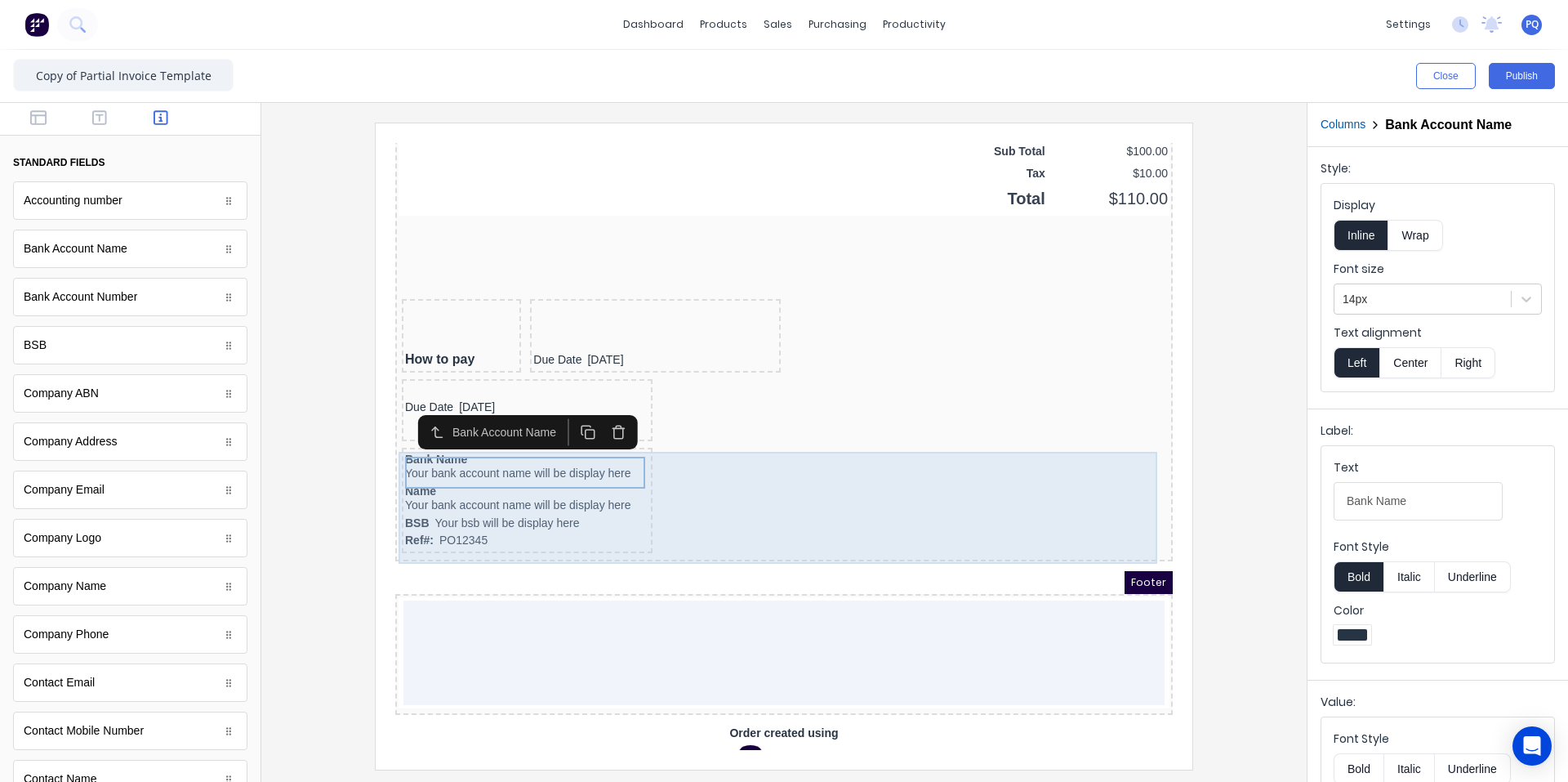
click at [764, 475] on div "Bank Name Your bank account name will be display here Name Your bank account na…" at bounding box center [764, 482] width 771 height 112
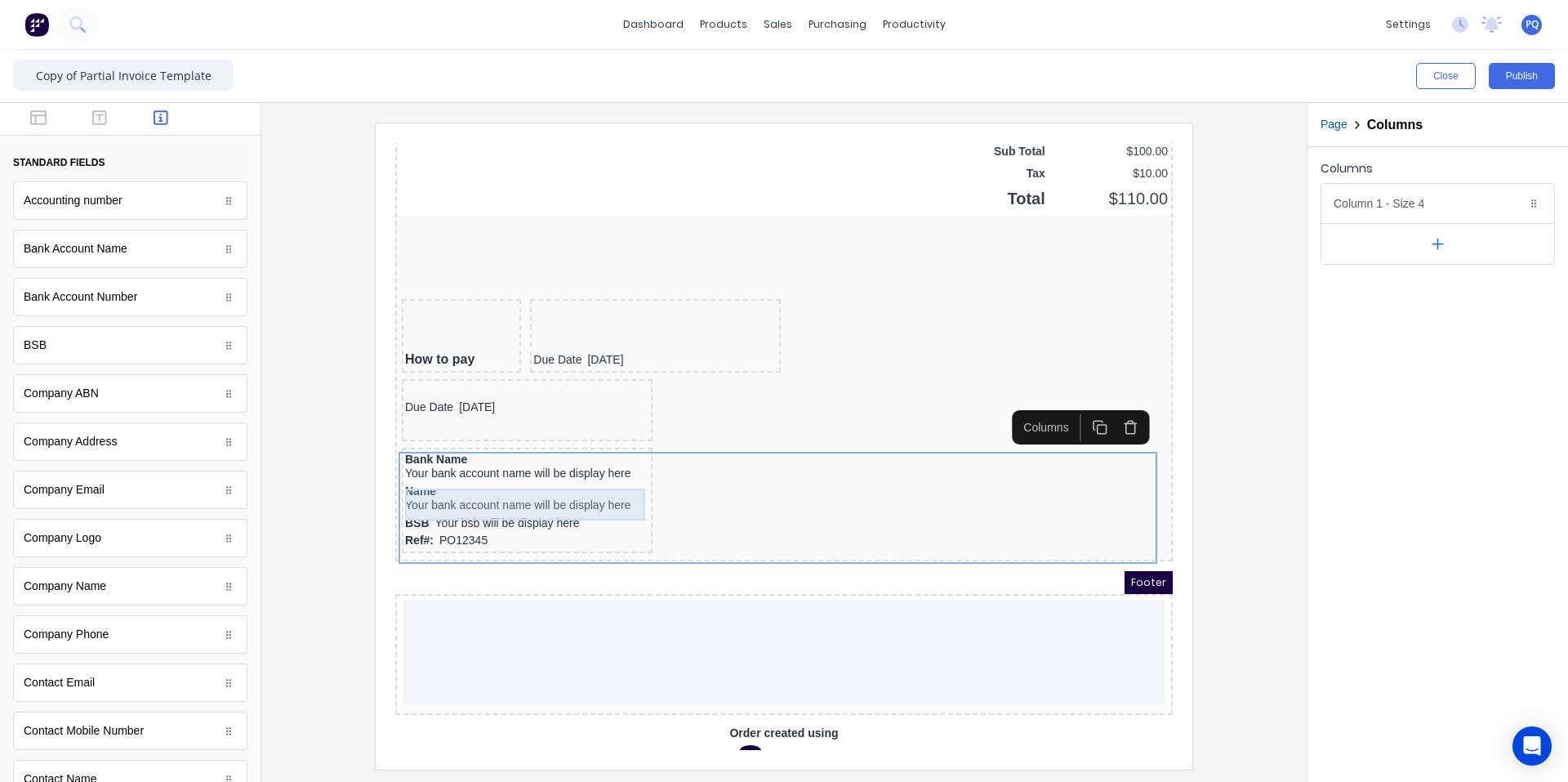
click at [518, 488] on div "Name Your bank account name will be display here" at bounding box center [507, 479] width 244 height 32
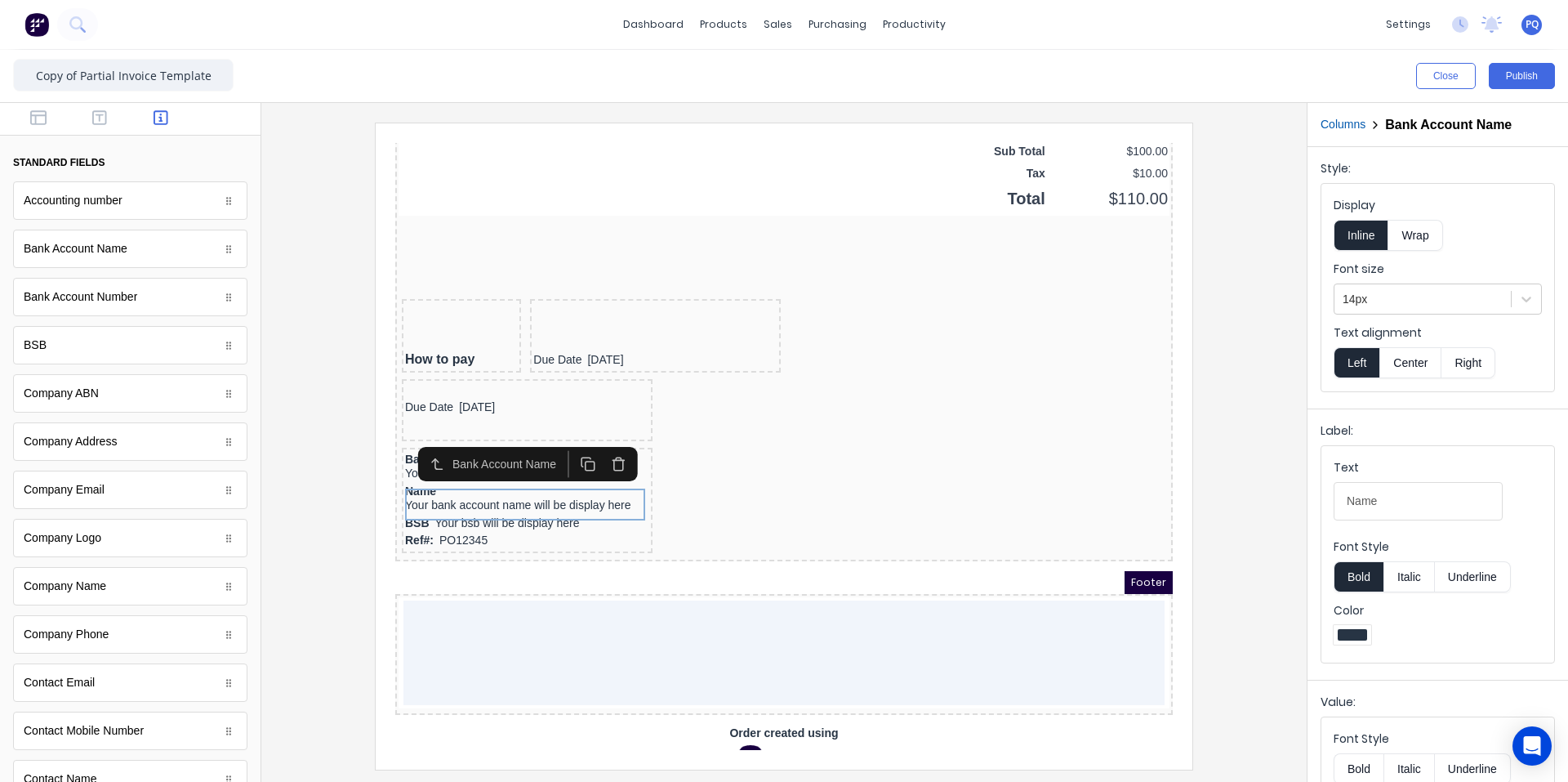
click at [392, 455] on div "Bank Account Name" at bounding box center [508, 444] width 235 height 34
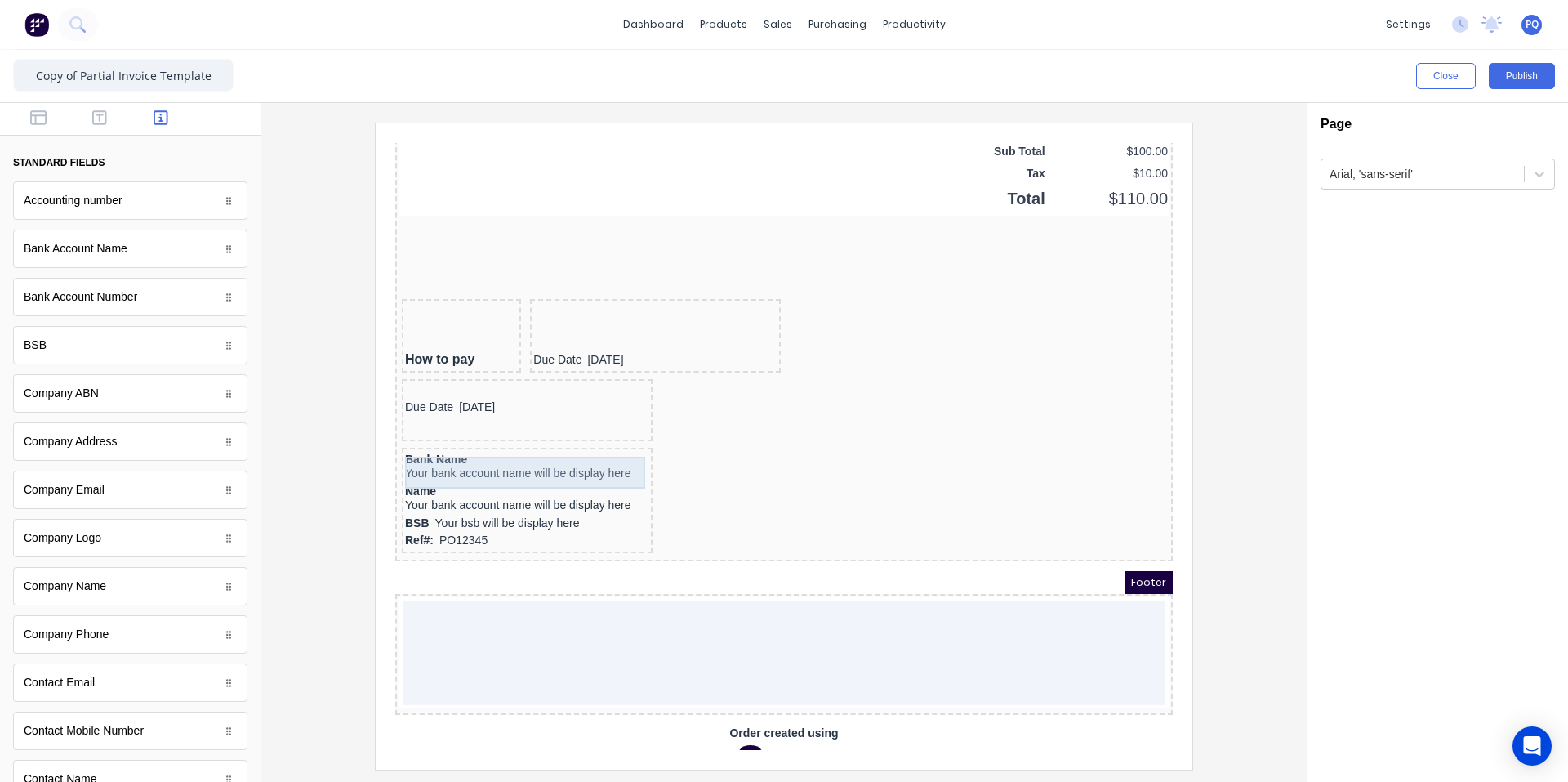
click at [407, 449] on div "Bank Name Your bank account name will be display here" at bounding box center [507, 448] width 244 height 32
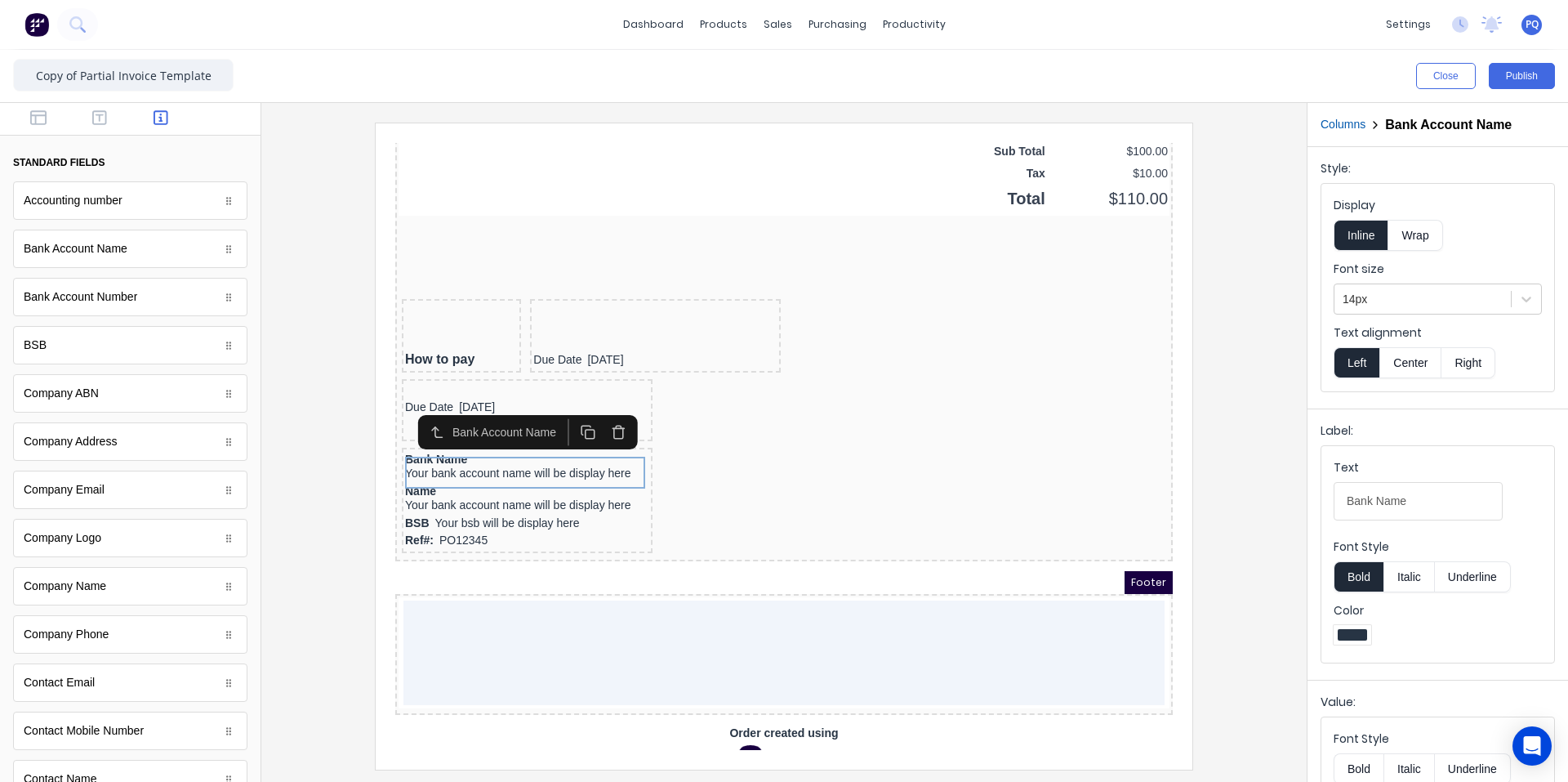
click at [603, 411] on icon "button" at bounding box center [598, 413] width 9 height 9
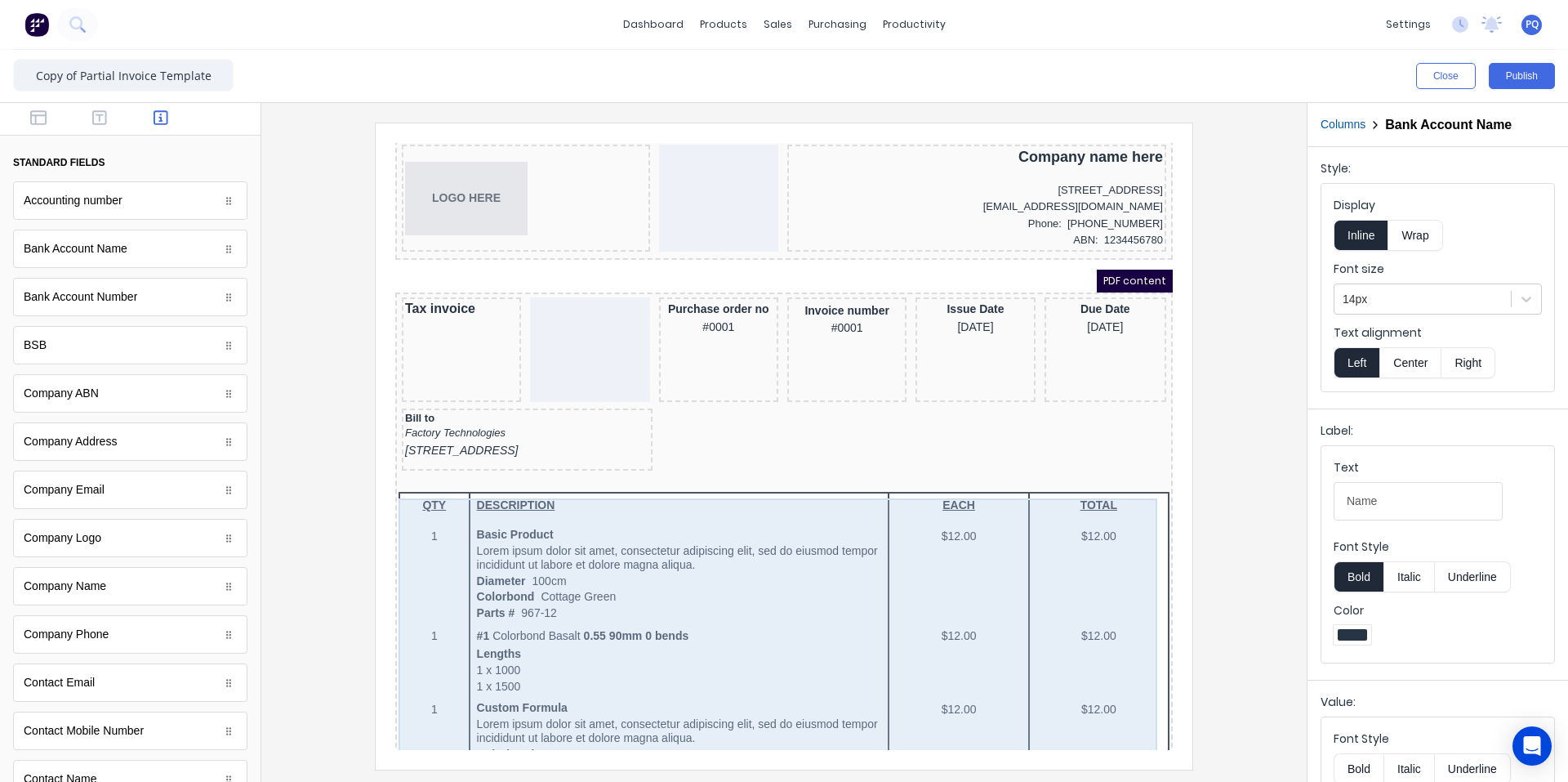
scroll to position [0, 0]
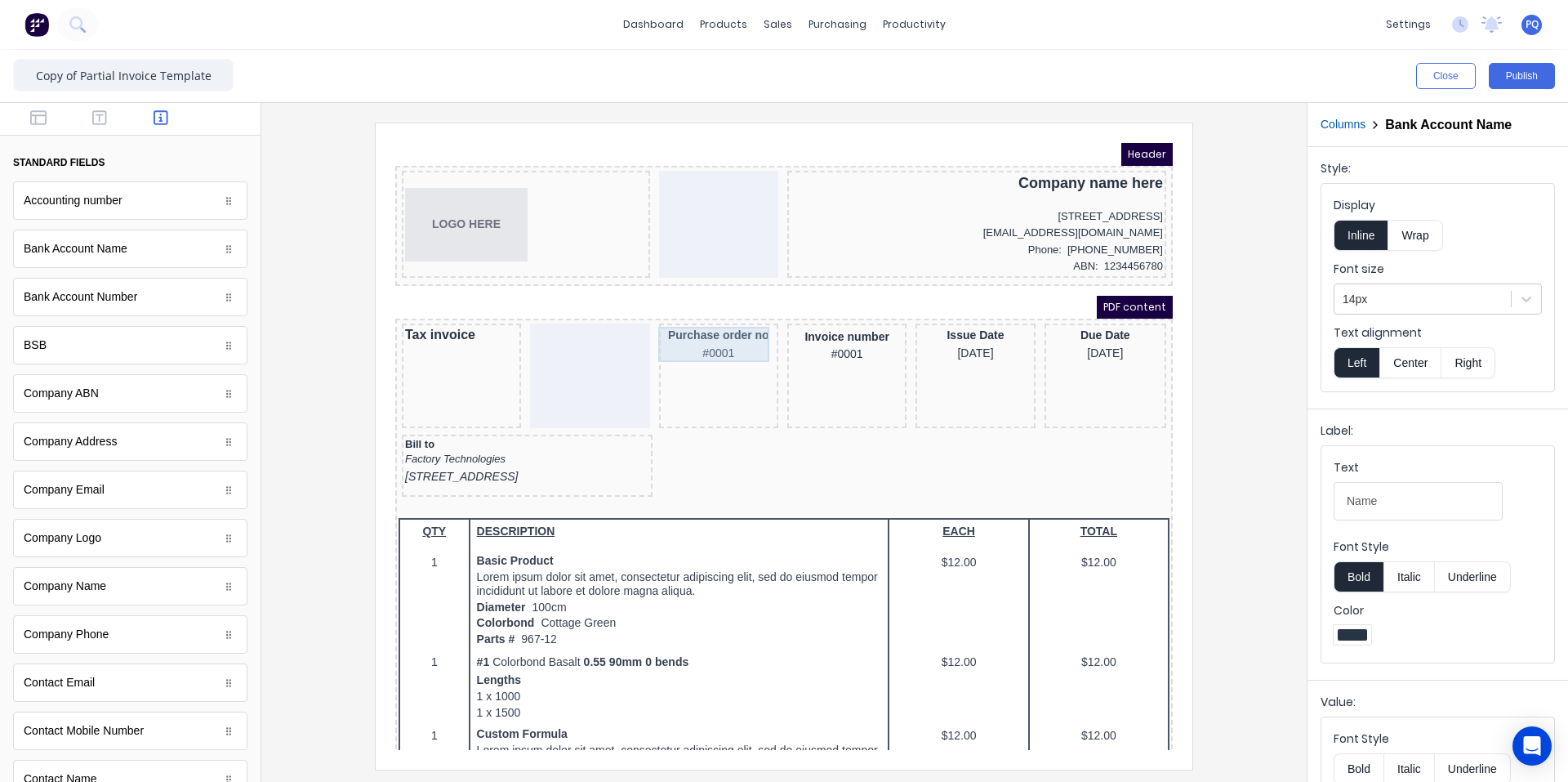
click at [712, 327] on div "Purchase order no #0001" at bounding box center [698, 324] width 113 height 35
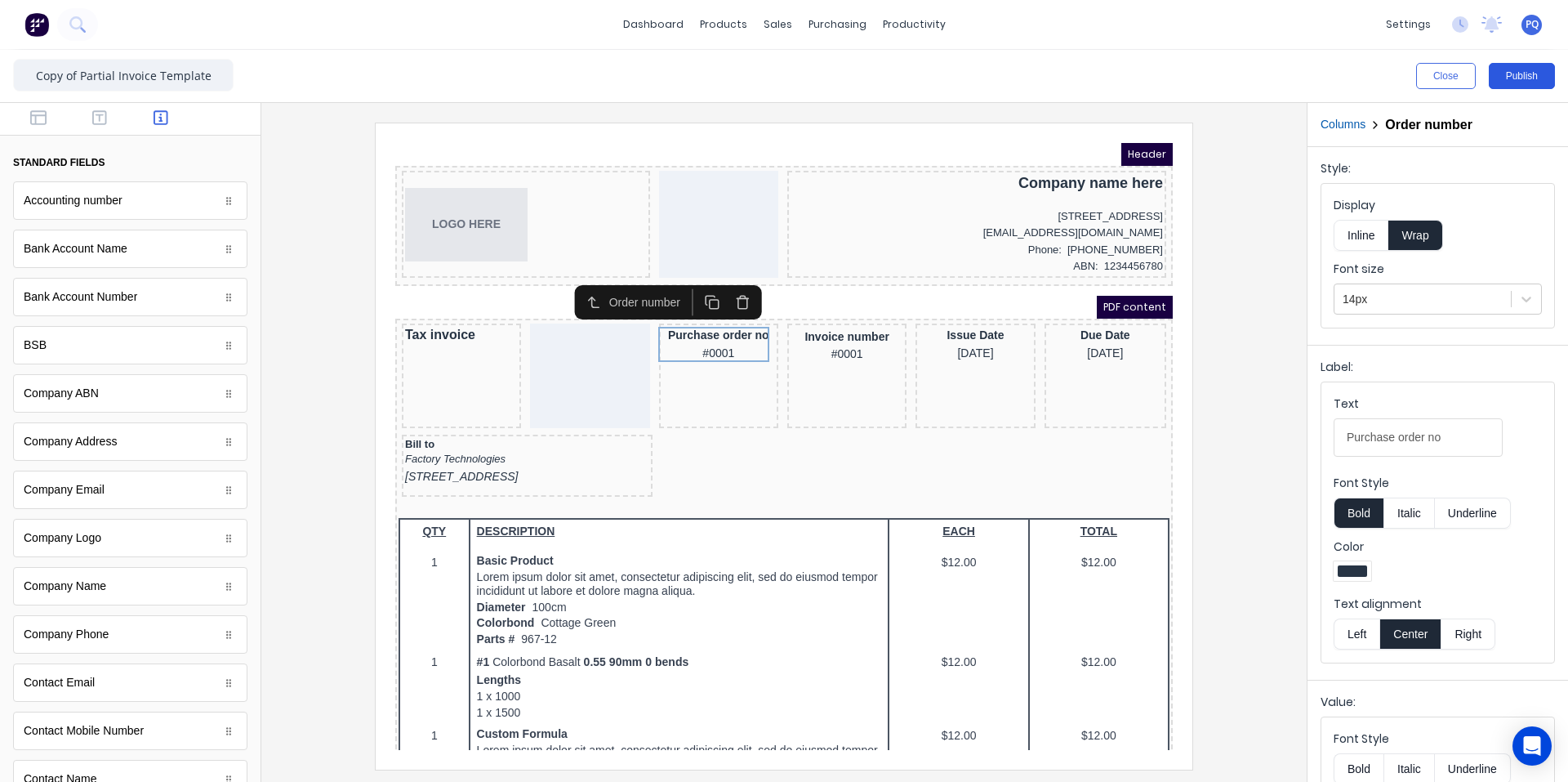
click at [1520, 73] on button "Publish" at bounding box center [1522, 76] width 66 height 27
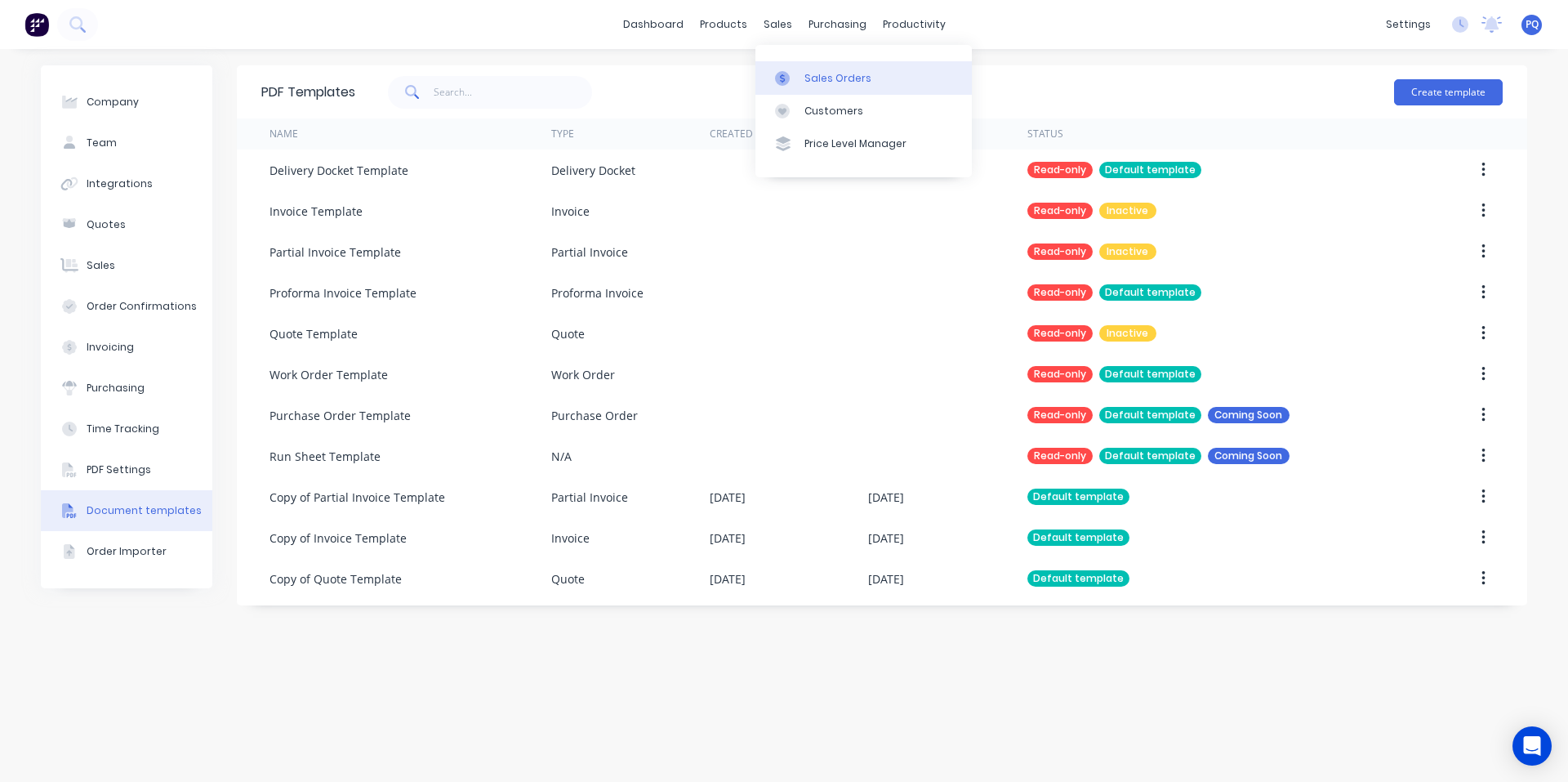
click at [800, 85] on link "Sales Orders" at bounding box center [863, 78] width 217 height 33
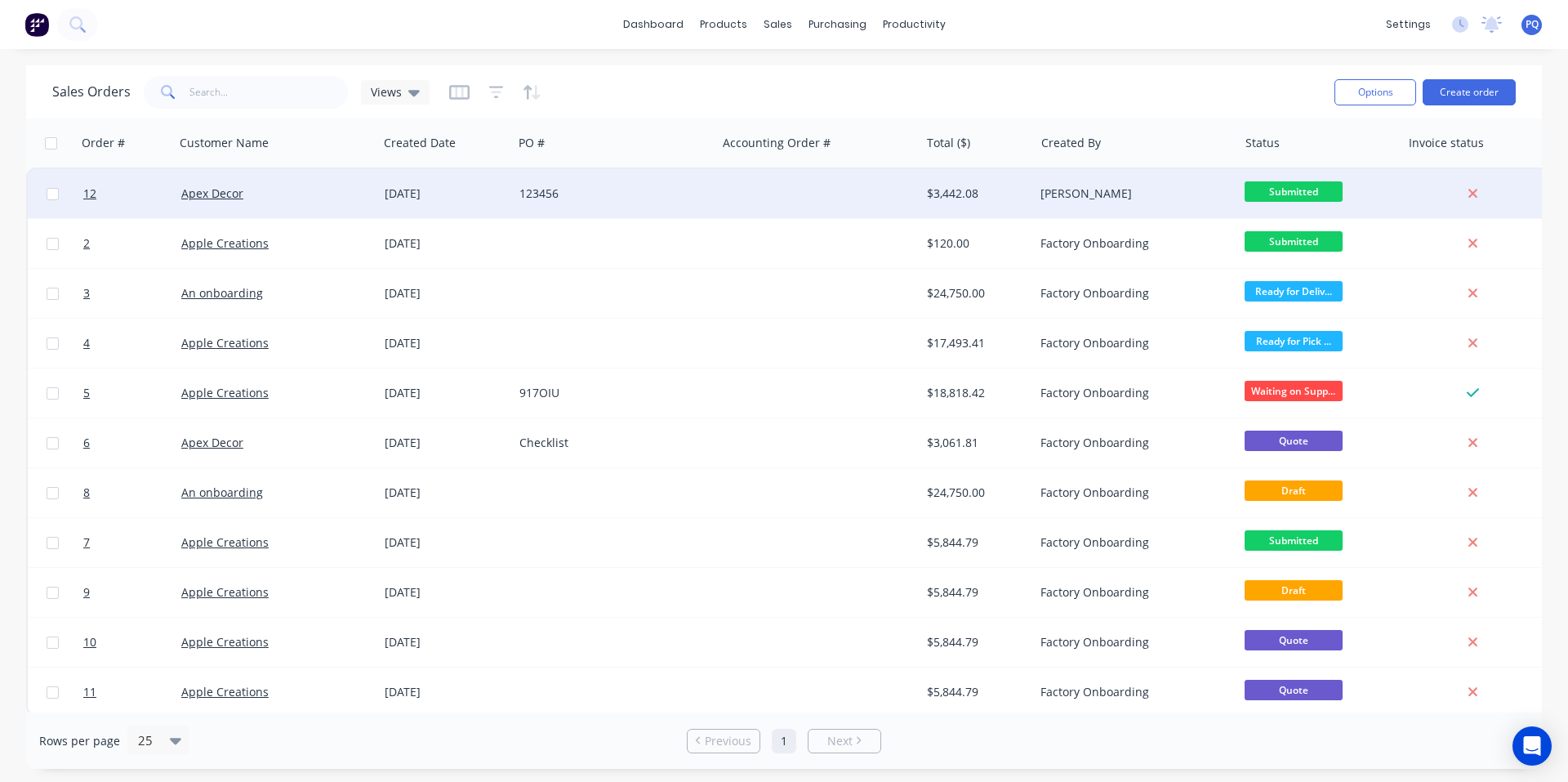
click at [302, 202] on div "Apex Decor" at bounding box center [276, 194] width 203 height 49
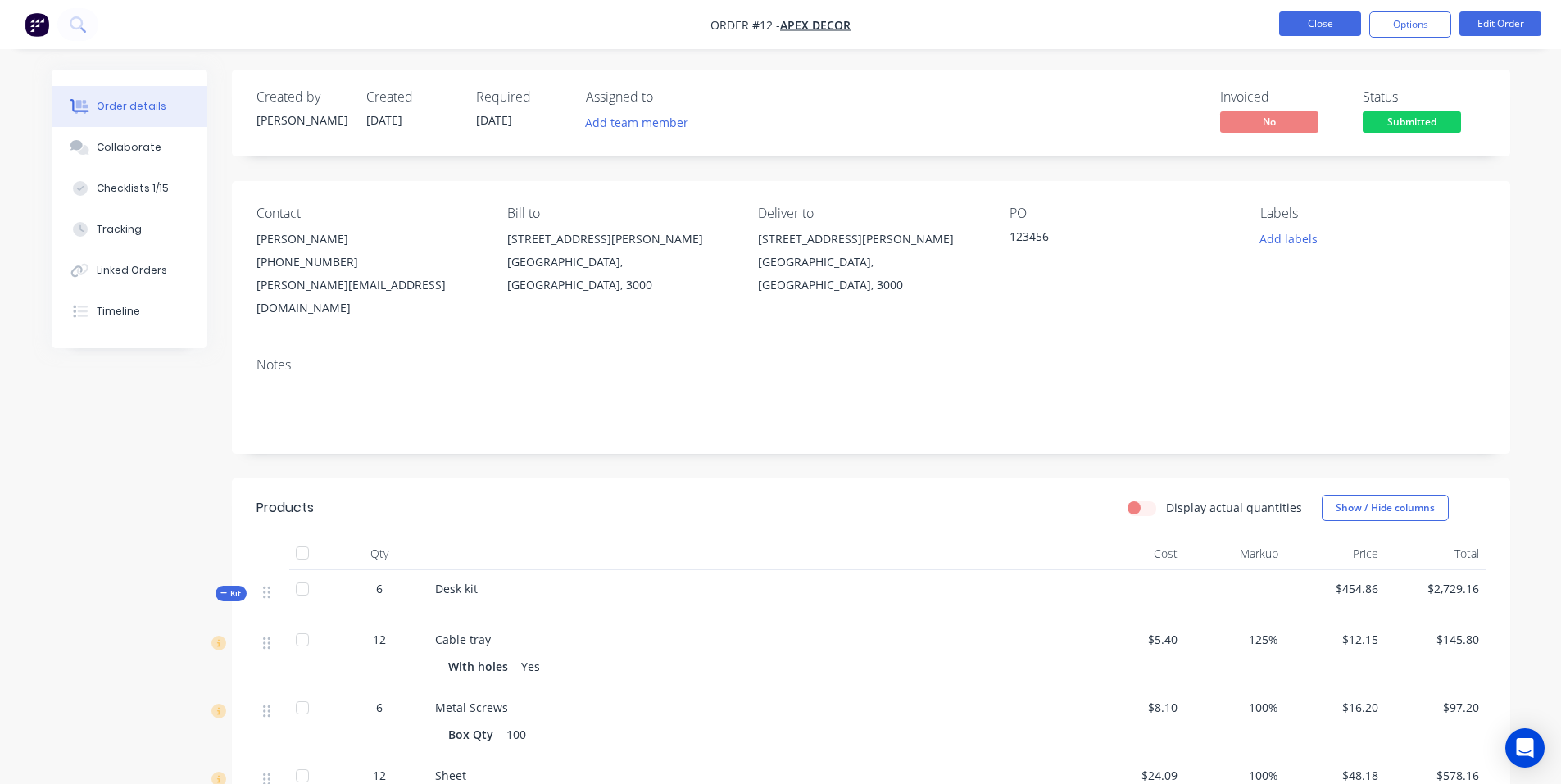
click at [1347, 21] on button "Close" at bounding box center [1320, 24] width 82 height 25
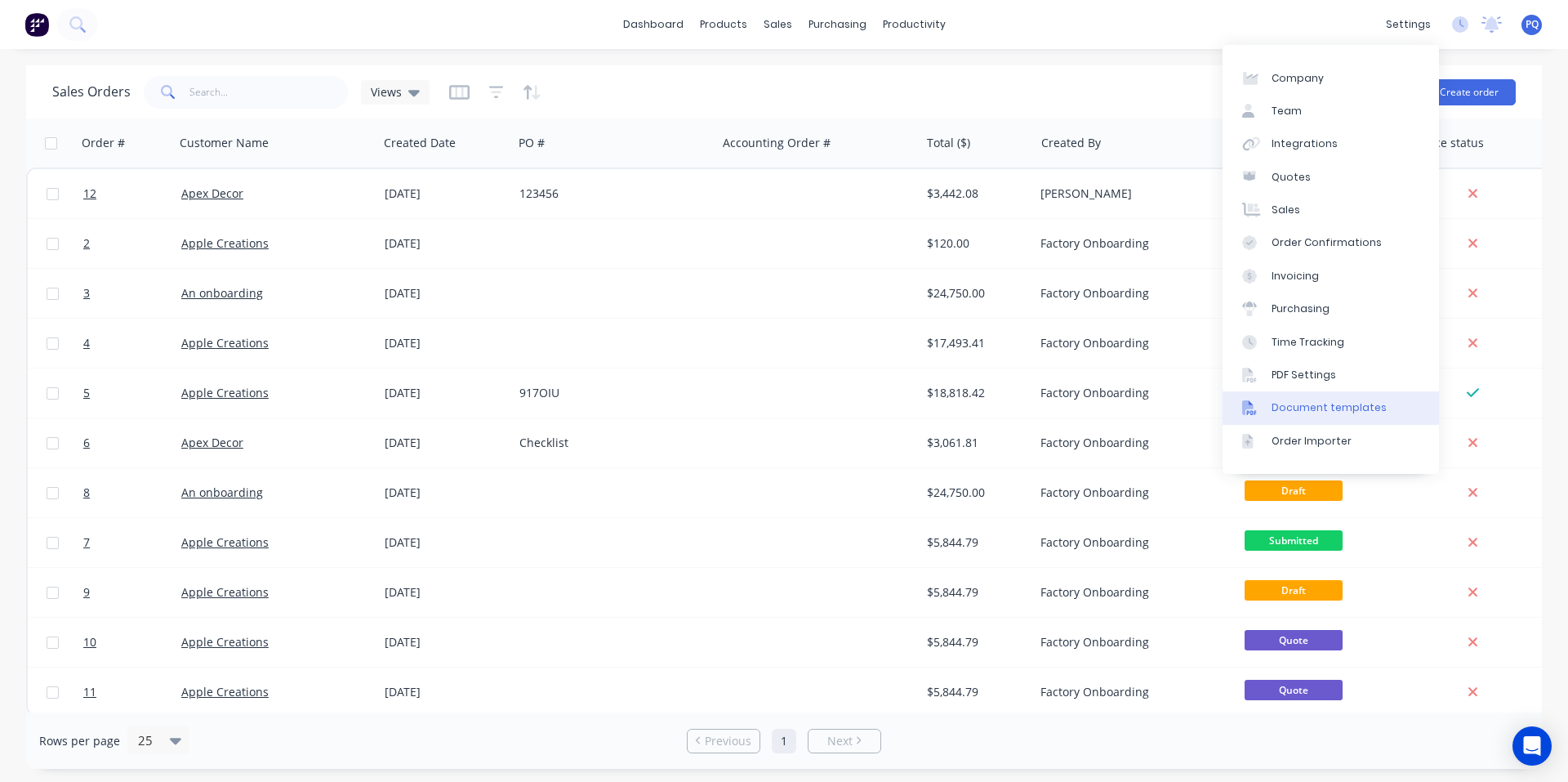
click at [1275, 396] on link "Document templates" at bounding box center [1330, 407] width 217 height 33
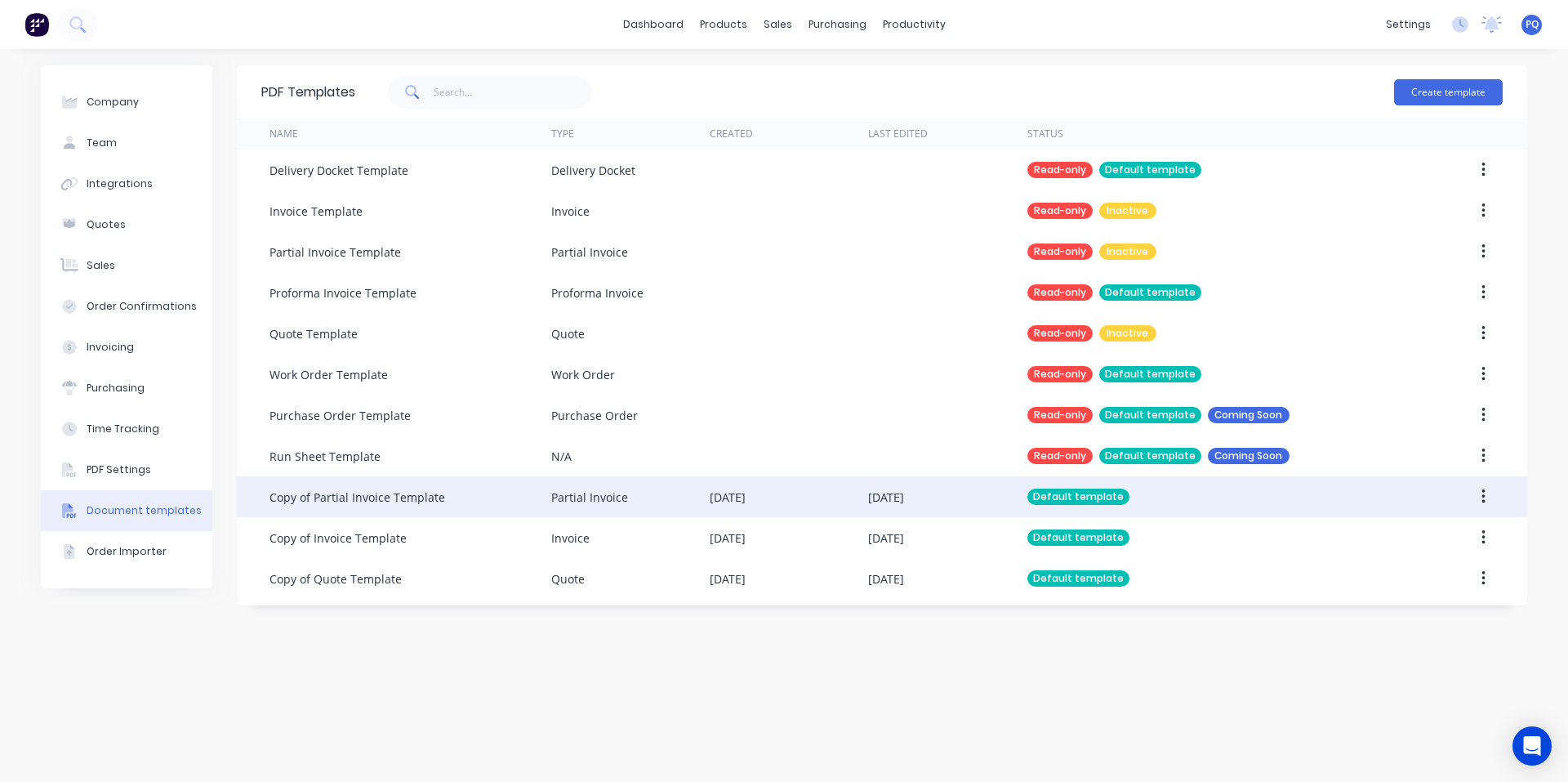
click at [521, 492] on div "Copy of Partial Invoice Template" at bounding box center [411, 496] width 282 height 41
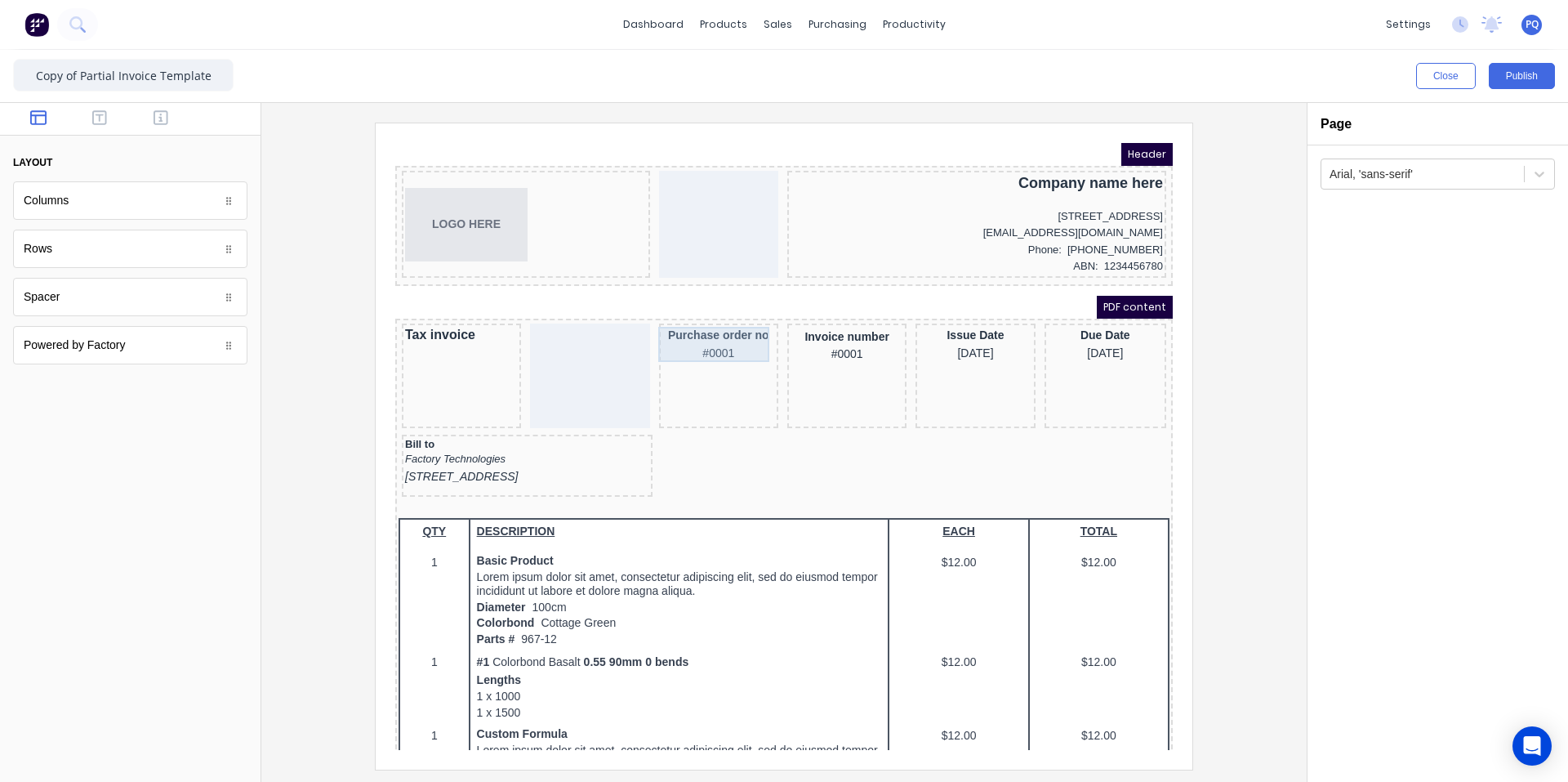
click at [705, 324] on div "Purchase order no #0001" at bounding box center [698, 324] width 113 height 35
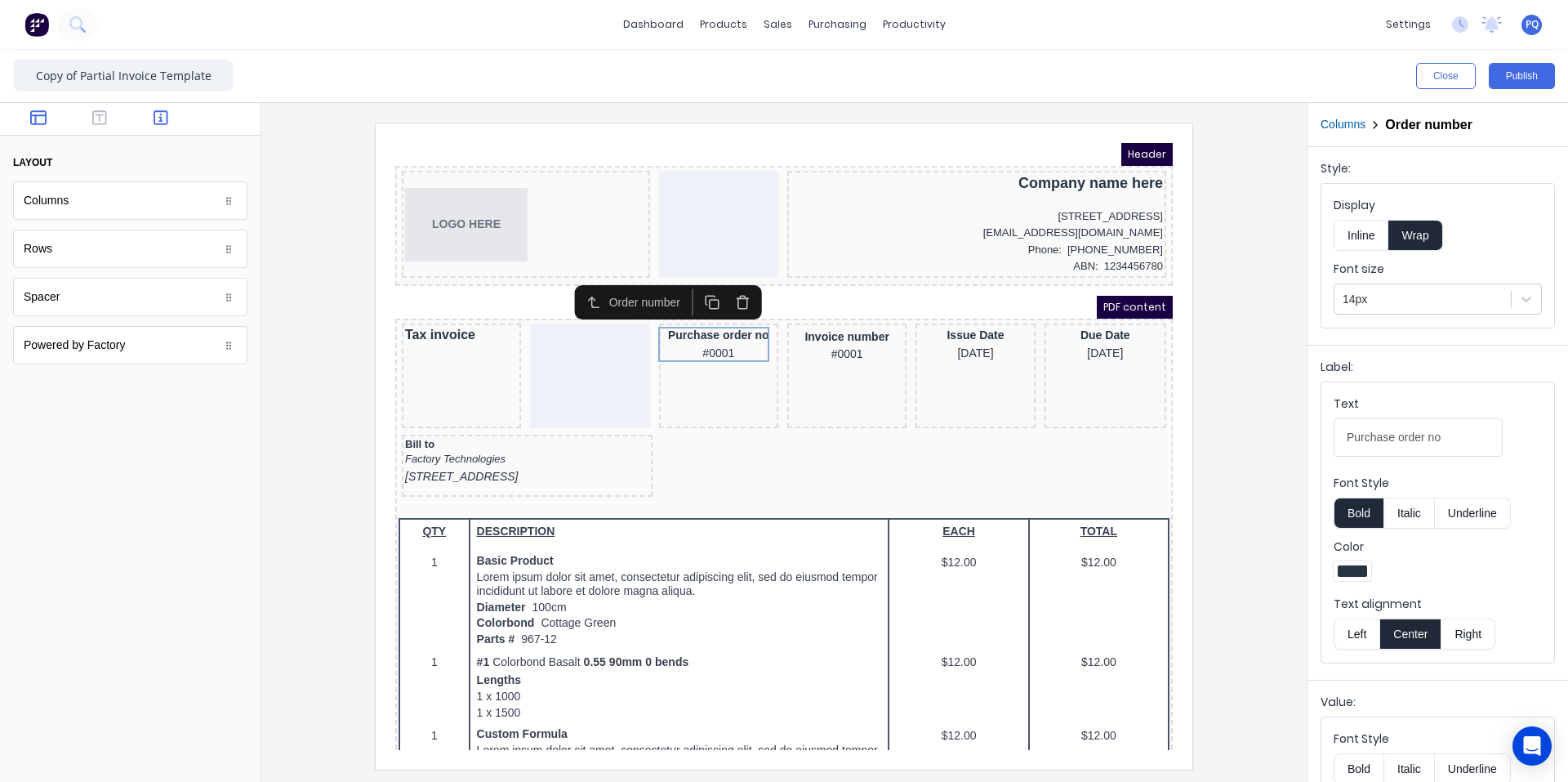
click at [154, 114] on icon "button" at bounding box center [161, 117] width 15 height 15
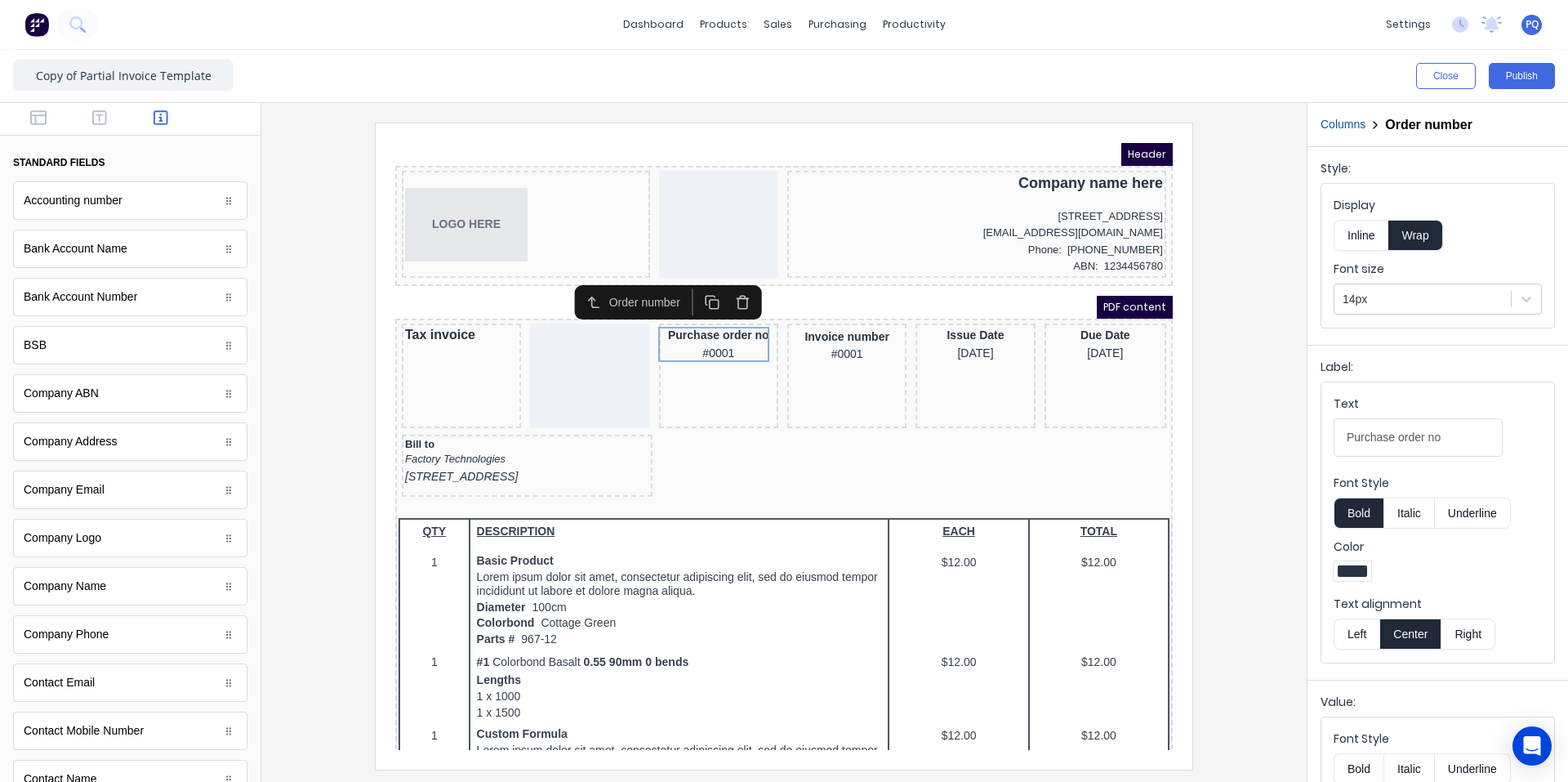
scroll to position [789, 0]
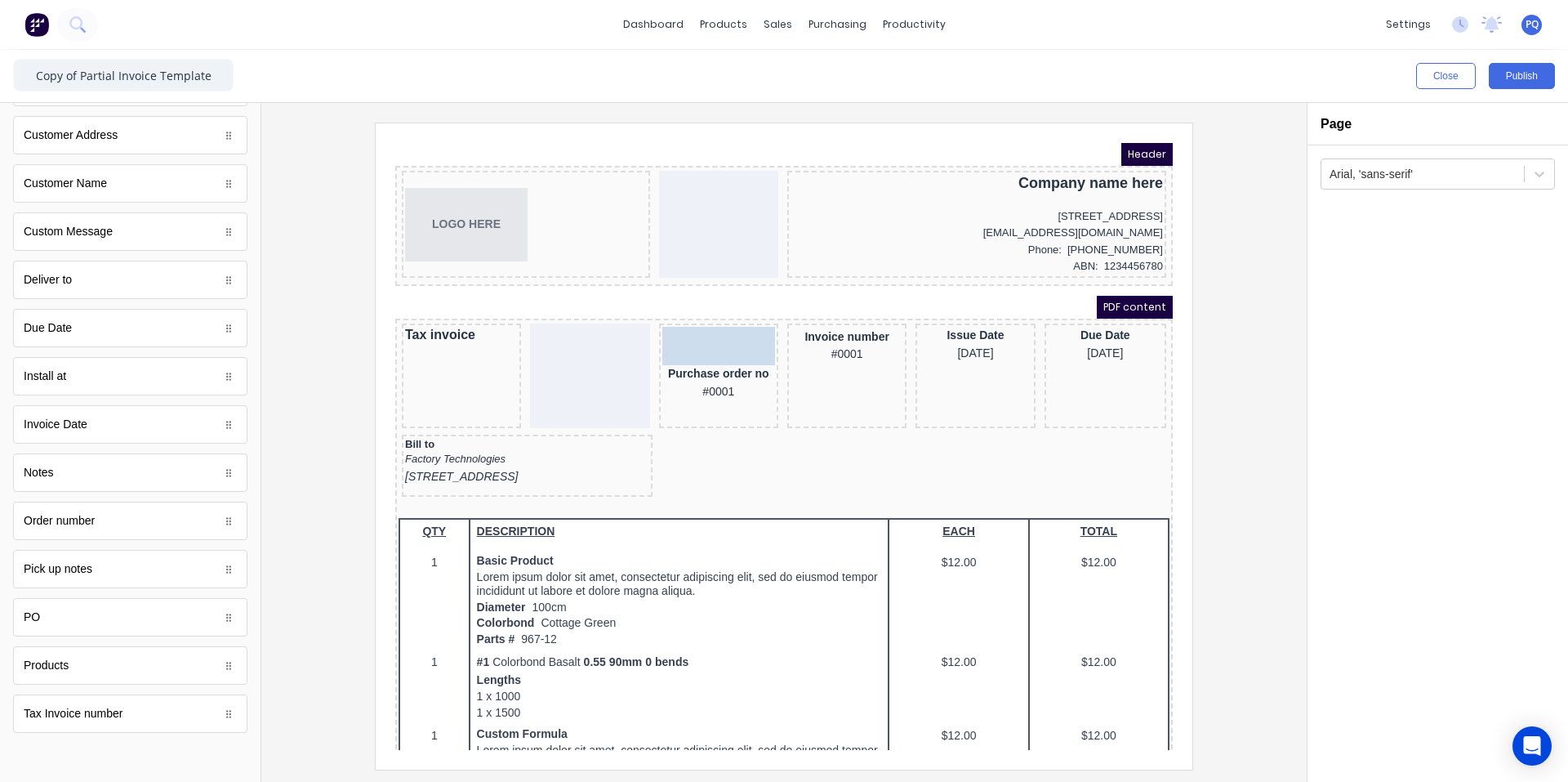
drag, startPoint x: 79, startPoint y: 624, endPoint x: 312, endPoint y: 201, distance: 482.9
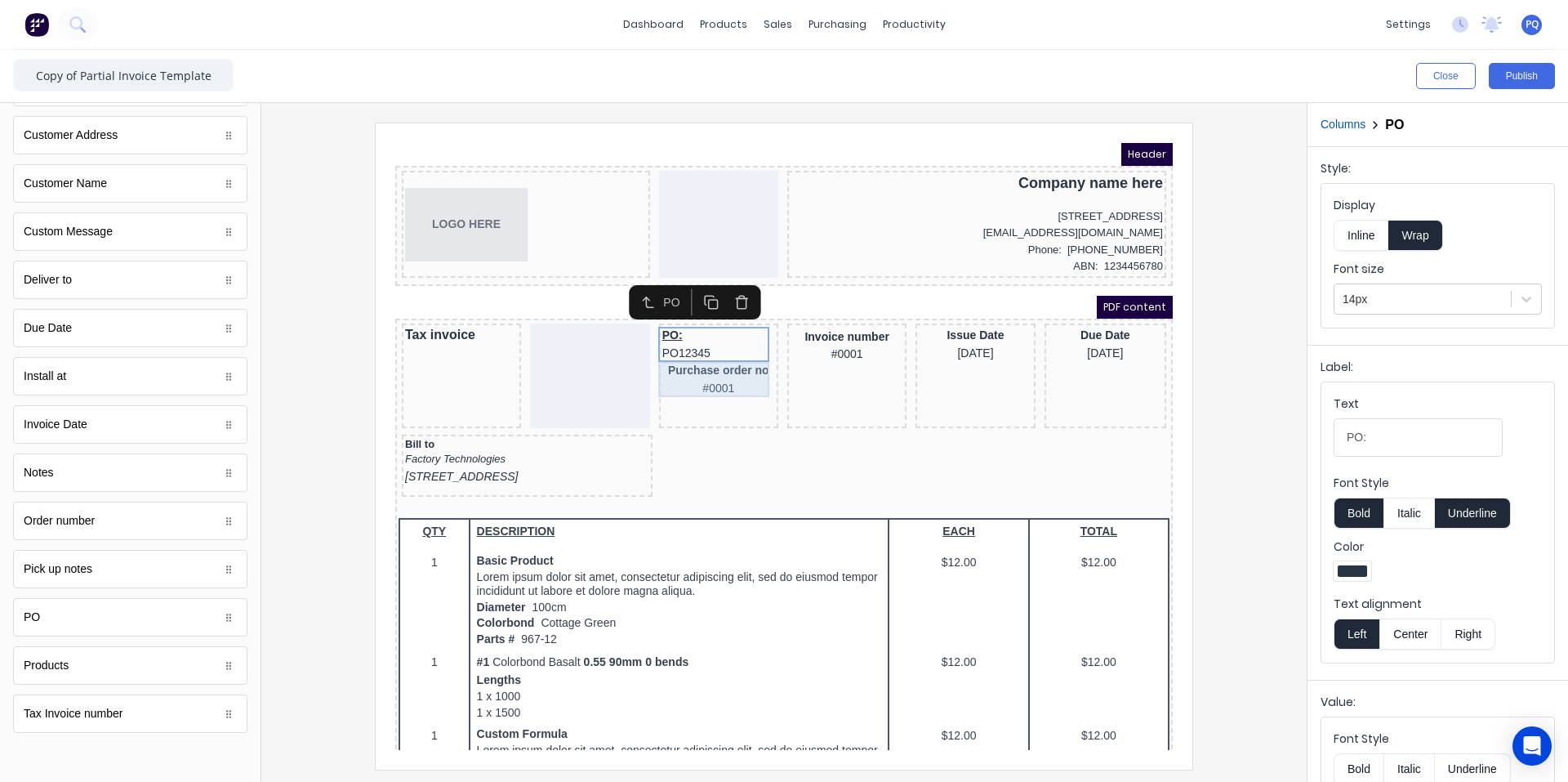
drag, startPoint x: 676, startPoint y: 353, endPoint x: 1623, endPoint y: 389, distance: 947.7
click at [676, 353] on div "Purchase order no #0001" at bounding box center [698, 360] width 113 height 35
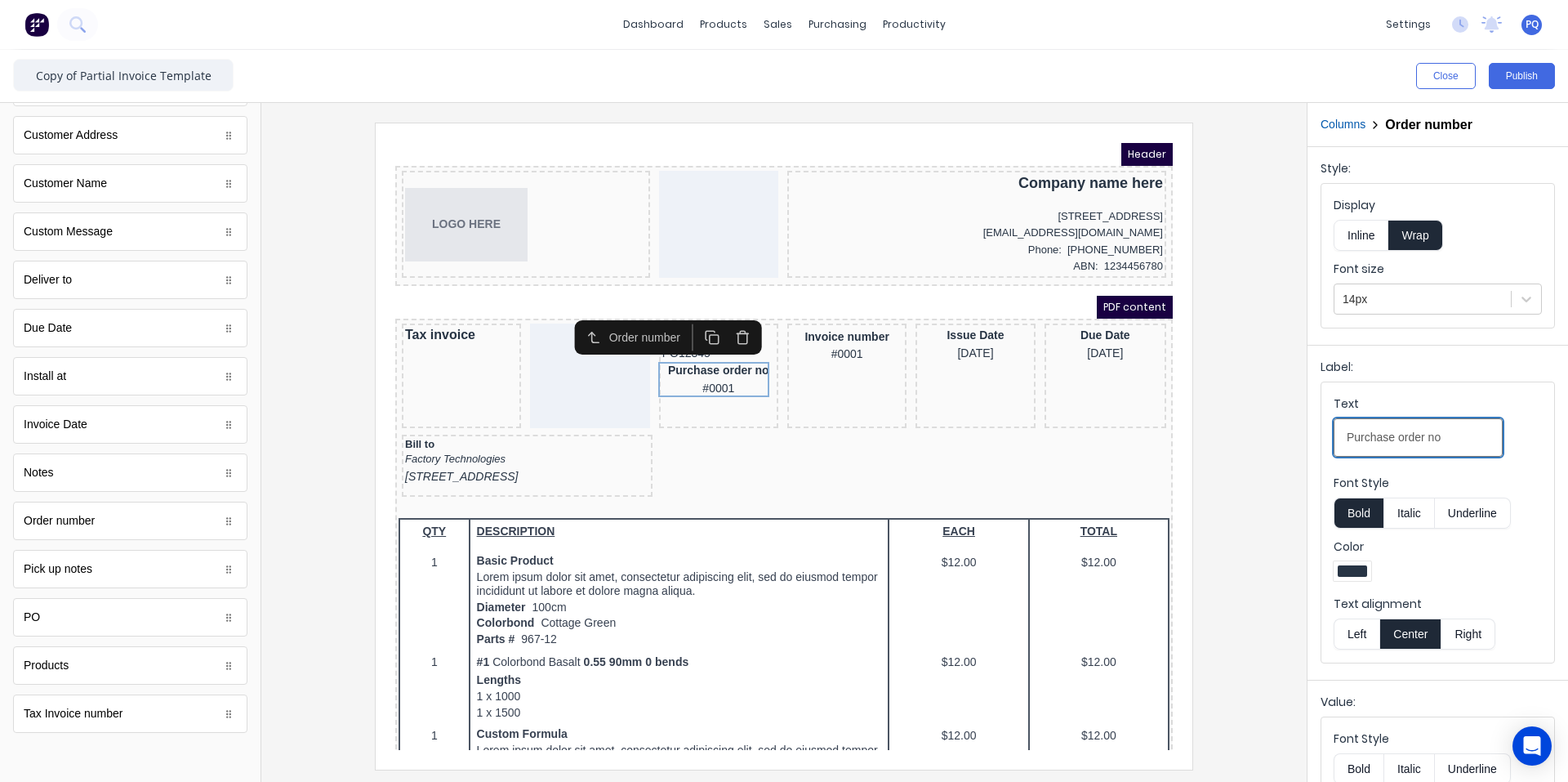
drag, startPoint x: 1454, startPoint y: 437, endPoint x: 1176, endPoint y: 435, distance: 278.0
click at [1200, 436] on div "Close Publish Components standard fields Accounting number Accounting number Ba…" at bounding box center [784, 416] width 1568 height 732
click at [685, 358] on div "Purchase order no #0001" at bounding box center [698, 360] width 113 height 35
click at [707, 390] on div "PO: PO12345 Purchase order no #0001" at bounding box center [699, 356] width 119 height 104
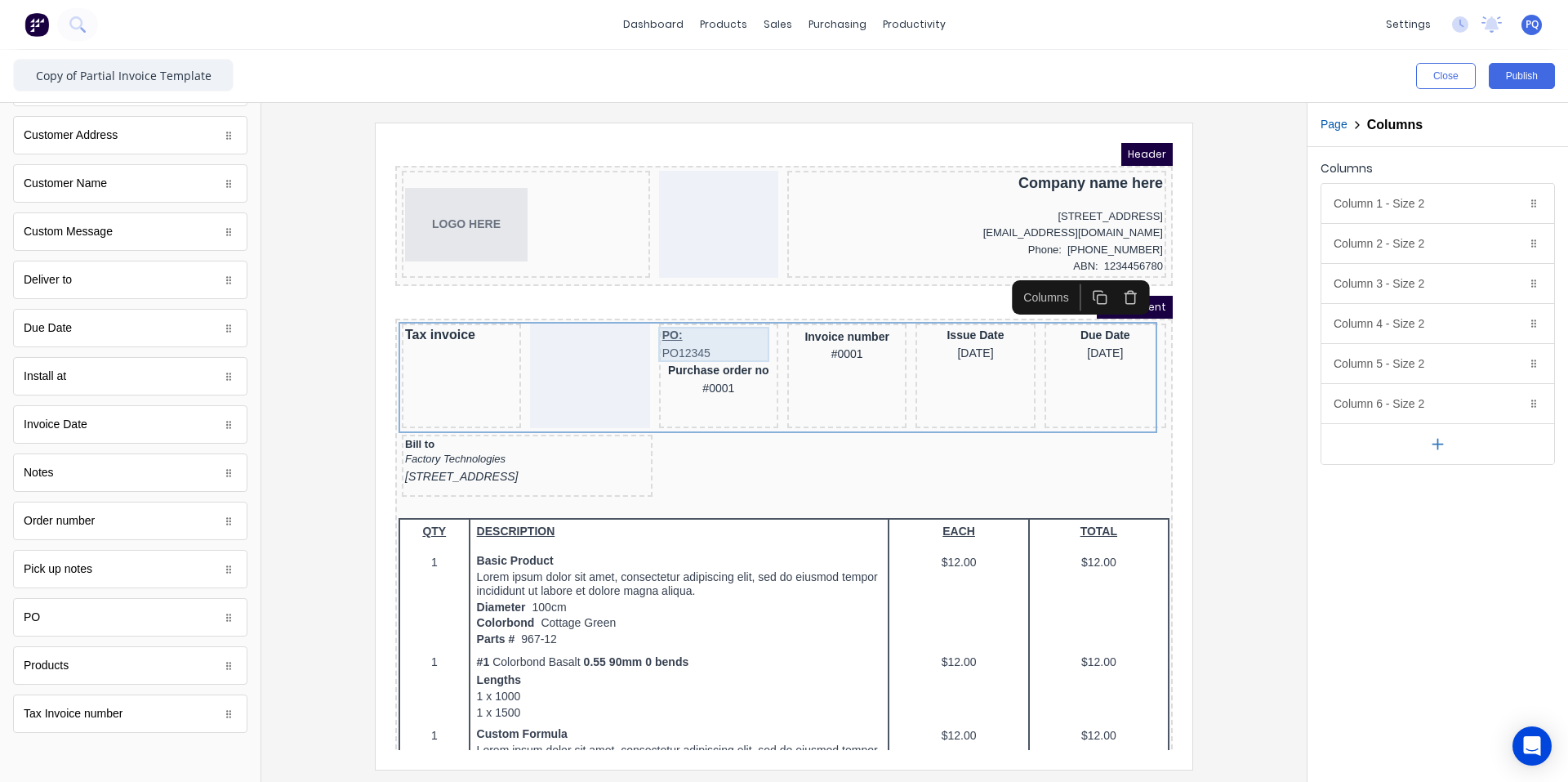
click at [706, 329] on div "PO: PO12345" at bounding box center [698, 324] width 113 height 35
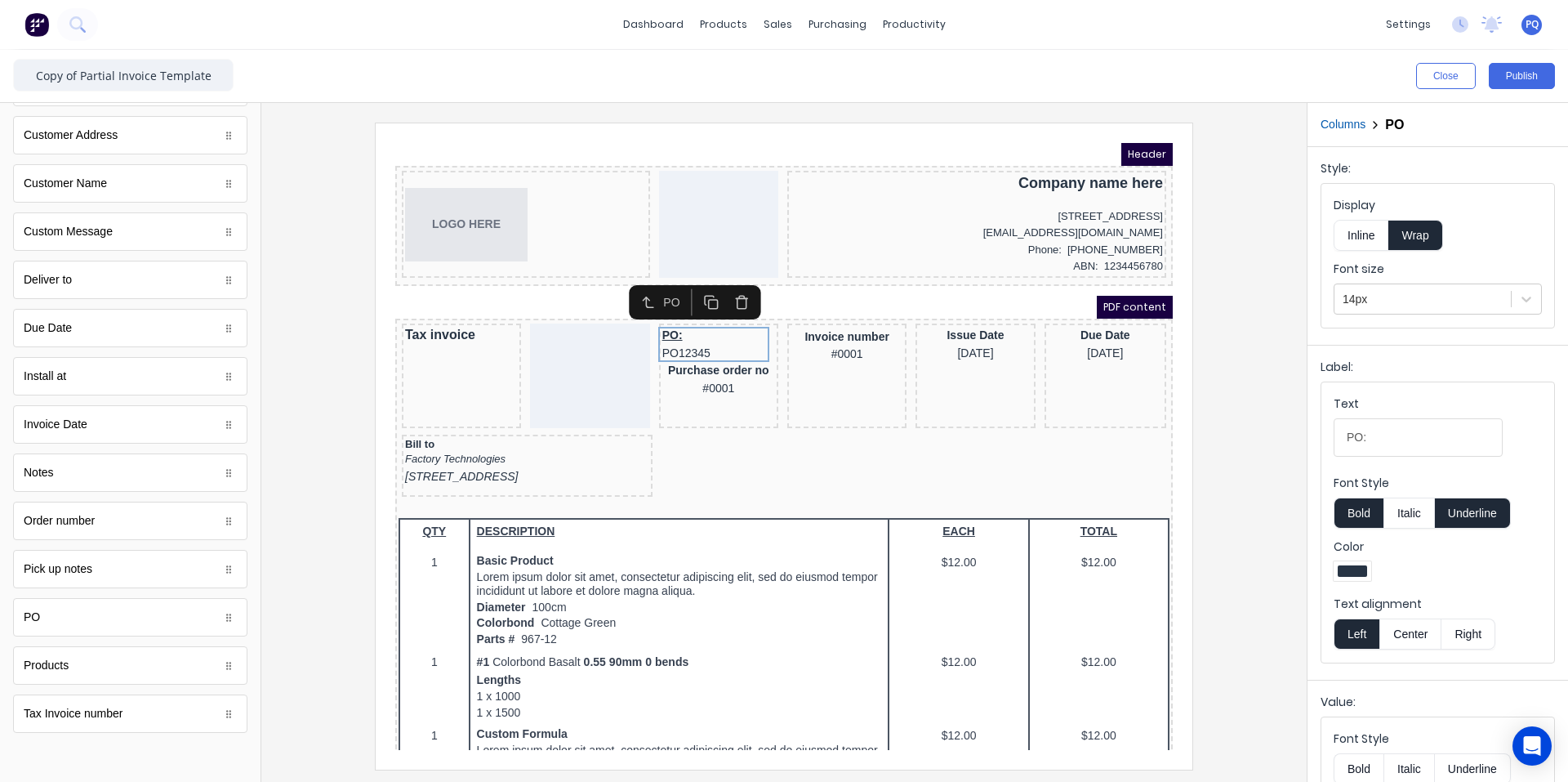
drag, startPoint x: 1347, startPoint y: 433, endPoint x: 1223, endPoint y: 445, distance: 124.6
click at [1224, 445] on div "Close Publish Components standard fields Accounting number Accounting number Ba…" at bounding box center [784, 416] width 1568 height 732
type input "Purchase order no"
click at [1480, 508] on button "Underline" at bounding box center [1472, 512] width 76 height 31
click at [1402, 633] on button "Center" at bounding box center [1410, 633] width 62 height 31
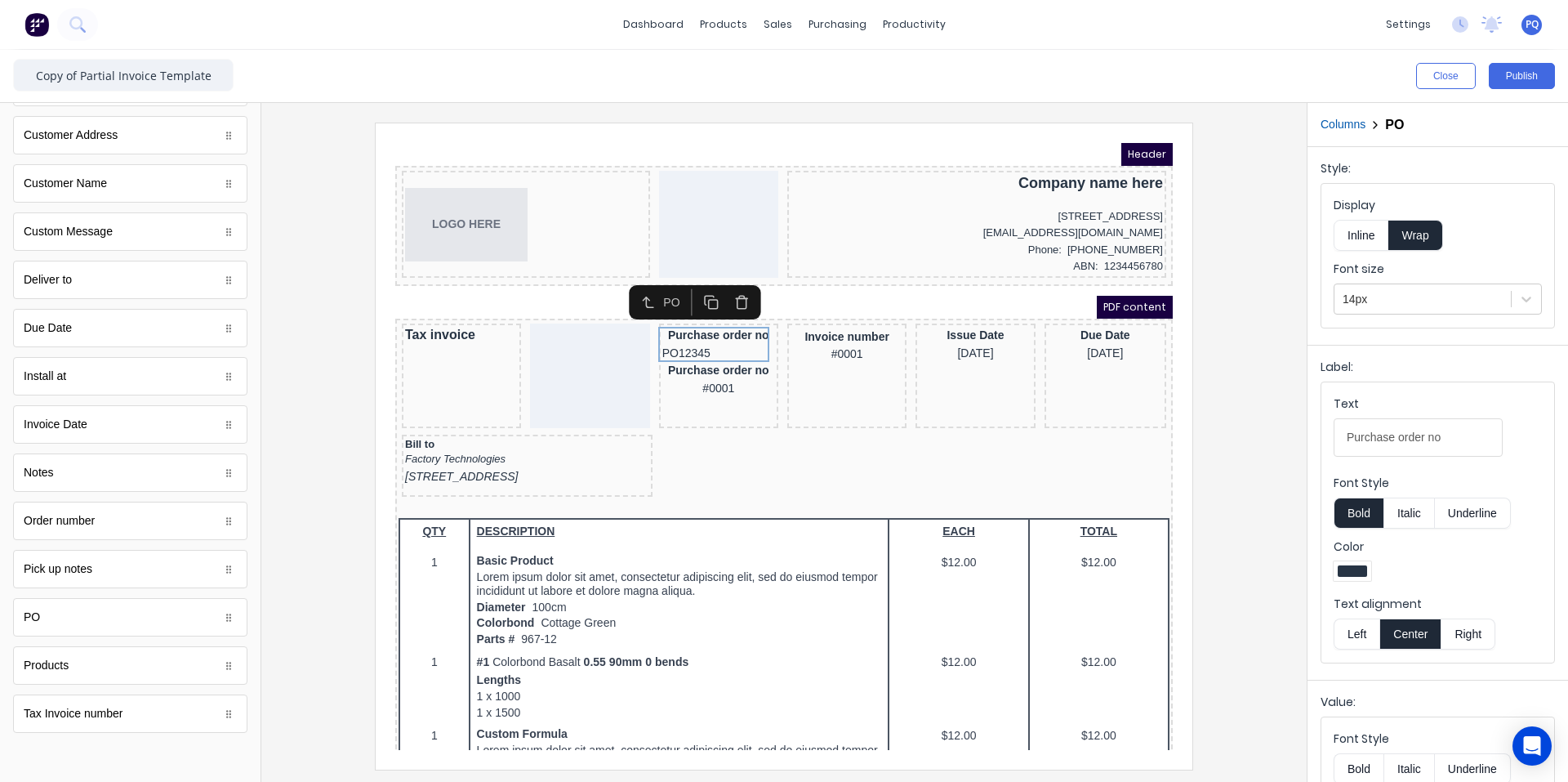
scroll to position [149, 0]
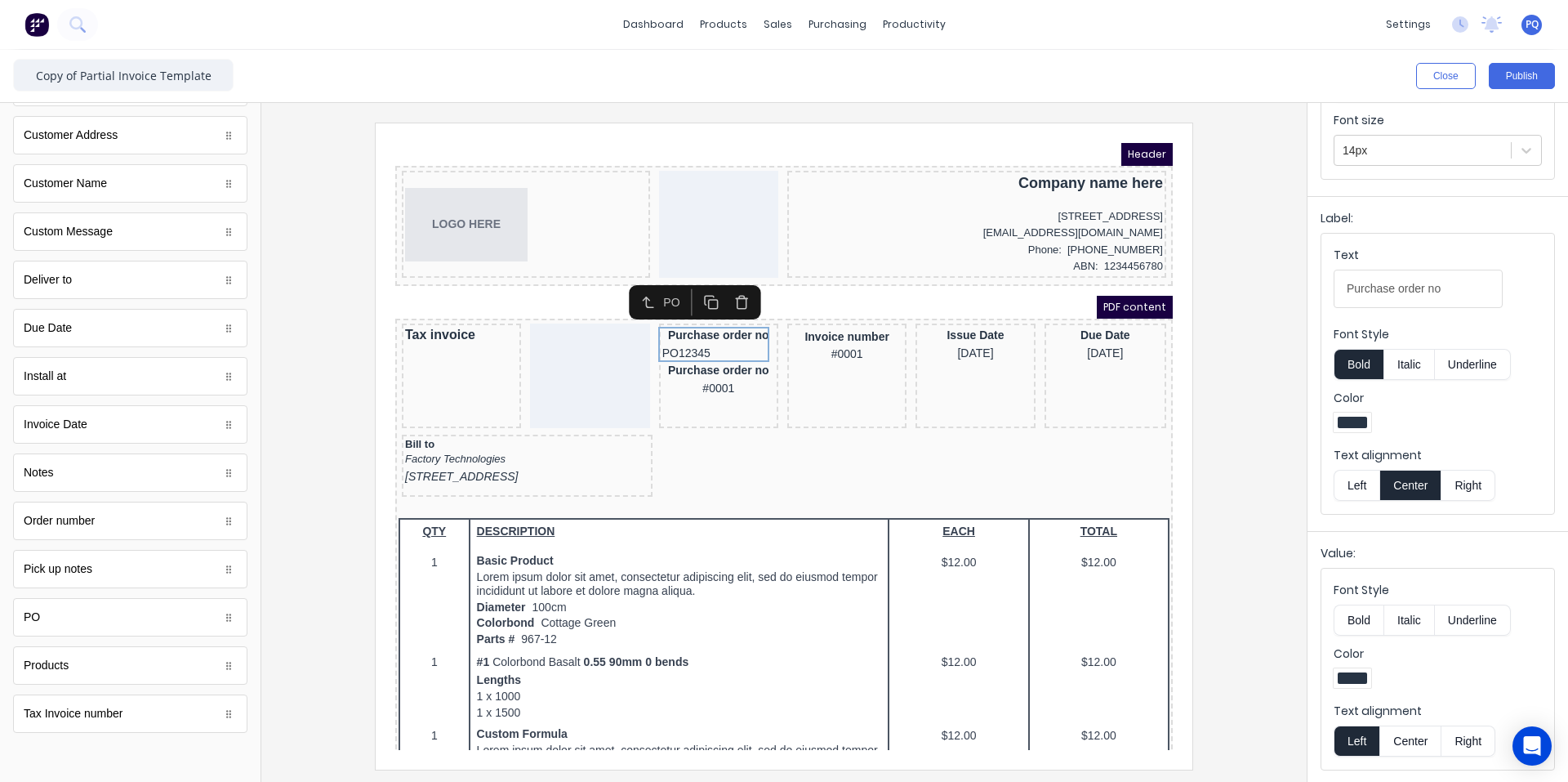
click at [1425, 741] on button "Center" at bounding box center [1410, 740] width 62 height 31
click at [711, 361] on div "Purchase order no #0001" at bounding box center [698, 360] width 113 height 35
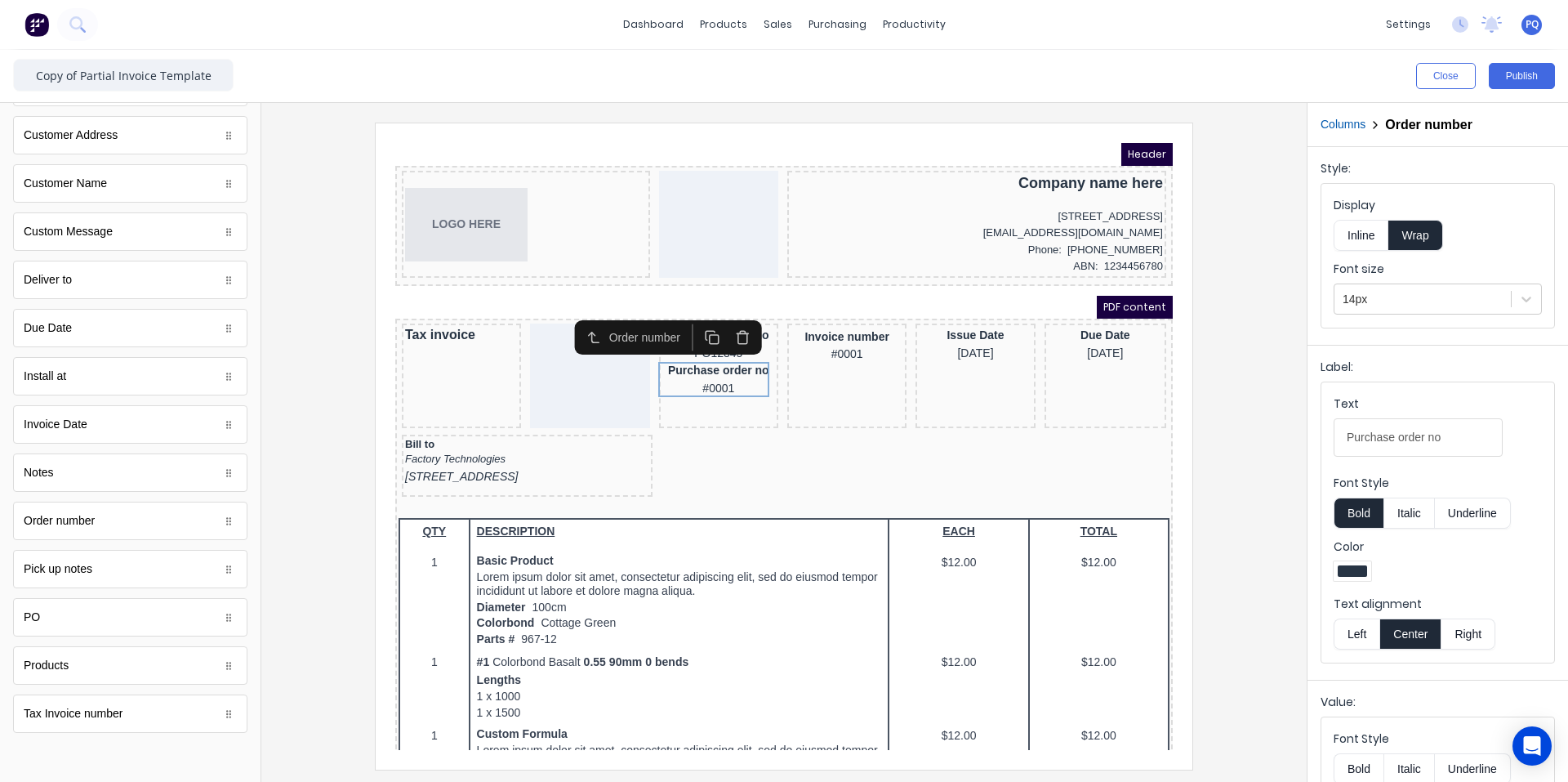
click at [717, 313] on icon "button" at bounding box center [723, 313] width 11 height 0
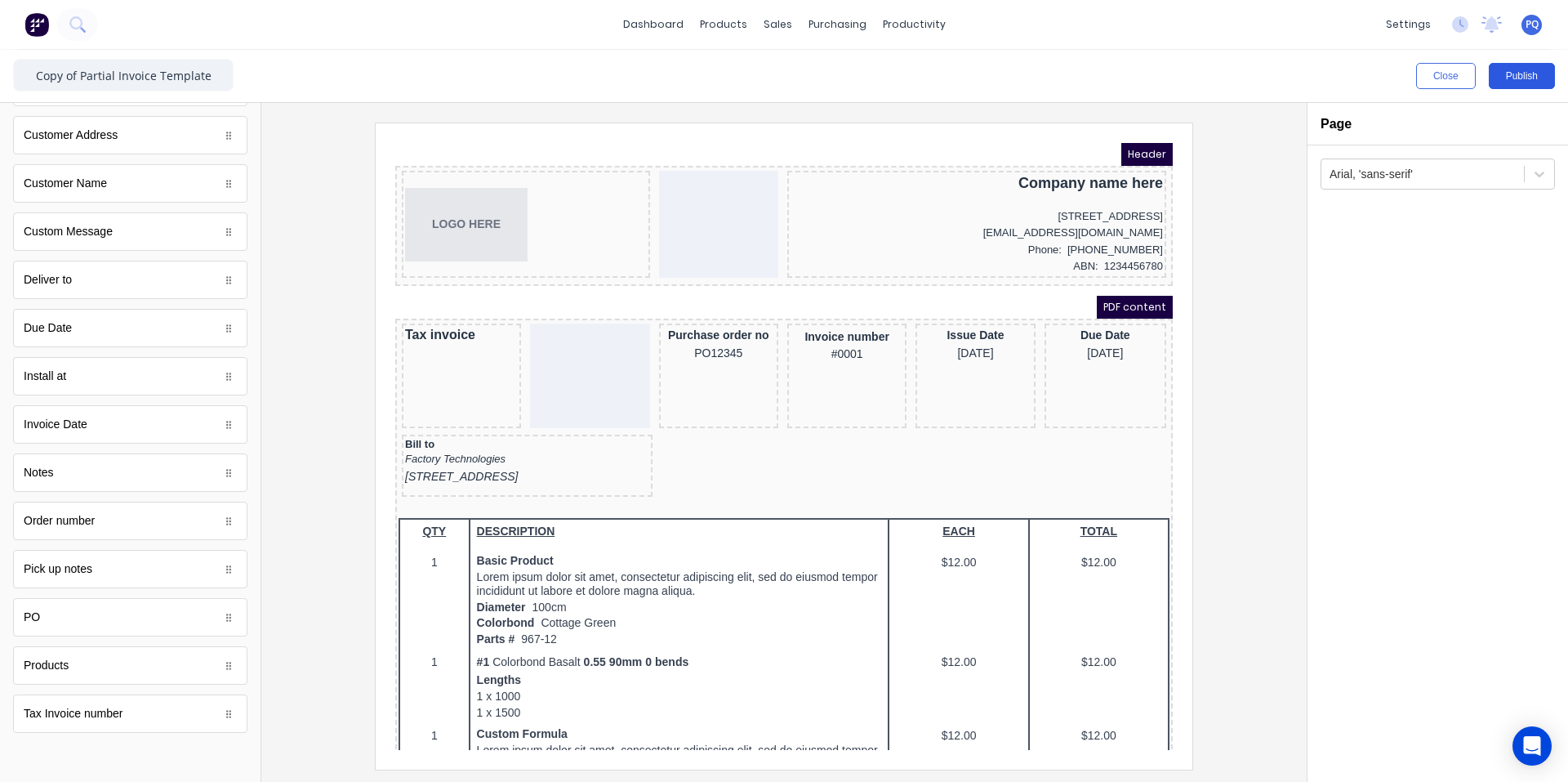
click at [1517, 75] on button "Publish" at bounding box center [1522, 76] width 66 height 27
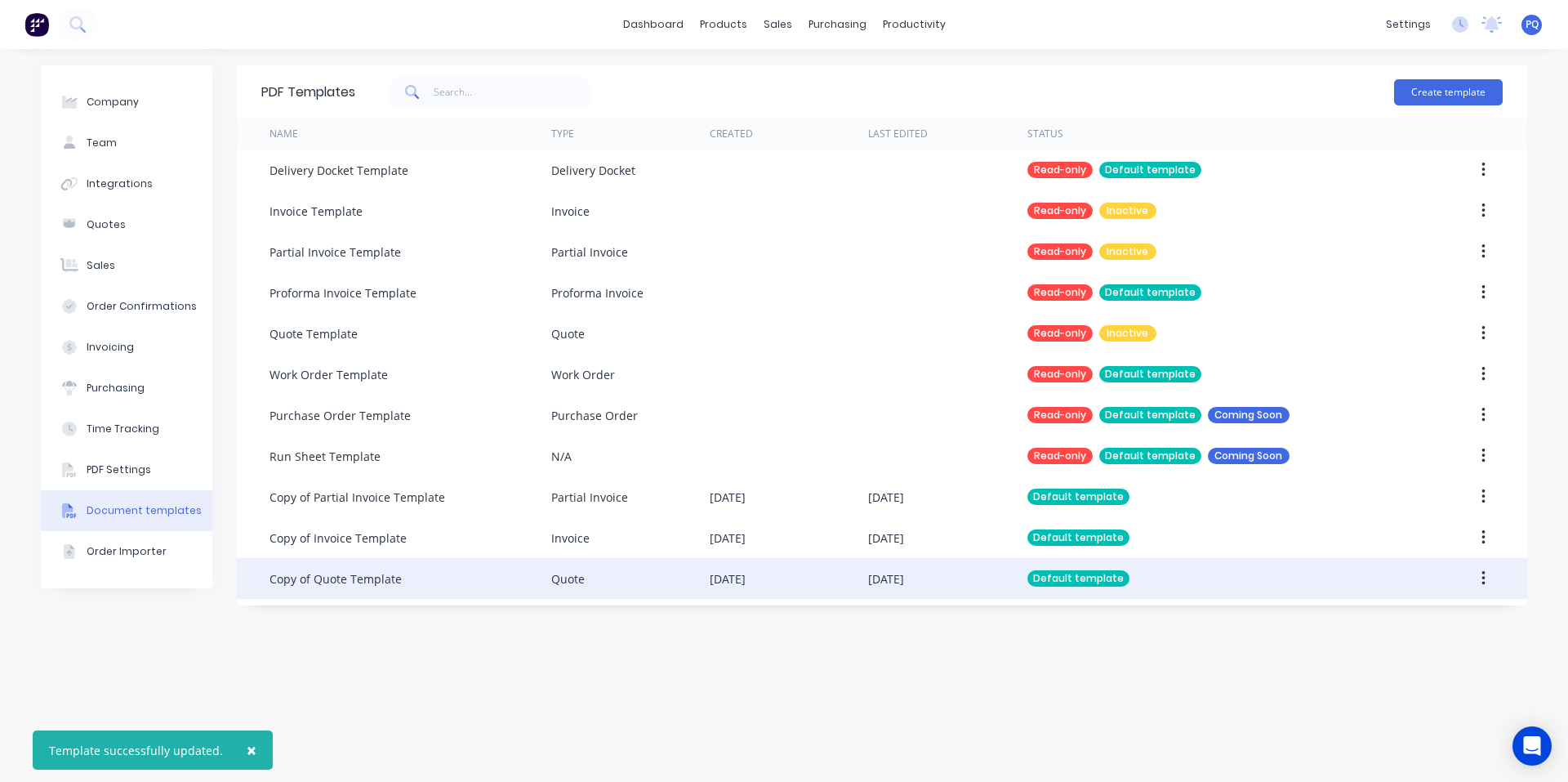
click at [380, 560] on div "Copy of Quote Template" at bounding box center [411, 578] width 282 height 41
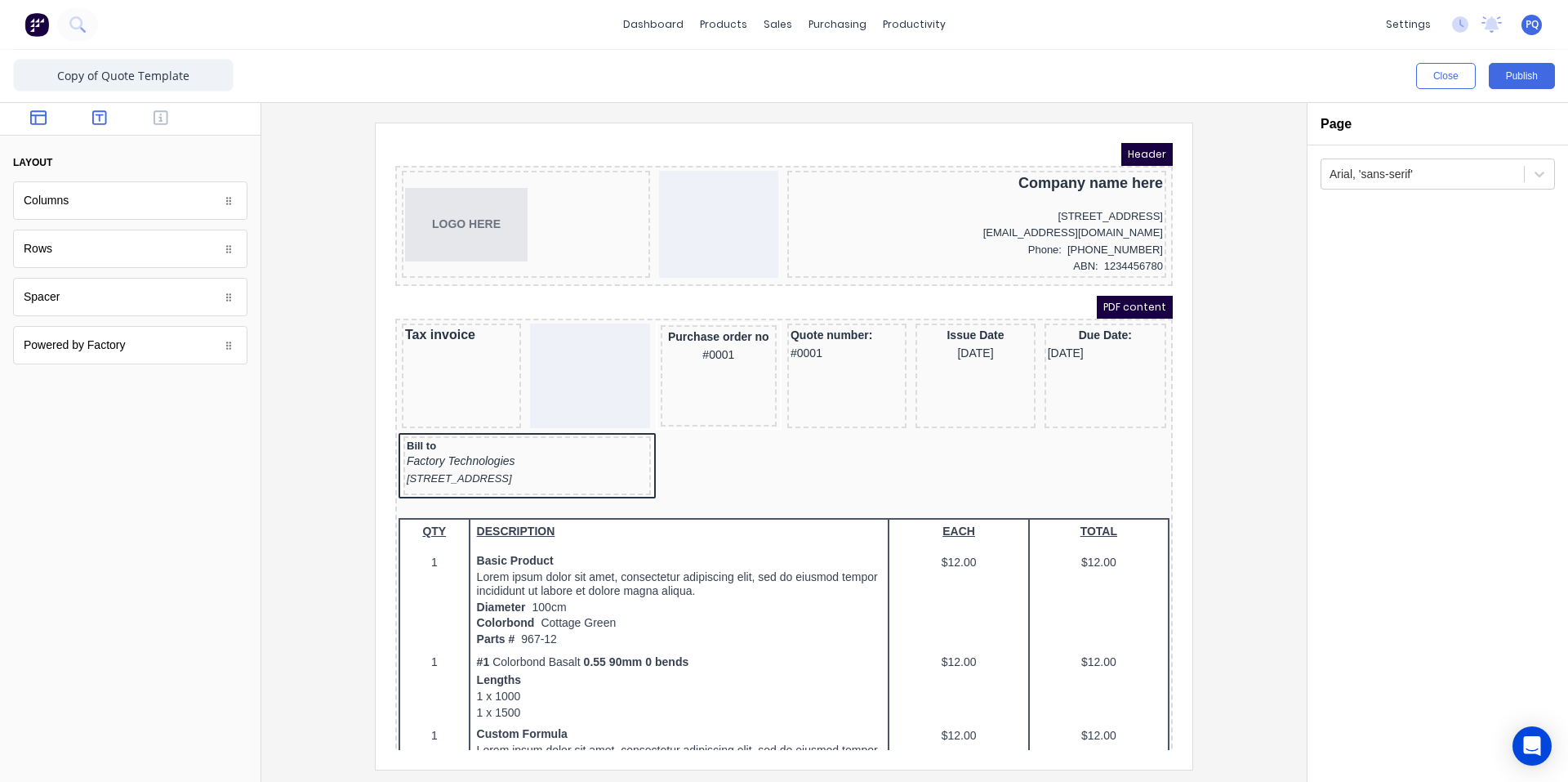
click at [98, 124] on icon "button" at bounding box center [100, 117] width 15 height 15
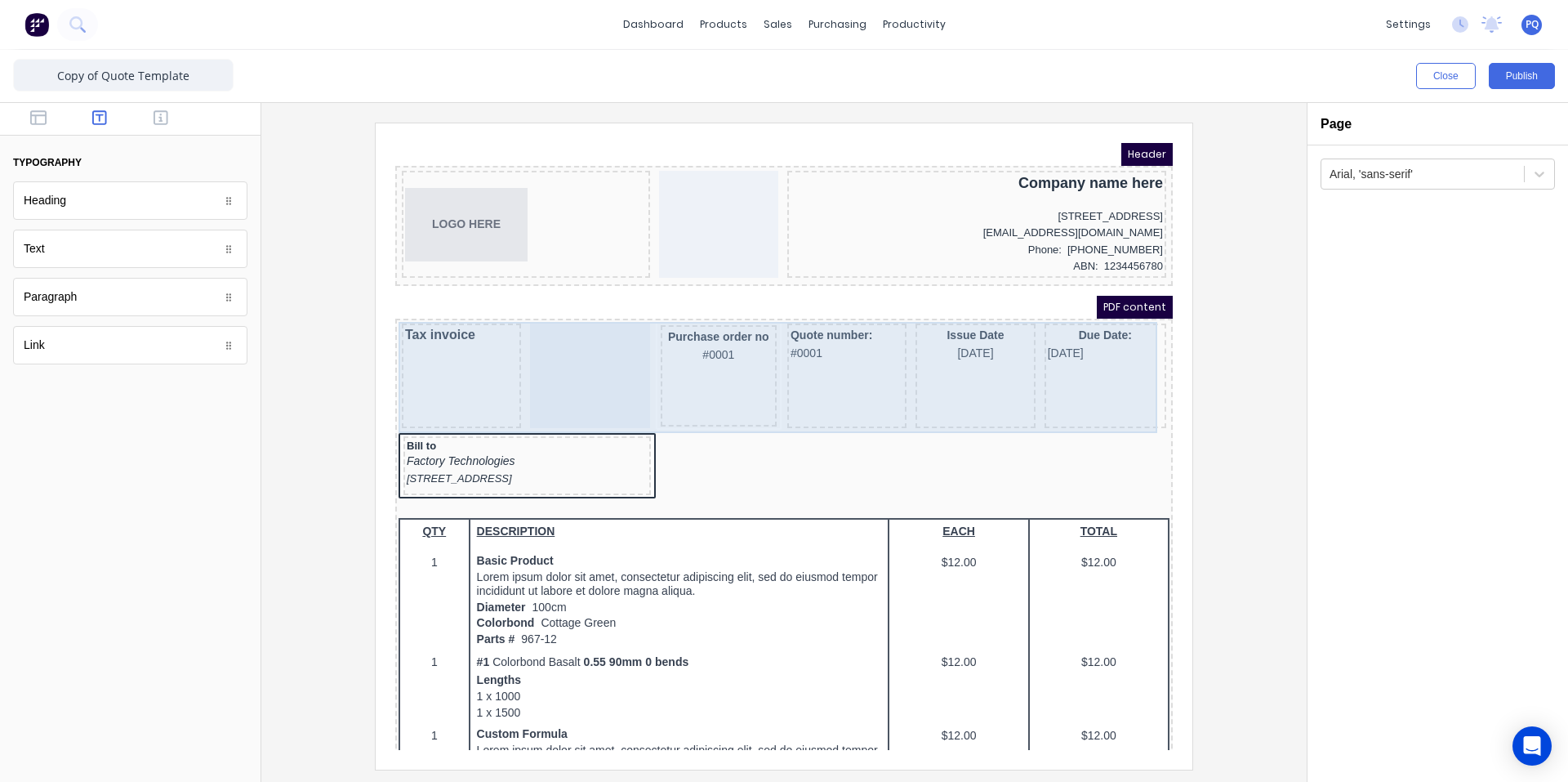
click at [793, 325] on div "Quote number: #0001" at bounding box center [827, 324] width 113 height 35
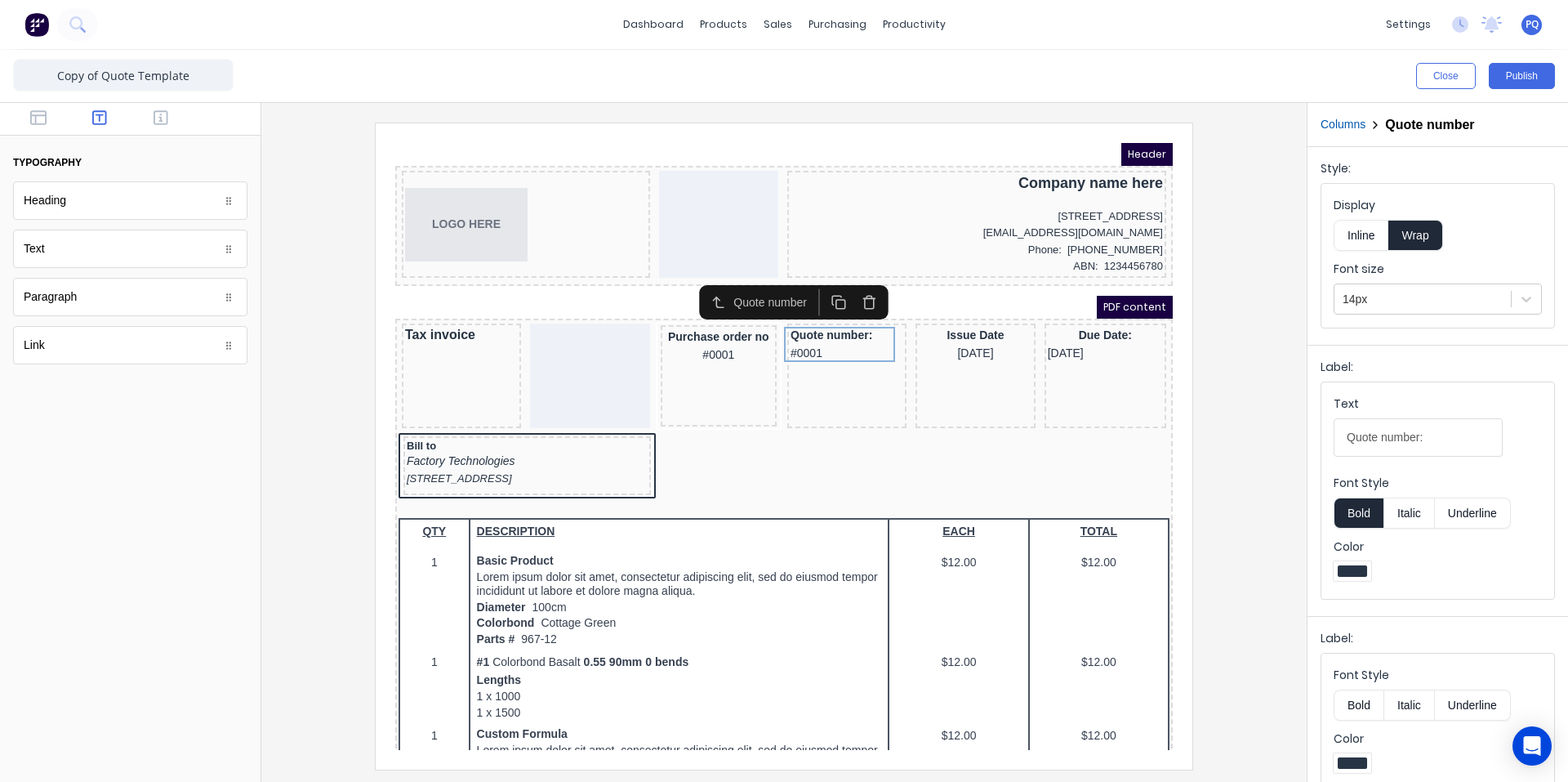
scroll to position [21, 0]
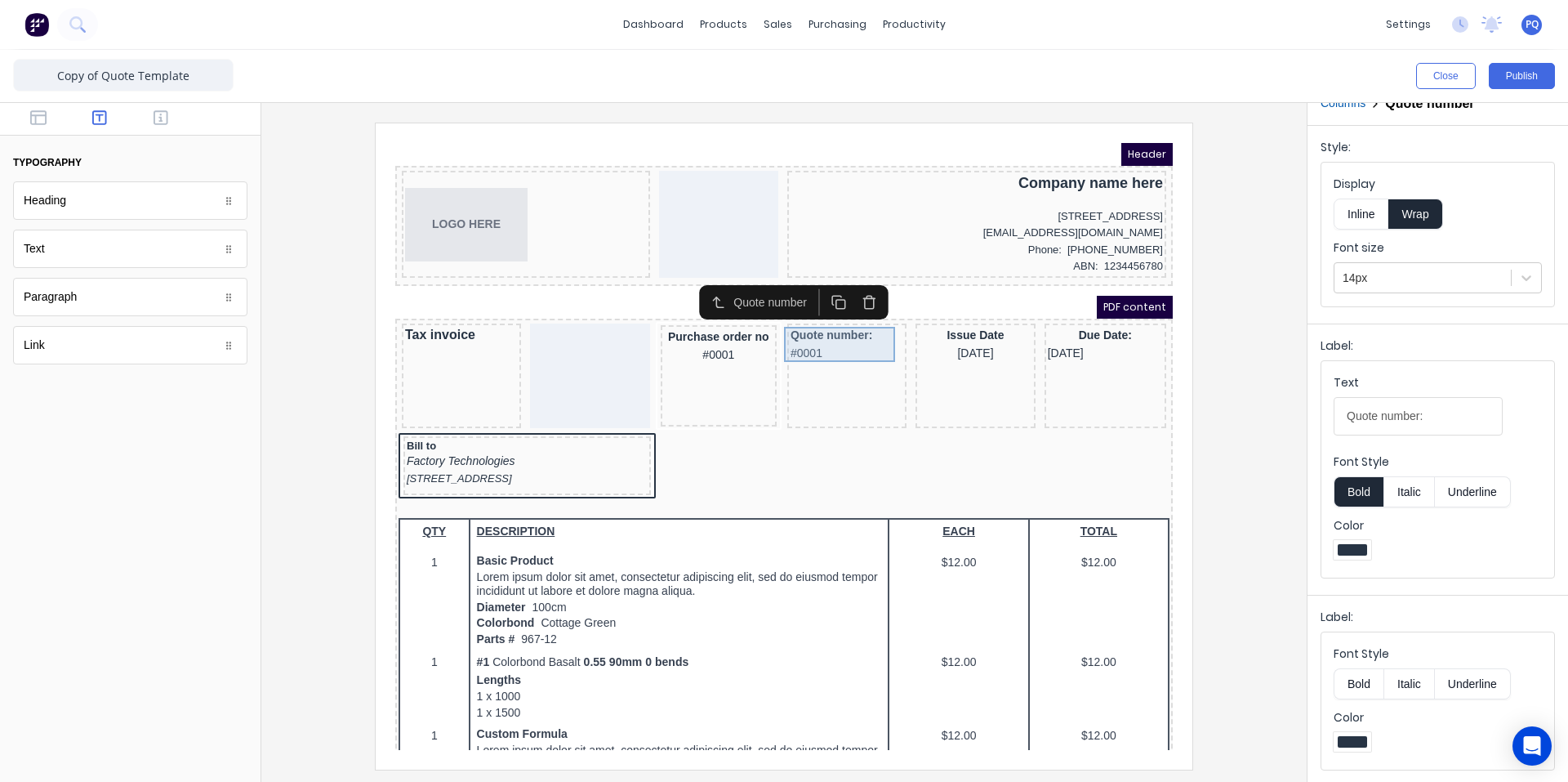
click at [789, 328] on div "Quote number: #0001" at bounding box center [827, 324] width 113 height 35
click at [1069, 329] on div "Due Date: 29/10/2024" at bounding box center [1085, 324] width 115 height 35
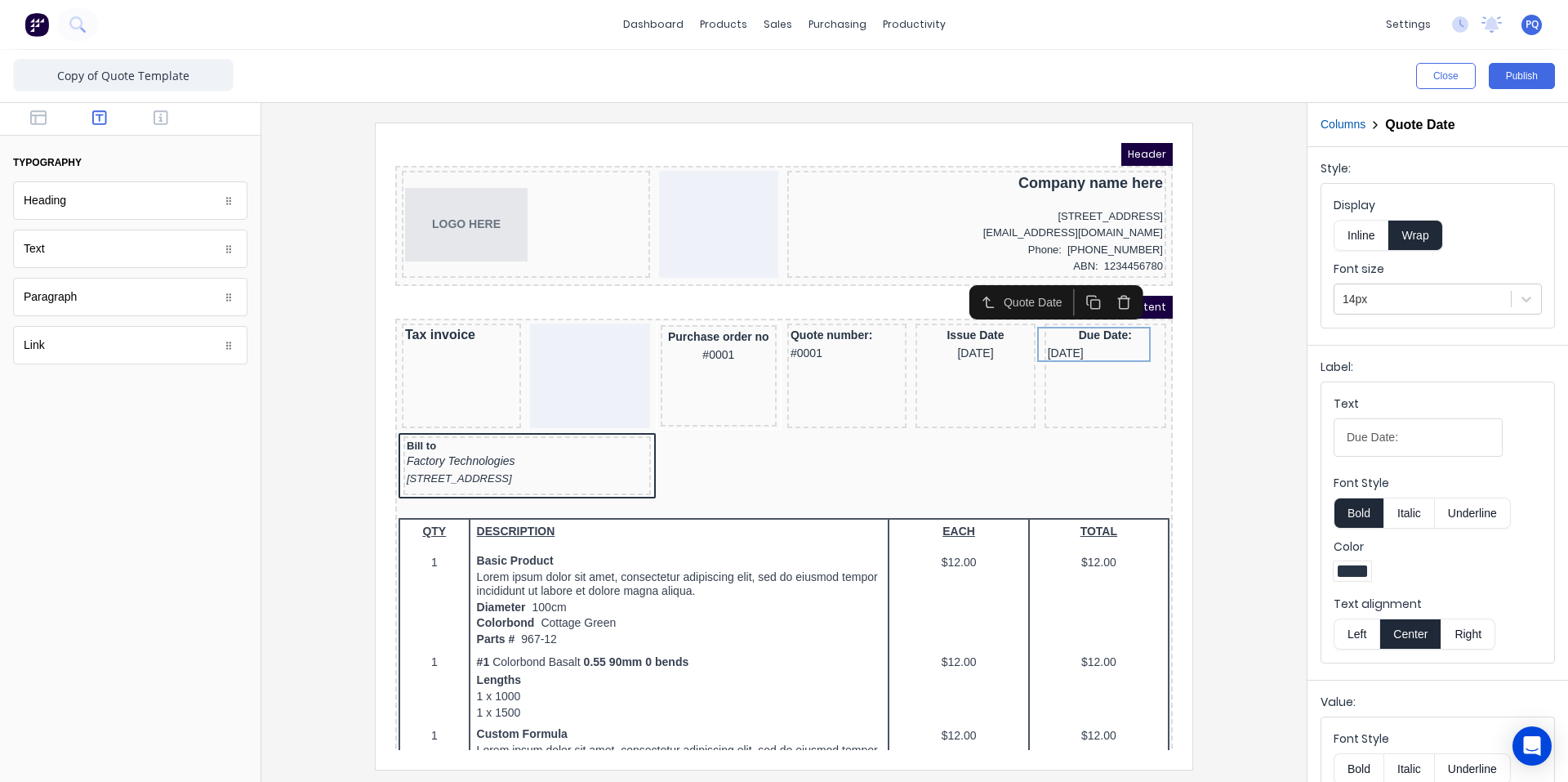
scroll to position [149, 0]
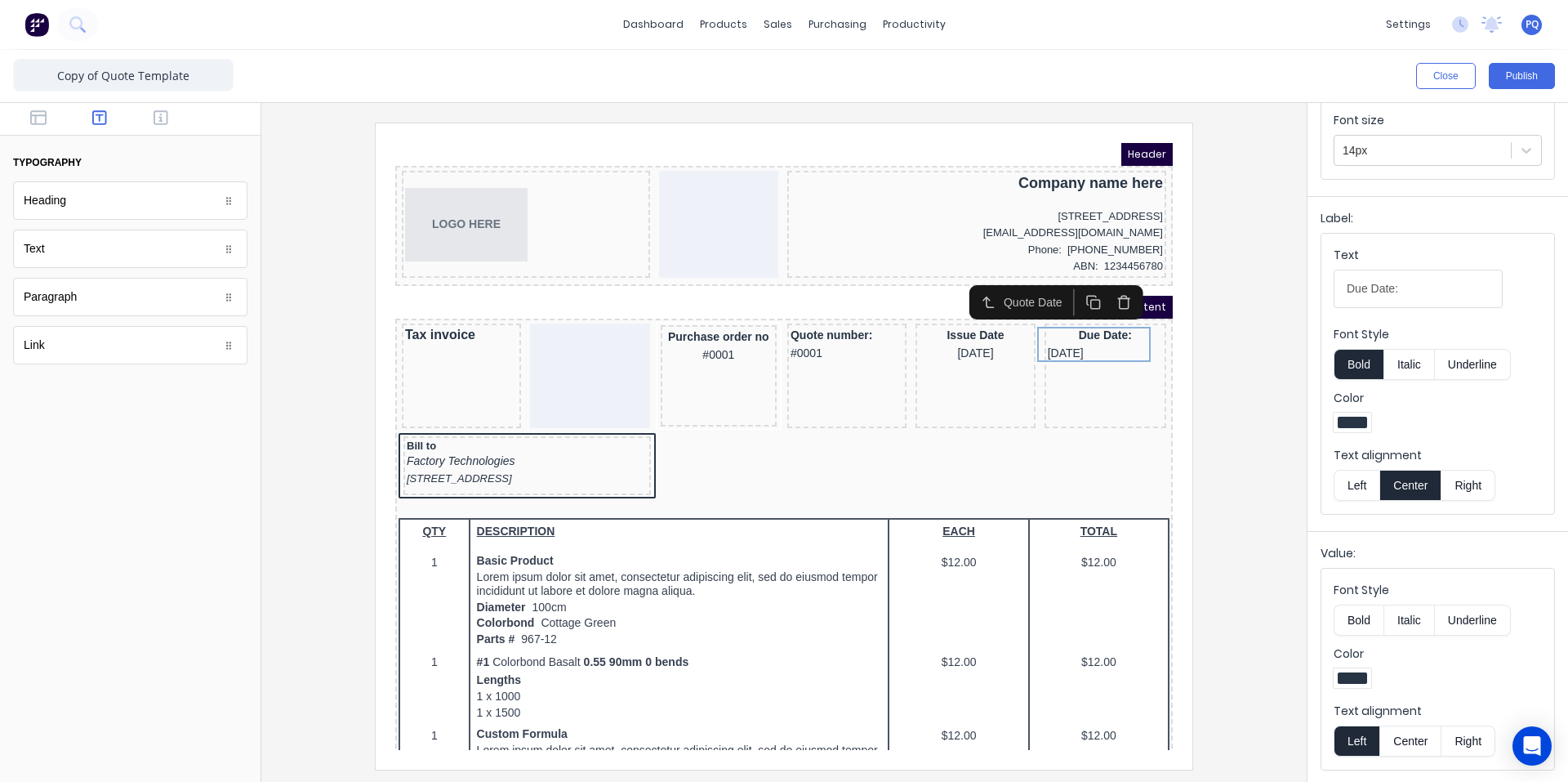
click at [1402, 729] on button "Center" at bounding box center [1410, 740] width 62 height 31
click at [1071, 319] on div "Due Date: [DATE]" at bounding box center [1085, 324] width 115 height 35
drag, startPoint x: 1366, startPoint y: 290, endPoint x: 1237, endPoint y: 296, distance: 129.1
click at [1303, 280] on div "Close Publish Components typography Heading Heading Text Text Paragraph Paragra…" at bounding box center [784, 416] width 1568 height 732
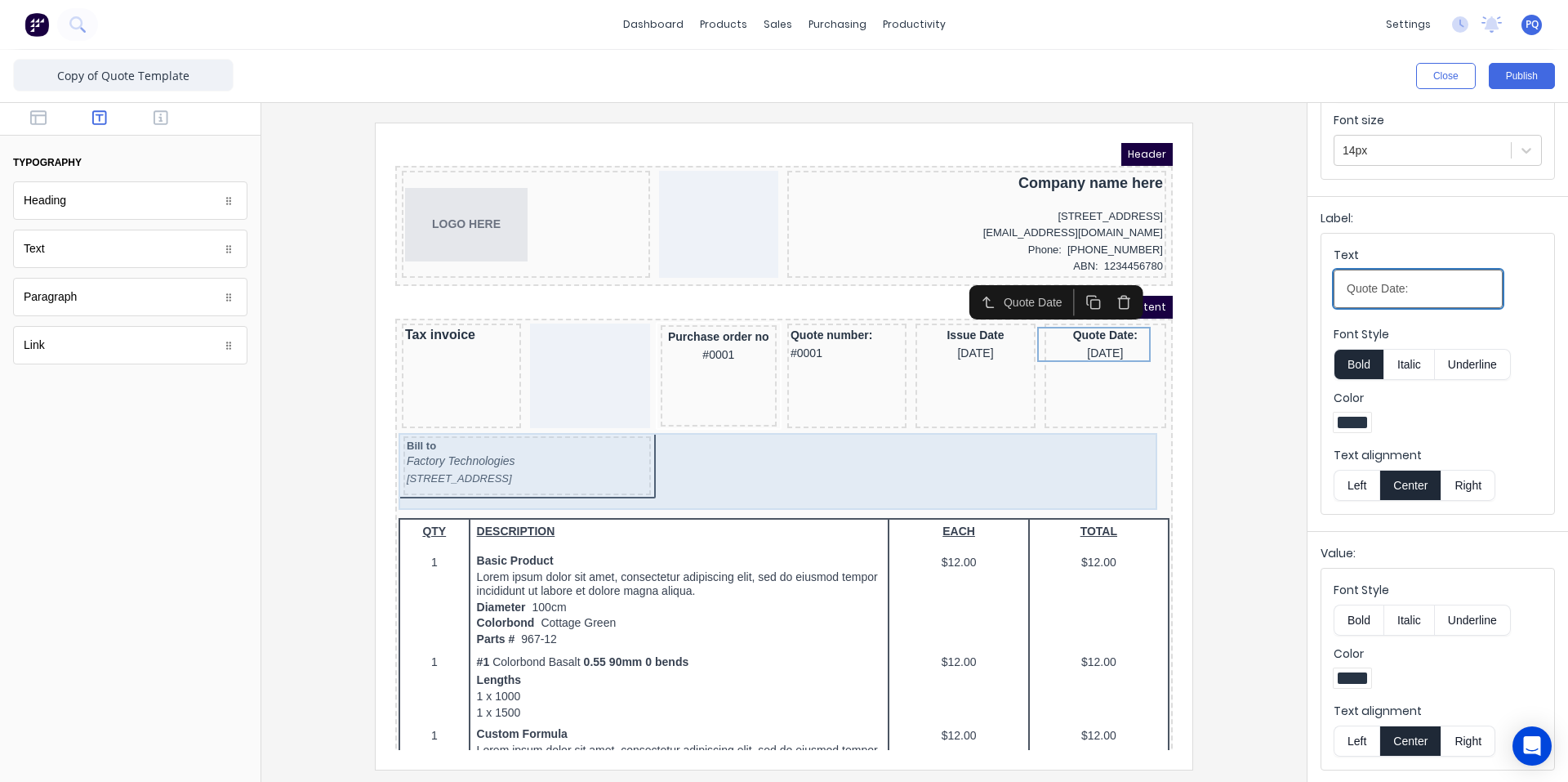
type input "Quote Date:"
click at [630, 481] on div "Bill to Factory Technologies [STREET_ADDRESS]" at bounding box center [764, 448] width 771 height 68
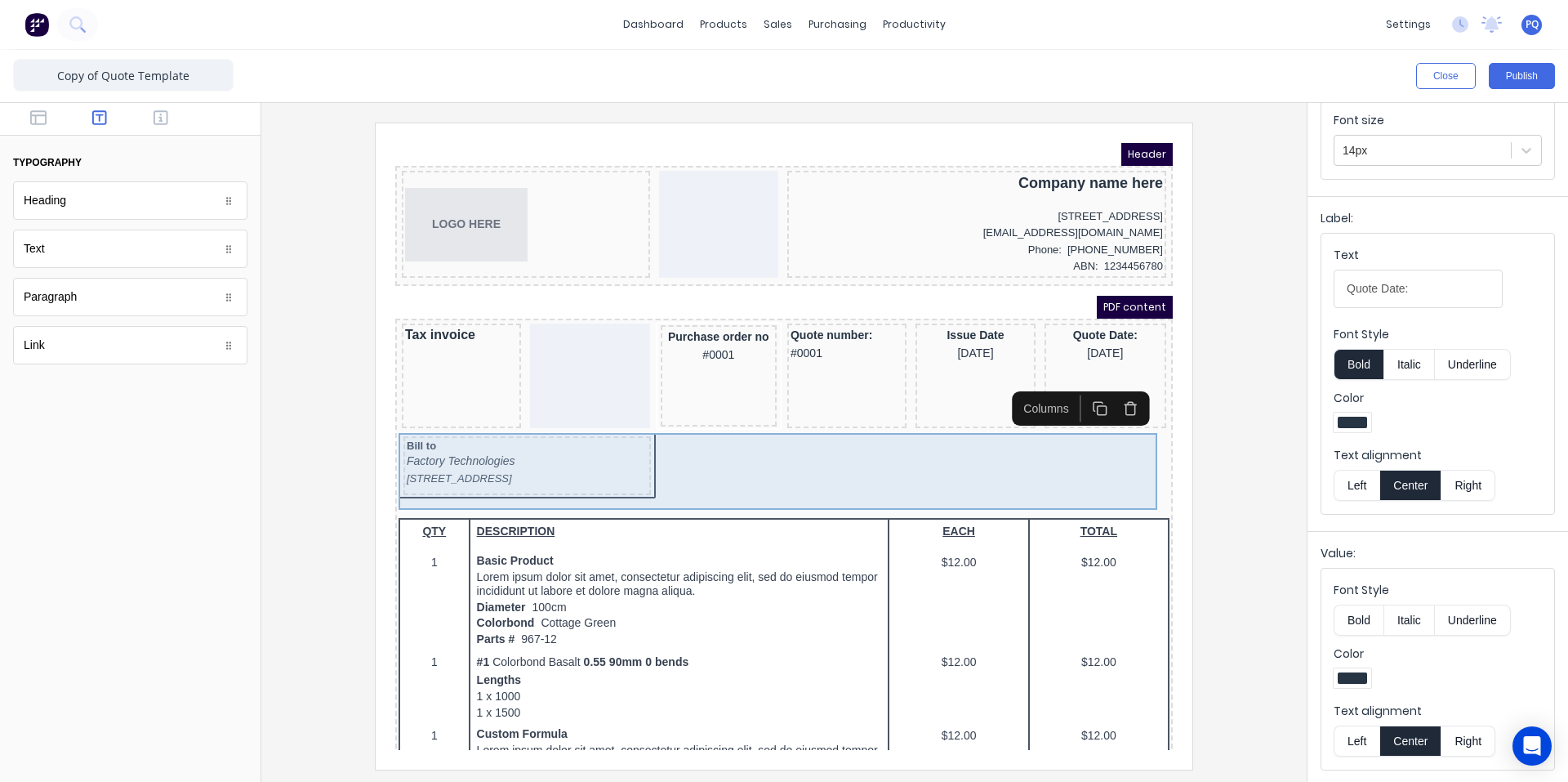
scroll to position [0, 0]
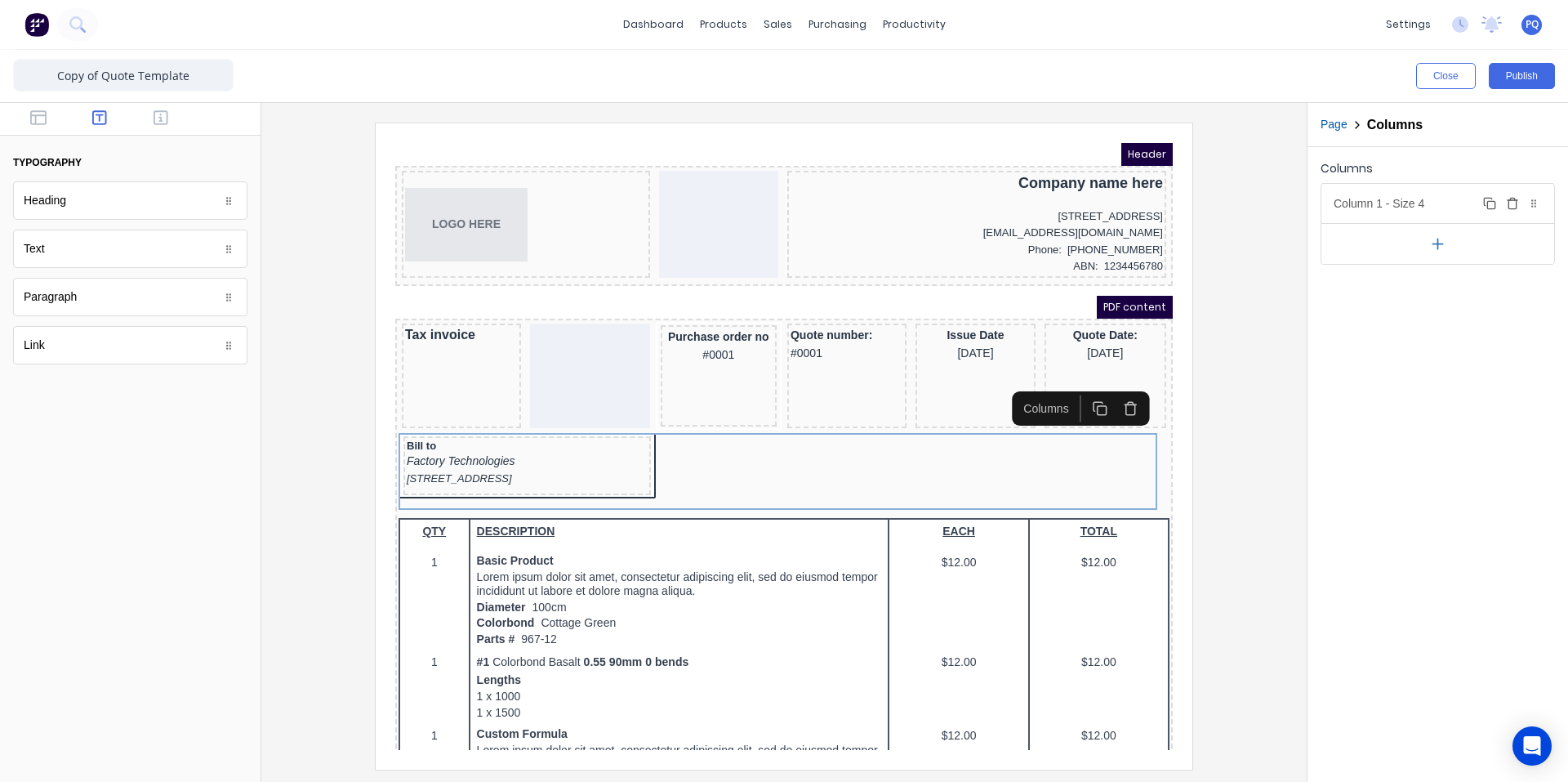
click at [1370, 202] on div "Column 1 - Size 4 Duplicate Delete" at bounding box center [1437, 203] width 233 height 39
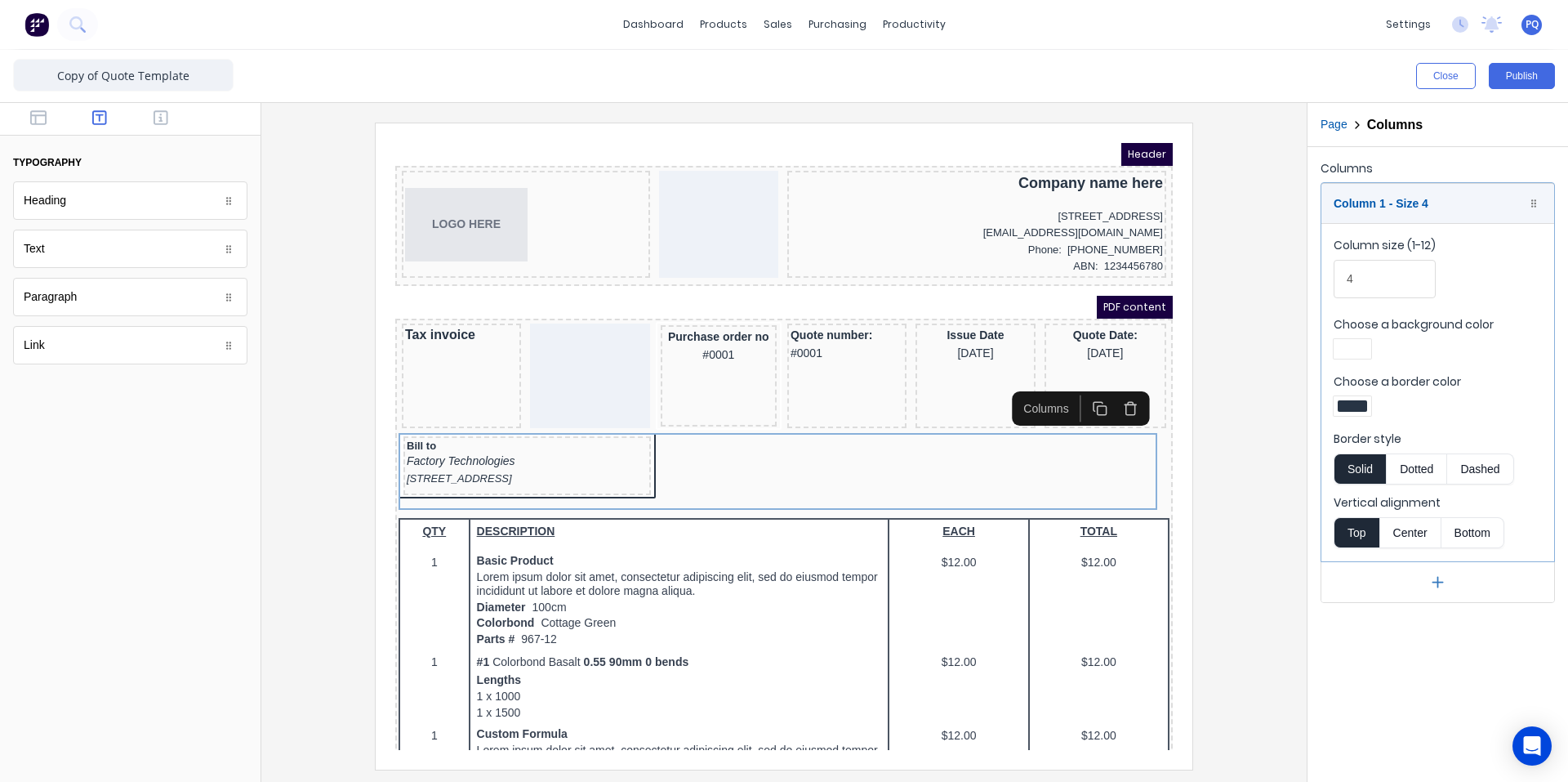
click at [1360, 420] on fieldset "Column size (1-12) 4 Choose a background color Choose a border color Border sty…" at bounding box center [1437, 392] width 233 height 338
click at [1357, 405] on div at bounding box center [1351, 406] width 29 height 11
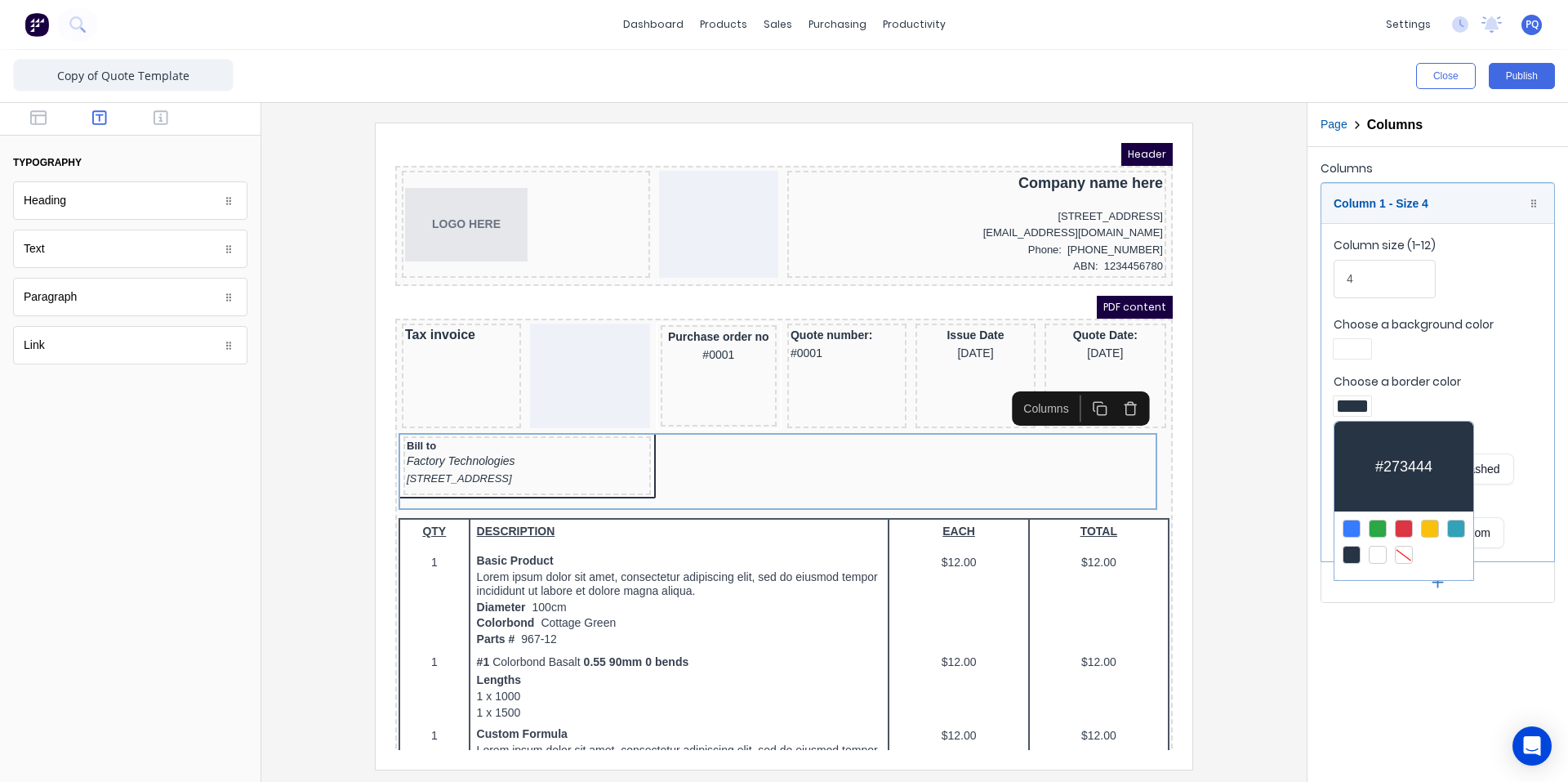
drag, startPoint x: 1403, startPoint y: 553, endPoint x: 1380, endPoint y: 509, distance: 49.6
click at [1401, 548] on div at bounding box center [1403, 554] width 18 height 18
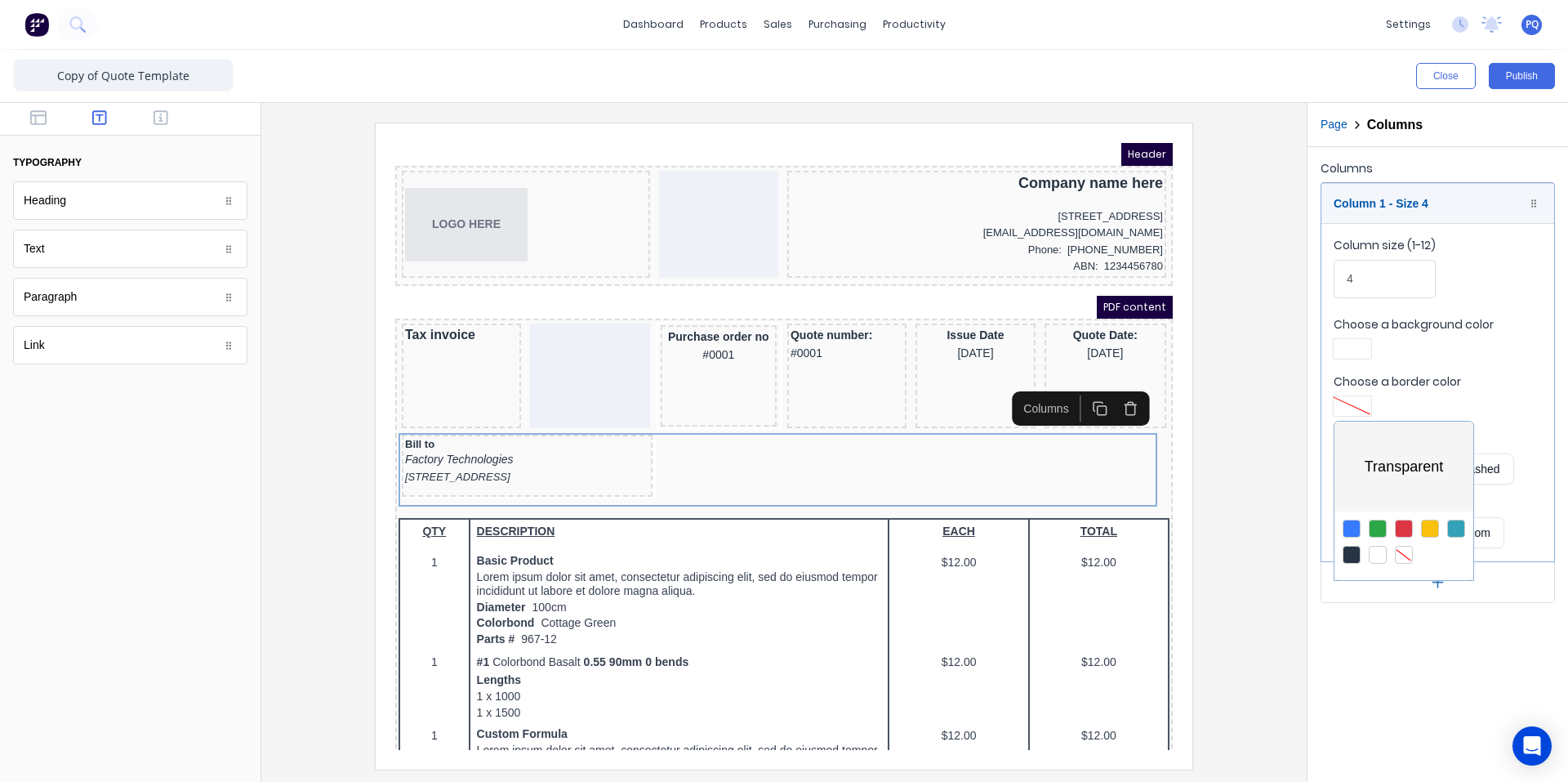
click at [1353, 342] on div at bounding box center [784, 391] width 1568 height 782
click at [1352, 352] on div at bounding box center [1351, 348] width 29 height 11
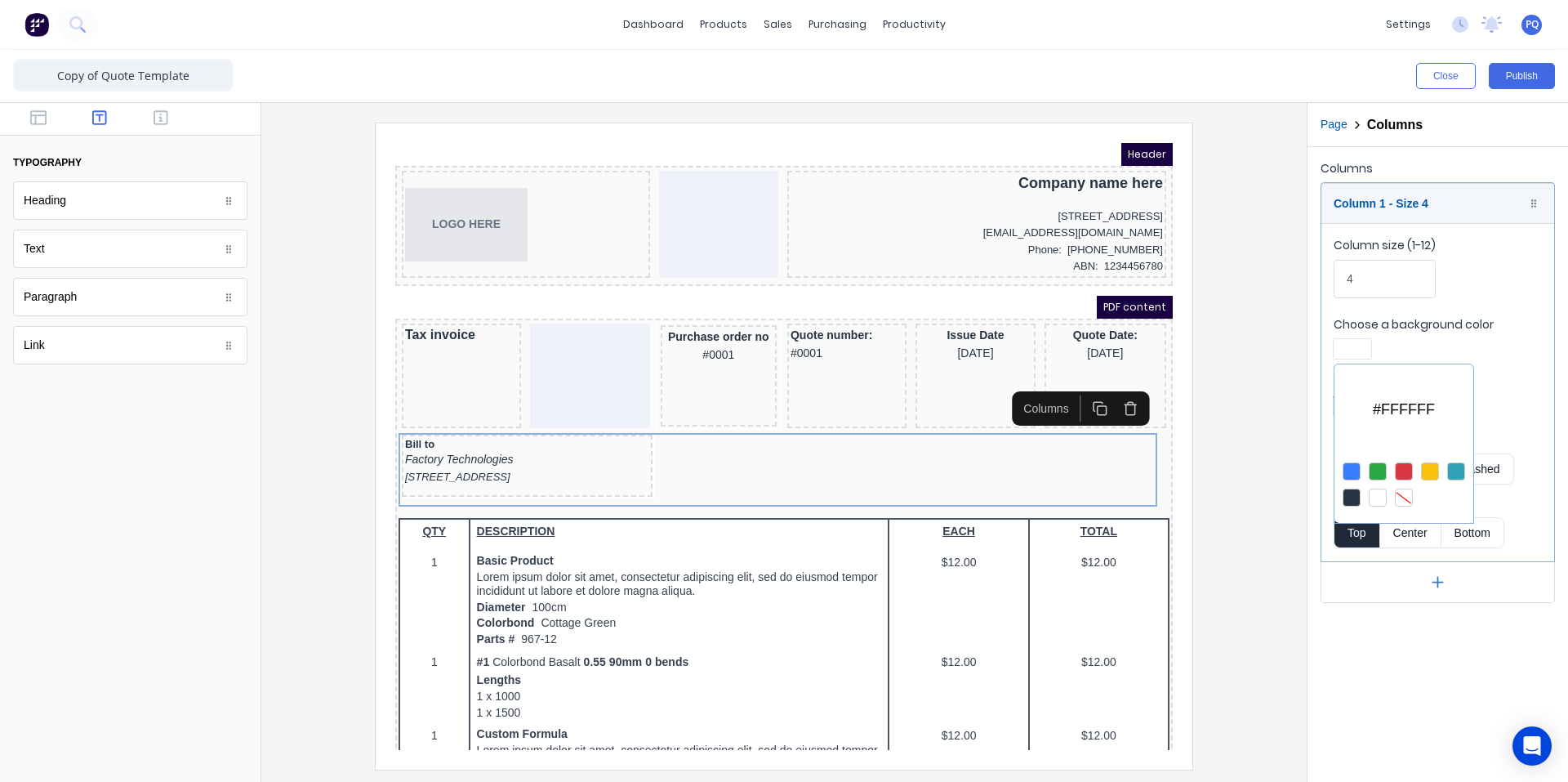
click at [1398, 497] on div at bounding box center [1403, 497] width 18 height 18
drag, startPoint x: 1170, startPoint y: 453, endPoint x: 403, endPoint y: 245, distance: 794.7
click at [1170, 453] on div at bounding box center [784, 391] width 1568 height 782
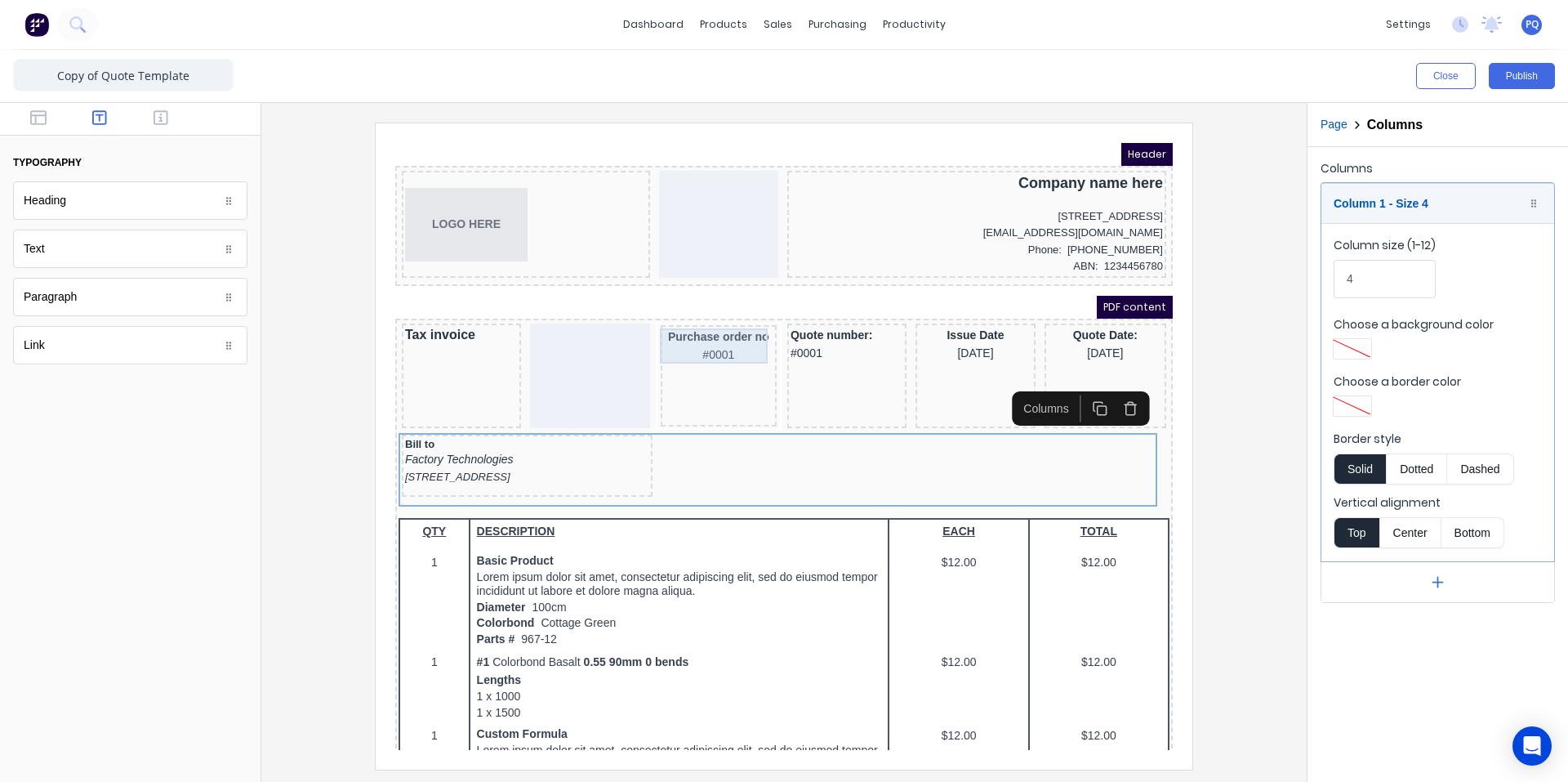
click at [727, 326] on div "Purchase order no #0001" at bounding box center [699, 326] width 110 height 35
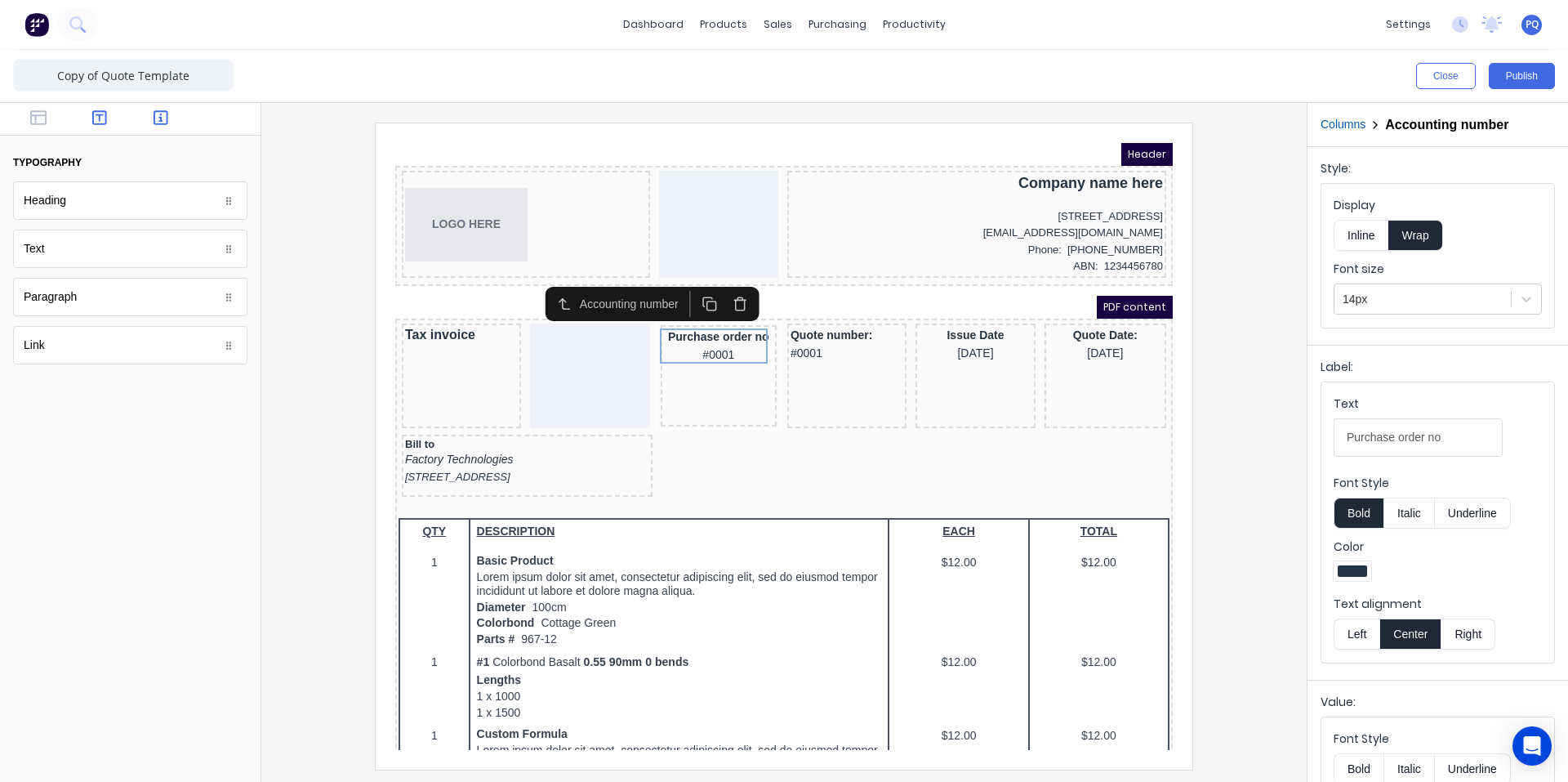
click at [167, 110] on icon "button" at bounding box center [161, 117] width 15 height 16
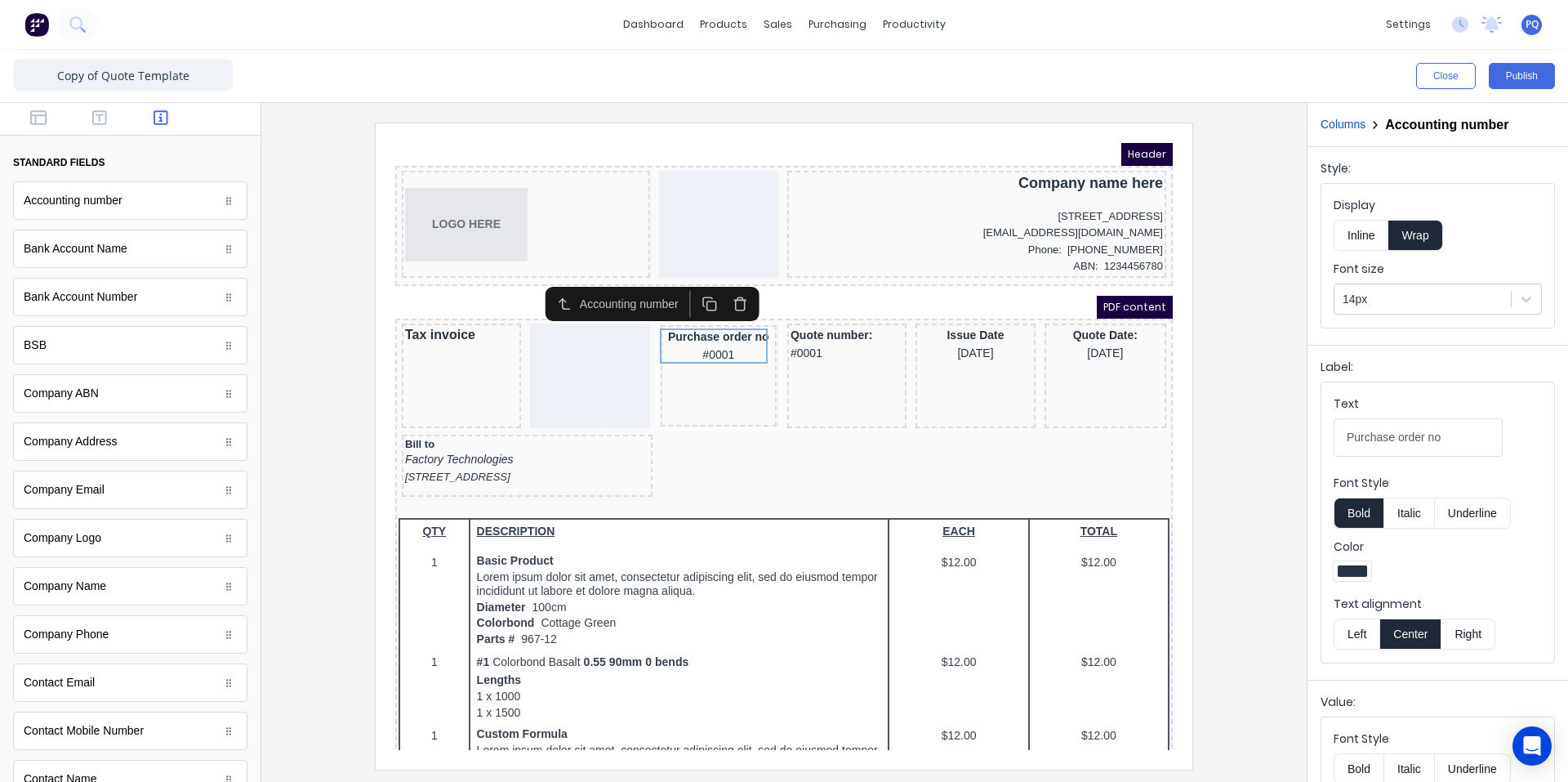
scroll to position [740, 0]
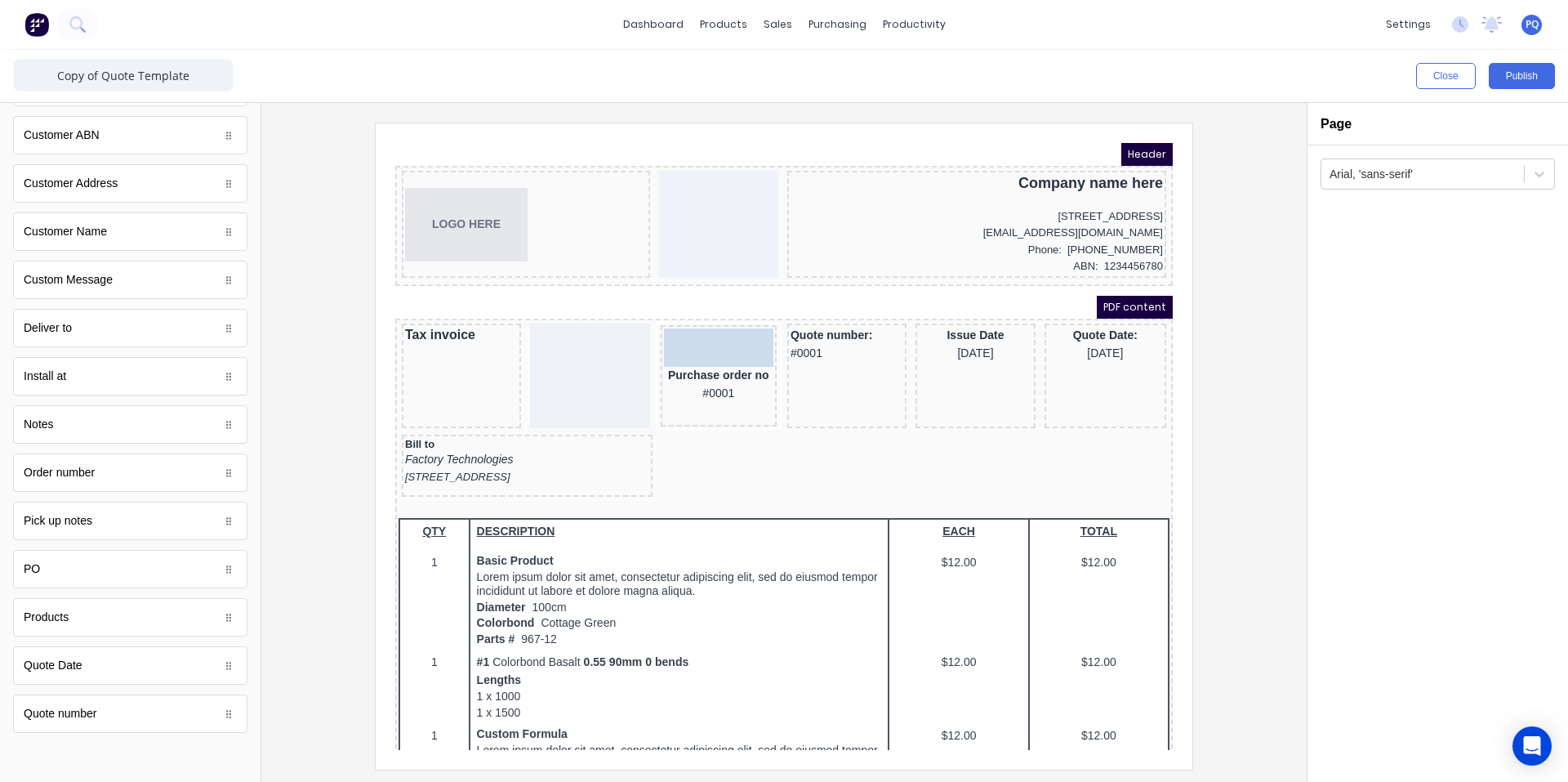
drag, startPoint x: 53, startPoint y: 573, endPoint x: 717, endPoint y: 335, distance: 705.4
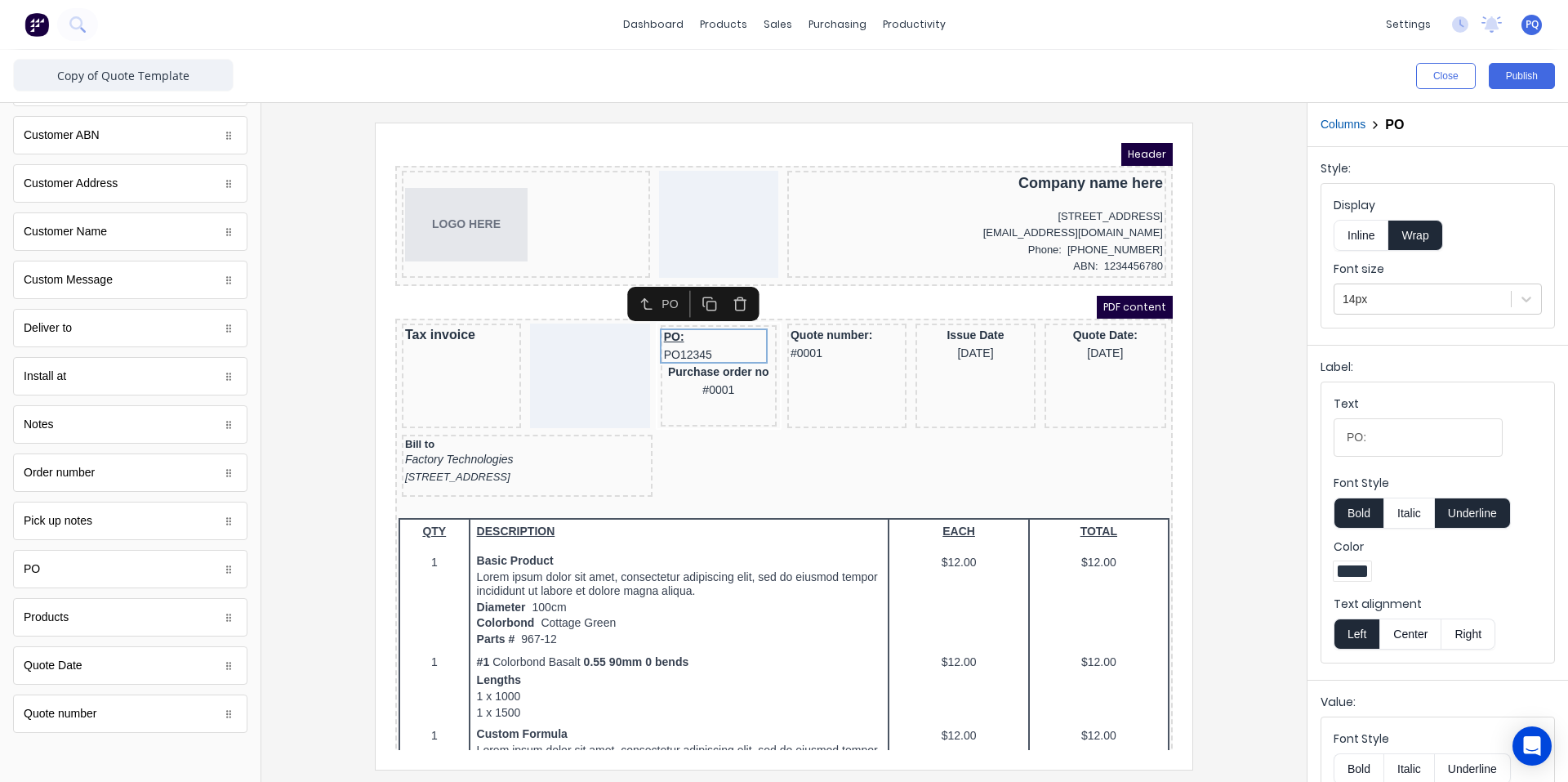
click at [1477, 514] on button "Underline" at bounding box center [1472, 512] width 76 height 31
click at [1409, 638] on button "Center" at bounding box center [1410, 633] width 62 height 31
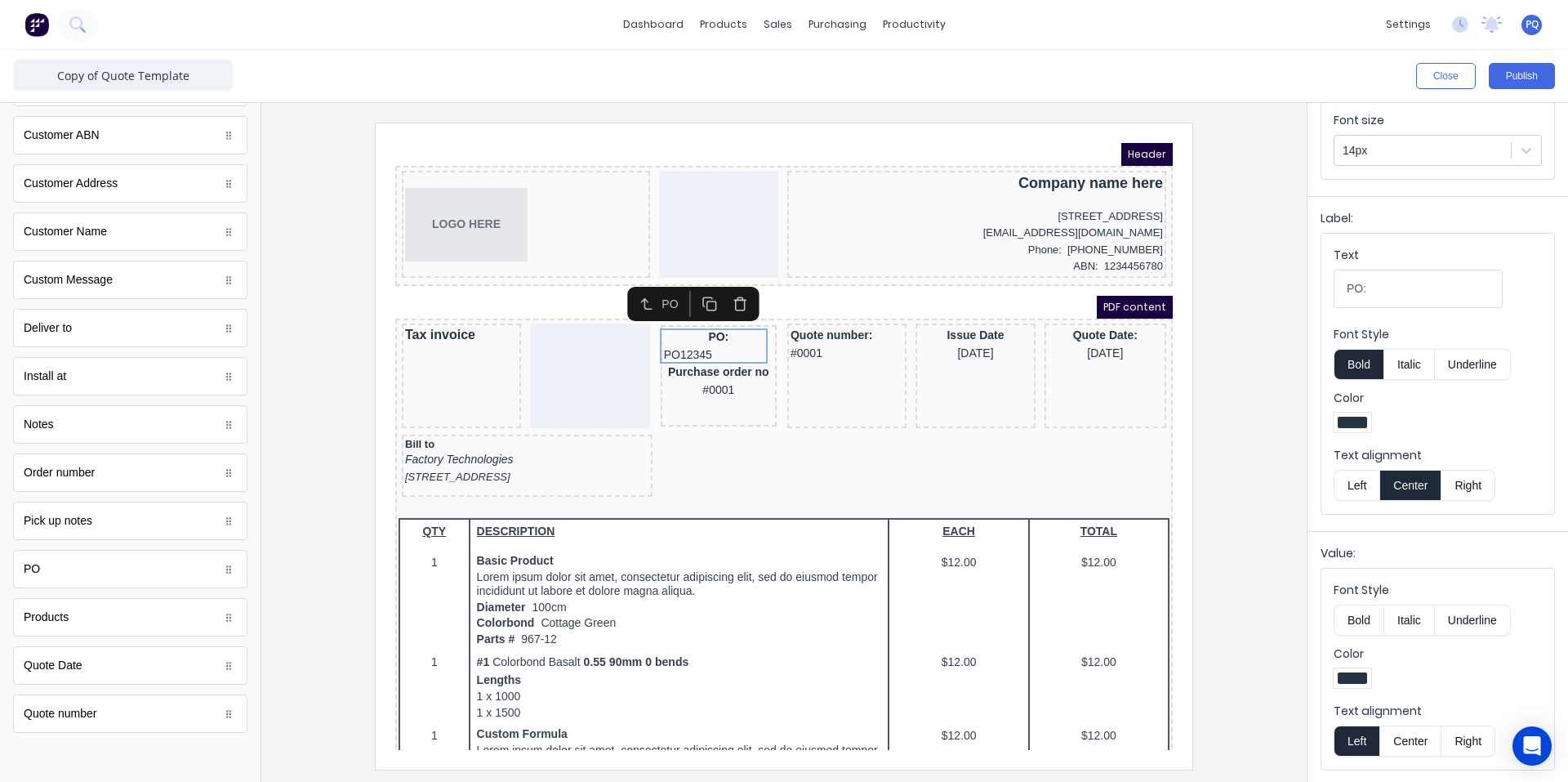
click at [1413, 736] on button "Center" at bounding box center [1410, 740] width 62 height 31
click at [670, 364] on div "Purchase order no #0001" at bounding box center [699, 361] width 110 height 35
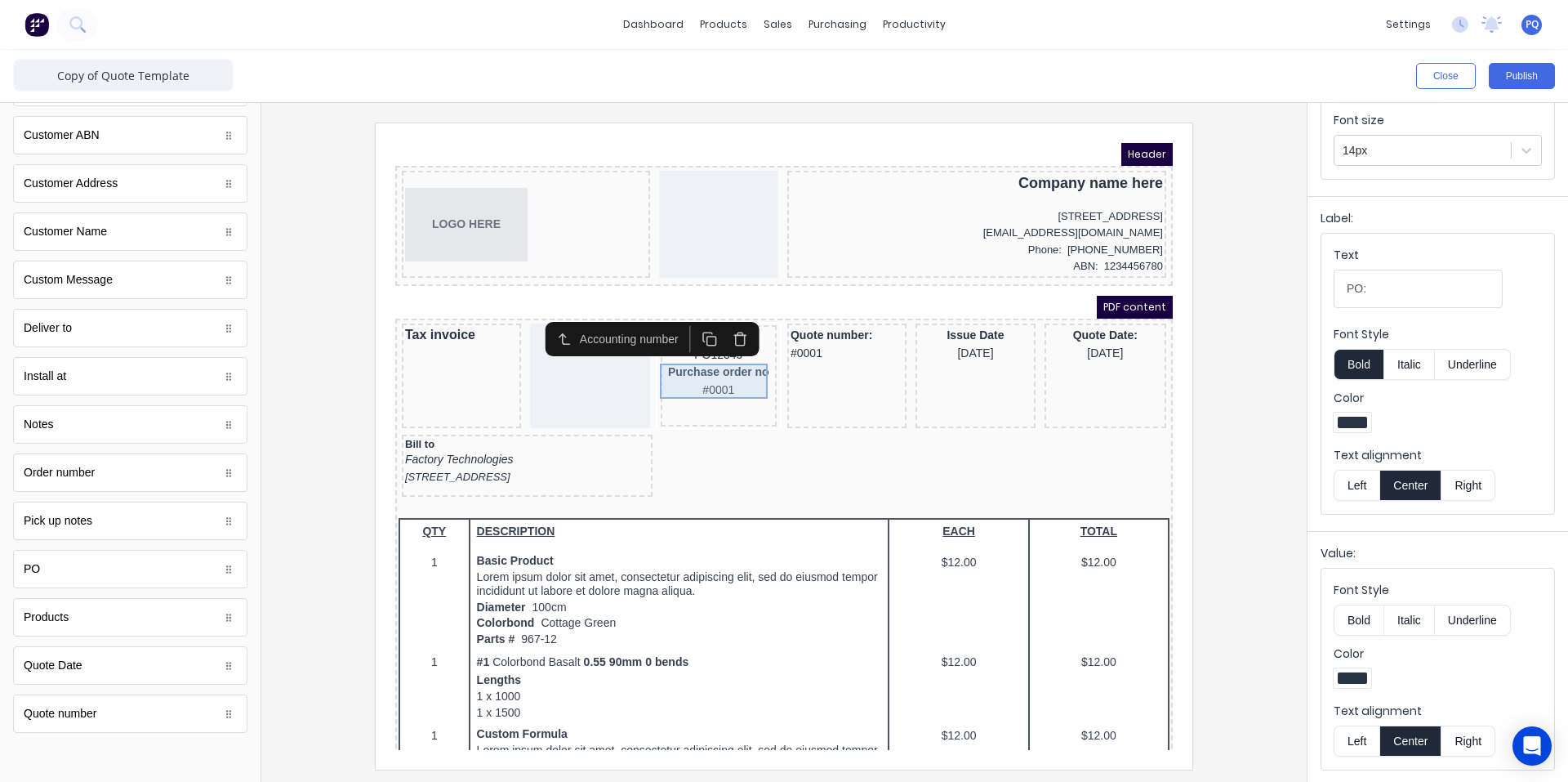
scroll to position [0, 0]
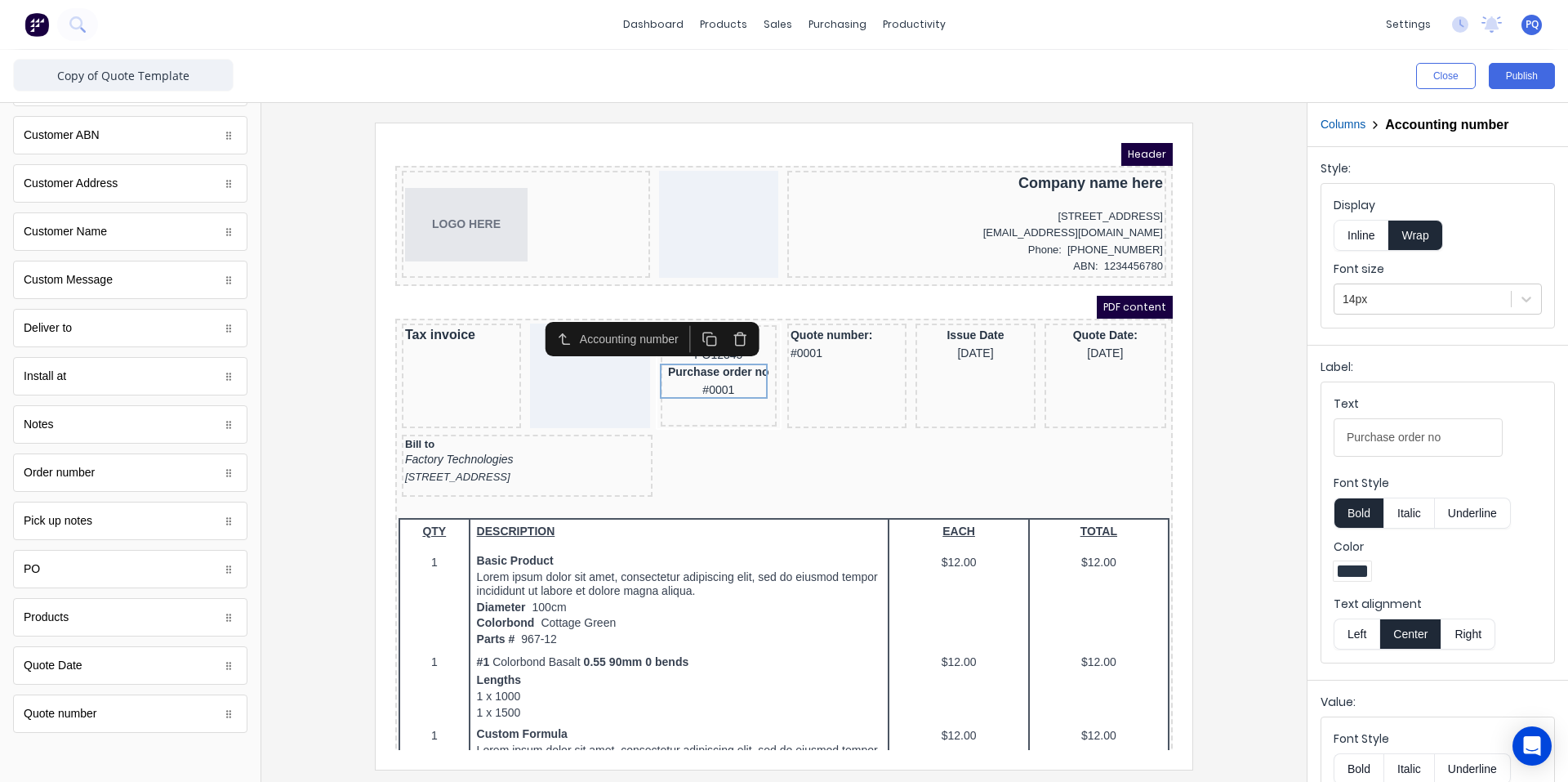
click at [729, 308] on button "button" at bounding box center [721, 319] width 30 height 27
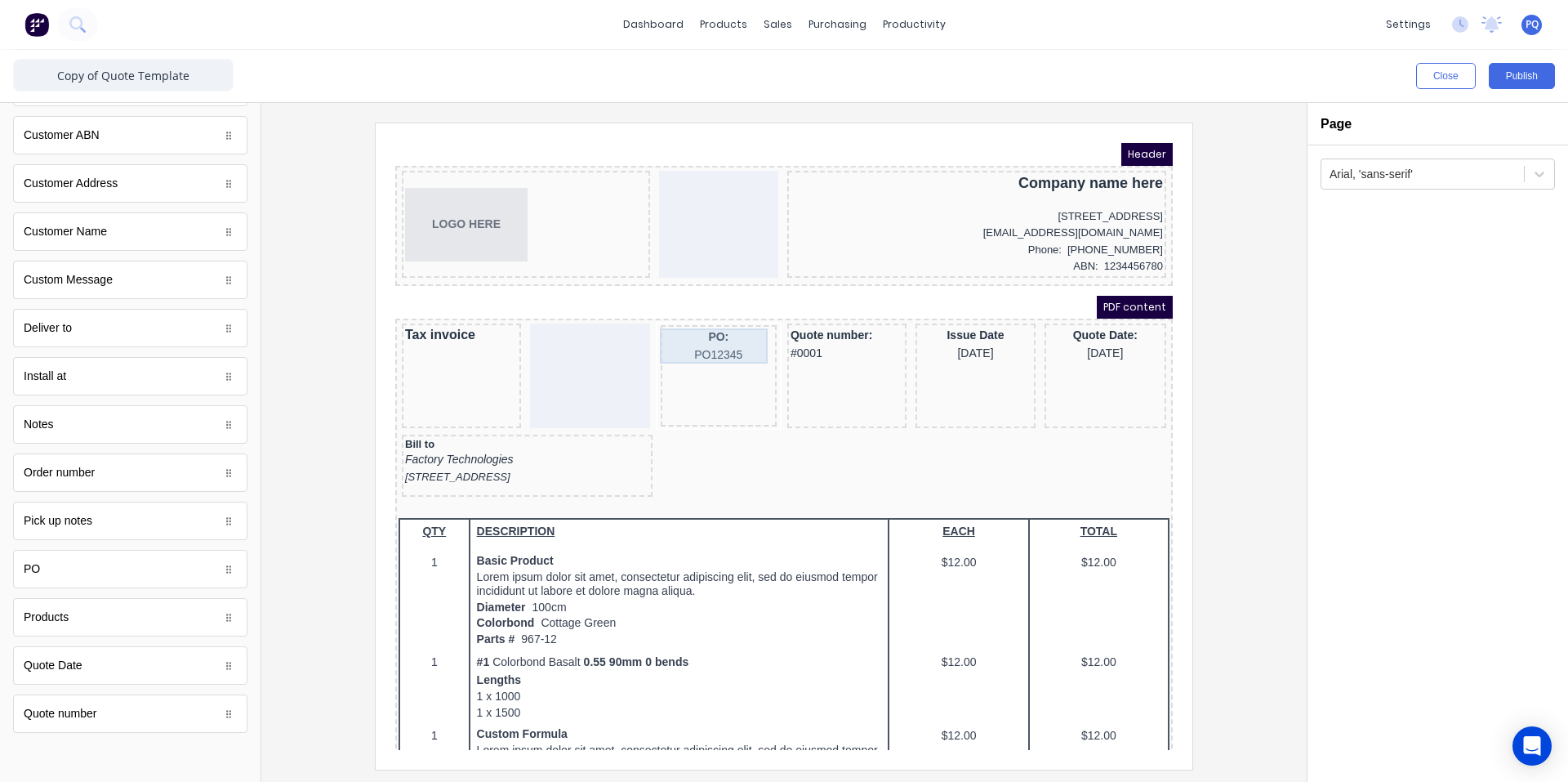
click at [707, 330] on div "PO: PO12345" at bounding box center [699, 326] width 110 height 35
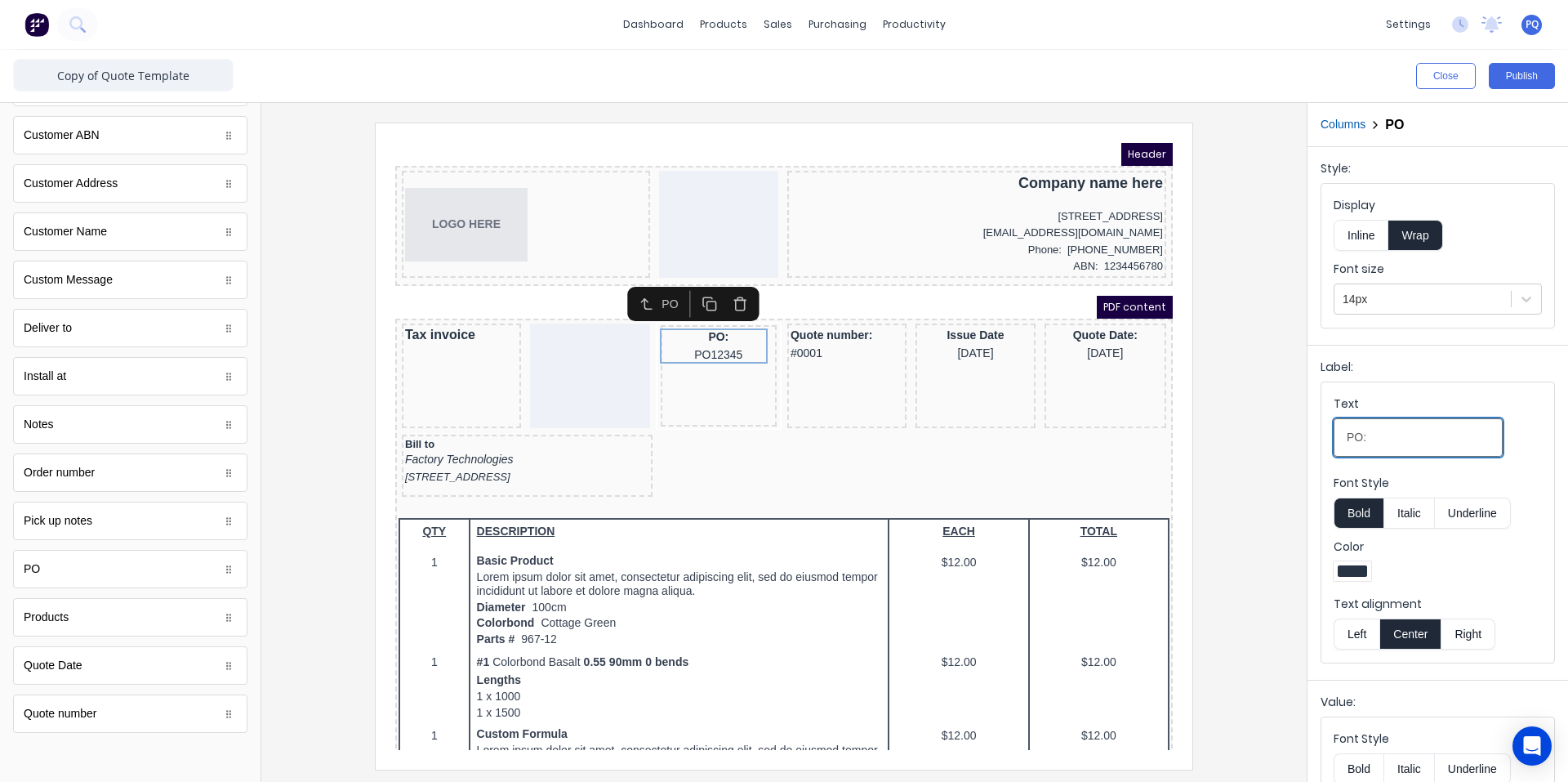
click at [1357, 436] on input "PO:" at bounding box center [1418, 437] width 169 height 39
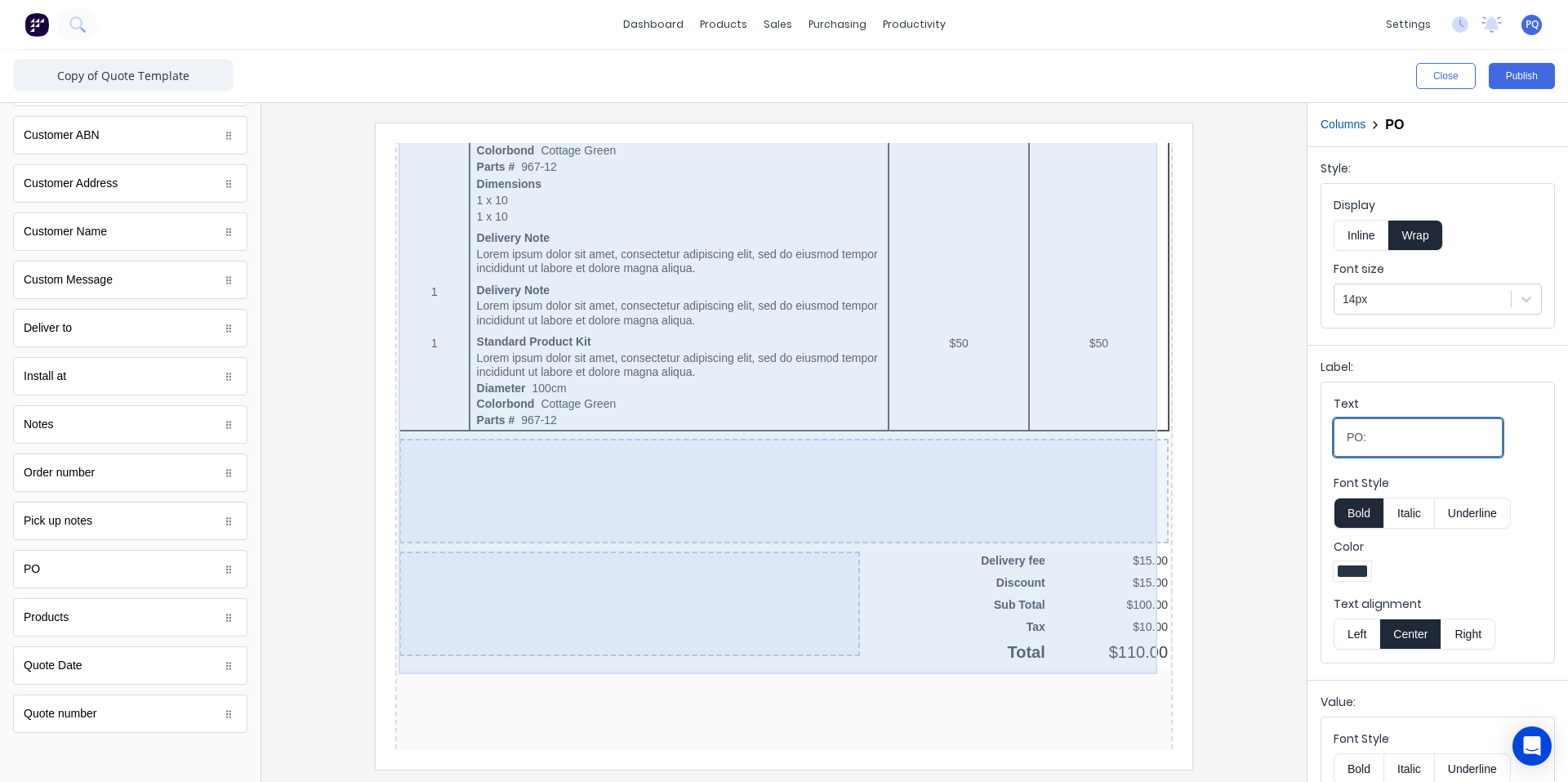
scroll to position [1338, 0]
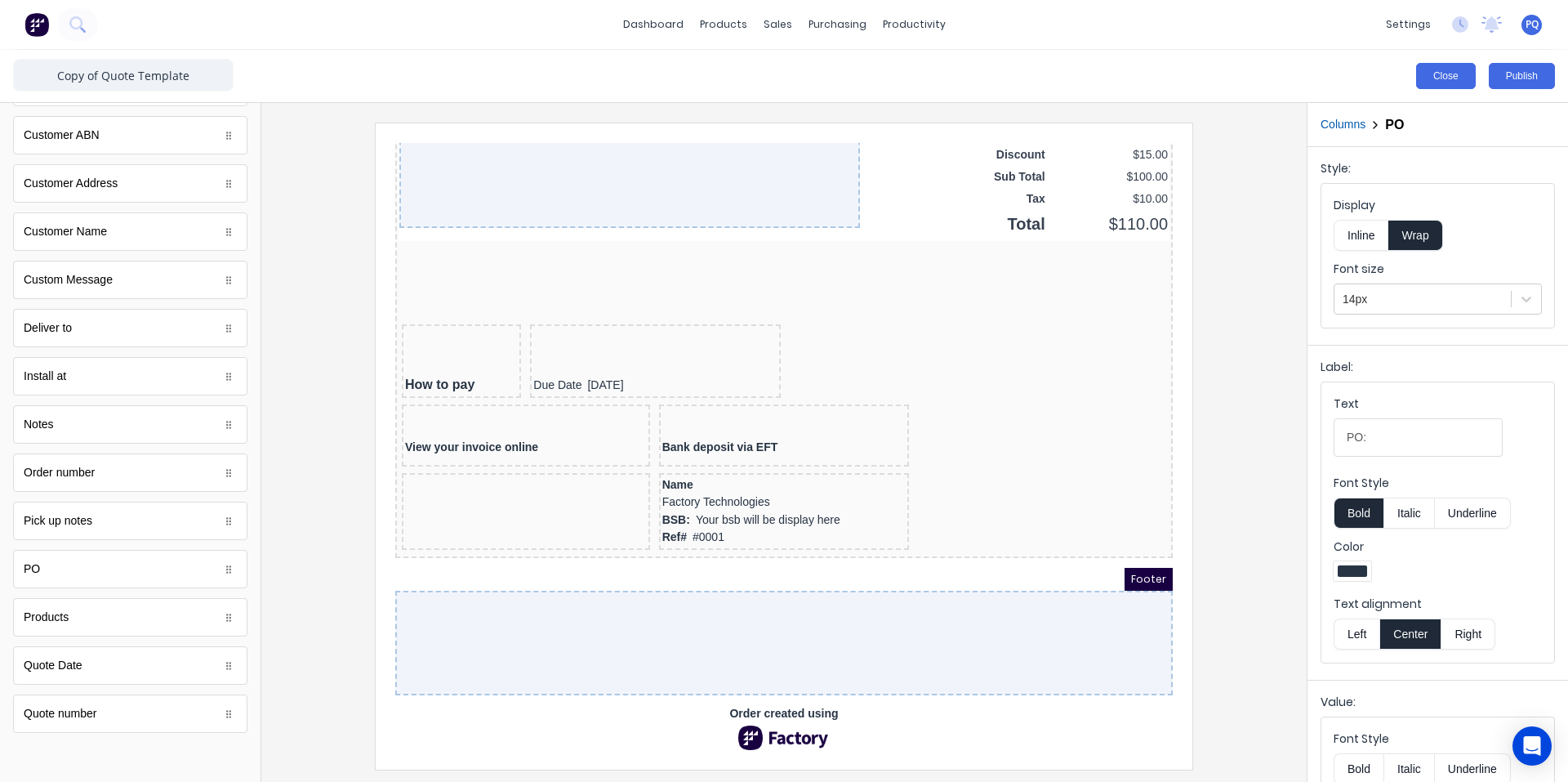
click at [1450, 83] on button "Close" at bounding box center [1445, 76] width 60 height 27
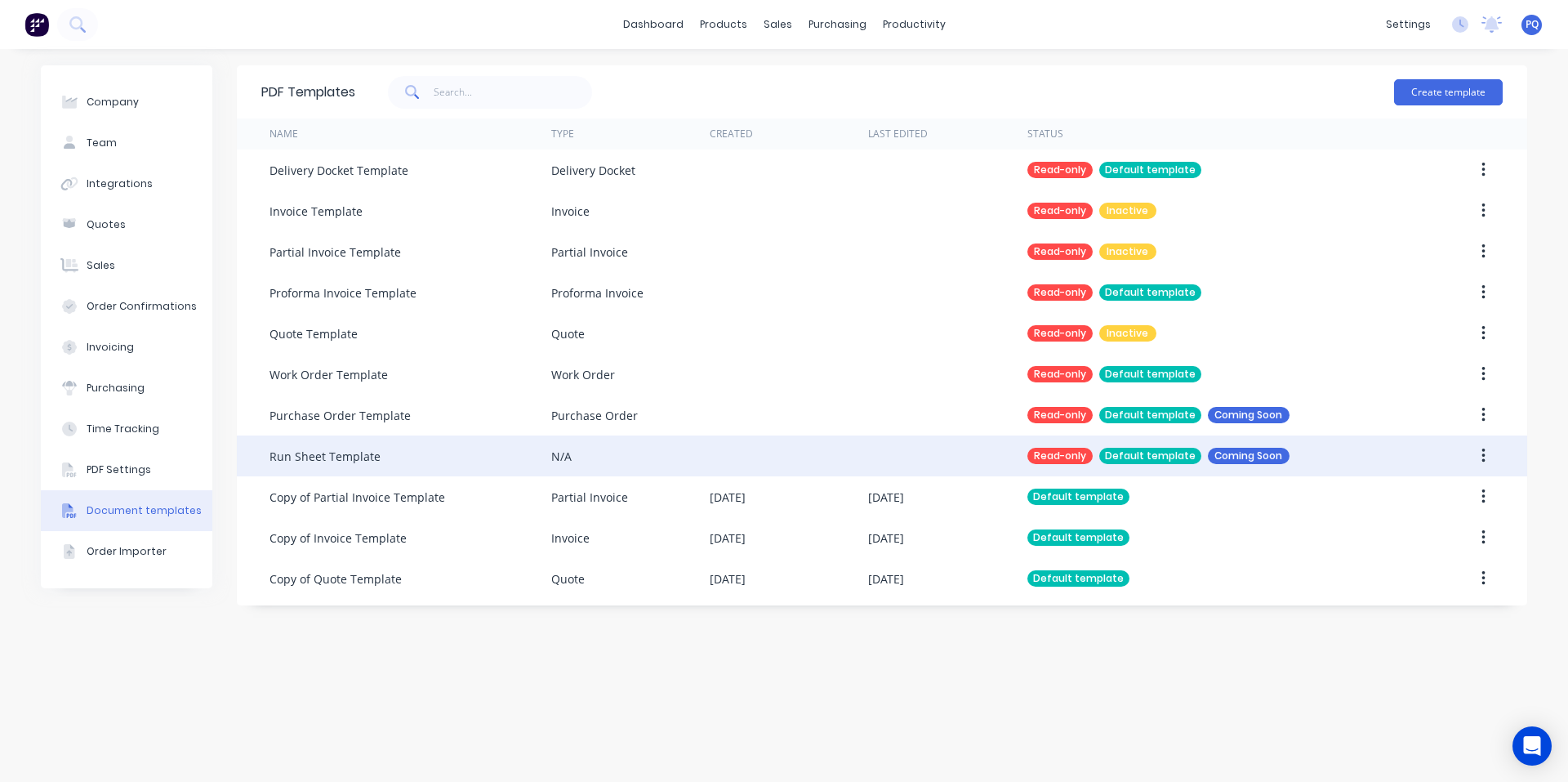
click at [431, 472] on div "Run Sheet Template" at bounding box center [411, 455] width 282 height 41
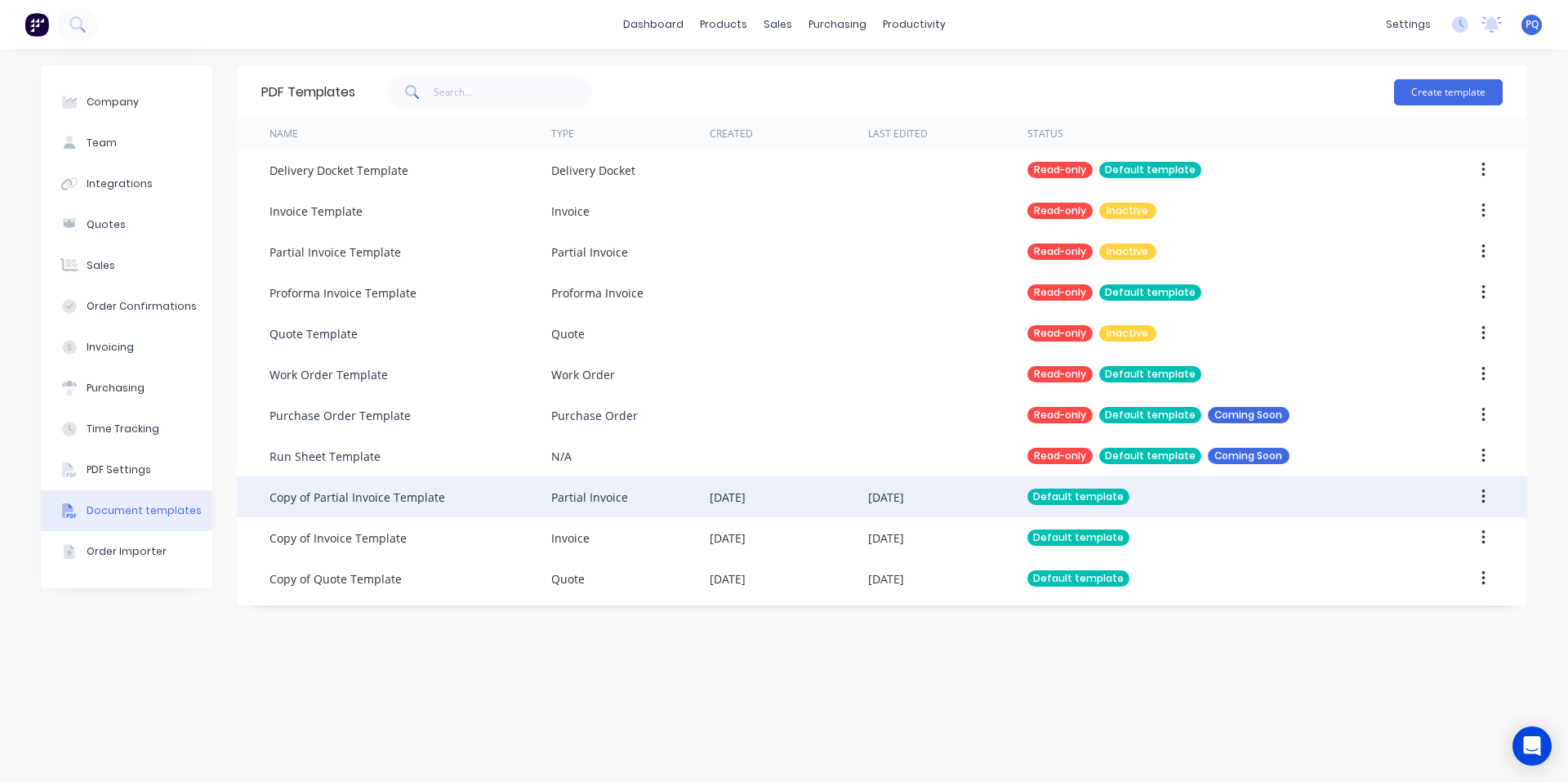
click at [432, 497] on div "Copy of Partial Invoice Template" at bounding box center [358, 497] width 176 height 17
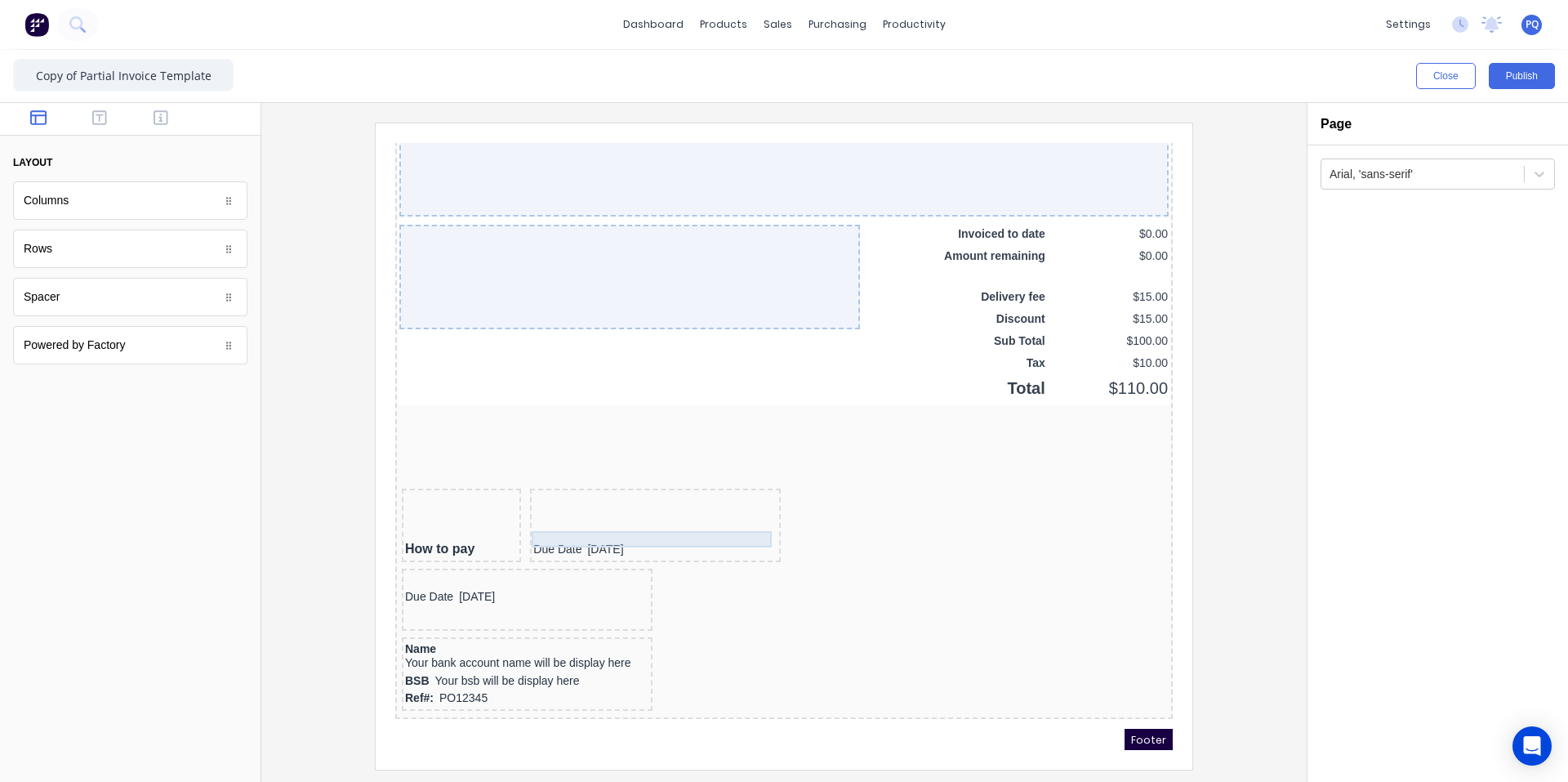
scroll to position [1389, 0]
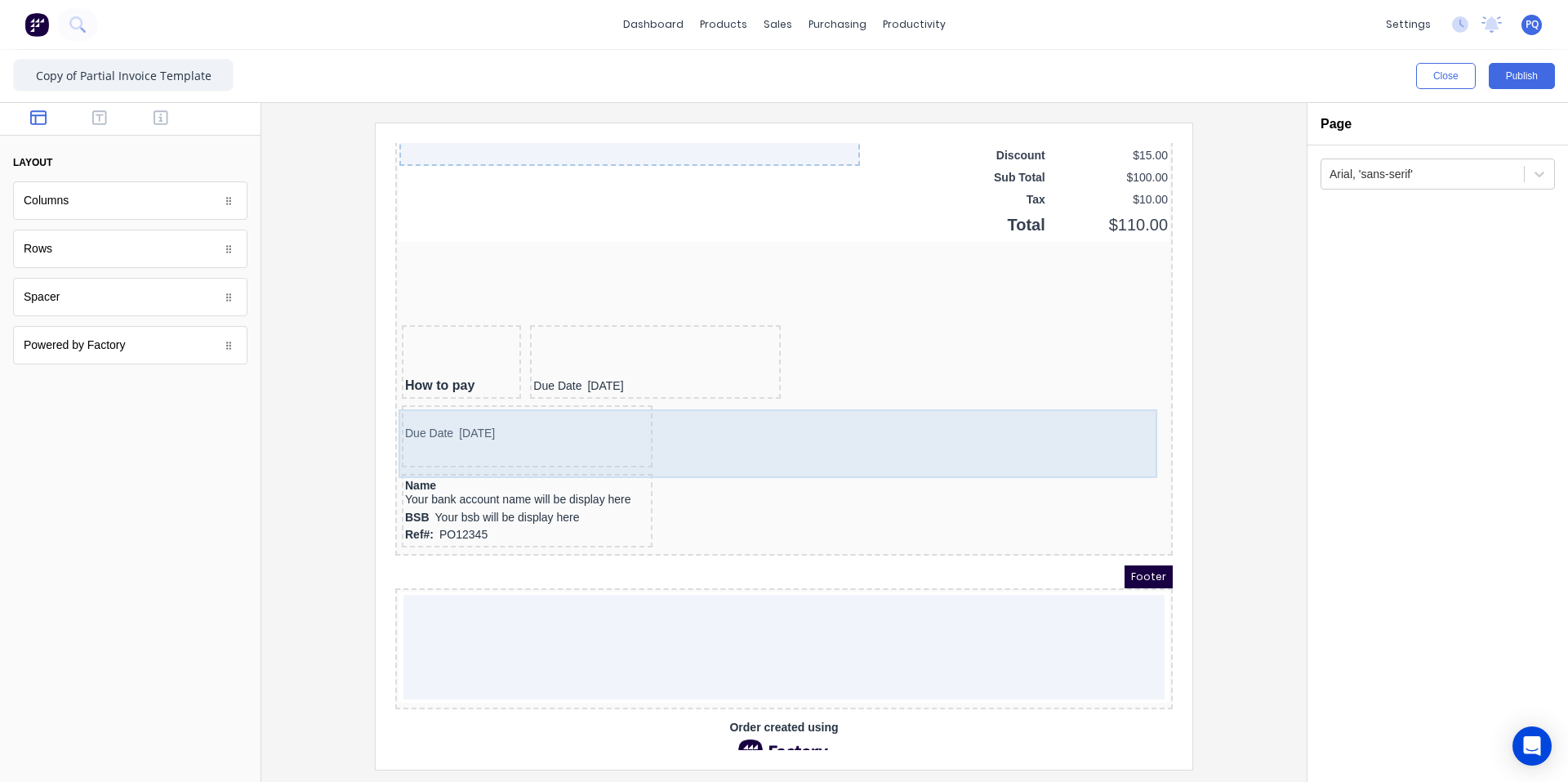
click at [678, 427] on div "Due Date [DATE]" at bounding box center [764, 418] width 771 height 68
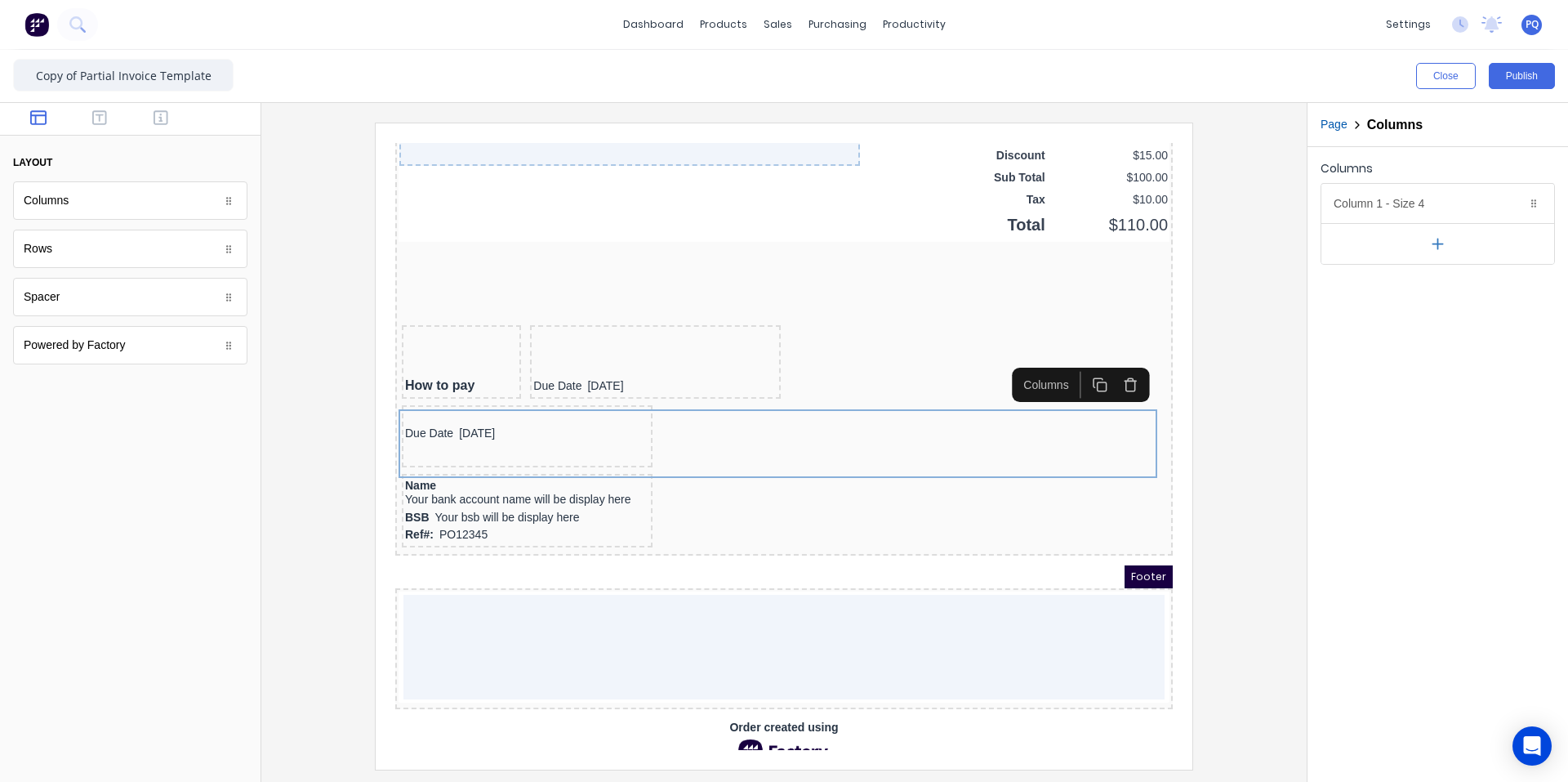
click at [1117, 364] on icon "button" at bounding box center [1111, 364] width 15 height 15
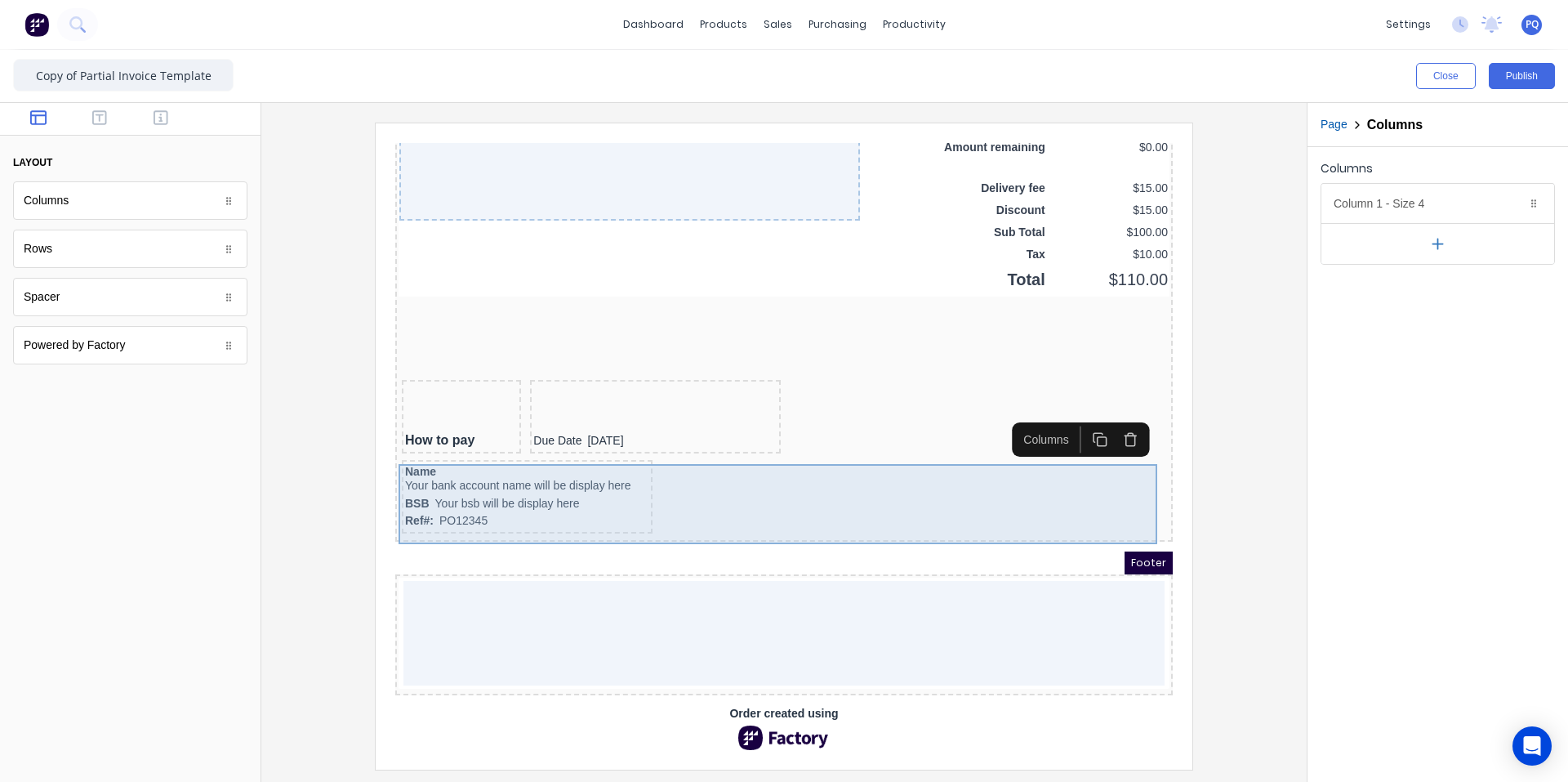
scroll to position [1101, 0]
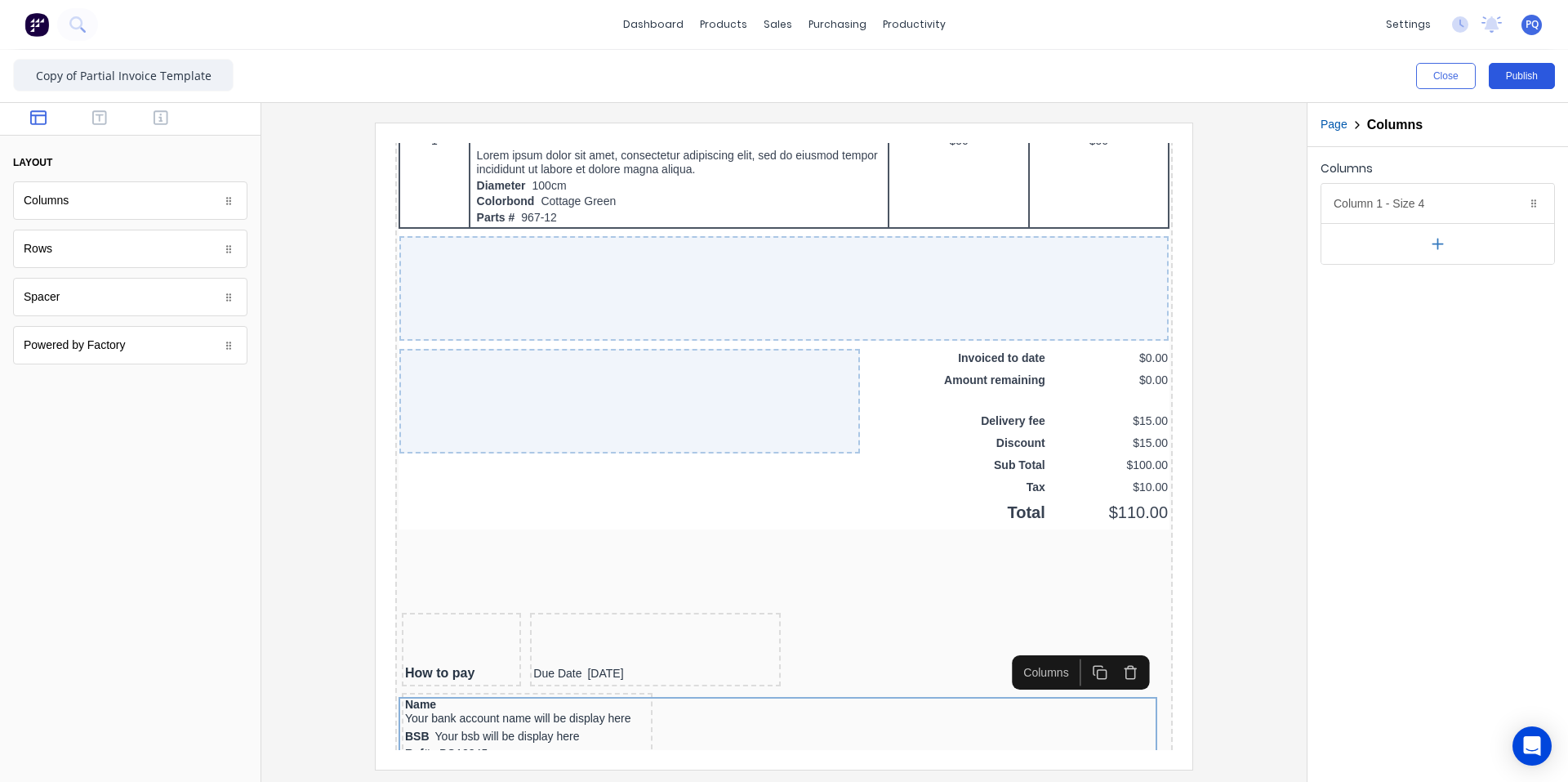
click at [1516, 80] on button "Publish" at bounding box center [1522, 76] width 66 height 27
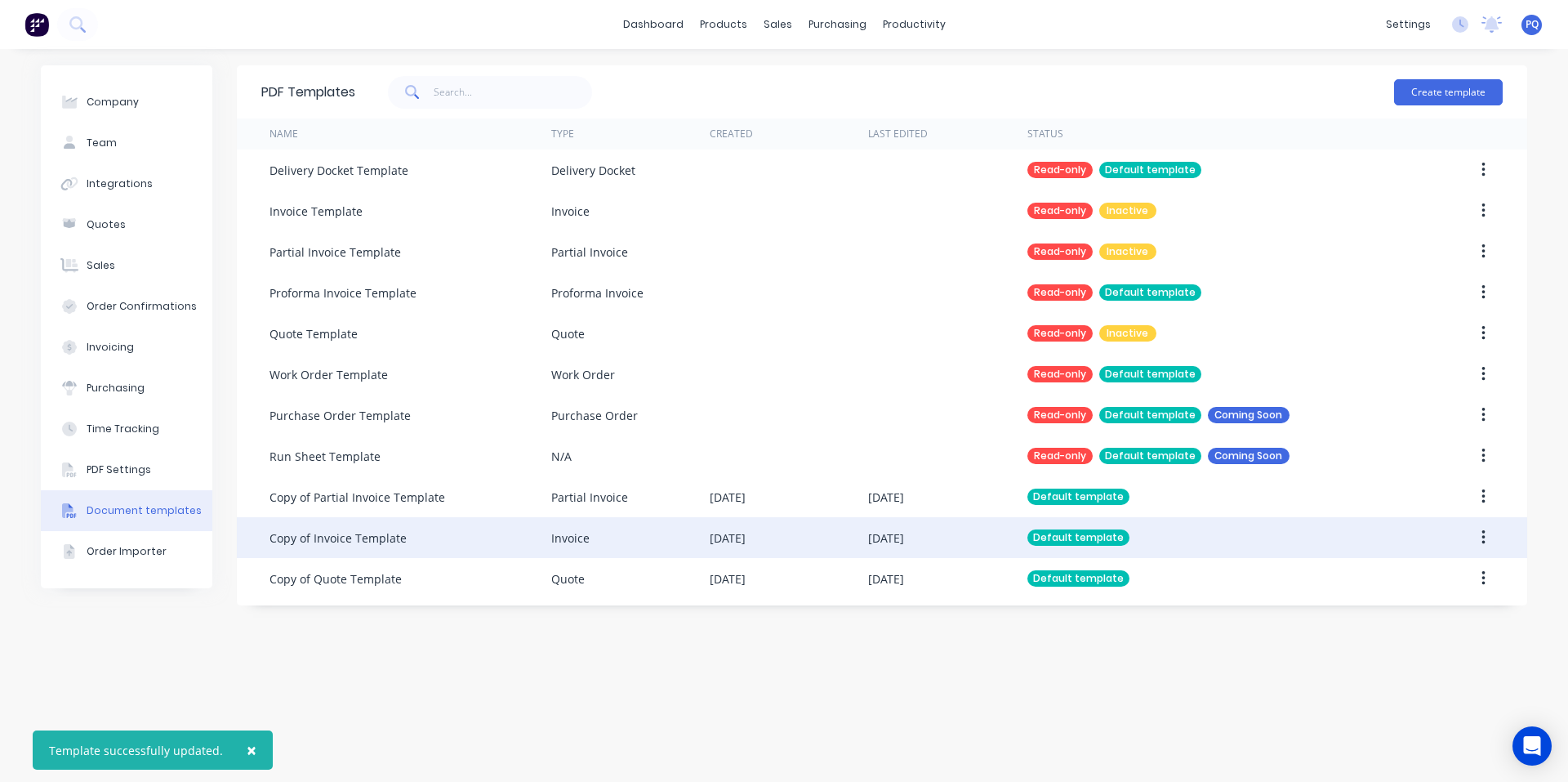
click at [491, 538] on div "Copy of Invoice Template" at bounding box center [411, 537] width 282 height 41
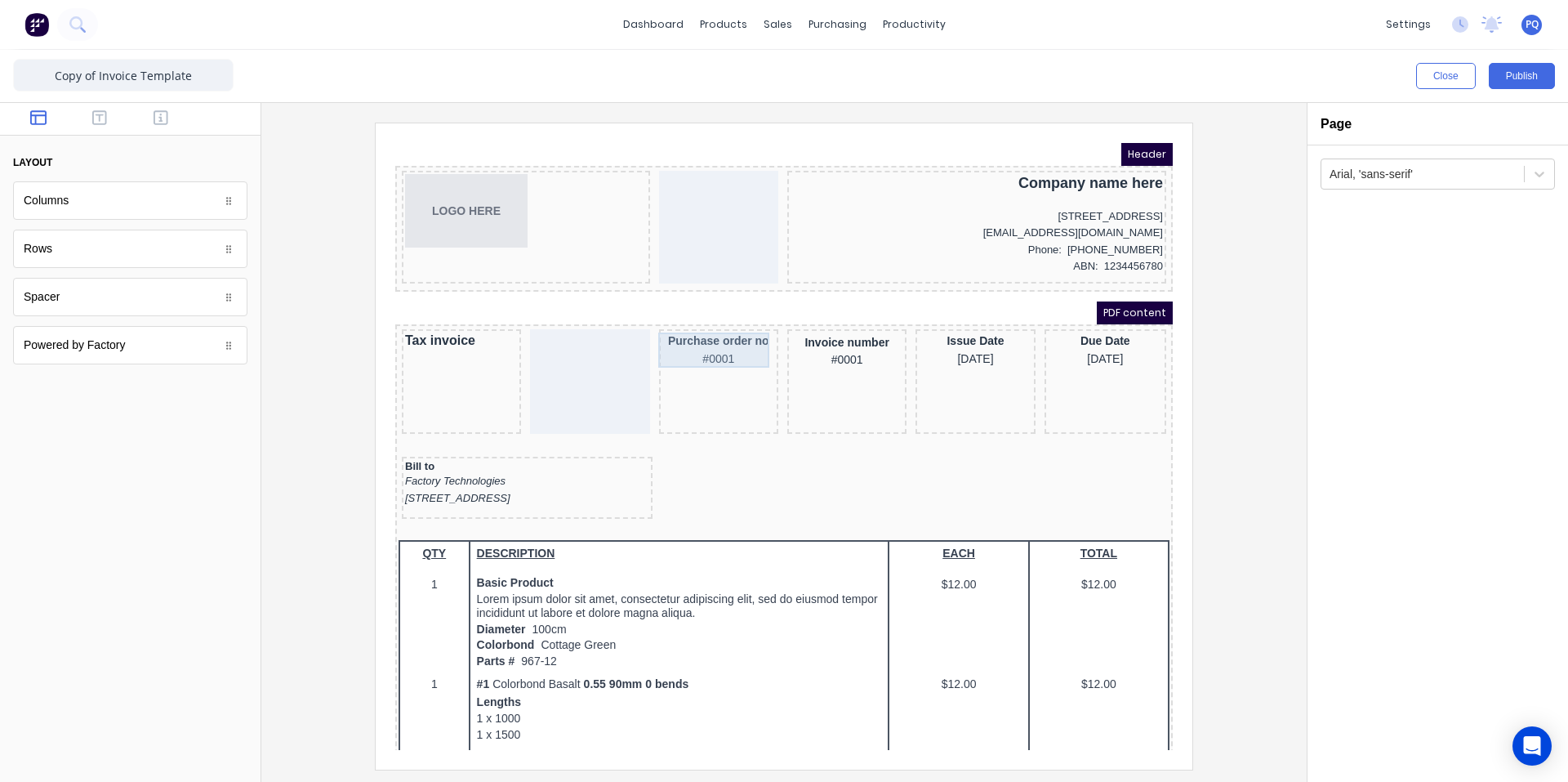
click at [687, 313] on div "Purchase order no #0001" at bounding box center [698, 329] width 113 height 35
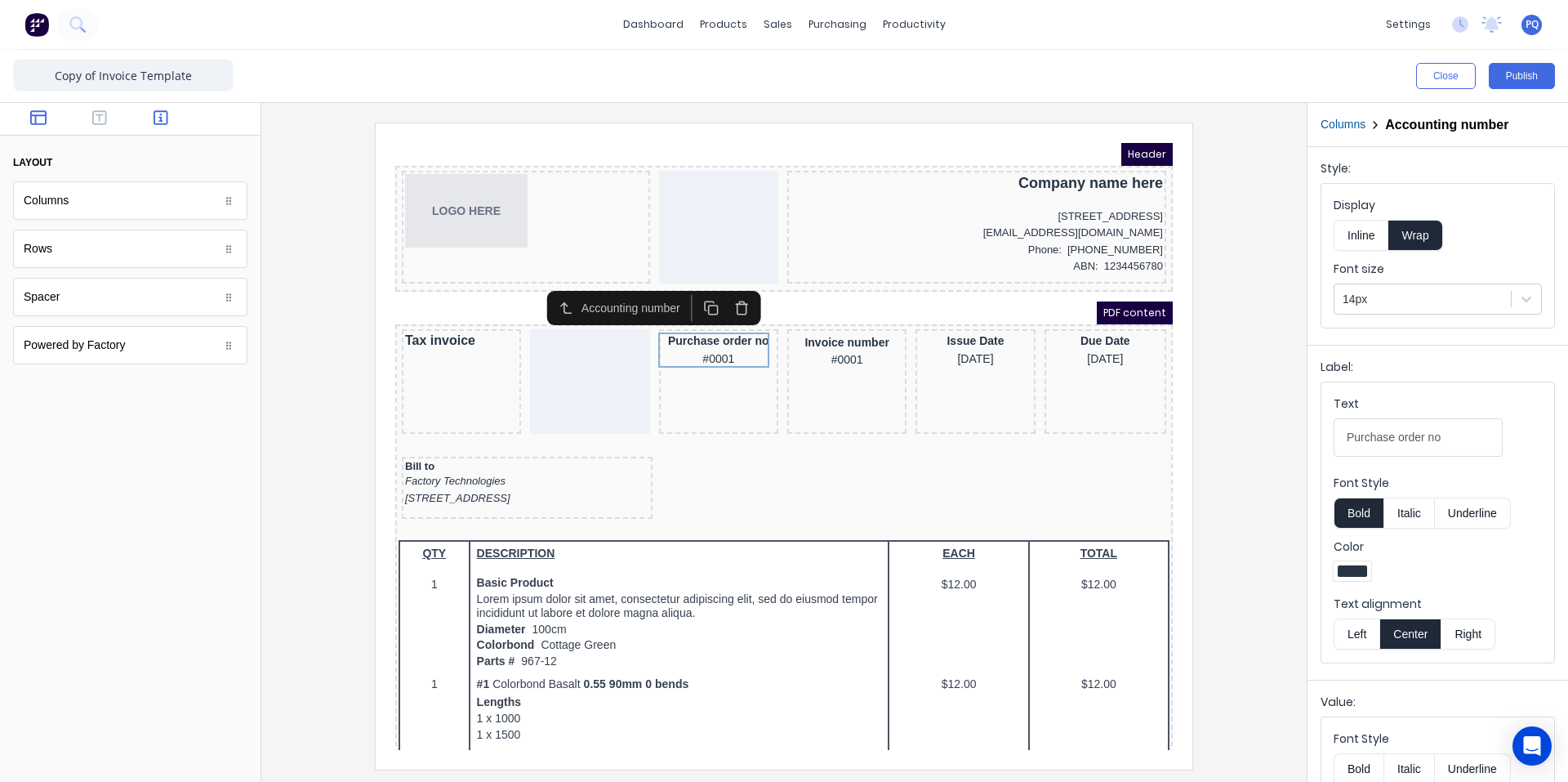
click at [167, 127] on button "button" at bounding box center [161, 119] width 51 height 20
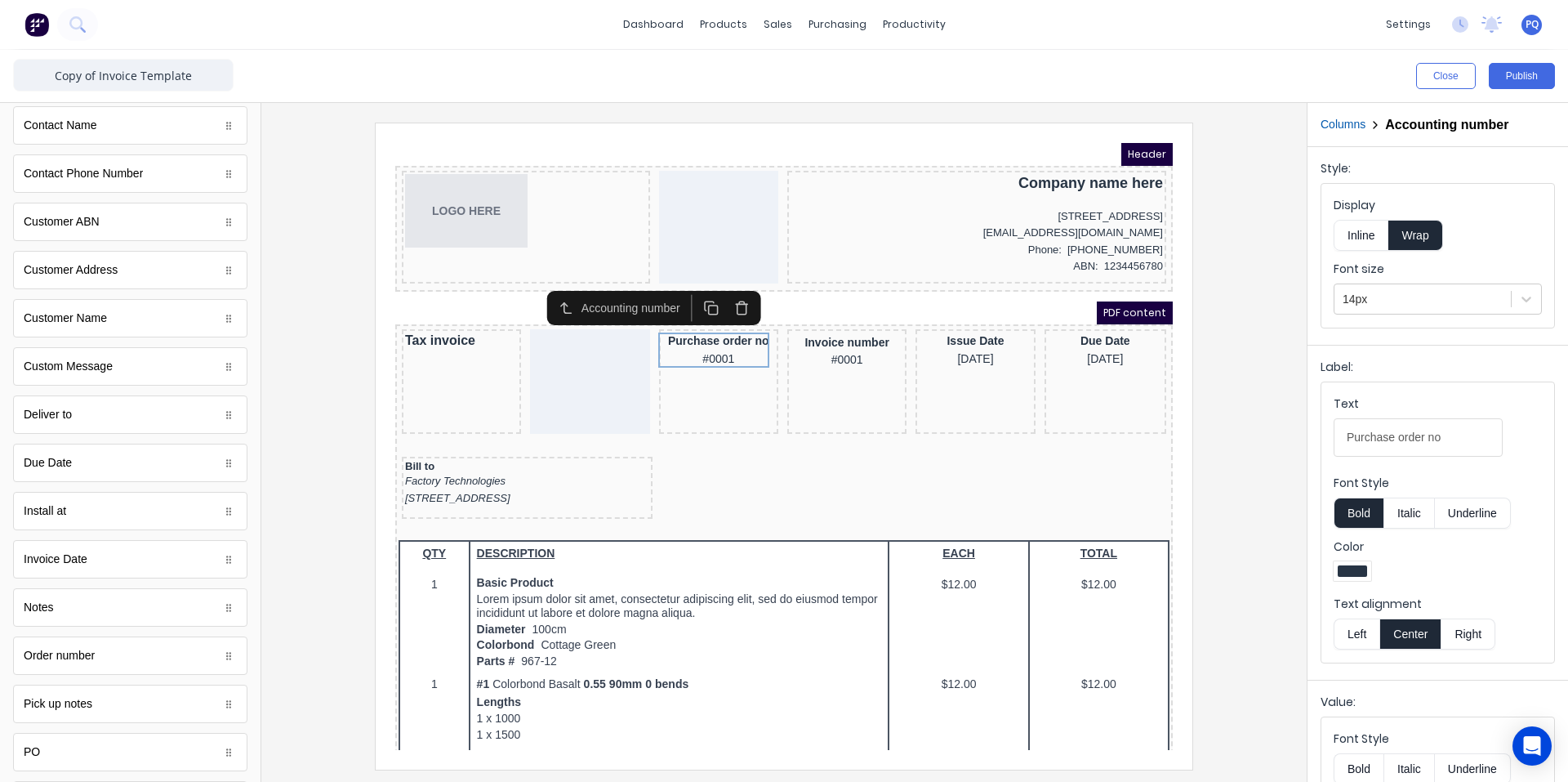
scroll to position [789, 0]
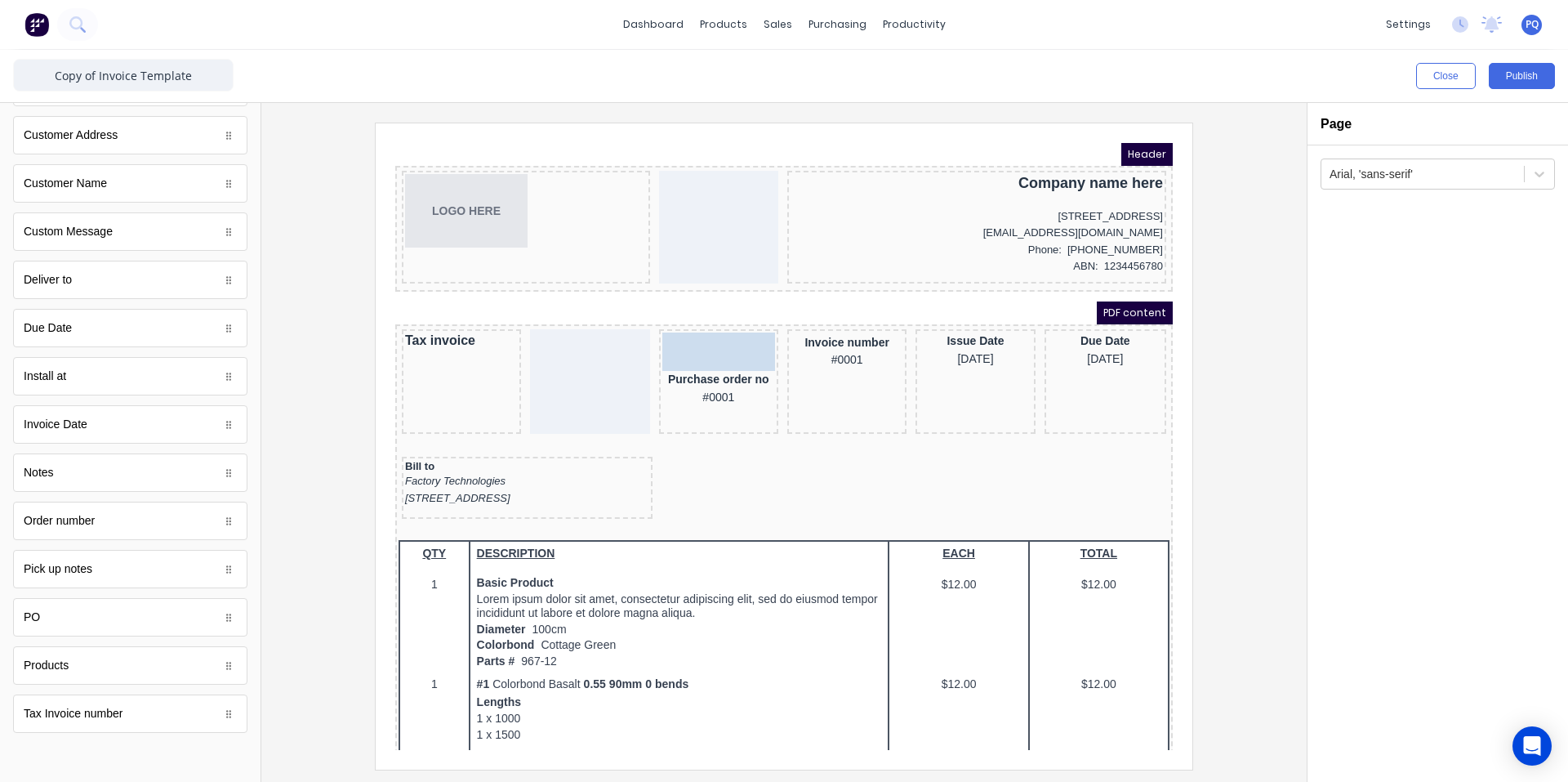
drag, startPoint x: 71, startPoint y: 622, endPoint x: 709, endPoint y: 347, distance: 694.7
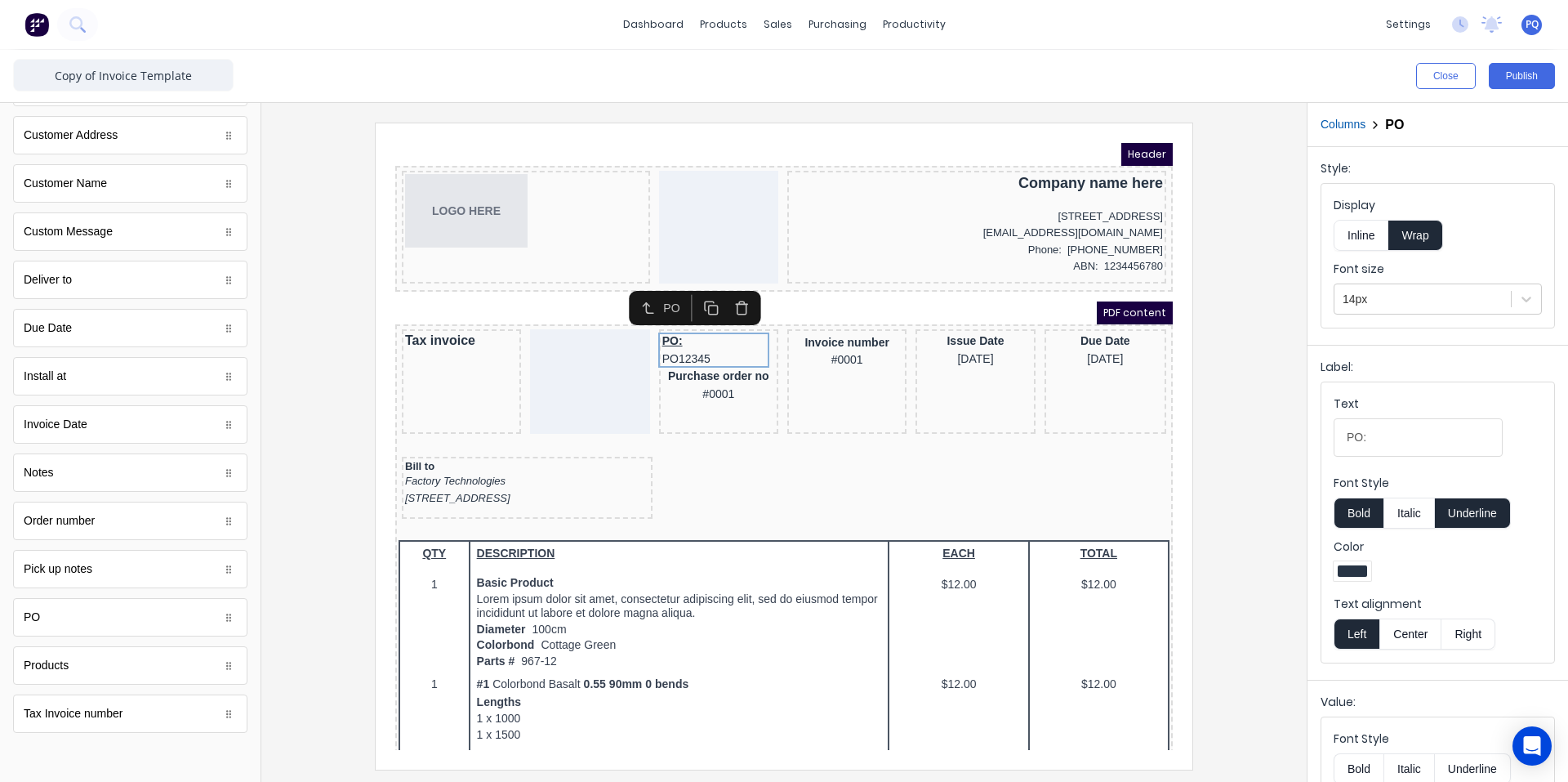
click at [691, 374] on div "Purchase order no #0001" at bounding box center [698, 365] width 113 height 35
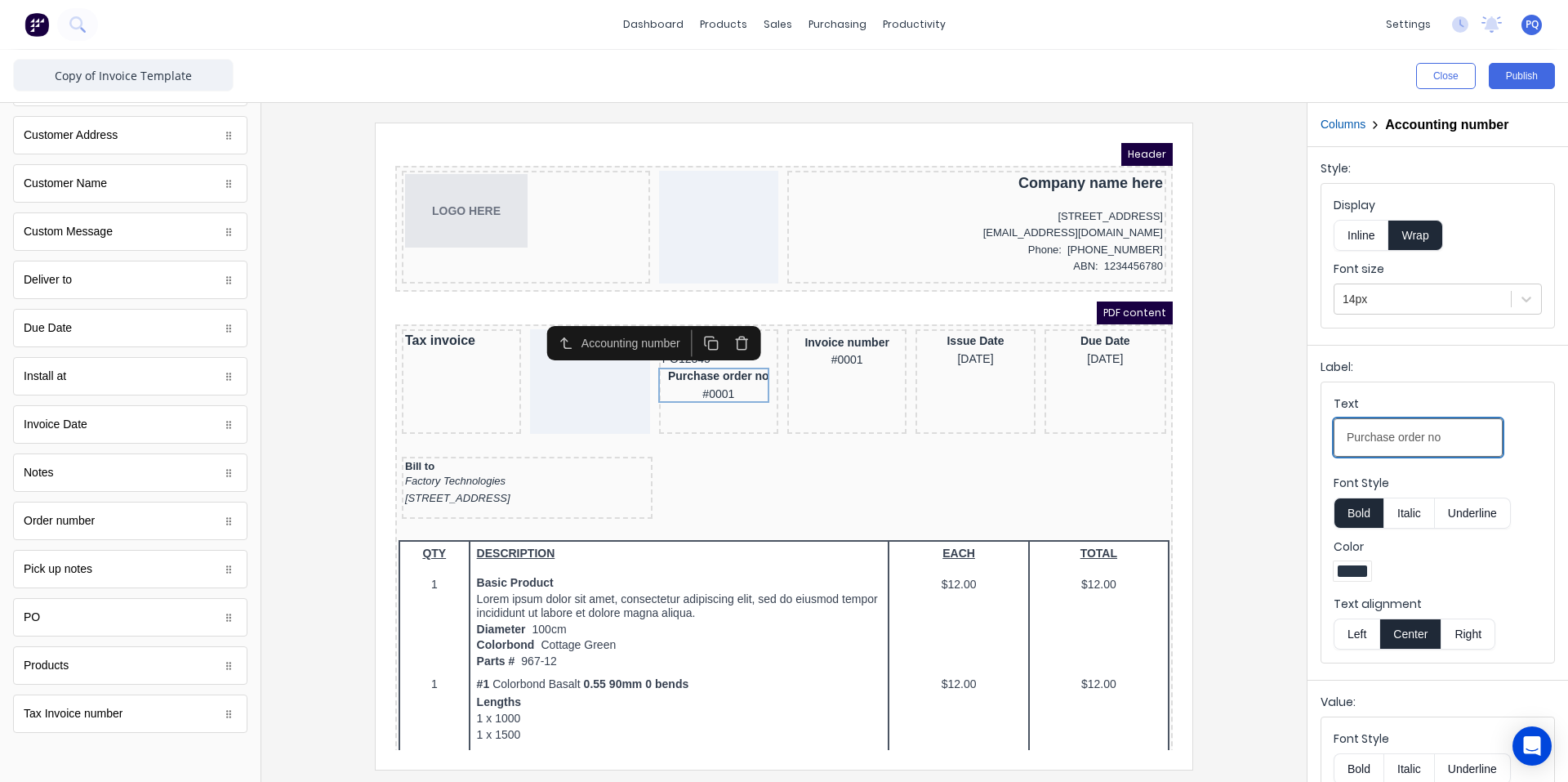
click at [1439, 442] on input "Purchase order no" at bounding box center [1418, 437] width 169 height 39
click at [703, 361] on div "Purchase order no #0001" at bounding box center [698, 365] width 113 height 35
click at [728, 327] on icon "button" at bounding box center [723, 323] width 15 height 15
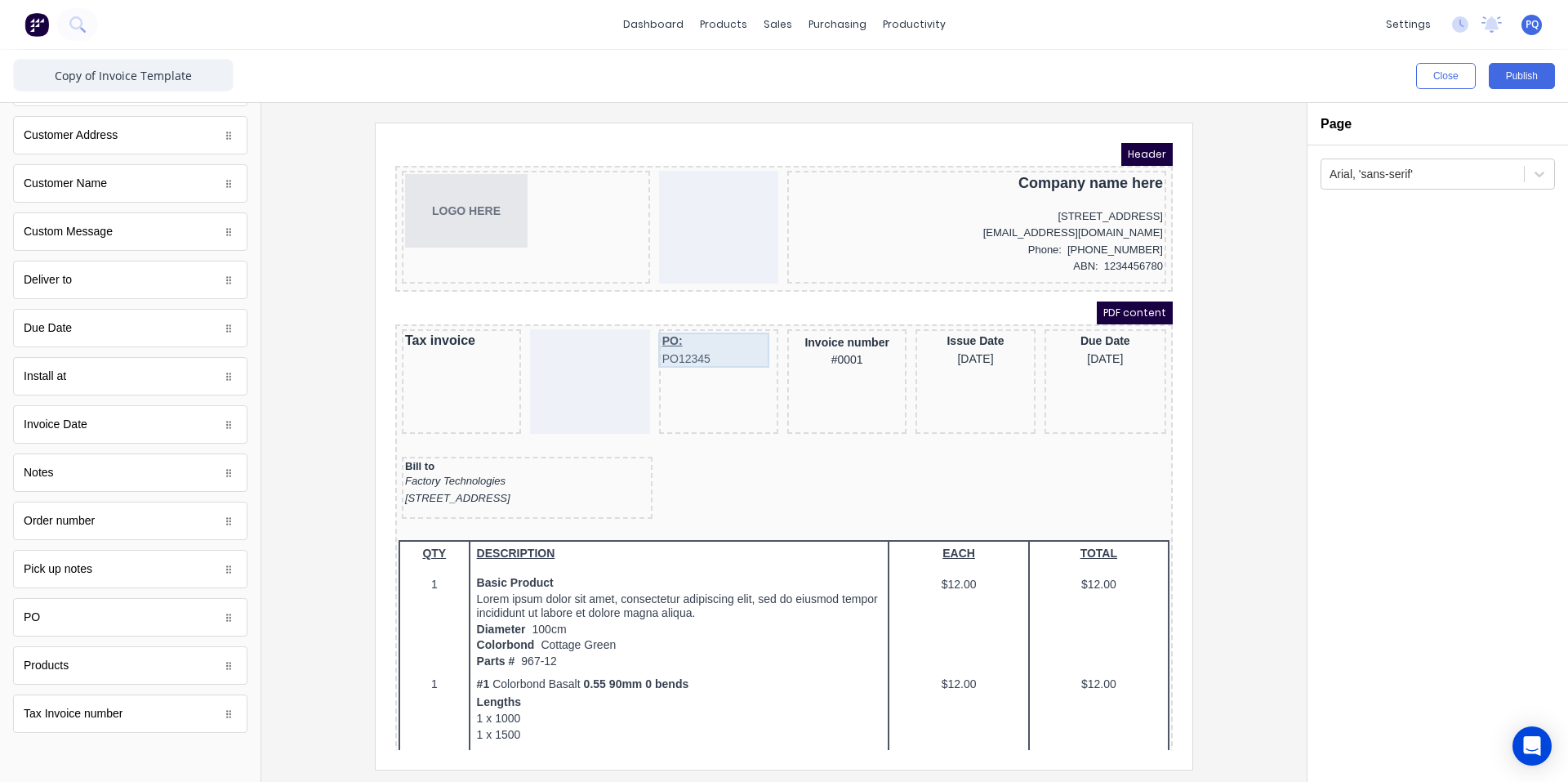
click at [727, 340] on div "PO: PO12345" at bounding box center [698, 329] width 113 height 35
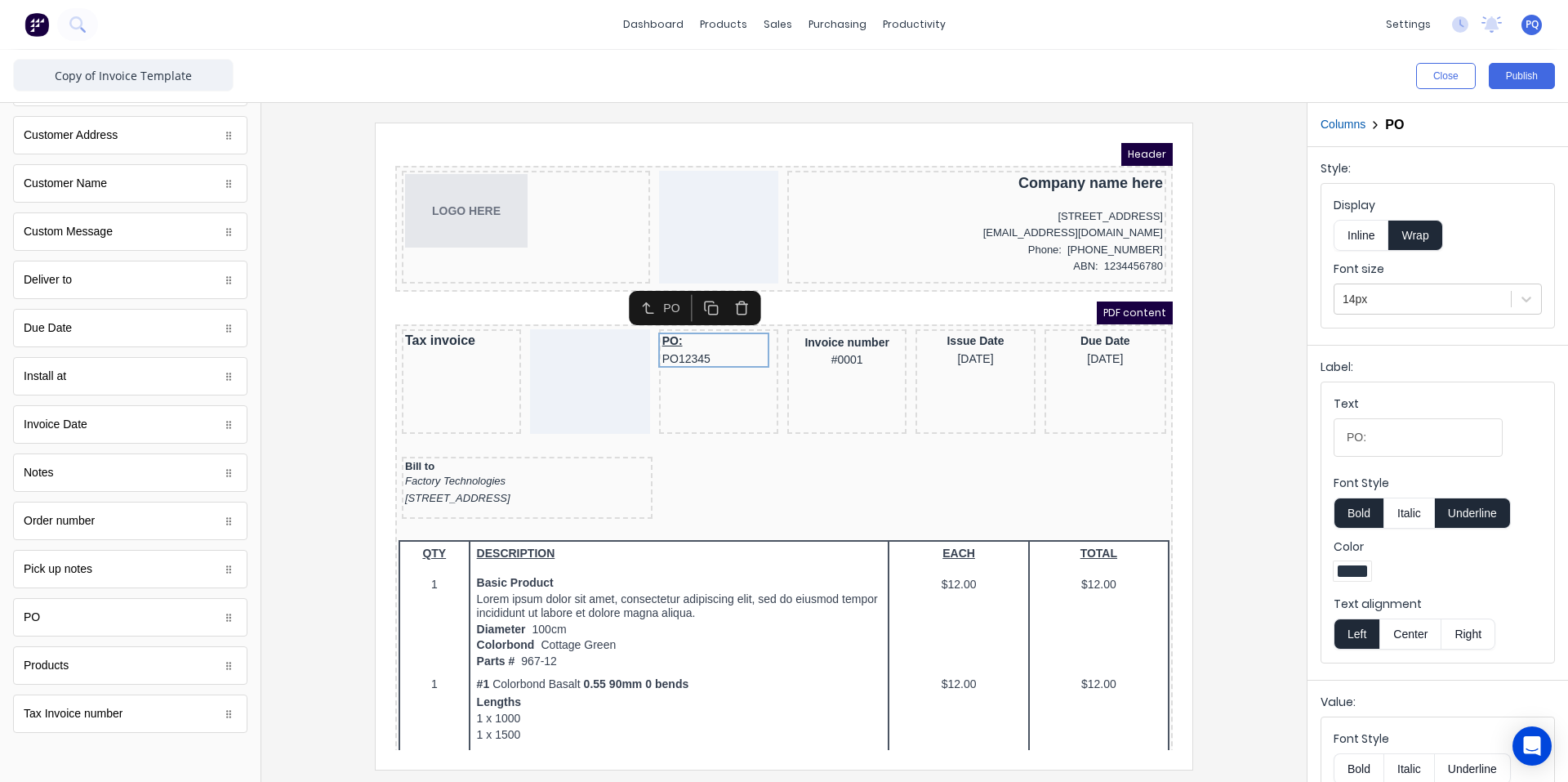
click at [1426, 626] on button "Center" at bounding box center [1410, 633] width 62 height 31
click at [1472, 515] on button "Underline" at bounding box center [1472, 512] width 76 height 31
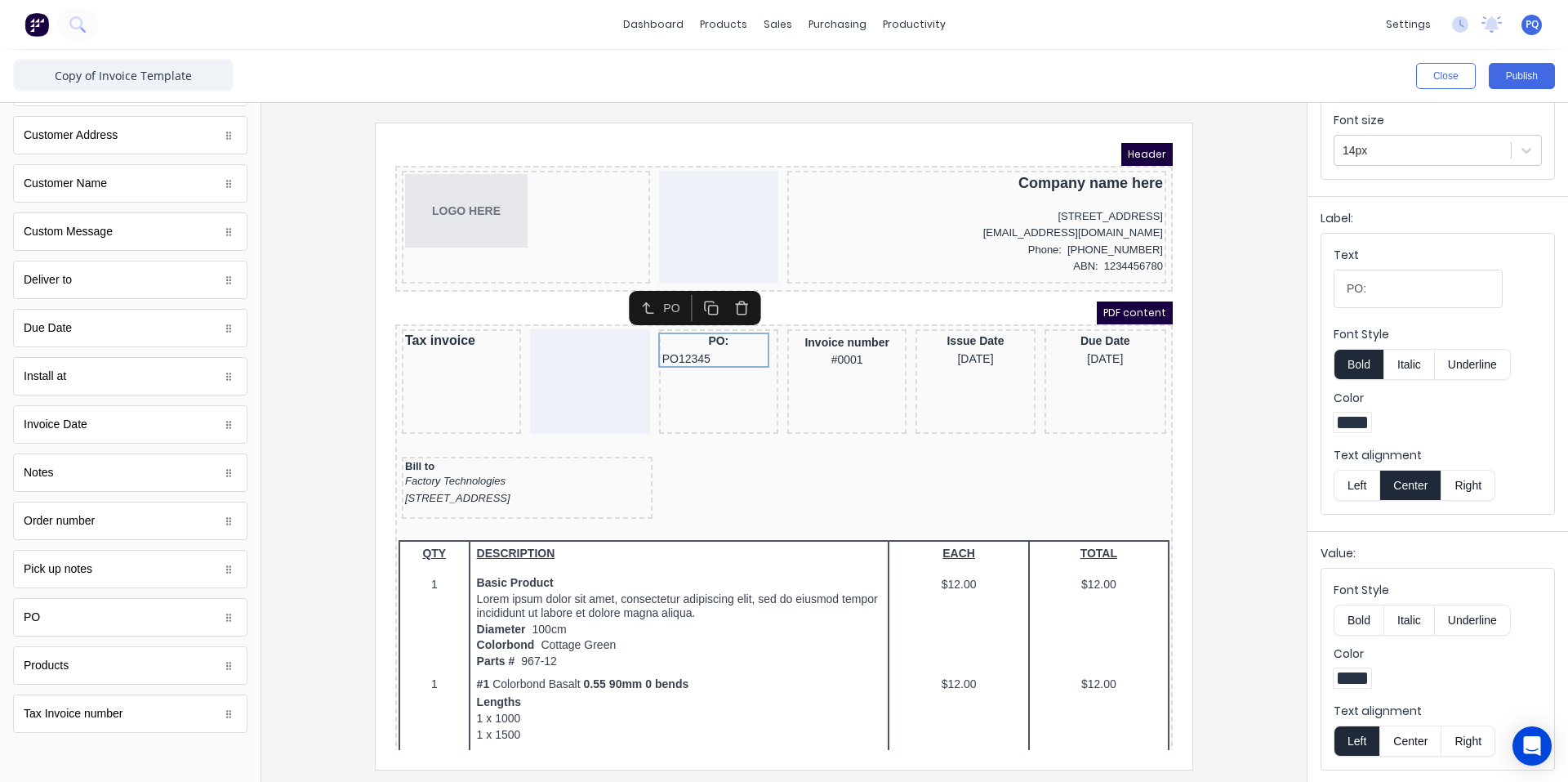
click at [1415, 725] on button "Center" at bounding box center [1410, 740] width 62 height 31
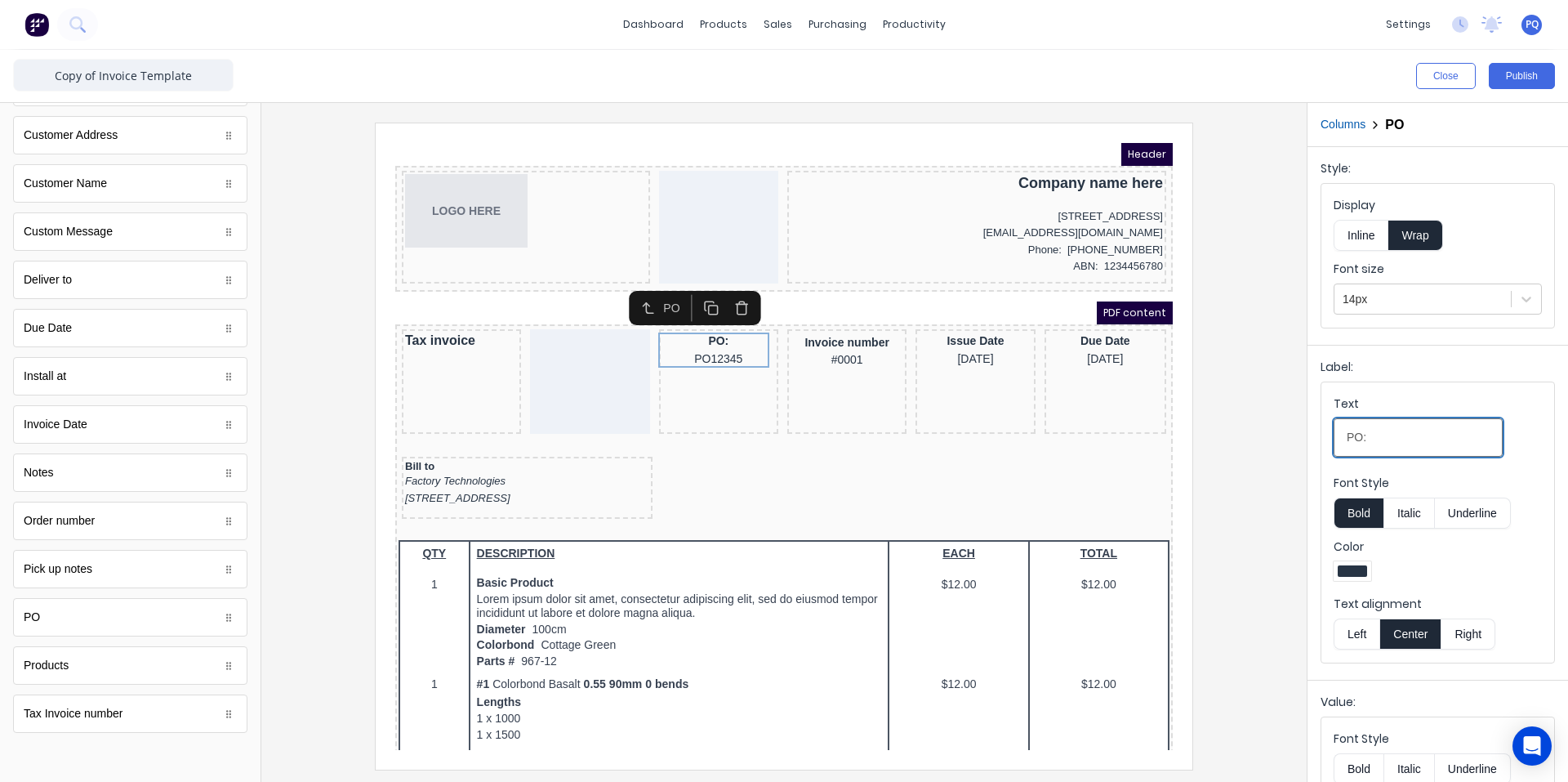
drag, startPoint x: 1319, startPoint y: 438, endPoint x: 1315, endPoint y: 447, distance: 9.8
click at [1242, 435] on div "Close Publish Components standard fields Accounting number Accounting number Ba…" at bounding box center [784, 416] width 1568 height 732
paste input "urchase order no"
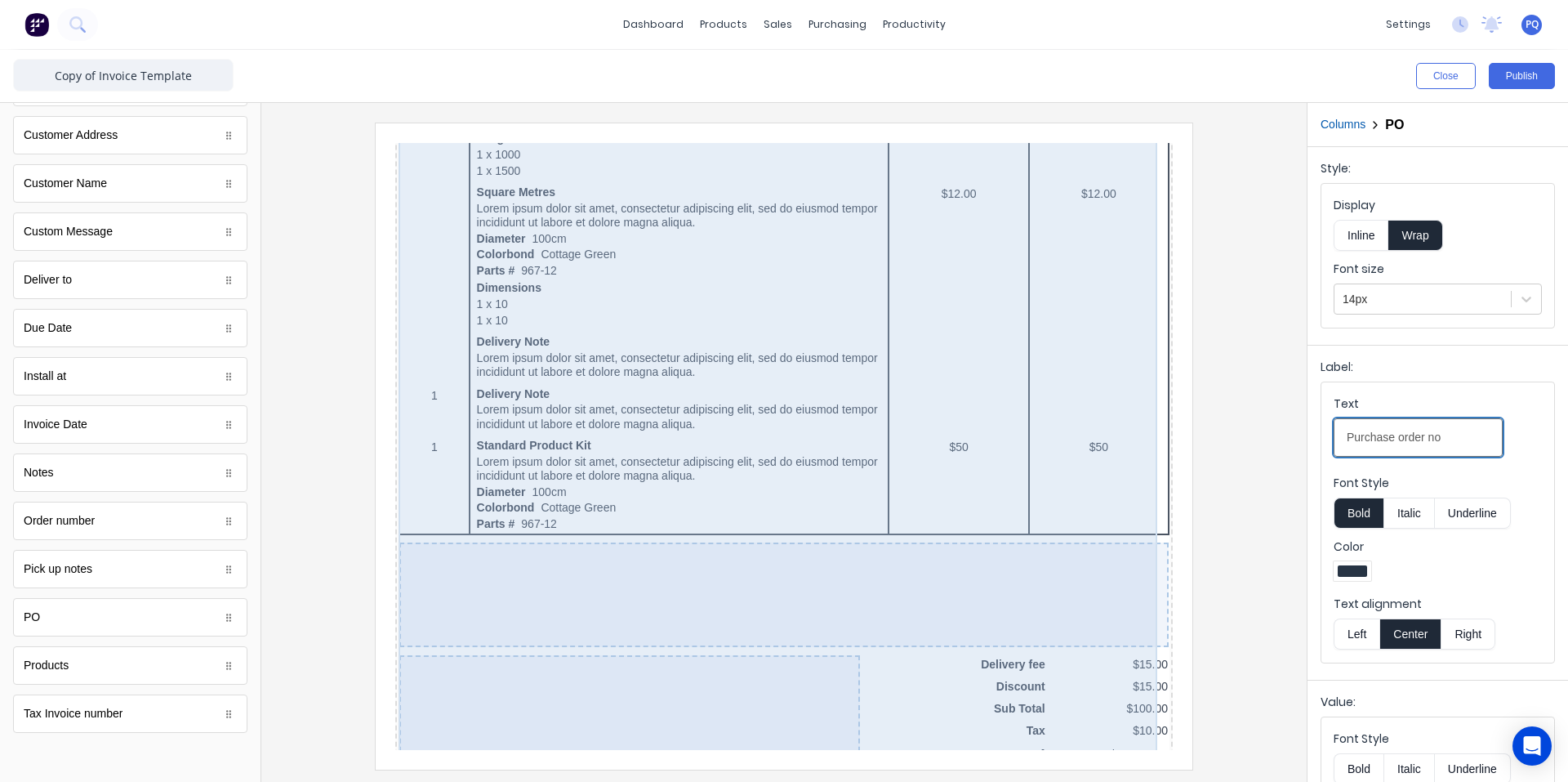
scroll to position [1392, 0]
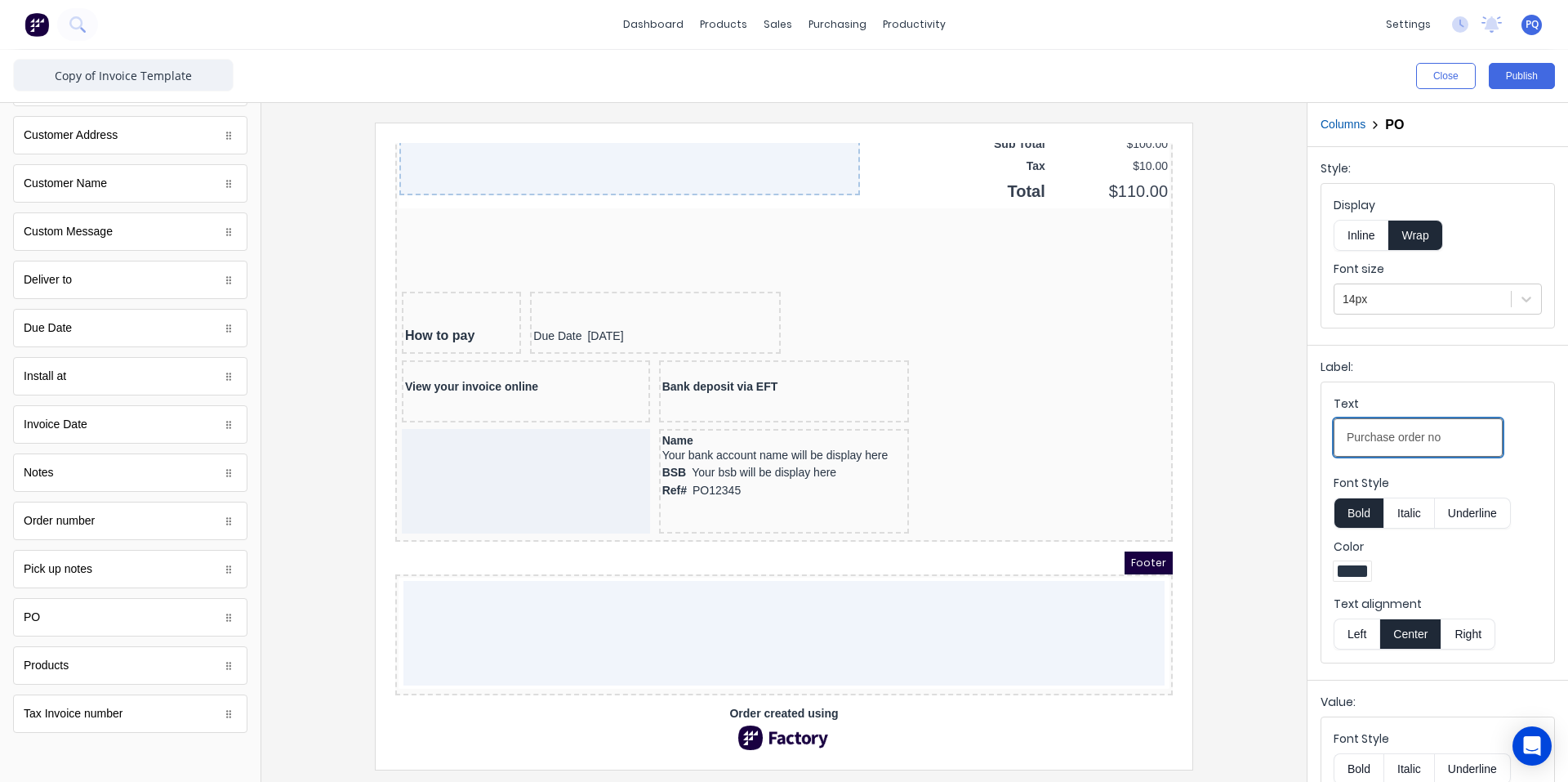
type input "Purchase order no"
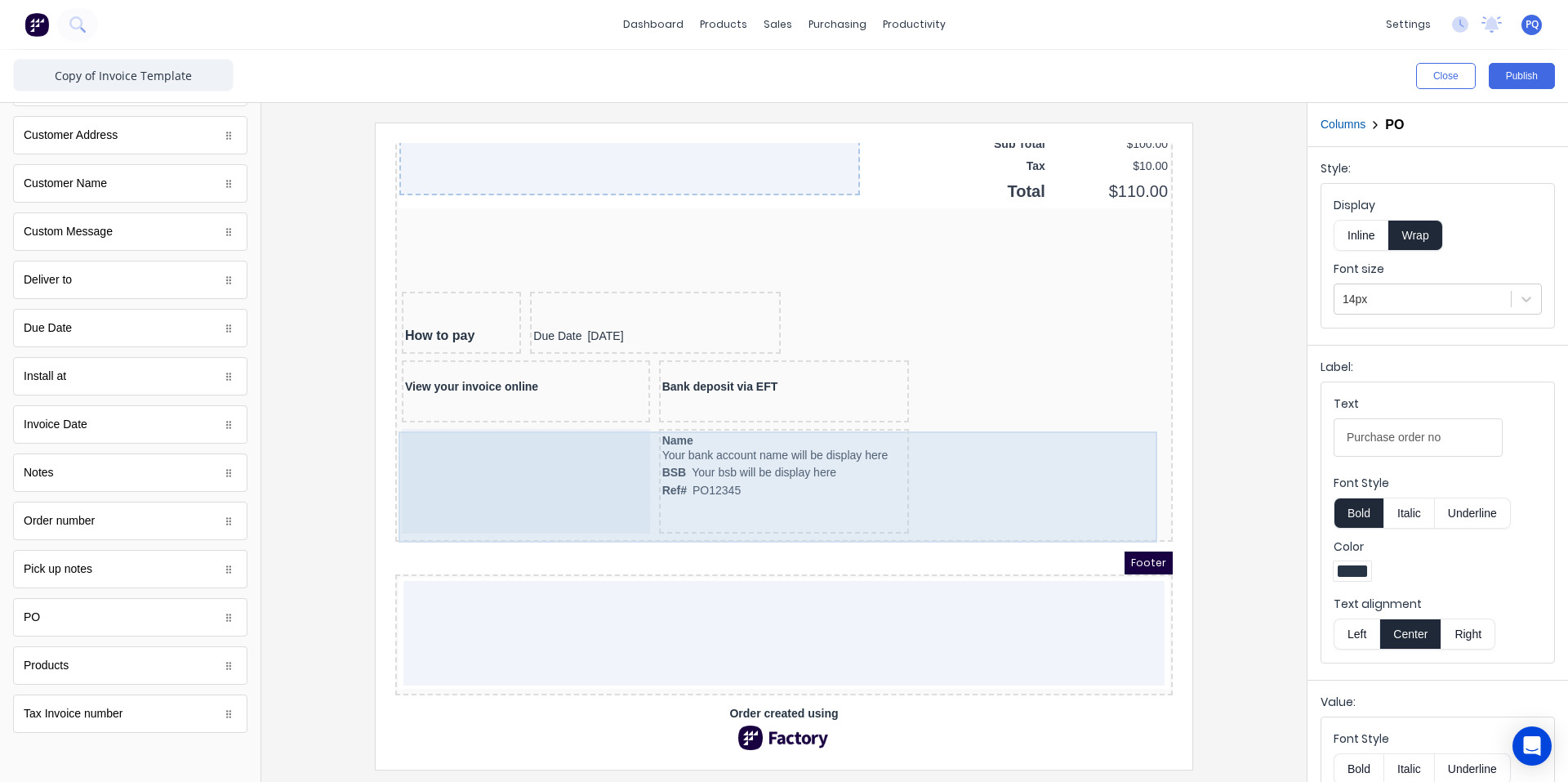
click at [548, 483] on div at bounding box center [506, 461] width 248 height 104
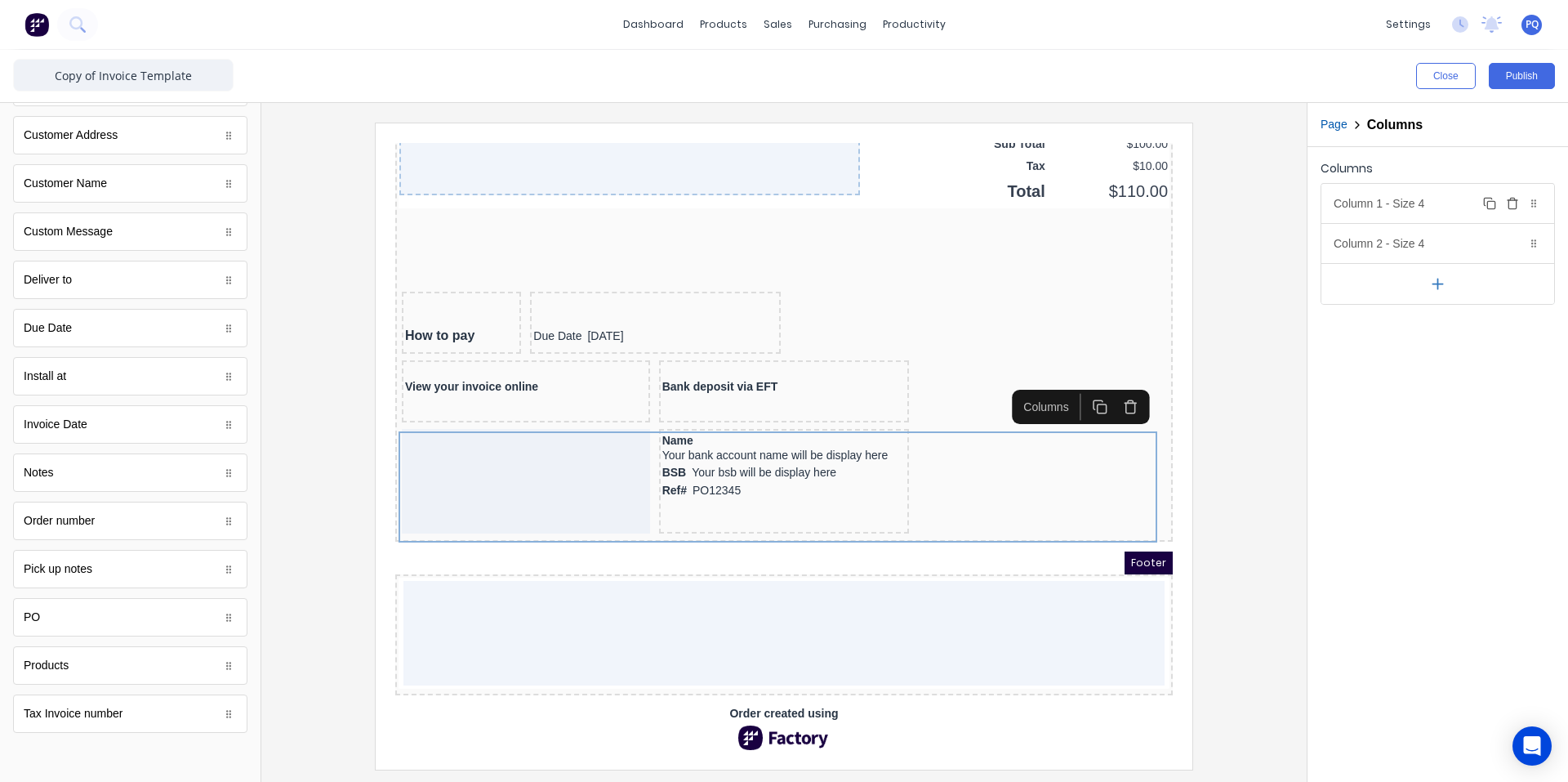
click at [1513, 203] on icon "button" at bounding box center [1512, 204] width 13 height 13
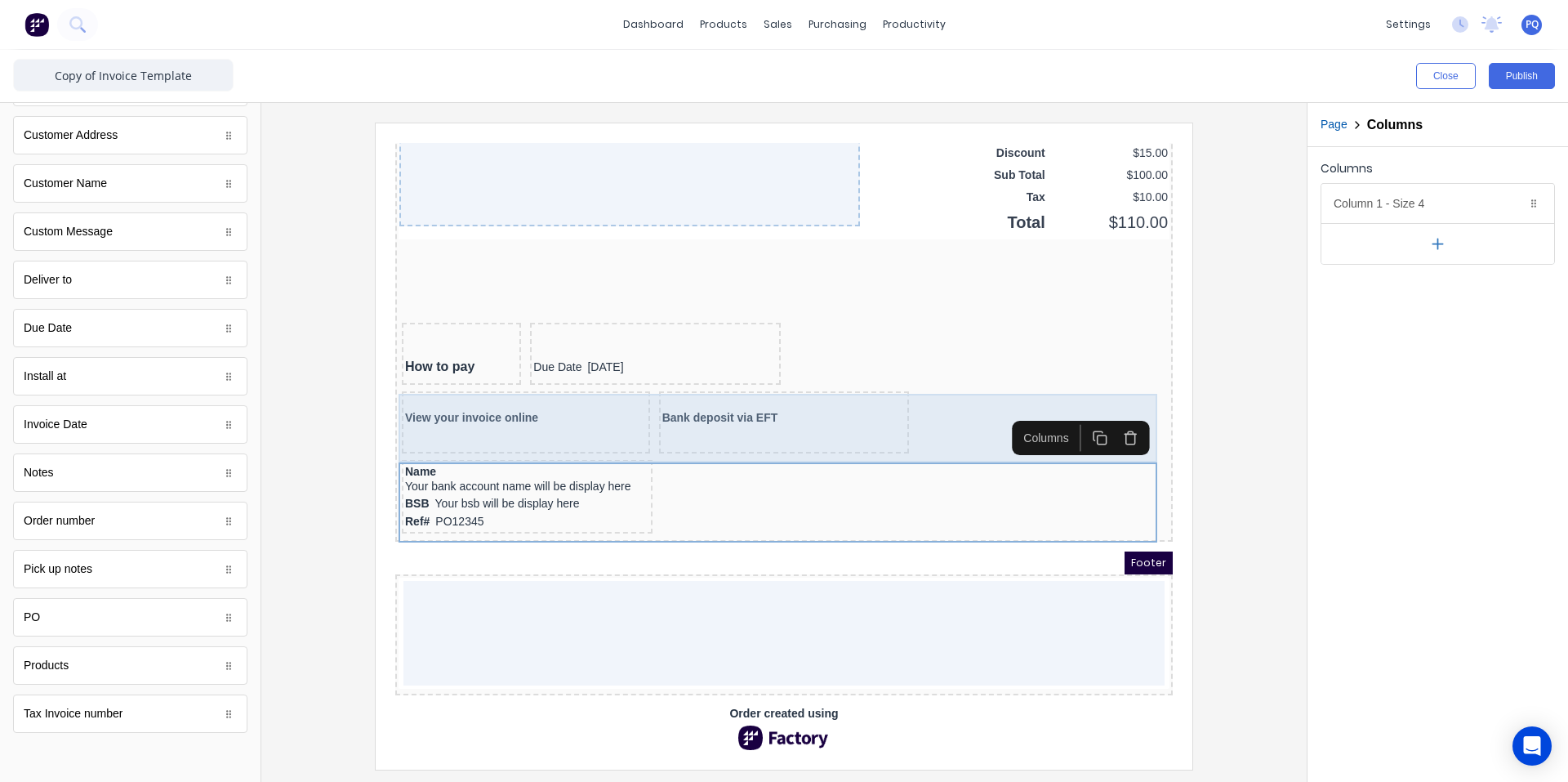
click at [940, 387] on div "View your invoice online Bank deposit via EFT" at bounding box center [764, 404] width 771 height 68
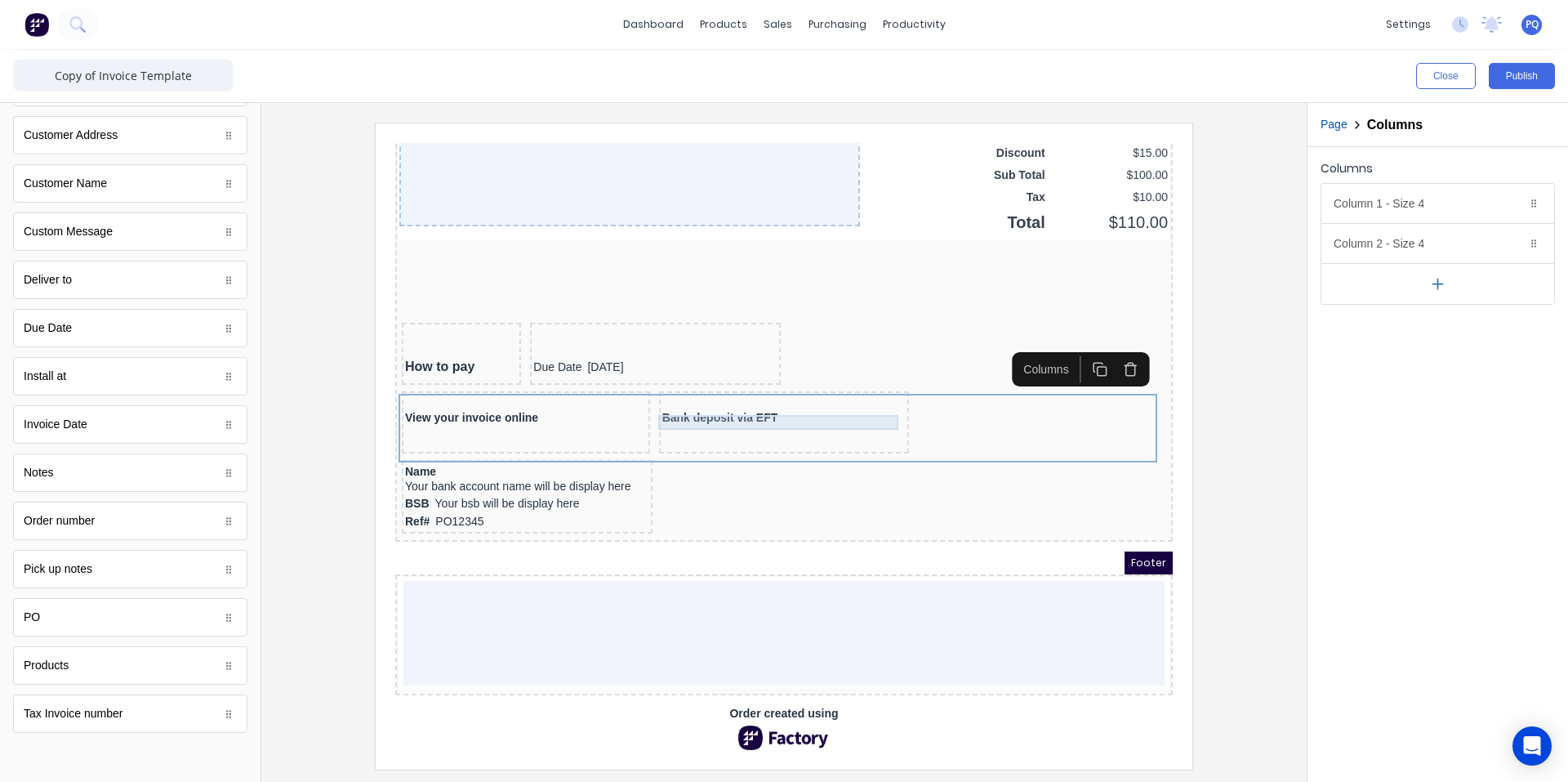
click at [708, 391] on div "Bank deposit via EFT" at bounding box center [765, 399] width 244 height 15
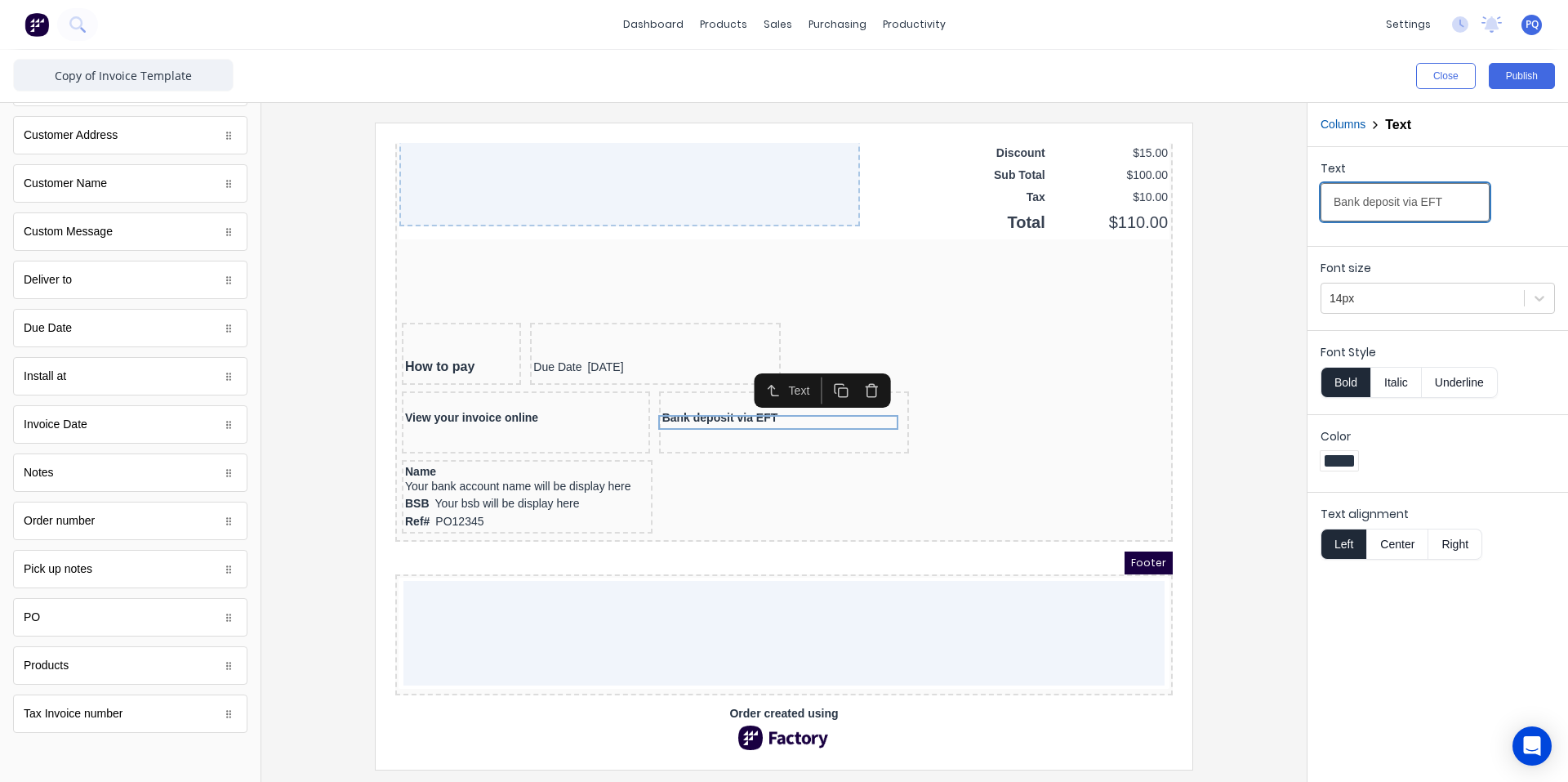
click at [1435, 204] on input "Bank deposit via EFT" at bounding box center [1404, 202] width 169 height 39
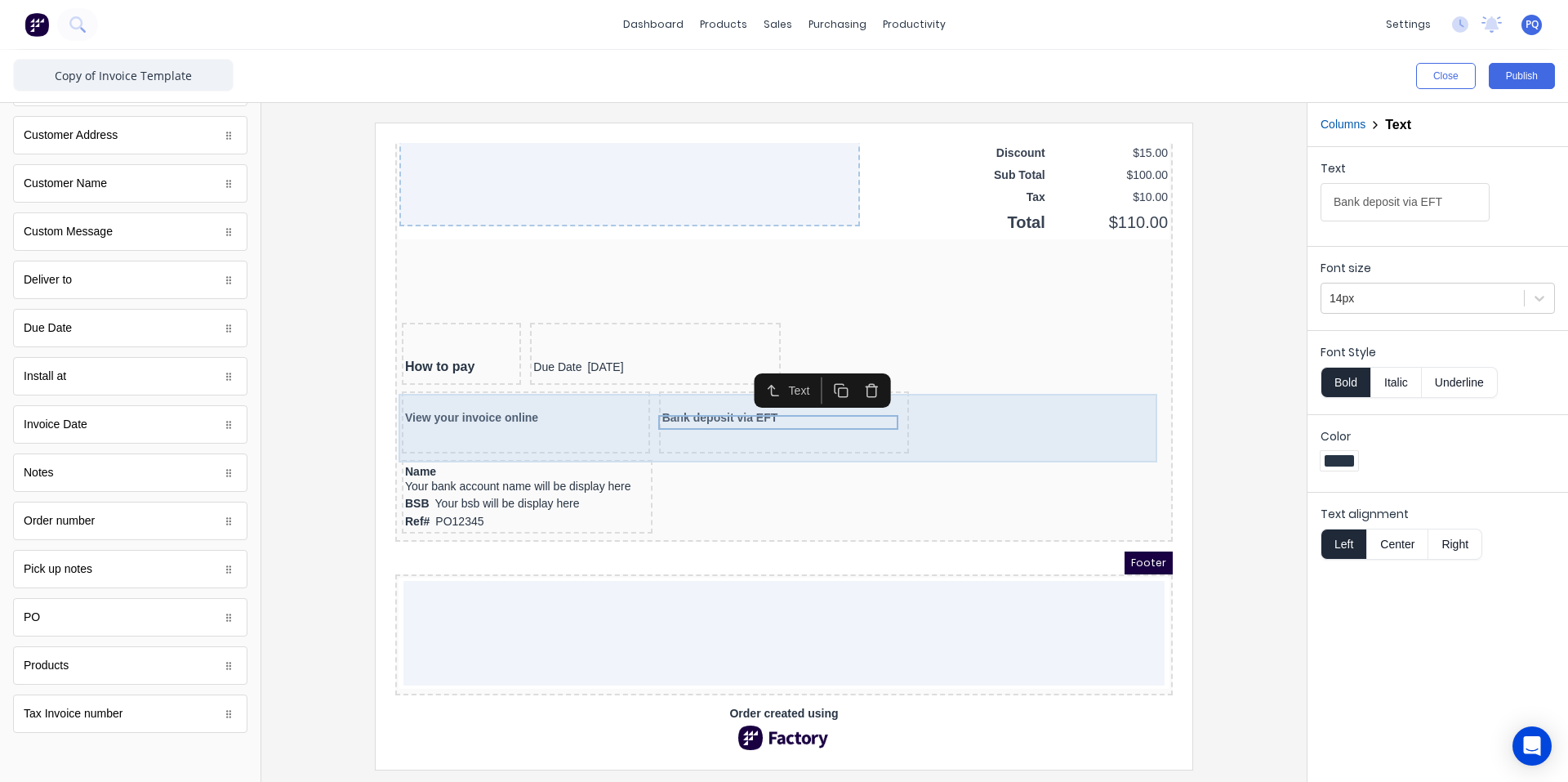
click at [590, 411] on div "View your invoice online" at bounding box center [506, 403] width 248 height 62
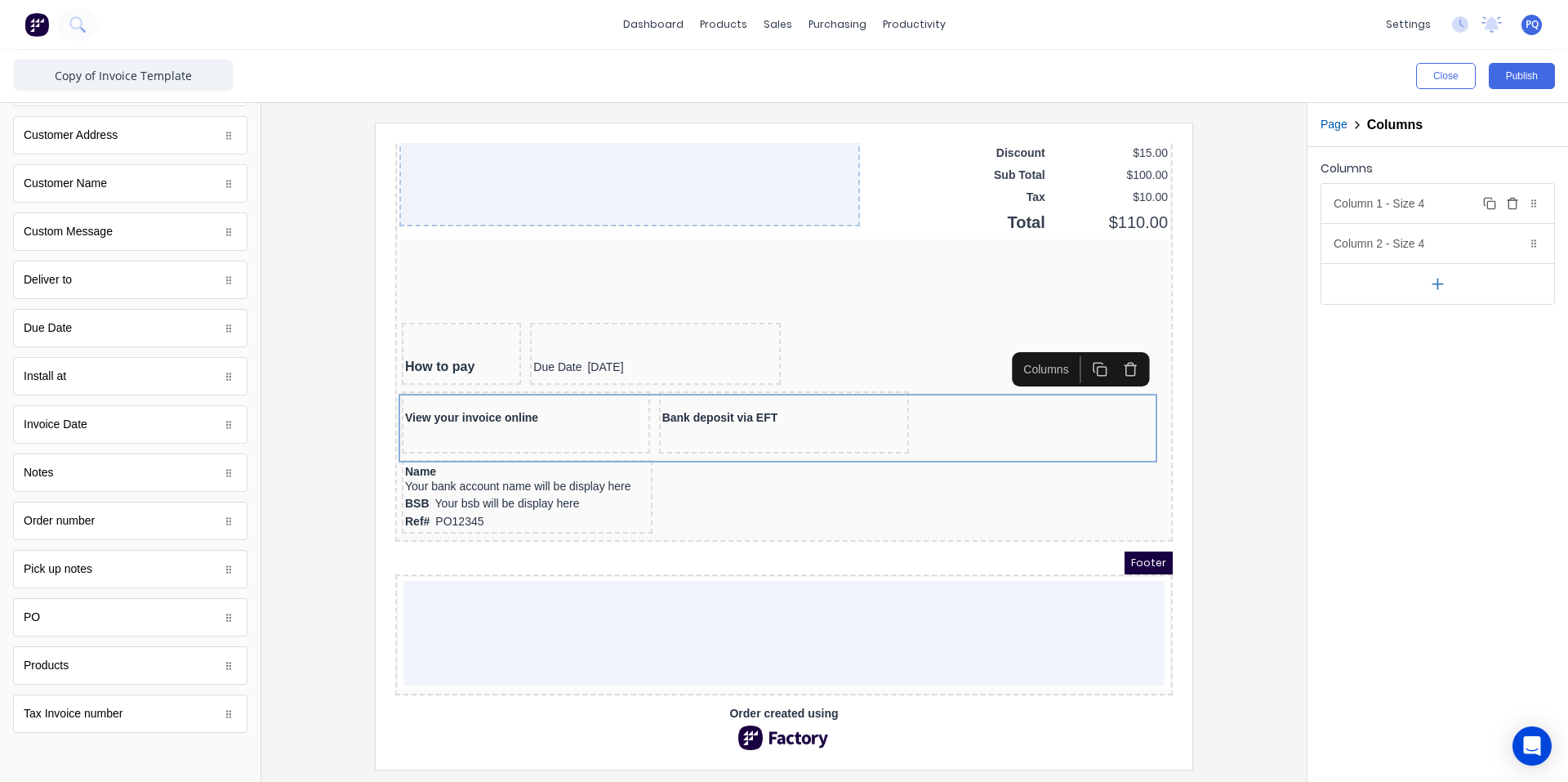
click at [1509, 203] on icon "button" at bounding box center [1512, 204] width 8 height 9
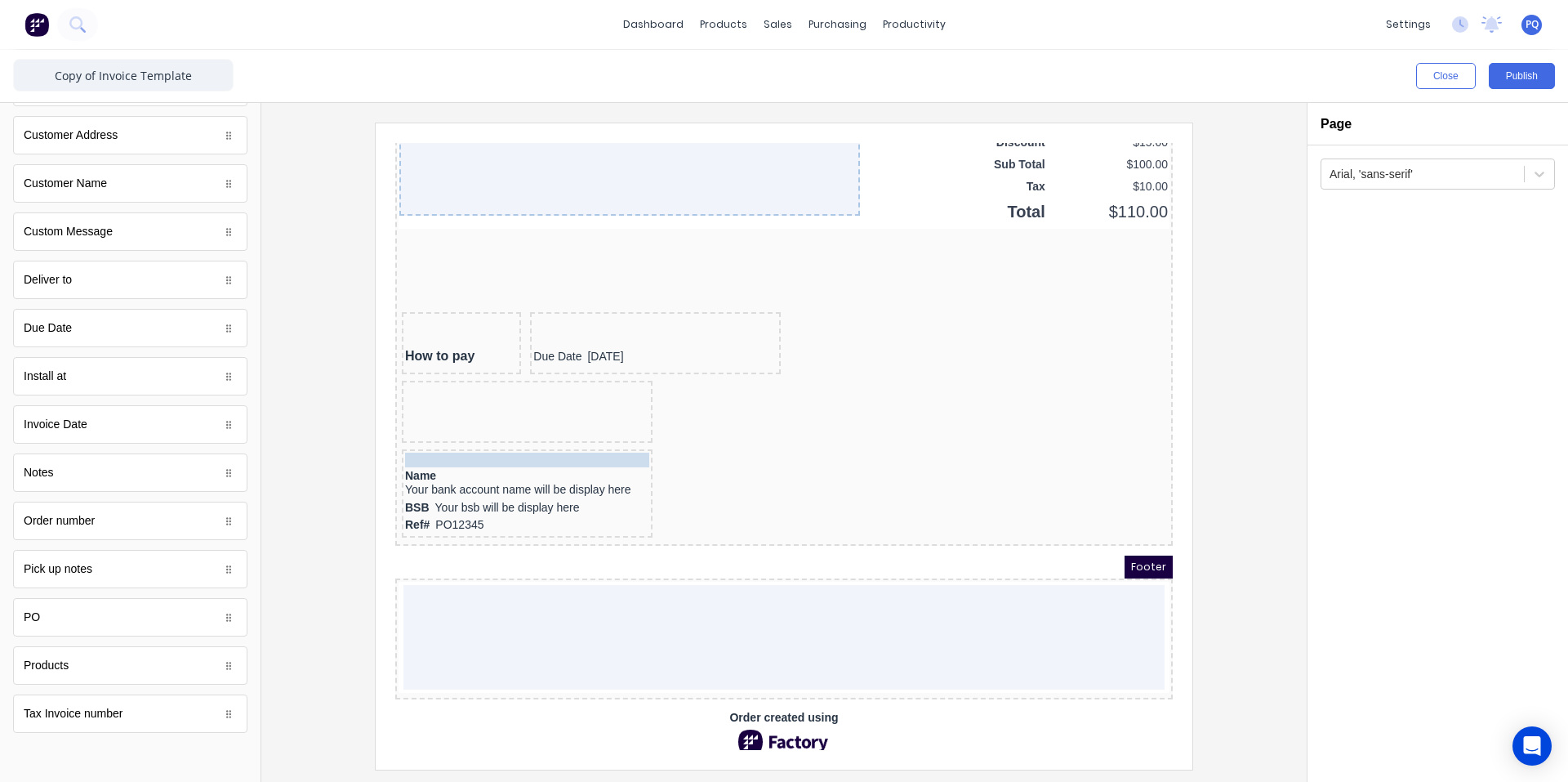
drag, startPoint x: 504, startPoint y: 390, endPoint x: 517, endPoint y: 449, distance: 60.4
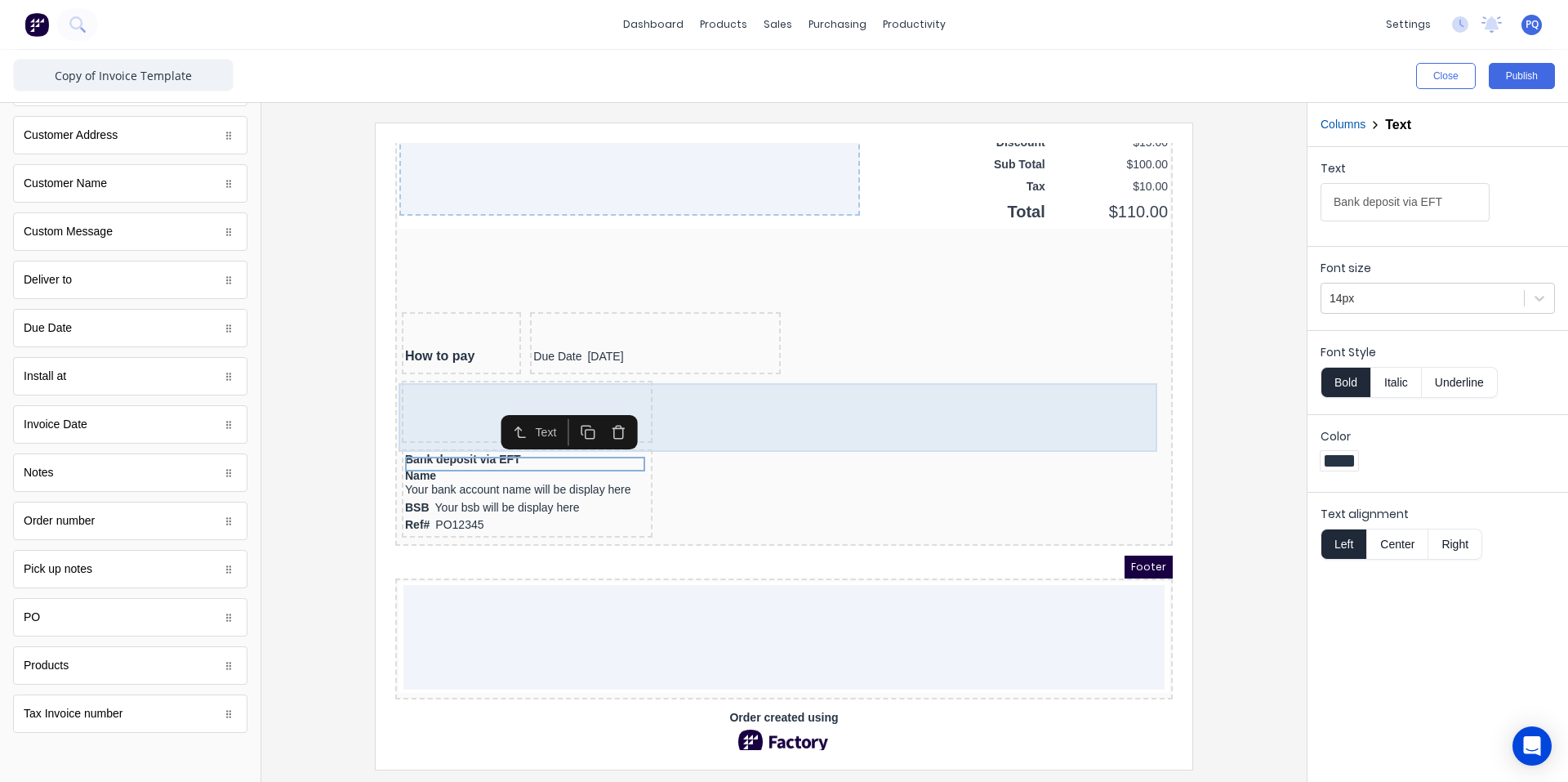
click at [732, 410] on div at bounding box center [764, 394] width 771 height 68
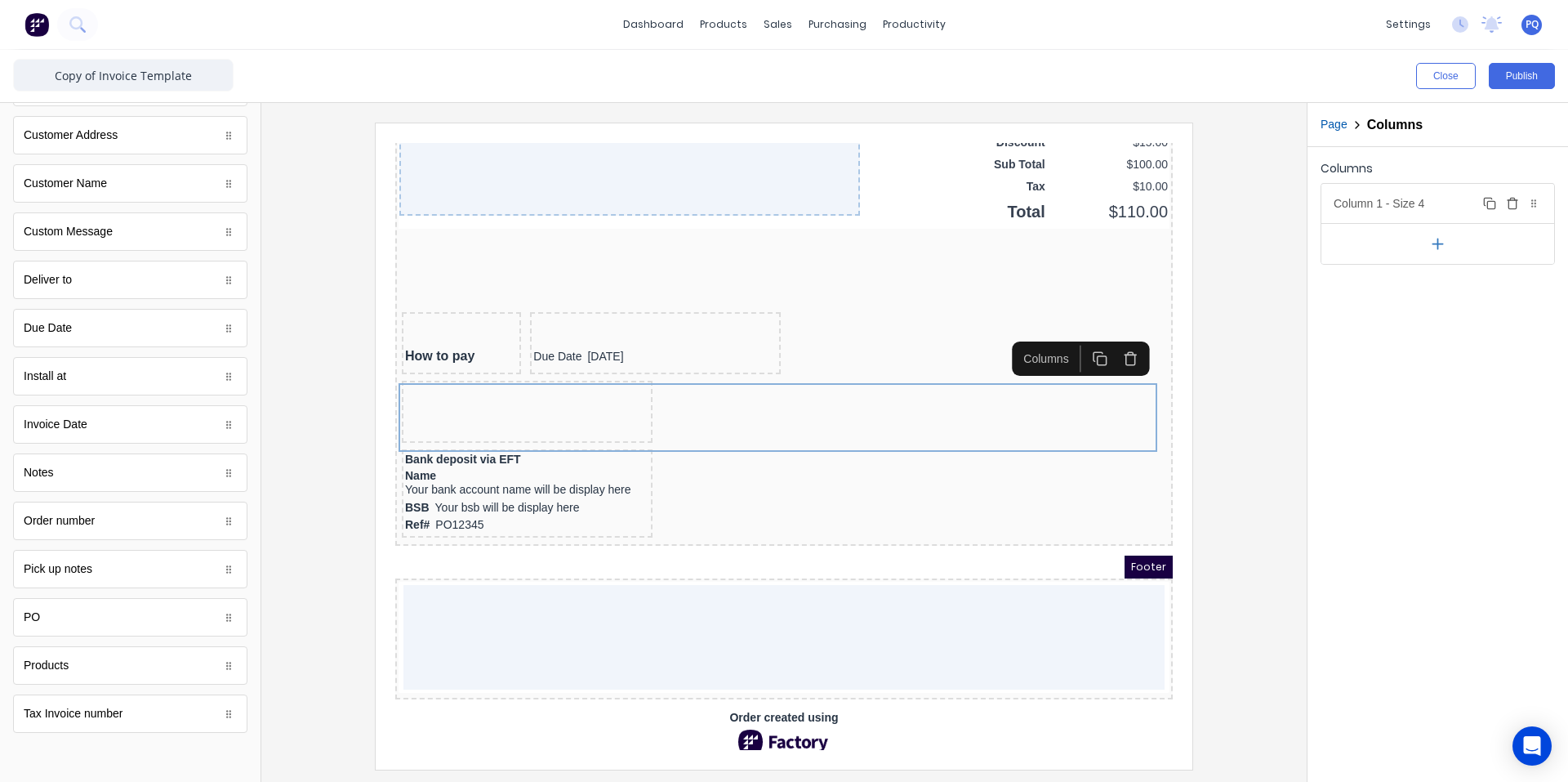
click at [1515, 200] on icon "button" at bounding box center [1512, 204] width 13 height 13
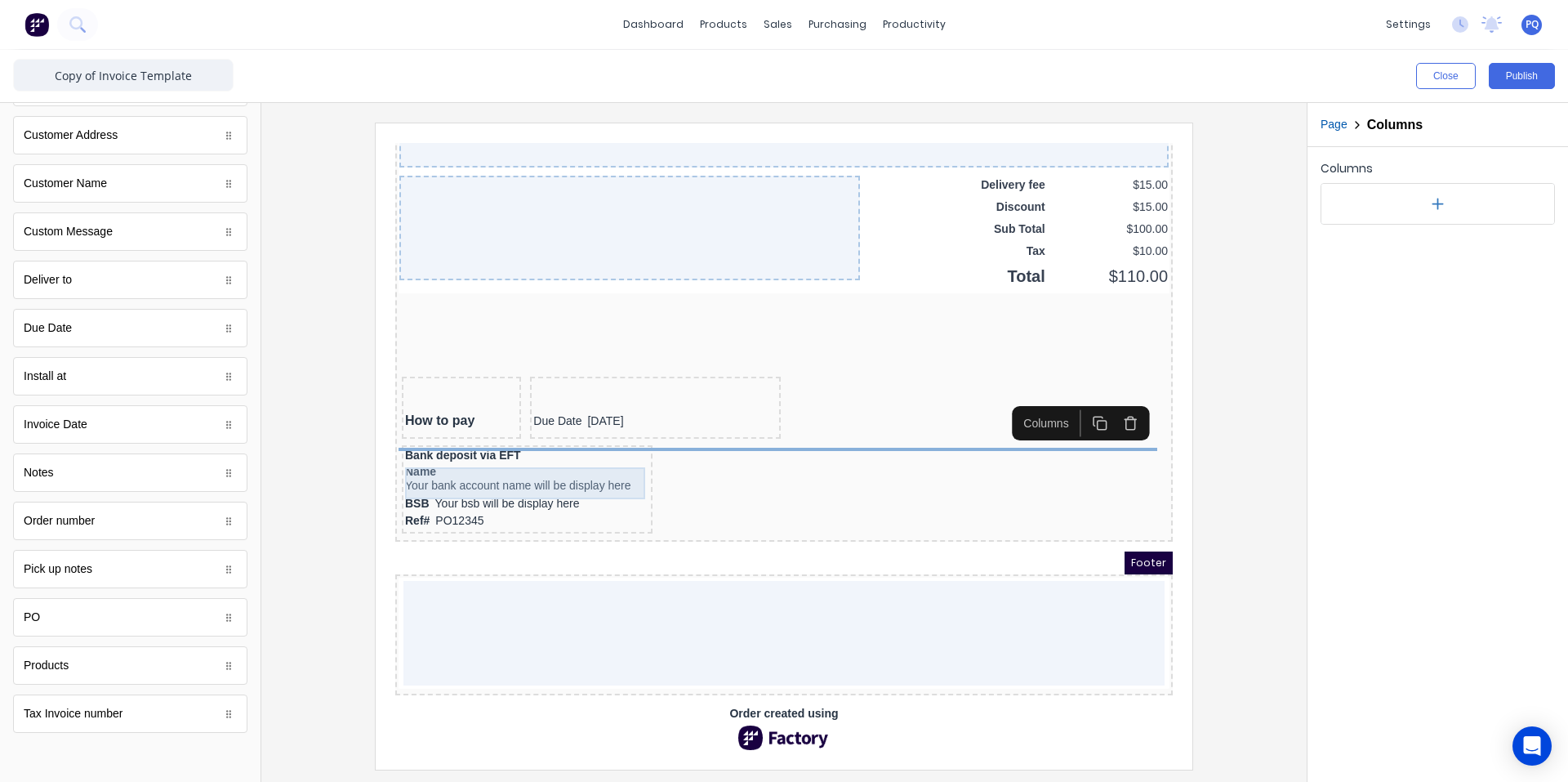
click at [556, 451] on div "Name Your bank account name will be display here" at bounding box center [507, 460] width 244 height 32
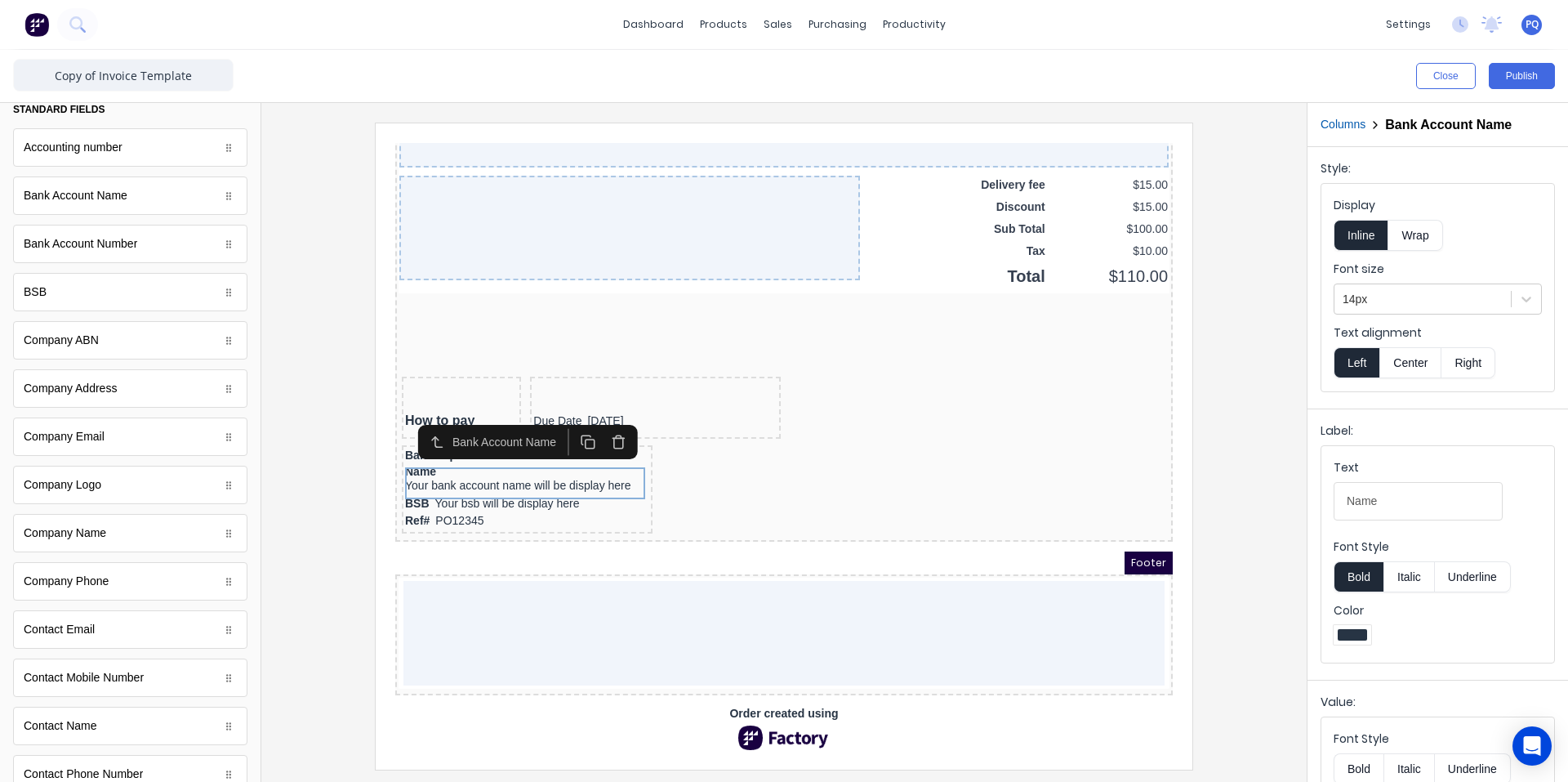
scroll to position [0, 0]
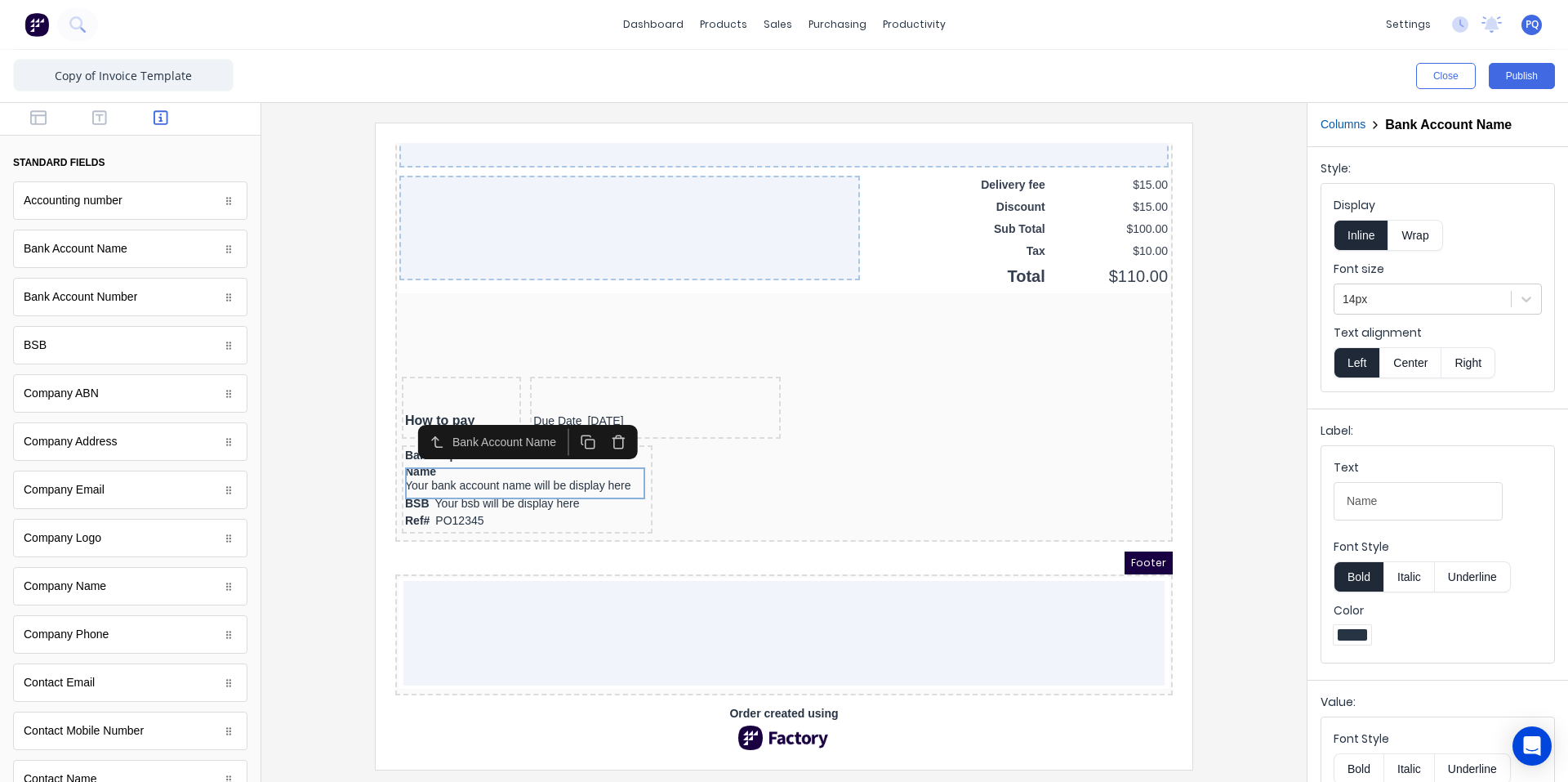
click at [32, 128] on div at bounding box center [130, 119] width 260 height 33
click at [33, 126] on icon "button" at bounding box center [38, 117] width 16 height 16
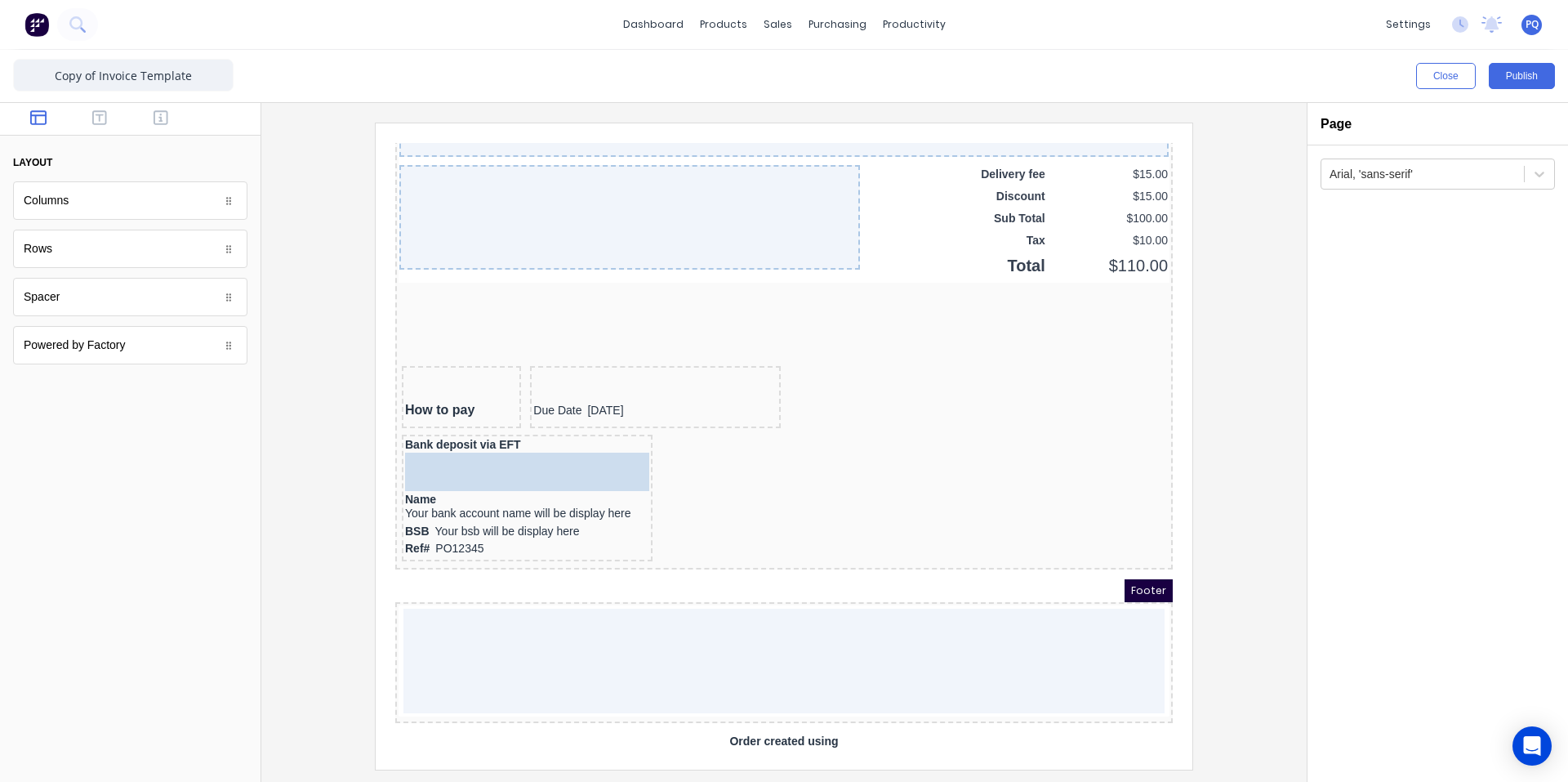
drag, startPoint x: 96, startPoint y: 312, endPoint x: 491, endPoint y: 469, distance: 425.1
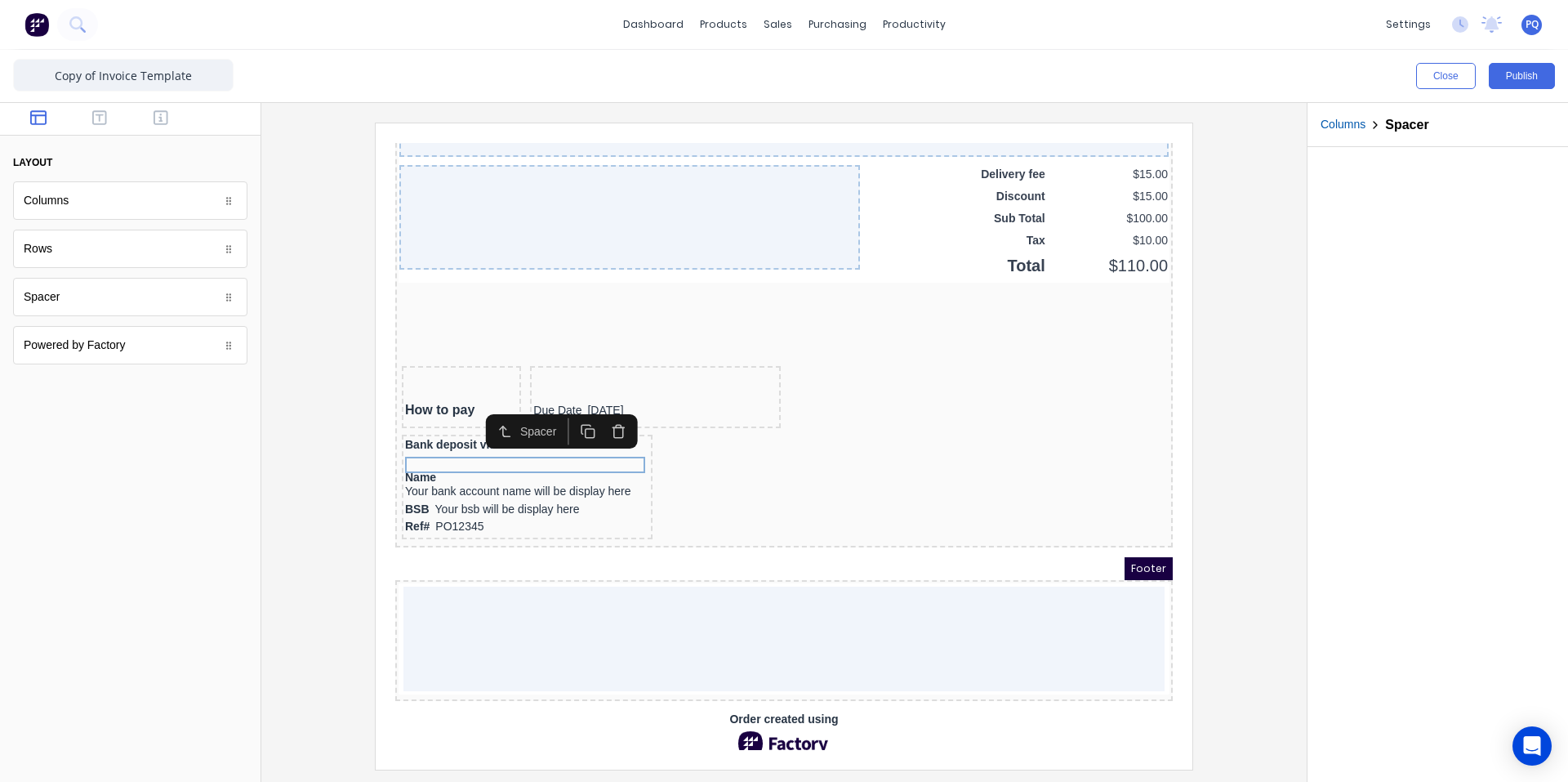
drag, startPoint x: 601, startPoint y: 418, endPoint x: 662, endPoint y: 450, distance: 68.9
click at [601, 418] on icon "button" at bounding box center [599, 412] width 15 height 15
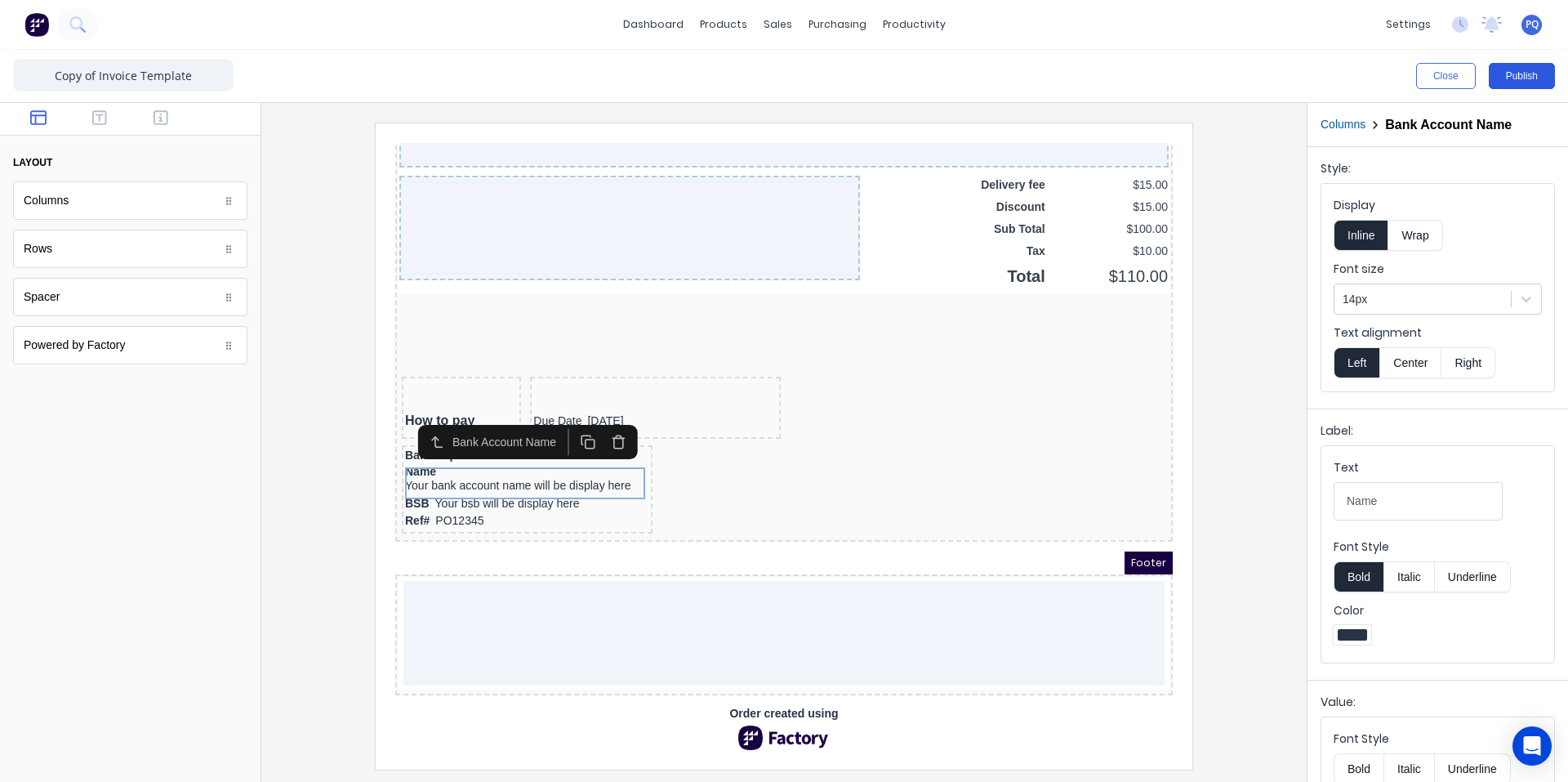
click at [1524, 80] on button "Publish" at bounding box center [1522, 76] width 66 height 27
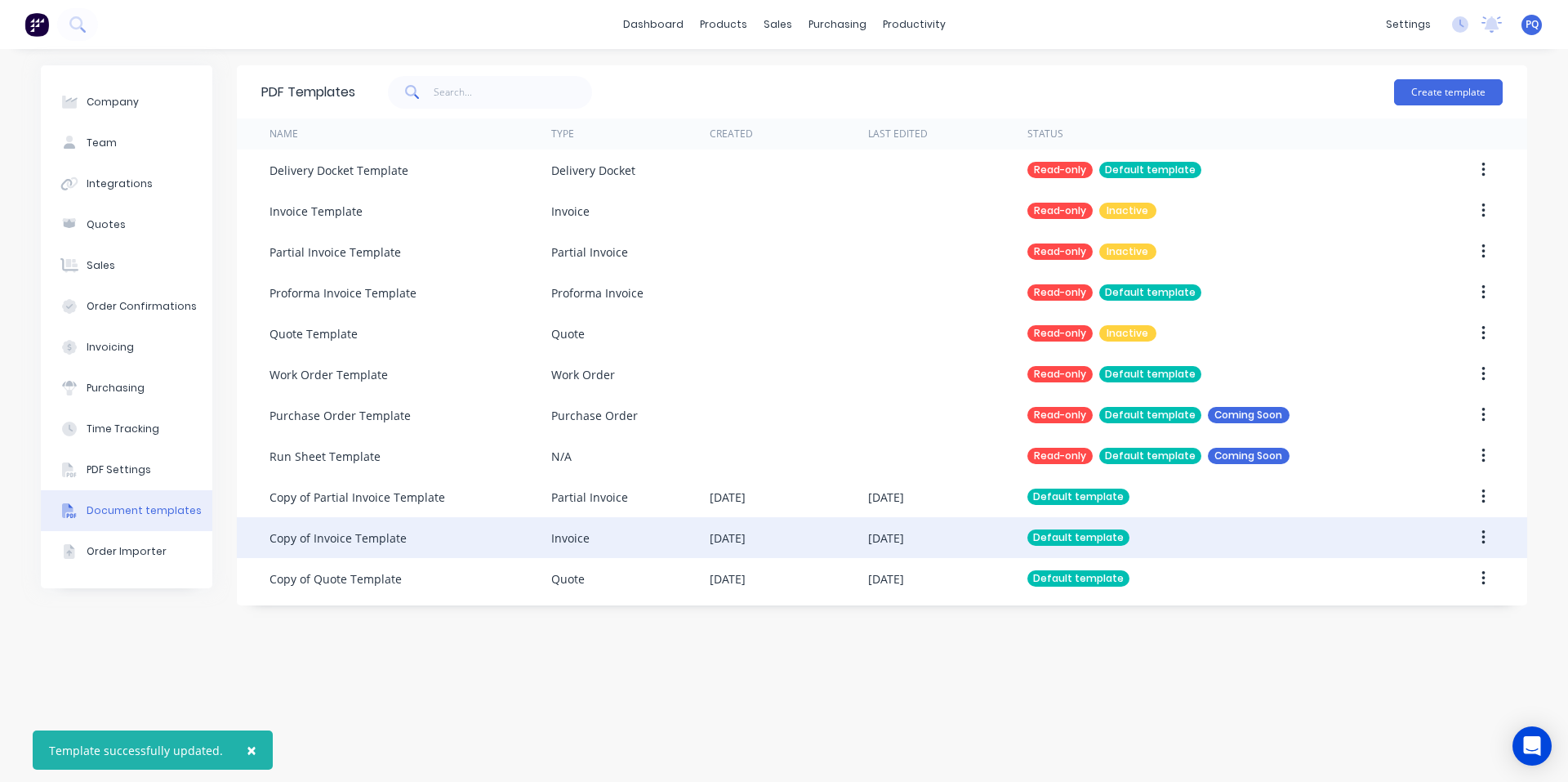
click at [412, 542] on div "Copy of Invoice Template" at bounding box center [411, 537] width 282 height 41
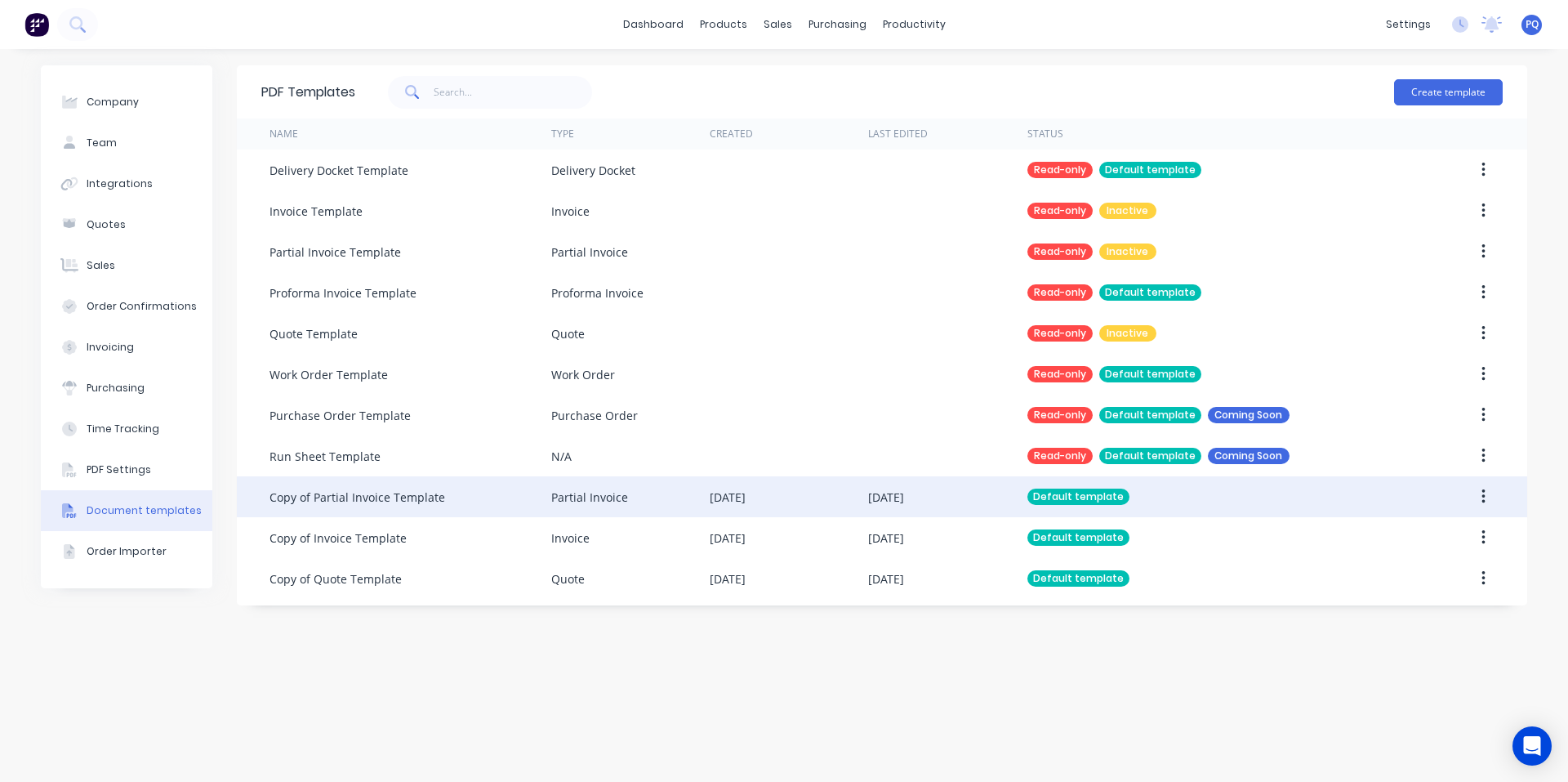
click at [384, 497] on div "Copy of Partial Invoice Template" at bounding box center [358, 497] width 176 height 17
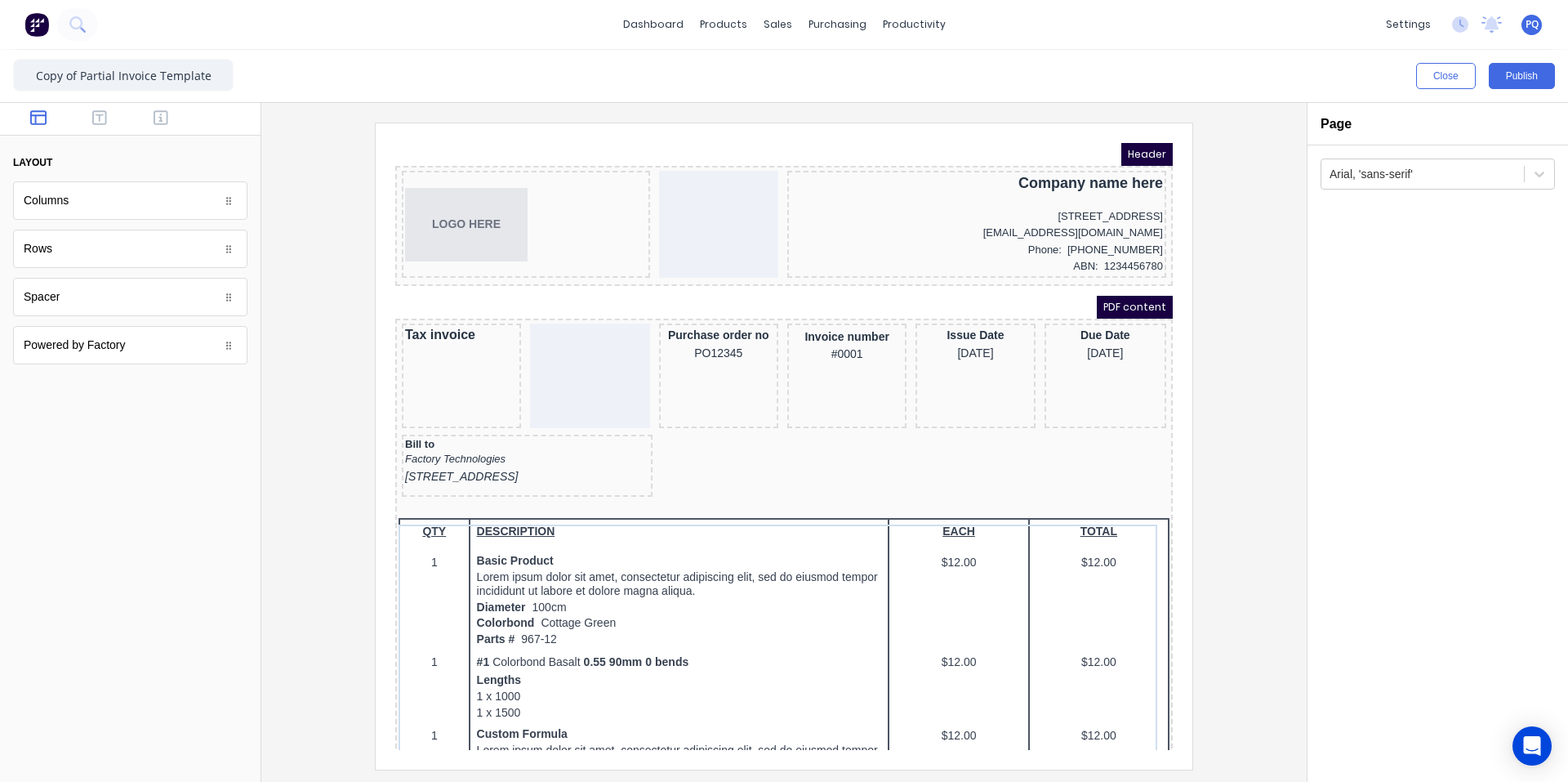
scroll to position [1346, 0]
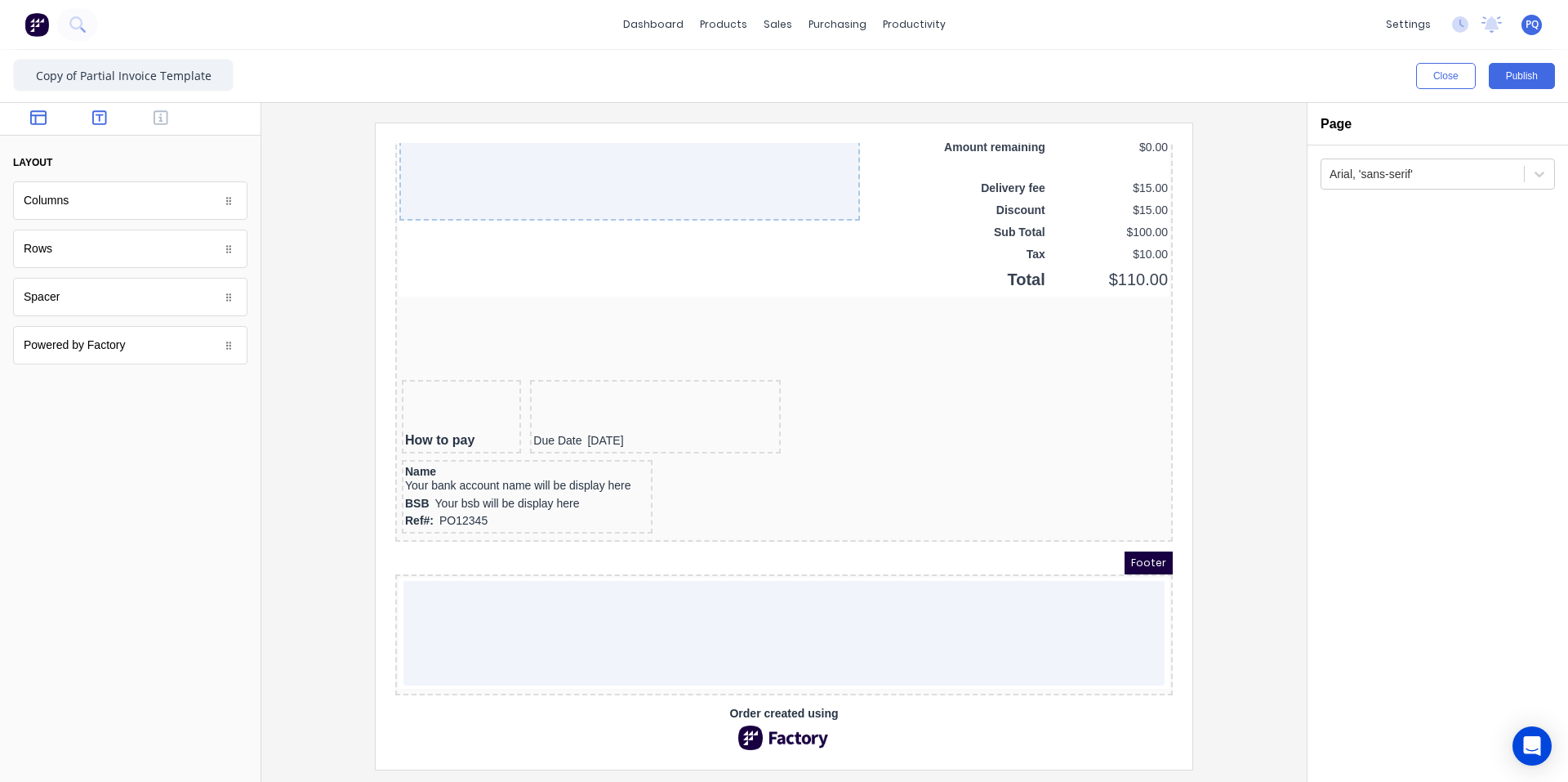
click at [93, 122] on icon "button" at bounding box center [100, 117] width 15 height 15
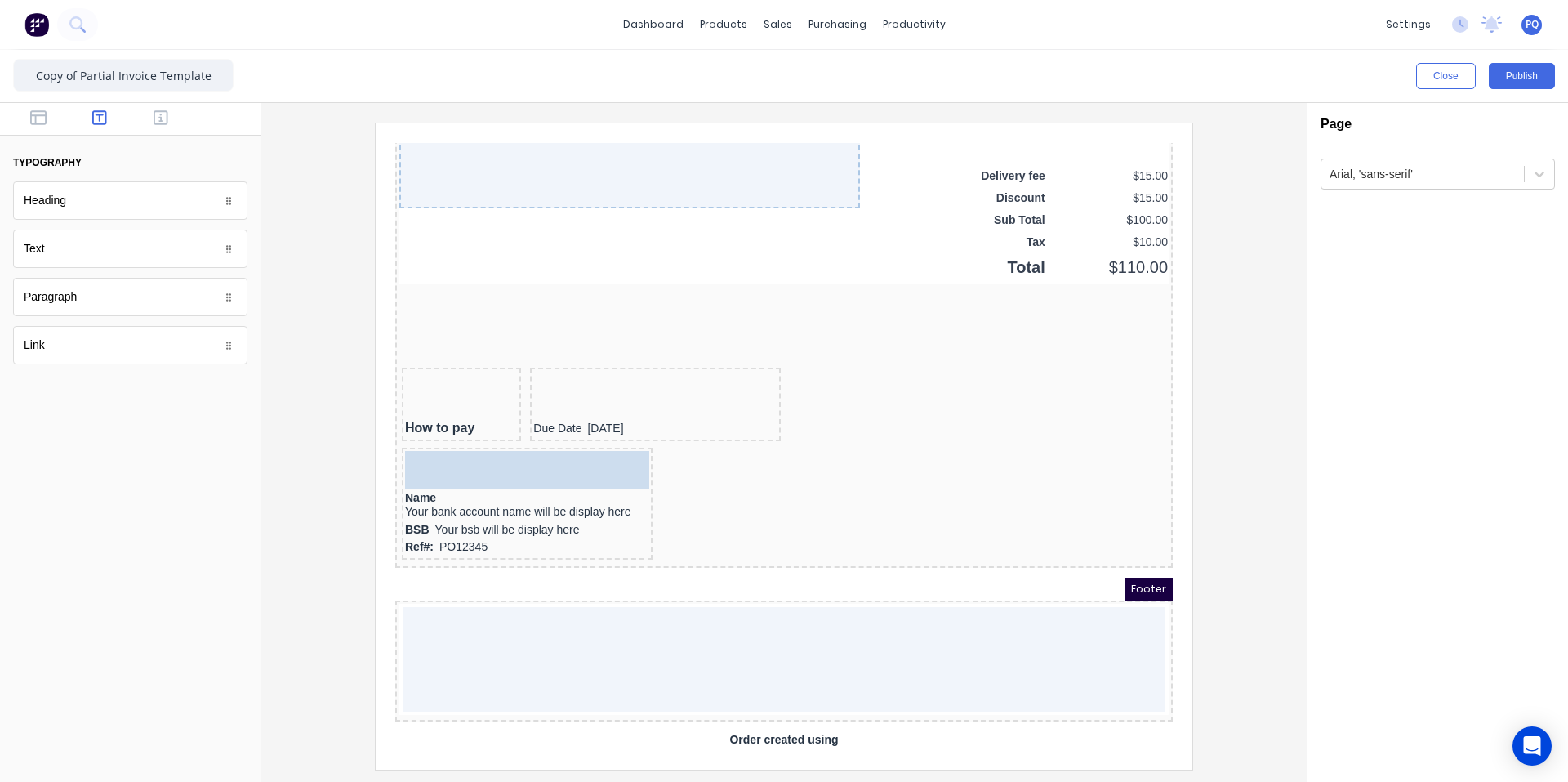
drag, startPoint x: 52, startPoint y: 258, endPoint x: 444, endPoint y: 474, distance: 447.6
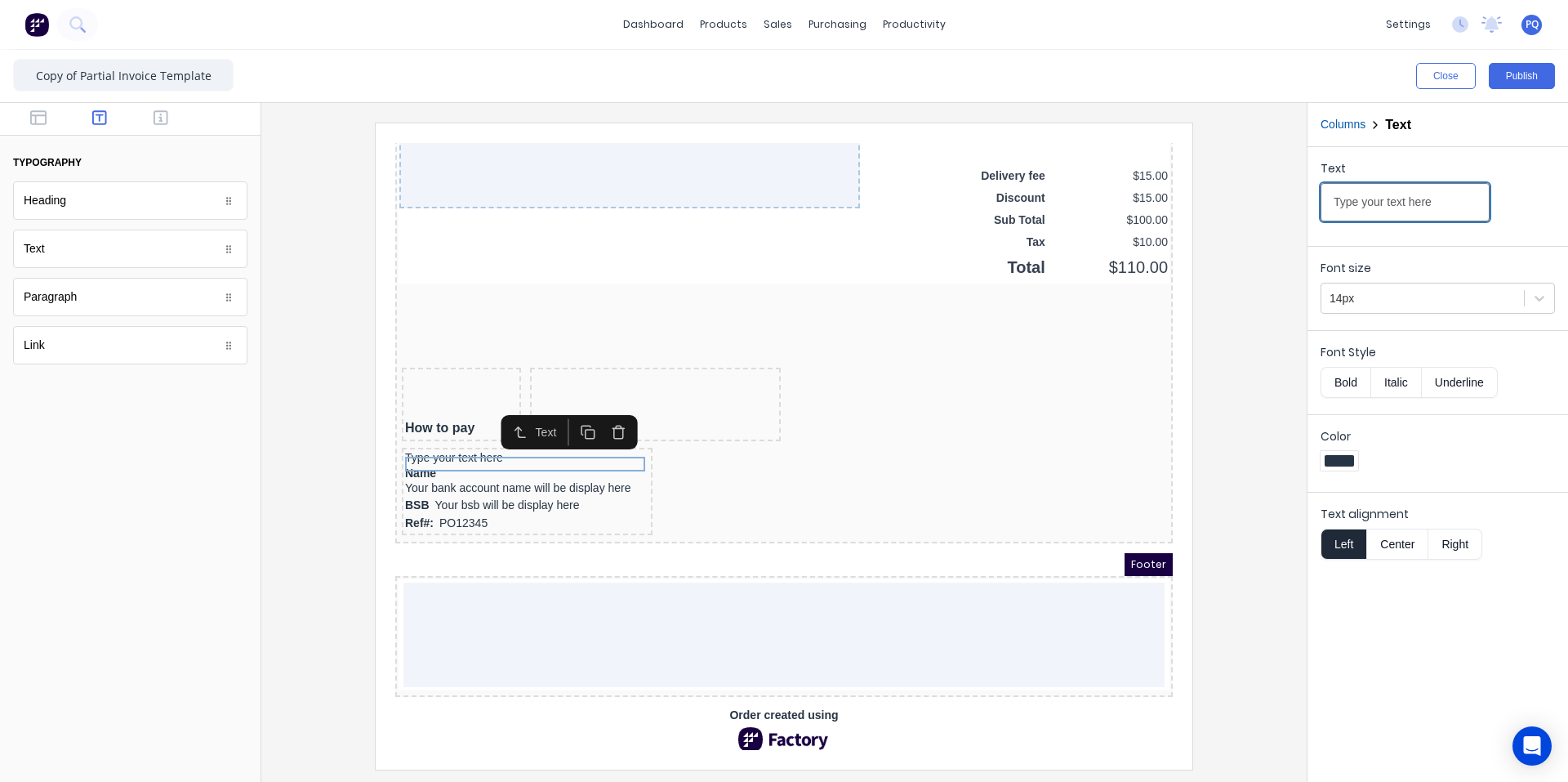
click at [1401, 209] on input "Type your text here" at bounding box center [1404, 202] width 169 height 39
paste input "Bank deposit via EFT"
type input "Bank deposit via EFT"
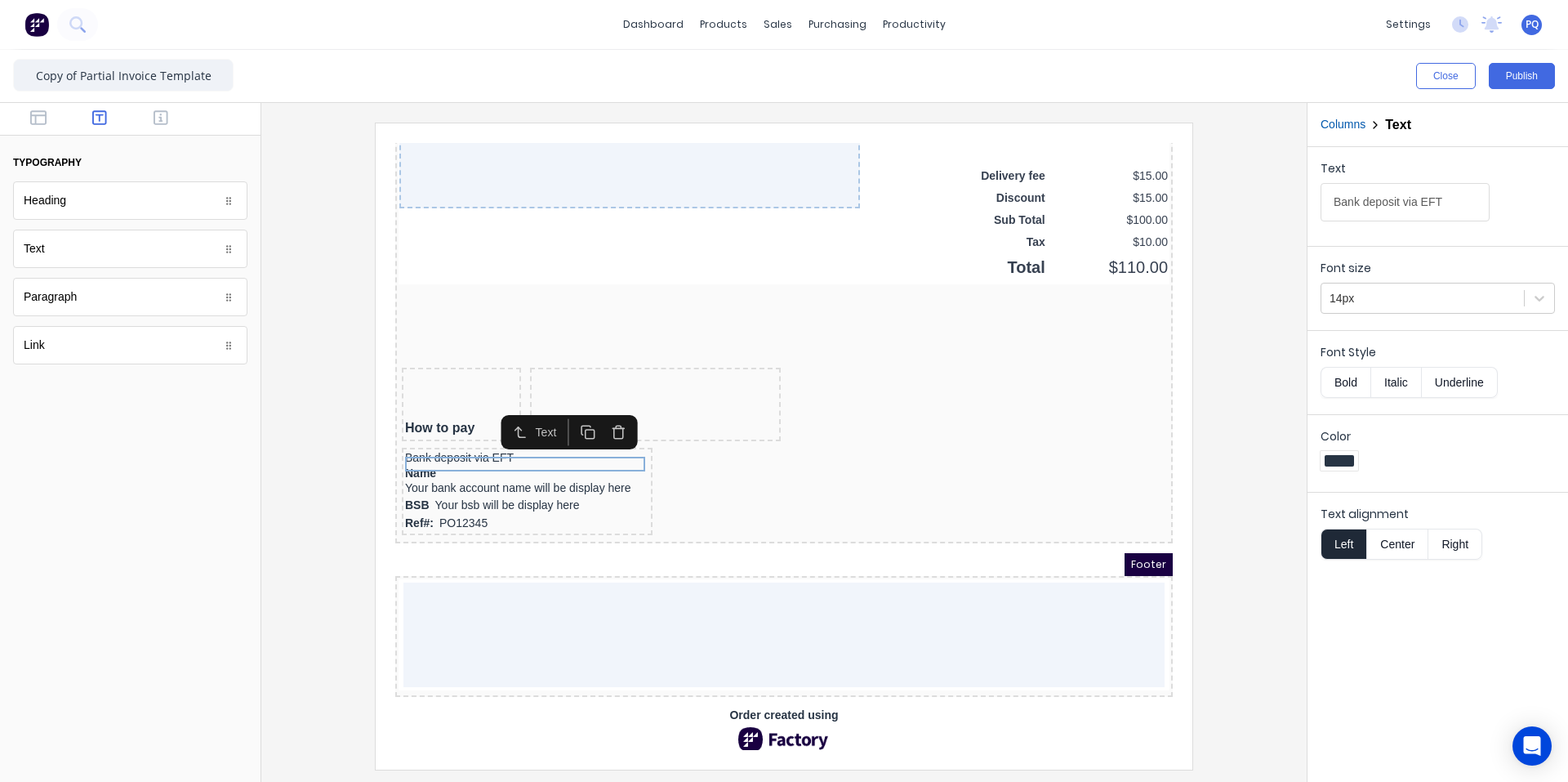
click at [1343, 376] on button "Bold" at bounding box center [1345, 382] width 50 height 31
click at [1204, 437] on div at bounding box center [784, 445] width 1019 height 647
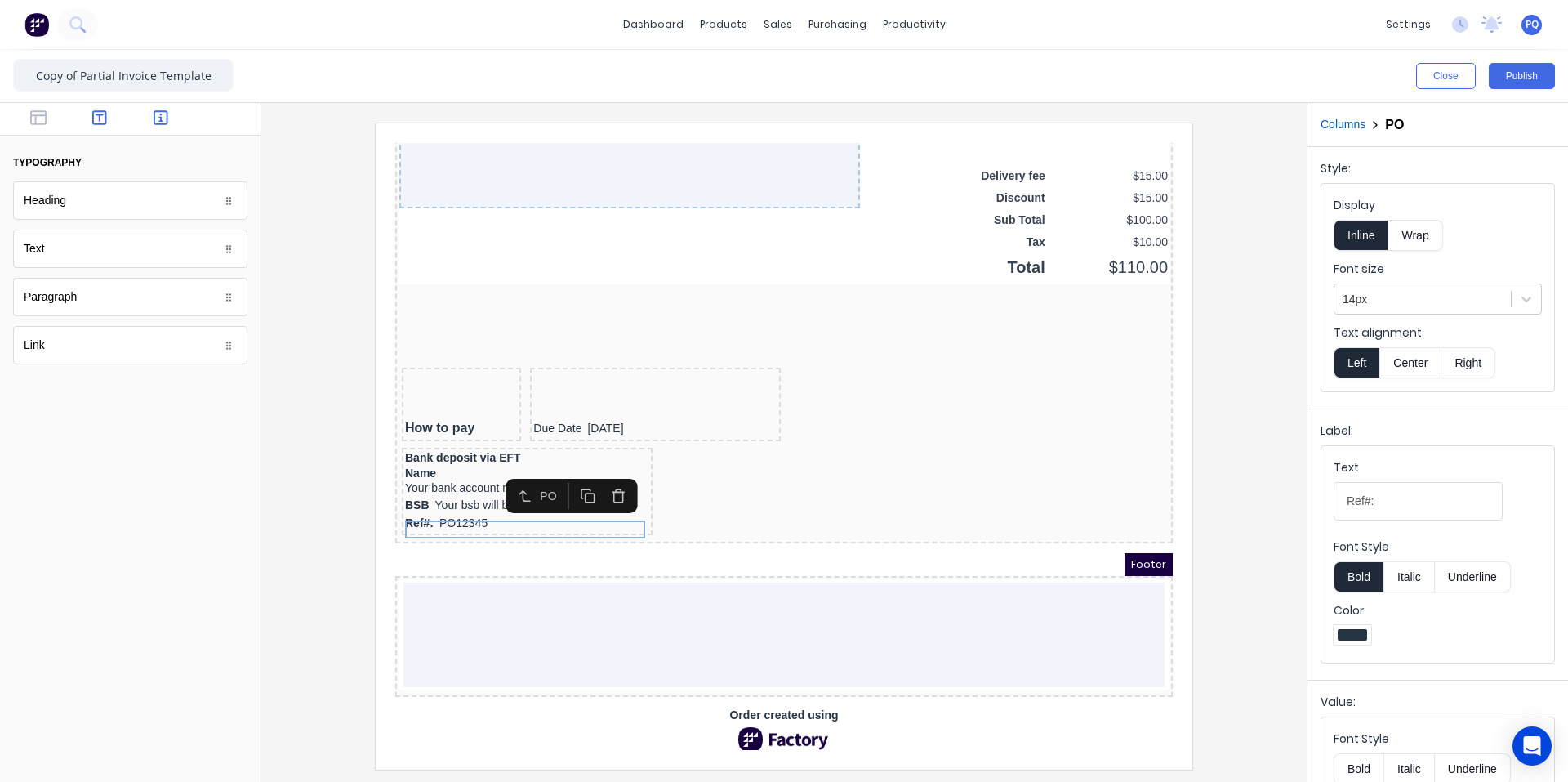
click at [154, 110] on icon "button" at bounding box center [161, 117] width 15 height 16
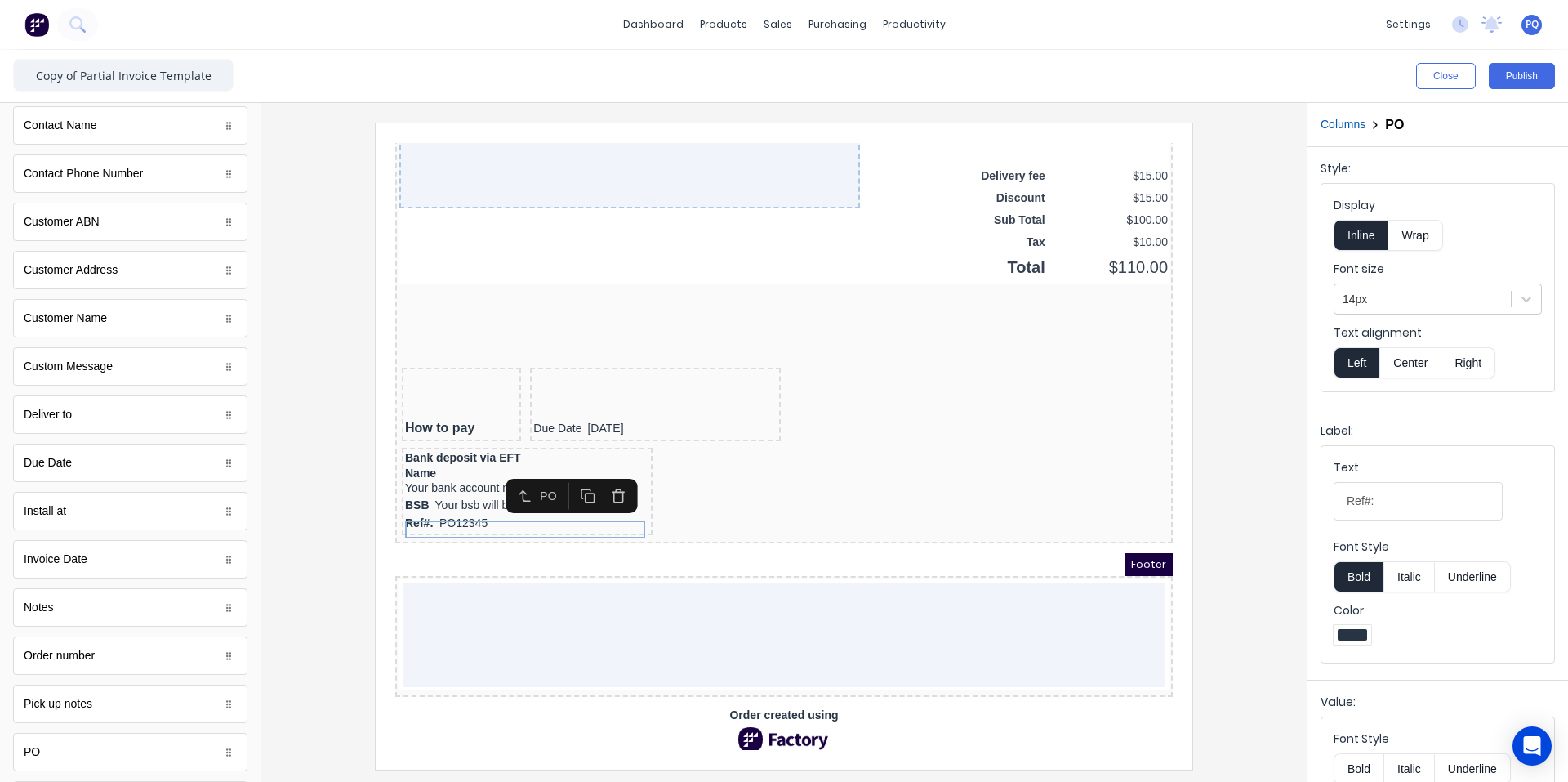
scroll to position [789, 0]
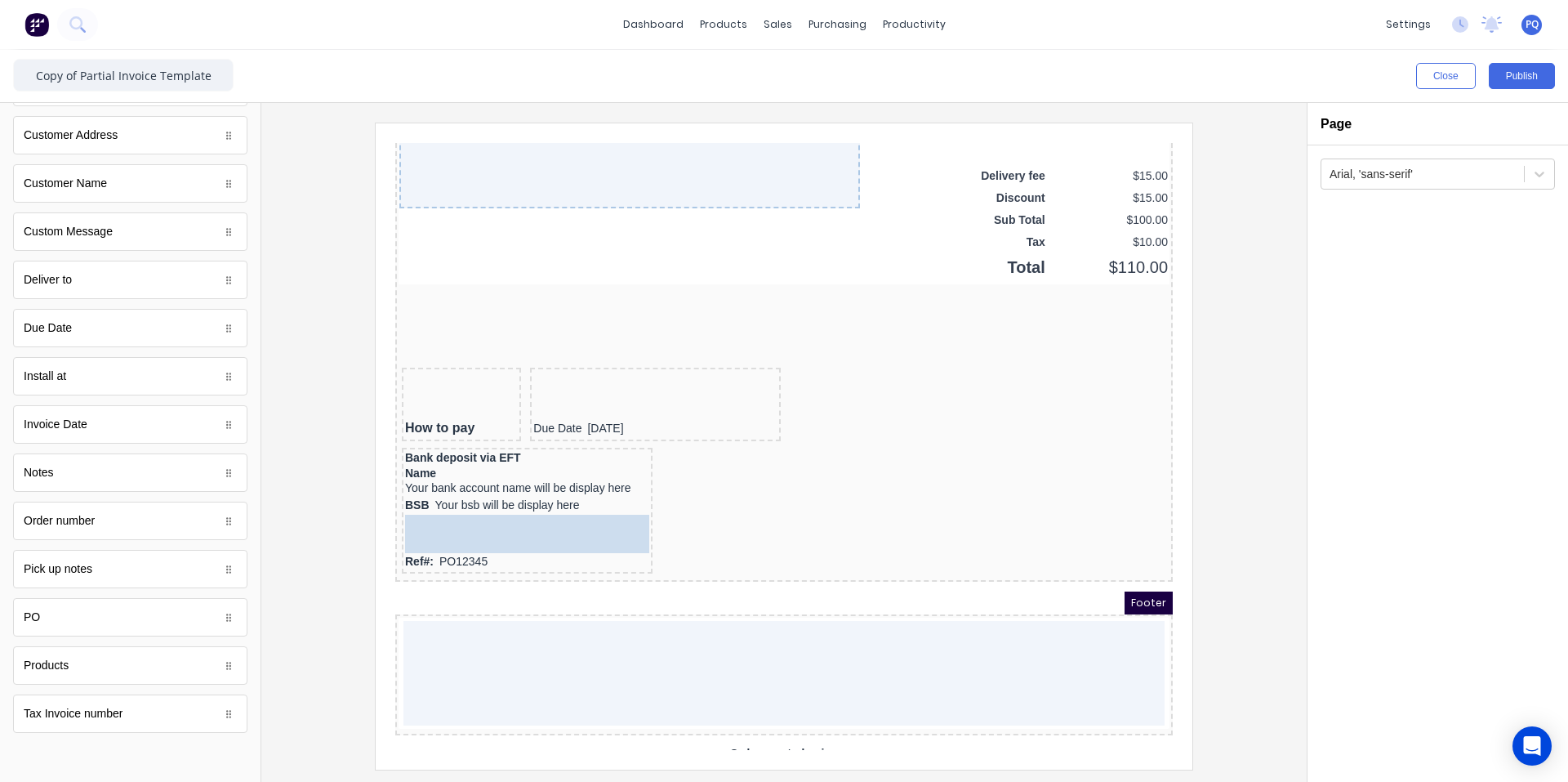
drag, startPoint x: 97, startPoint y: 718, endPoint x: 486, endPoint y: 525, distance: 434.2
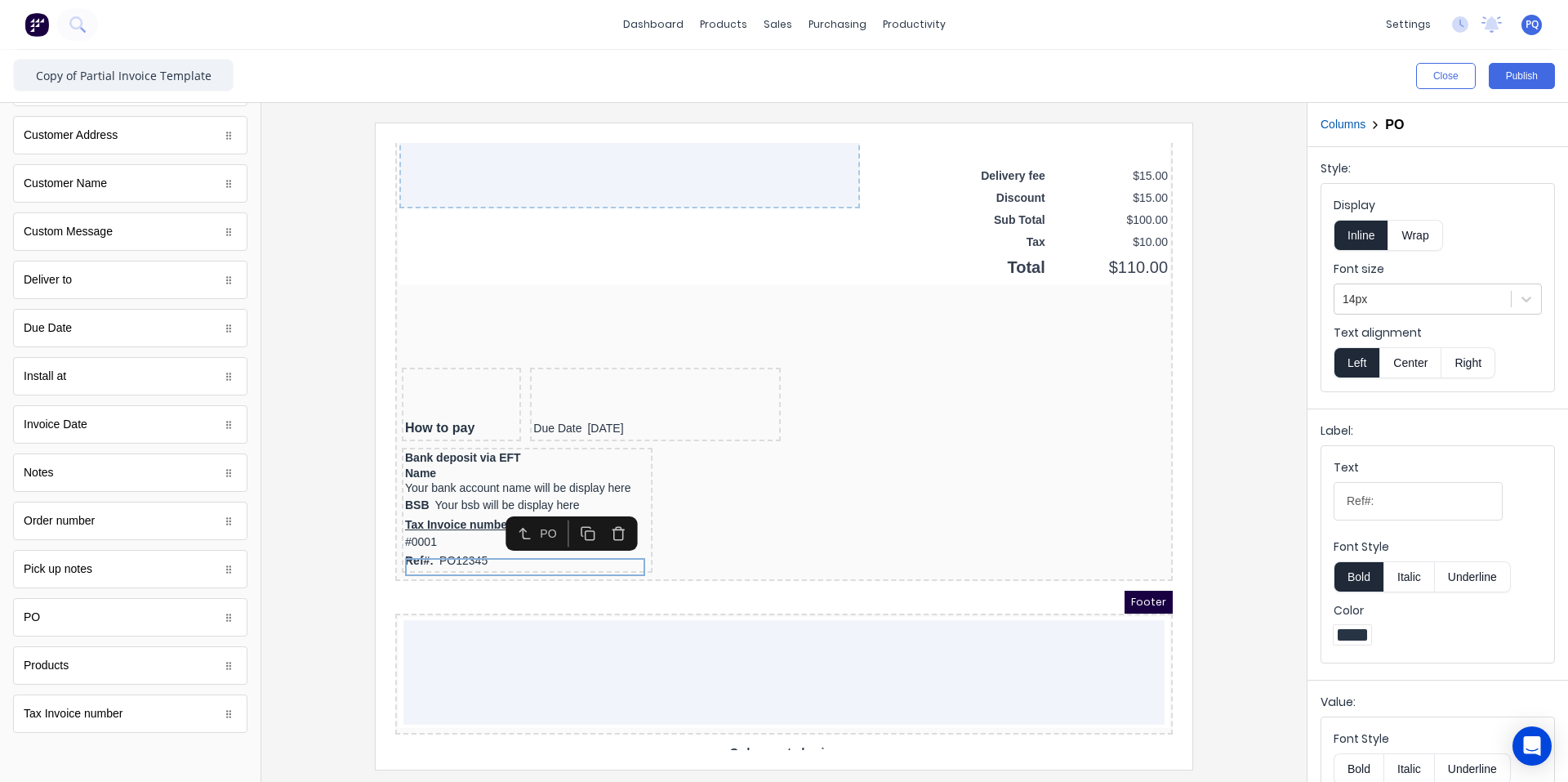
click at [591, 508] on icon "button" at bounding box center [599, 513] width 15 height 15
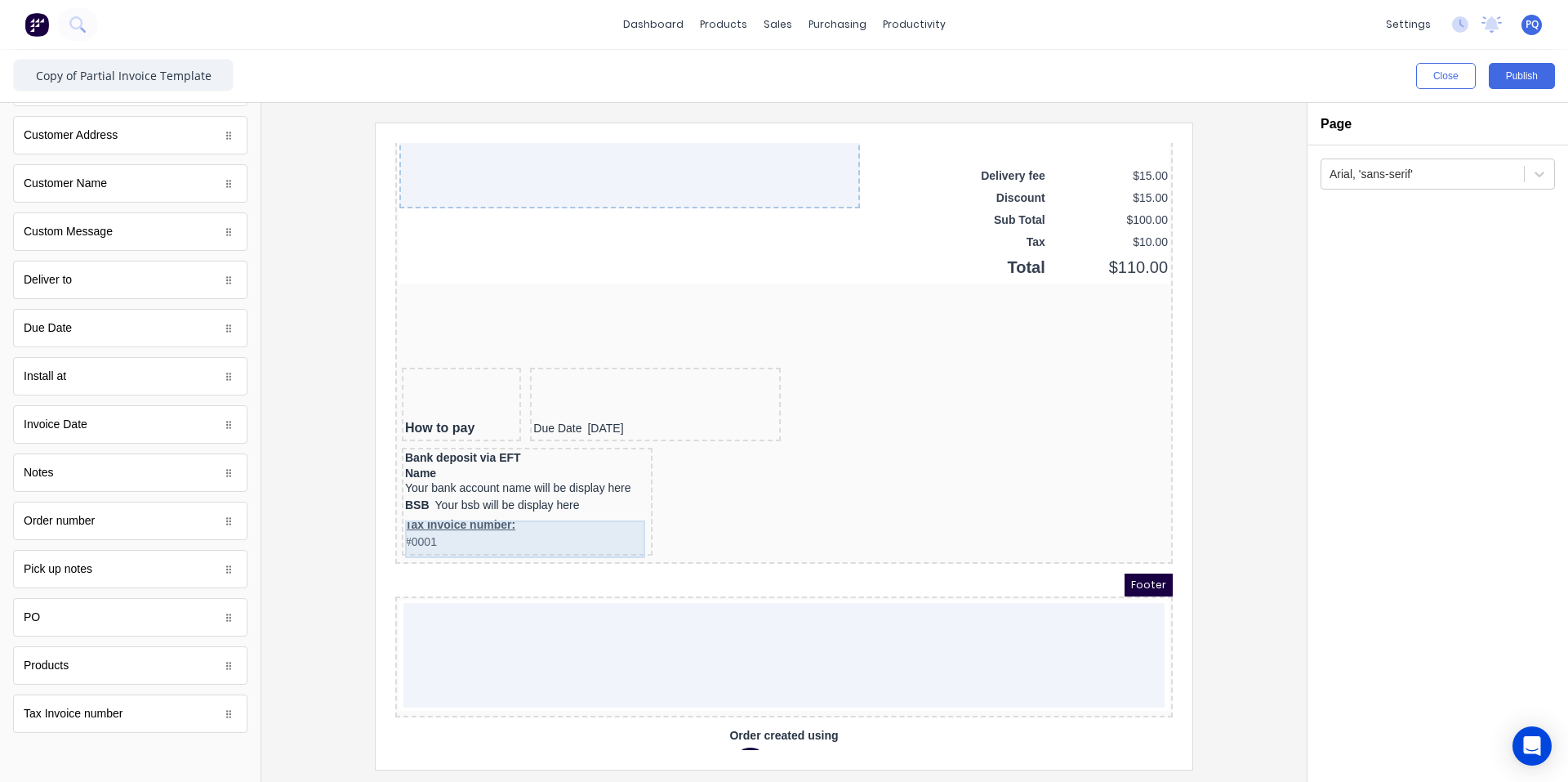
click at [430, 511] on div "Tax Invoice number: #0001" at bounding box center [507, 514] width 244 height 38
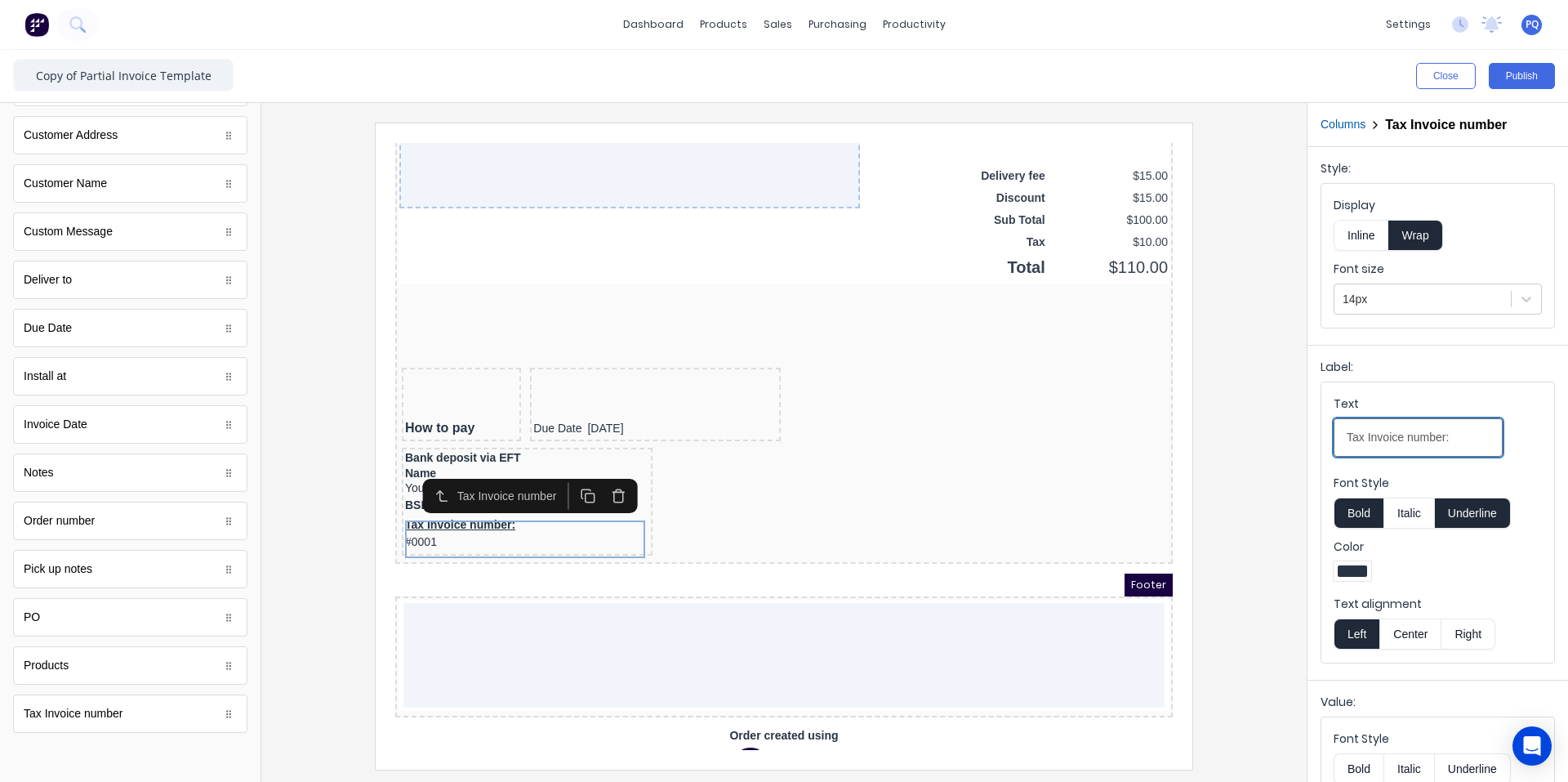
drag, startPoint x: 1443, startPoint y: 441, endPoint x: 1207, endPoint y: 432, distance: 236.2
click at [1207, 432] on div "Close Publish Components standard fields Accounting number Accounting number Ba…" at bounding box center [784, 416] width 1568 height 732
type input "Ref#:"
click at [1364, 240] on button "Inline" at bounding box center [1361, 235] width 55 height 31
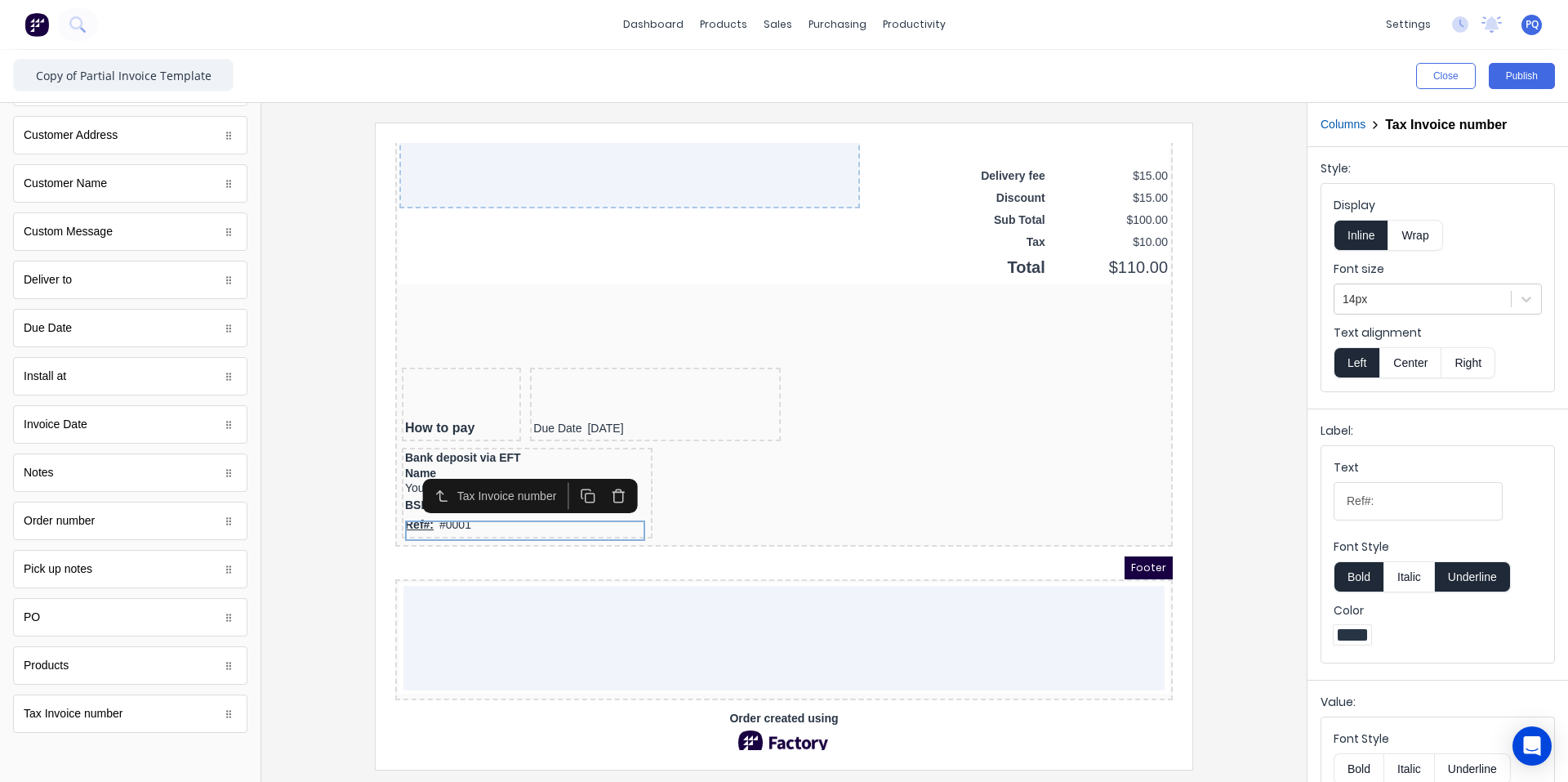
click at [1474, 578] on button "Underline" at bounding box center [1472, 577] width 76 height 31
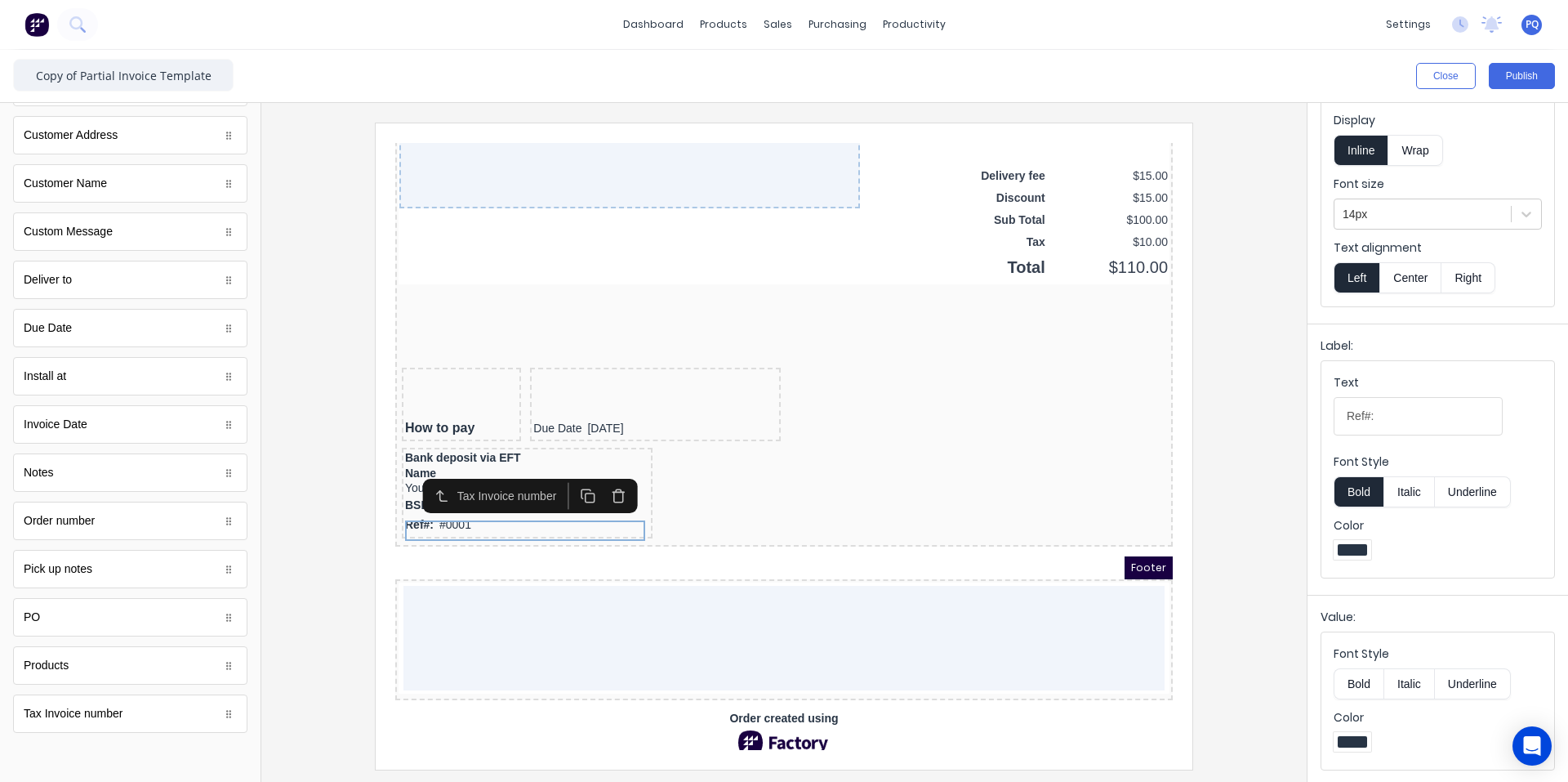
click at [1245, 493] on div at bounding box center [784, 445] width 1019 height 647
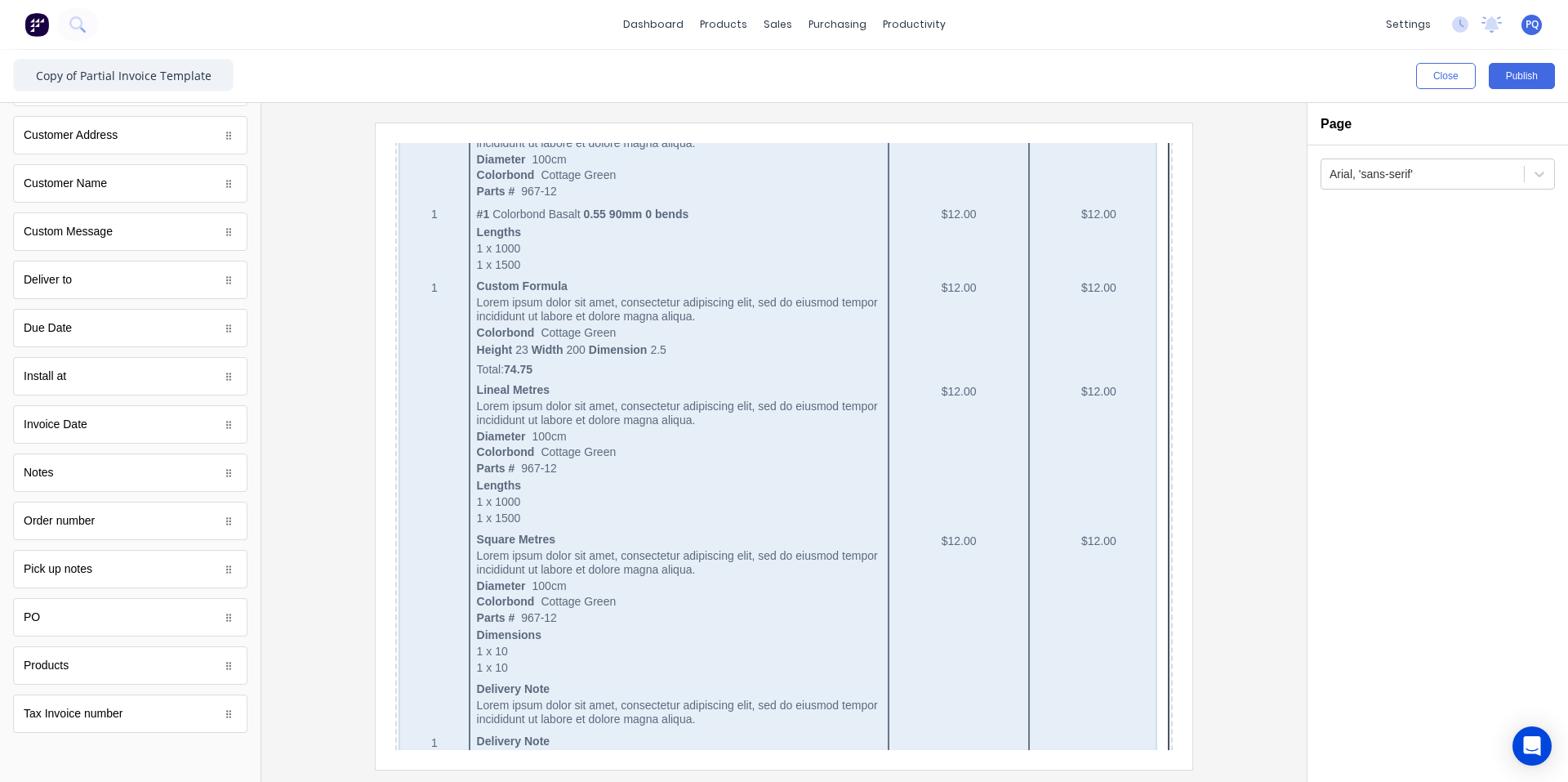
scroll to position [0, 0]
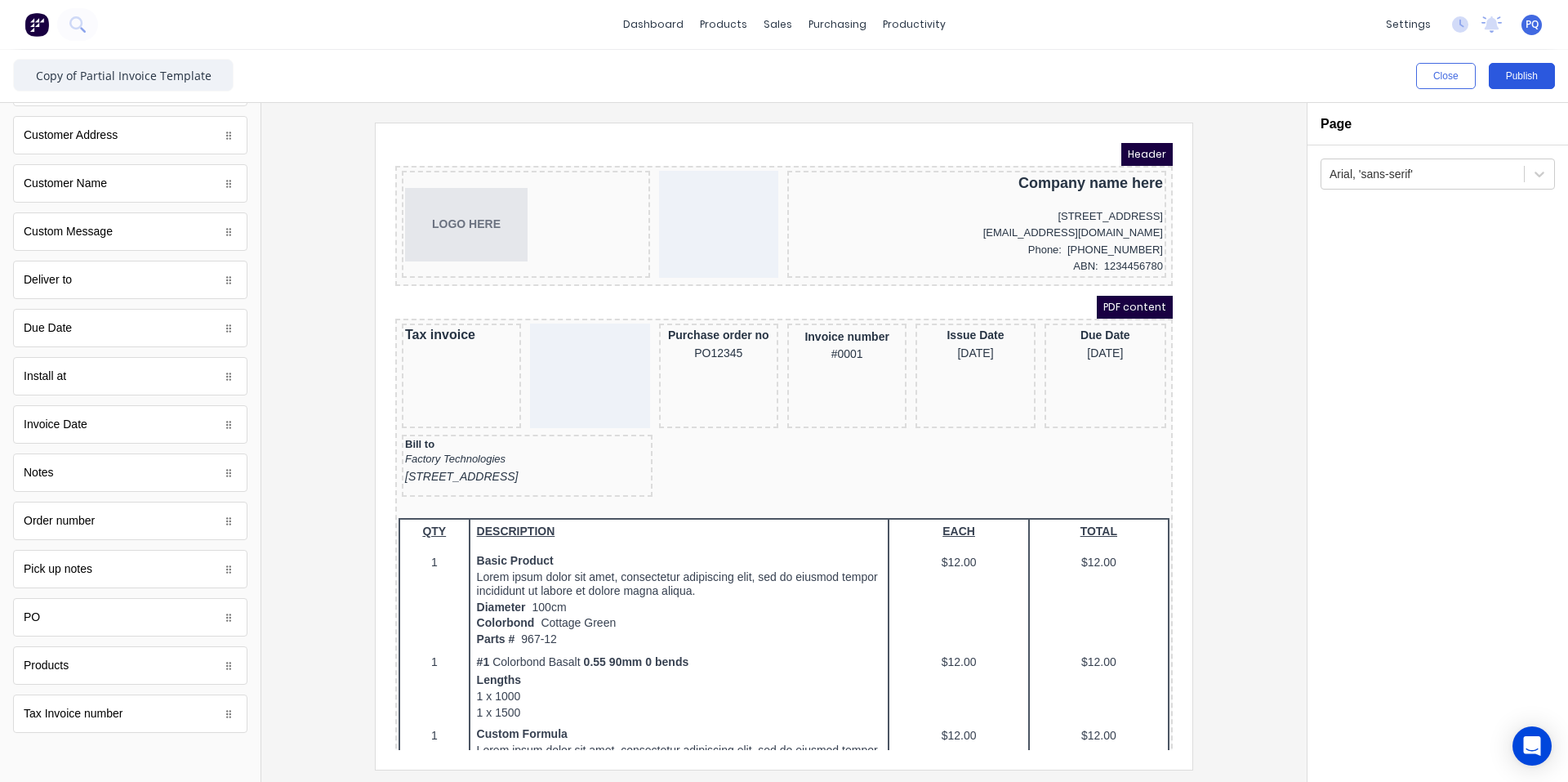
click at [1532, 75] on button "Publish" at bounding box center [1522, 76] width 66 height 27
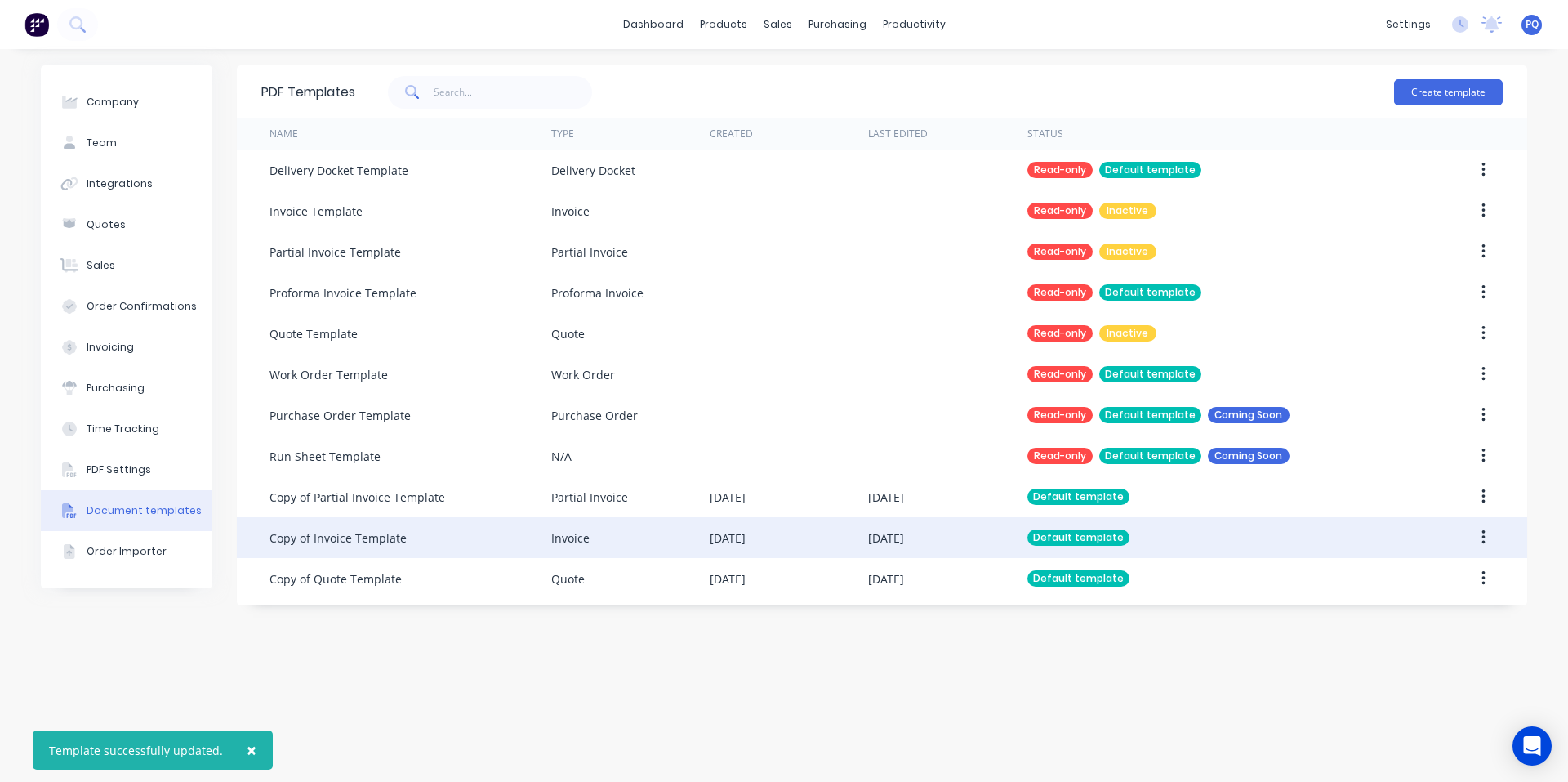
click at [447, 540] on div "Copy of Invoice Template" at bounding box center [411, 537] width 282 height 41
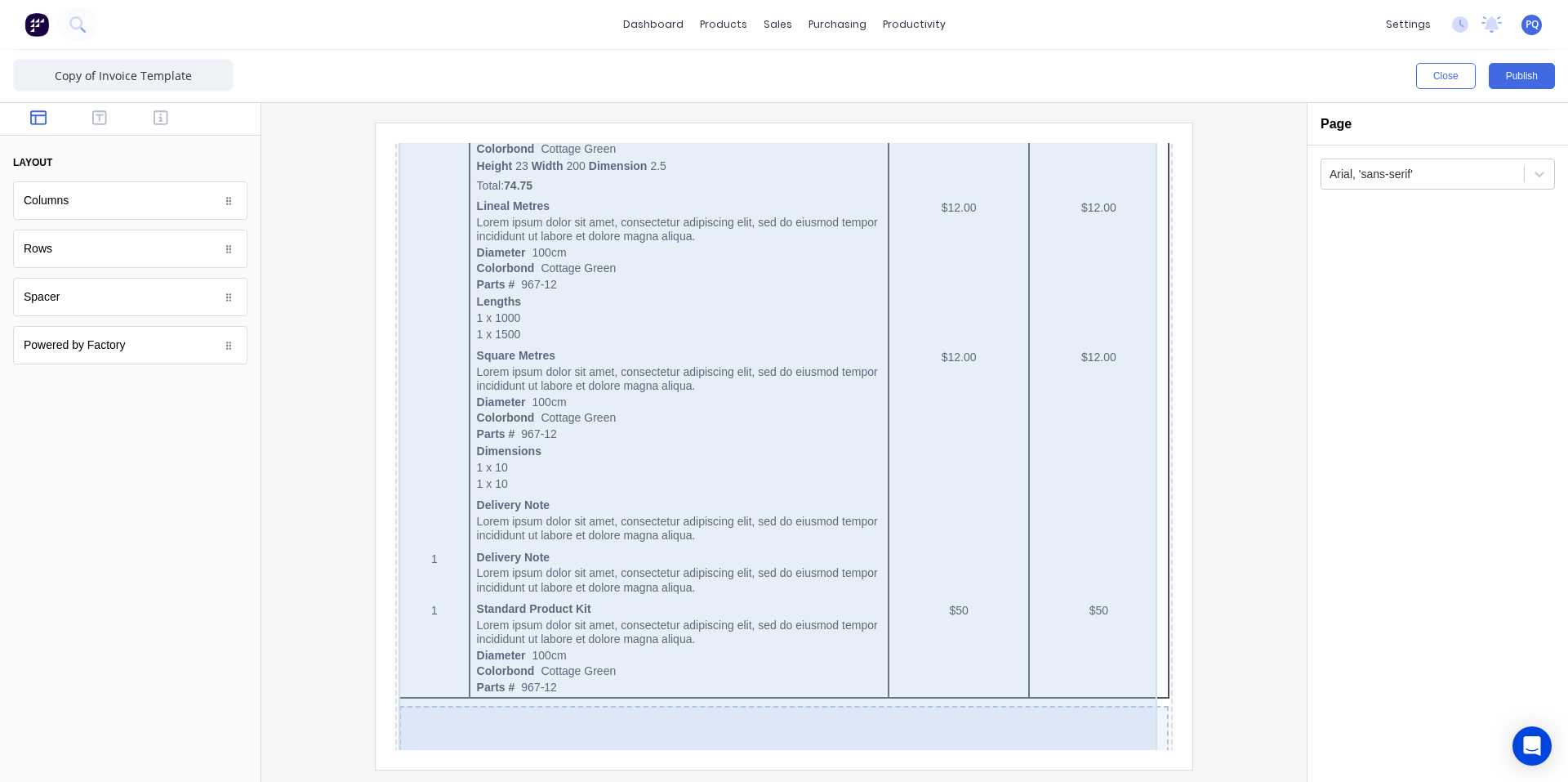
scroll to position [1307, 0]
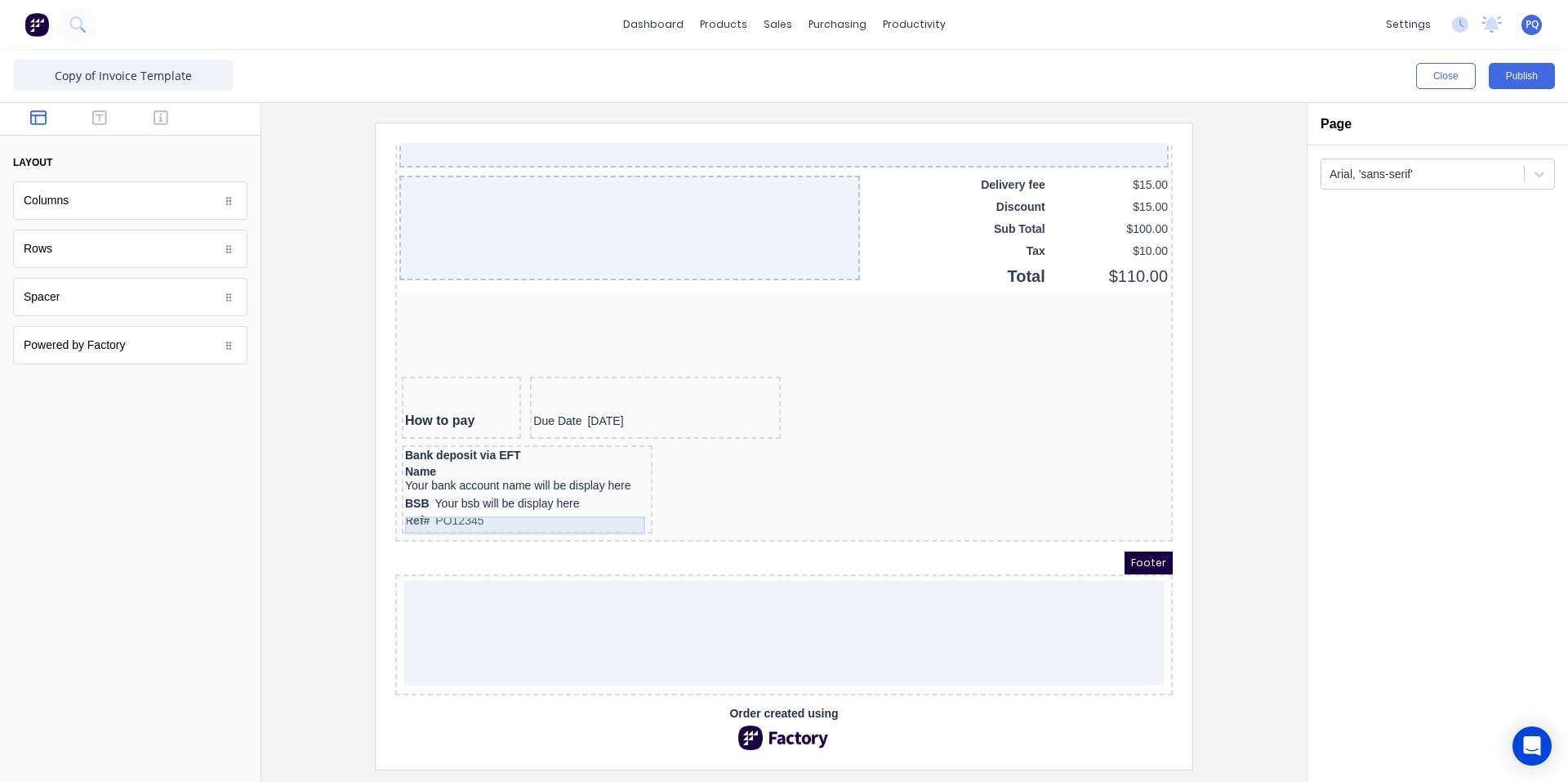
click at [407, 492] on div "Ref# PO12345" at bounding box center [507, 501] width 244 height 18
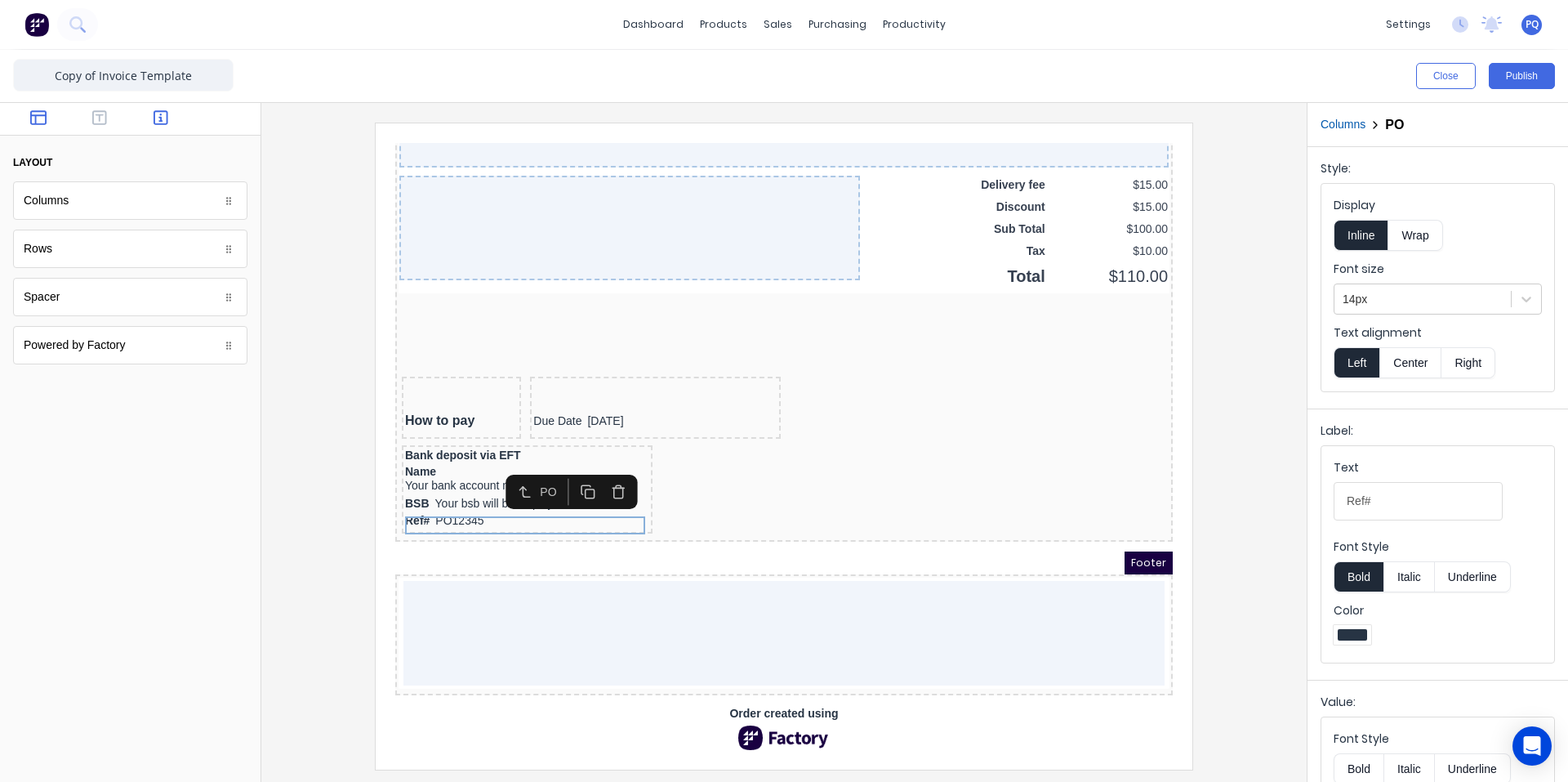
click at [170, 119] on button "button" at bounding box center [161, 119] width 51 height 20
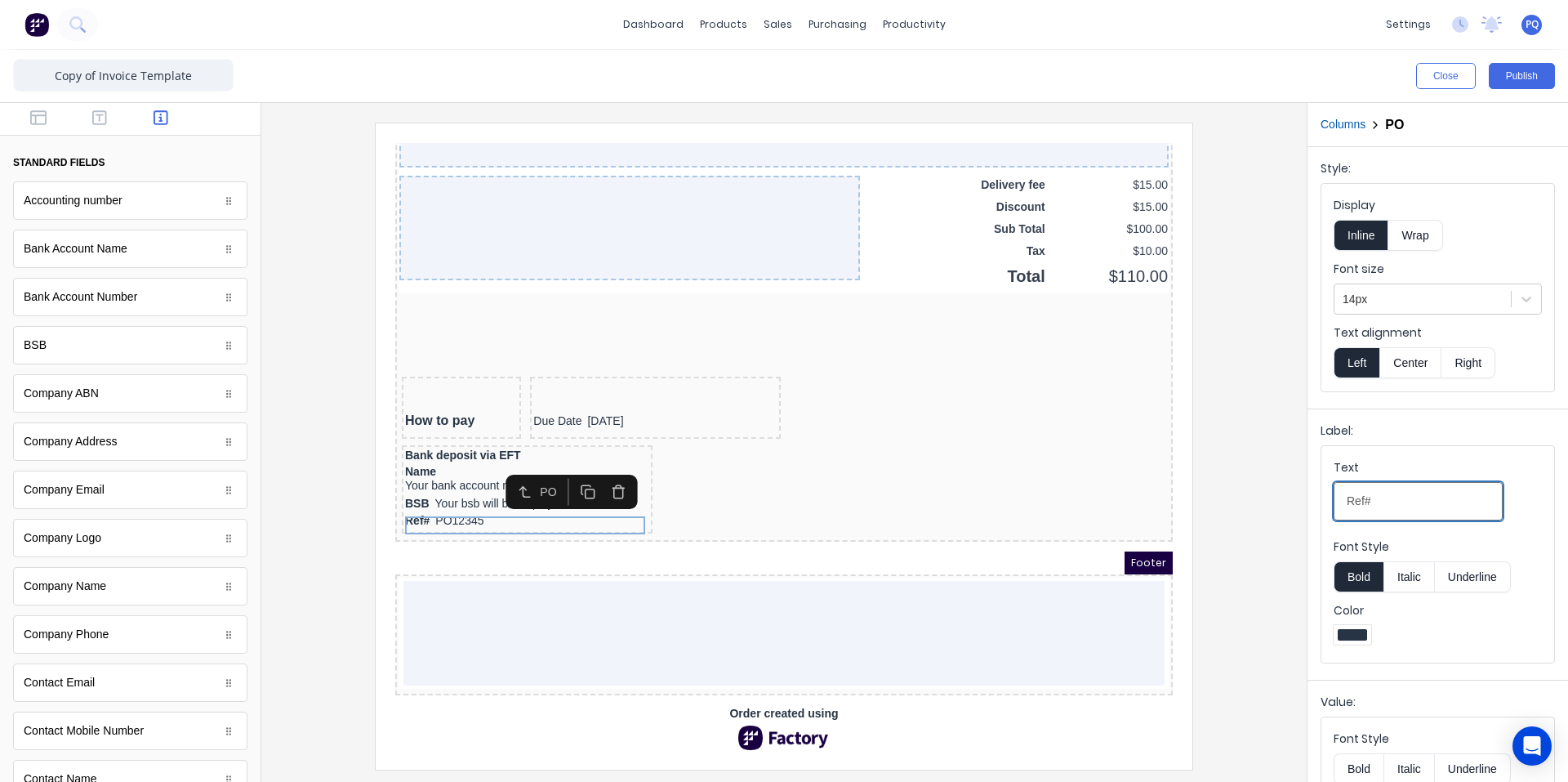
click at [1379, 499] on input "Ref#" at bounding box center [1418, 501] width 169 height 39
click at [1364, 486] on input "Ref#" at bounding box center [1418, 501] width 169 height 39
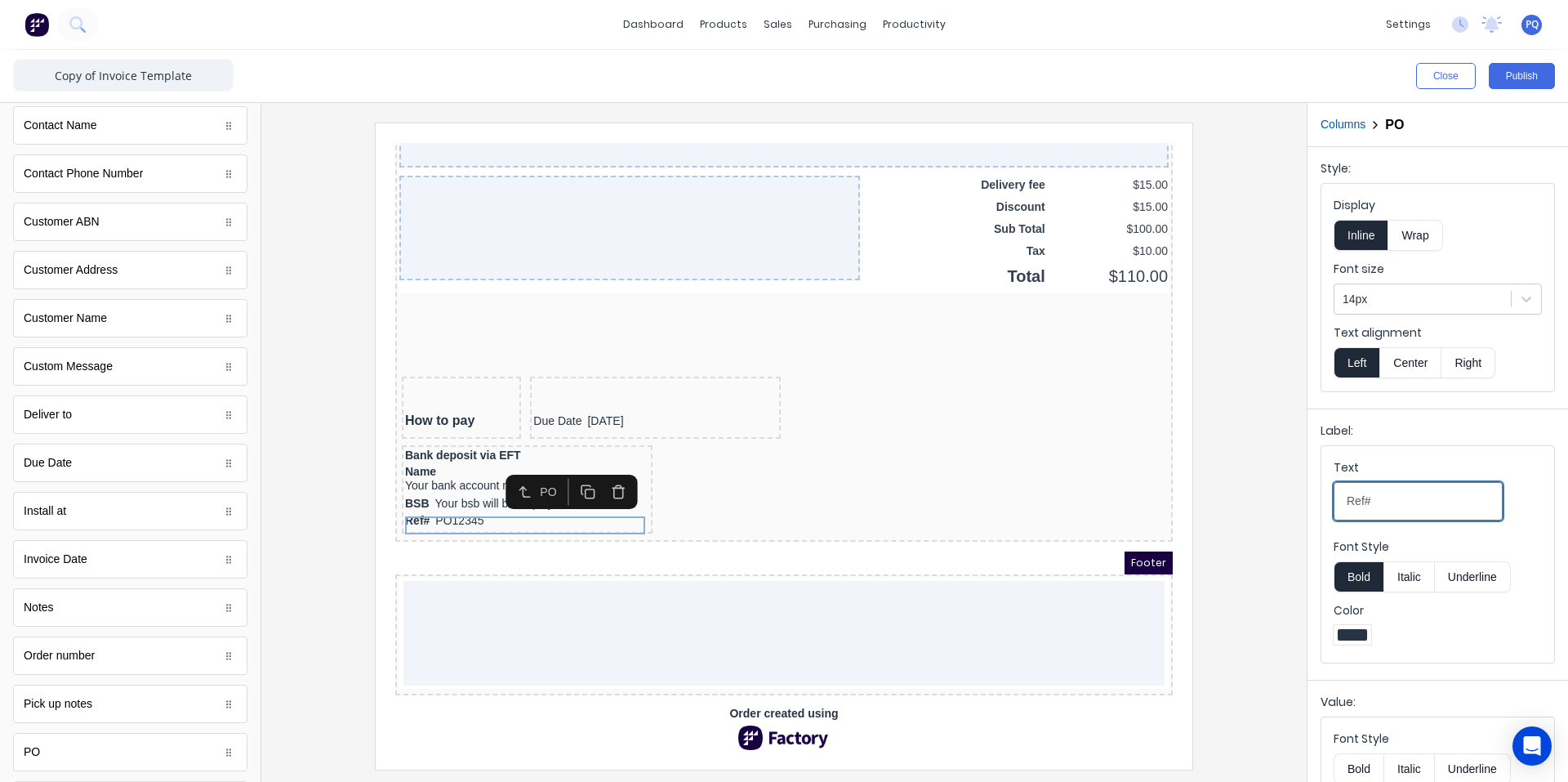
scroll to position [789, 0]
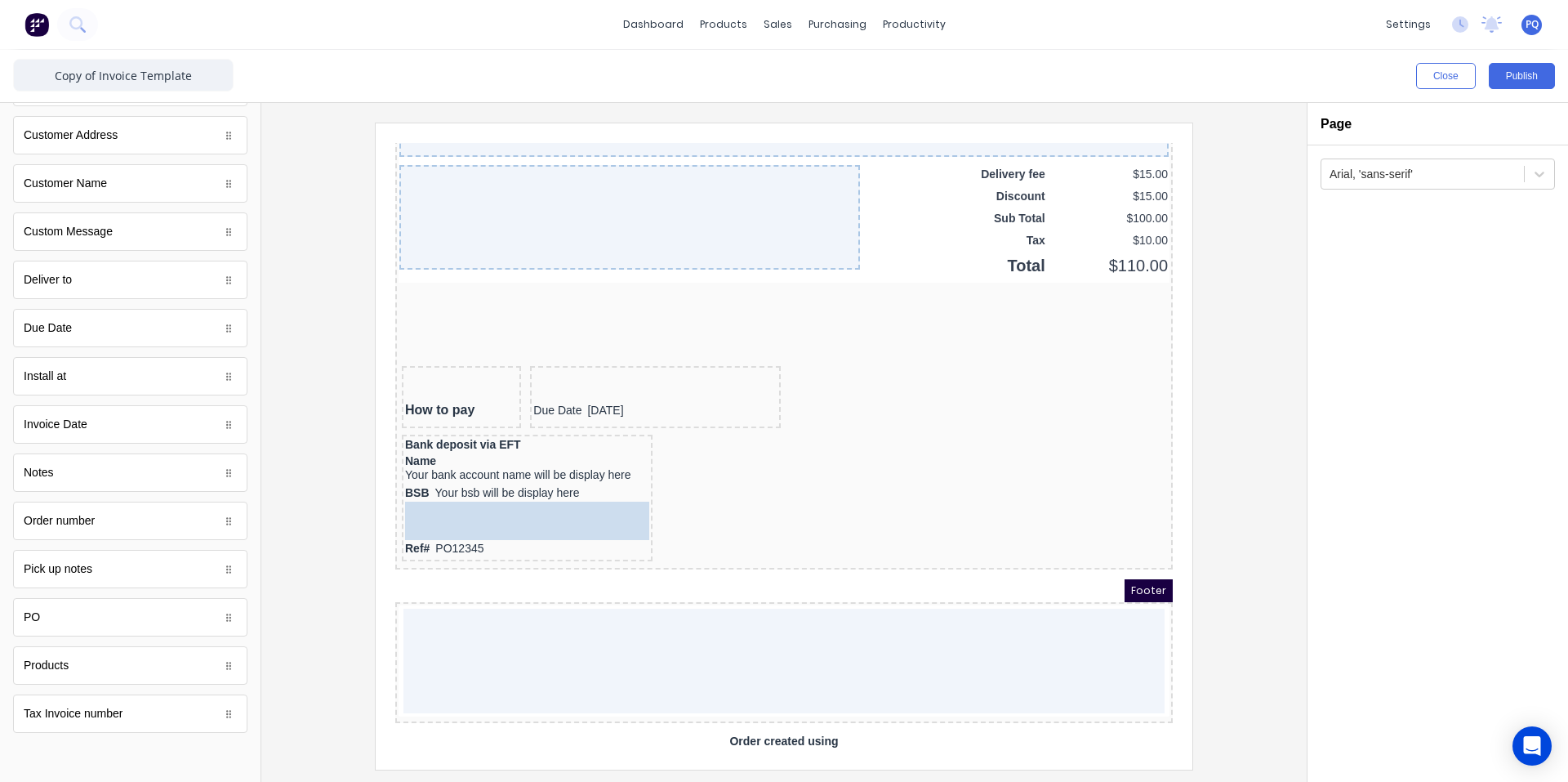
drag, startPoint x: 97, startPoint y: 706, endPoint x: 65, endPoint y: 384, distance: 323.6
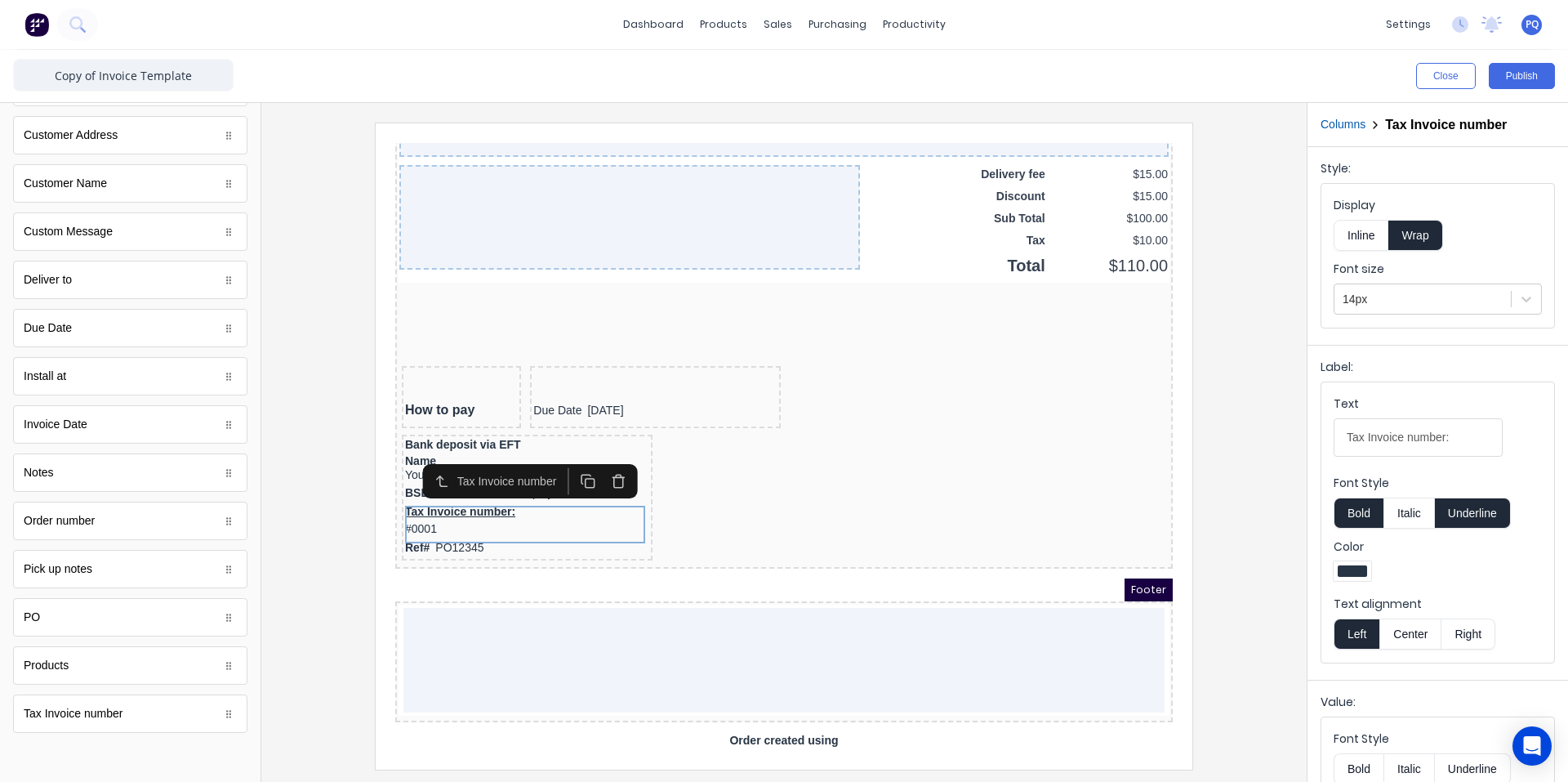
click at [433, 529] on div "Ref# PO12345" at bounding box center [507, 528] width 244 height 18
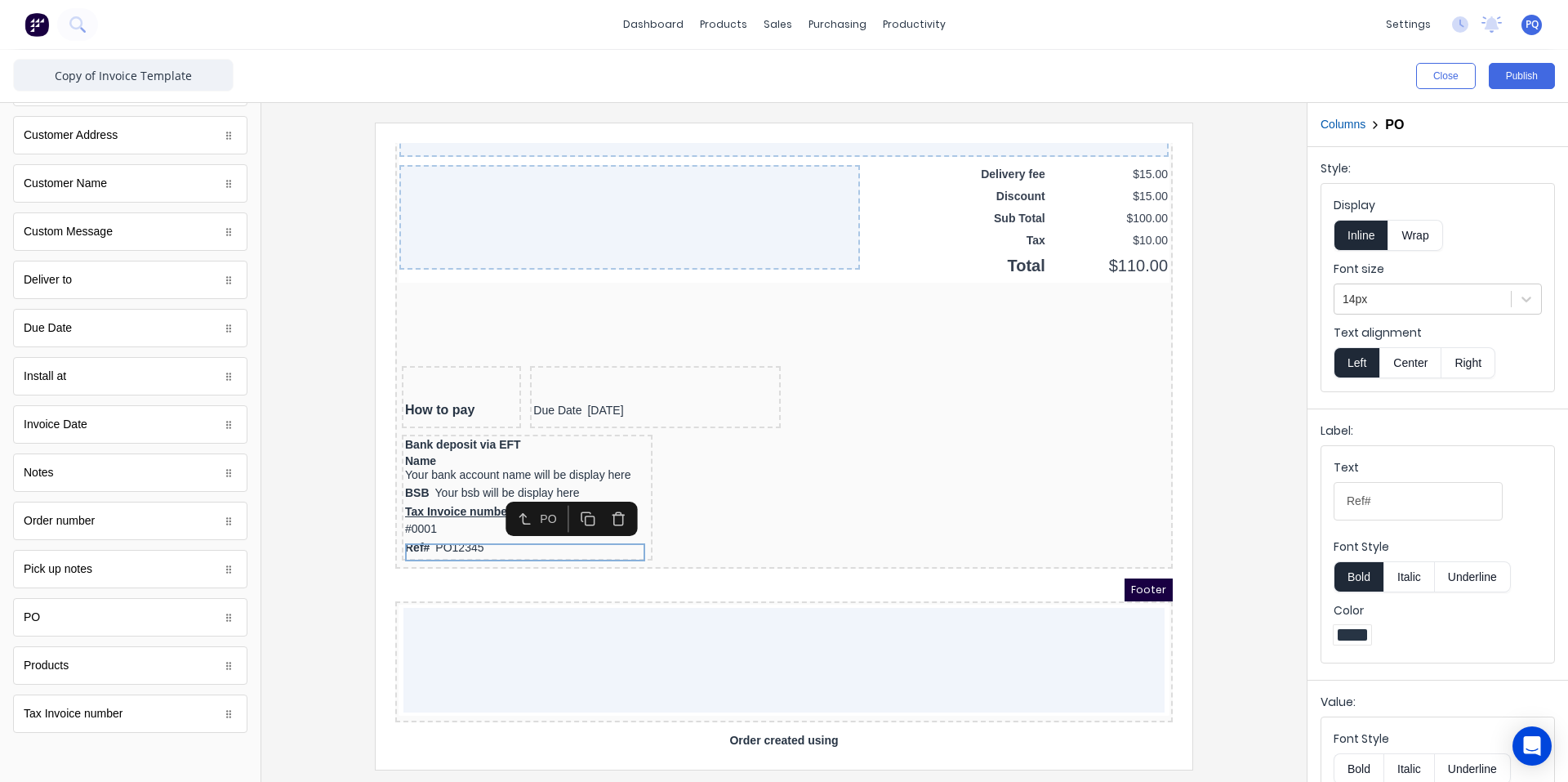
click at [605, 490] on button "button" at bounding box center [599, 499] width 30 height 27
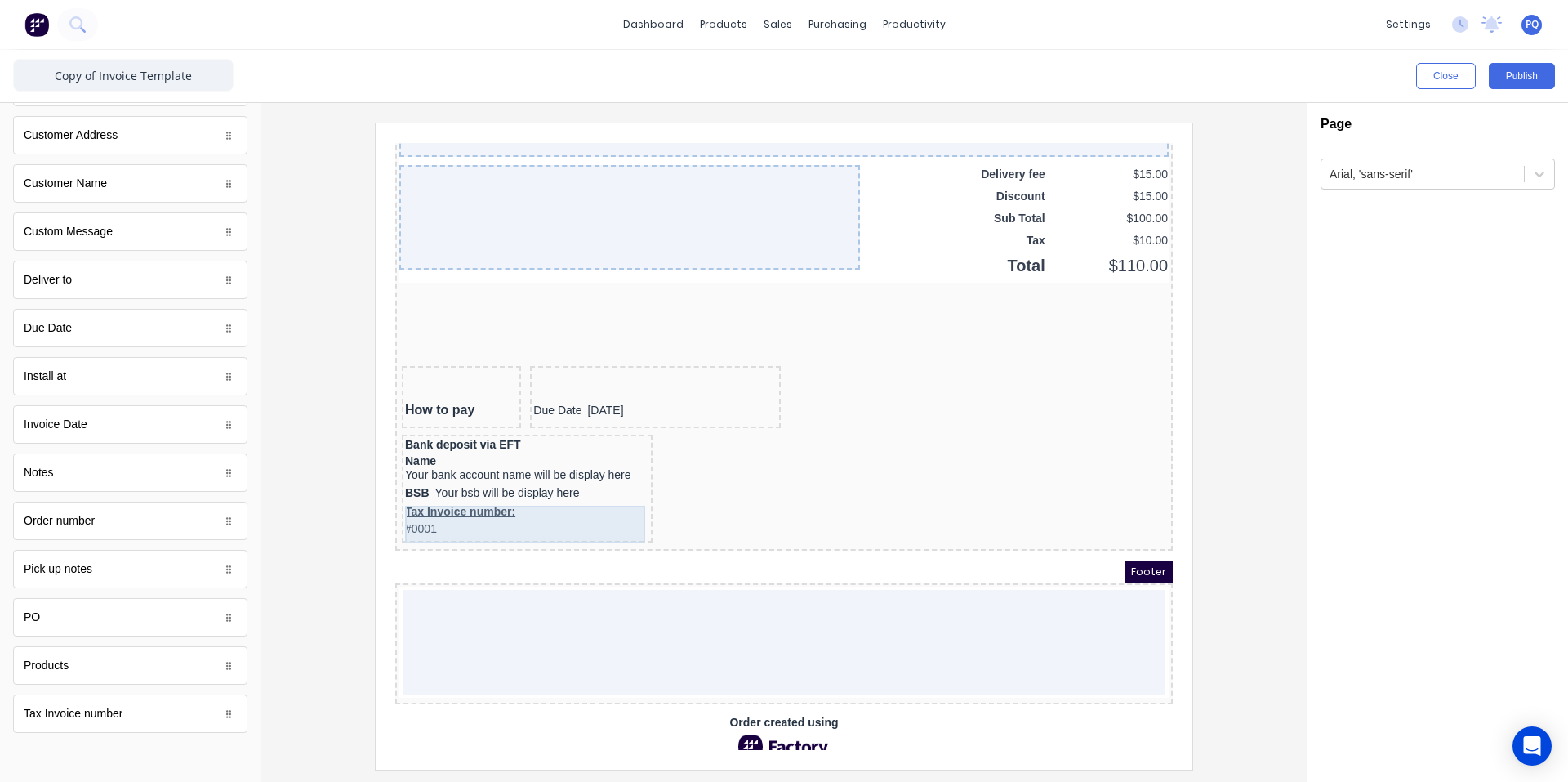
click at [538, 503] on div "Tax Invoice number: #0001" at bounding box center [507, 501] width 244 height 38
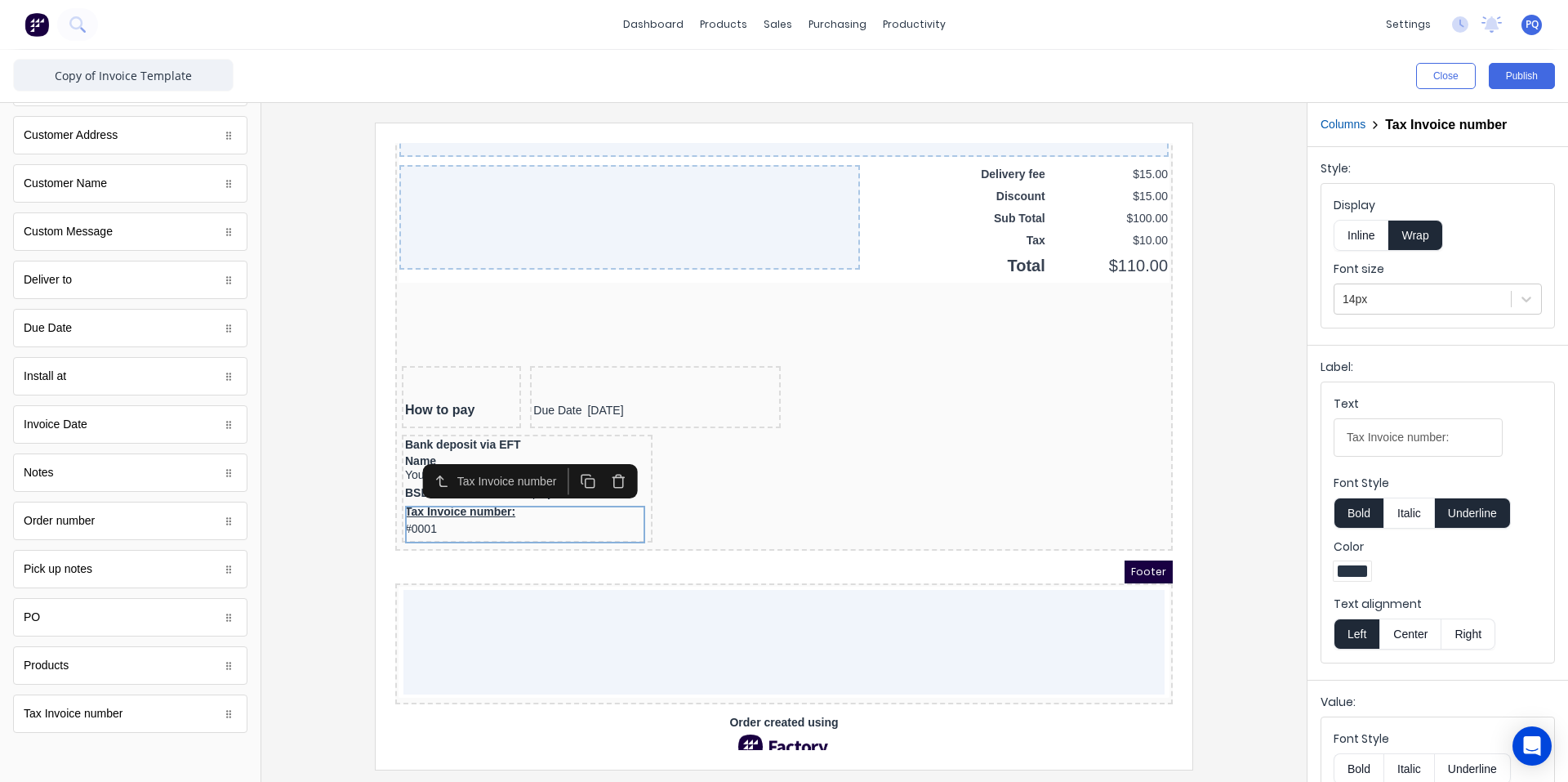
click at [1345, 236] on button "Inline" at bounding box center [1361, 235] width 55 height 31
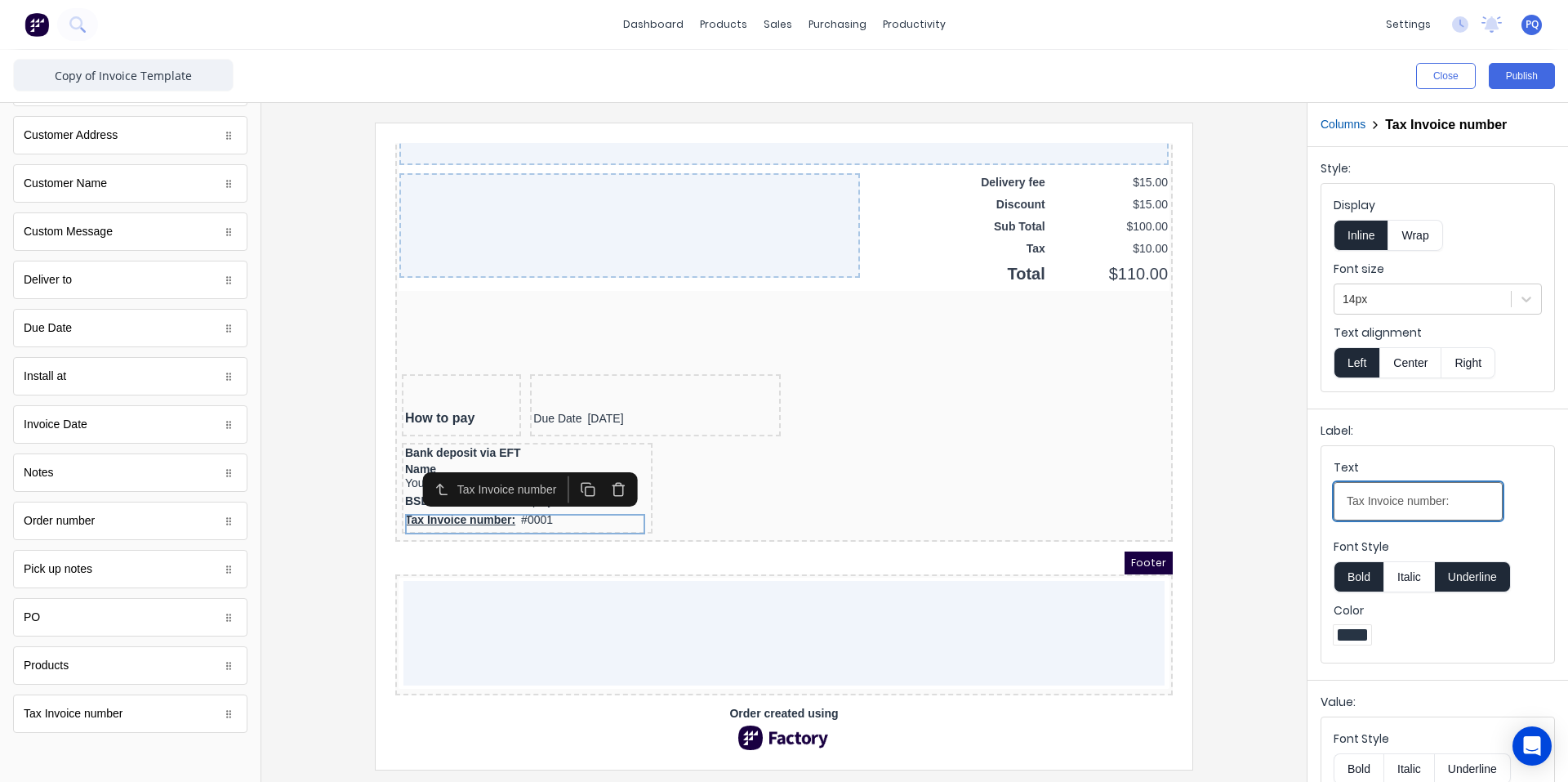
drag, startPoint x: 1465, startPoint y: 499, endPoint x: 1193, endPoint y: 501, distance: 272.0
click at [1193, 501] on div "Close Publish Components standard fields Accounting number Accounting number Ba…" at bounding box center [784, 416] width 1568 height 732
paste input "Ref#"
type input "Ref#"
click at [1457, 575] on button "Underline" at bounding box center [1472, 577] width 76 height 31
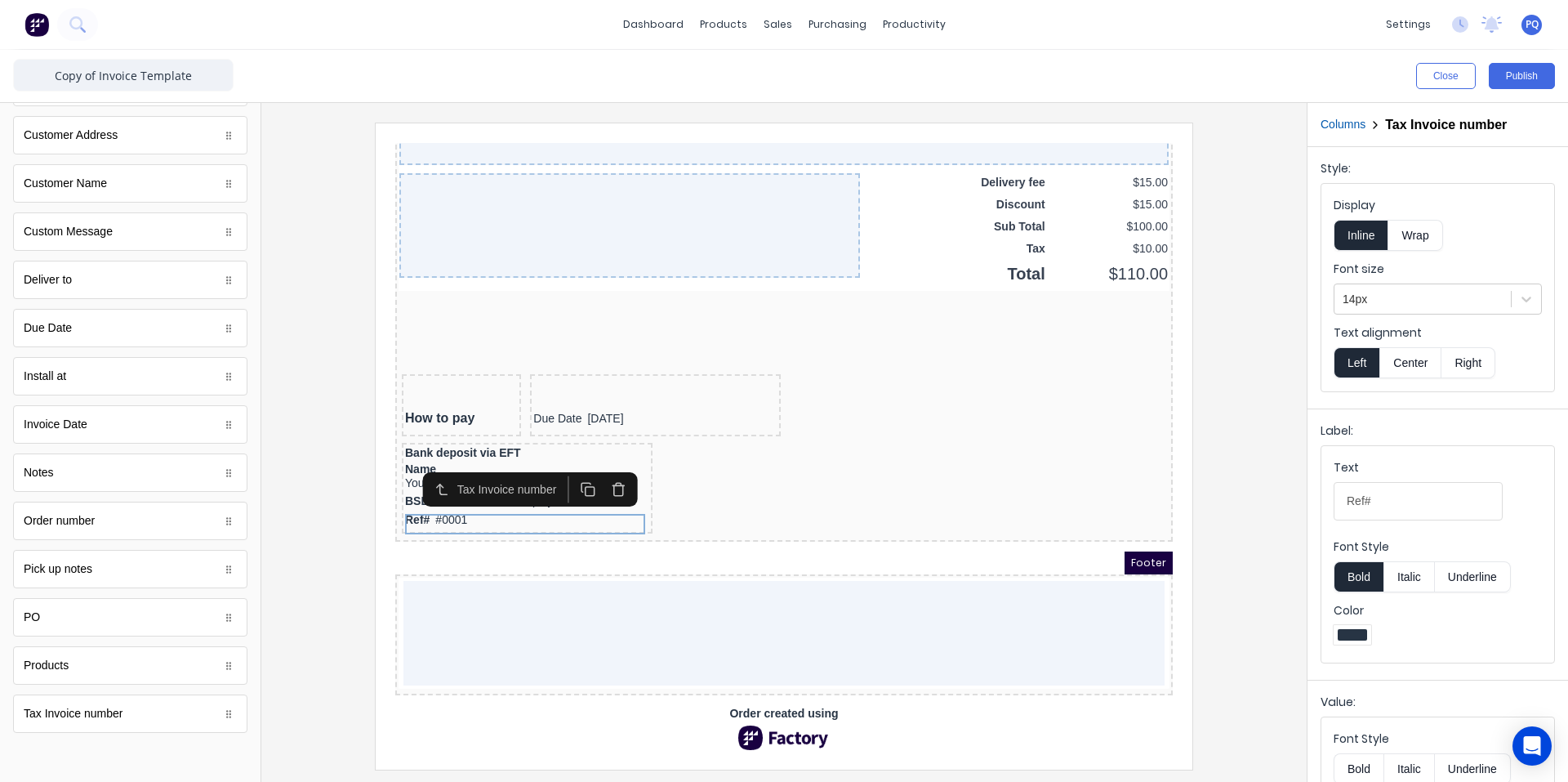
click at [1254, 539] on div at bounding box center [784, 445] width 1019 height 647
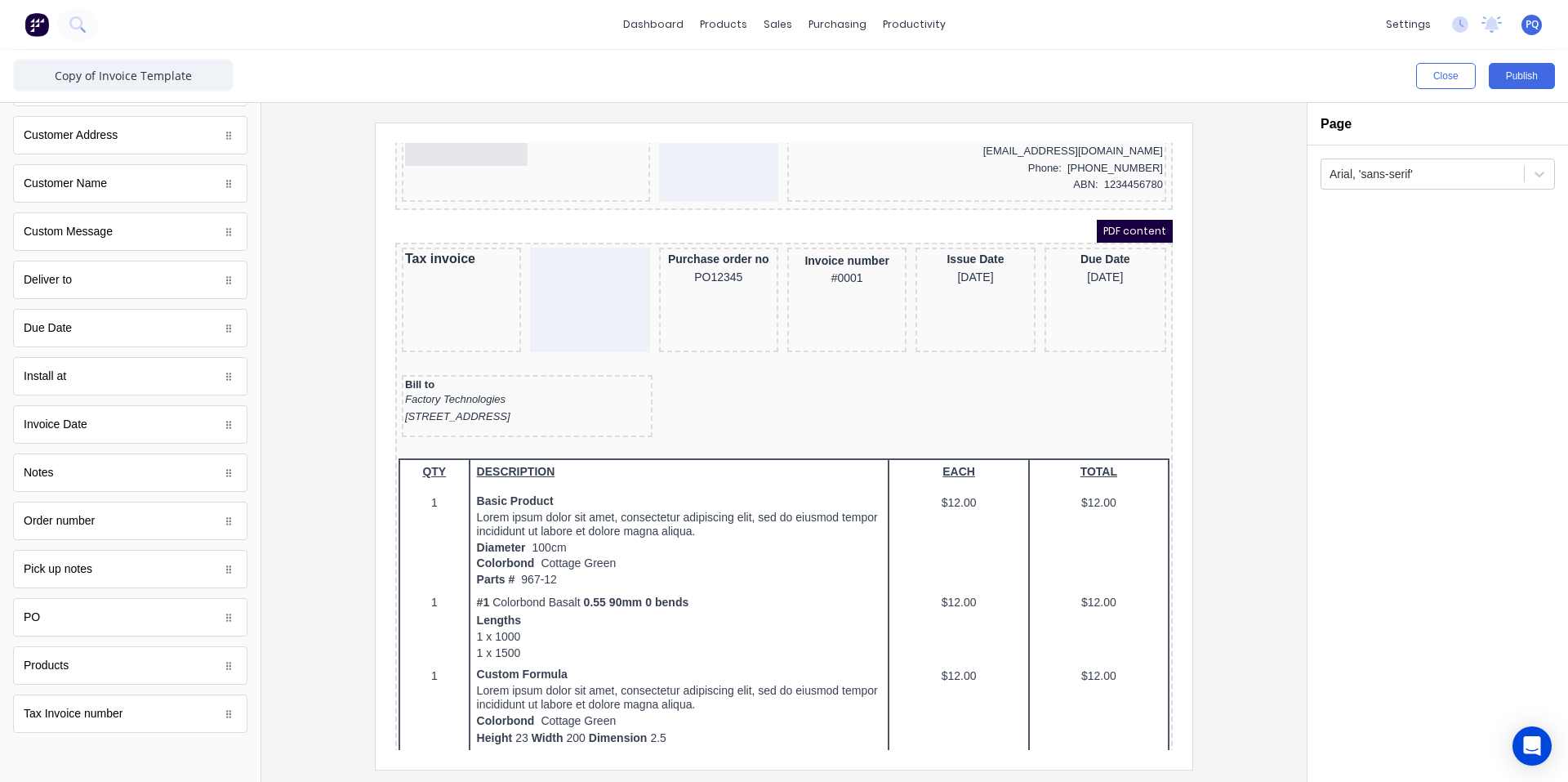
scroll to position [0, 0]
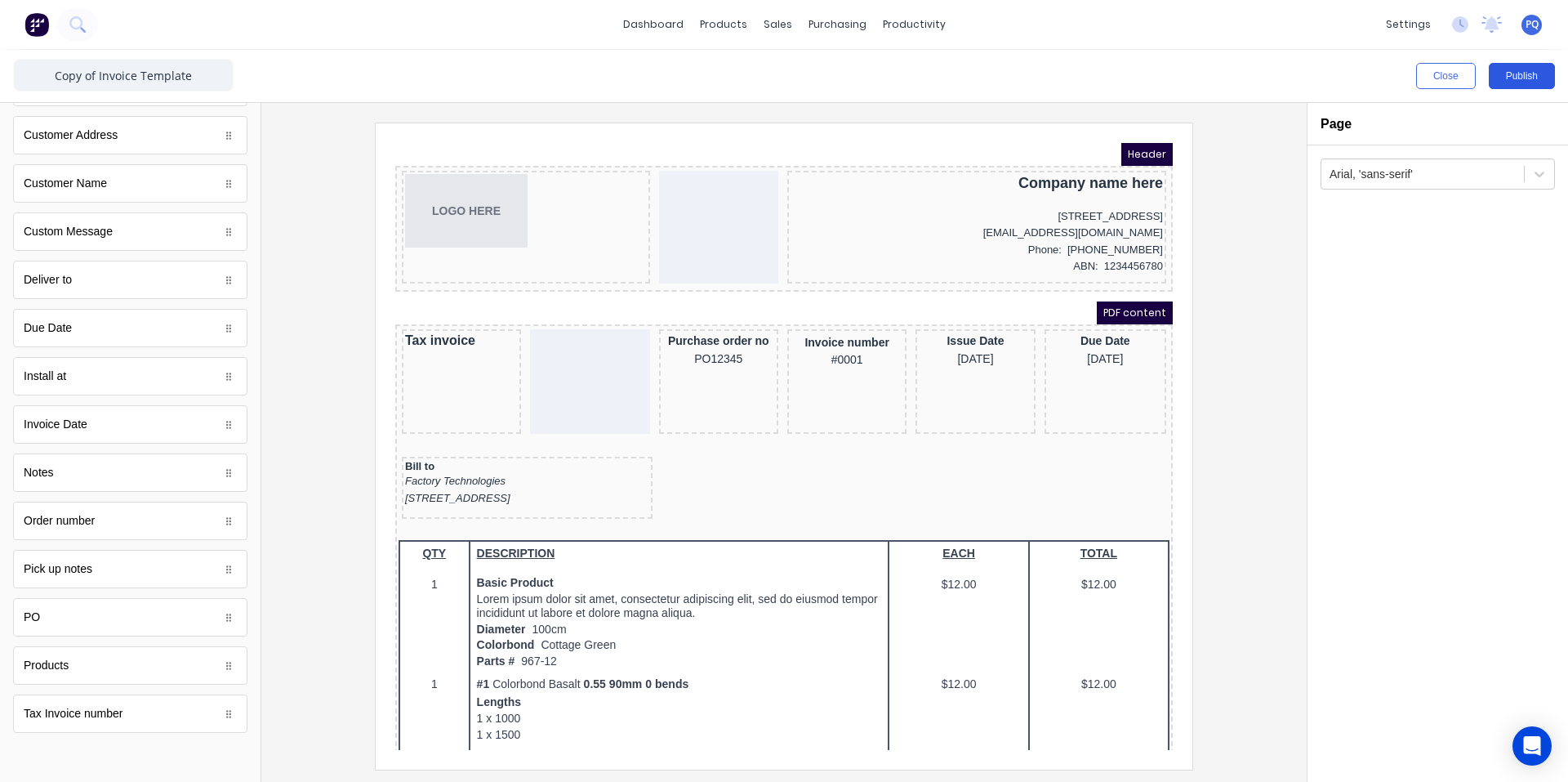
click at [1527, 80] on button "Publish" at bounding box center [1522, 76] width 66 height 27
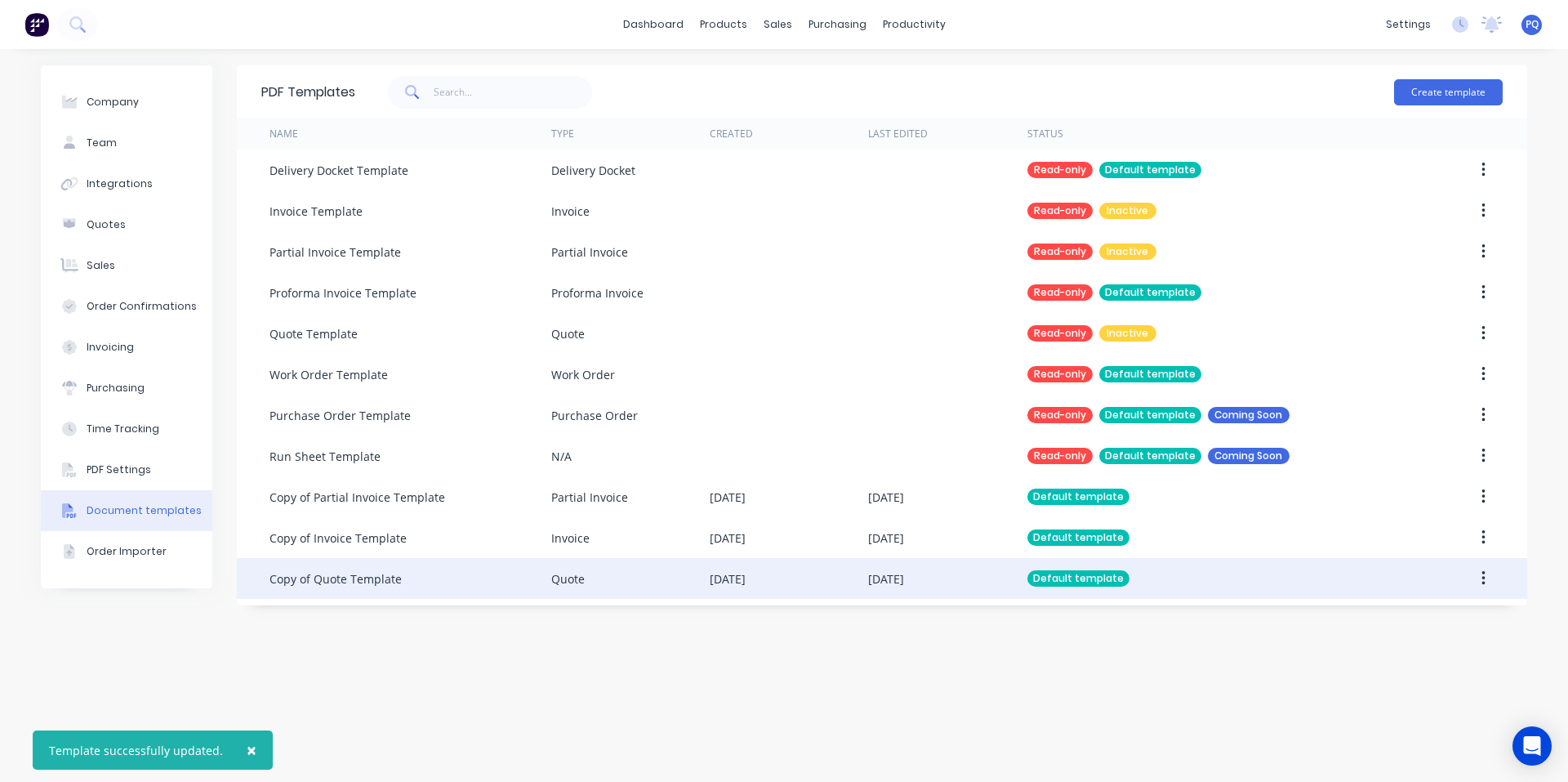
click at [467, 572] on div "Copy of Quote Template" at bounding box center [411, 578] width 282 height 41
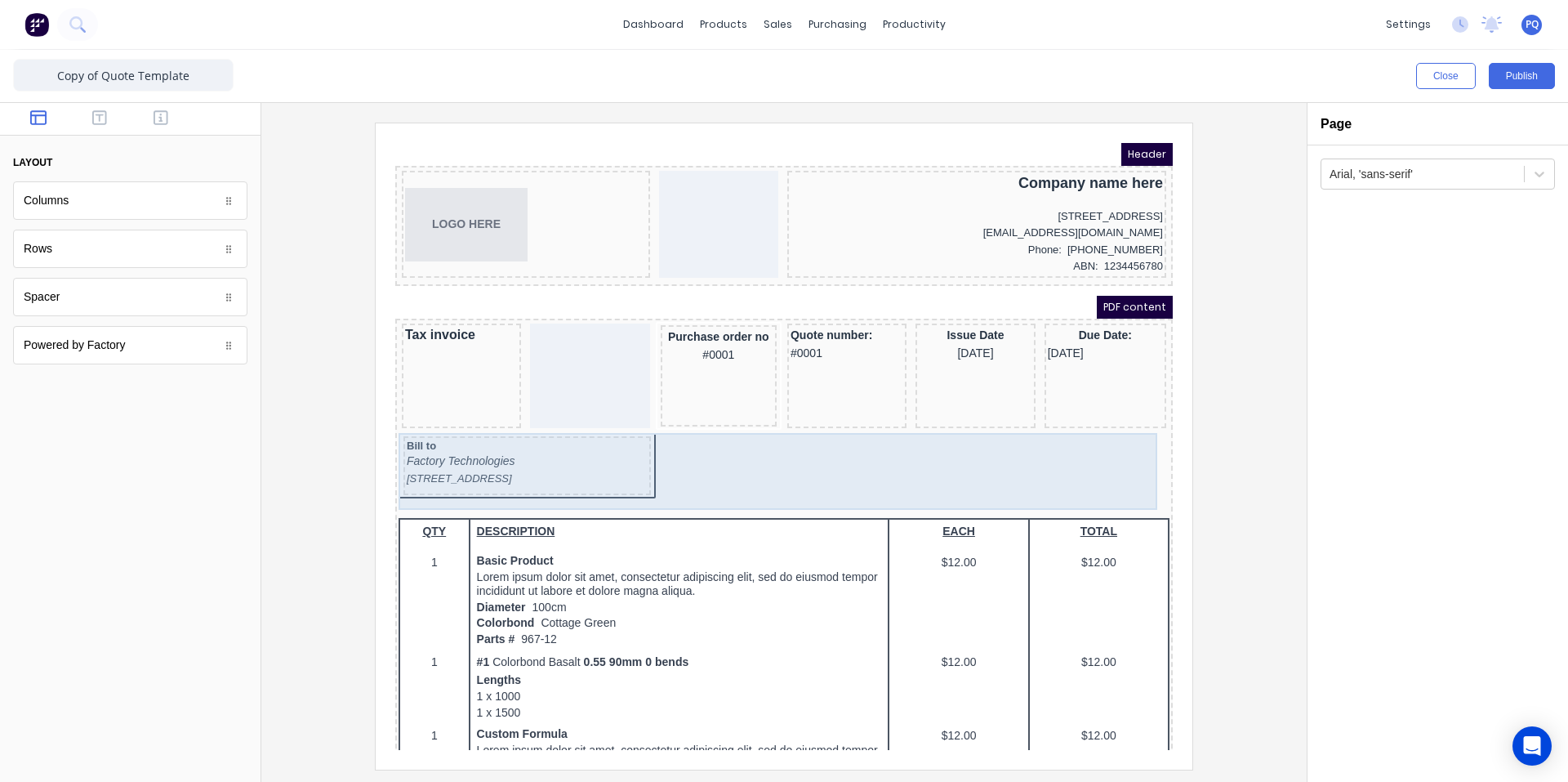
click at [672, 465] on div "Bill to Factory Technologies [STREET_ADDRESS]" at bounding box center [764, 448] width 771 height 68
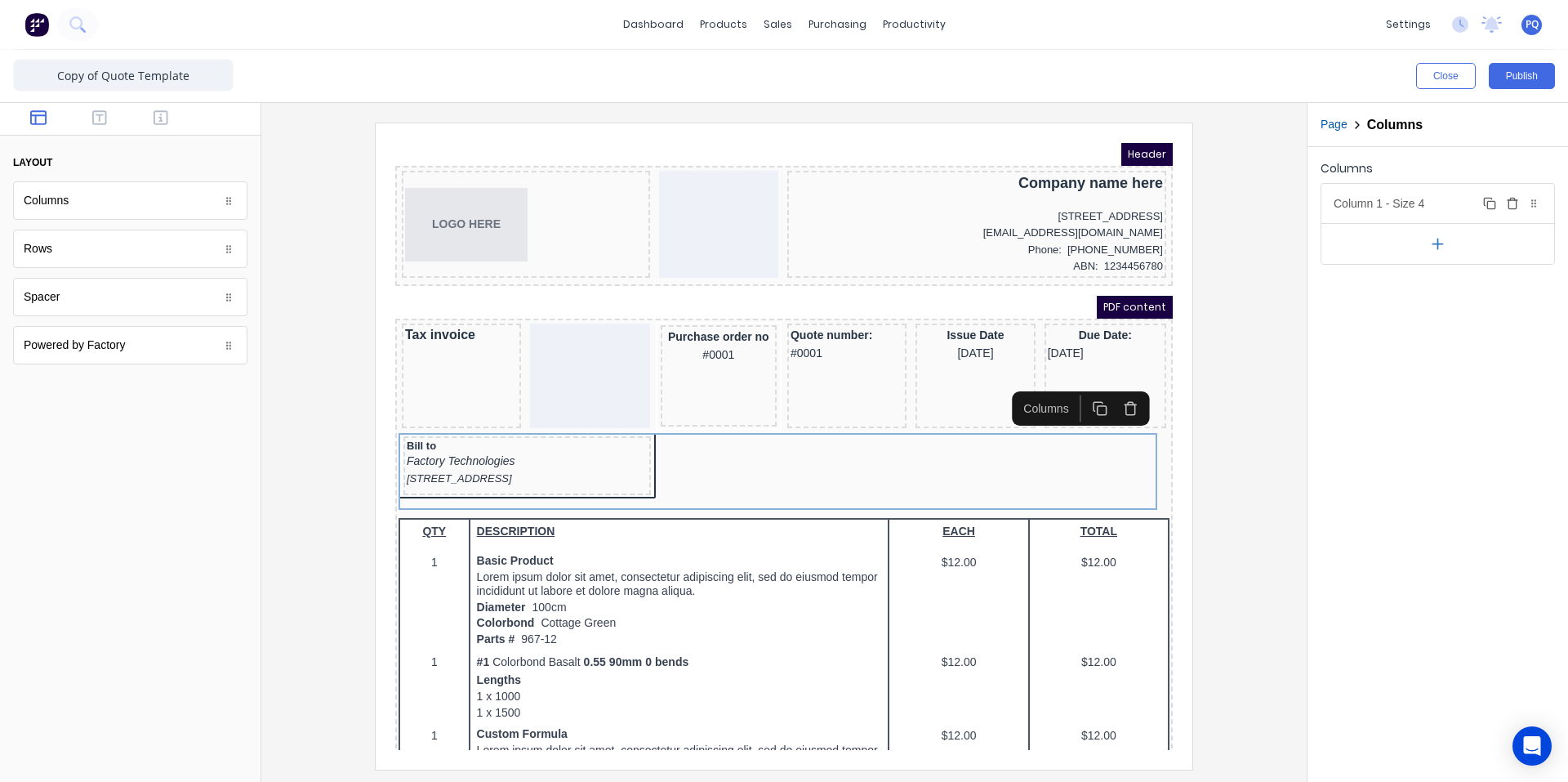
click at [1406, 200] on div "Column 1 - Size 4 Duplicate Delete" at bounding box center [1437, 203] width 233 height 39
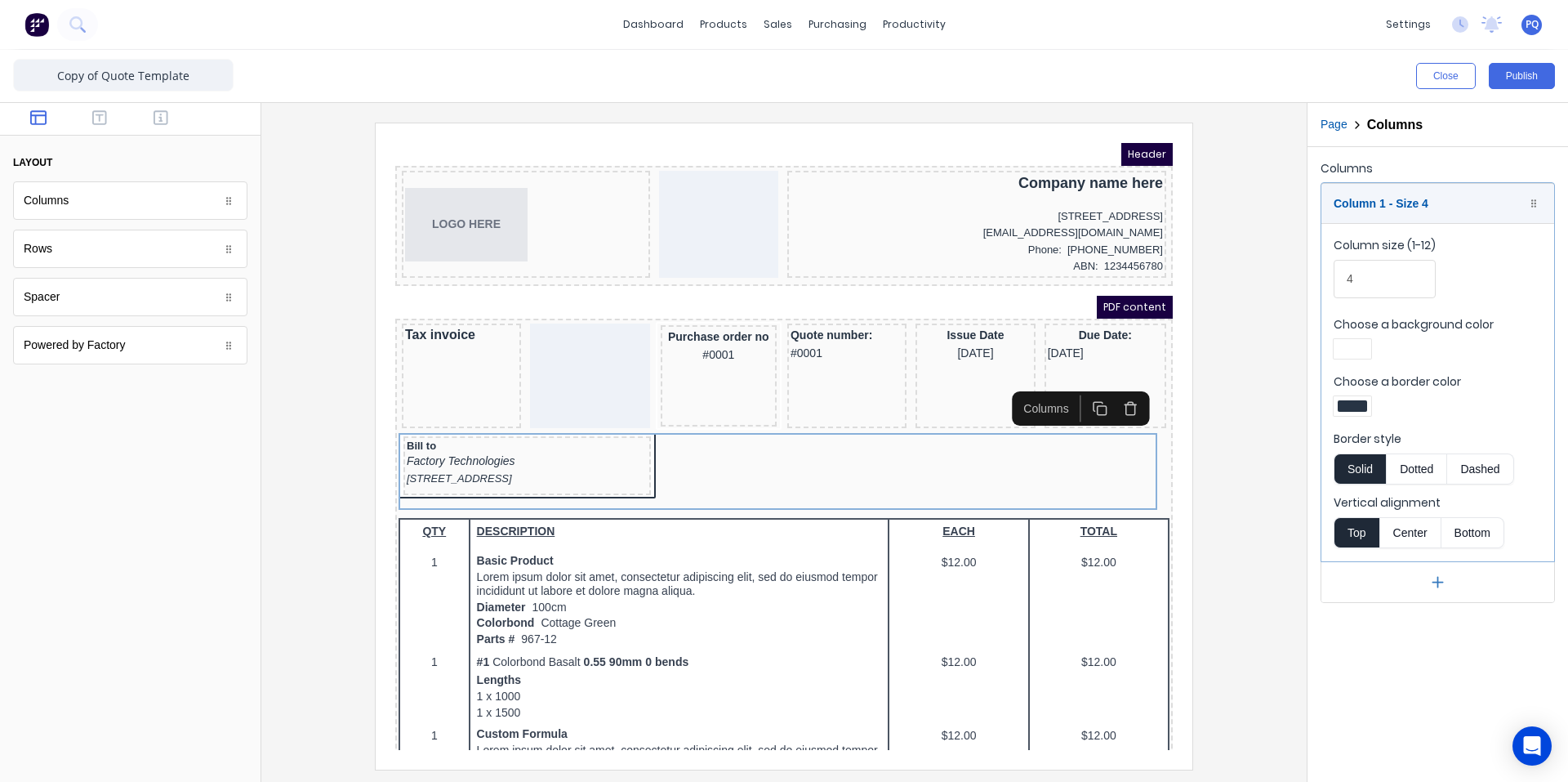
click at [1362, 403] on div at bounding box center [1351, 406] width 29 height 11
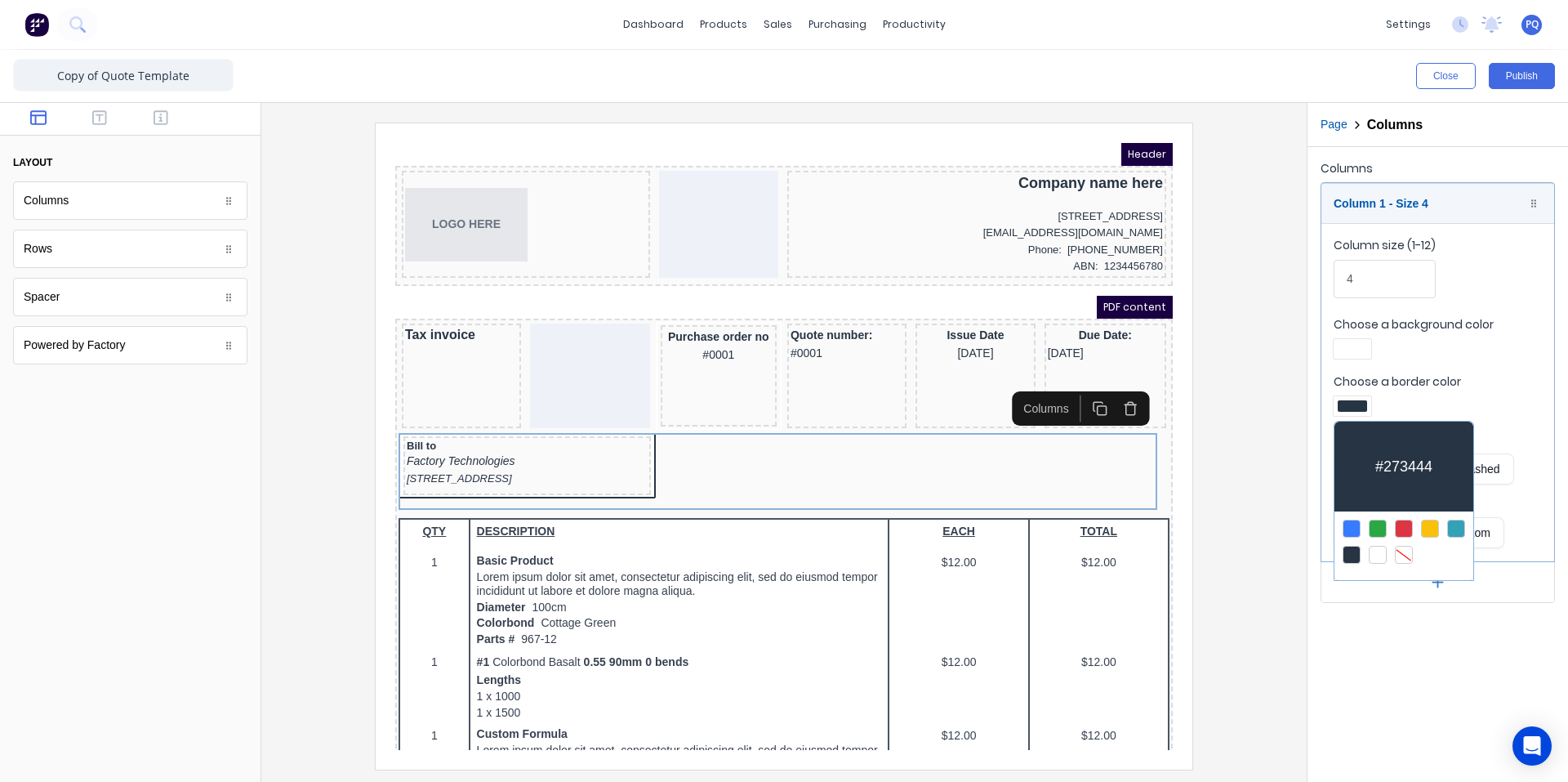
click at [1405, 554] on div at bounding box center [1403, 554] width 18 height 18
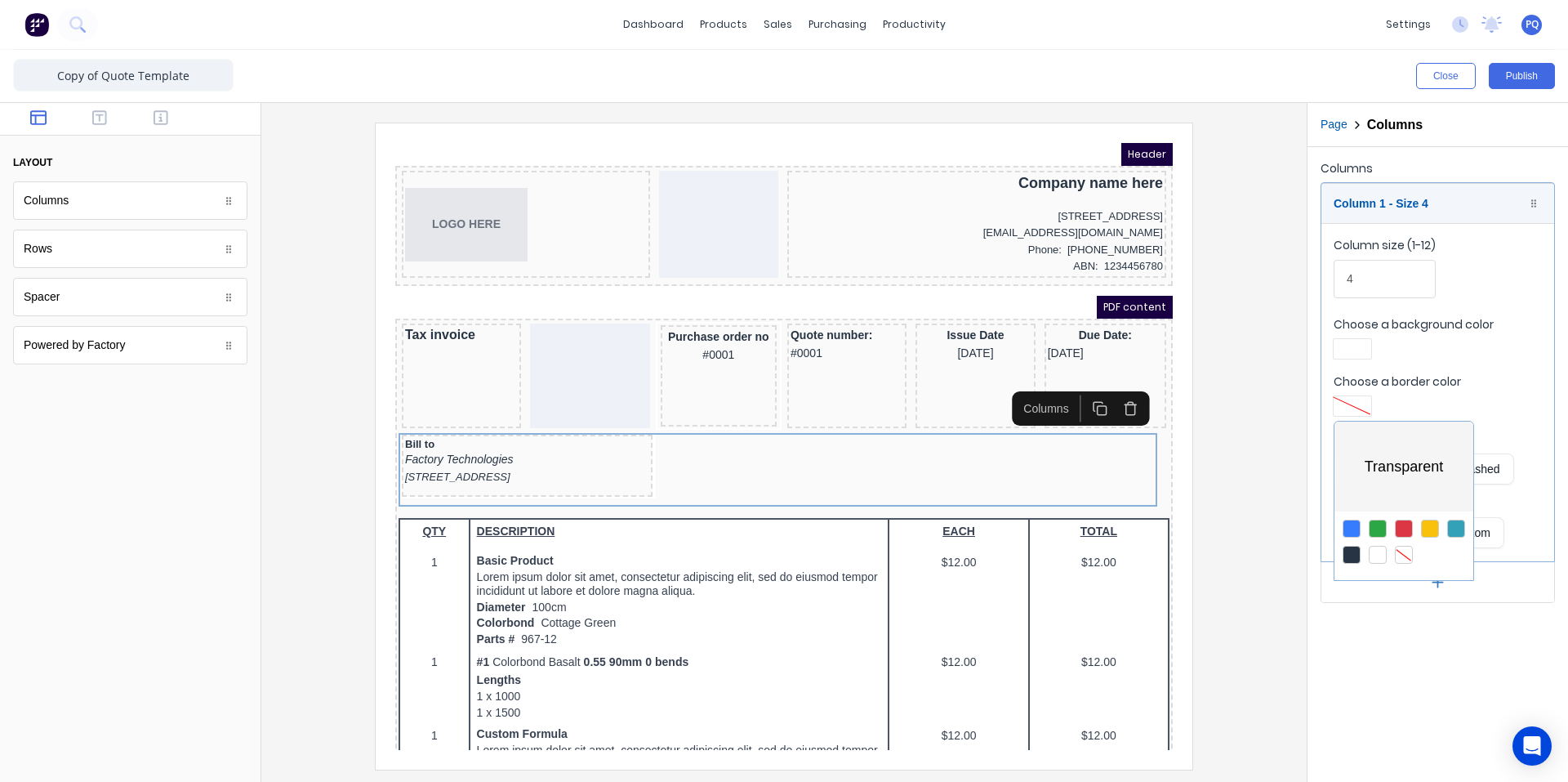
click at [1355, 348] on div at bounding box center [784, 391] width 1568 height 782
click at [1355, 348] on div at bounding box center [1351, 348] width 29 height 11
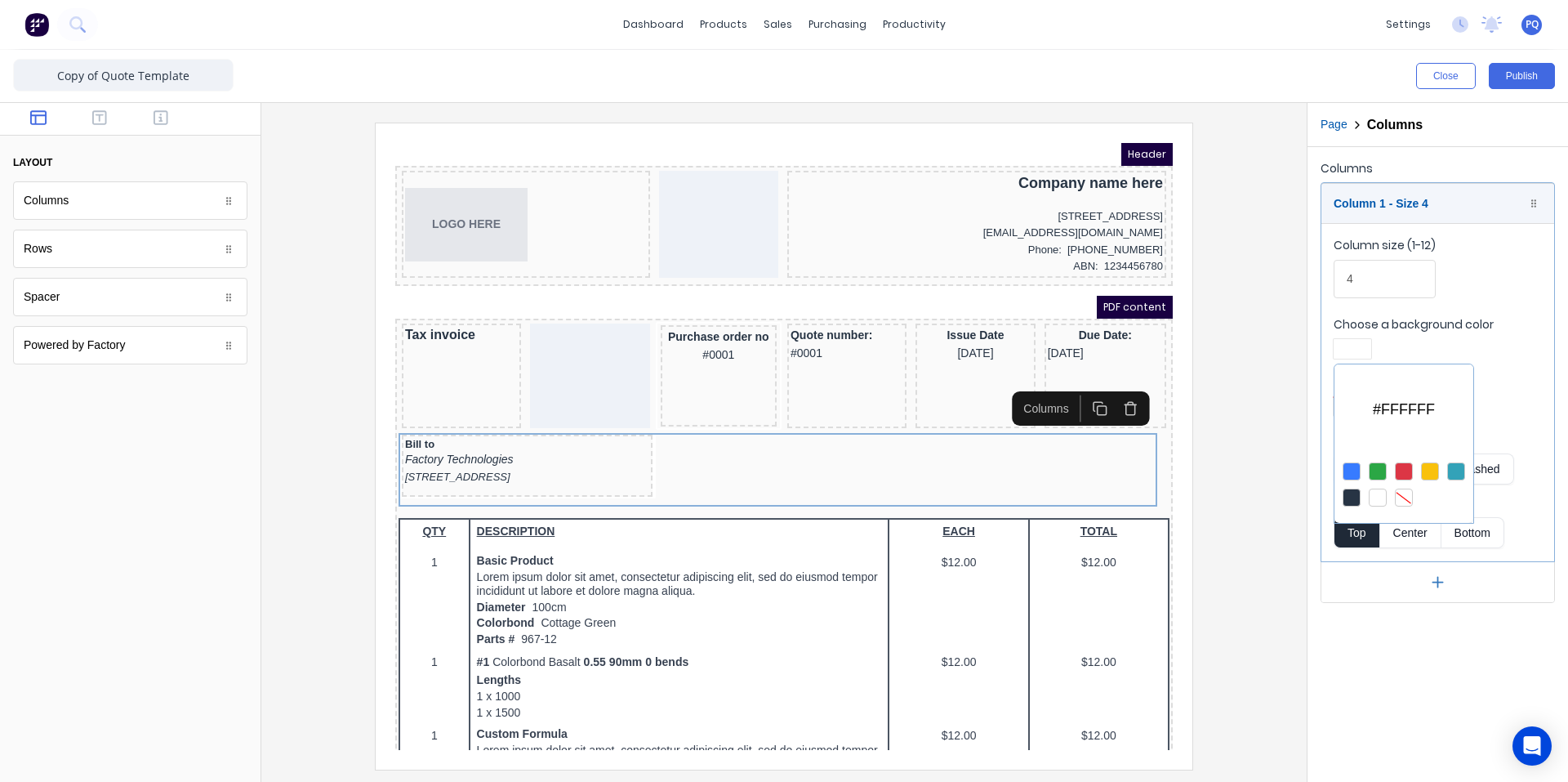
click at [1397, 494] on div at bounding box center [1403, 497] width 18 height 18
click at [1092, 343] on div at bounding box center [784, 391] width 1568 height 782
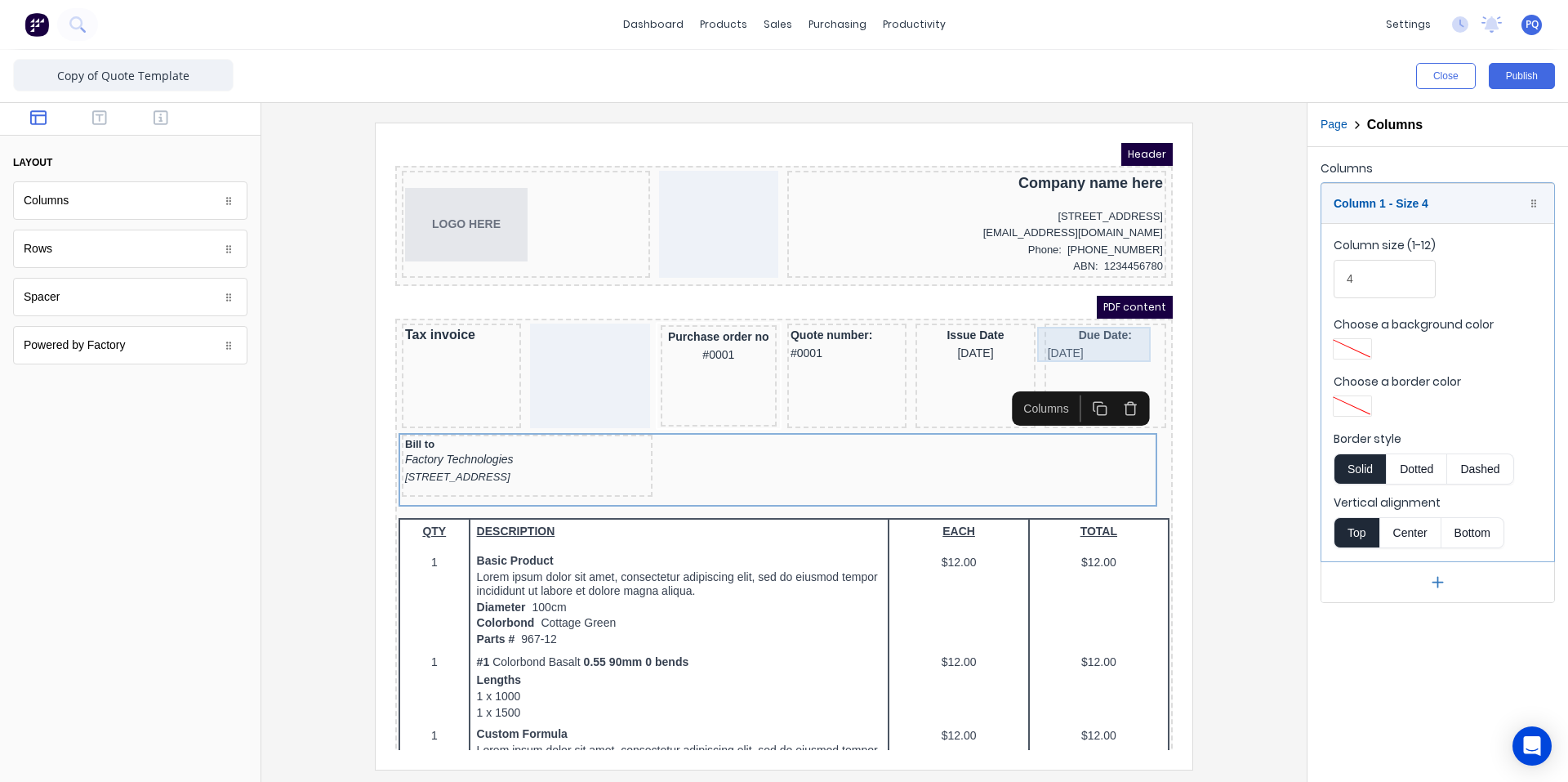
click at [1072, 323] on div "Due Date: [DATE]" at bounding box center [1085, 324] width 115 height 35
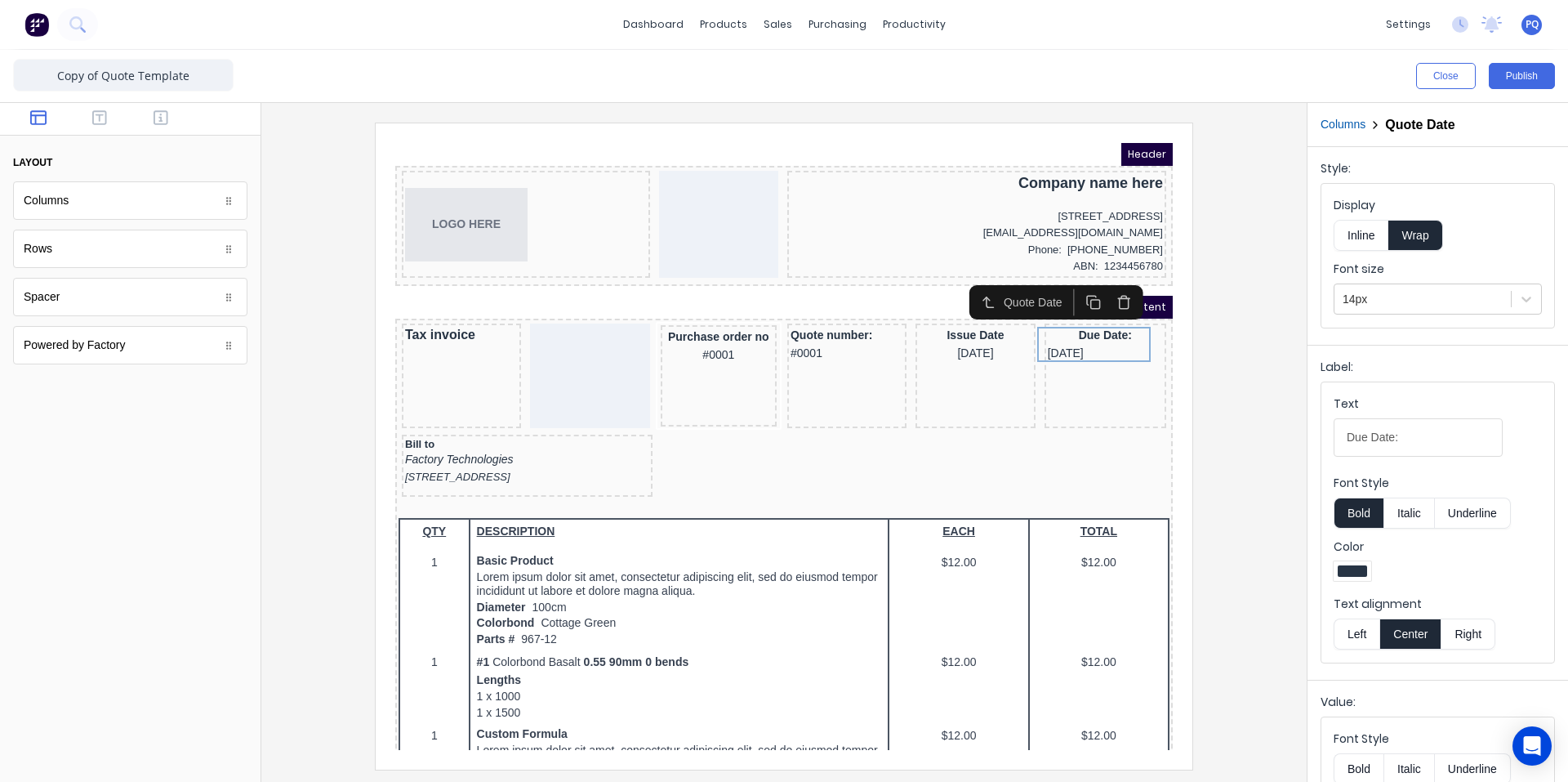
scroll to position [149, 0]
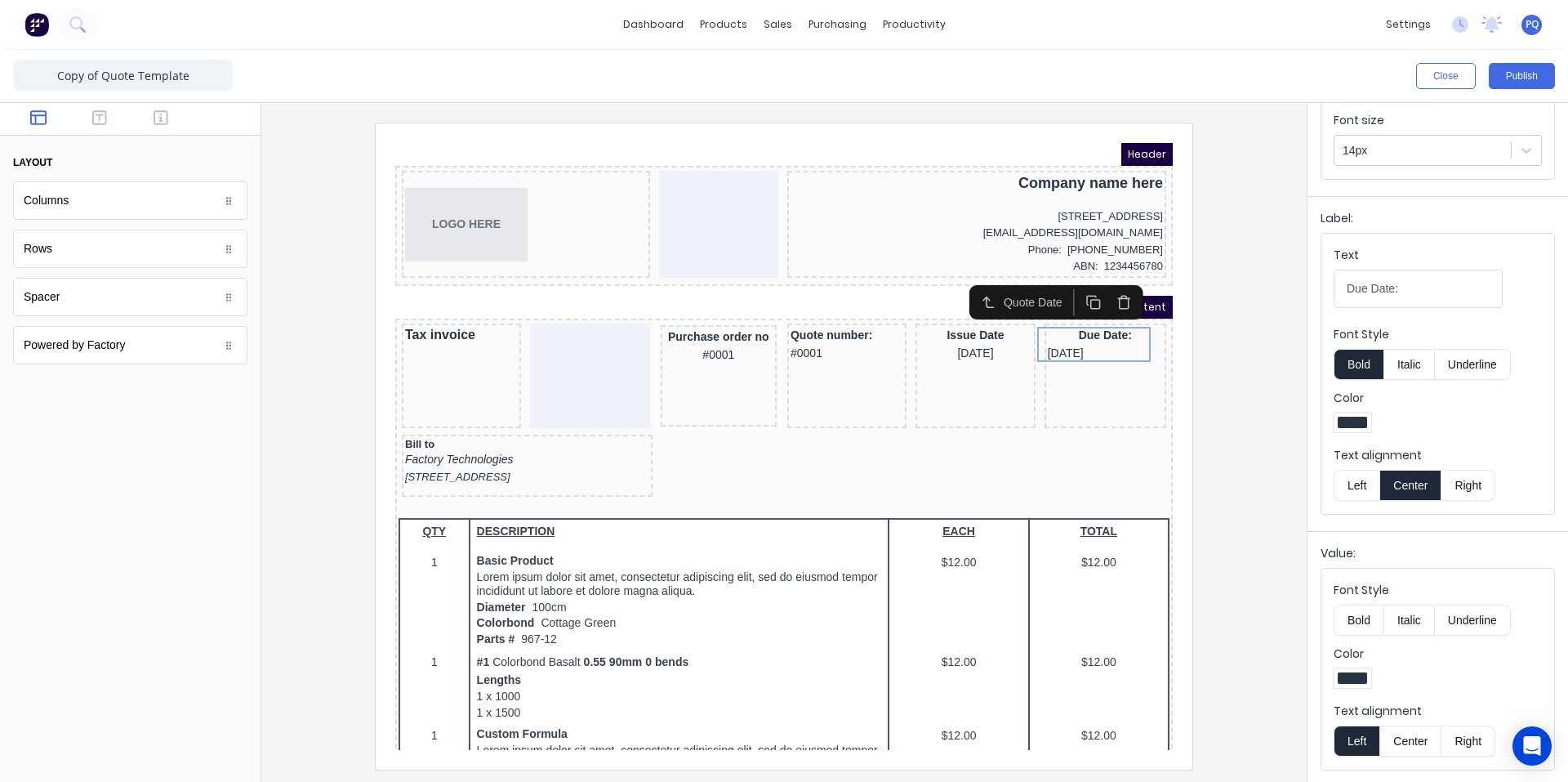
click at [1418, 732] on button "Center" at bounding box center [1410, 740] width 62 height 31
drag, startPoint x: 1365, startPoint y: 290, endPoint x: 1317, endPoint y: 286, distance: 48.2
click at [1317, 286] on div "Label: Text Due Date: Font Style Bold Italic Underline Color Text alignment Lef…" at bounding box center [1436, 360] width 260 height 329
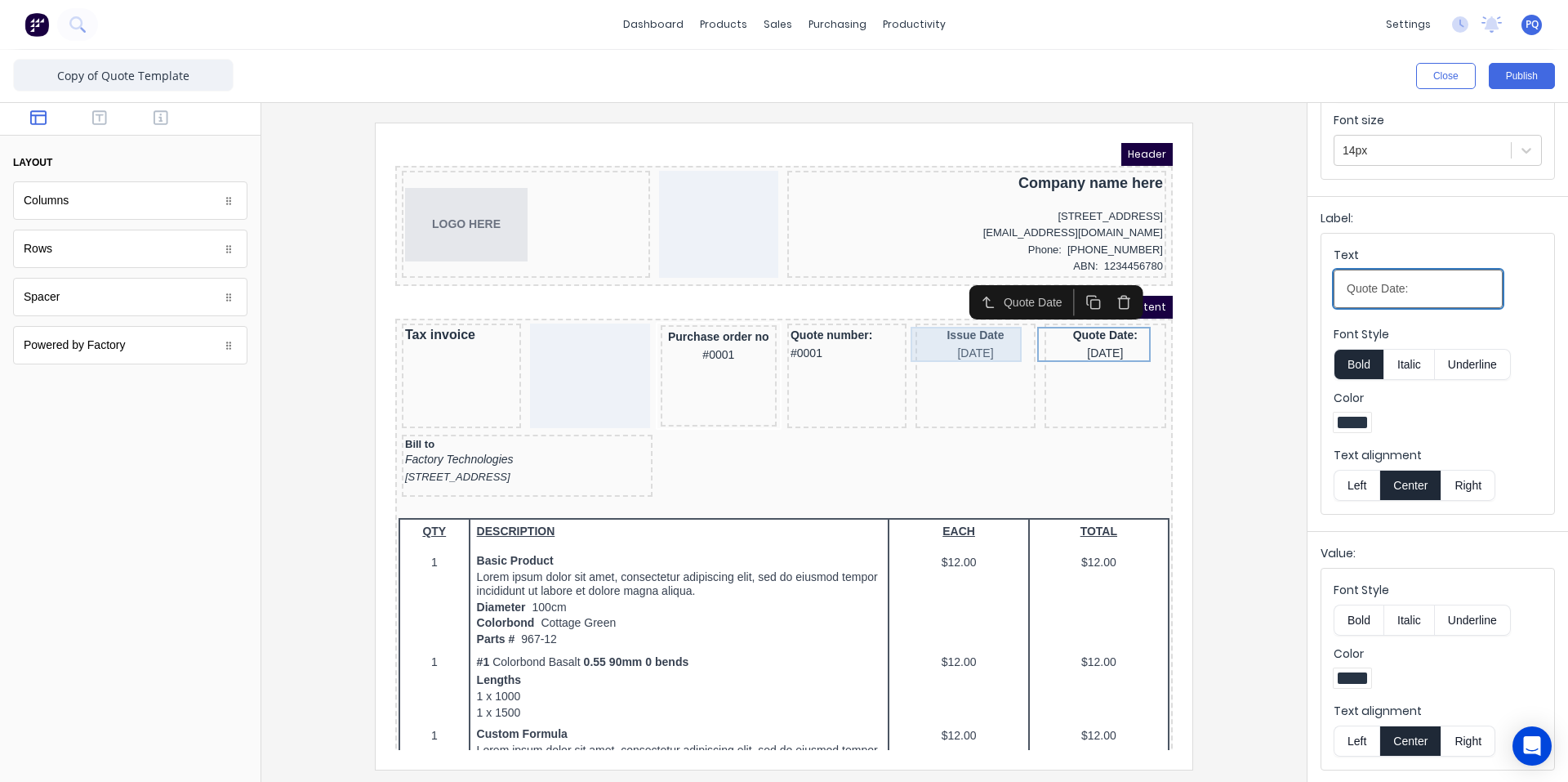
type input "Quote Date:"
click at [971, 327] on div "Issue Date [DATE]" at bounding box center [955, 324] width 113 height 35
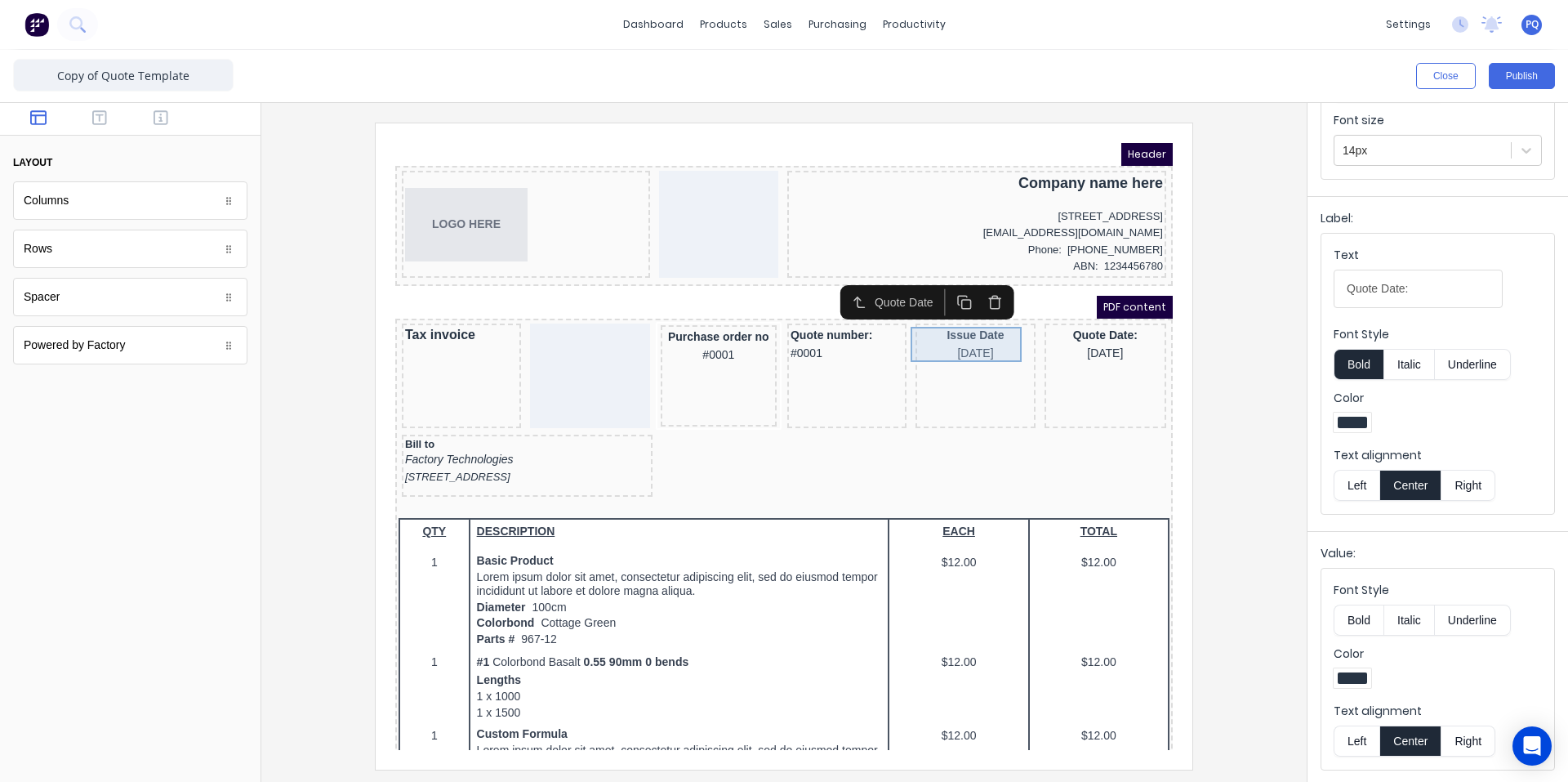
scroll to position [0, 0]
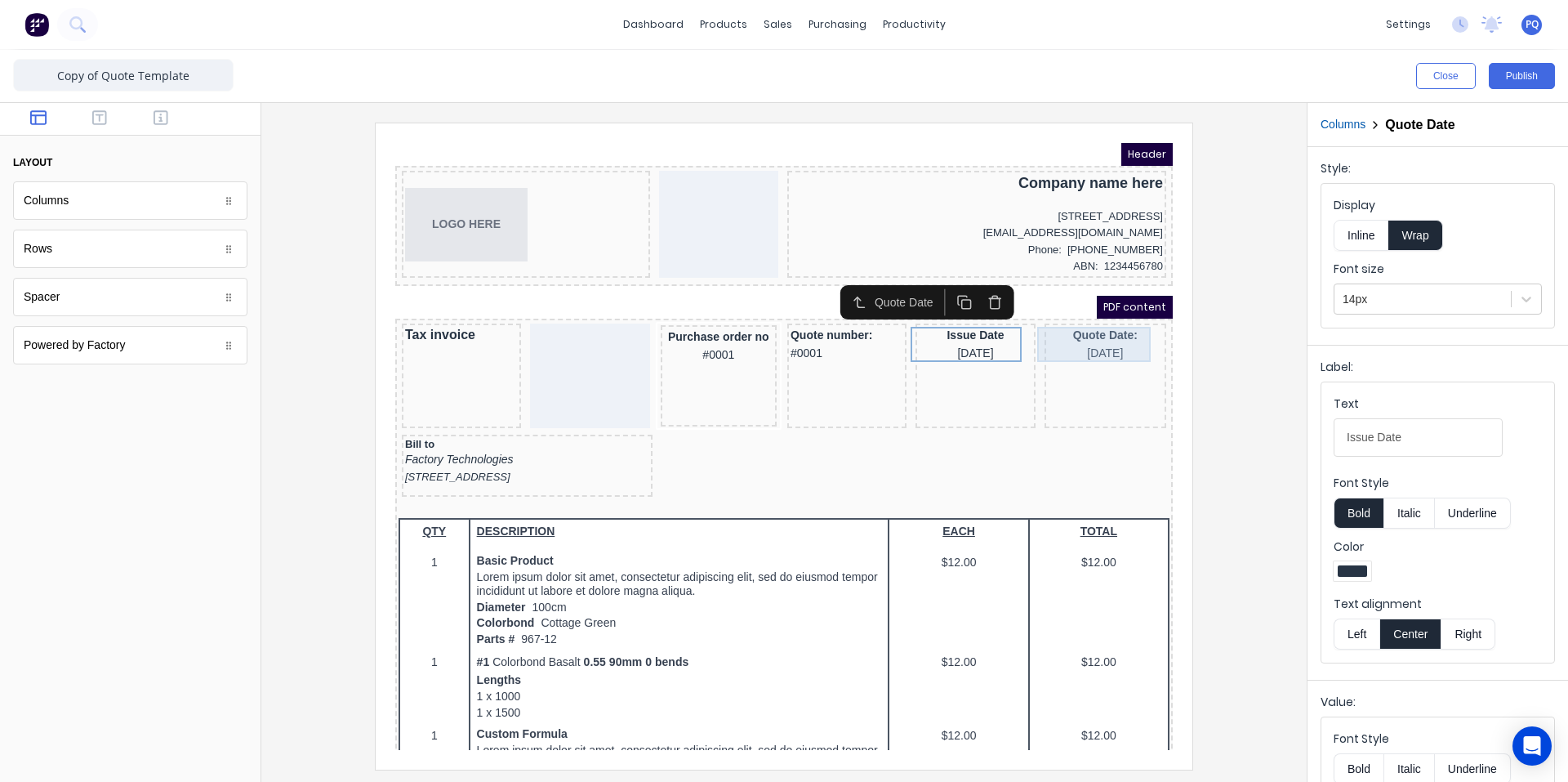
click at [1051, 329] on div "Quote Date: [DATE]" at bounding box center [1085, 324] width 115 height 35
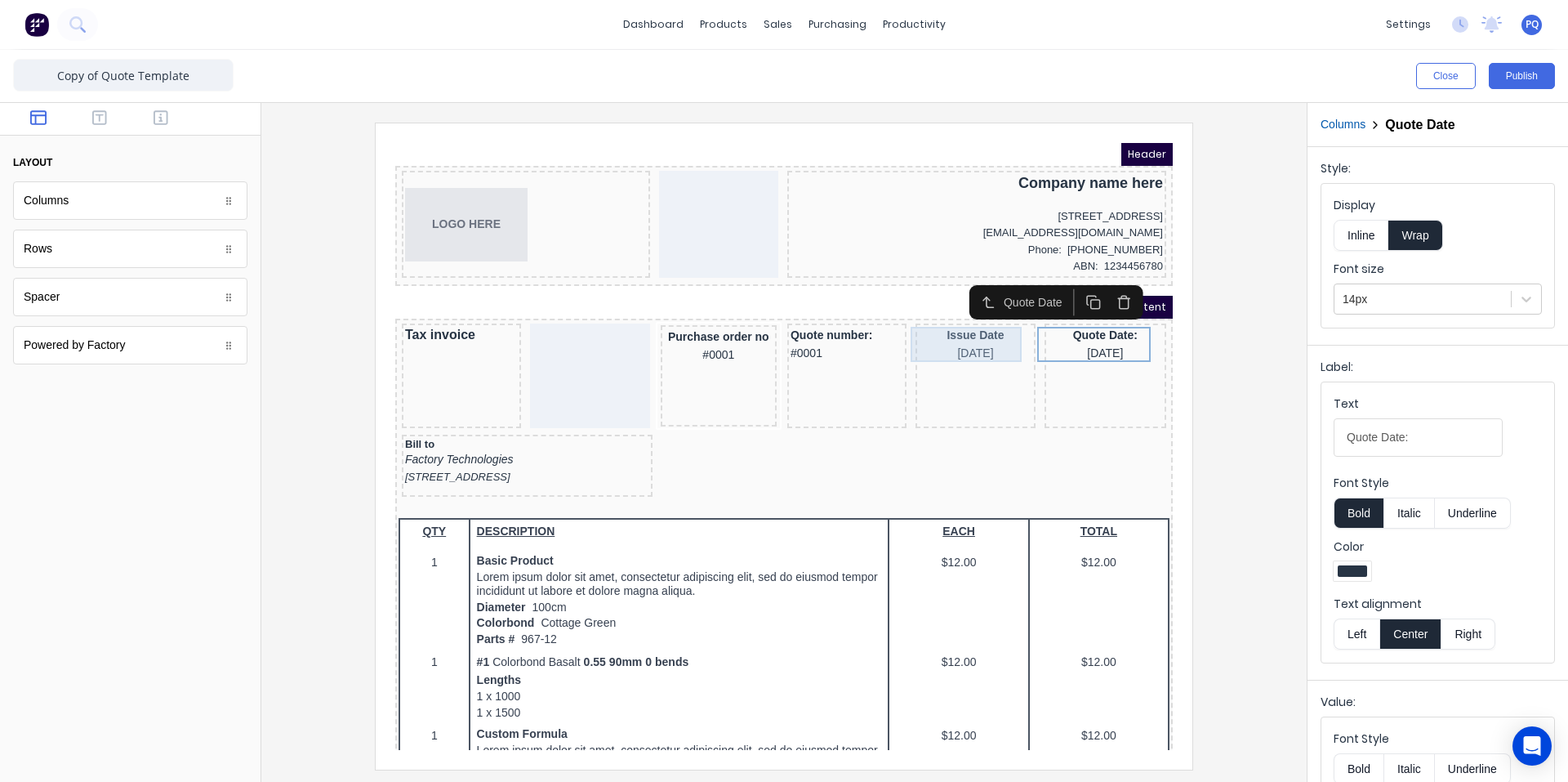
click at [972, 330] on div "Issue Date [DATE]" at bounding box center [955, 324] width 113 height 35
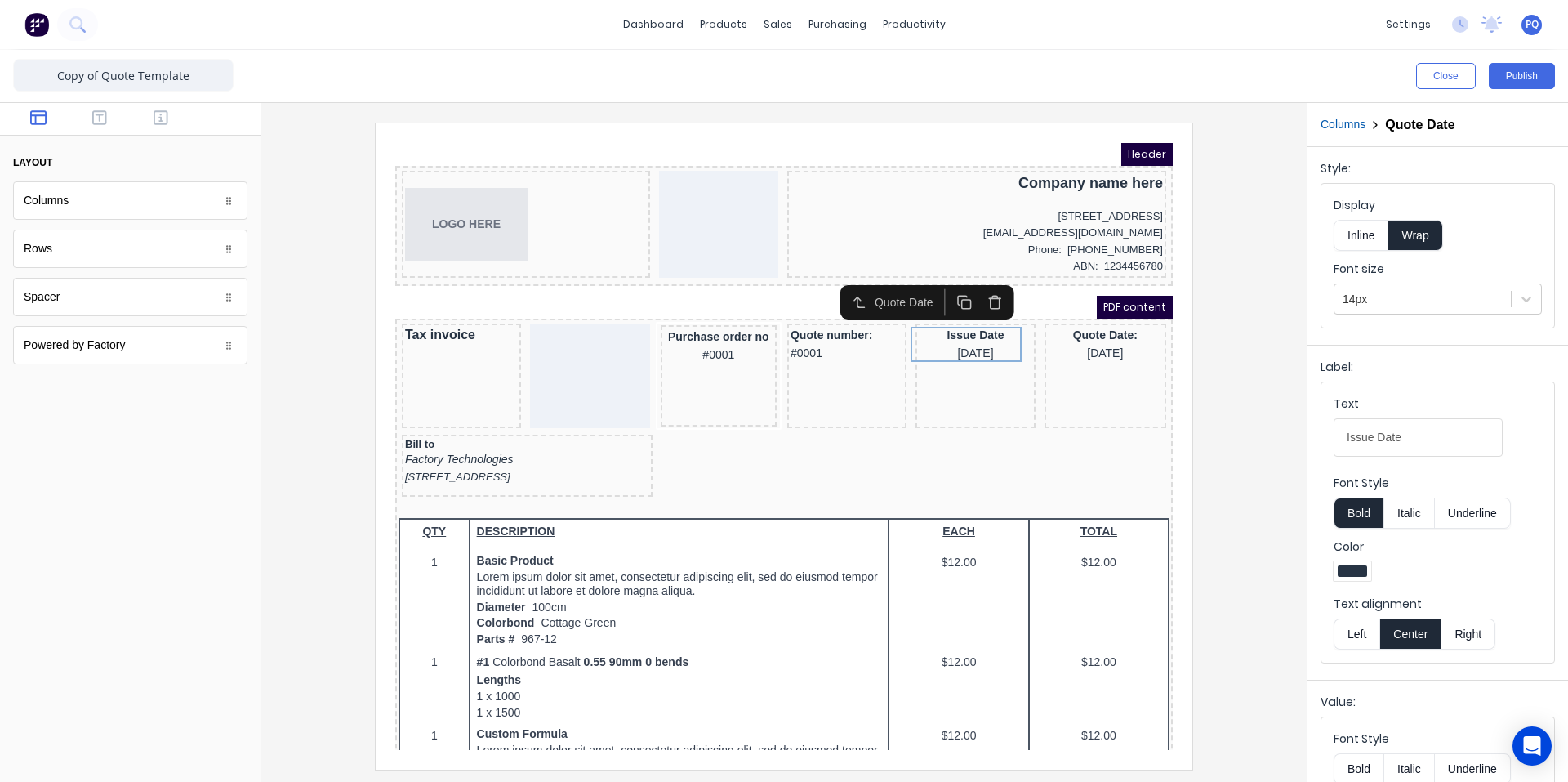
click at [160, 128] on div at bounding box center [130, 119] width 260 height 33
click at [162, 125] on icon "button" at bounding box center [161, 117] width 15 height 15
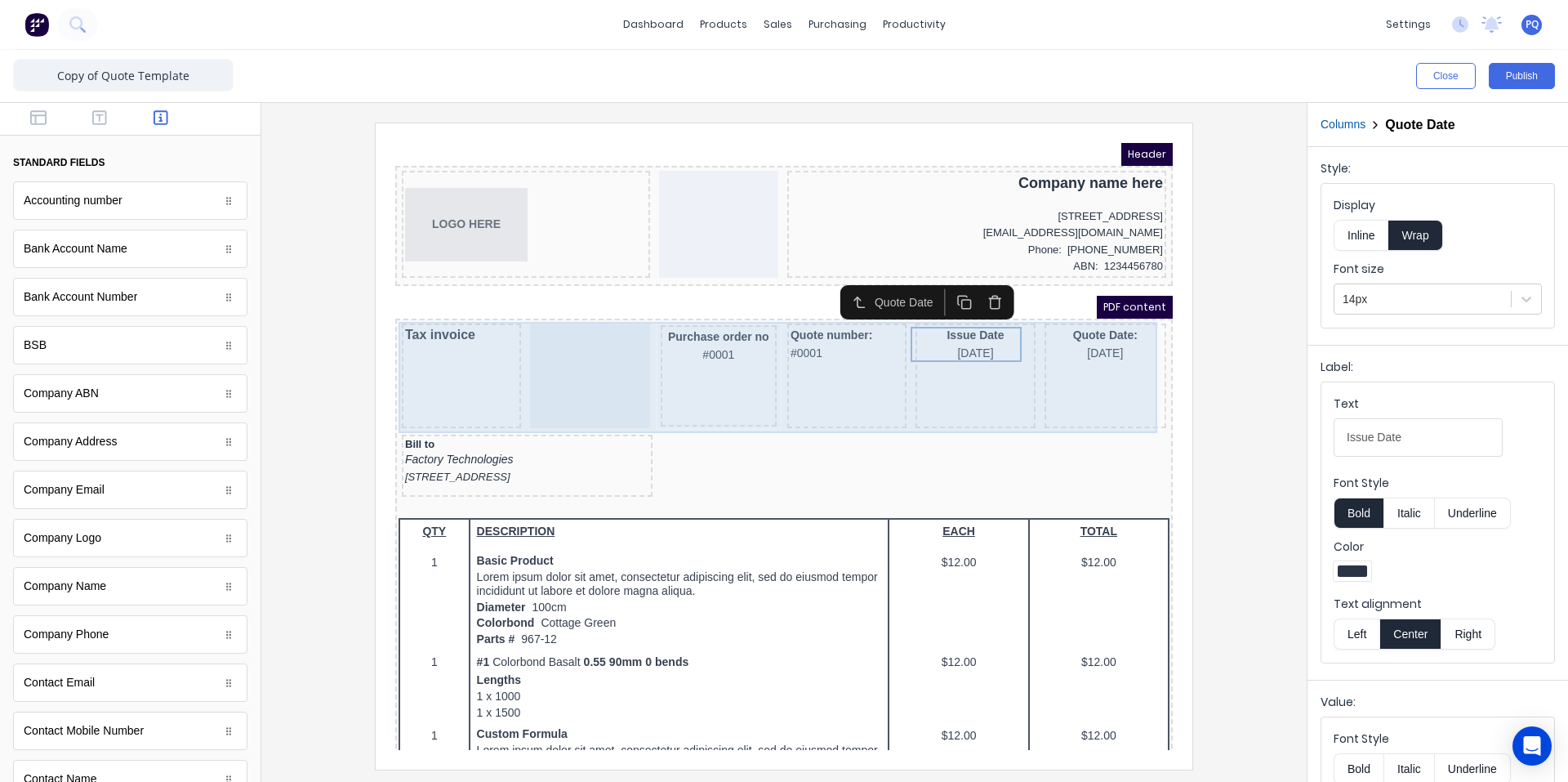
click at [930, 374] on div "Issue Date [DATE]" at bounding box center [956, 356] width 119 height 104
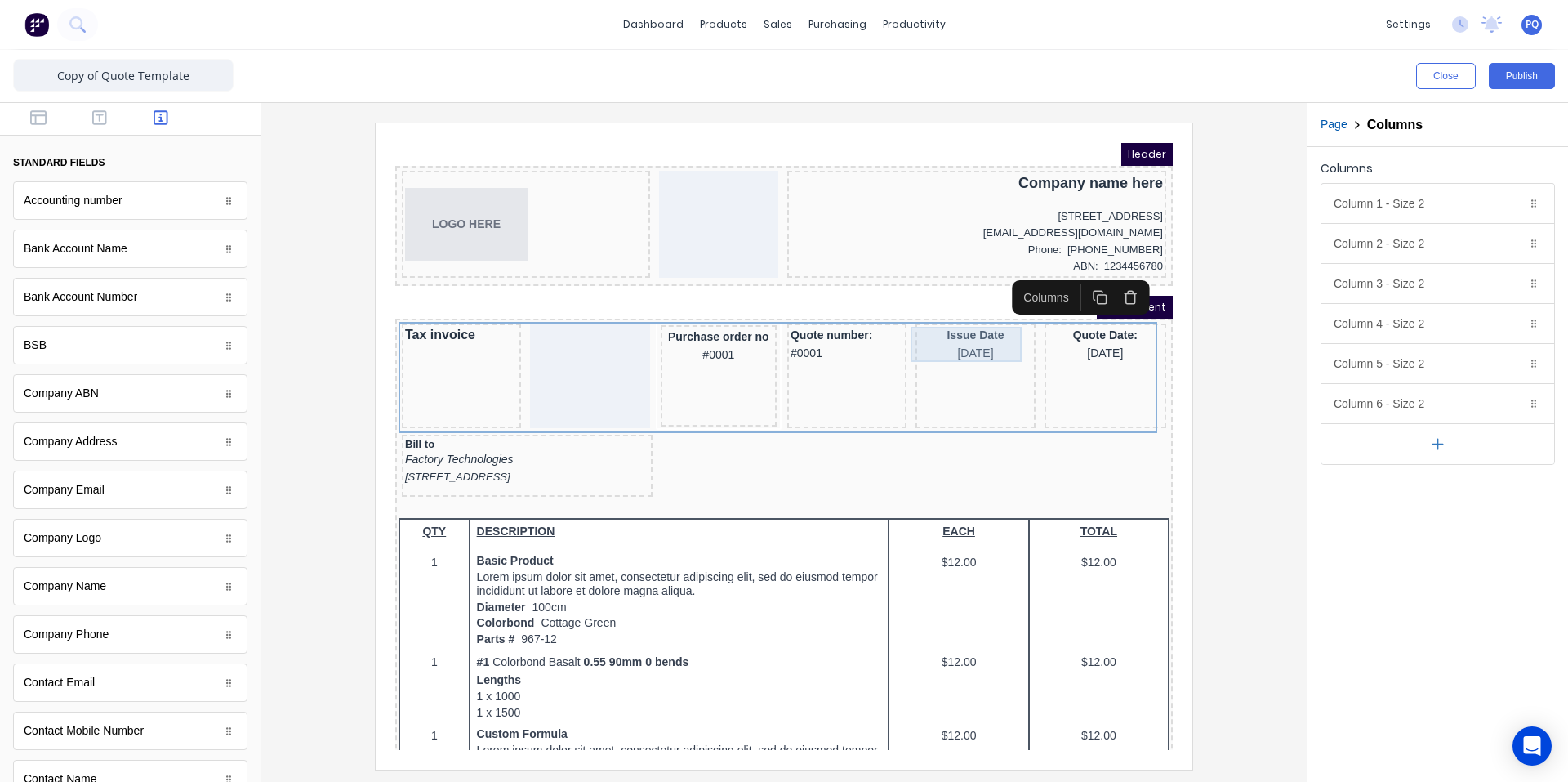
click at [943, 314] on div "Issue Date [DATE]" at bounding box center [955, 324] width 113 height 35
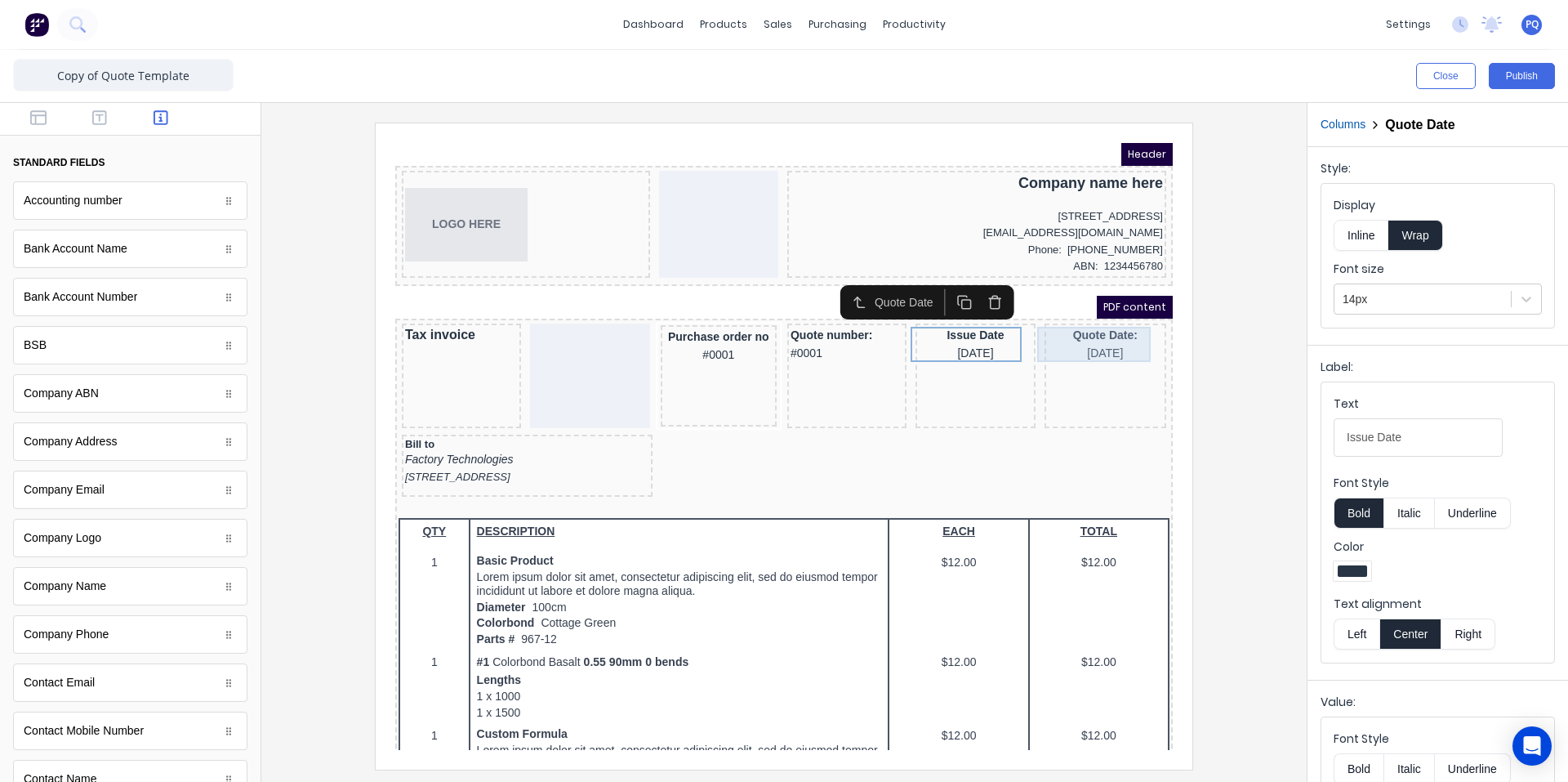
click at [1028, 313] on div "Quote Date: [DATE]" at bounding box center [1085, 324] width 115 height 35
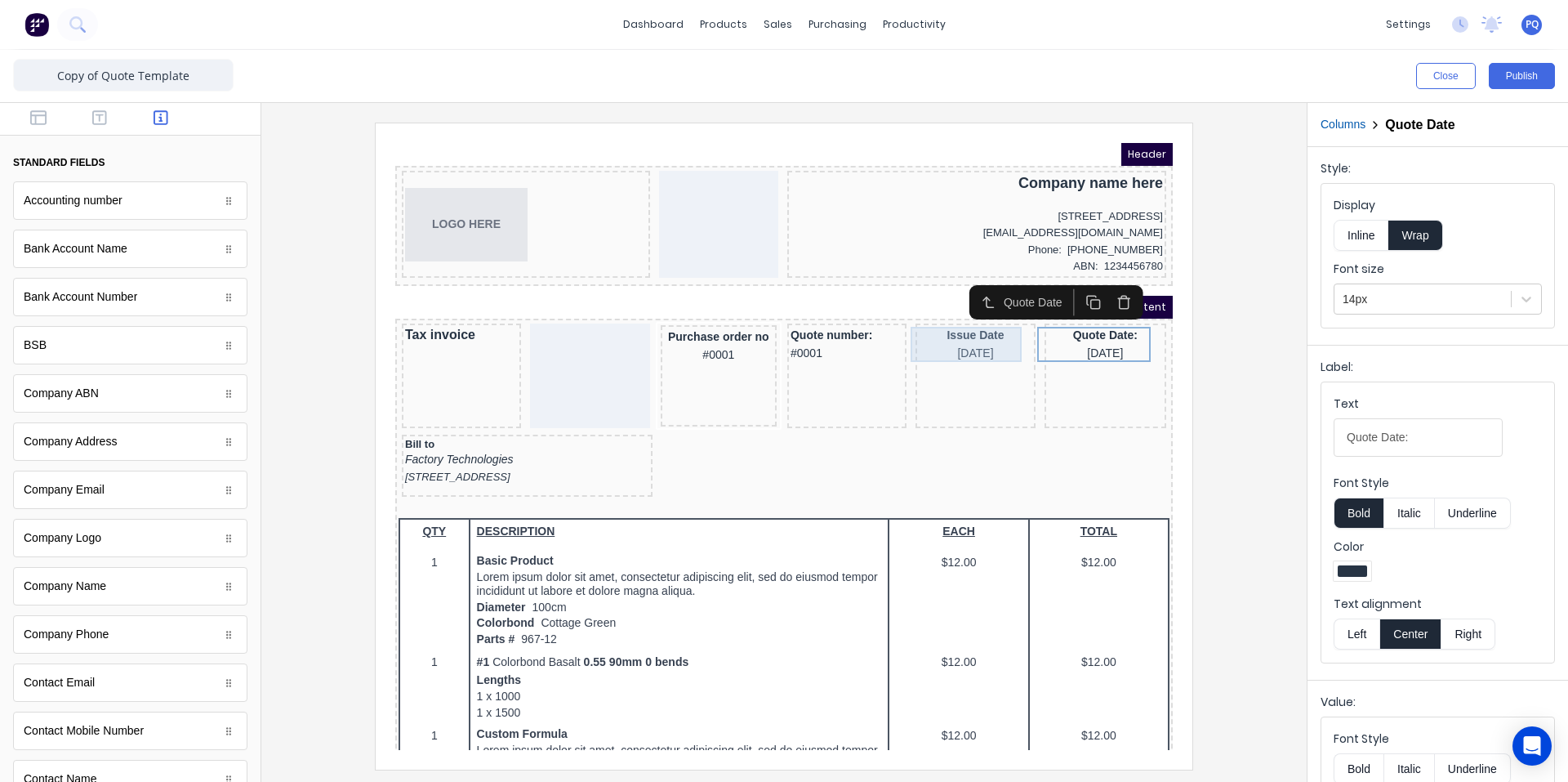
click at [961, 317] on div "Issue Date [DATE]" at bounding box center [955, 324] width 113 height 35
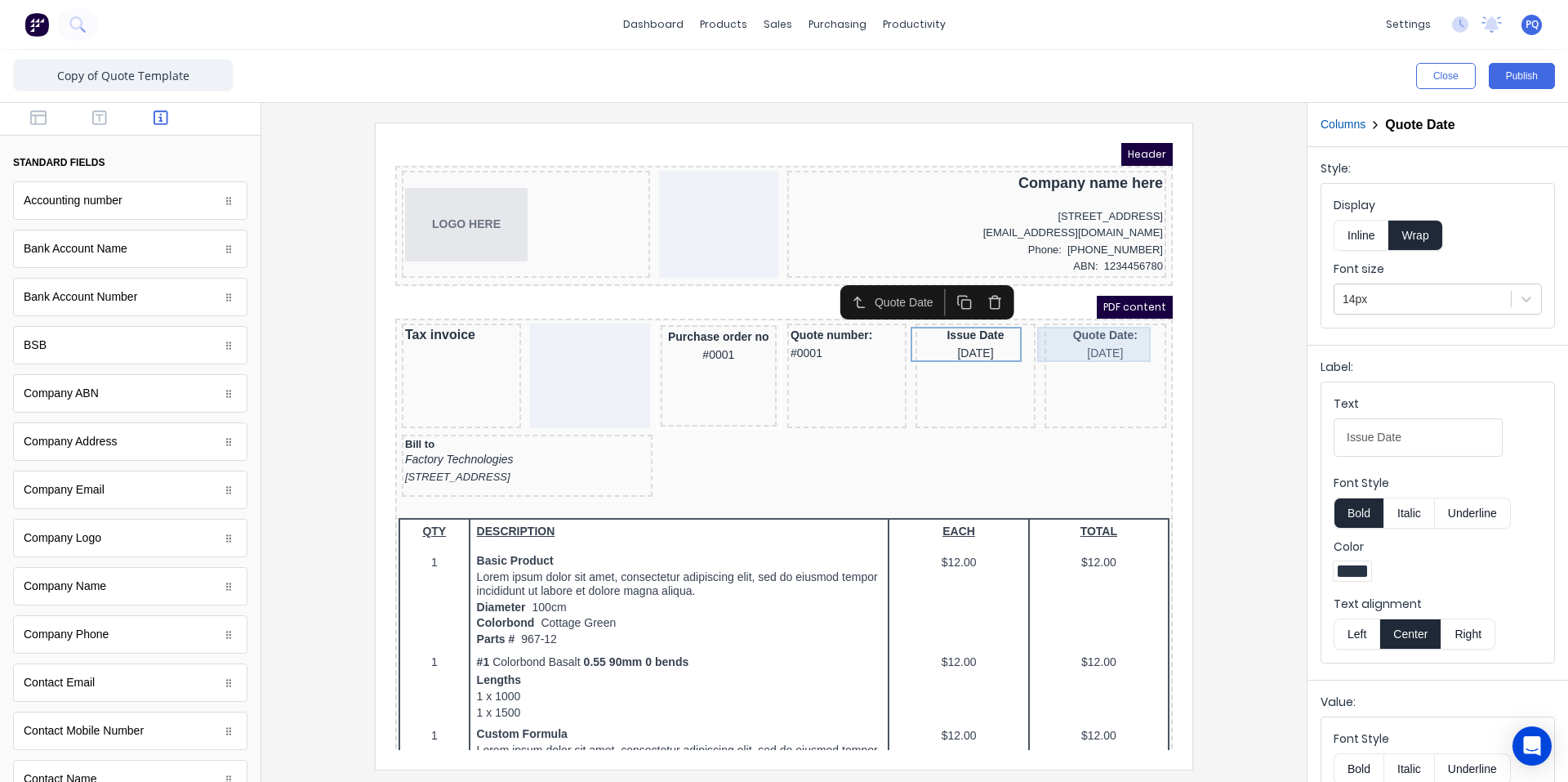
click at [1053, 325] on div "Quote Date: [DATE]" at bounding box center [1085, 324] width 115 height 35
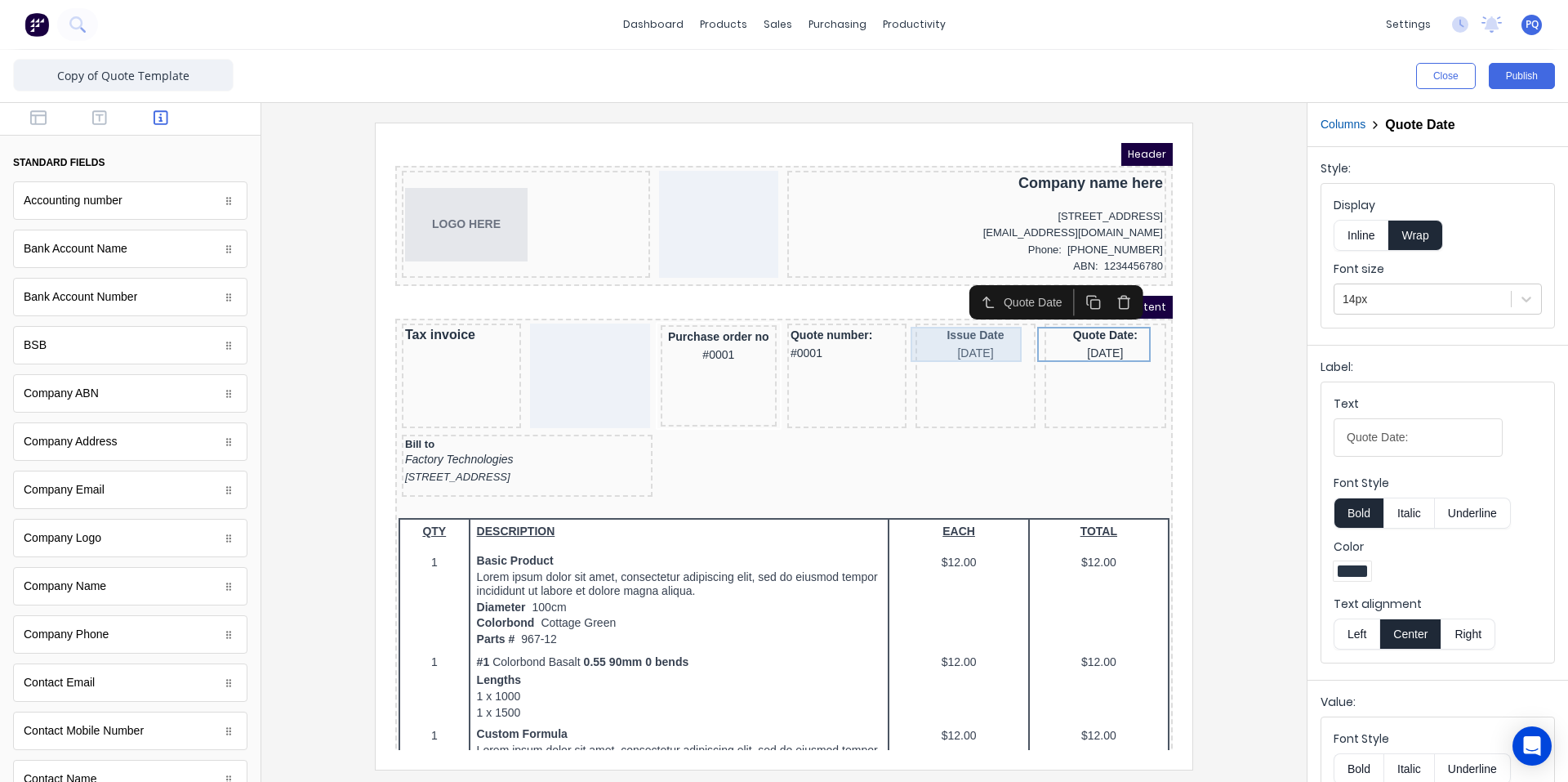
click at [941, 324] on div "Issue Date [DATE]" at bounding box center [955, 324] width 113 height 35
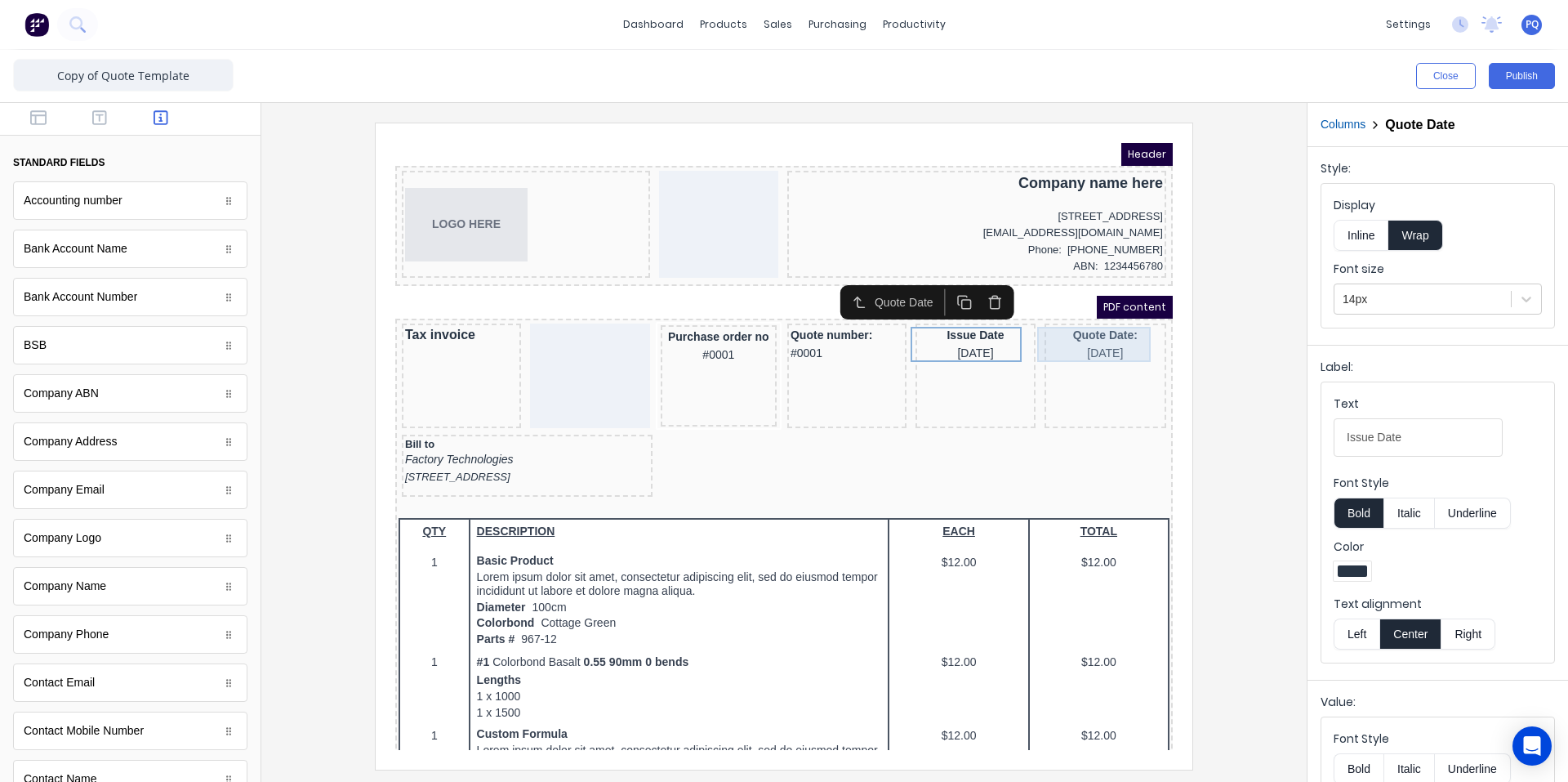
click at [1039, 320] on div "Quote Date: [DATE]" at bounding box center [1085, 324] width 115 height 35
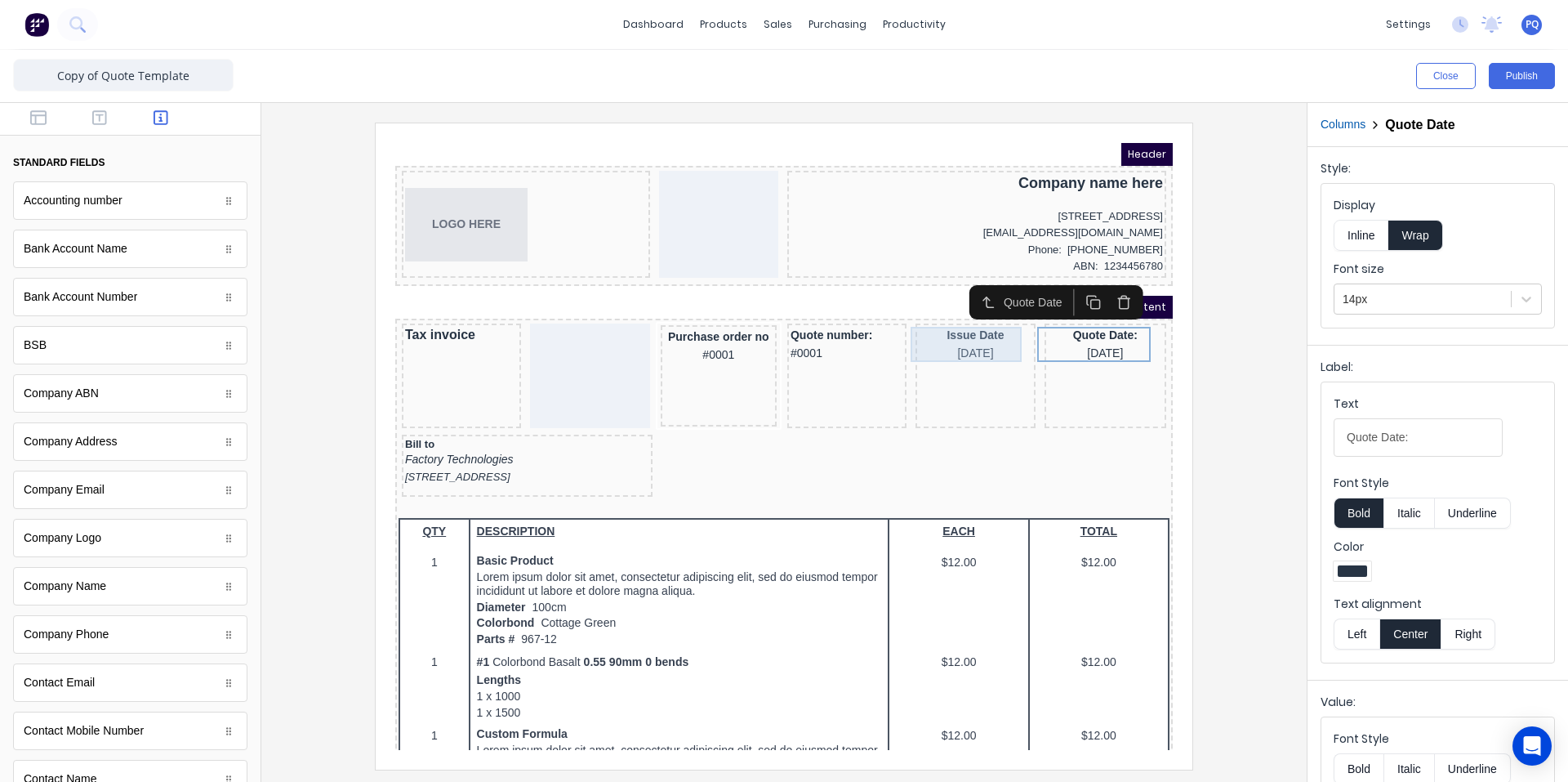
drag, startPoint x: 950, startPoint y: 319, endPoint x: 1061, endPoint y: 325, distance: 111.2
click at [951, 319] on div "Issue Date [DATE]" at bounding box center [955, 324] width 113 height 35
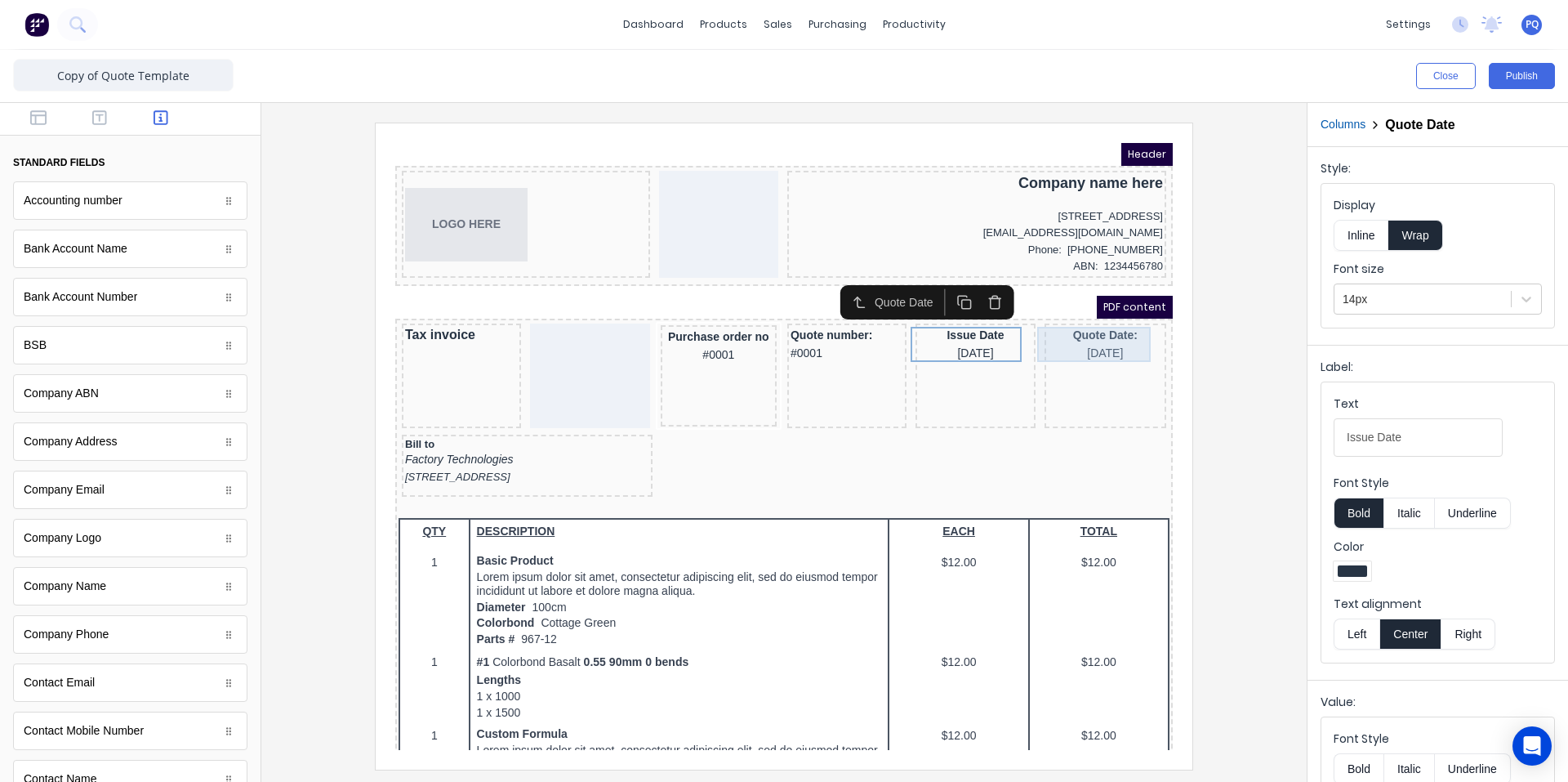
click at [1063, 325] on div "Quote Date: [DATE]" at bounding box center [1085, 324] width 115 height 35
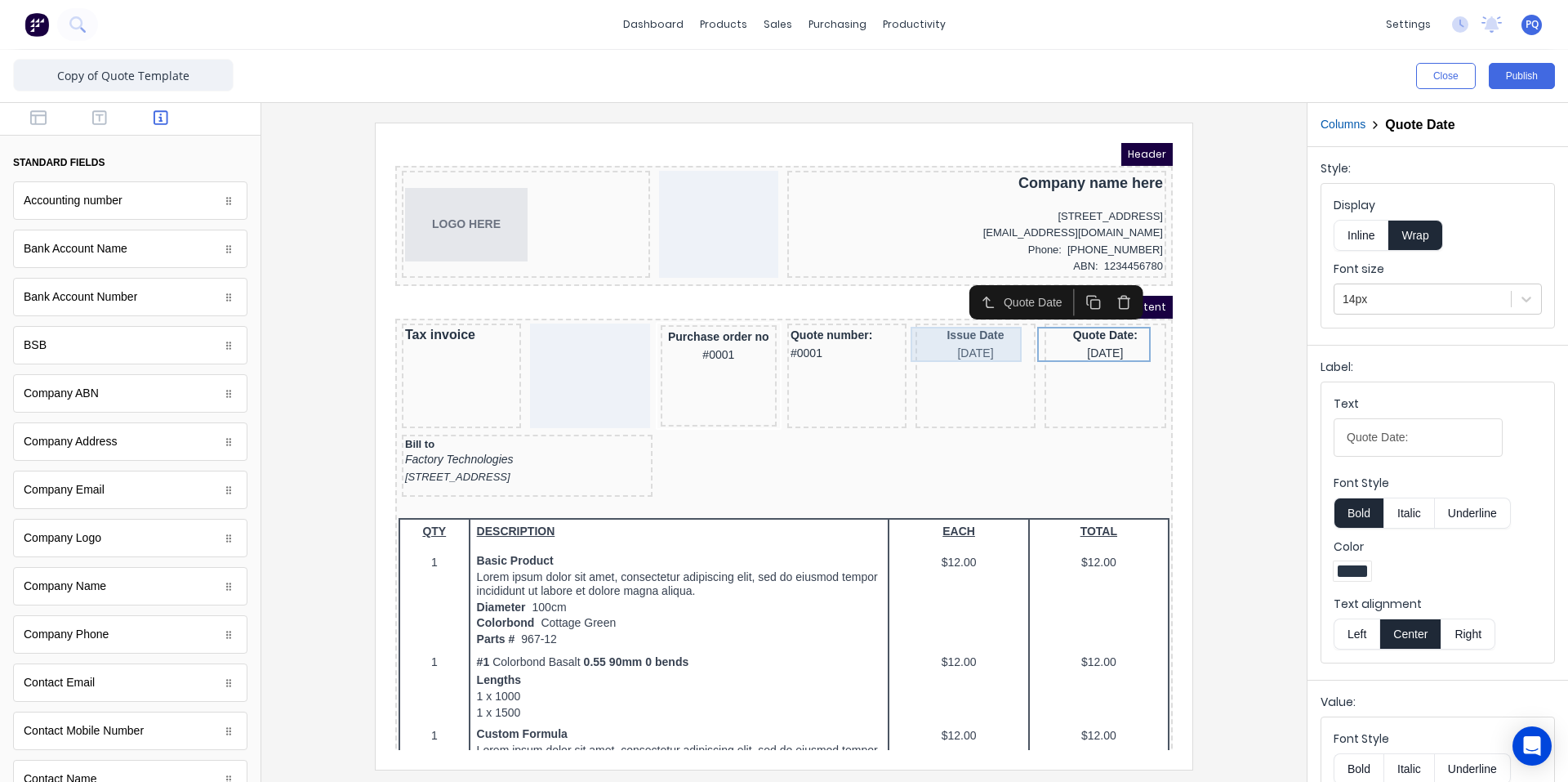
click at [927, 318] on div "Issue Date [DATE]" at bounding box center [955, 324] width 113 height 35
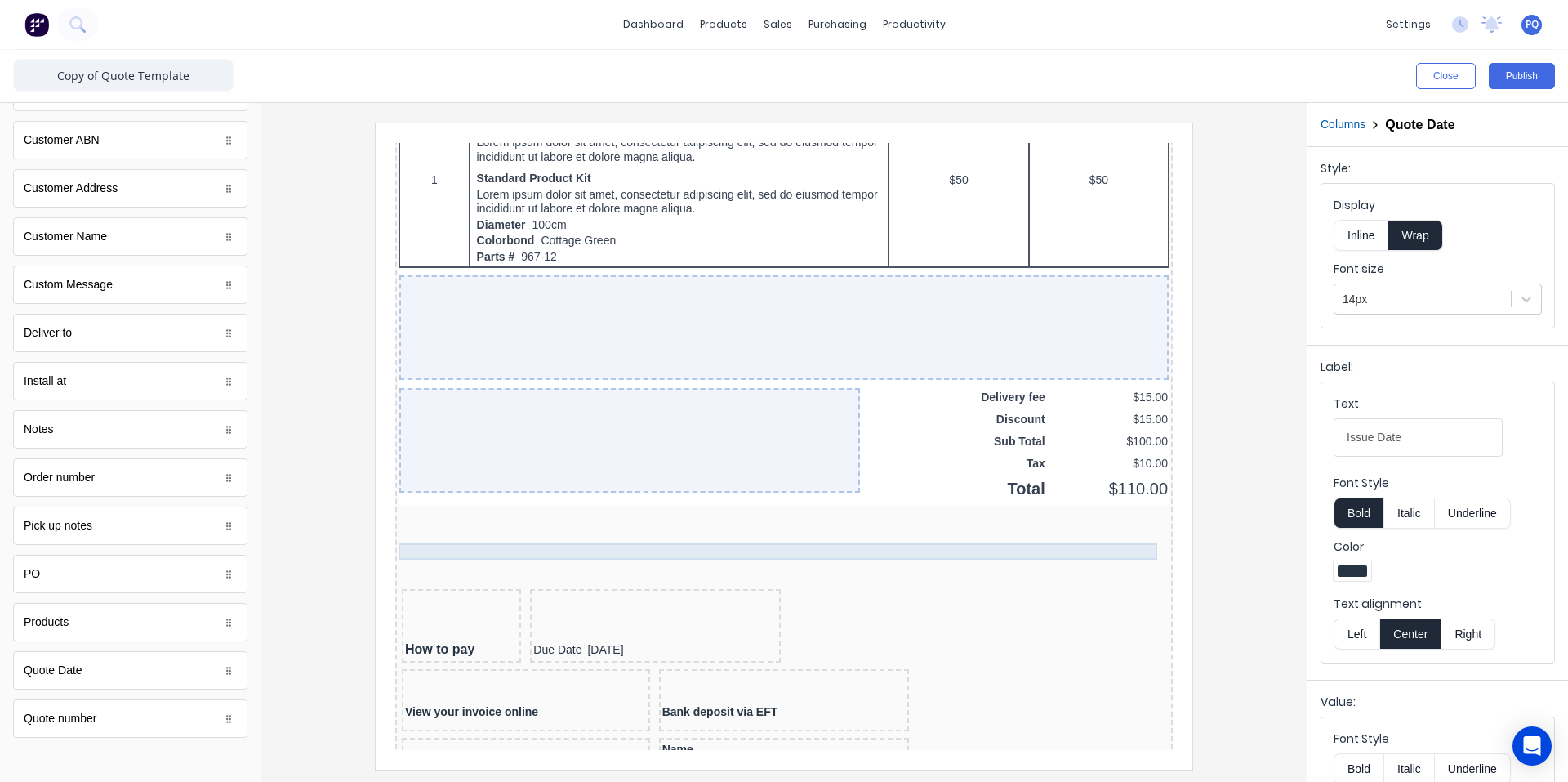
scroll to position [1307, 0]
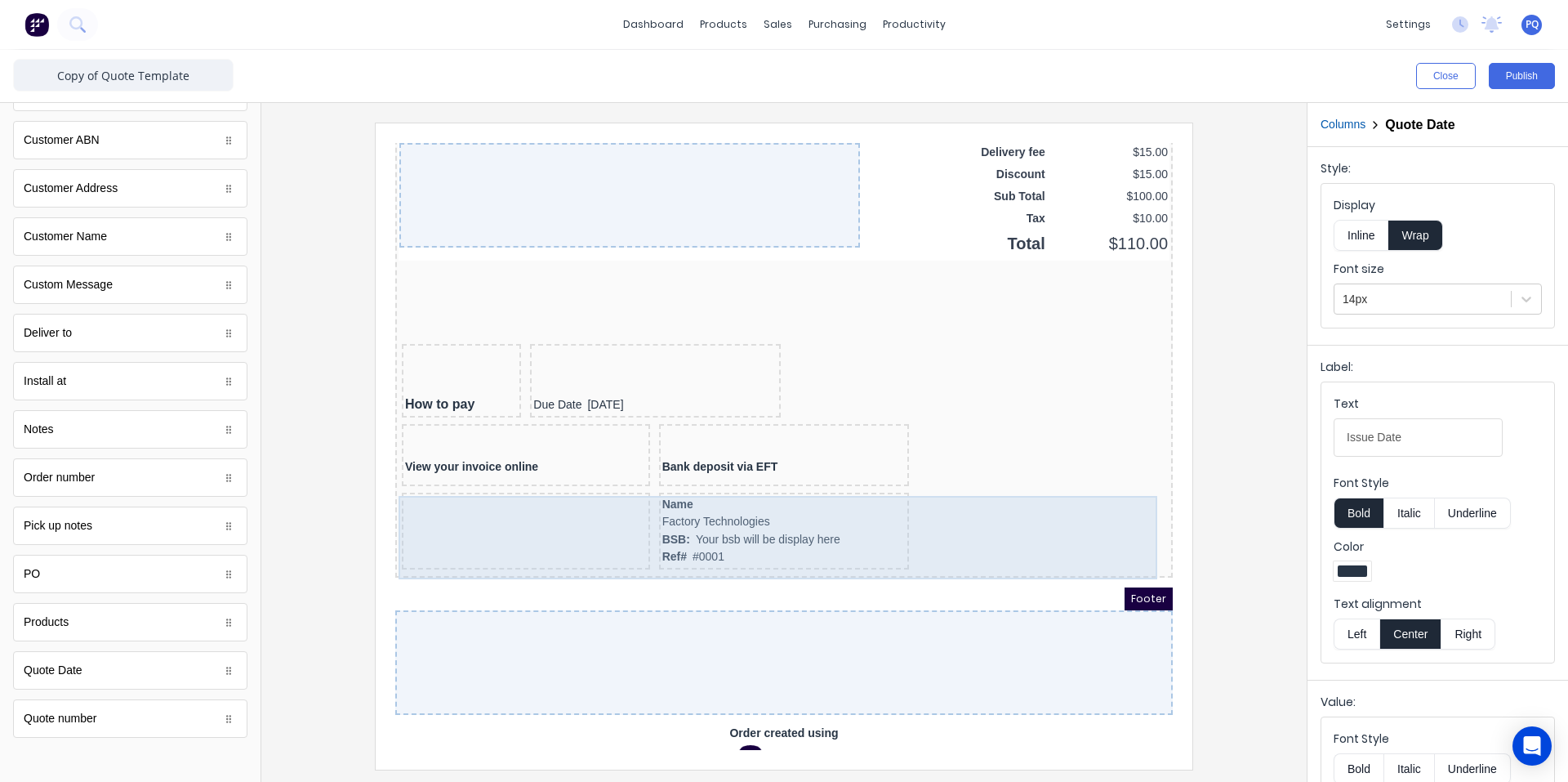
click at [634, 523] on div "Name Factory Technologies BSB: Your bsb will be display here Ref# #0001" at bounding box center [764, 513] width 771 height 83
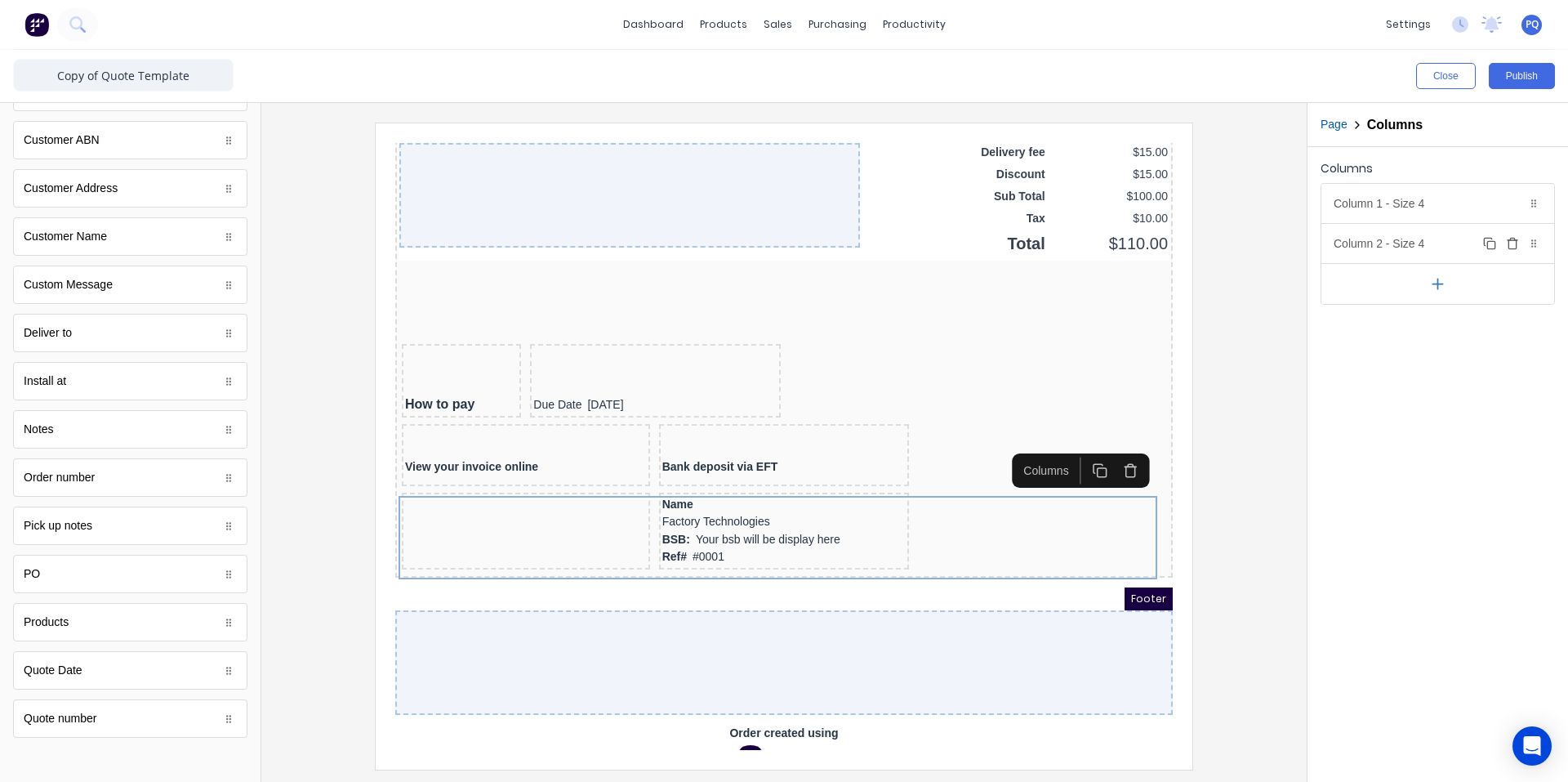
click at [1513, 200] on icon "button" at bounding box center [1512, 204] width 13 height 13
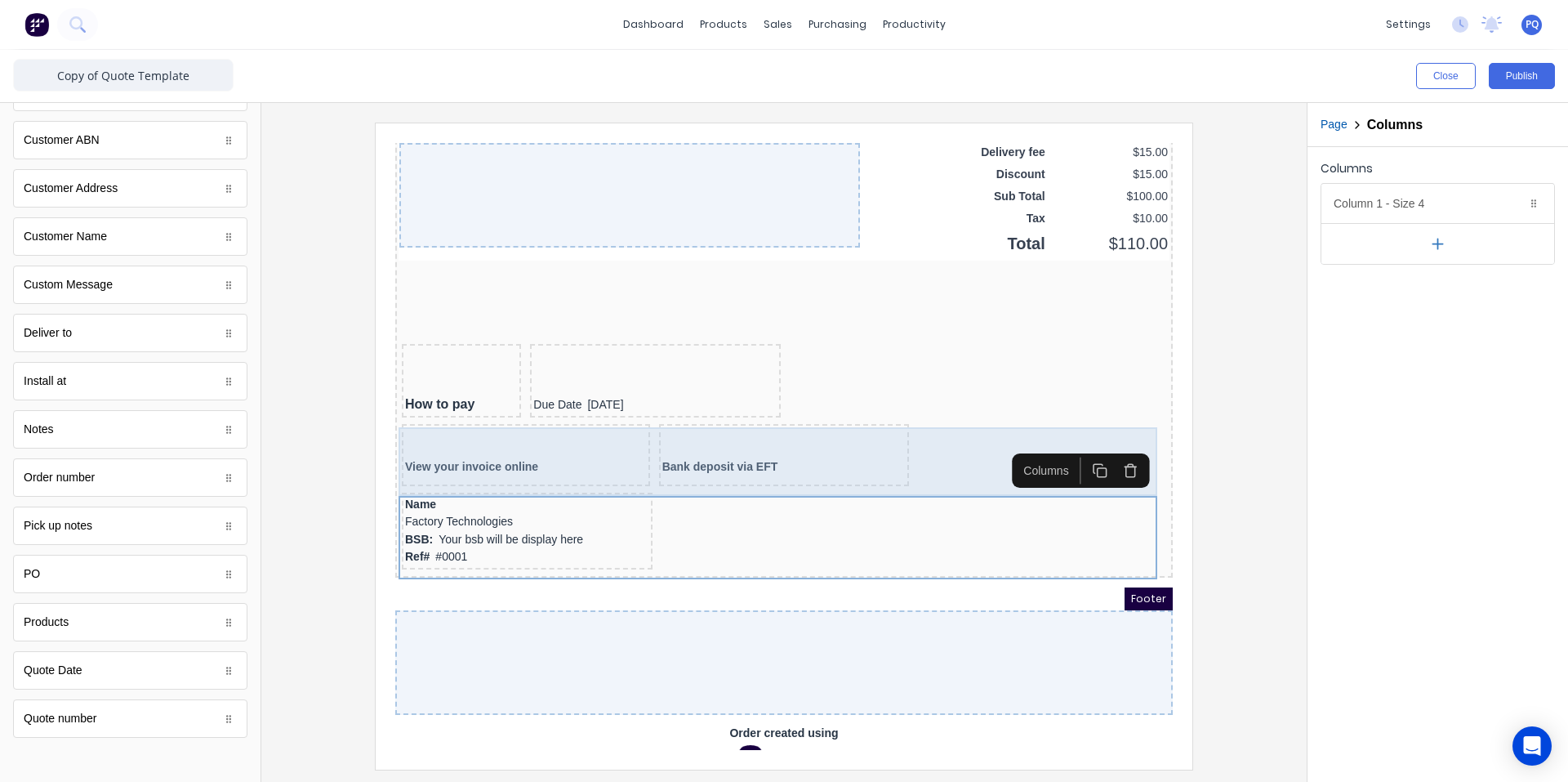
click at [925, 428] on div "View your invoice online Bank deposit via EFT" at bounding box center [764, 436] width 771 height 68
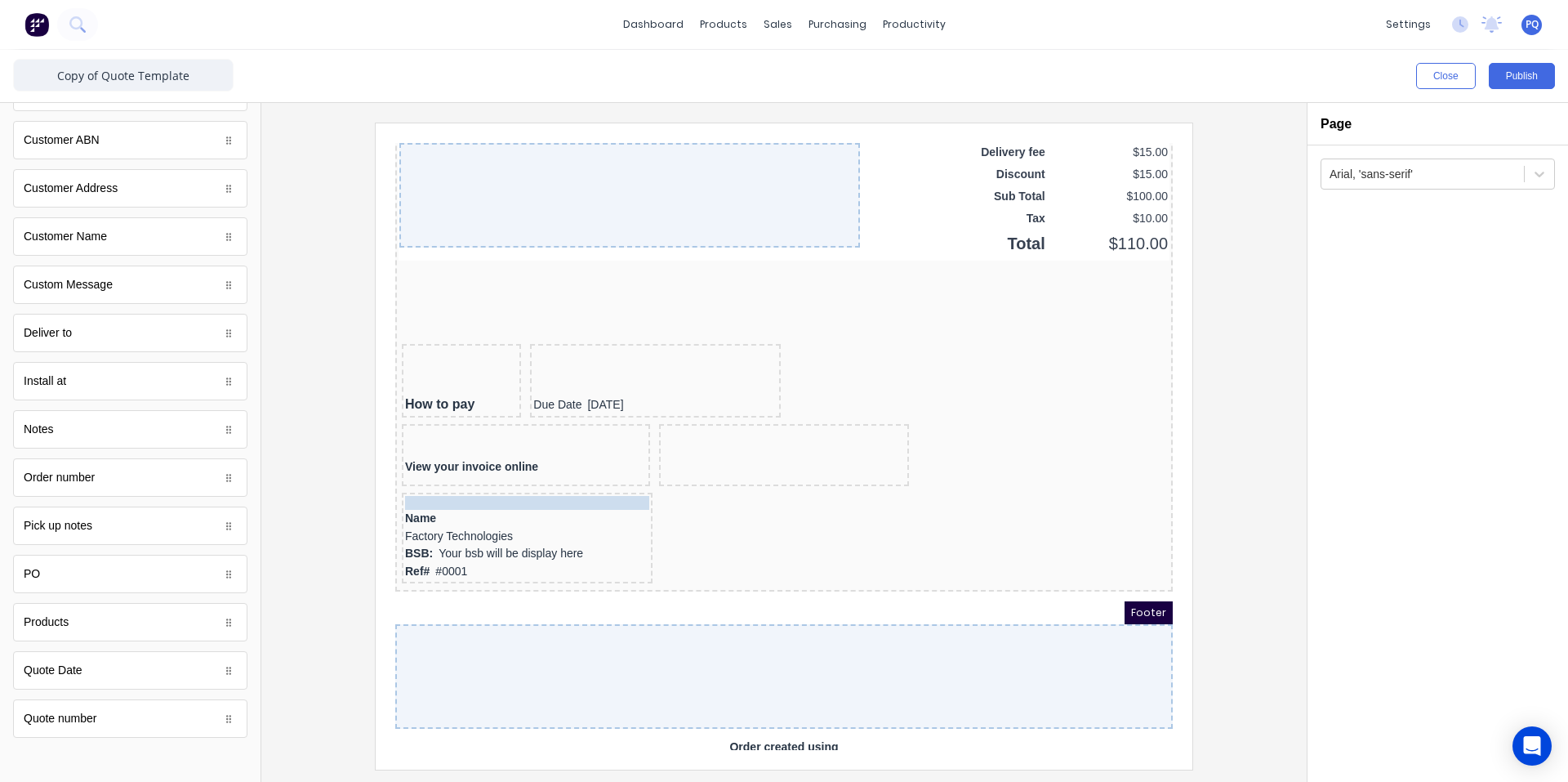
drag, startPoint x: 674, startPoint y: 451, endPoint x: 423, endPoint y: 488, distance: 253.7
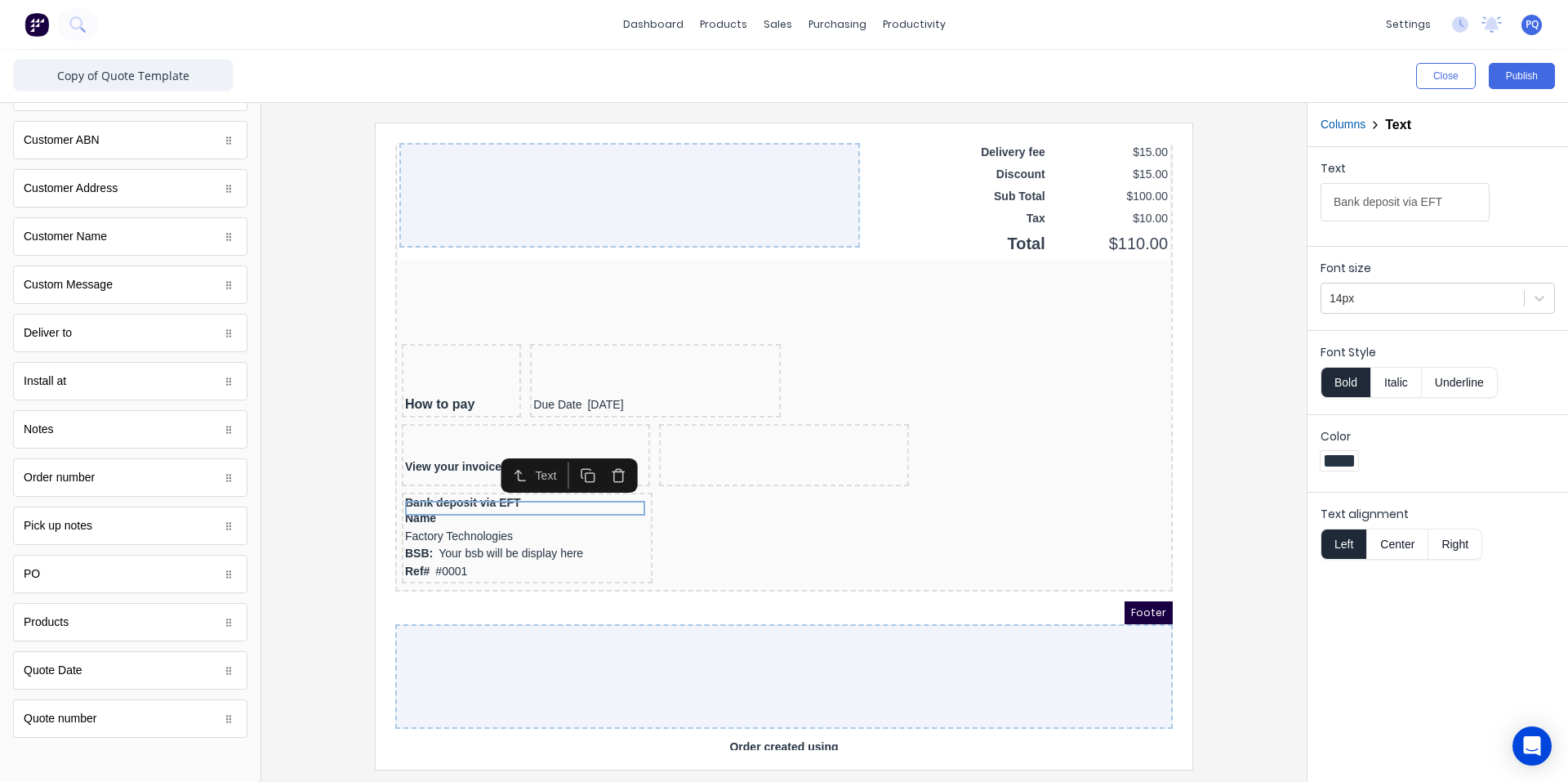
click at [455, 520] on div "Name Factory Technologies" at bounding box center [507, 507] width 244 height 35
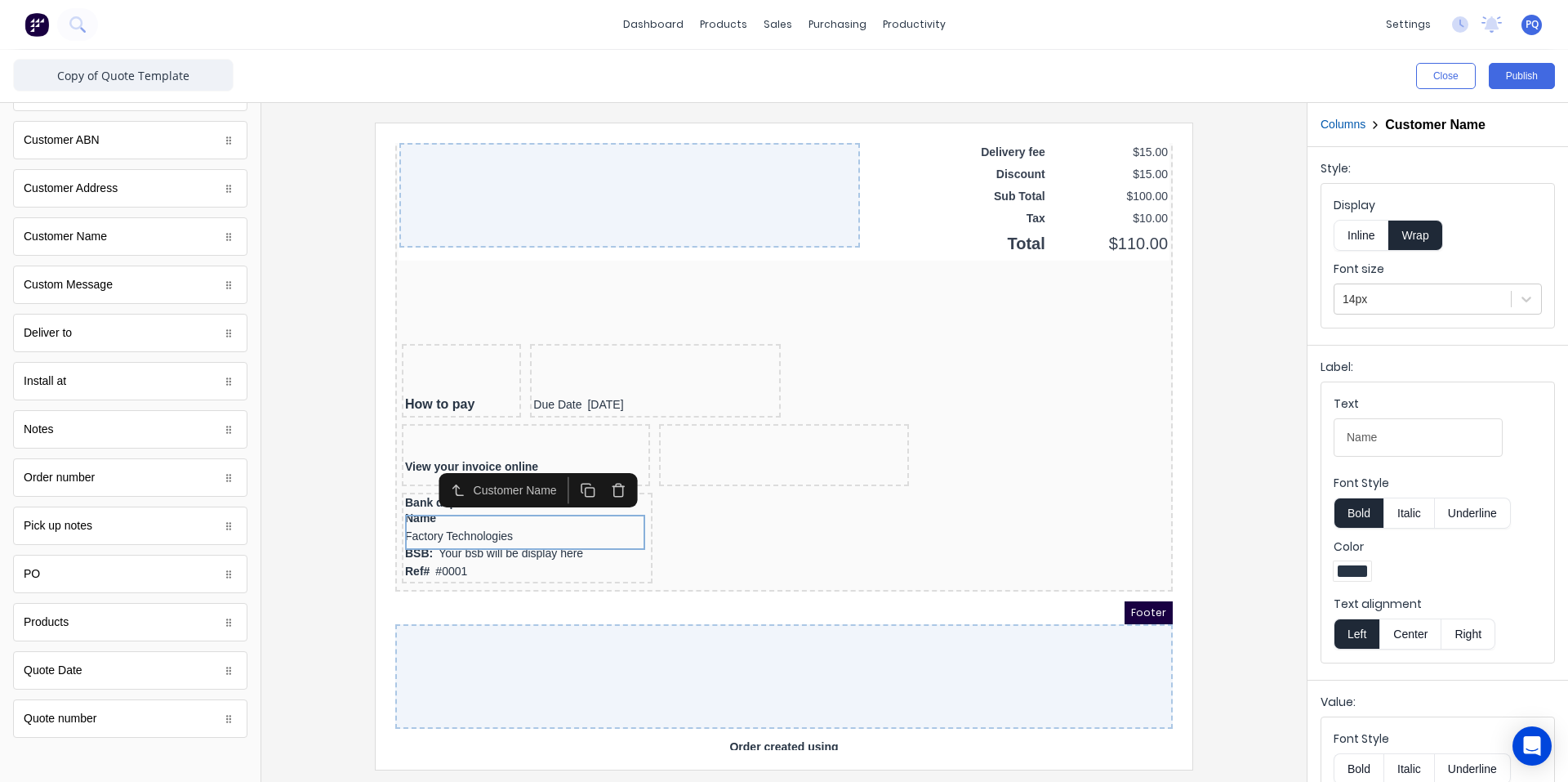
click at [1375, 232] on button "Inline" at bounding box center [1361, 235] width 55 height 31
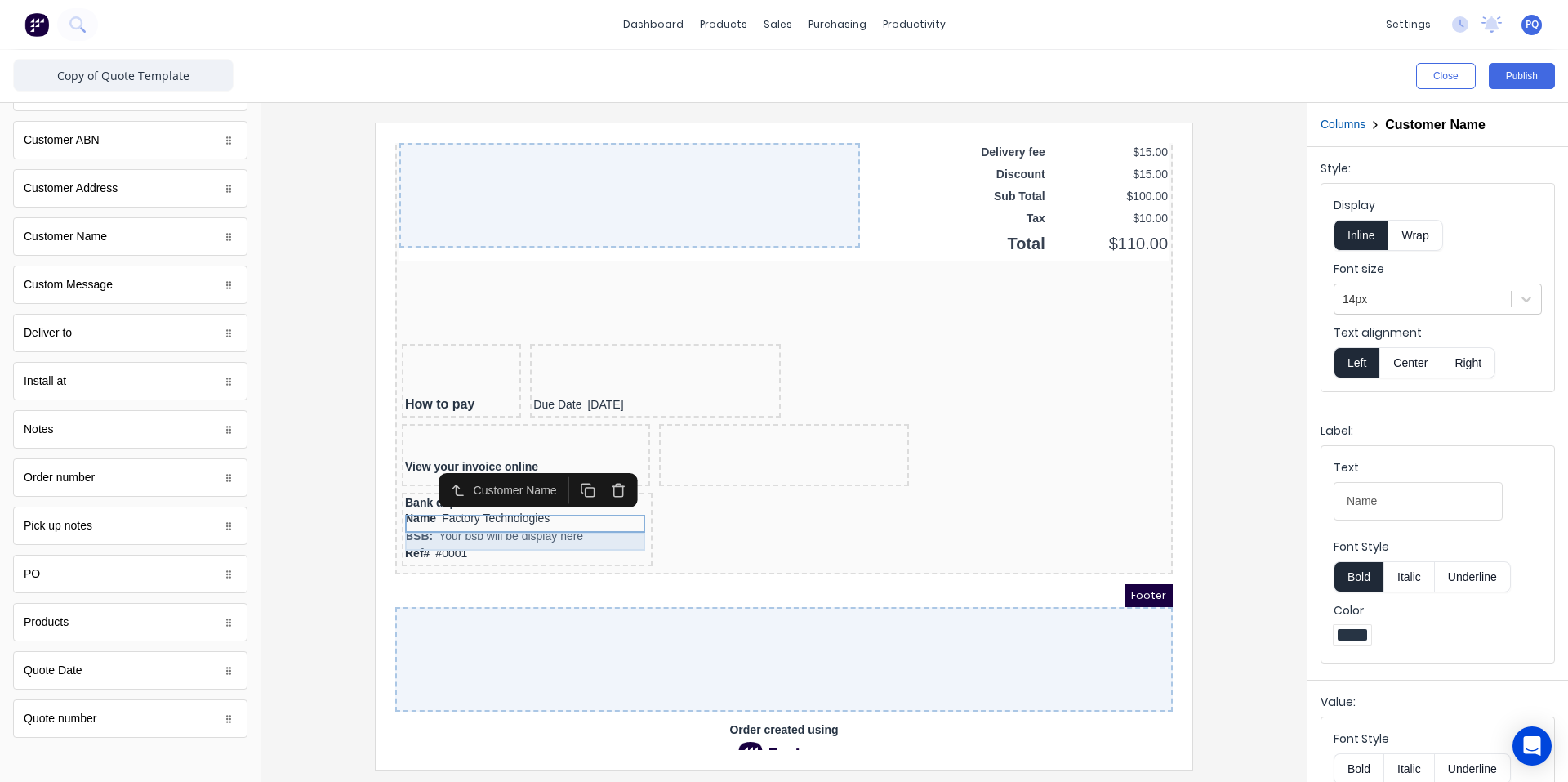
click at [457, 513] on div "BSB: Your bsb will be display here" at bounding box center [507, 517] width 244 height 18
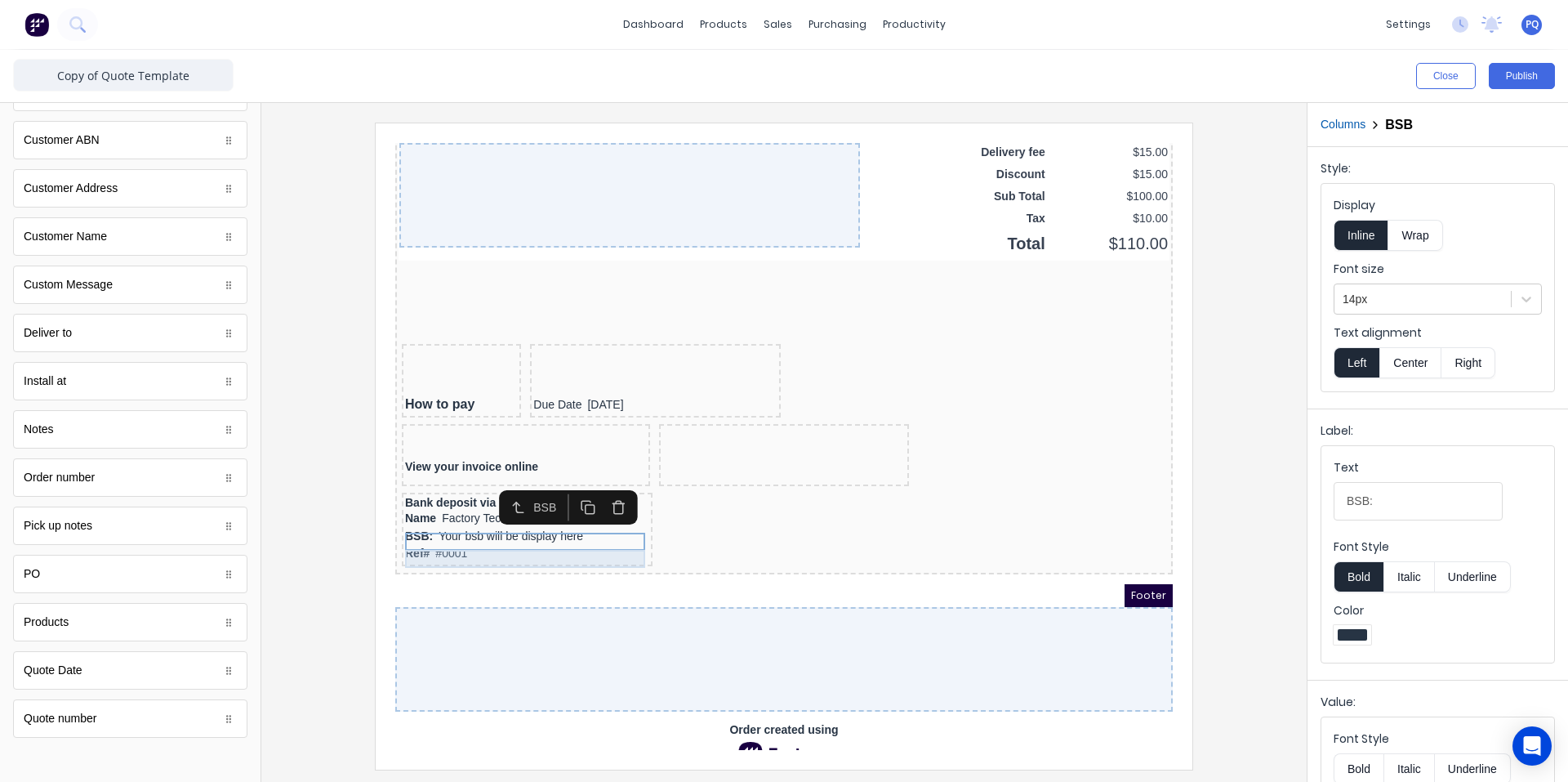
click at [455, 543] on div "Ref# #0001" at bounding box center [507, 534] width 244 height 18
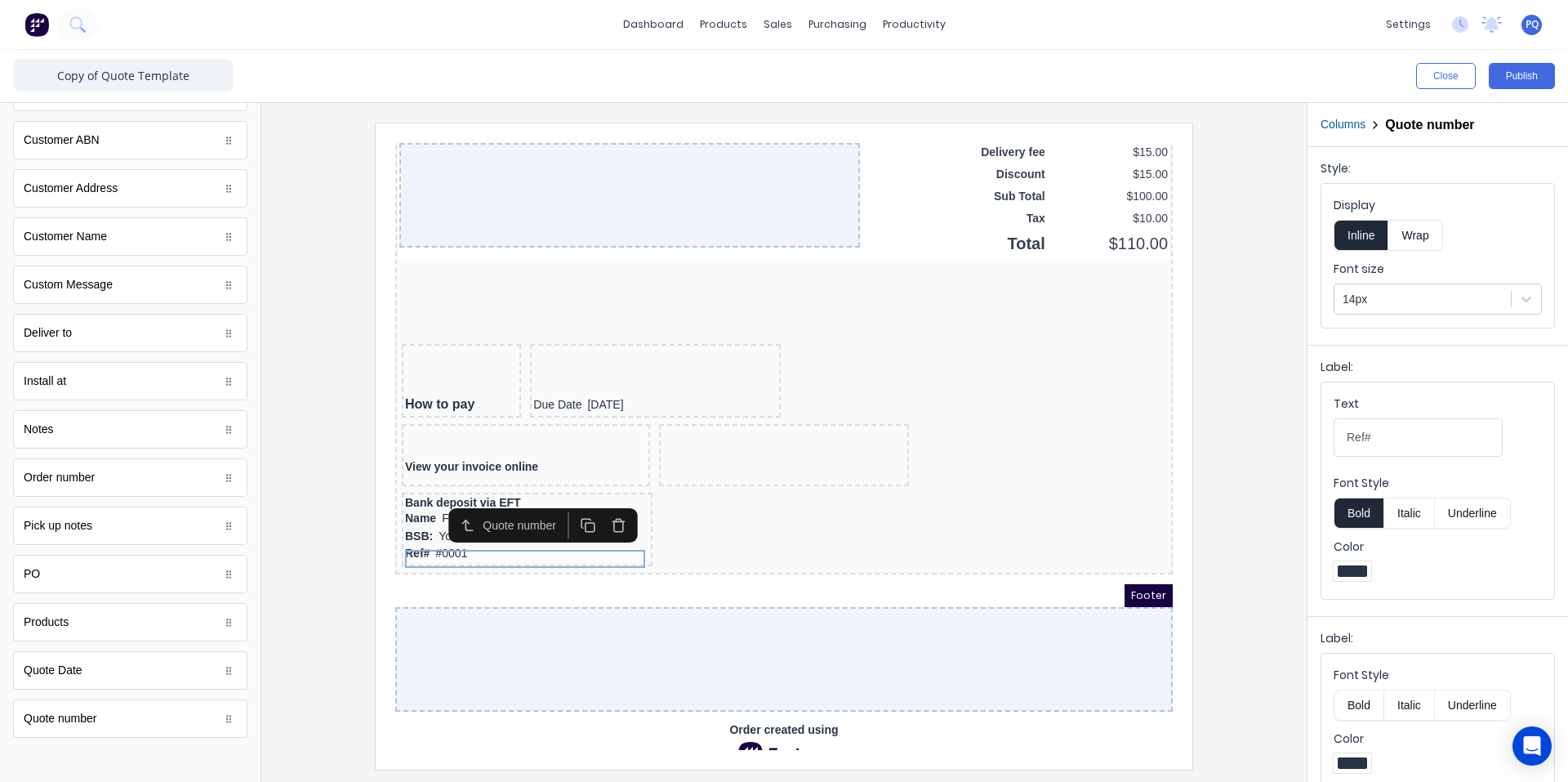
scroll to position [740, 0]
drag, startPoint x: 1386, startPoint y: 437, endPoint x: 1279, endPoint y: 434, distance: 107.0
click at [1279, 434] on div "Close Publish Components standard fields Accounting number Accounting number Ba…" at bounding box center [784, 416] width 1568 height 732
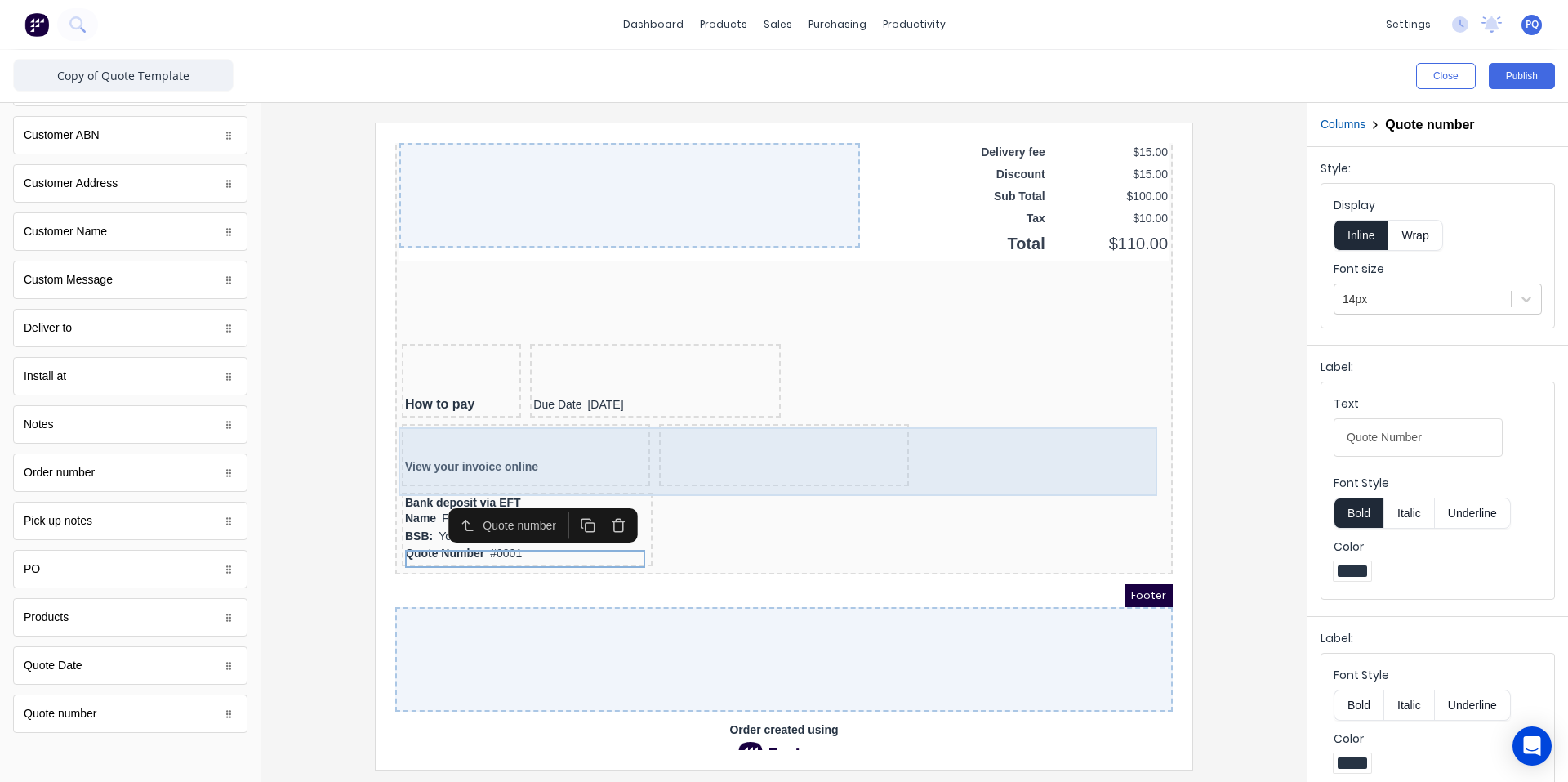
type input "Quote Number"
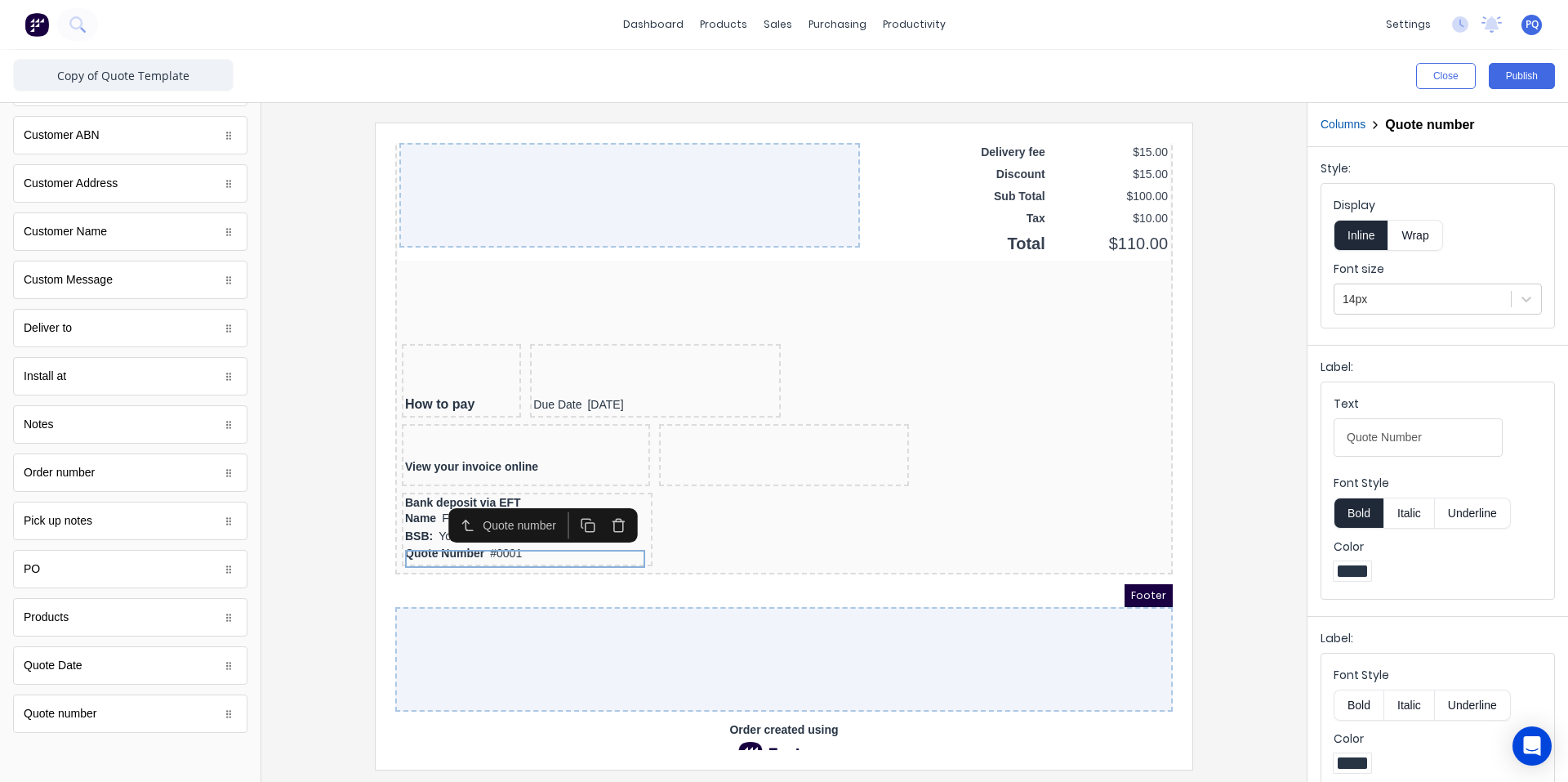
click at [1253, 454] on div at bounding box center [784, 445] width 1019 height 647
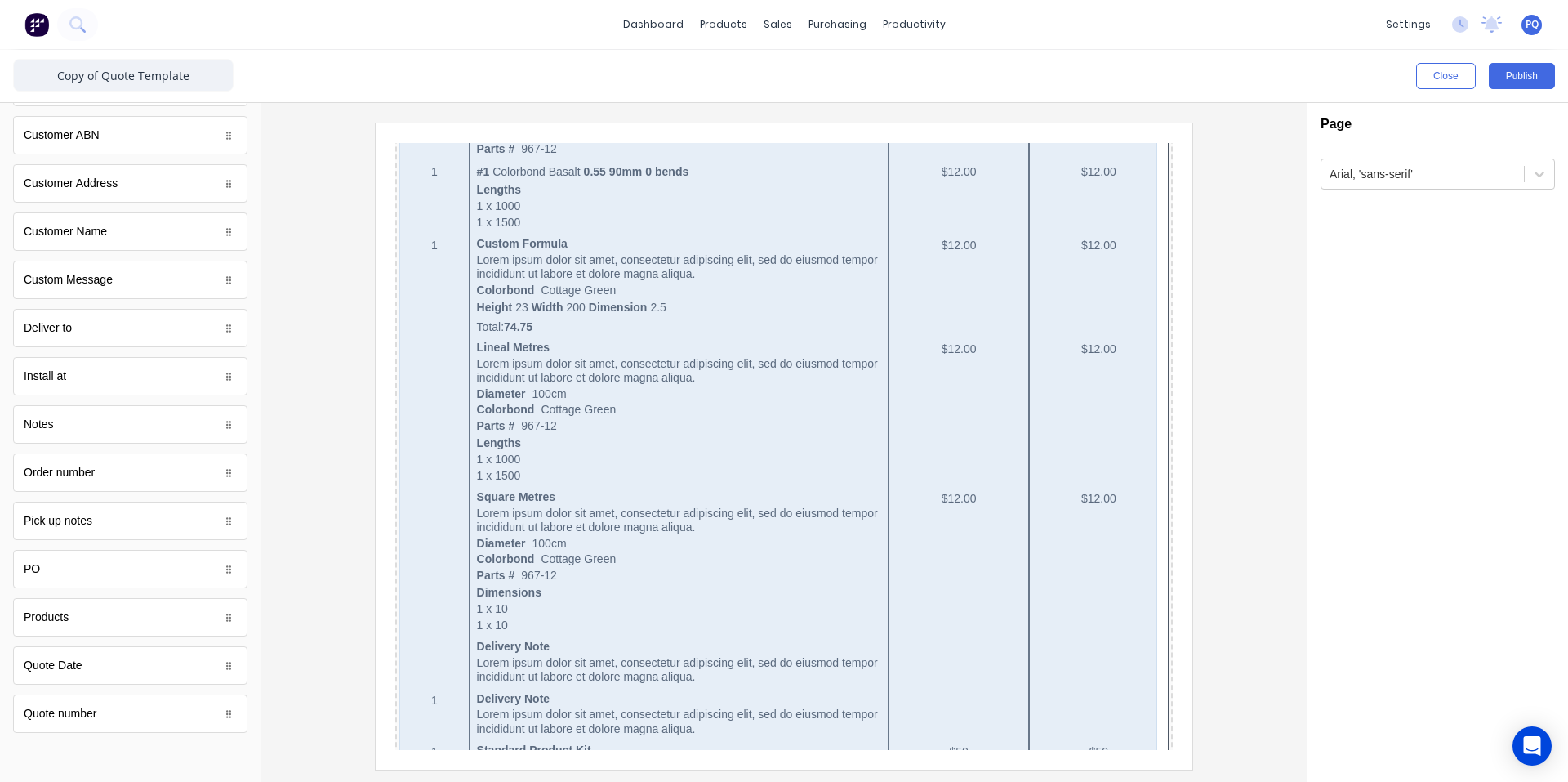
scroll to position [0, 0]
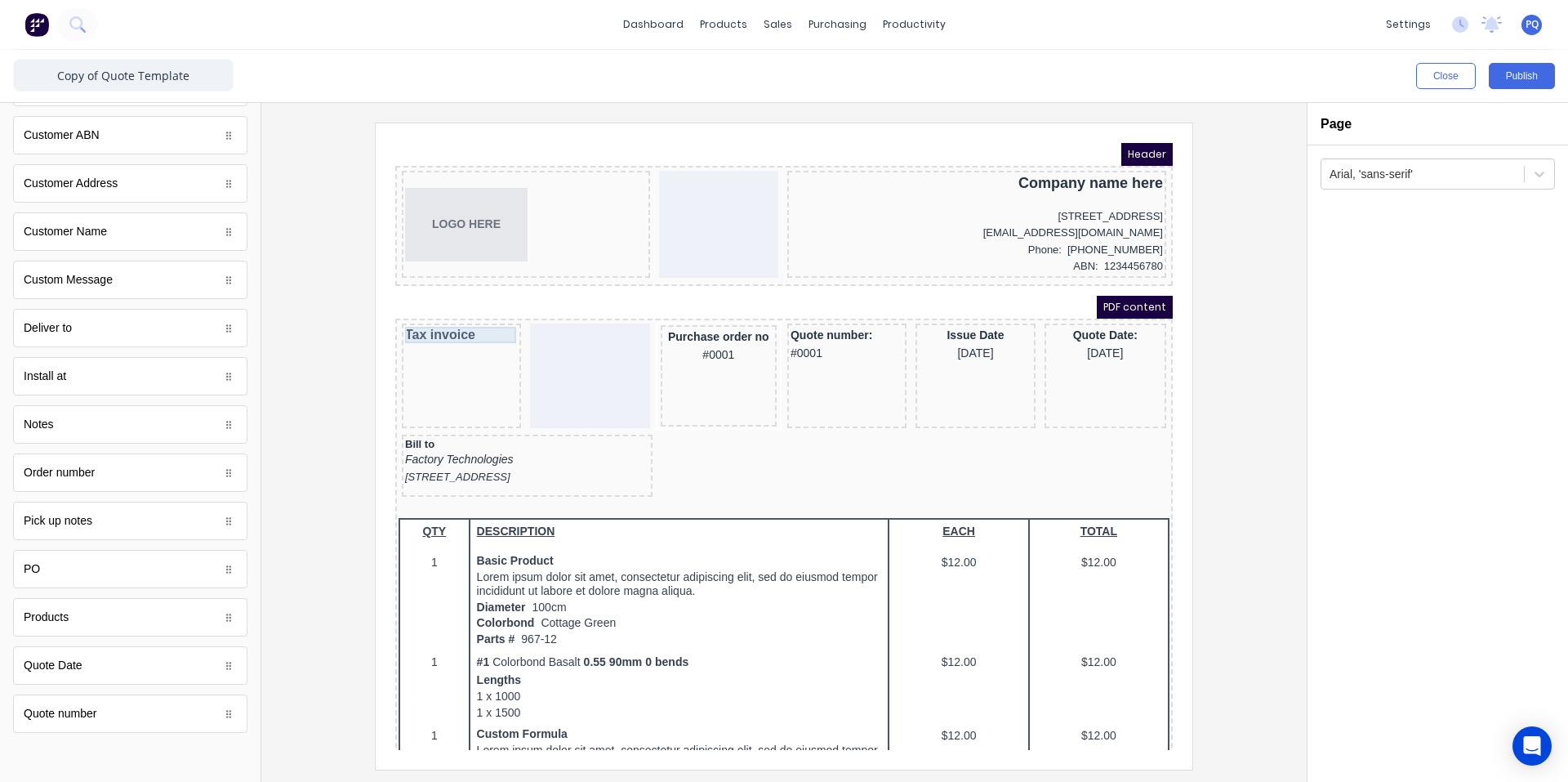
click at [449, 313] on div "Tax invoice" at bounding box center [441, 314] width 113 height 16
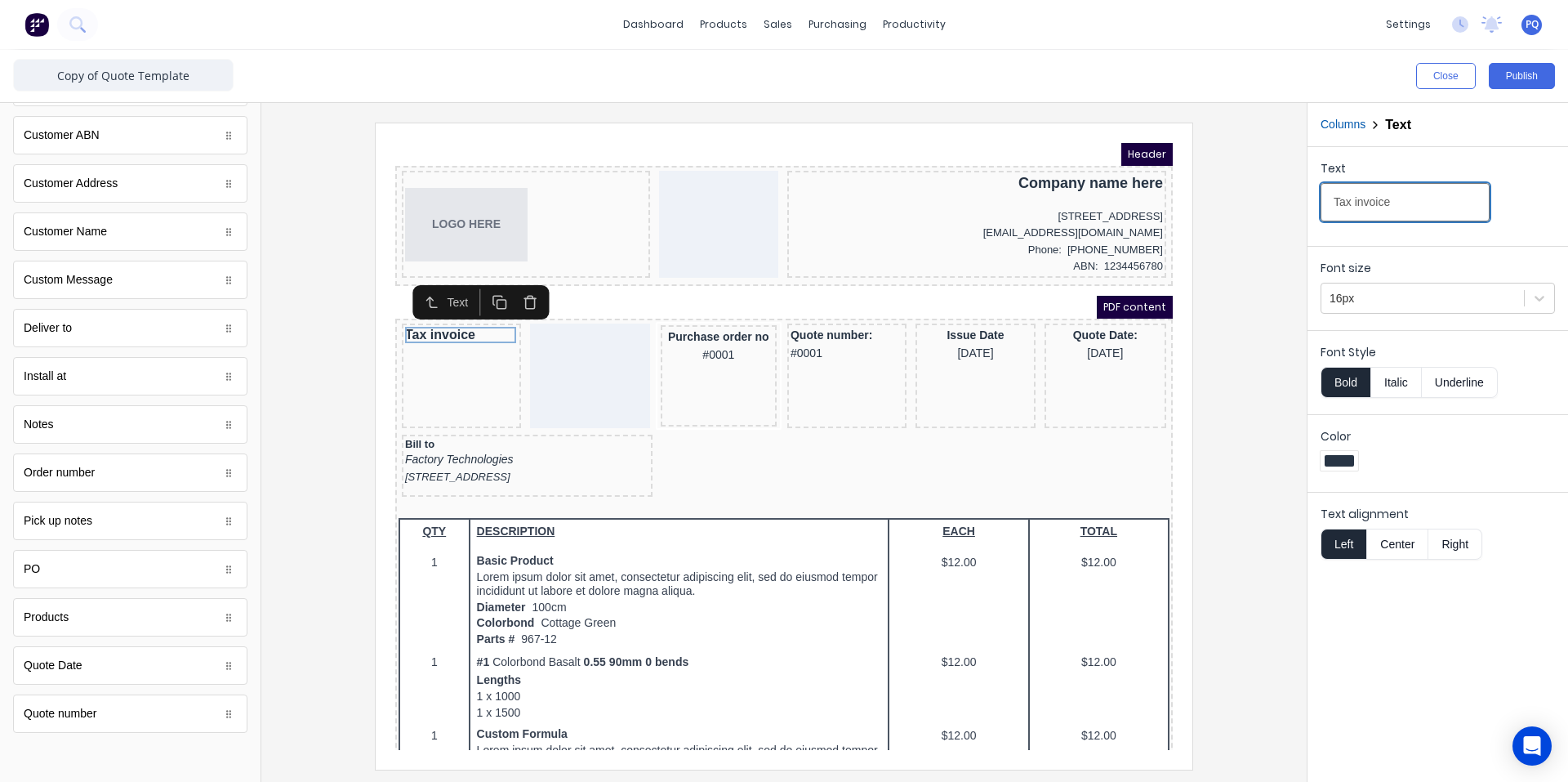
drag, startPoint x: 1788, startPoint y: 329, endPoint x: 1011, endPoint y: 171, distance: 792.9
type input "Quote"
click at [801, 319] on div "Quote number: #0001" at bounding box center [827, 324] width 113 height 35
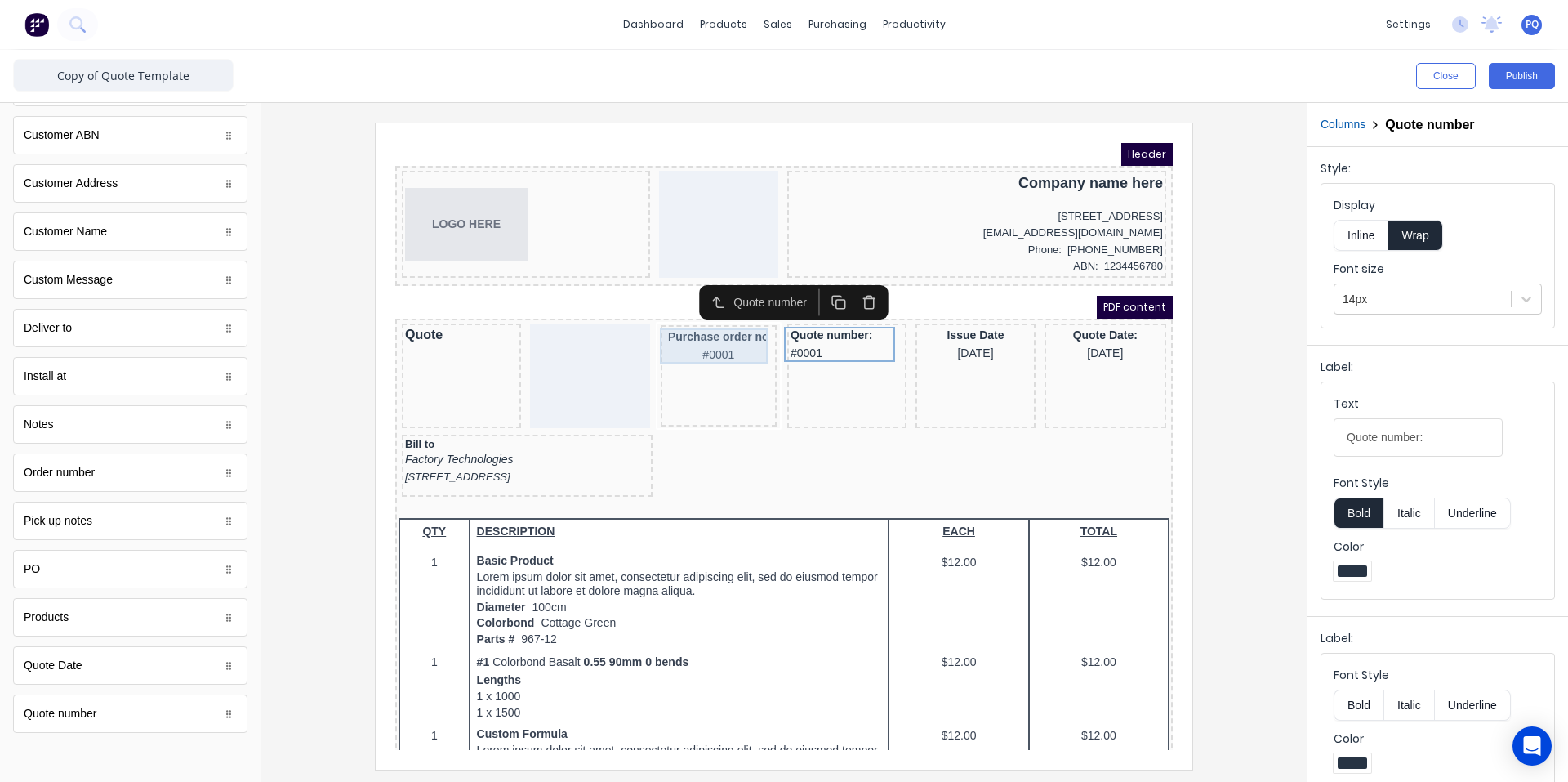
click at [702, 323] on div "Purchase order no #0001" at bounding box center [699, 326] width 110 height 35
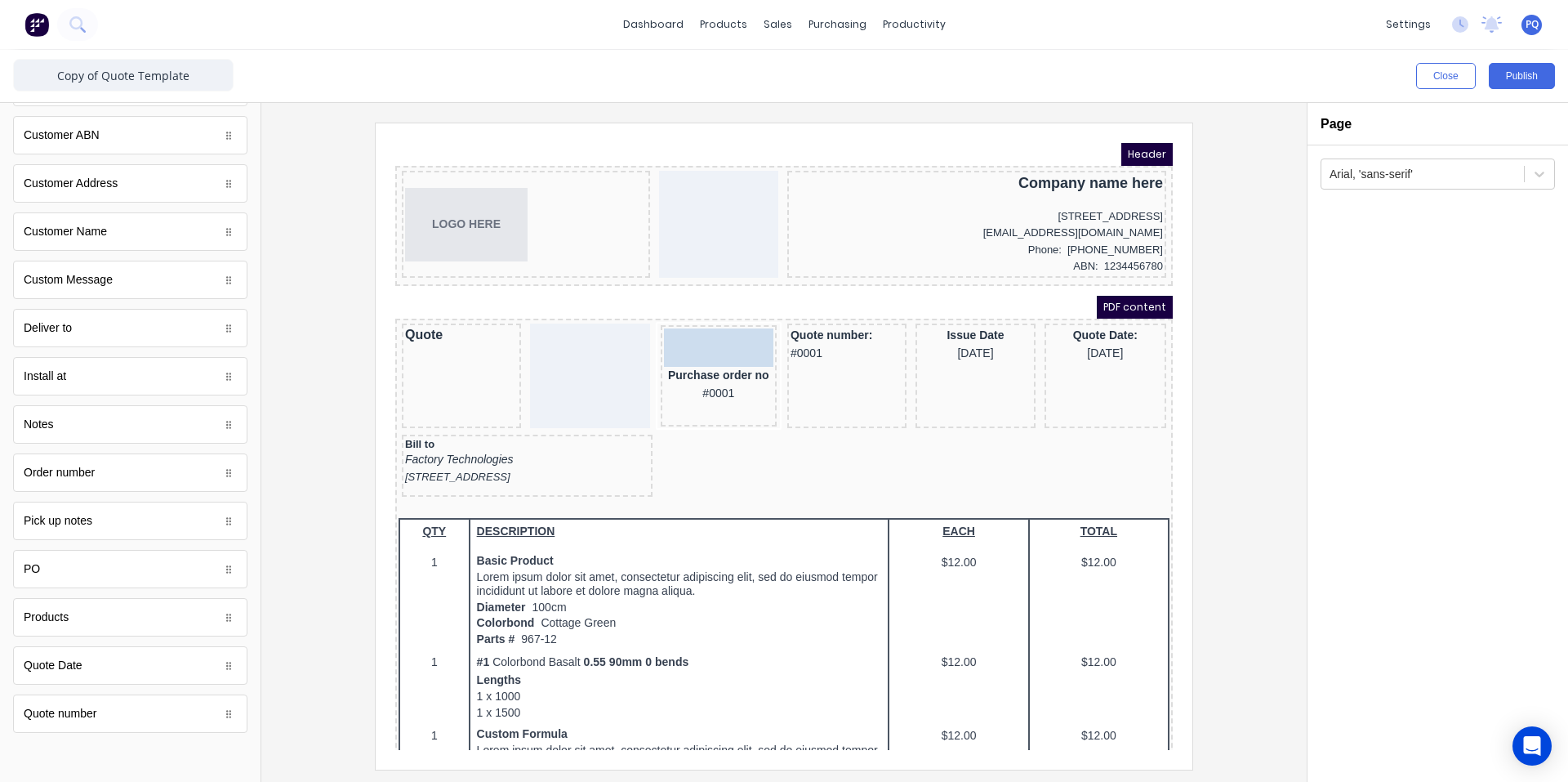
drag, startPoint x: 79, startPoint y: 580, endPoint x: 708, endPoint y: 337, distance: 674.3
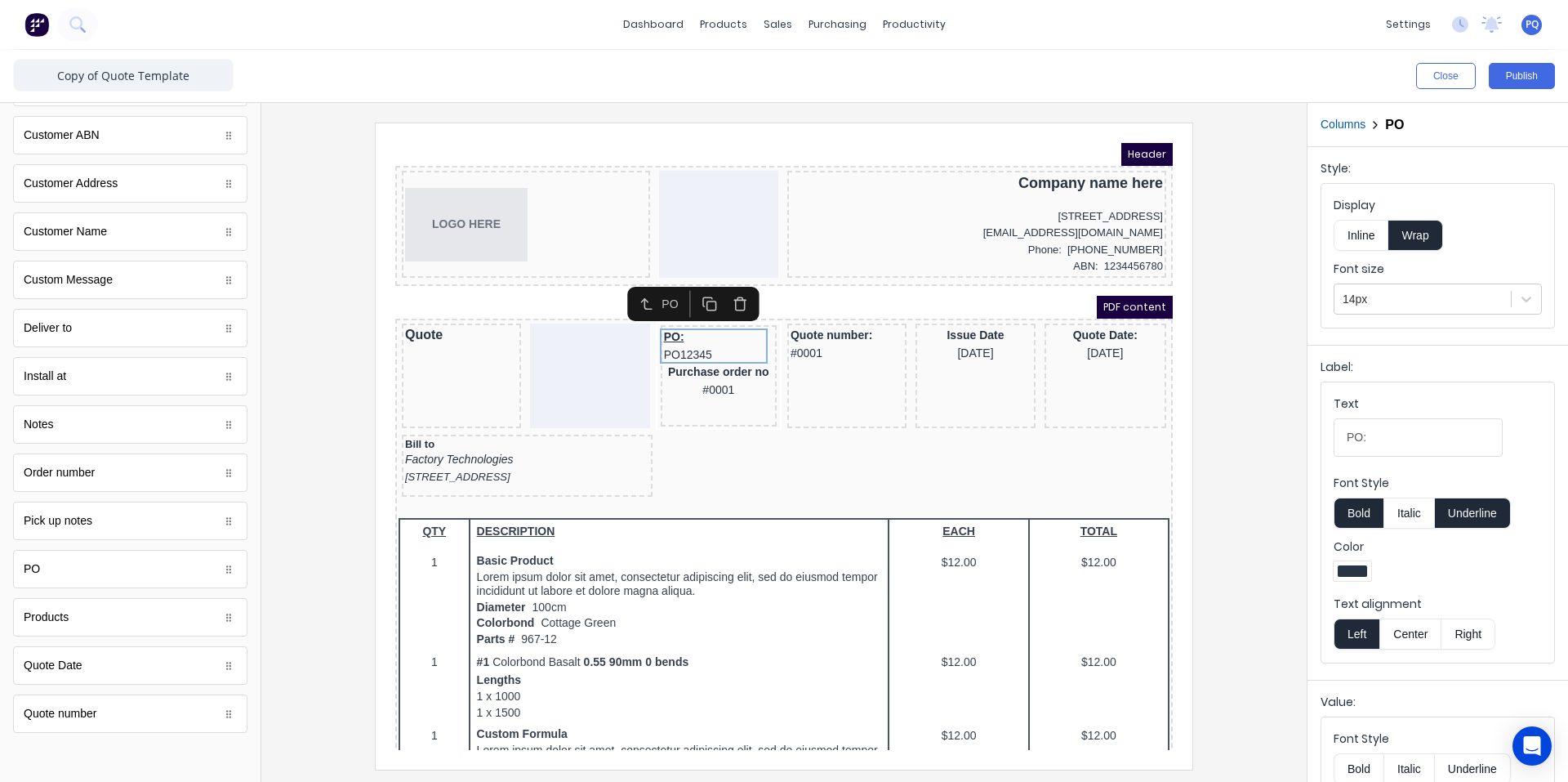
click at [696, 370] on div "Purchase order no #0001" at bounding box center [699, 361] width 110 height 35
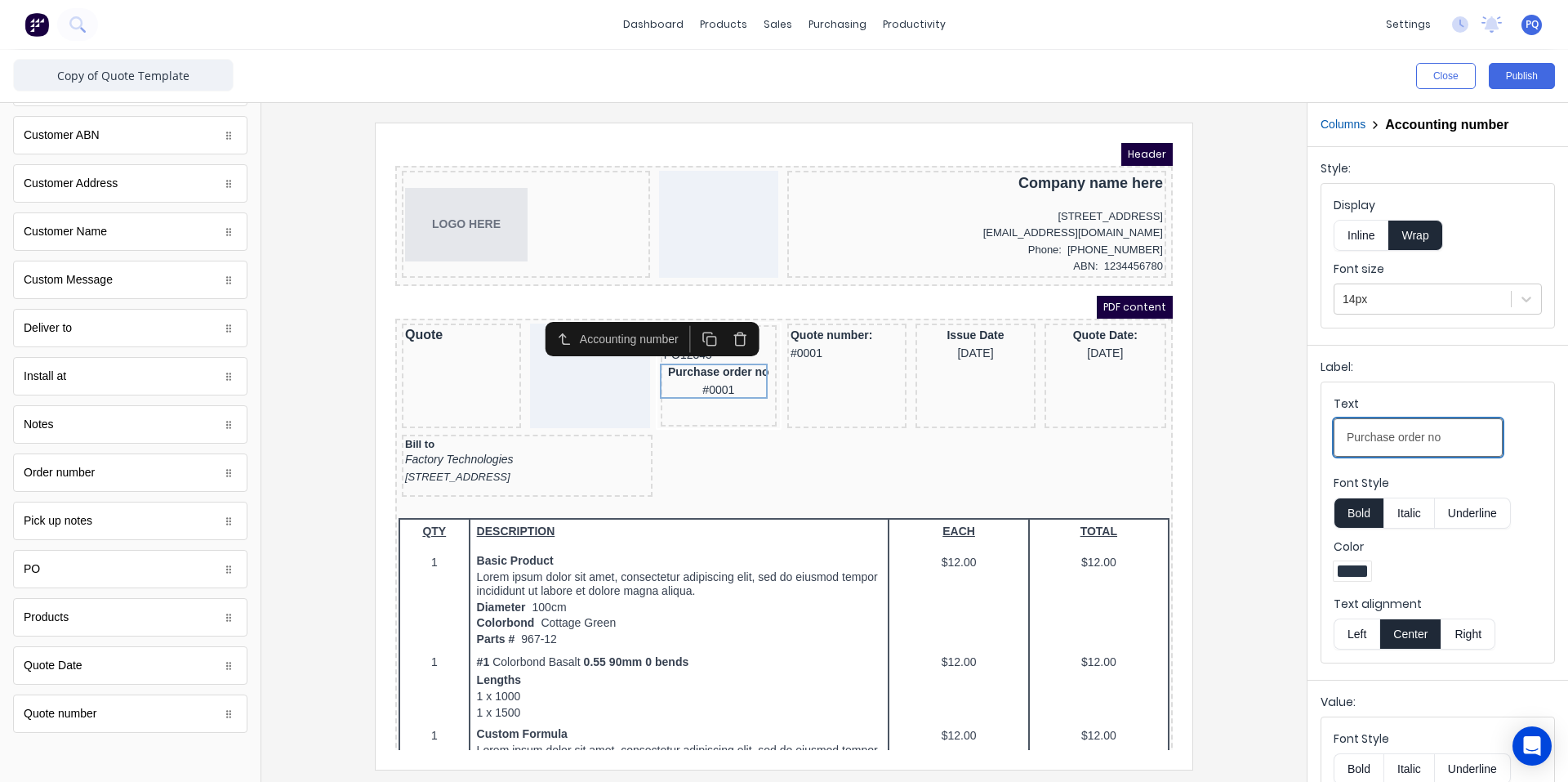
click at [1360, 430] on input "Purchase order no" at bounding box center [1418, 437] width 169 height 39
drag, startPoint x: 1360, startPoint y: 430, endPoint x: 1201, endPoint y: 465, distance: 162.8
click at [1360, 431] on input "Purchase order no" at bounding box center [1418, 437] width 169 height 39
click at [717, 320] on icon "button" at bounding box center [721, 319] width 15 height 15
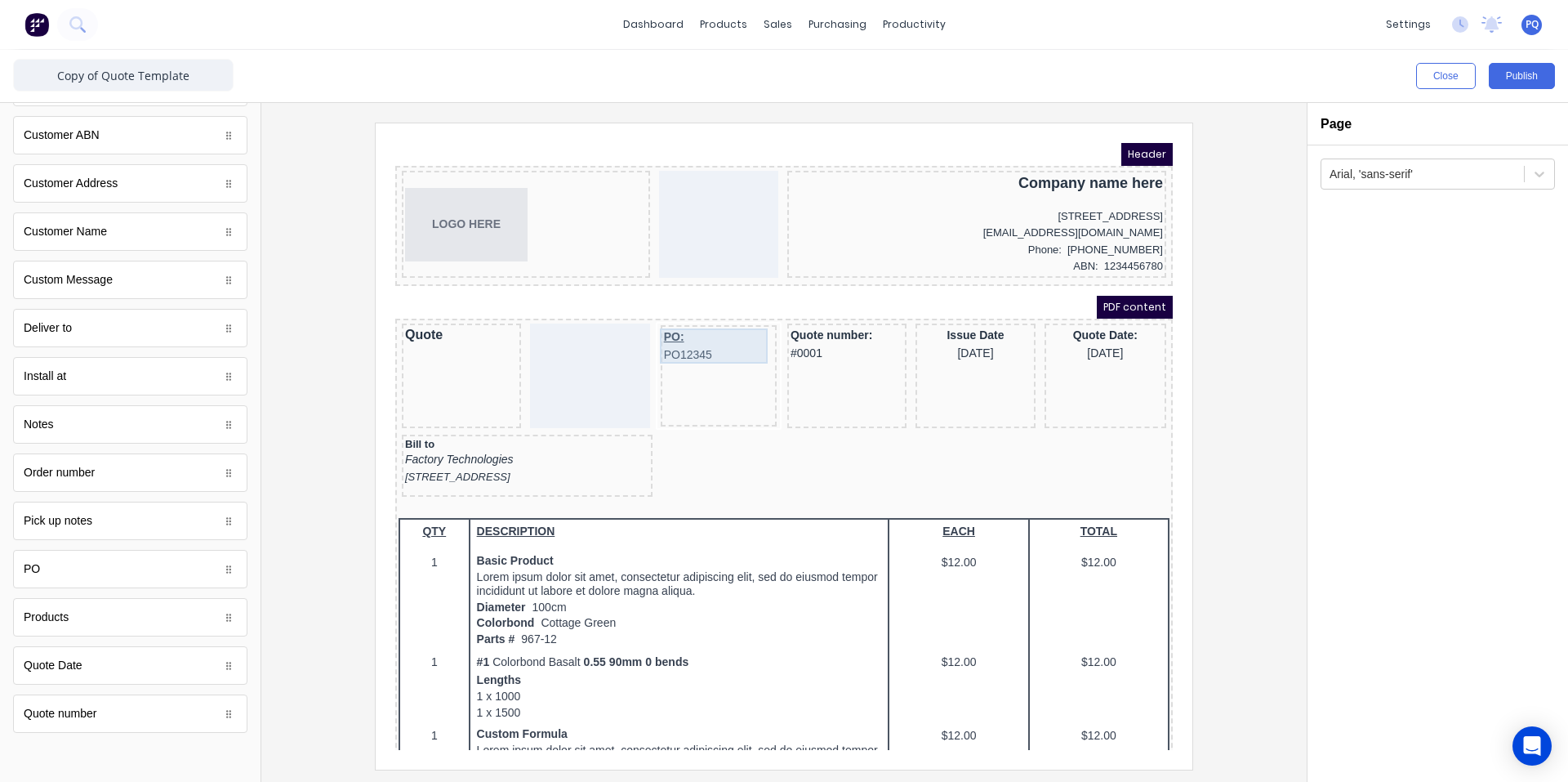
click at [690, 339] on div "PO: PO12345" at bounding box center [699, 326] width 110 height 35
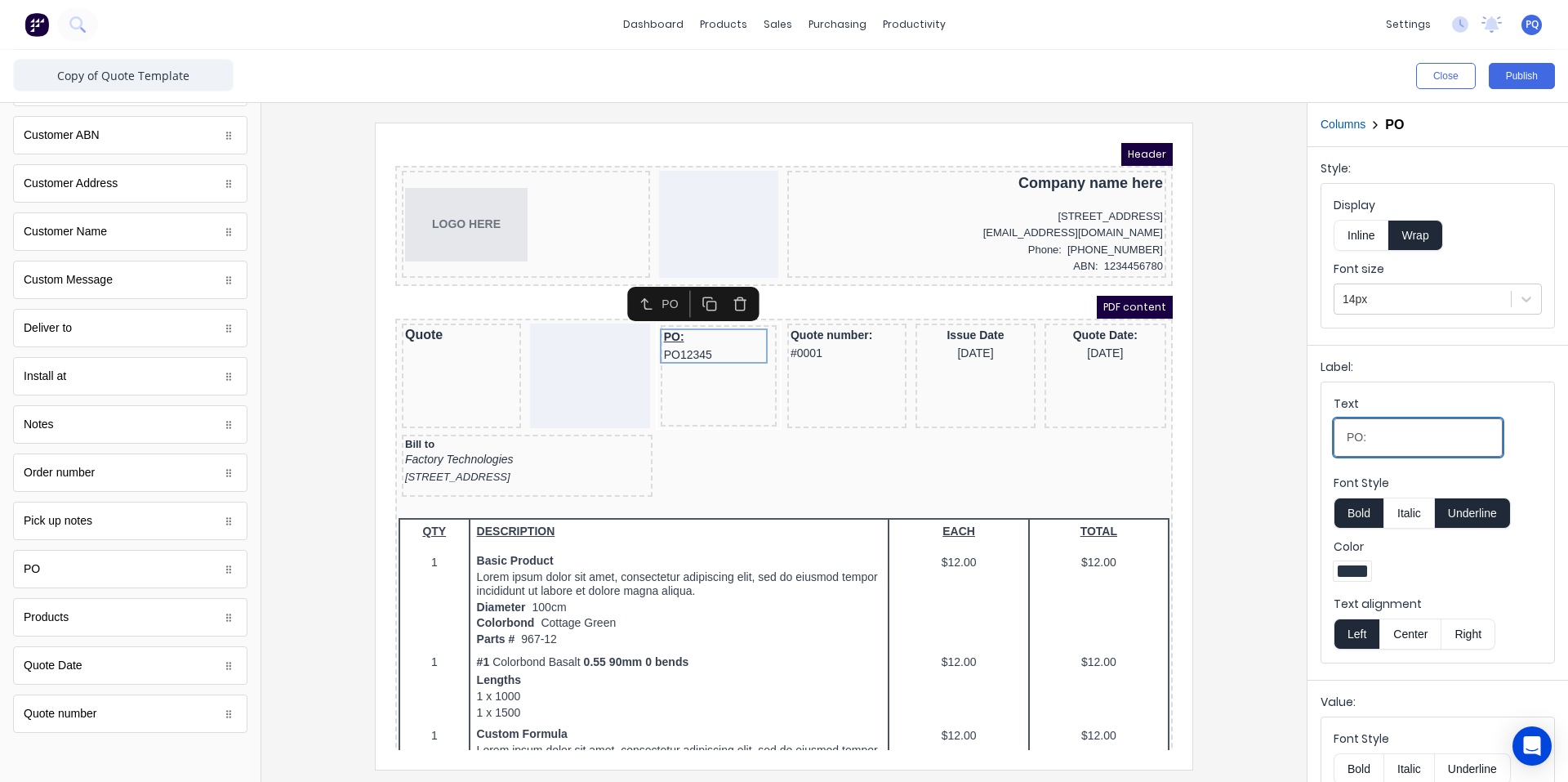
drag, startPoint x: 1607, startPoint y: 527, endPoint x: 1111, endPoint y: 396, distance: 513.0
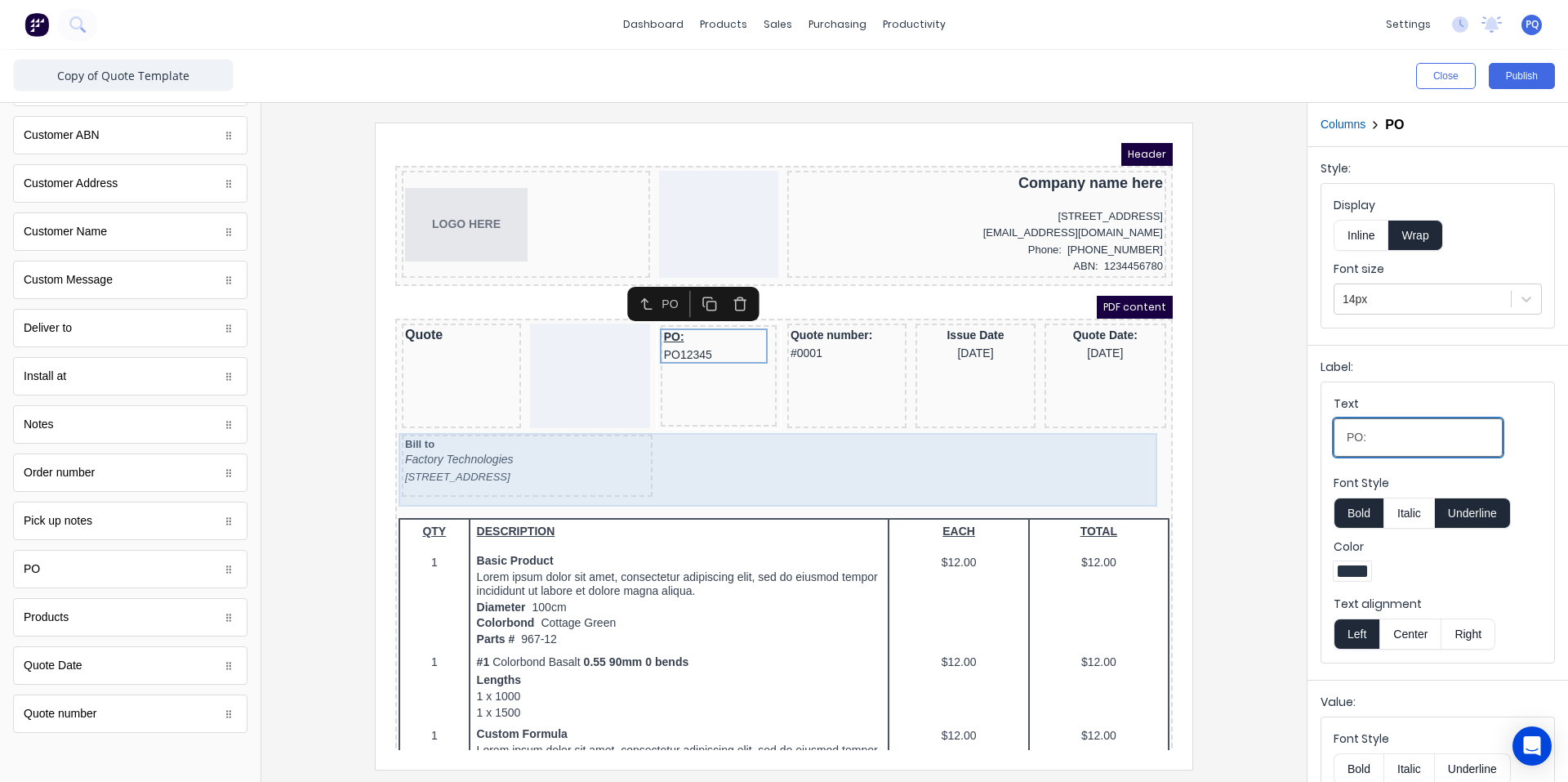
paste input "urchase order no"
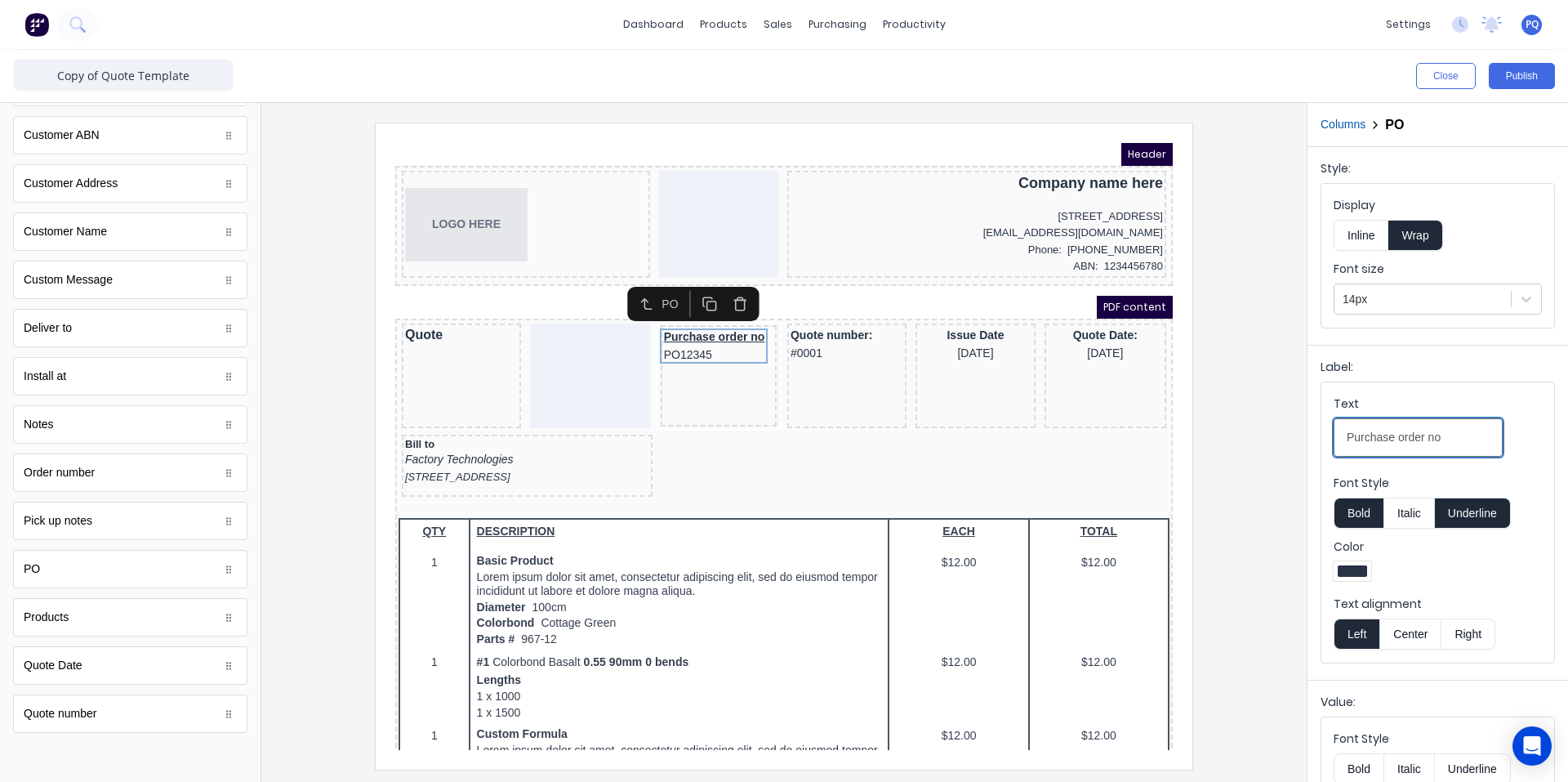
type input "Purchase order no"
drag, startPoint x: 1491, startPoint y: 515, endPoint x: 1483, endPoint y: 516, distance: 8.1
click at [1490, 515] on button "Underline" at bounding box center [1472, 512] width 76 height 31
drag, startPoint x: 1419, startPoint y: 629, endPoint x: 1407, endPoint y: 585, distance: 45.6
click at [1418, 629] on button "Center" at bounding box center [1410, 633] width 62 height 31
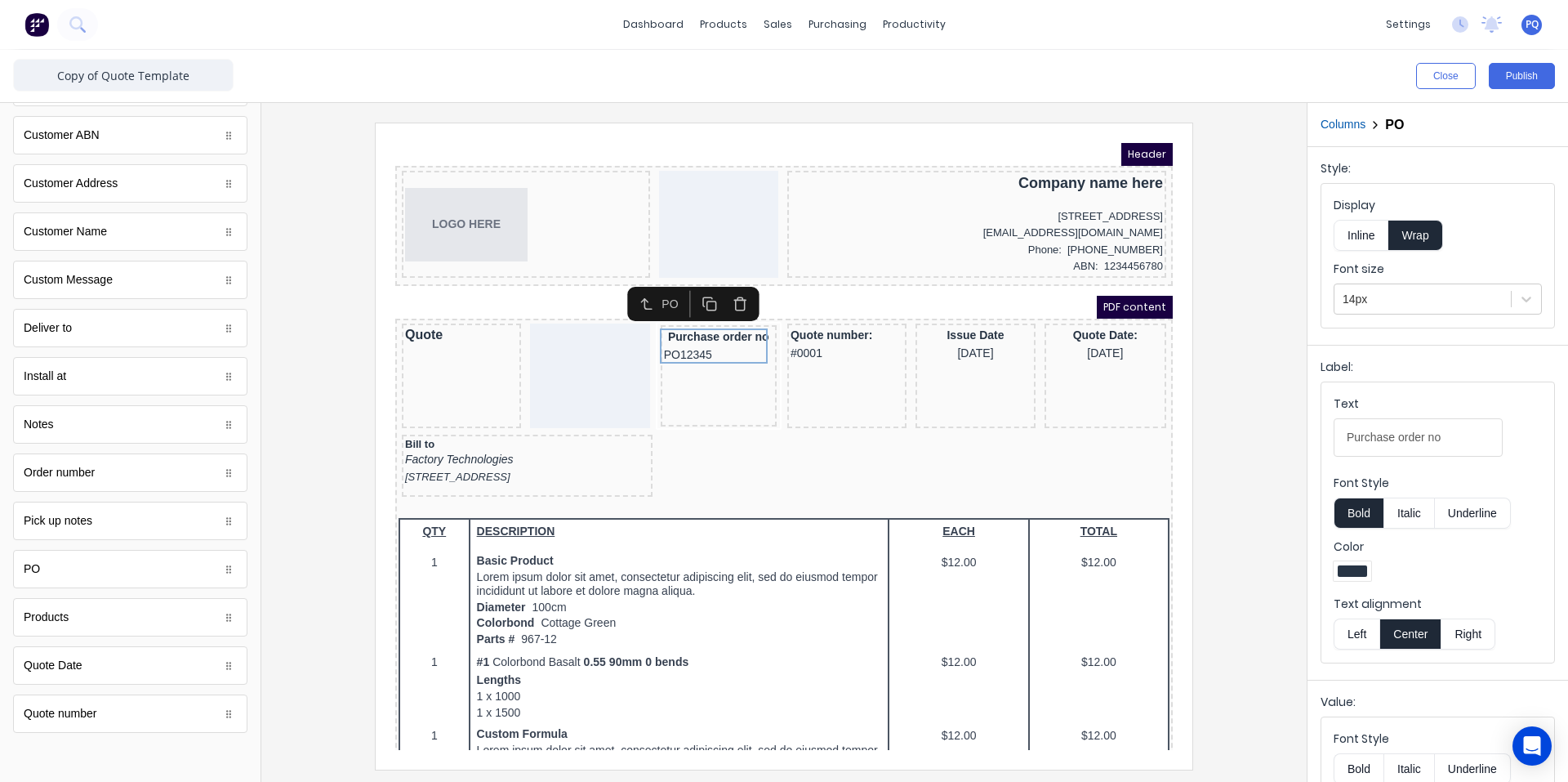
scroll to position [149, 0]
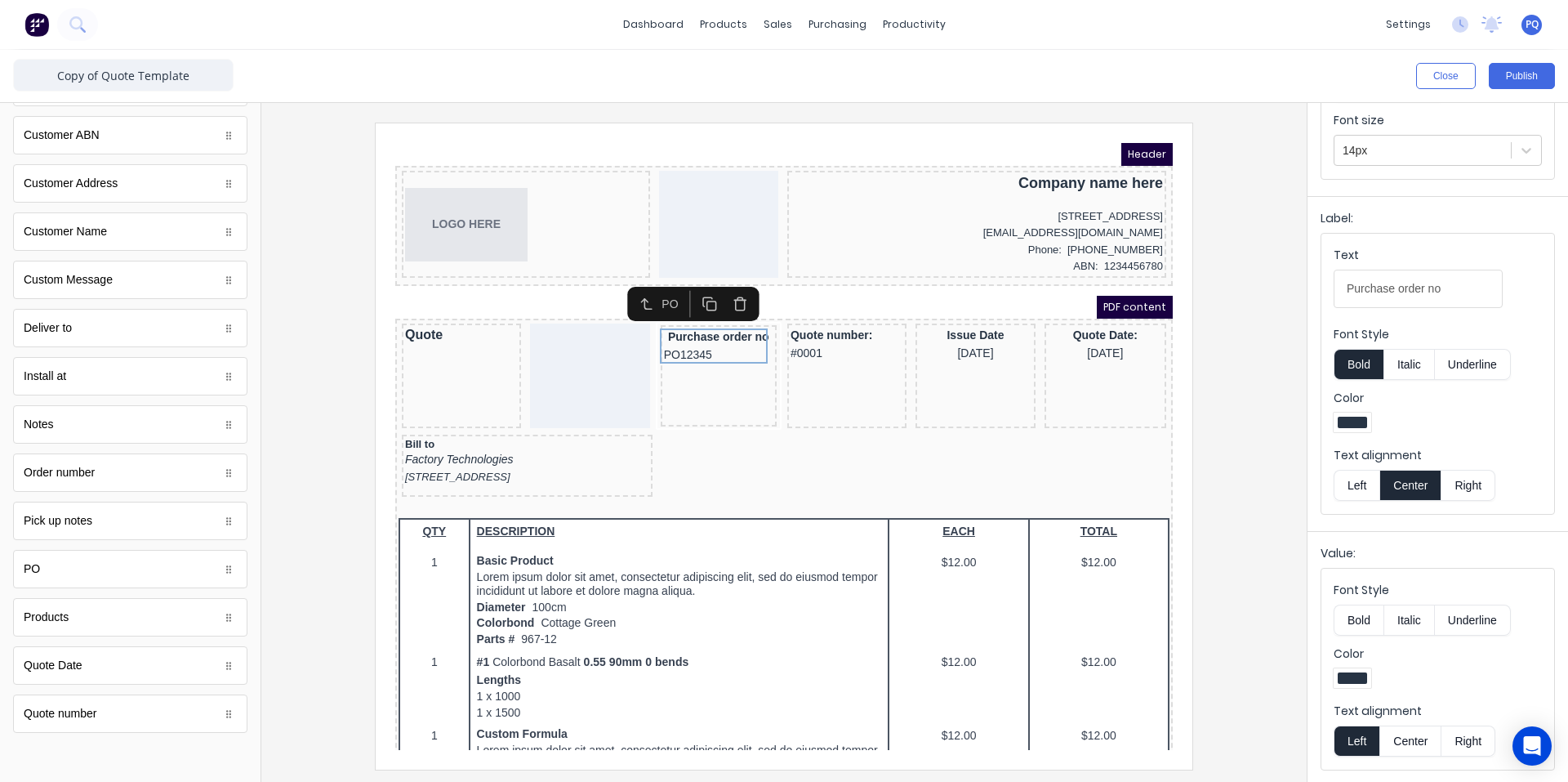
click at [1397, 736] on button "Center" at bounding box center [1410, 740] width 62 height 31
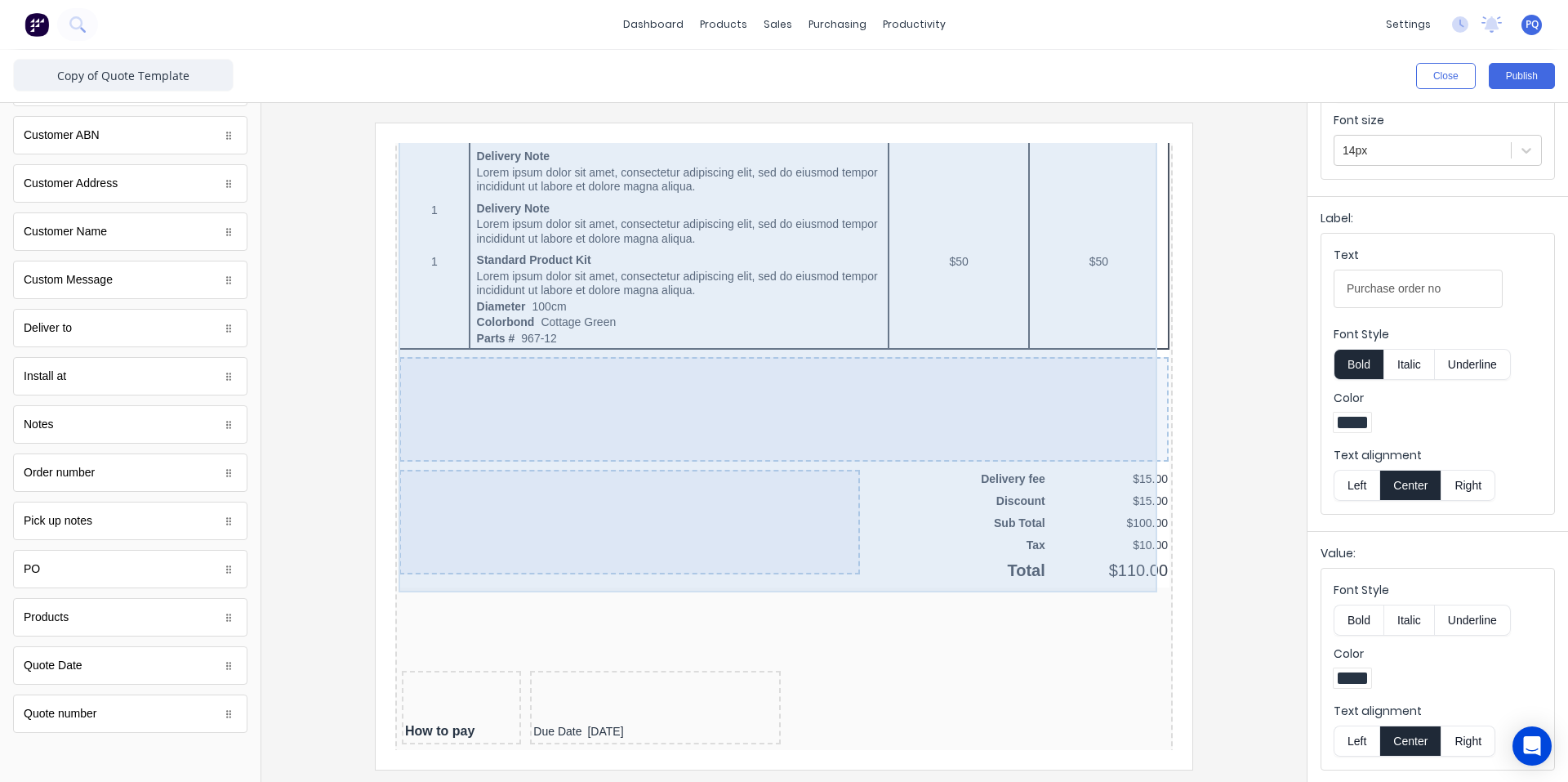
scroll to position [1335, 0]
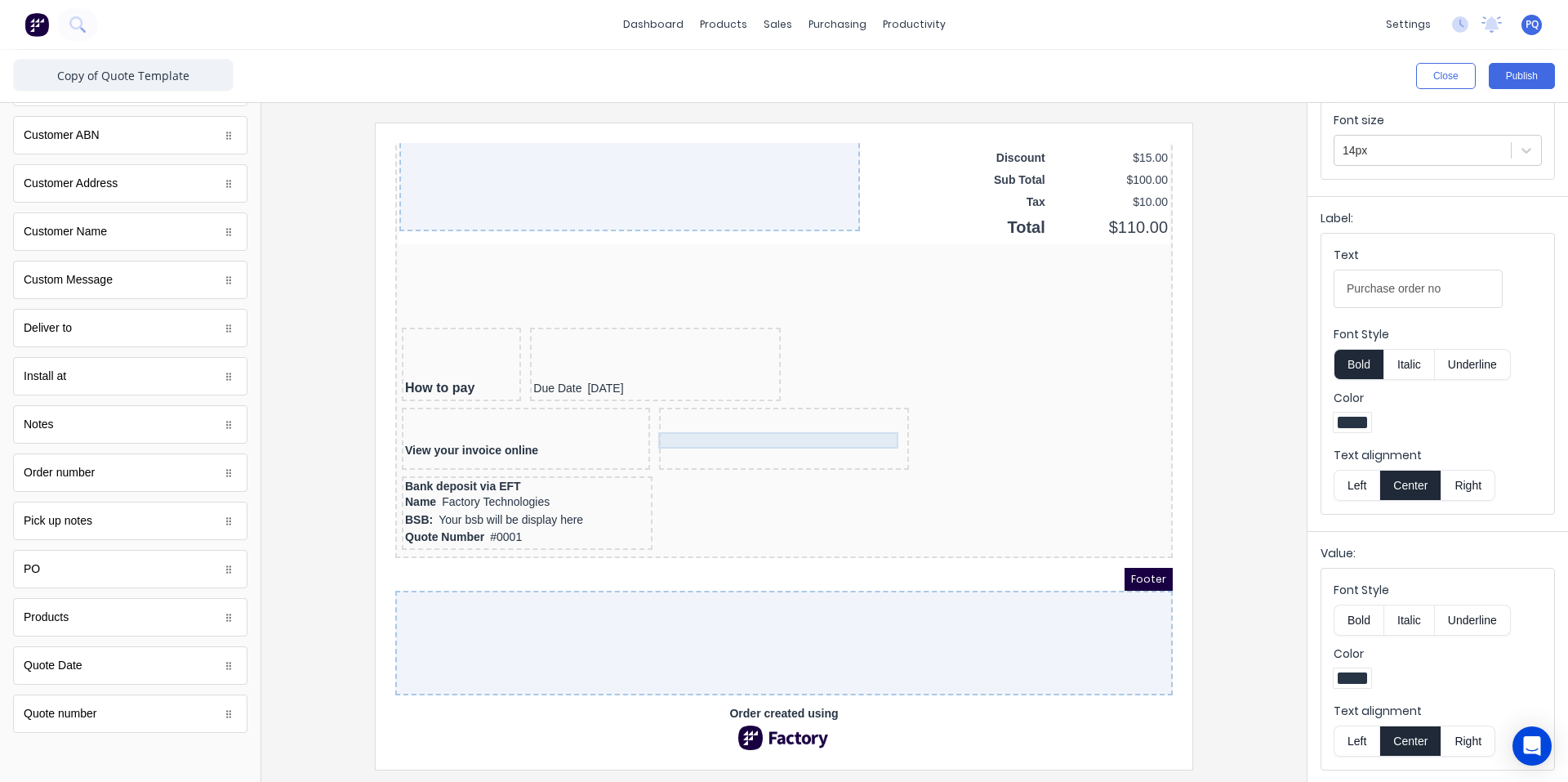
drag, startPoint x: 796, startPoint y: 417, endPoint x: 931, endPoint y: 422, distance: 135.1
click at [795, 417] on div at bounding box center [765, 416] width 244 height 16
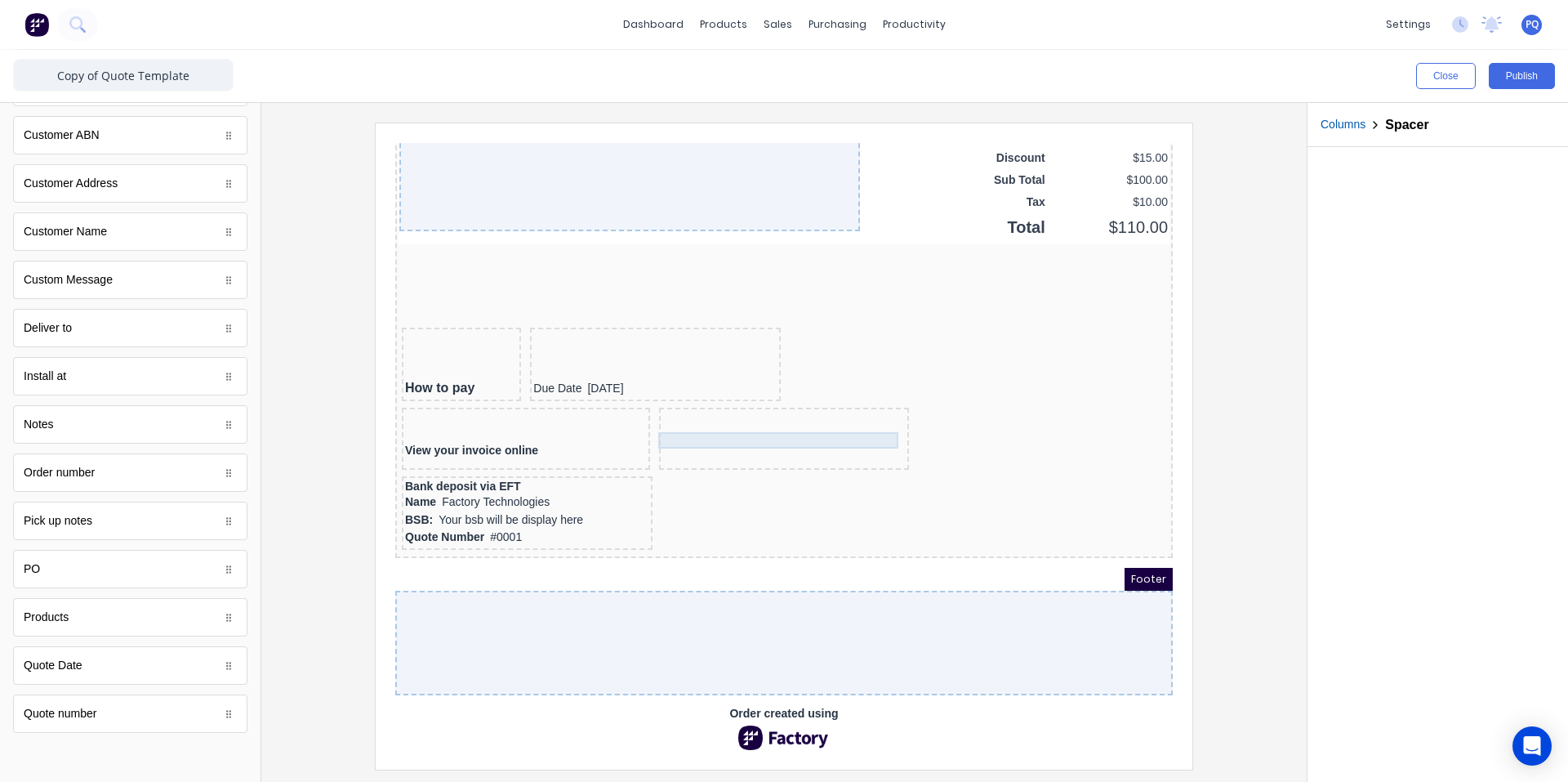
scroll to position [0, 0]
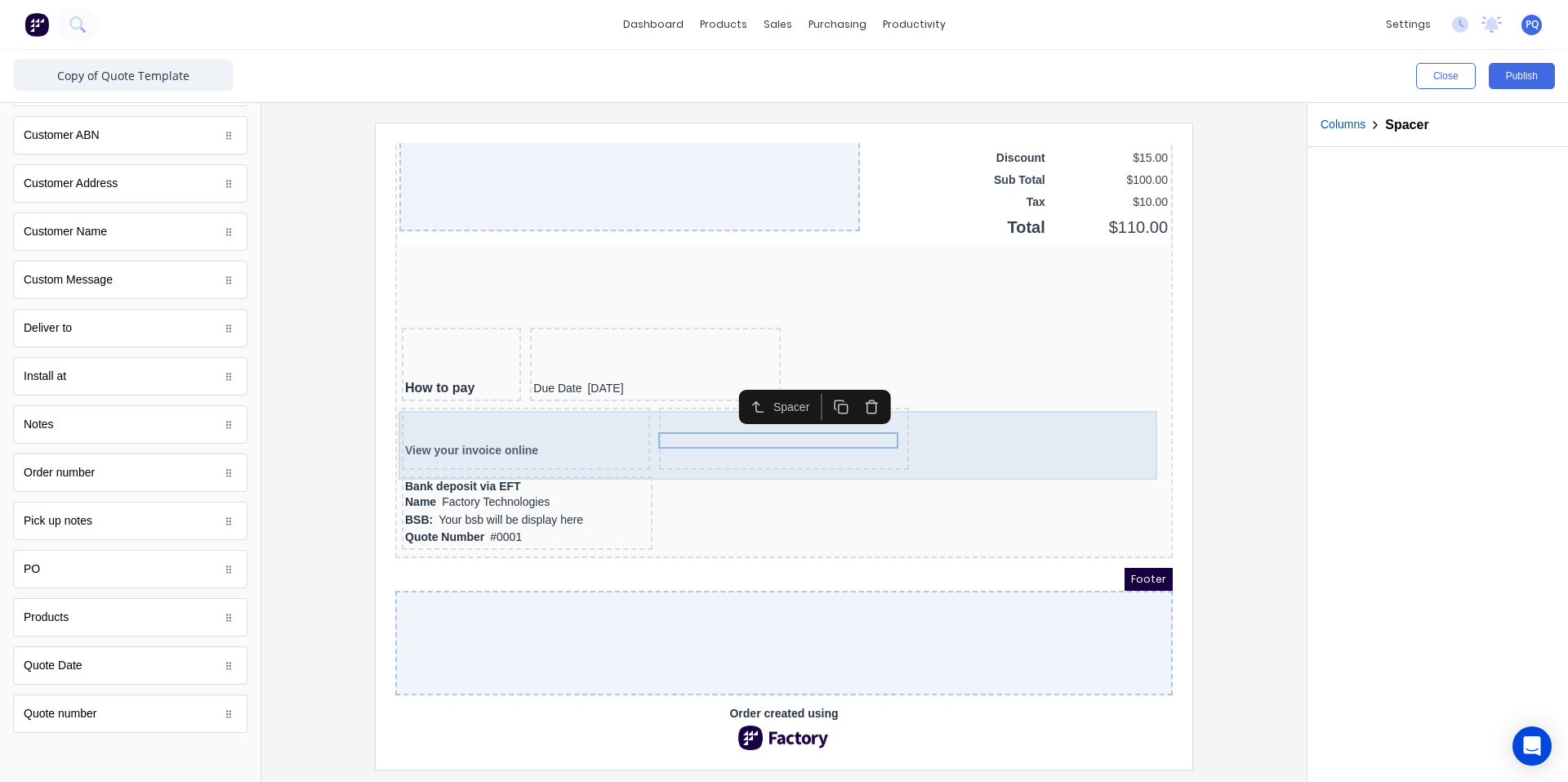
click at [968, 423] on div "View your invoice online" at bounding box center [764, 420] width 771 height 68
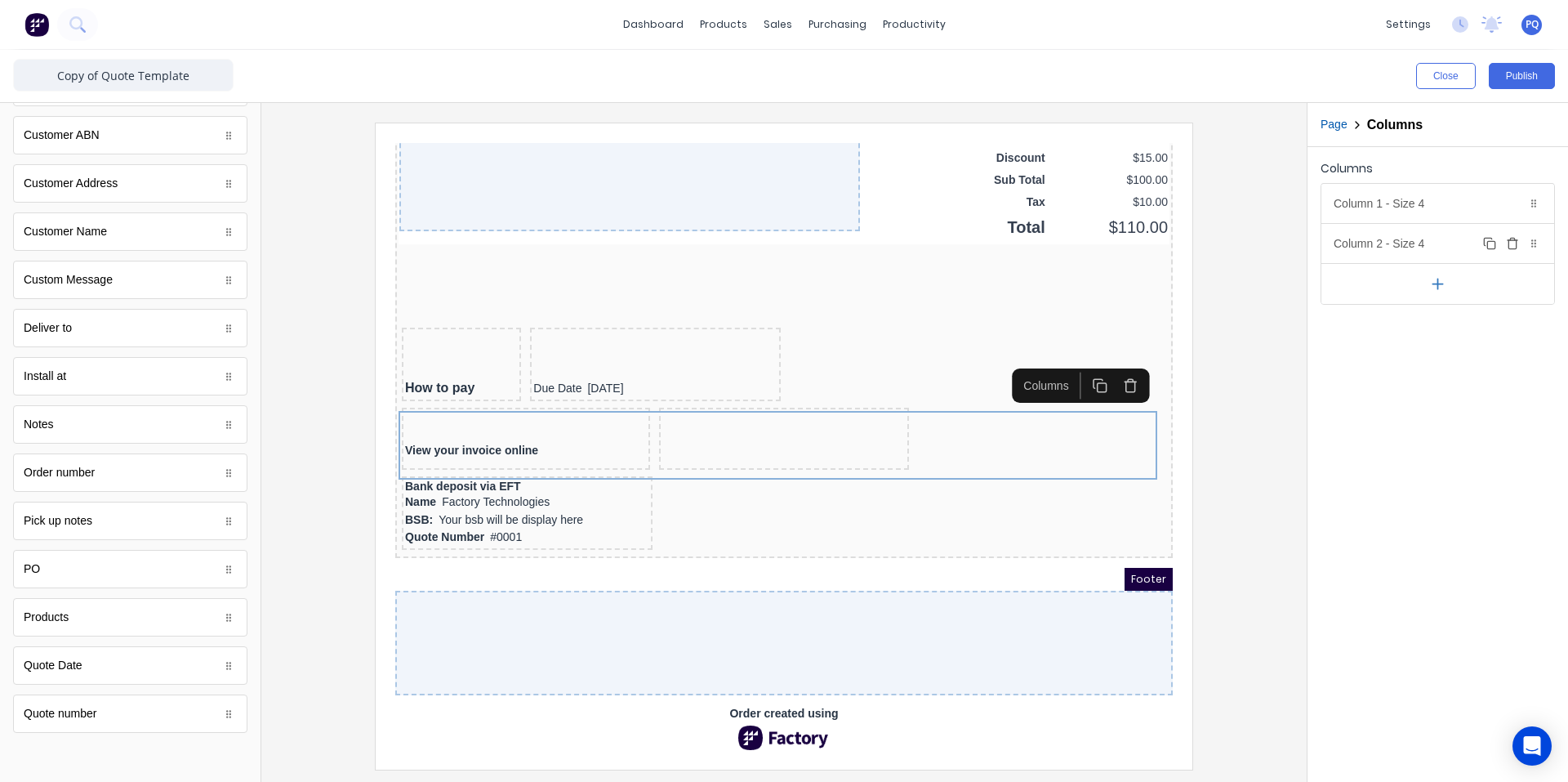
click at [1506, 243] on icon "button" at bounding box center [1512, 243] width 13 height 13
click at [1113, 361] on icon "button" at bounding box center [1110, 362] width 5 height 3
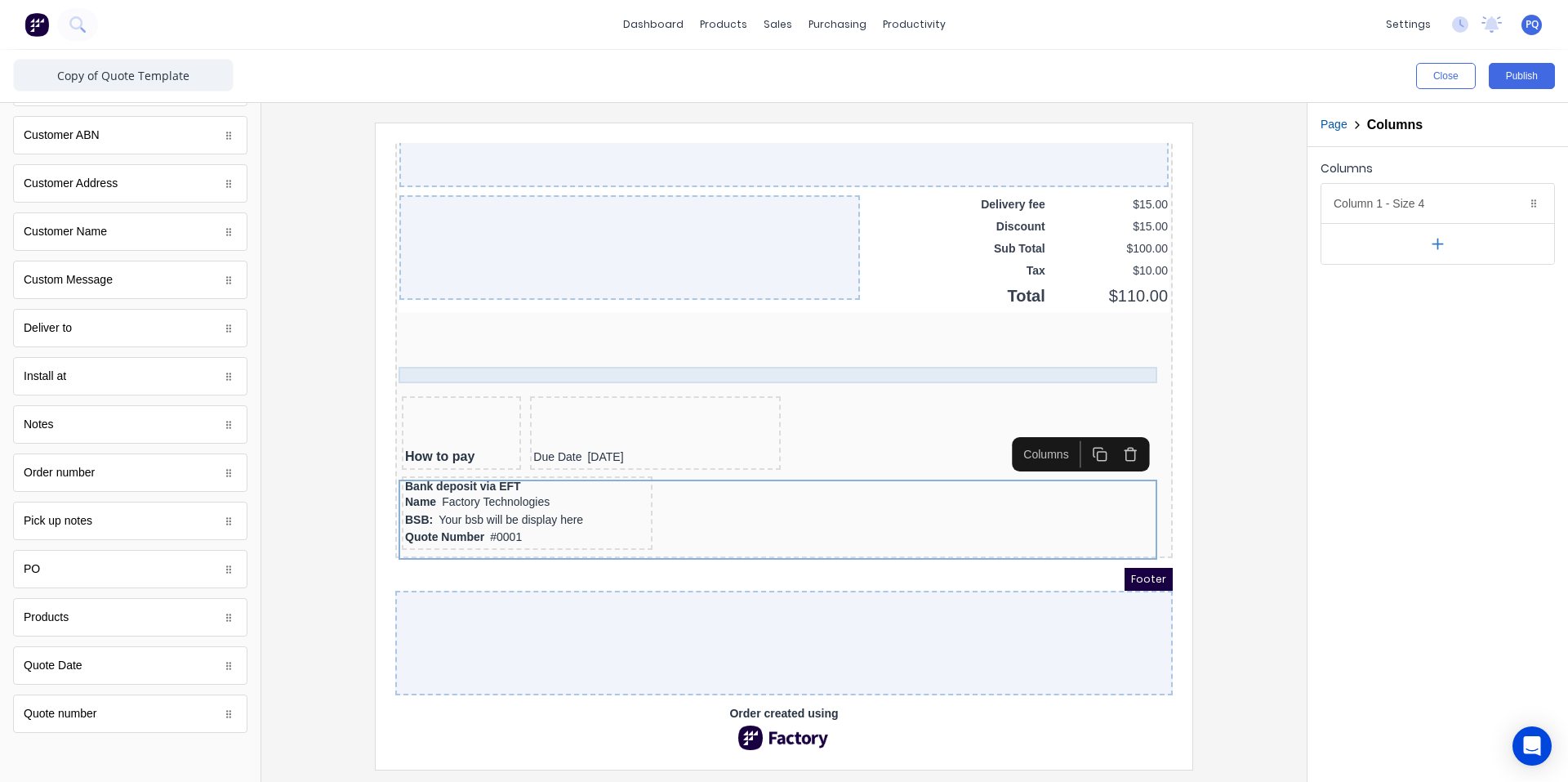
scroll to position [1266, 0]
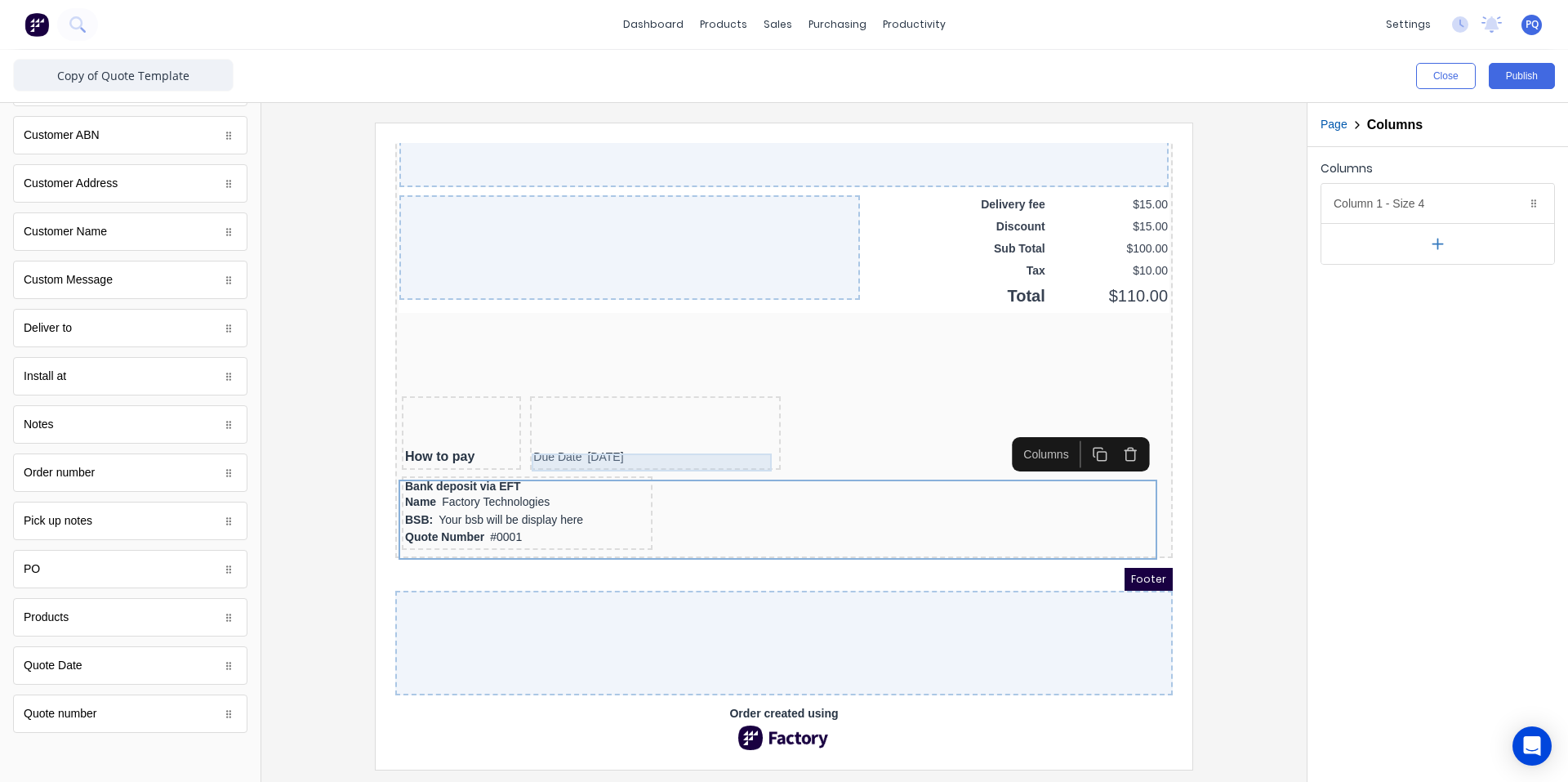
click at [526, 432] on div "Due Date [DATE]" at bounding box center [636, 437] width 244 height 18
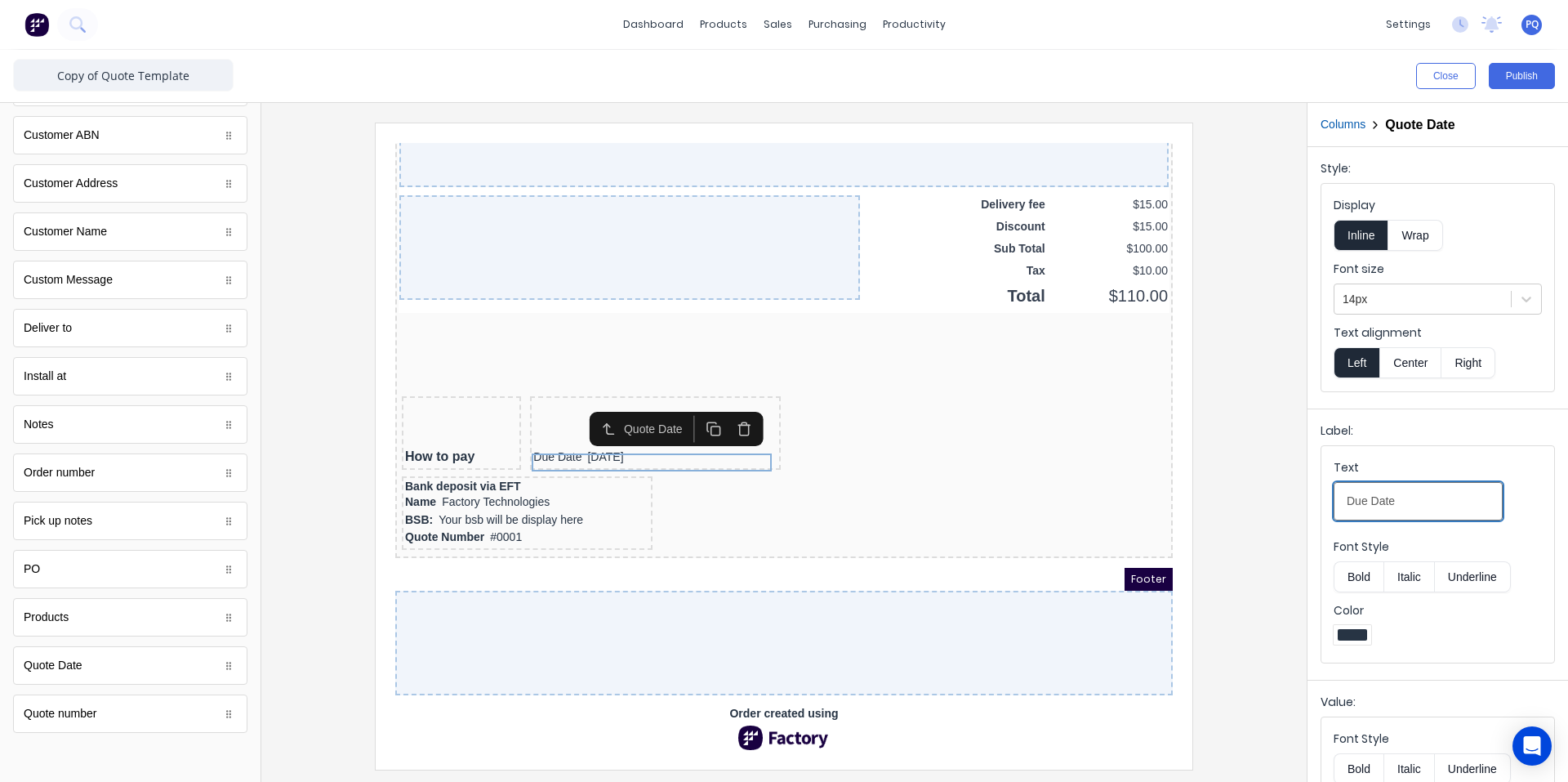
drag, startPoint x: 1359, startPoint y: 504, endPoint x: 1296, endPoint y: 504, distance: 63.0
click at [1297, 504] on div "Close Publish Components standard fields Accounting number Accounting number Ba…" at bounding box center [784, 416] width 1568 height 732
type input "Quote Date"
click at [1225, 480] on div at bounding box center [784, 445] width 1019 height 647
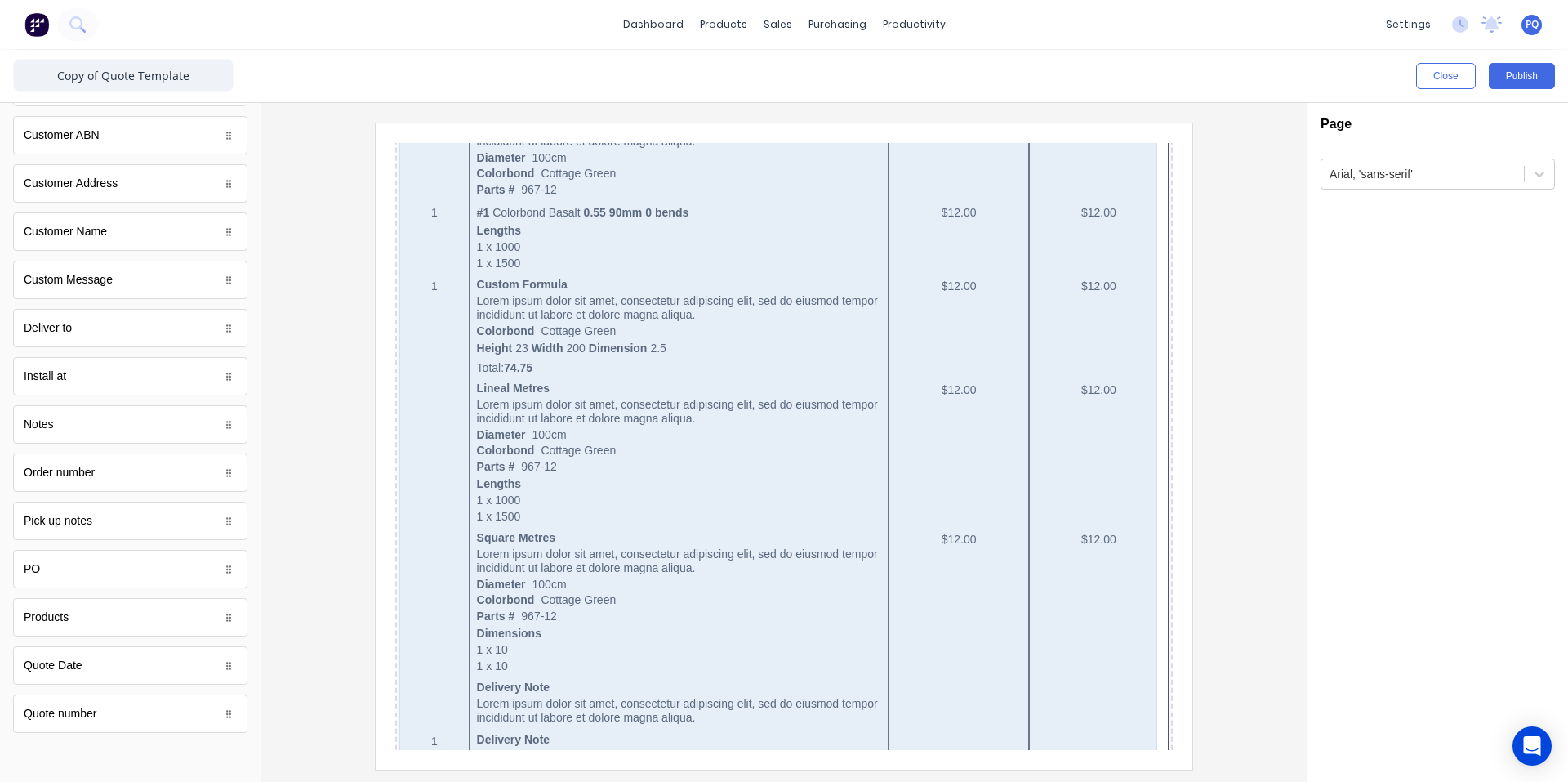
scroll to position [0, 0]
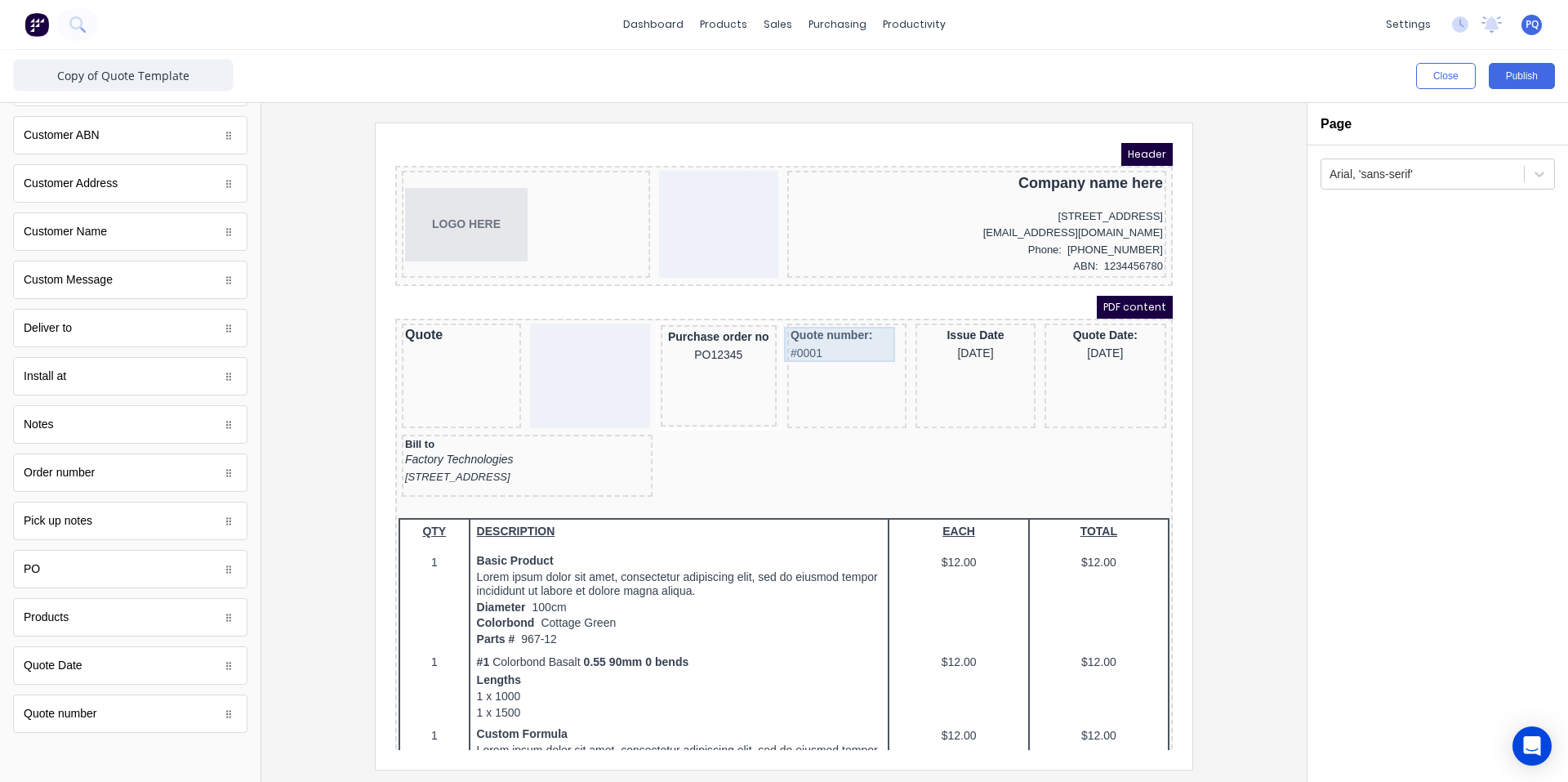
click at [845, 327] on div "Quote number: #0001" at bounding box center [827, 324] width 113 height 35
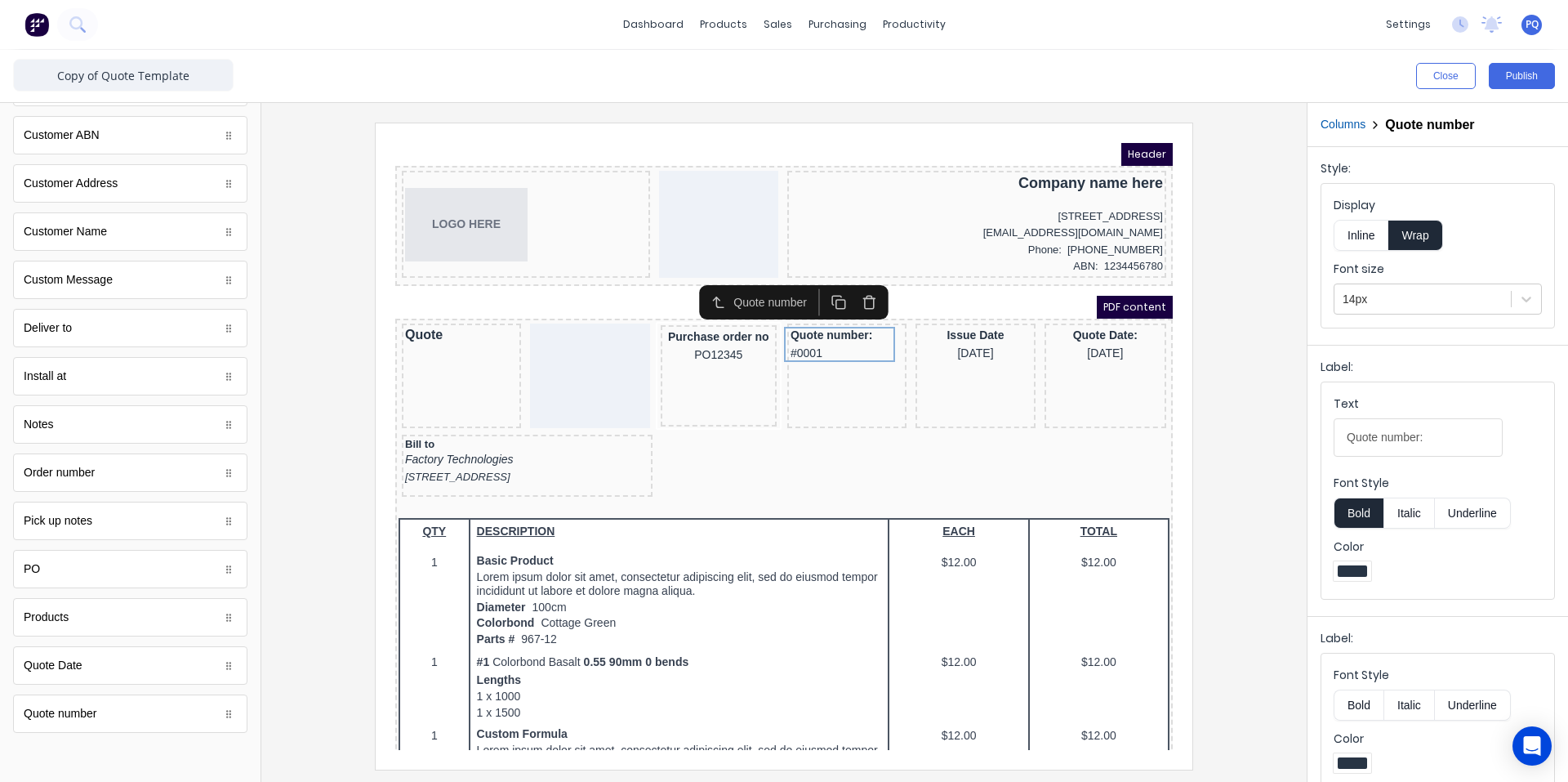
scroll to position [21, 0]
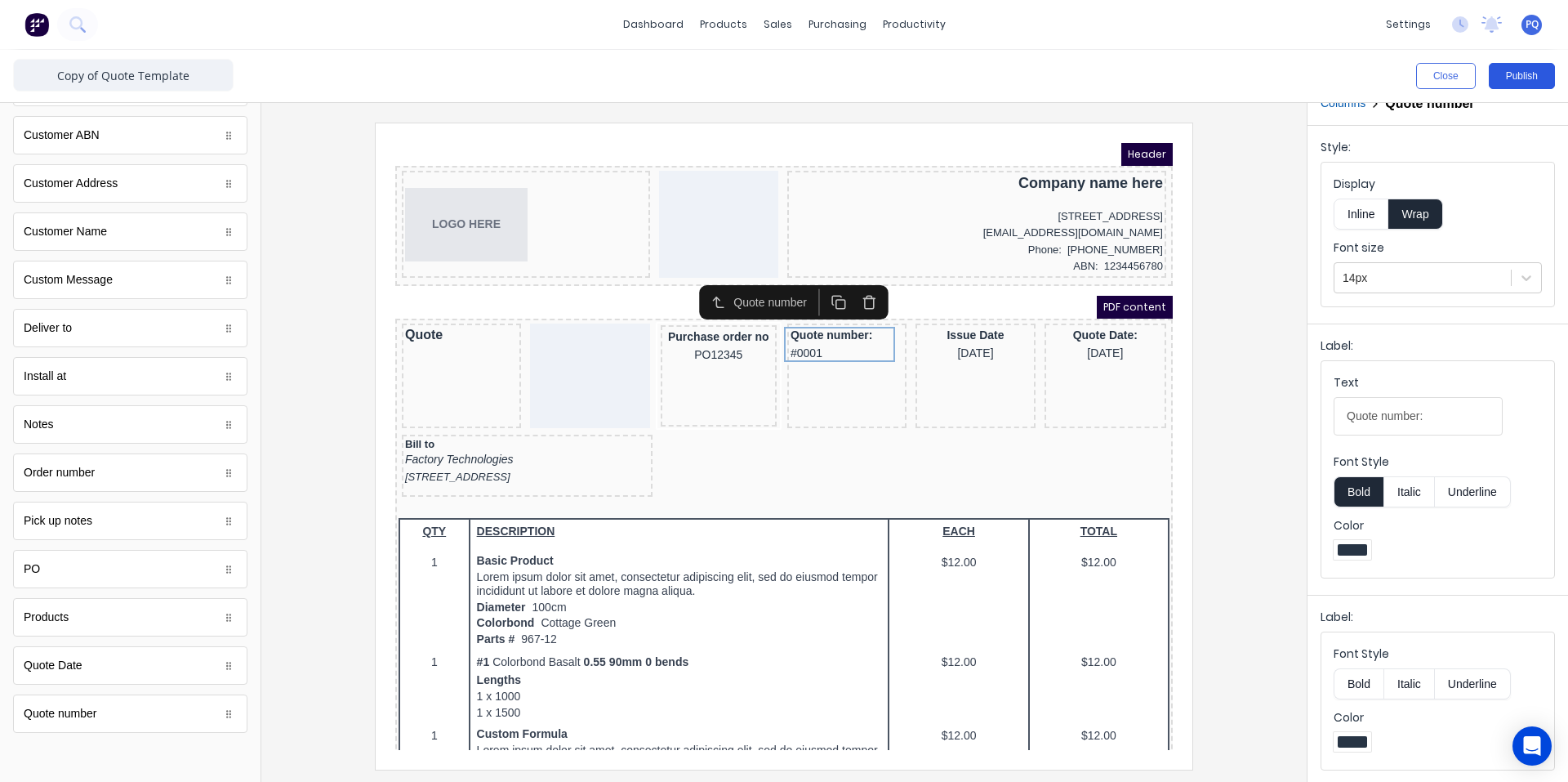
click at [1506, 75] on button "Publish" at bounding box center [1522, 76] width 66 height 27
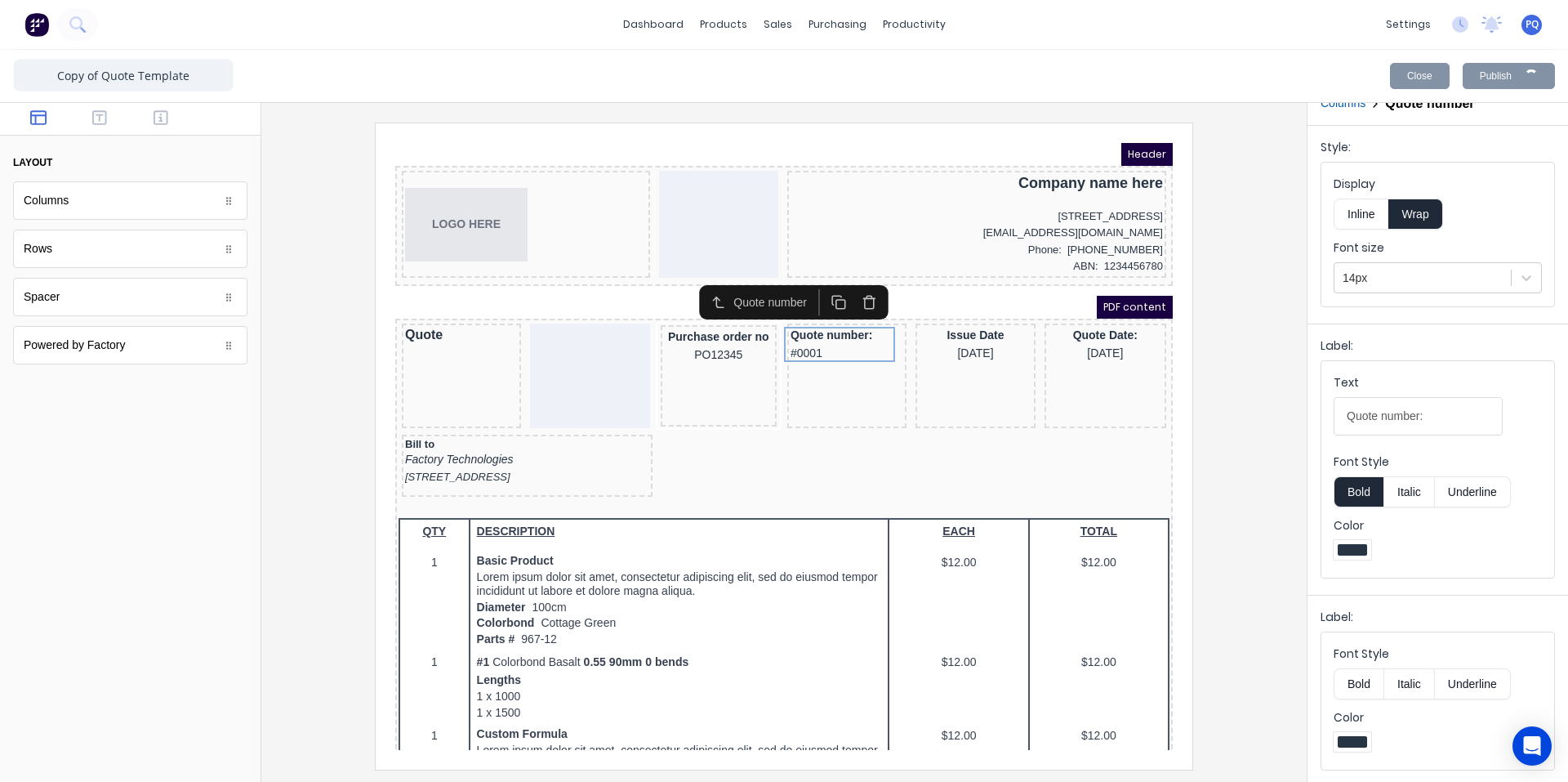
scroll to position [0, 0]
